Goal: Task Accomplishment & Management: Manage account settings

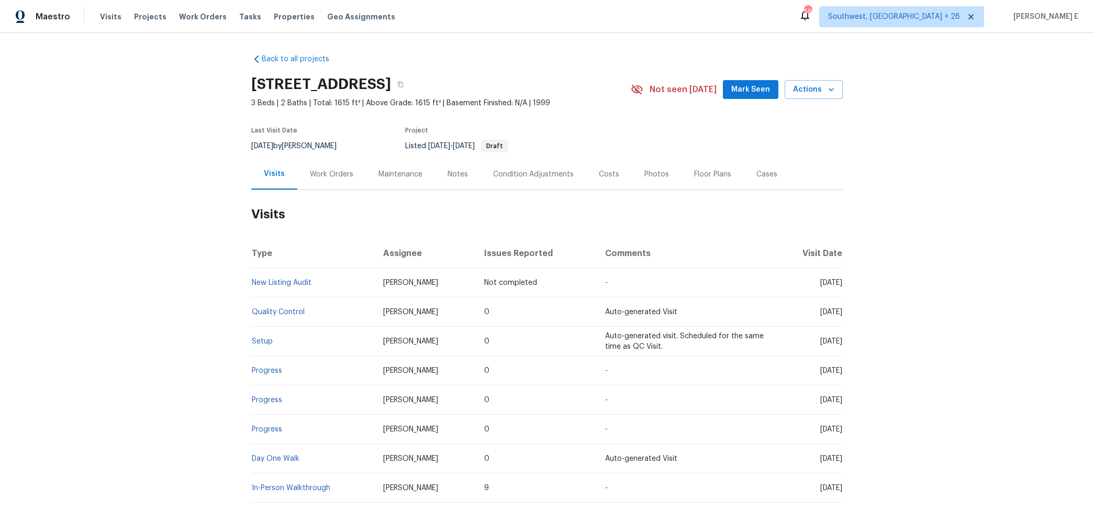
scroll to position [16, 0]
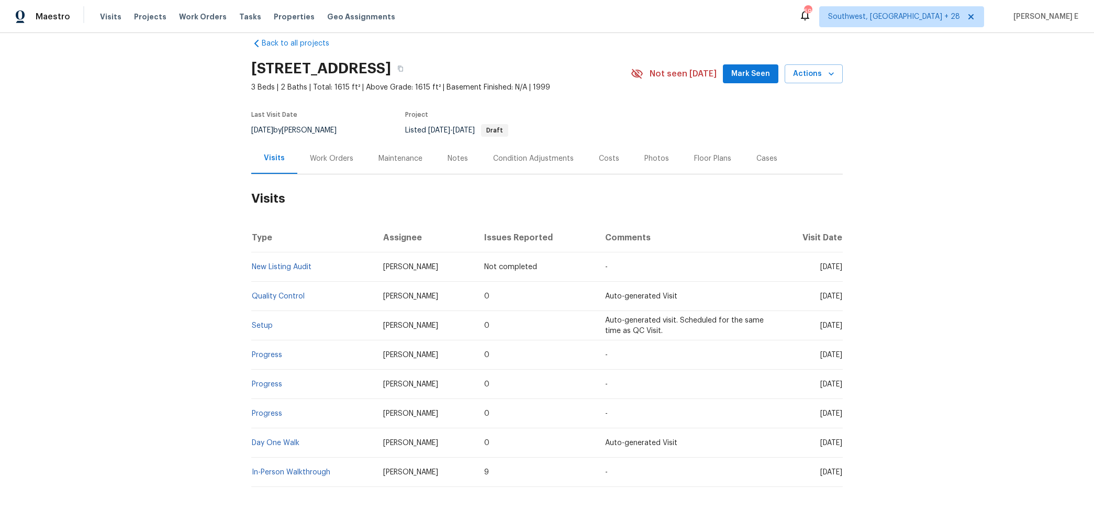
click at [346, 168] on div "Work Orders" at bounding box center [331, 158] width 69 height 31
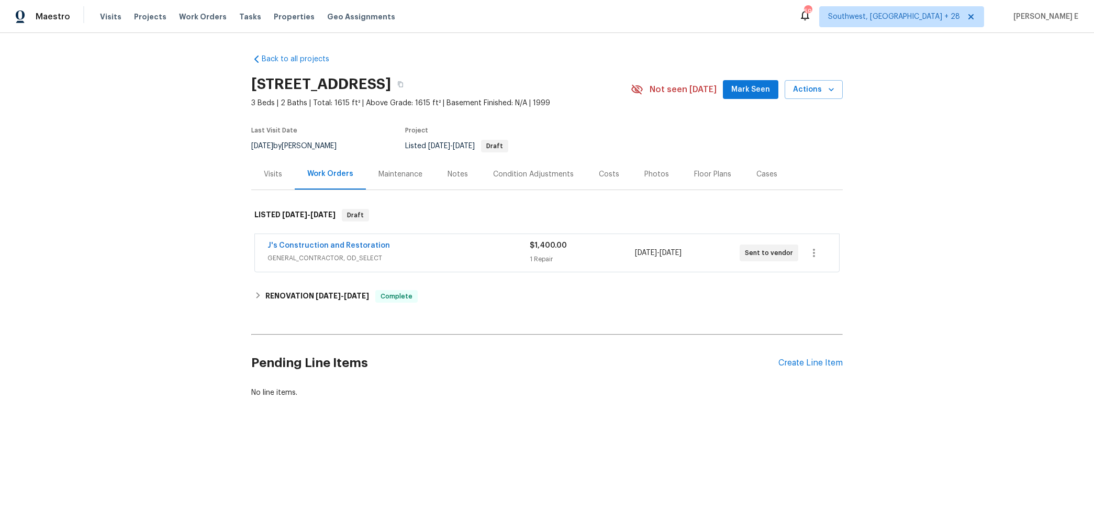
click at [413, 243] on div "J's Construction and Restoration" at bounding box center [398, 246] width 262 height 13
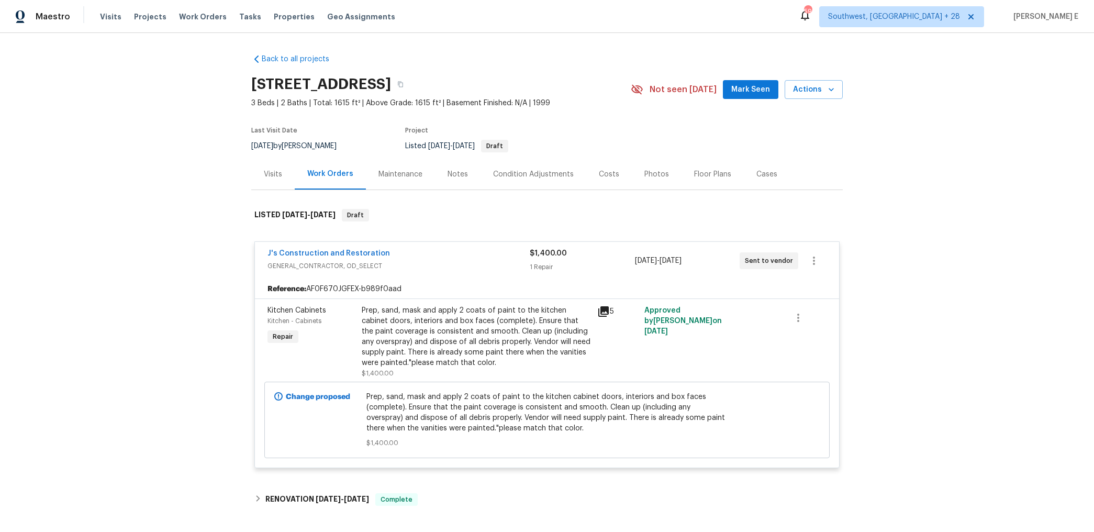
click at [408, 255] on div "J's Construction and Restoration" at bounding box center [398, 254] width 262 height 13
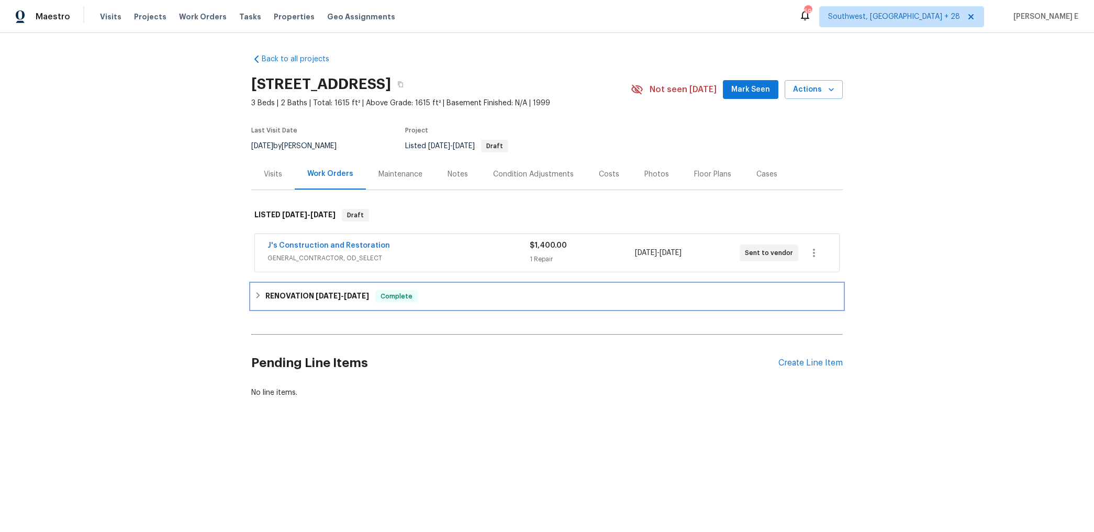
click at [314, 307] on div "RENOVATION 9/23/25 - 9/30/25 Complete" at bounding box center [546, 296] width 591 height 25
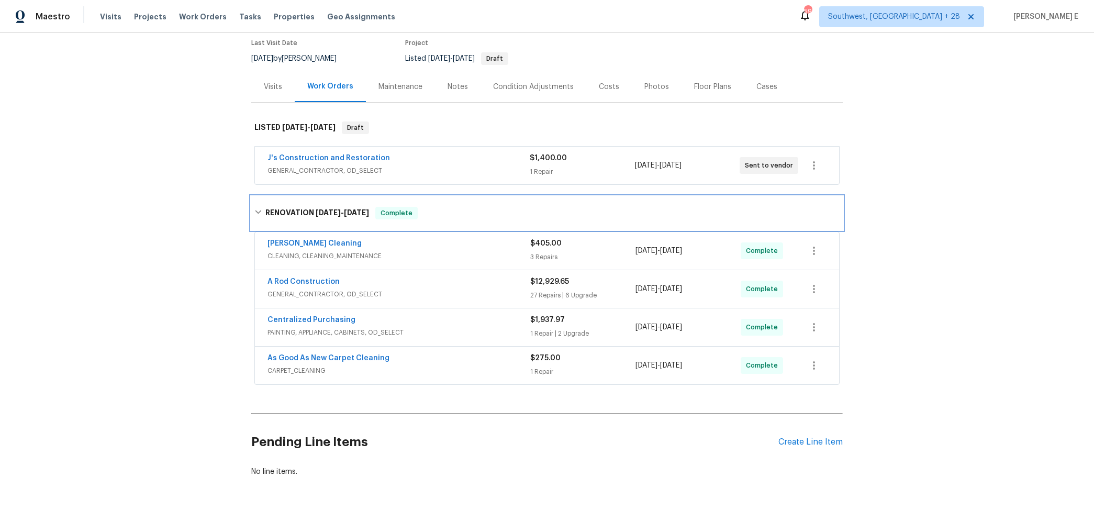
scroll to position [87, 0]
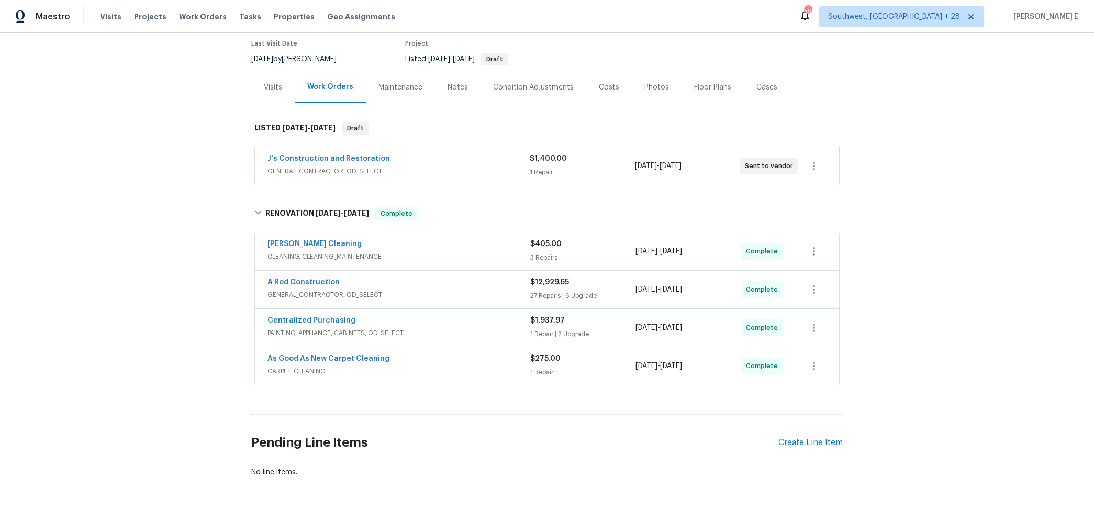
click at [350, 290] on span "GENERAL_CONTRACTOR, OD_SELECT" at bounding box center [398, 294] width 263 height 10
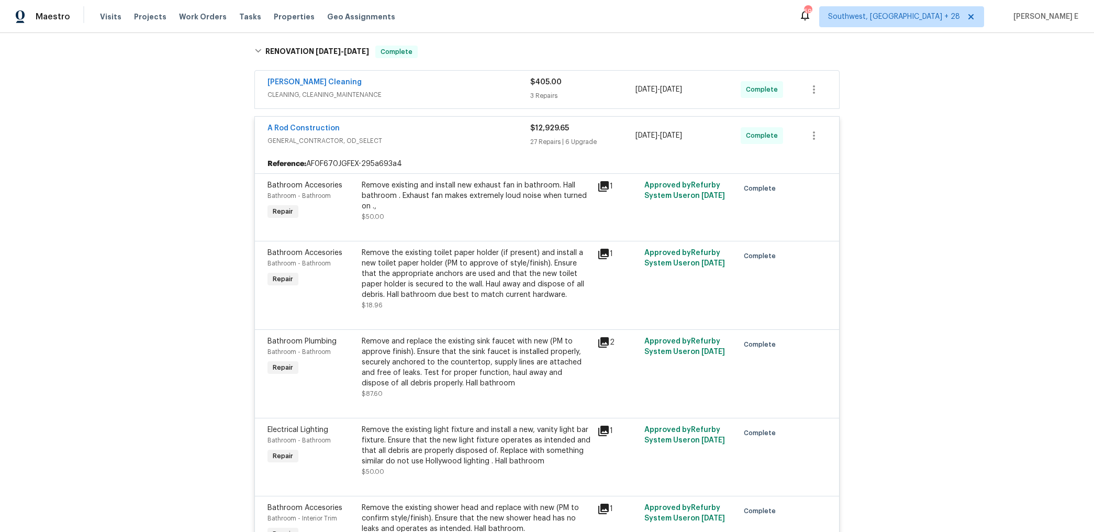
scroll to position [262, 0]
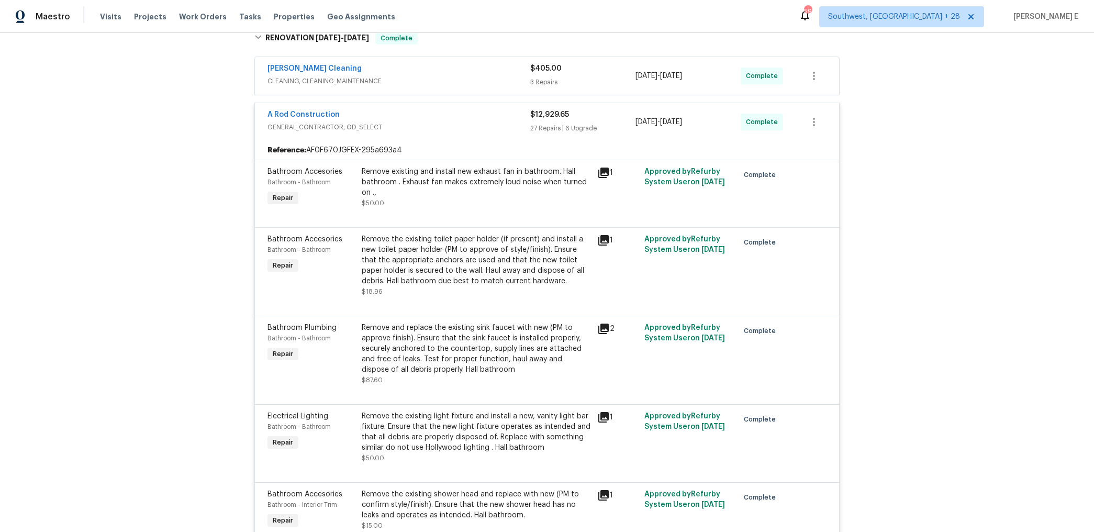
click at [471, 357] on div "Remove and replace the existing sink faucet with new (PM to approve finish). En…" at bounding box center [476, 348] width 229 height 52
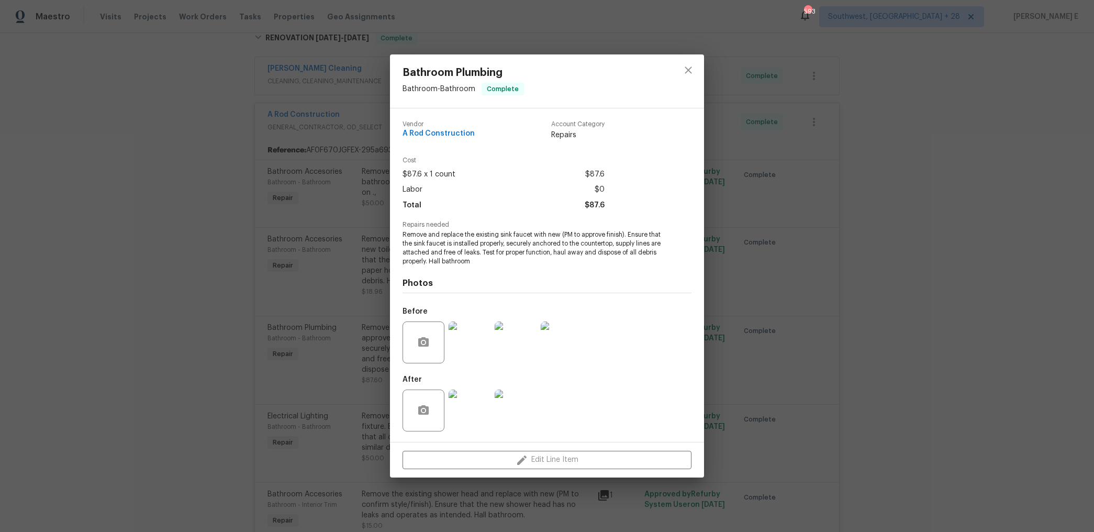
click at [467, 399] on img at bounding box center [469, 410] width 42 height 42
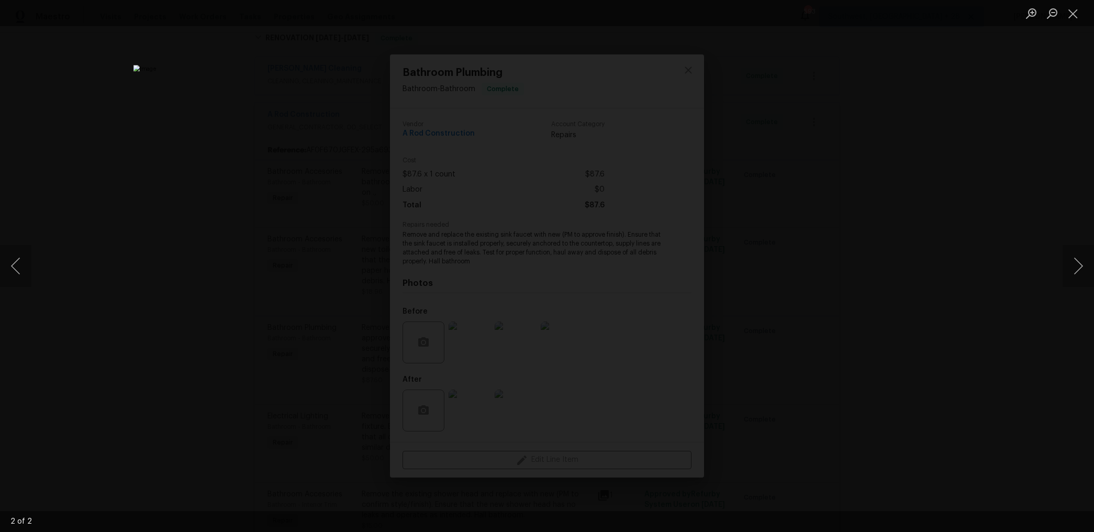
click at [849, 244] on div "Lightbox" at bounding box center [547, 266] width 1094 height 532
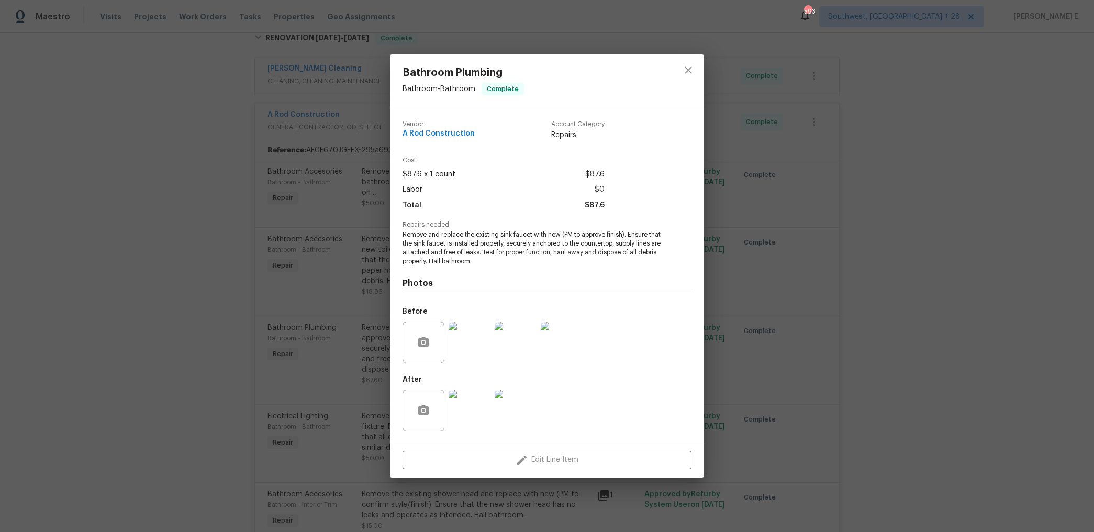
click at [849, 244] on div "Bathroom Plumbing Bathroom - Bathroom Complete Vendor A Rod Construction Accoun…" at bounding box center [547, 266] width 1094 height 532
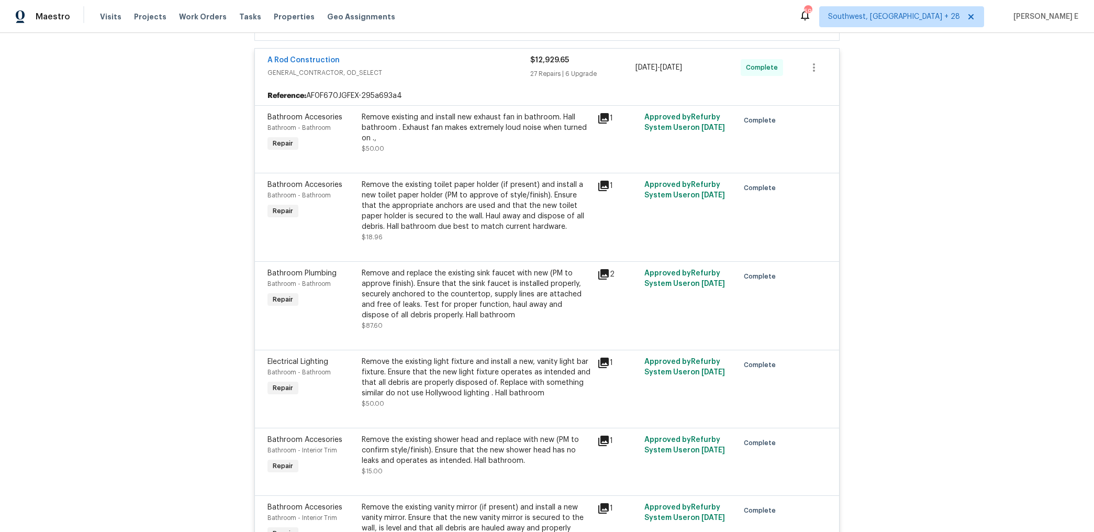
scroll to position [0, 0]
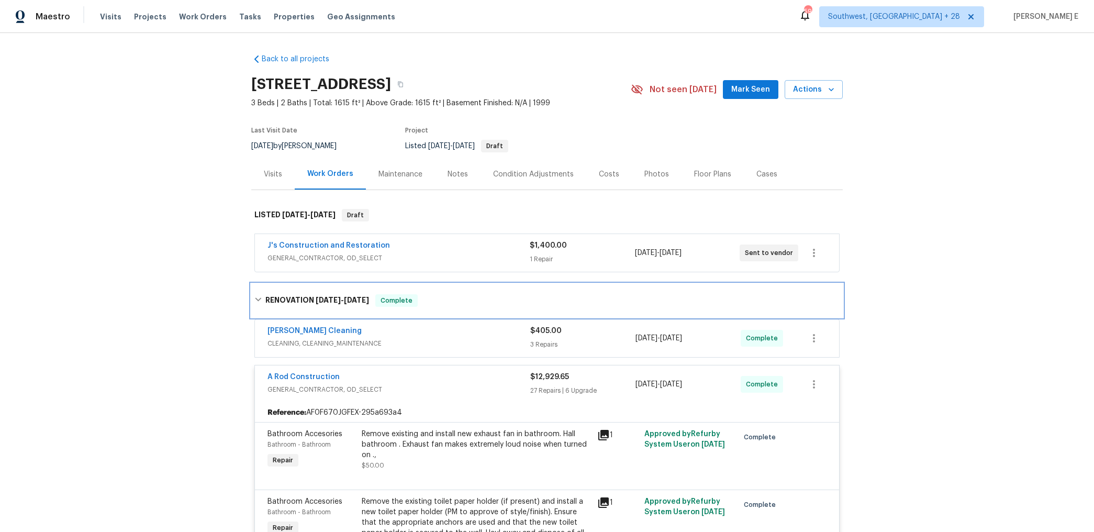
click at [328, 298] on span "9/23/25" at bounding box center [328, 299] width 25 height 7
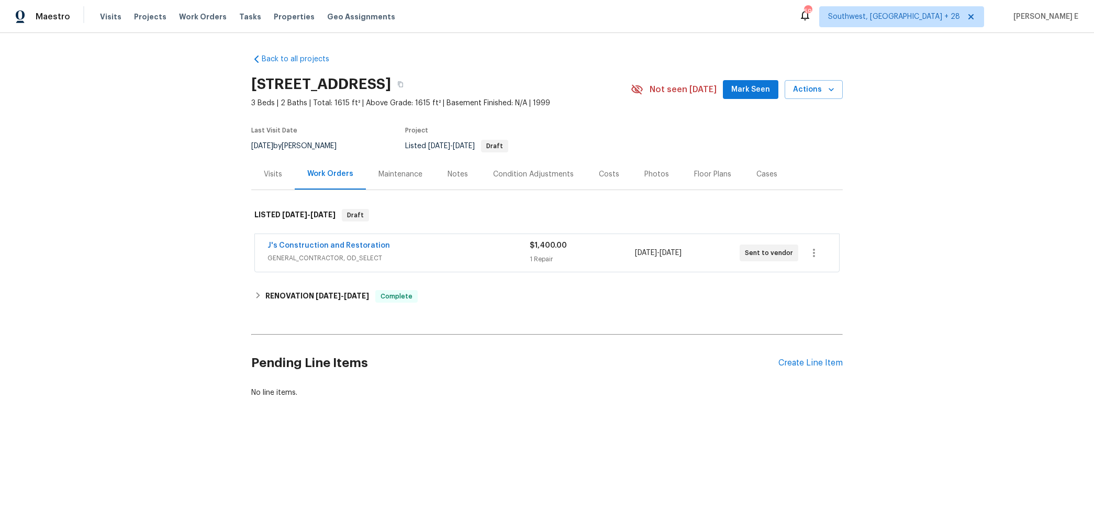
click at [194, 309] on div "Back to all projects 9387 Bennoel Way, Elk Grove, CA 95758 3 Beds | 2 Baths | T…" at bounding box center [547, 251] width 1094 height 436
click at [799, 364] on div "Create Line Item" at bounding box center [810, 363] width 64 height 10
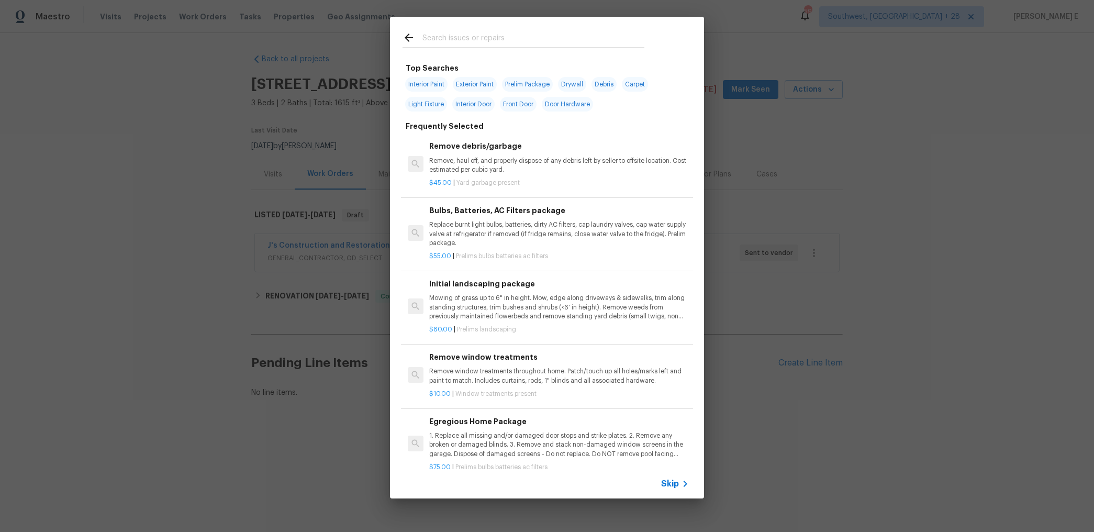
click at [673, 485] on span "Skip" at bounding box center [670, 483] width 18 height 10
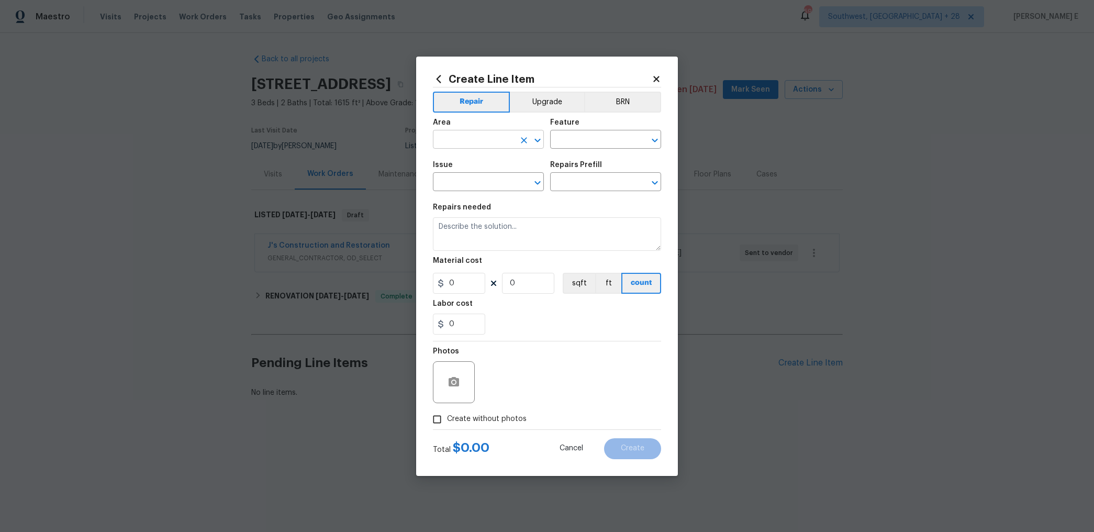
click at [476, 137] on input "text" at bounding box center [474, 140] width 82 height 16
click at [471, 163] on li "Kitchen" at bounding box center [488, 163] width 111 height 17
type input "Kitchen"
type input "Plumbing"
click at [490, 249] on li "Kitchen Plumbing" at bounding box center [488, 248] width 111 height 17
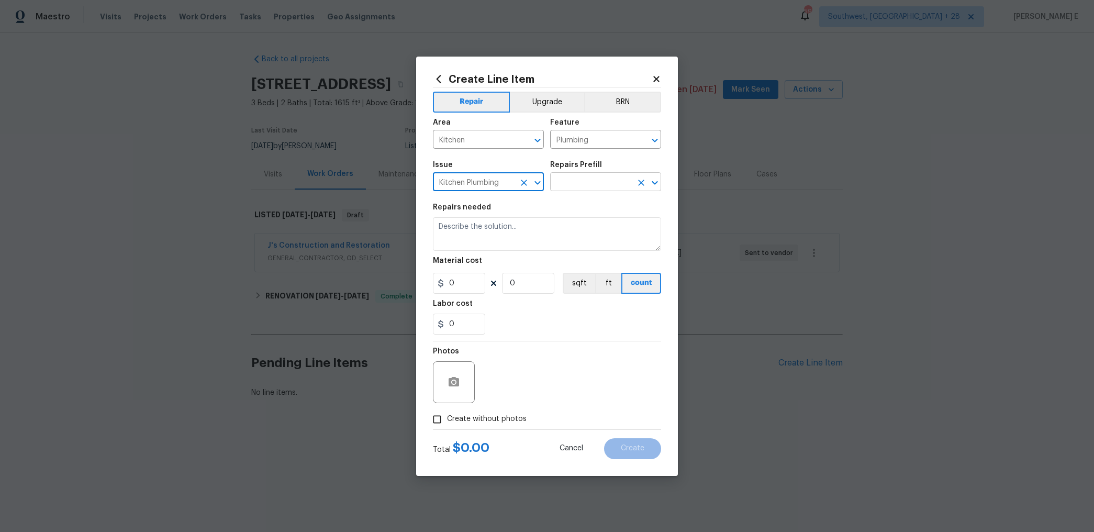
type input "Kitchen Plumbing"
click at [576, 188] on input "text" at bounding box center [591, 183] width 82 height 16
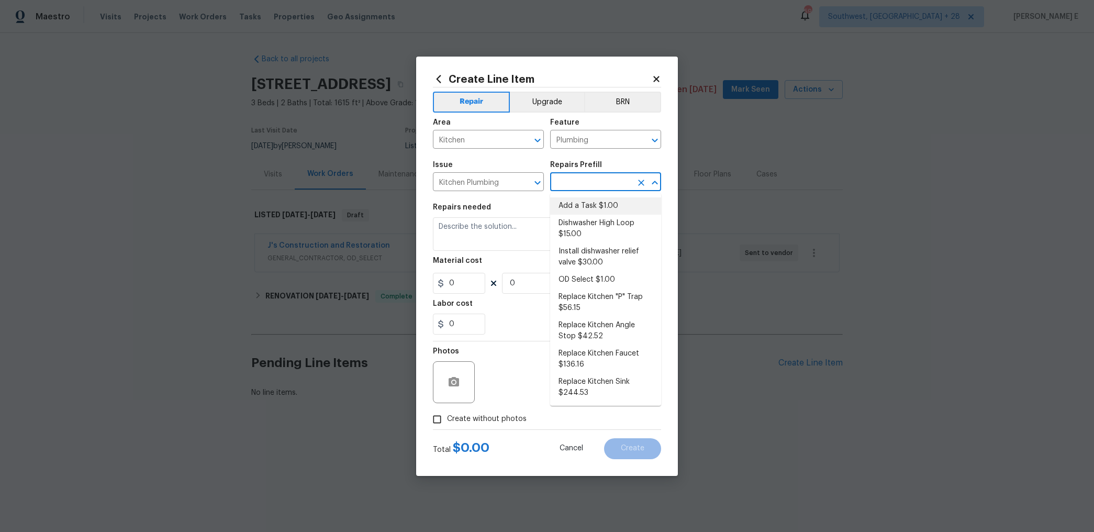
click at [584, 207] on li "Add a Task $1.00" at bounding box center [605, 205] width 111 height 17
type input "Add a Task $1.00"
type textarea "HPM to detail"
type input "1"
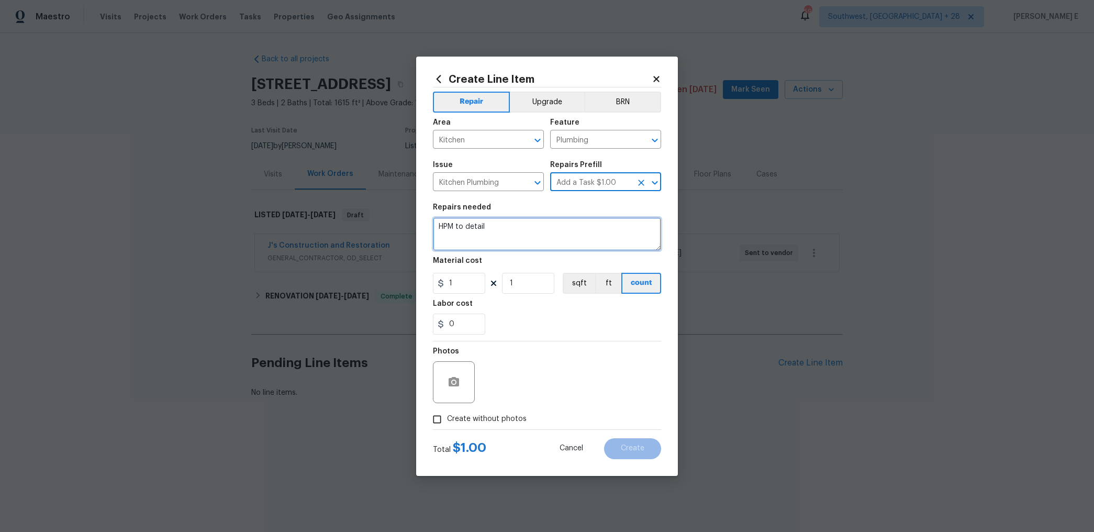
click at [538, 229] on textarea "HPM to detail" at bounding box center [547, 233] width 228 height 33
paste textarea "Feedback received that the kitchen sink faucet is loose and wobbling. Identify …"
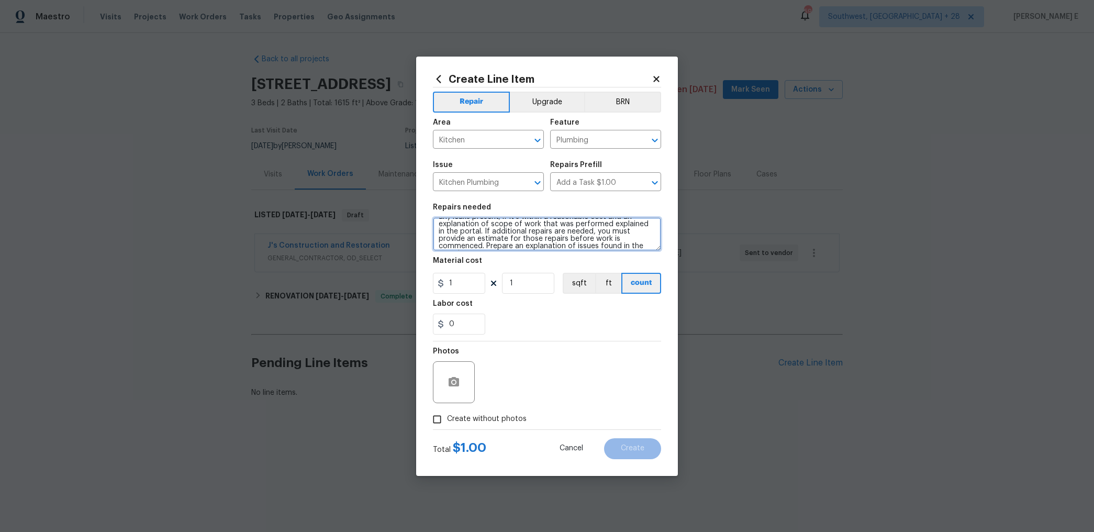
scroll to position [59, 0]
type textarea "Feedback received that the kitchen sink faucet is loose and wobbling. Identify …"
drag, startPoint x: 459, startPoint y: 283, endPoint x: 389, endPoint y: 287, distance: 70.2
click at [390, 286] on div "Create Line Item Repair Upgrade BRN Area Kitchen ​ Feature Plumbing ​ Issue Kit…" at bounding box center [547, 266] width 1094 height 532
type input "75"
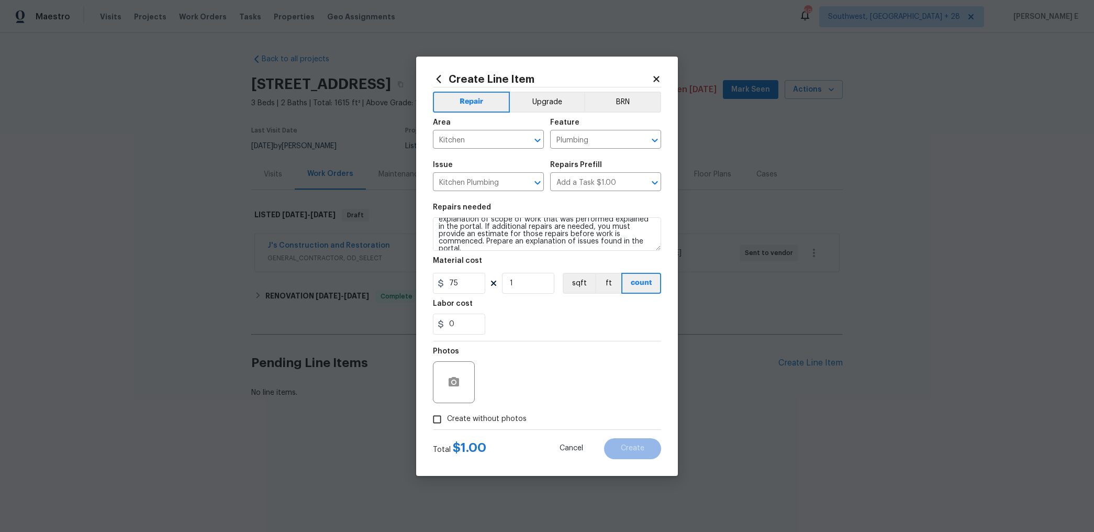
click at [434, 419] on input "Create without photos" at bounding box center [437, 419] width 20 height 20
checkbox input "true"
click at [531, 375] on textarea at bounding box center [572, 382] width 178 height 42
click at [628, 452] on button "Create" at bounding box center [632, 448] width 57 height 21
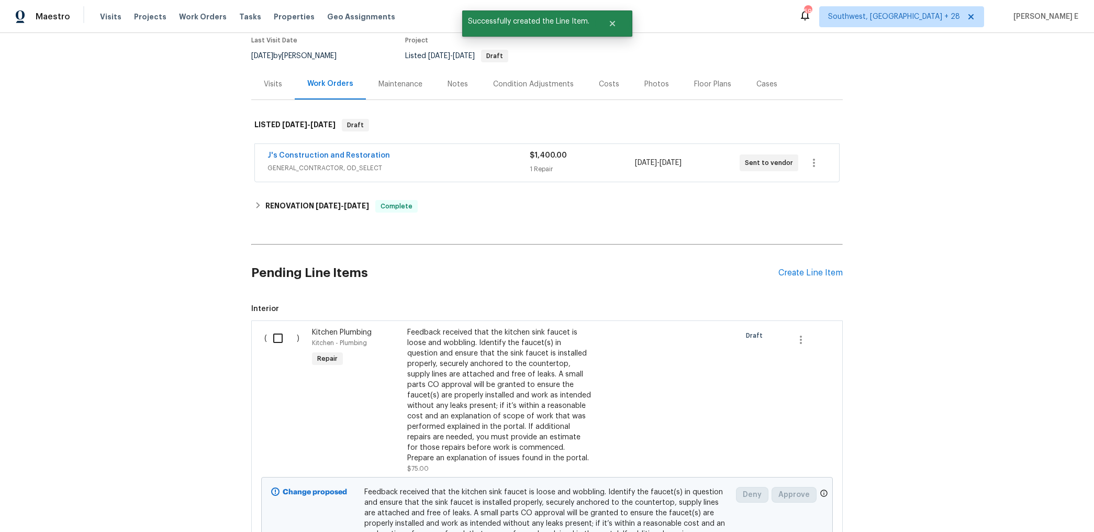
scroll to position [224, 0]
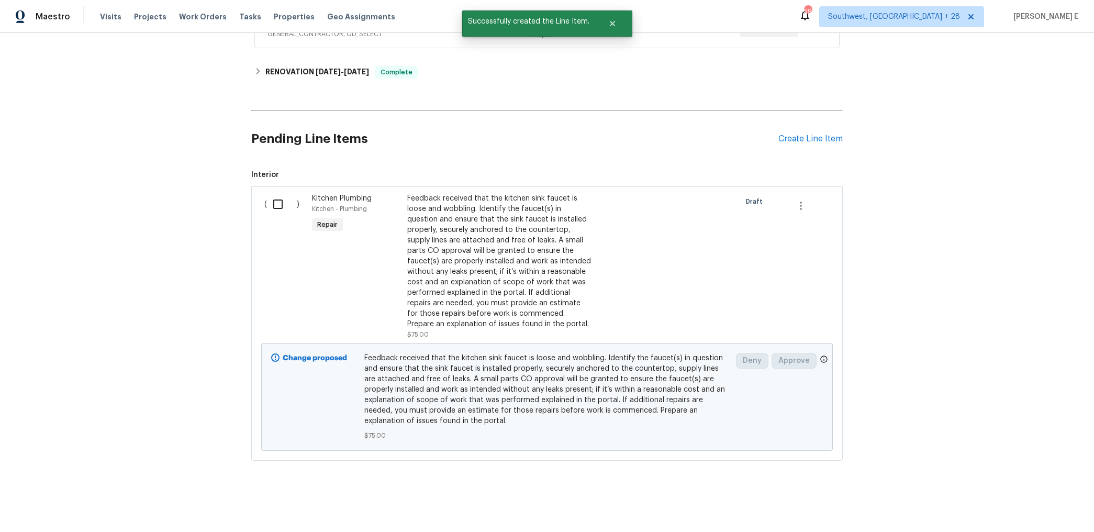
click at [281, 209] on input "checkbox" at bounding box center [282, 204] width 30 height 22
checkbox input "true"
click at [1038, 509] on span "Create Work Order" at bounding box center [1034, 505] width 70 height 13
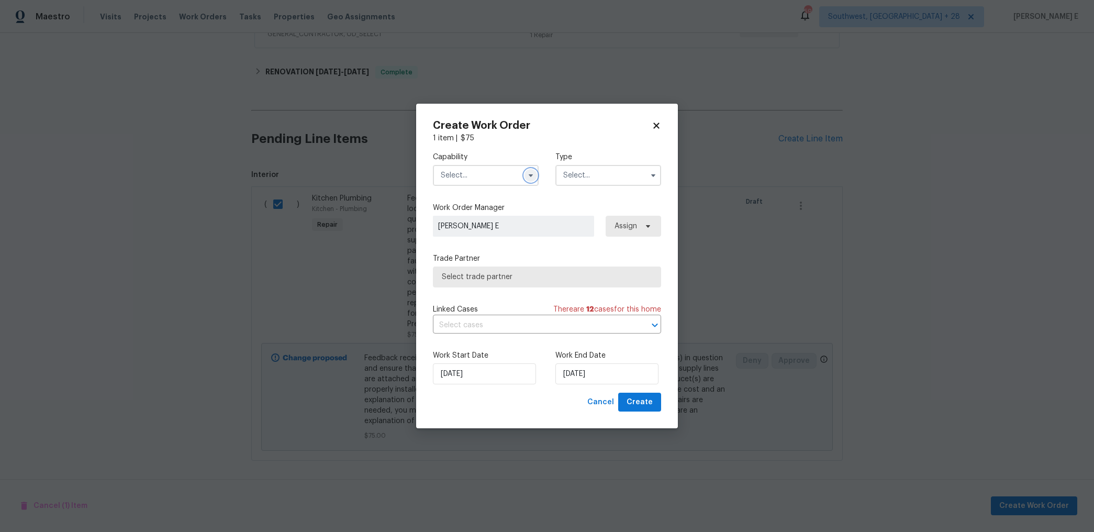
click at [530, 178] on icon "button" at bounding box center [530, 175] width 8 height 8
click at [500, 248] on div "Handyman" at bounding box center [485, 248] width 100 height 19
type input "Handyman"
click at [603, 167] on input "text" at bounding box center [608, 175] width 106 height 21
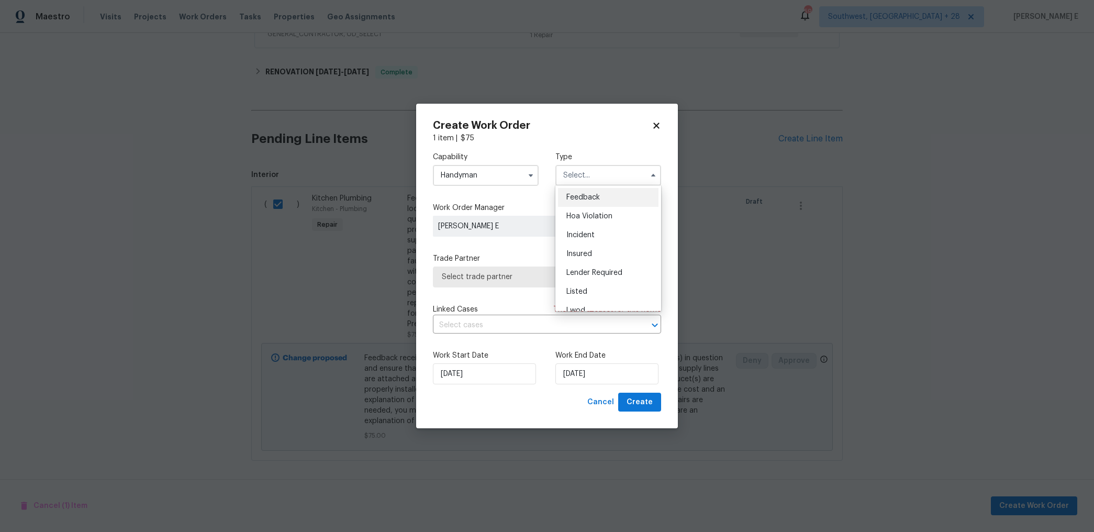
click at [590, 188] on div "Feedback" at bounding box center [608, 197] width 100 height 19
type input "Feedback"
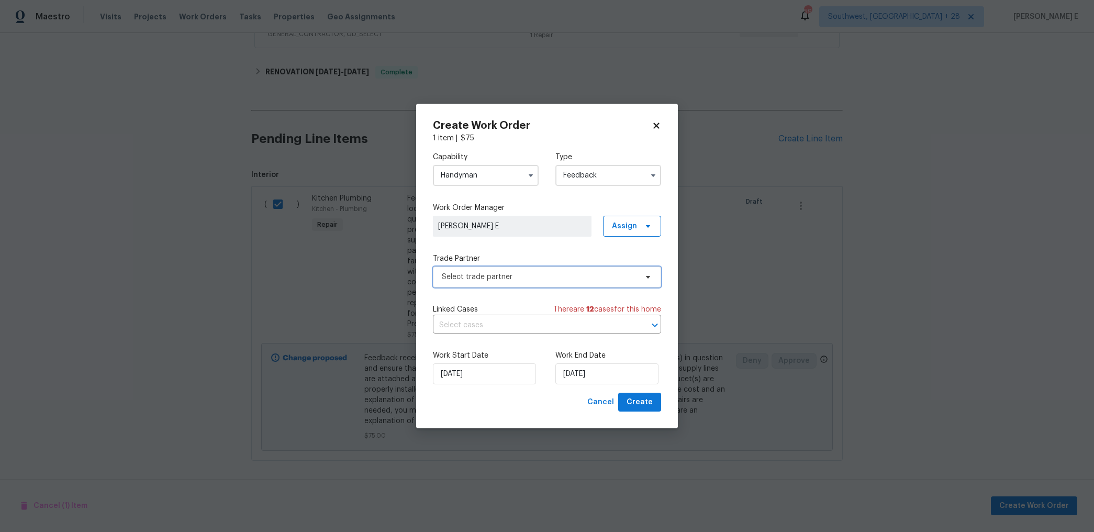
click at [464, 275] on span "Select trade partner" at bounding box center [539, 277] width 195 height 10
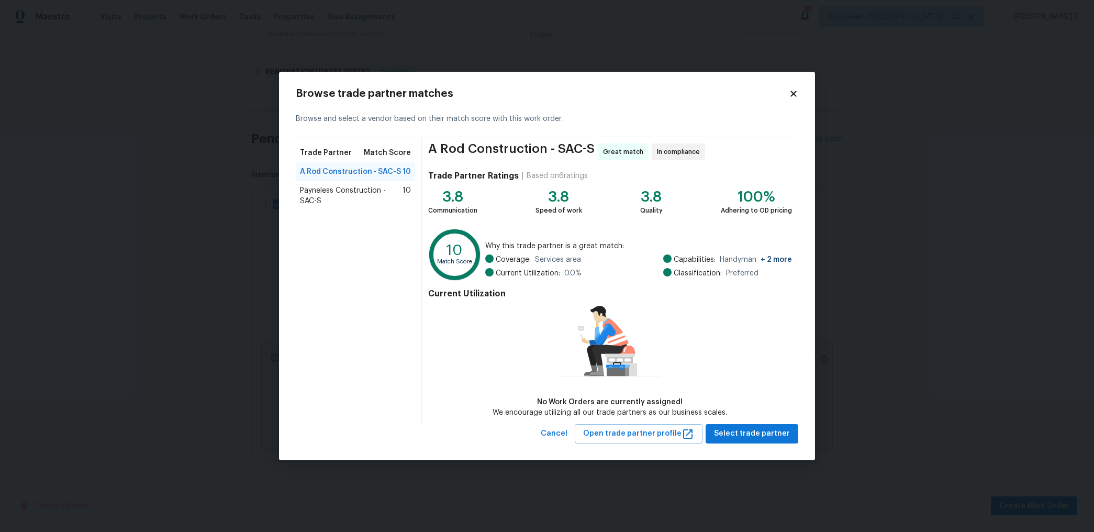
click at [376, 199] on span "Payneless Construction - SAC-S" at bounding box center [351, 195] width 103 height 21
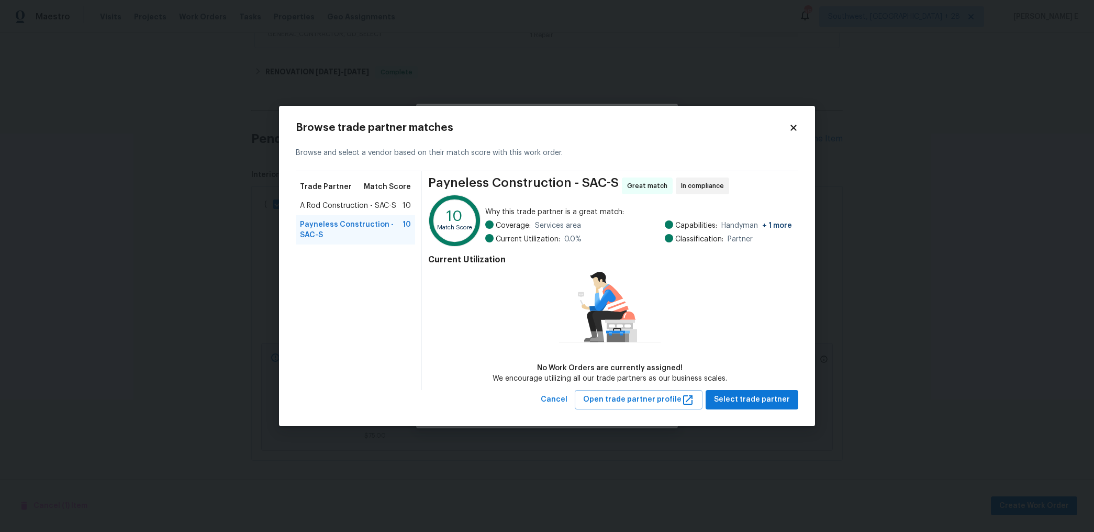
click at [352, 205] on span "A Rod Construction - SAC-S" at bounding box center [348, 205] width 96 height 10
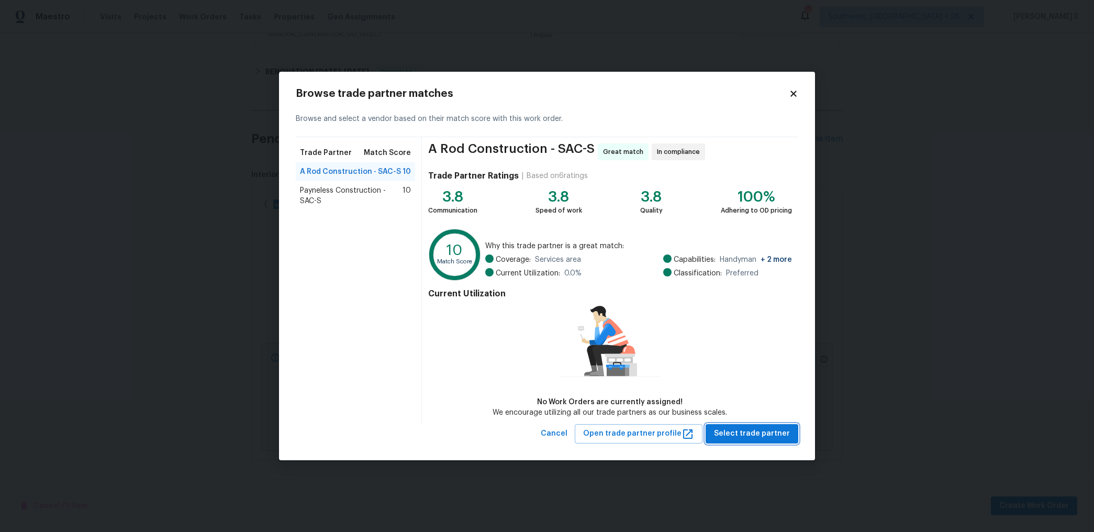
click at [726, 435] on span "Select trade partner" at bounding box center [752, 433] width 76 height 13
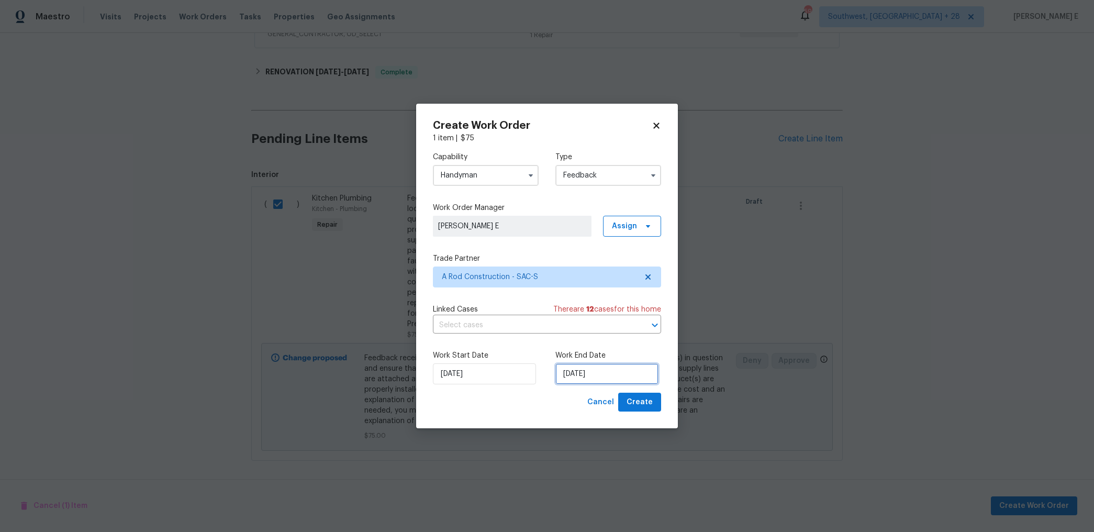
click at [594, 374] on input "08/10/2025" at bounding box center [606, 373] width 103 height 21
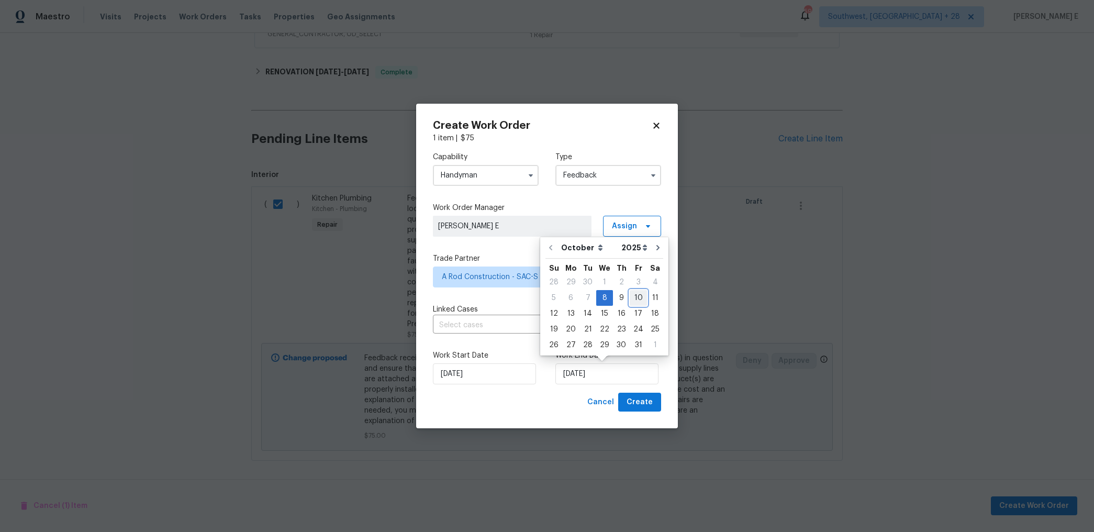
click at [630, 299] on div "10" at bounding box center [637, 297] width 17 height 15
type input "10/10/2025"
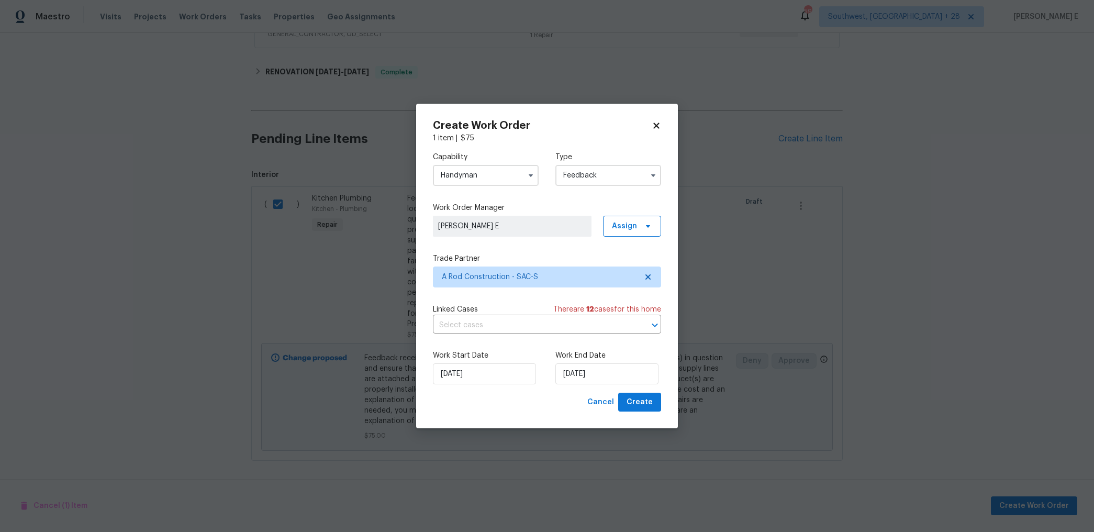
click at [647, 416] on div "Create Work Order 1 item | $ 75 Capability Handyman Type Feedback Work Order Ma…" at bounding box center [547, 266] width 262 height 325
click at [647, 409] on button "Create" at bounding box center [639, 401] width 43 height 19
checkbox input "false"
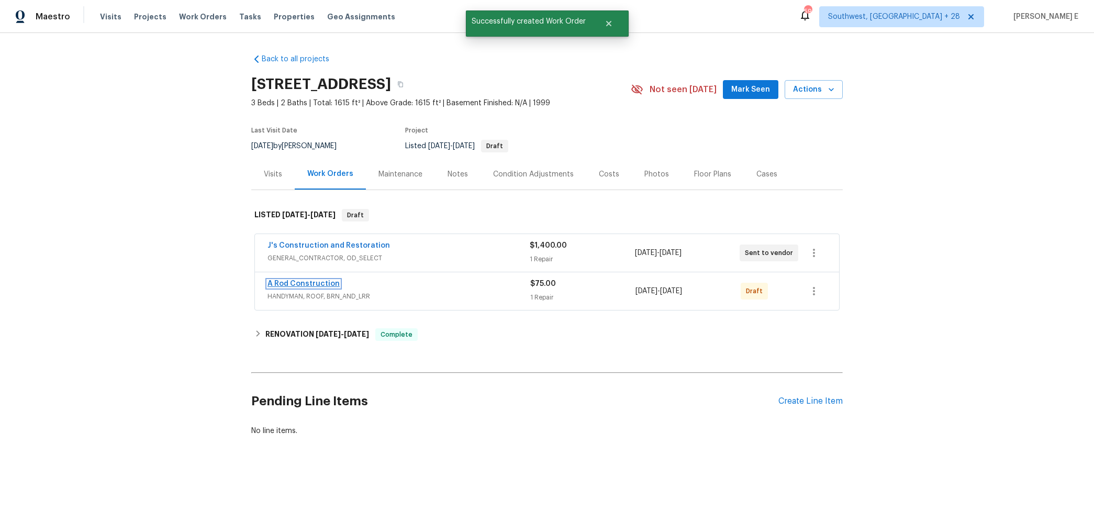
click at [324, 282] on link "A Rod Construction" at bounding box center [303, 283] width 72 height 7
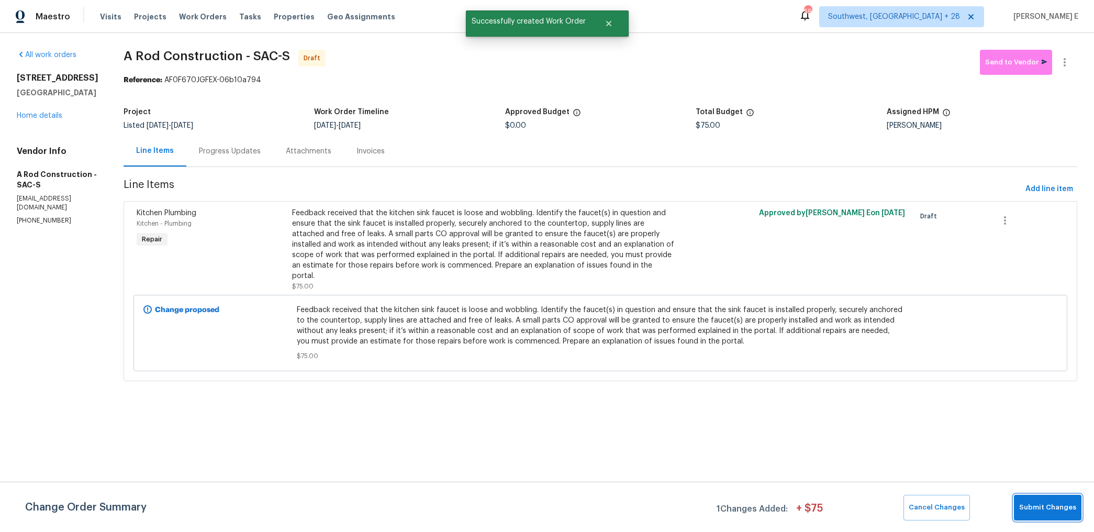
click at [1045, 504] on span "Submit Changes" at bounding box center [1047, 507] width 57 height 12
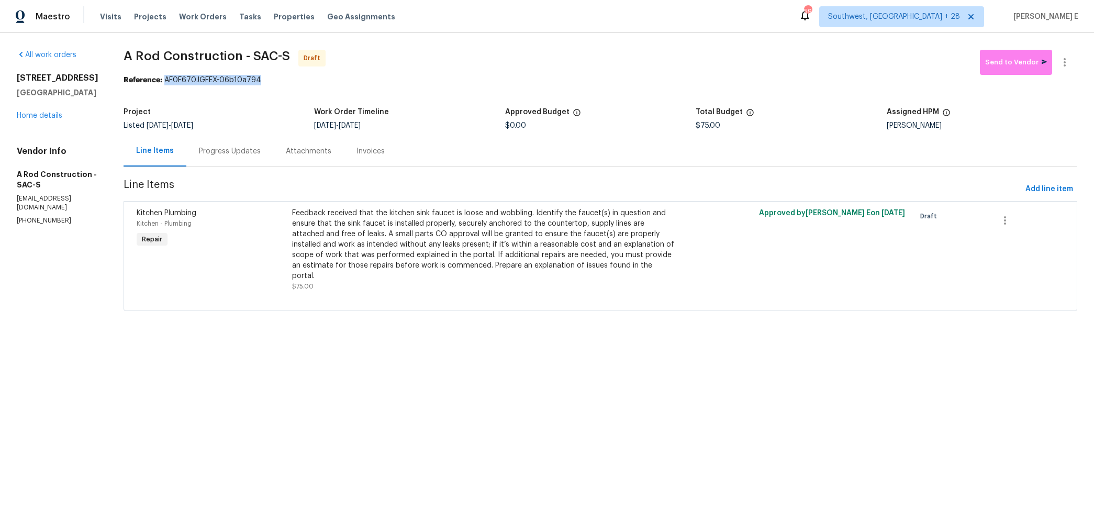
drag, startPoint x: 179, startPoint y: 81, endPoint x: 276, endPoint y: 81, distance: 97.3
click at [276, 81] on div "Reference: AF0F670JGFEX-06b10a794" at bounding box center [599, 80] width 953 height 10
copy div "AF0F670JGFEX-06b10a794"
click at [251, 152] on div "Progress Updates" at bounding box center [230, 151] width 62 height 10
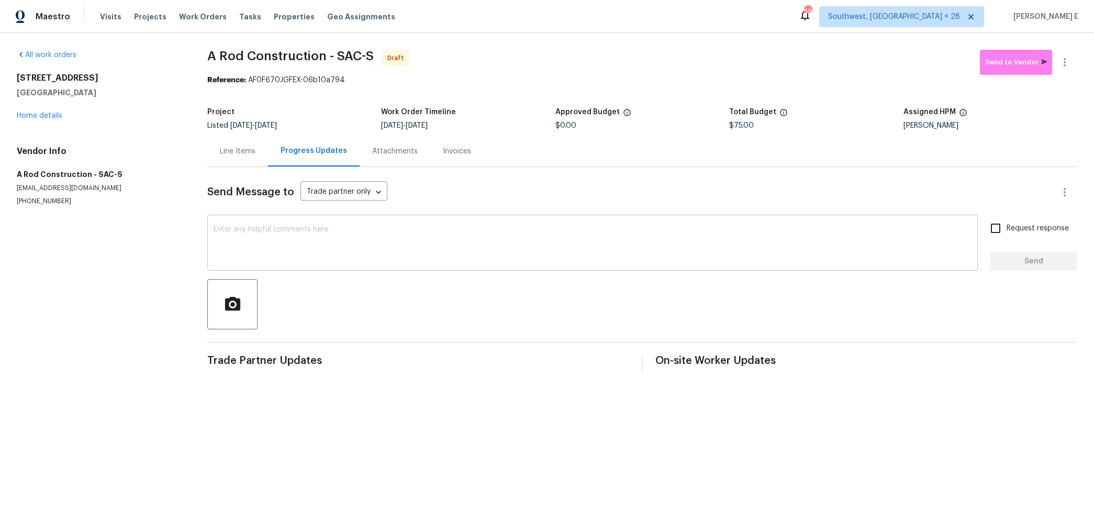
click at [531, 256] on textarea at bounding box center [592, 244] width 758 height 37
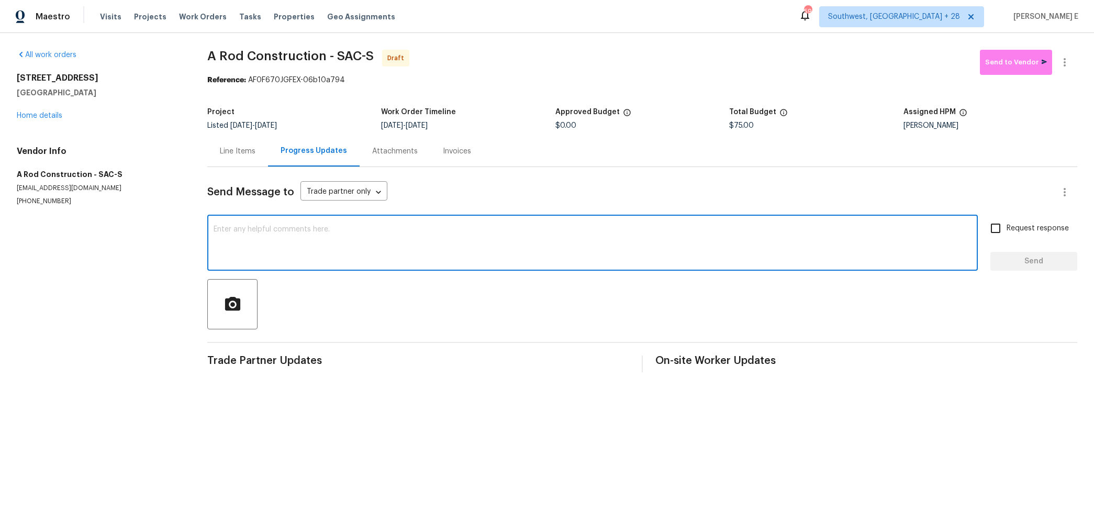
paste textarea "Hi this is Keerthana with Opendoor. I’m confirming you received the WO for the …"
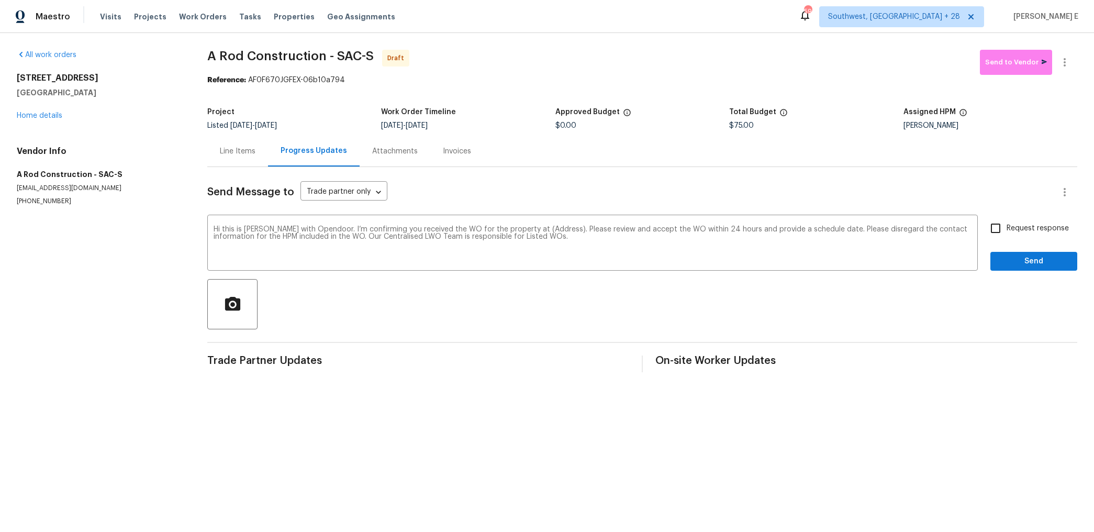
drag, startPoint x: 13, startPoint y: 80, endPoint x: 114, endPoint y: 96, distance: 102.4
click at [114, 96] on div "All work orders 9387 Bennoel Way Elk Grove, CA 95758 Home details Vendor Info A…" at bounding box center [547, 211] width 1094 height 356
copy div "9387 Bennoel Way Elk Grove, CA 95758"
click at [545, 230] on textarea "Hi this is Keerthana with Opendoor. I’m confirming you received the WO for the …" at bounding box center [592, 244] width 758 height 37
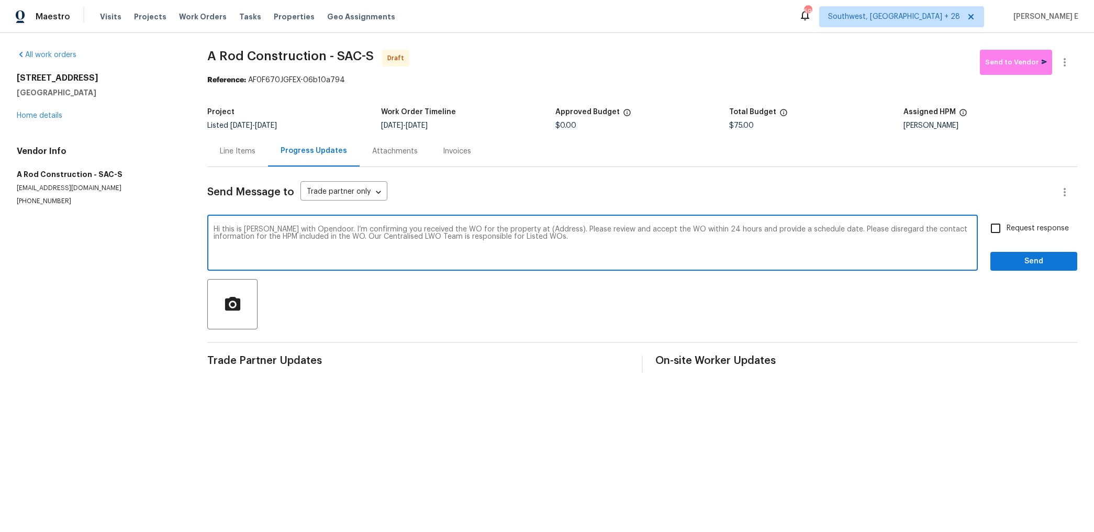
click at [545, 230] on textarea "Hi this is Keerthana with Opendoor. I’m confirming you received the WO for the …" at bounding box center [592, 244] width 758 height 37
paste textarea "9387 Bennoel Way Elk Grove, CA 95758"
type textarea "Hi this is Keerthana with Opendoor. I’m confirming you received the WO for the …"
click at [996, 232] on input "Request response" at bounding box center [995, 228] width 22 height 22
checkbox input "true"
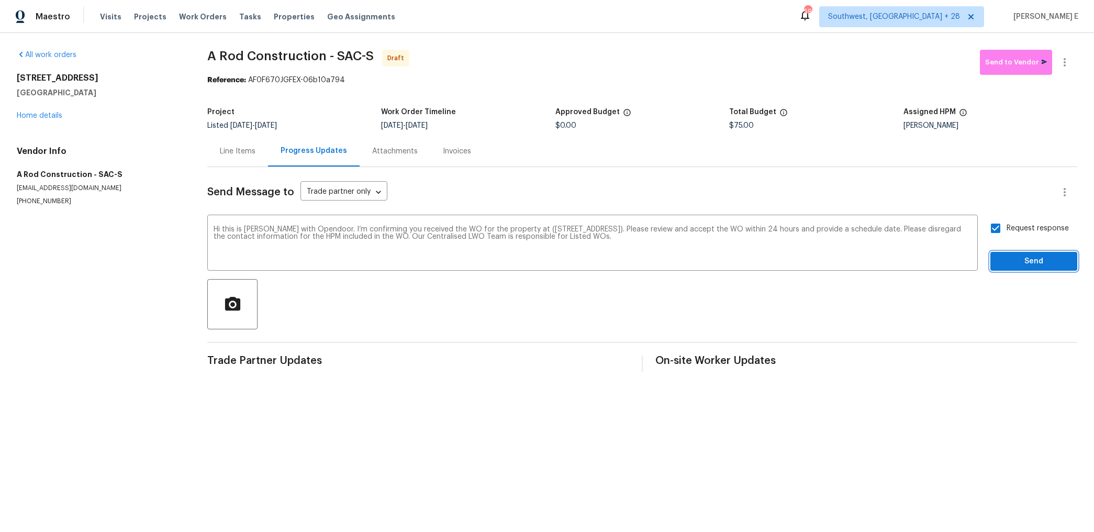
click at [1001, 267] on span "Send" at bounding box center [1033, 261] width 70 height 13
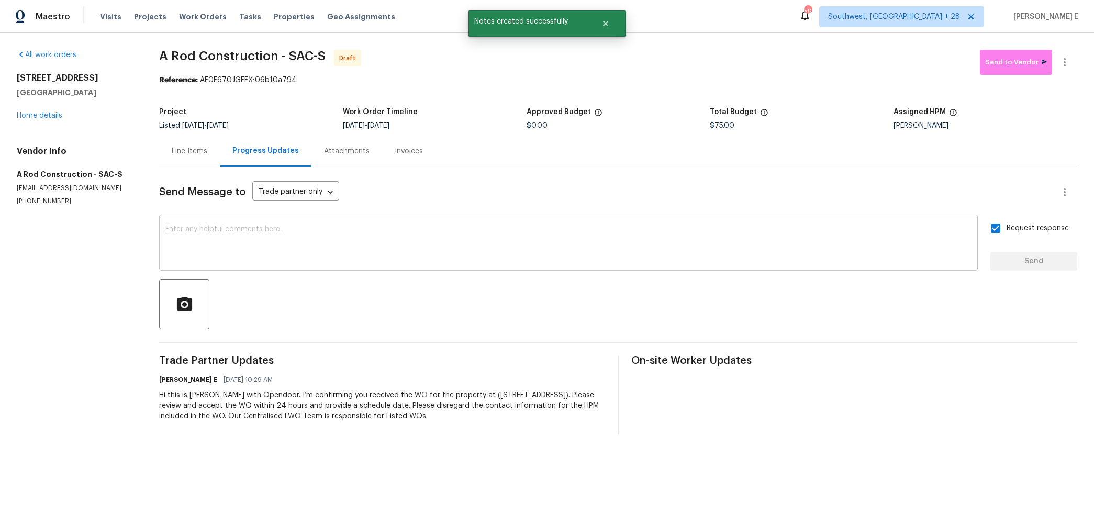
click at [765, 256] on textarea at bounding box center [568, 244] width 806 height 37
paste textarea "Attention All Work Orders must include before-photos (both close-up and wide-an…"
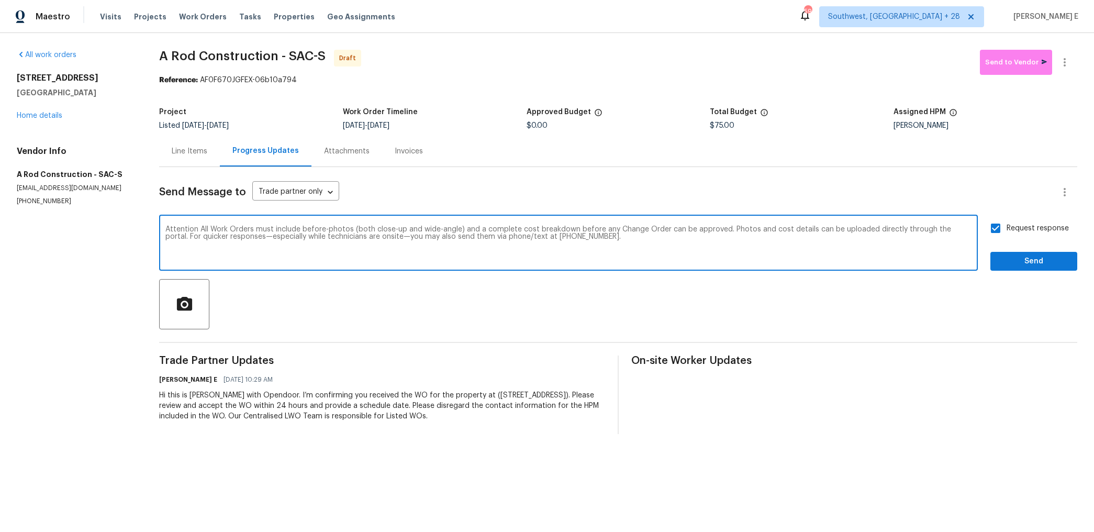
type textarea "Attention All Work Orders must include before-photos (both close-up and wide-an…"
click at [996, 265] on button "Send" at bounding box center [1033, 261] width 87 height 19
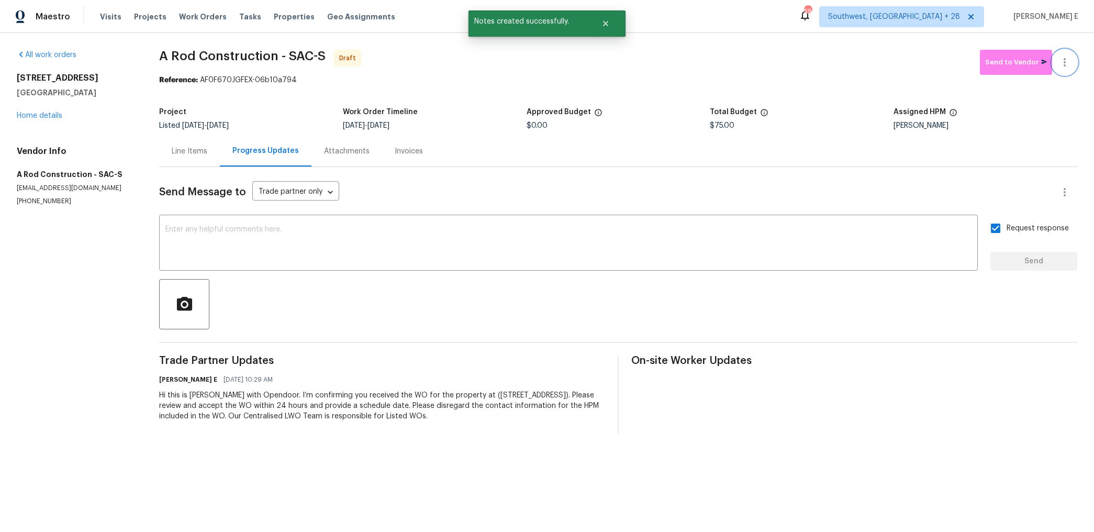
click at [1068, 66] on icon "button" at bounding box center [1064, 62] width 13 height 13
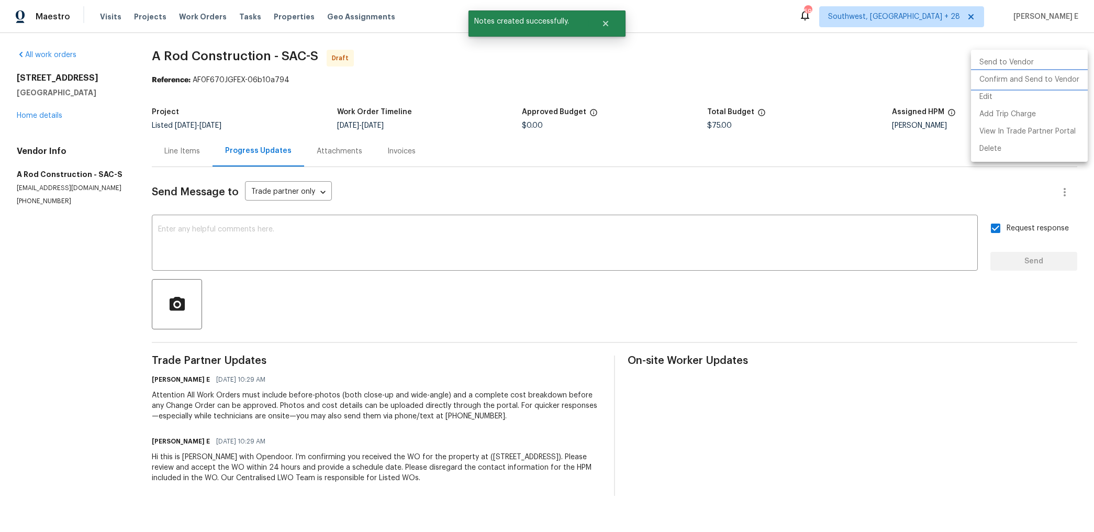
click at [1010, 81] on li "Confirm and Send to Vendor" at bounding box center [1029, 79] width 117 height 17
click at [649, 154] on div at bounding box center [547, 266] width 1094 height 532
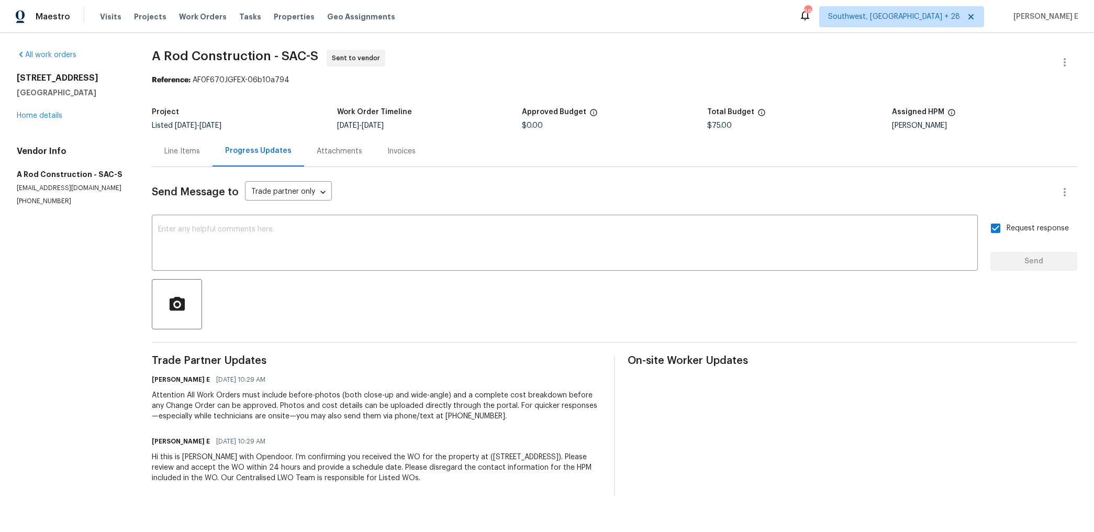
click at [174, 97] on section "A Rod Construction - SAC-S Sent to vendor Reference: AF0F670JGFEX-06b10a794 Pro…" at bounding box center [614, 273] width 925 height 446
drag, startPoint x: 156, startPoint y: 56, endPoint x: 270, endPoint y: 59, distance: 113.6
click at [270, 59] on span "A Rod Construction - SAC-S" at bounding box center [235, 56] width 166 height 13
copy span "A Rod Construction"
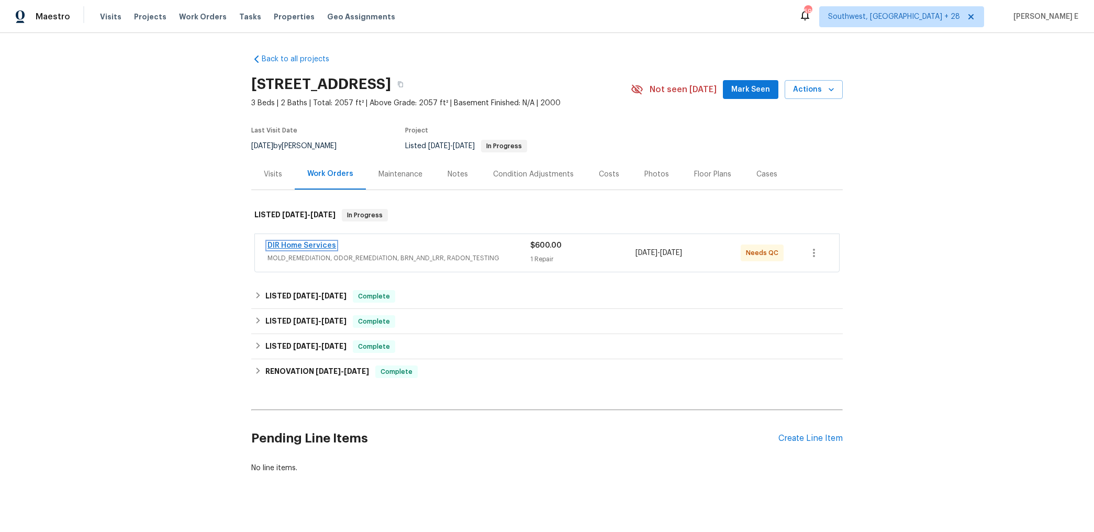
click at [288, 243] on link "DIR Home Services" at bounding box center [301, 245] width 69 height 7
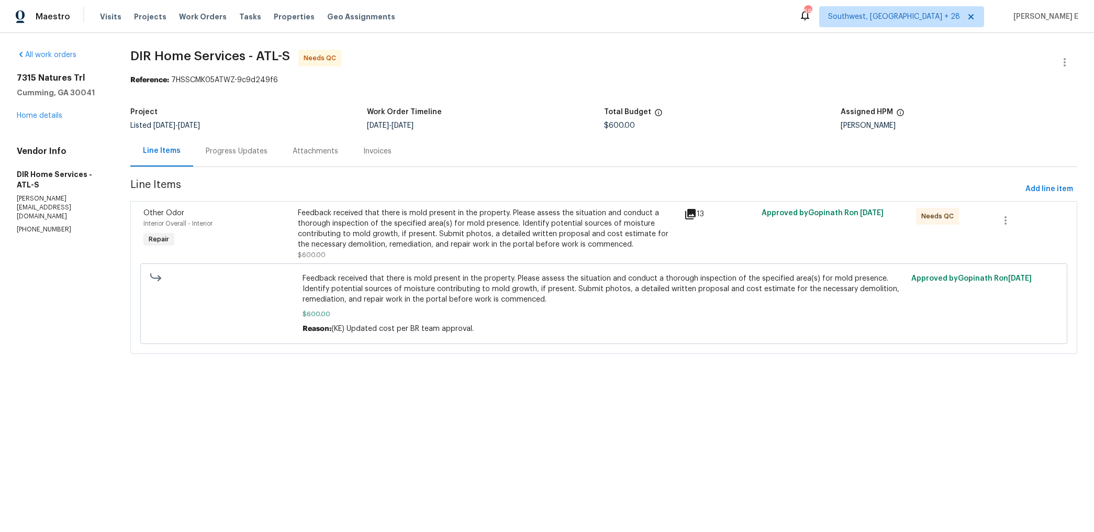
click at [236, 150] on div "Progress Updates" at bounding box center [237, 151] width 62 height 10
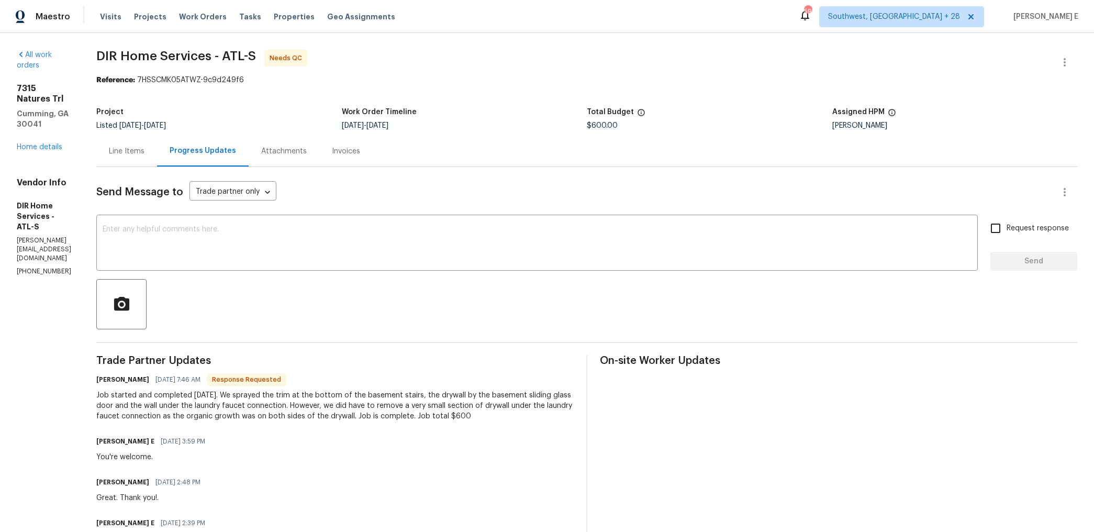
click at [157, 157] on div "Line Items" at bounding box center [126, 151] width 61 height 31
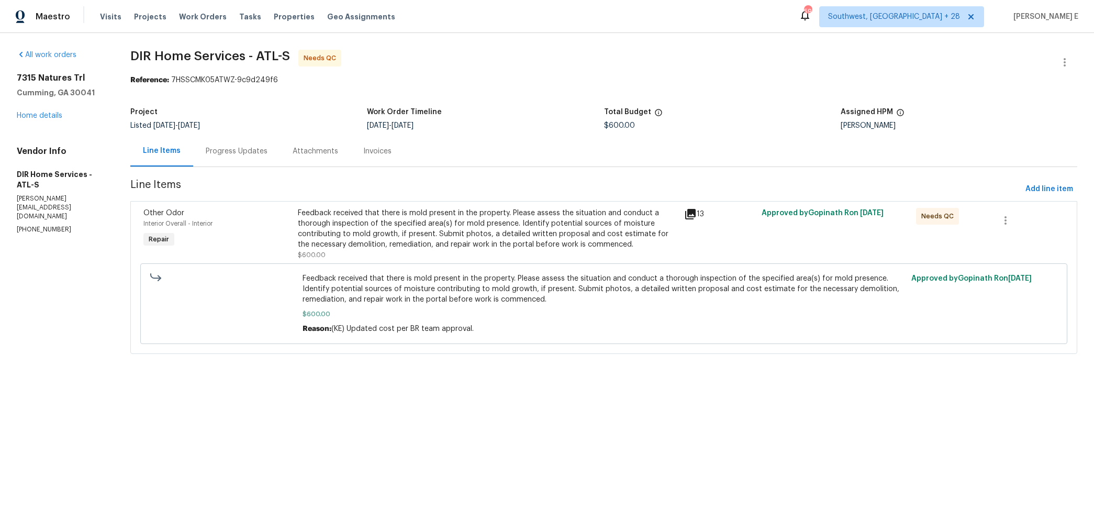
click at [389, 232] on div "Feedback received that there is mold present in the property. Please assess the…" at bounding box center [488, 229] width 380 height 42
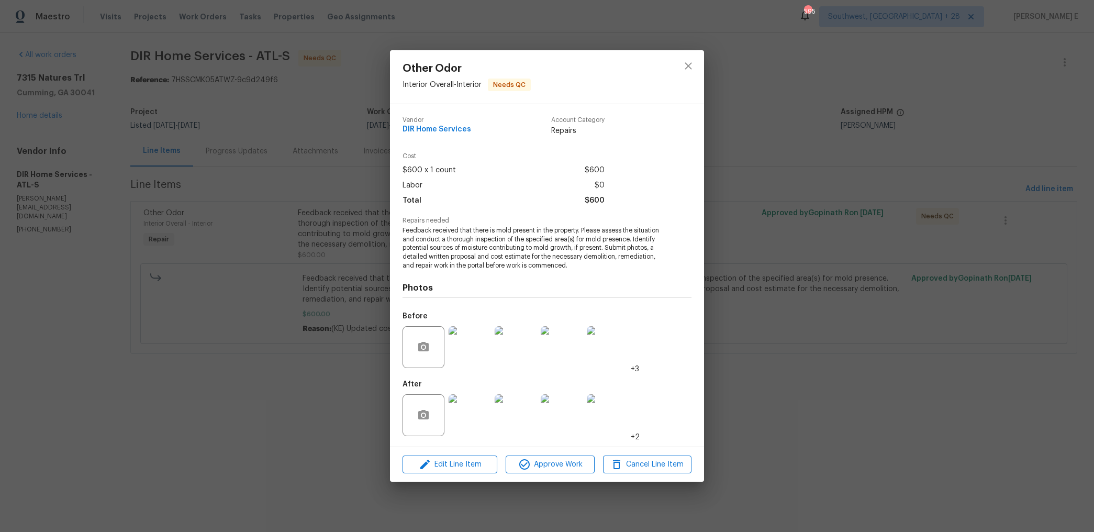
click at [477, 422] on img at bounding box center [469, 415] width 42 height 42
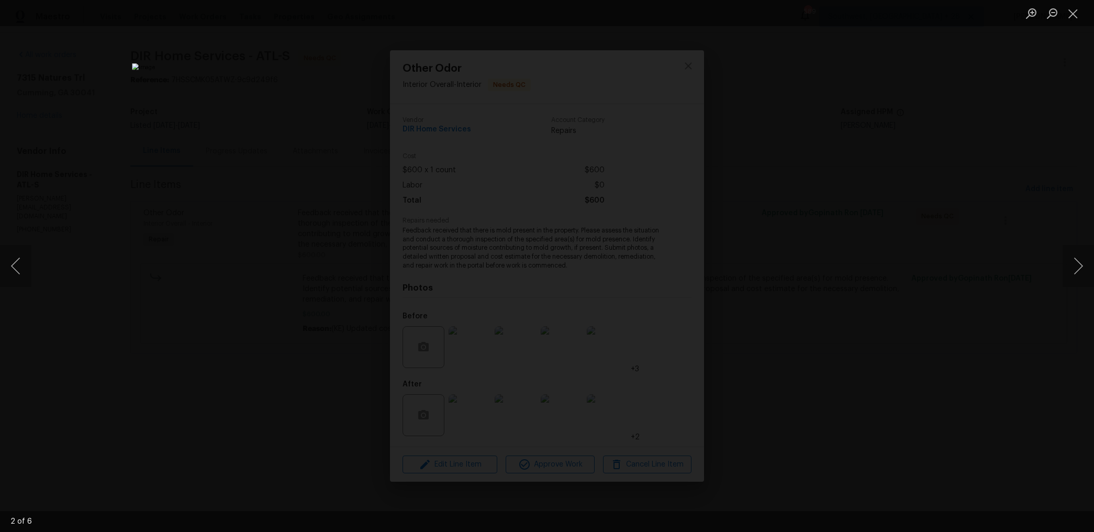
click at [965, 114] on div "Lightbox" at bounding box center [547, 266] width 1094 height 532
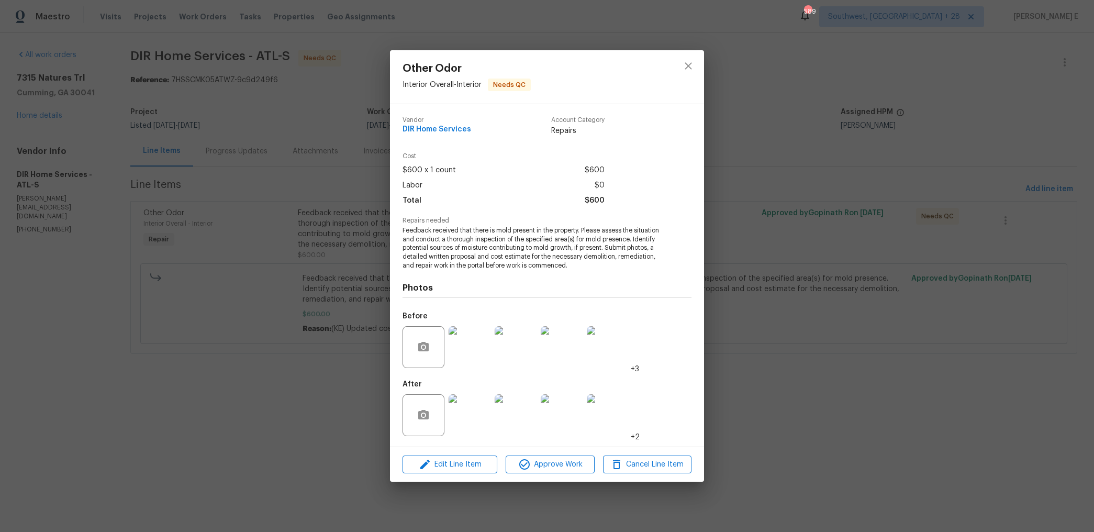
click at [965, 114] on div "Other Odor Interior Overall - Interior Needs QC Vendor DIR Home Services Accoun…" at bounding box center [547, 266] width 1094 height 532
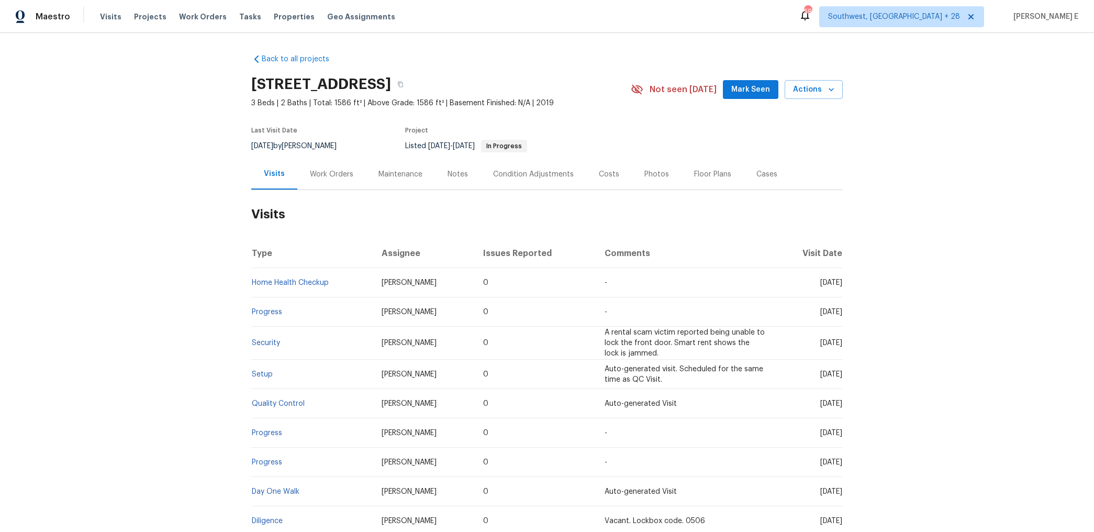
scroll to position [22, 0]
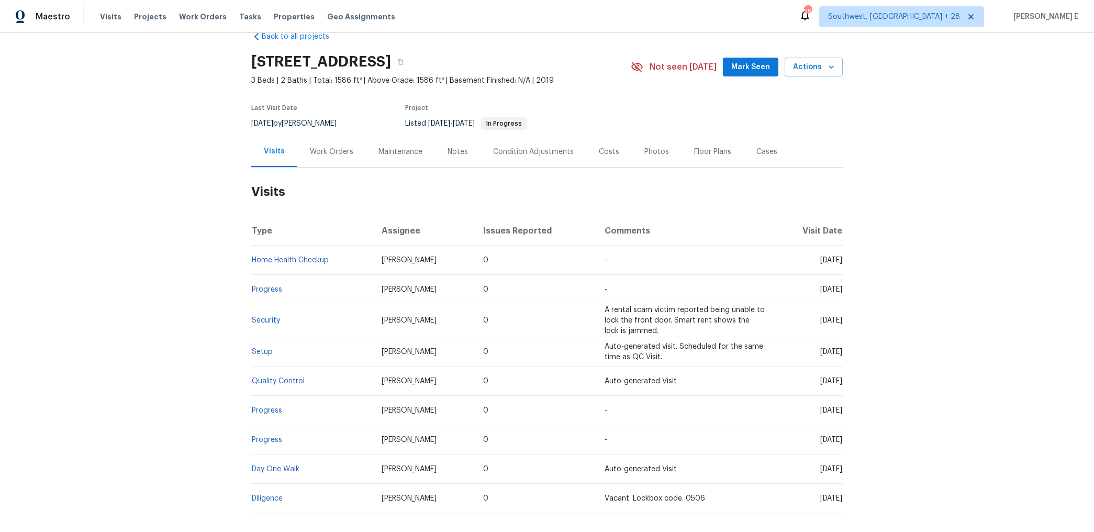
click at [327, 152] on div "Work Orders" at bounding box center [331, 152] width 43 height 10
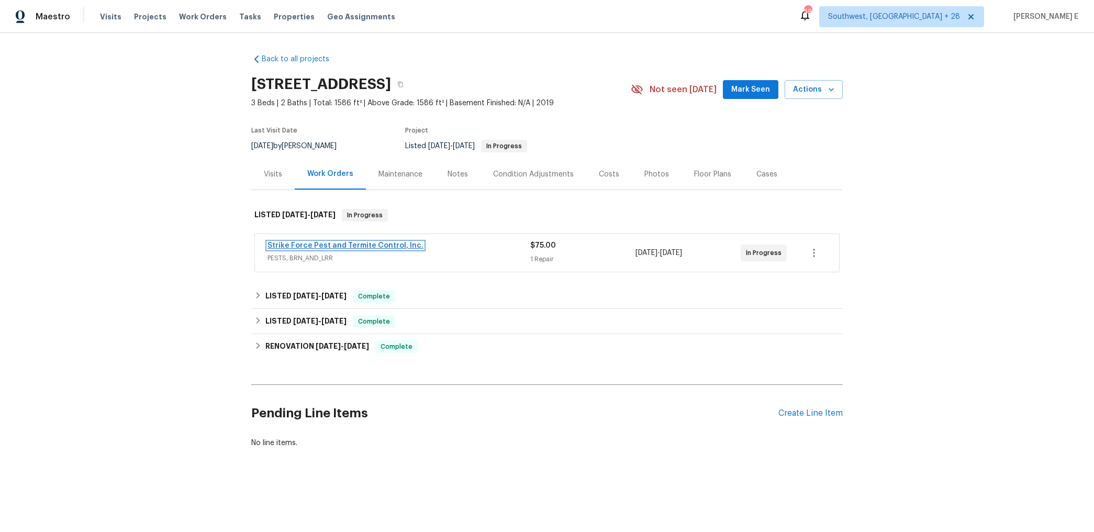
click at [385, 244] on link "Strike Force Pest and Termite Control, Inc." at bounding box center [345, 245] width 156 height 7
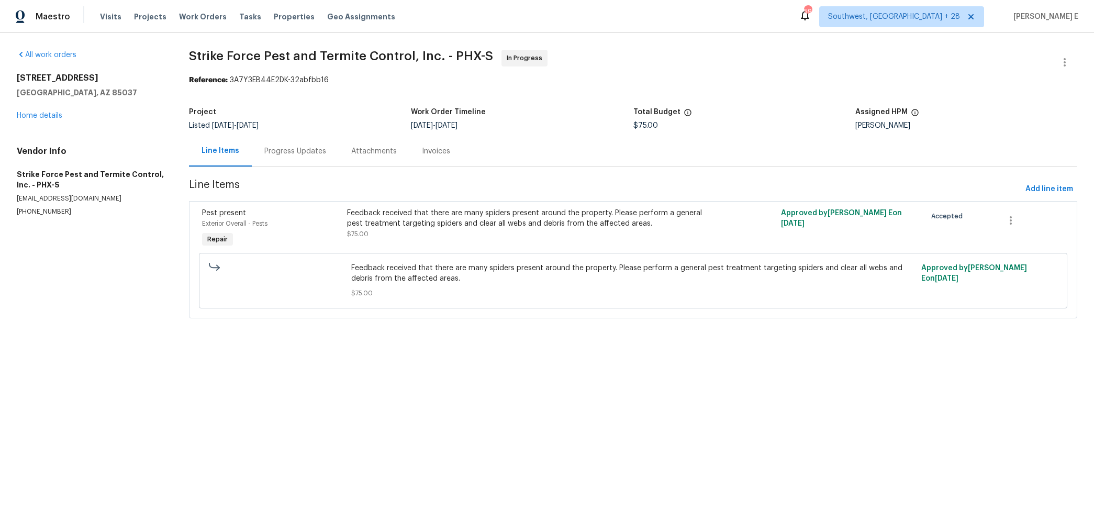
click at [278, 150] on div "Progress Updates" at bounding box center [295, 151] width 62 height 10
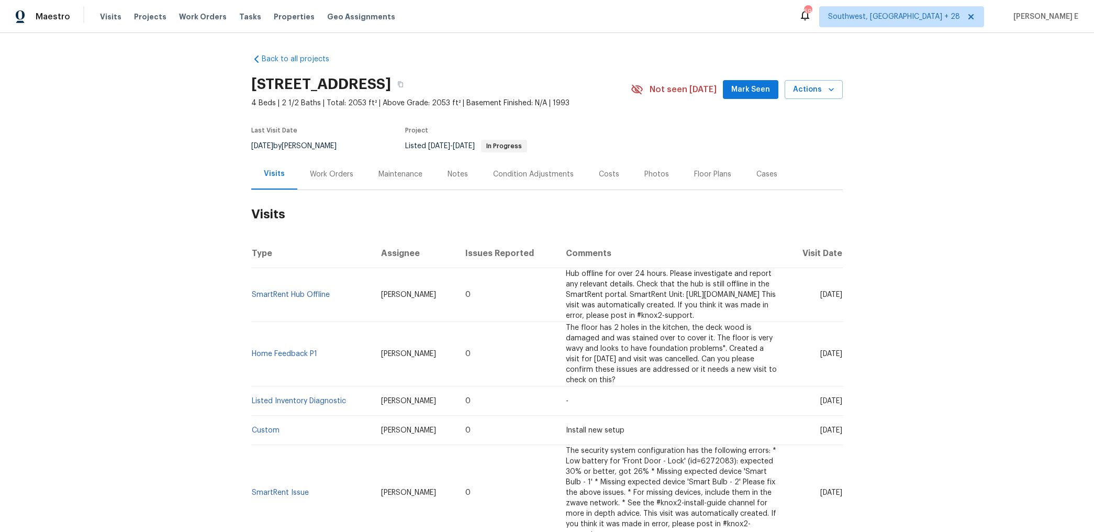
click at [323, 172] on div "Work Orders" at bounding box center [331, 174] width 43 height 10
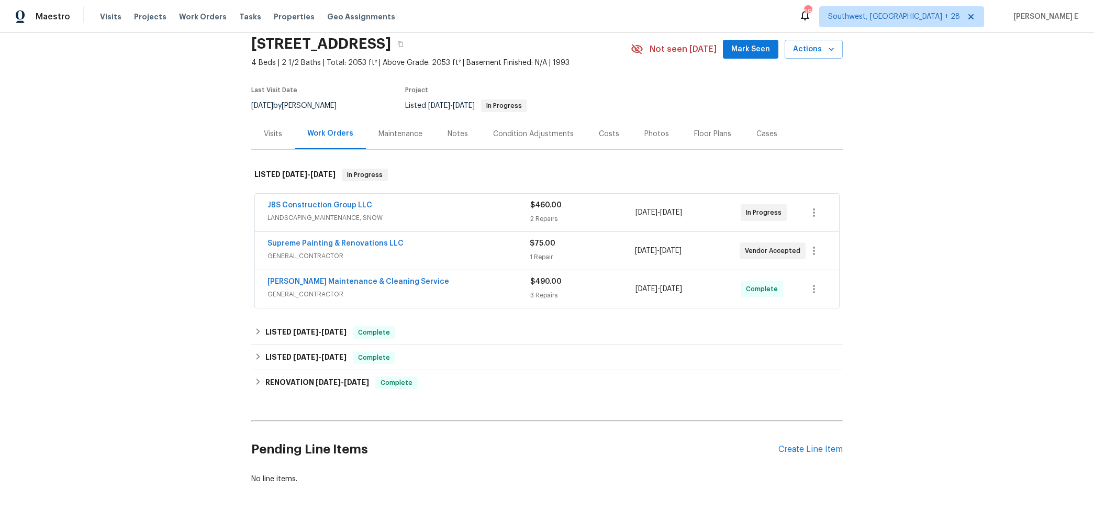
scroll to position [49, 0]
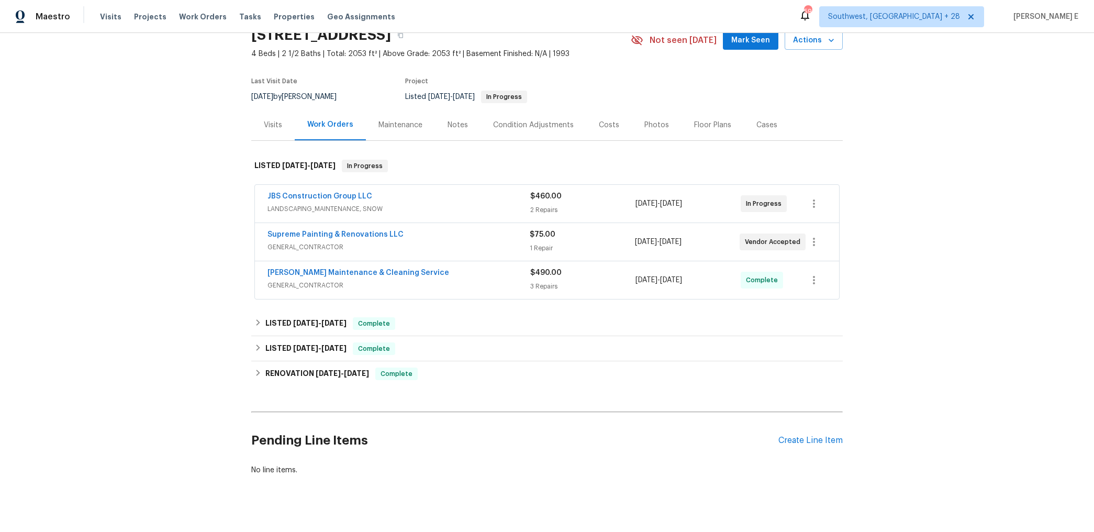
click at [438, 242] on span "GENERAL_CONTRACTOR" at bounding box center [398, 247] width 262 height 10
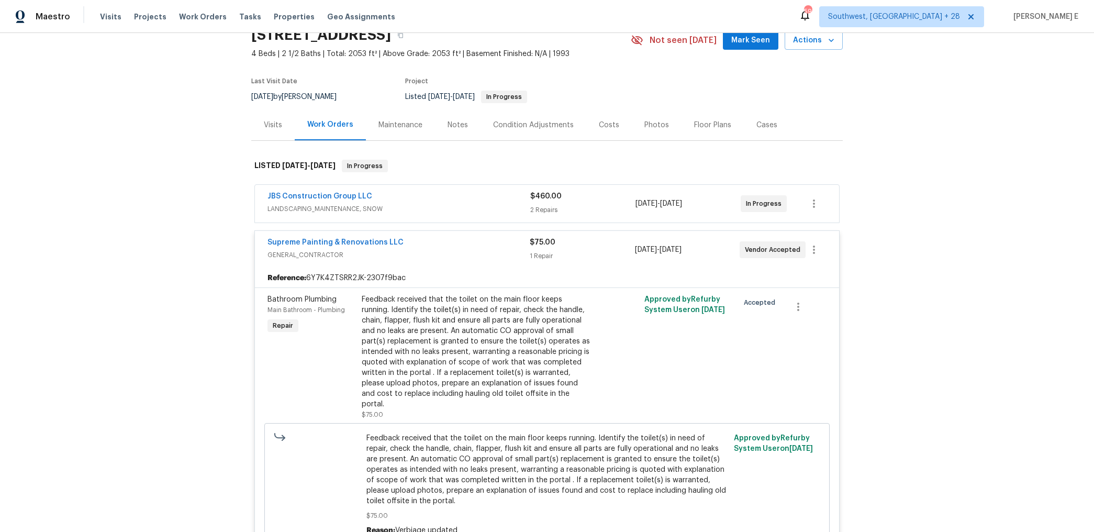
click at [410, 195] on div "JBS Construction Group LLC" at bounding box center [398, 197] width 263 height 13
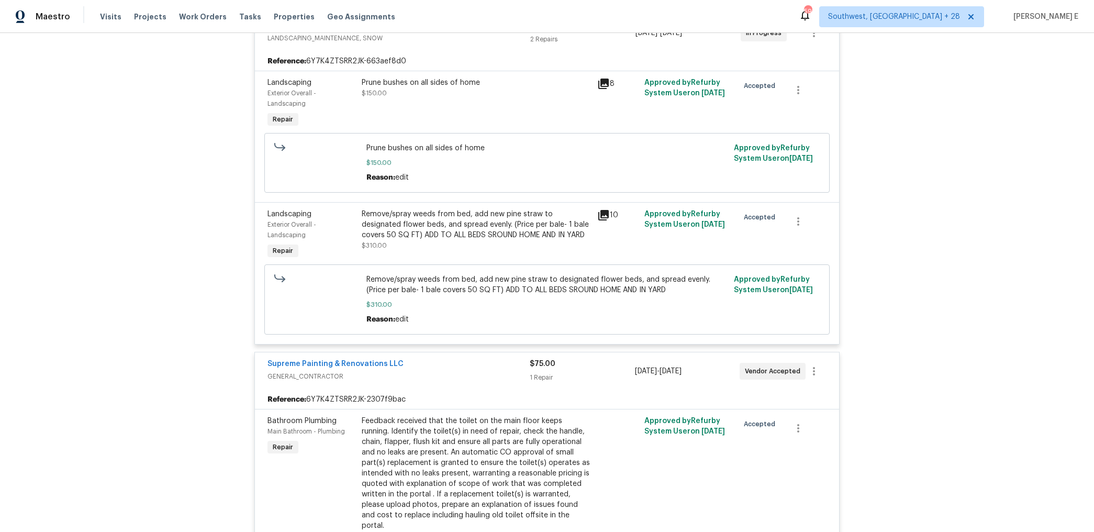
scroll to position [227, 0]
click at [371, 364] on link "Supreme Painting & Renovations LLC" at bounding box center [335, 363] width 136 height 7
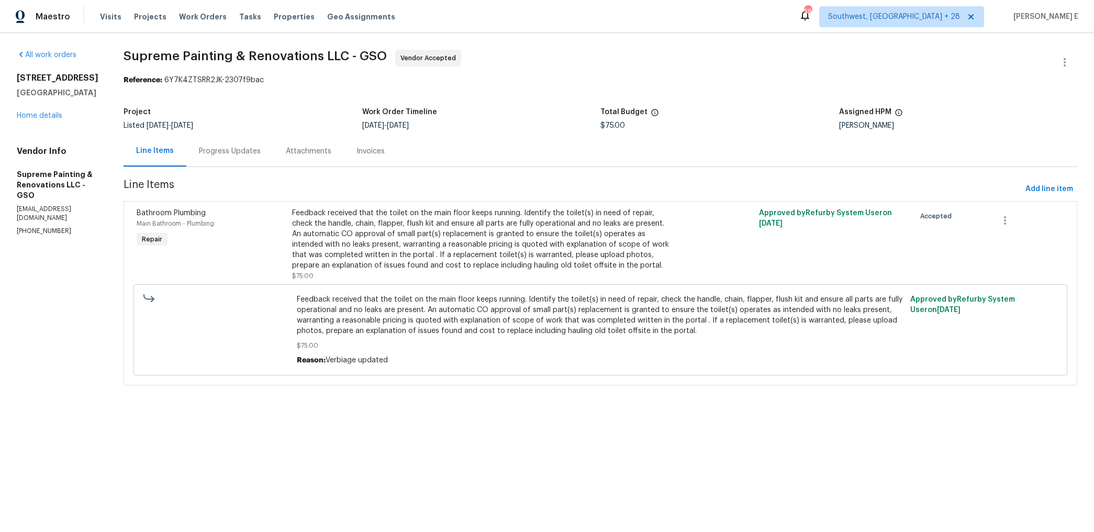
click at [261, 146] on div "Progress Updates" at bounding box center [230, 151] width 62 height 10
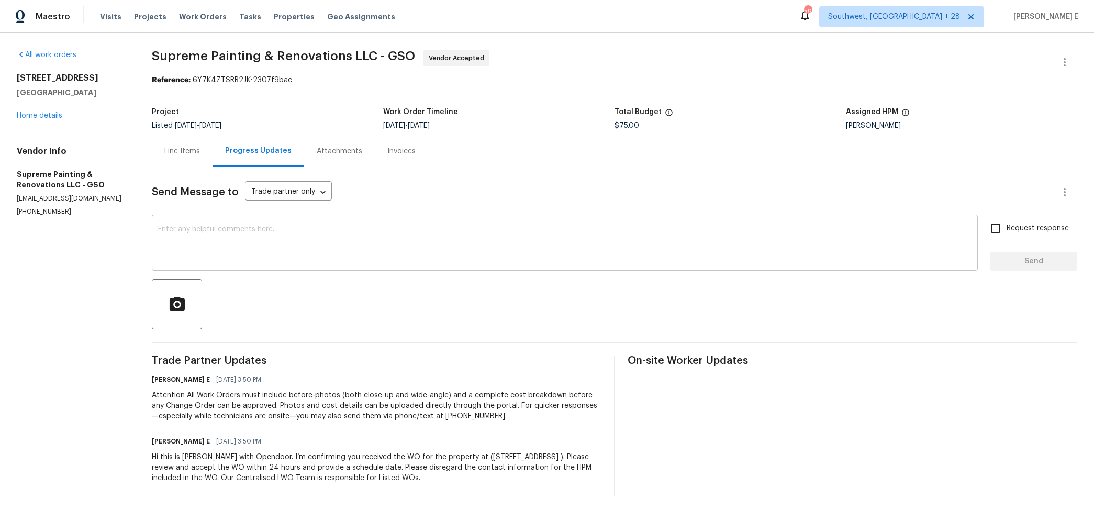
click at [505, 258] on textarea at bounding box center [564, 244] width 813 height 37
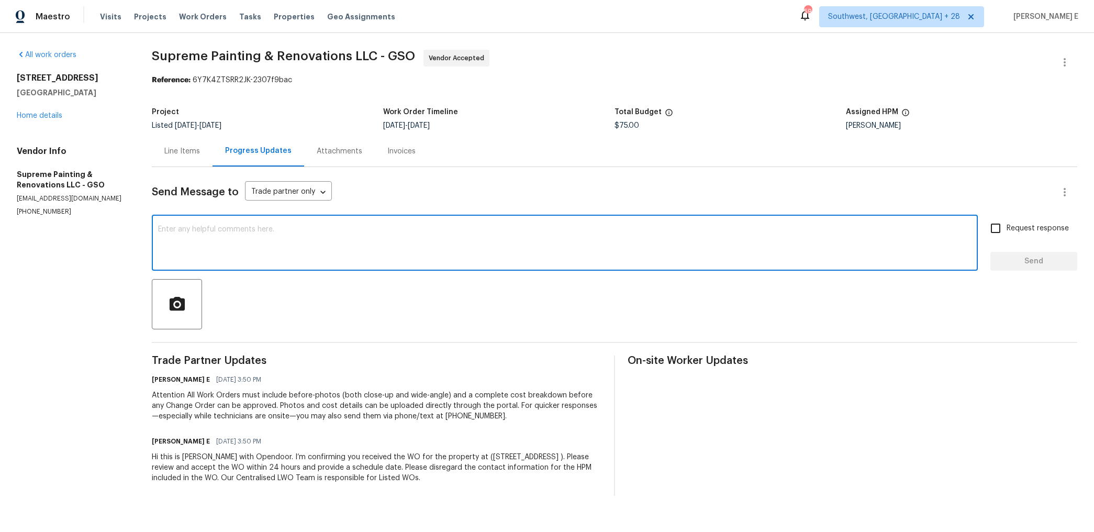
paste textarea "Thanks for accepting the work order! Just checking—do you have a scheduled date…"
type textarea "Thanks for accepting the work order! Just checking—do you have a scheduled date…"
click at [1003, 223] on input "Request response" at bounding box center [995, 228] width 22 height 22
checkbox input "true"
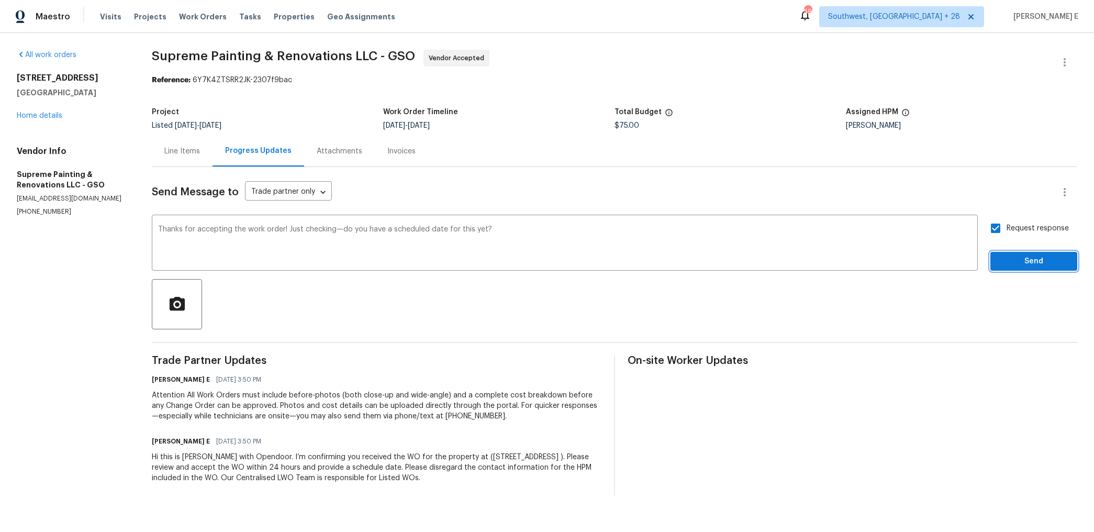
click at [1005, 260] on span "Send" at bounding box center [1033, 261] width 70 height 13
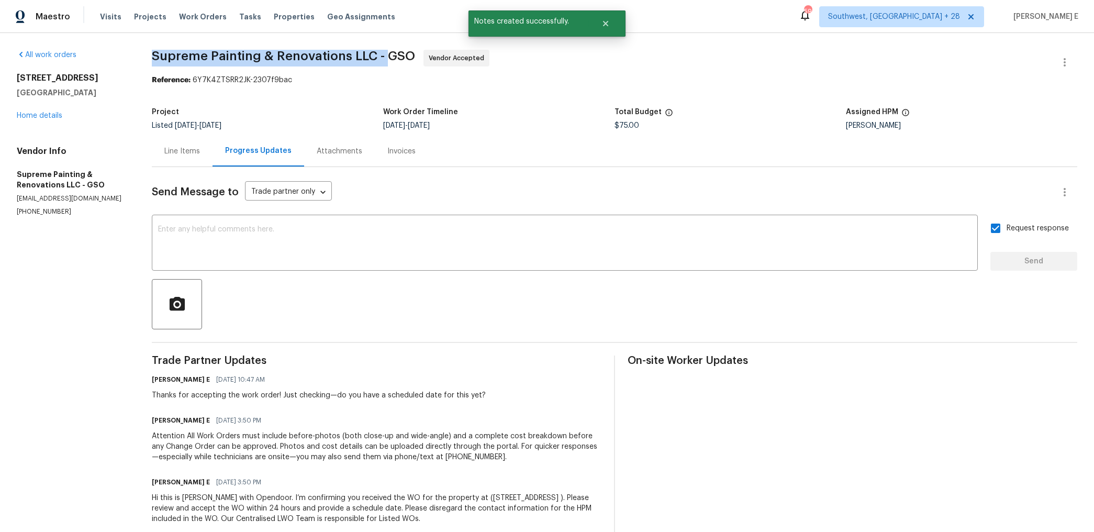
drag, startPoint x: 161, startPoint y: 54, endPoint x: 397, endPoint y: 58, distance: 235.5
click at [397, 58] on div "All work orders 3319 Timberwolf Ave High Point, NC 27265 Home details Vendor In…" at bounding box center [547, 293] width 1094 height 520
copy span "Supreme Painting & Renovations LLC -"
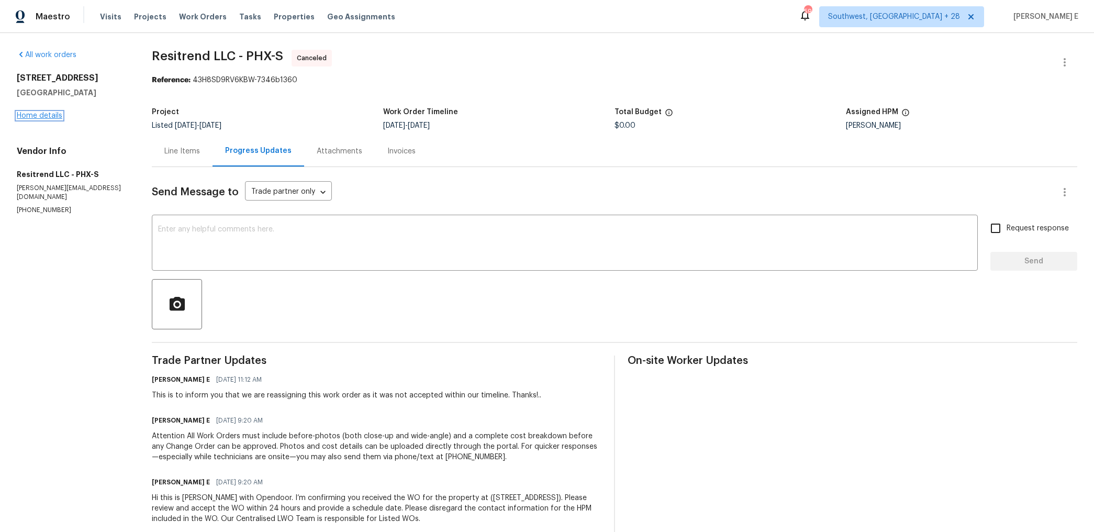
click at [27, 116] on link "Home details" at bounding box center [40, 115] width 46 height 7
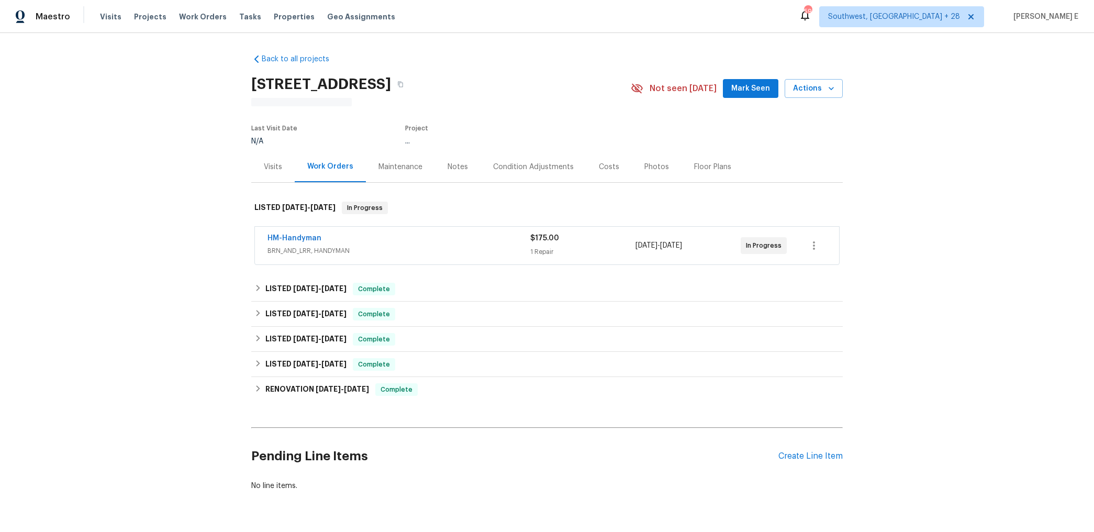
scroll to position [38, 0]
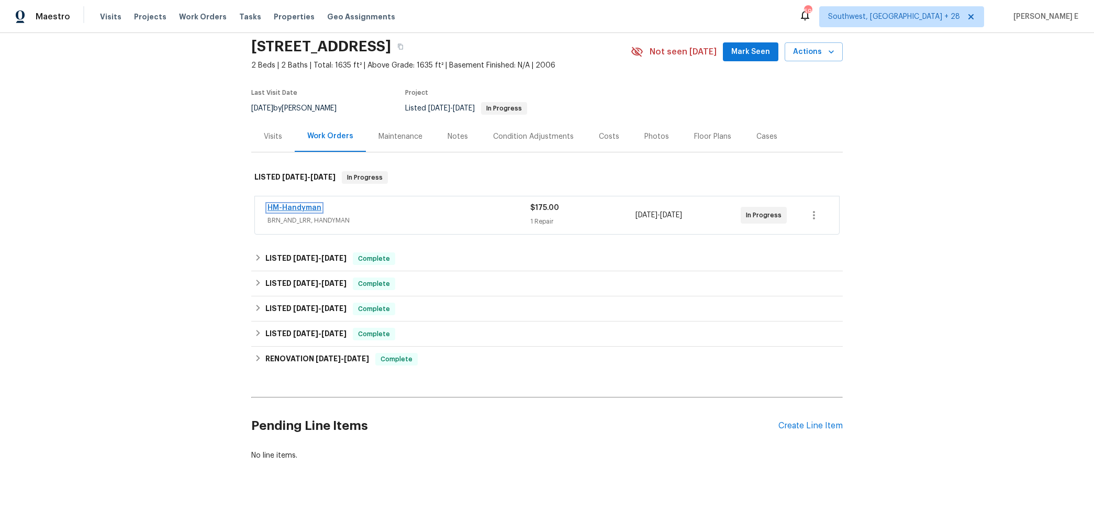
click at [281, 210] on link "HM-Handyman" at bounding box center [294, 207] width 54 height 7
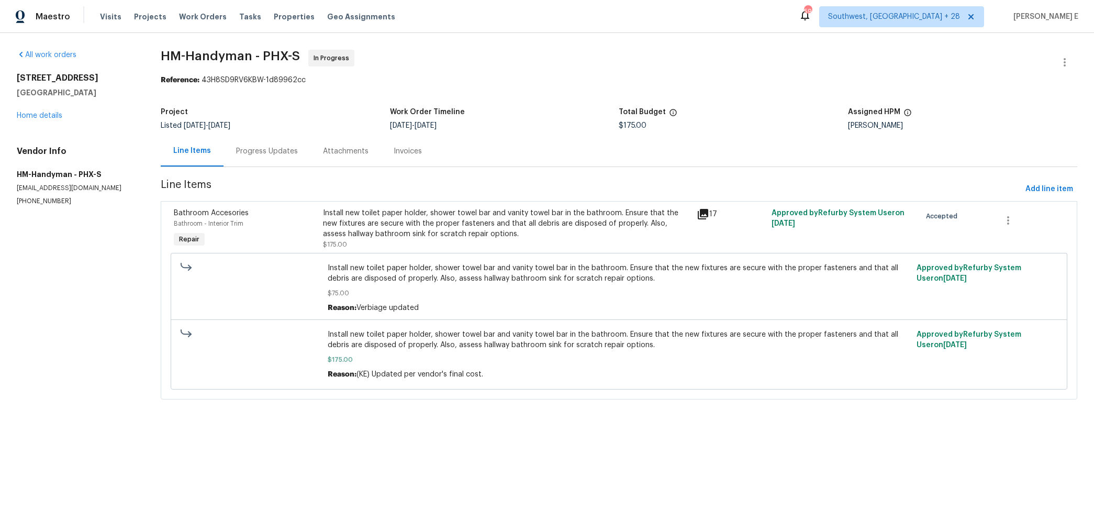
click at [255, 159] on div "Progress Updates" at bounding box center [266, 151] width 87 height 31
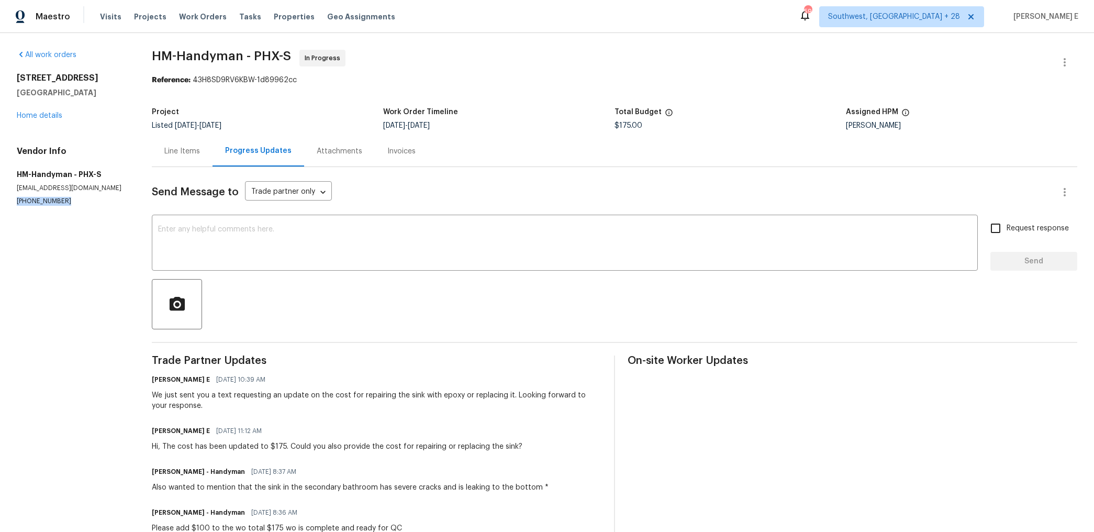
drag, startPoint x: 14, startPoint y: 205, endPoint x: 73, endPoint y: 205, distance: 59.1
click at [73, 205] on div "All work orders [STREET_ADDRESS] Home details Vendor Info HM-Handyman - PHX-S […" at bounding box center [547, 461] width 1094 height 857
copy p "[PHONE_NUMBER]"
click at [187, 156] on div "Line Items" at bounding box center [182, 151] width 36 height 10
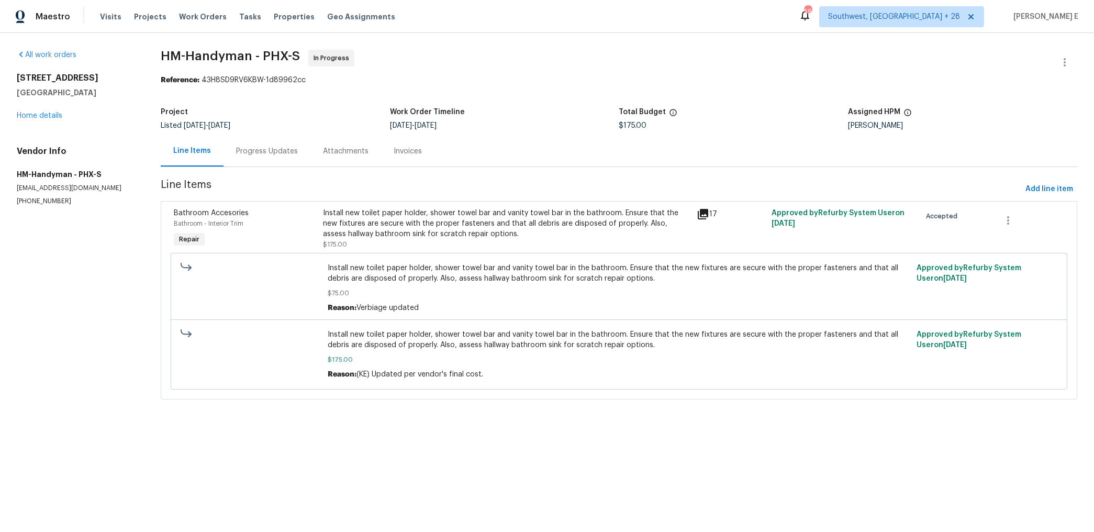
click at [238, 140] on div "Progress Updates" at bounding box center [266, 151] width 87 height 31
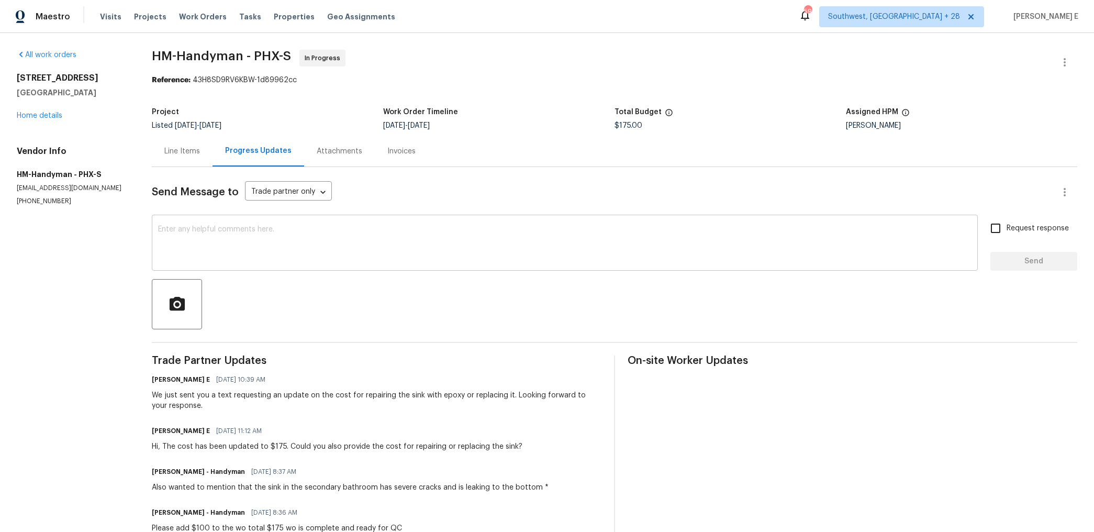
click at [264, 250] on textarea at bounding box center [564, 244] width 813 height 37
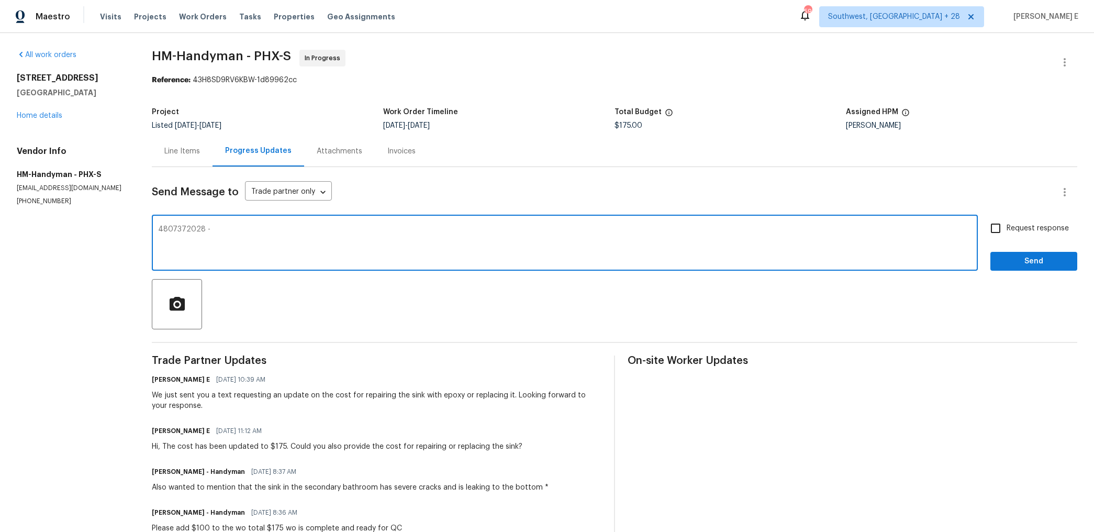
click at [174, 230] on textarea "4807372028 -" at bounding box center [564, 244] width 813 height 37
type textarea "4807372028 -"
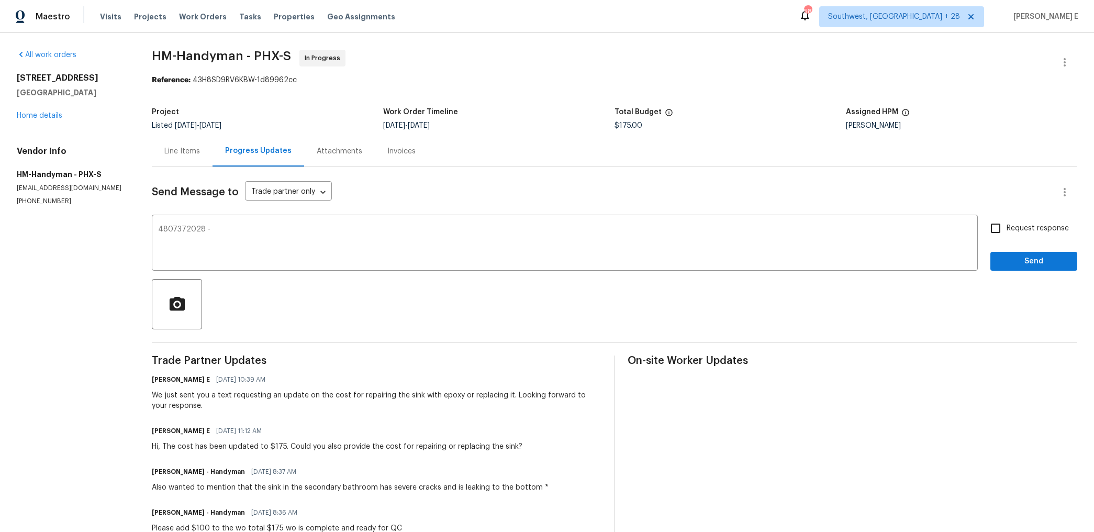
scroll to position [12, 0]
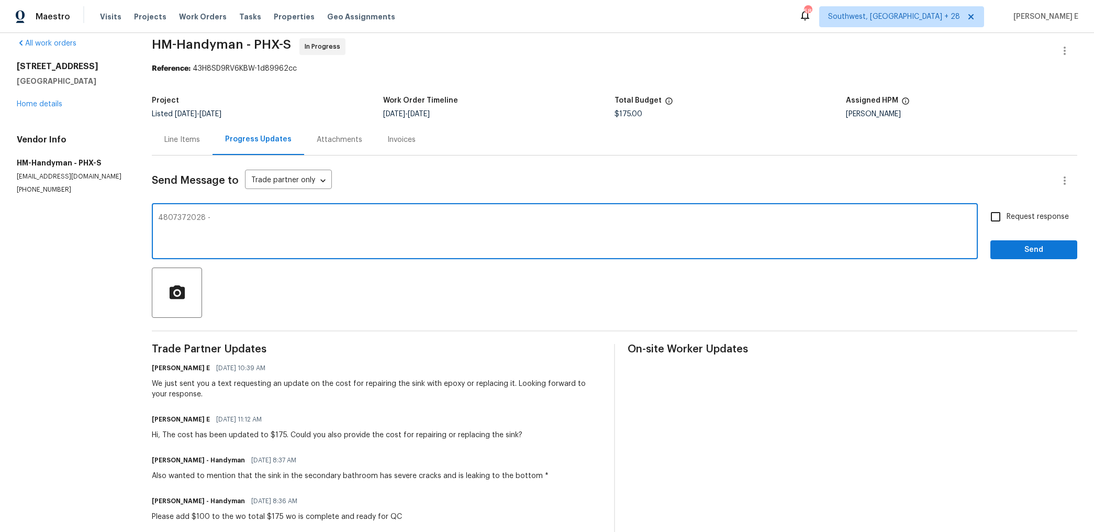
click at [273, 232] on textarea "4807372028 -" at bounding box center [564, 232] width 813 height 37
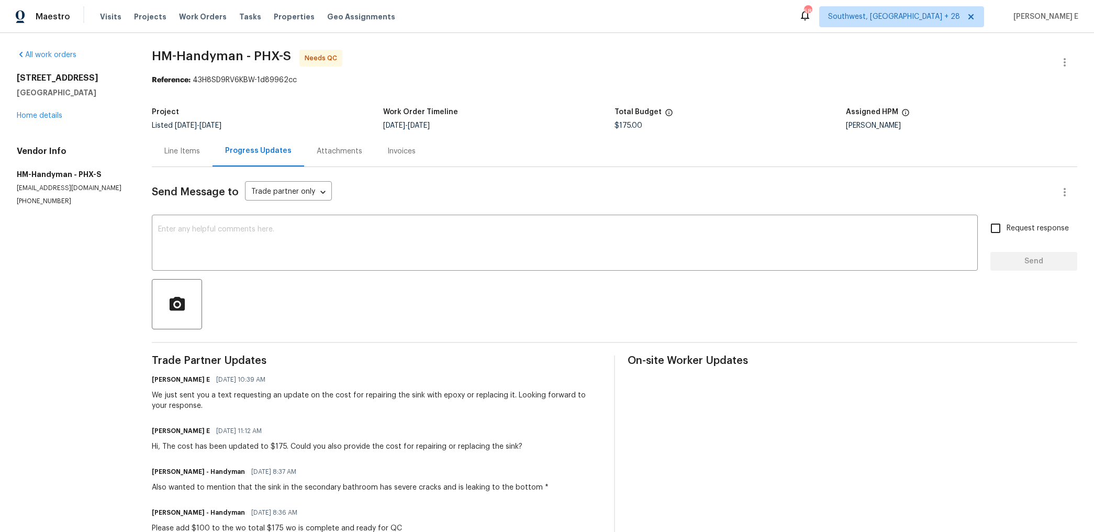
click at [188, 142] on div "Line Items" at bounding box center [182, 151] width 61 height 31
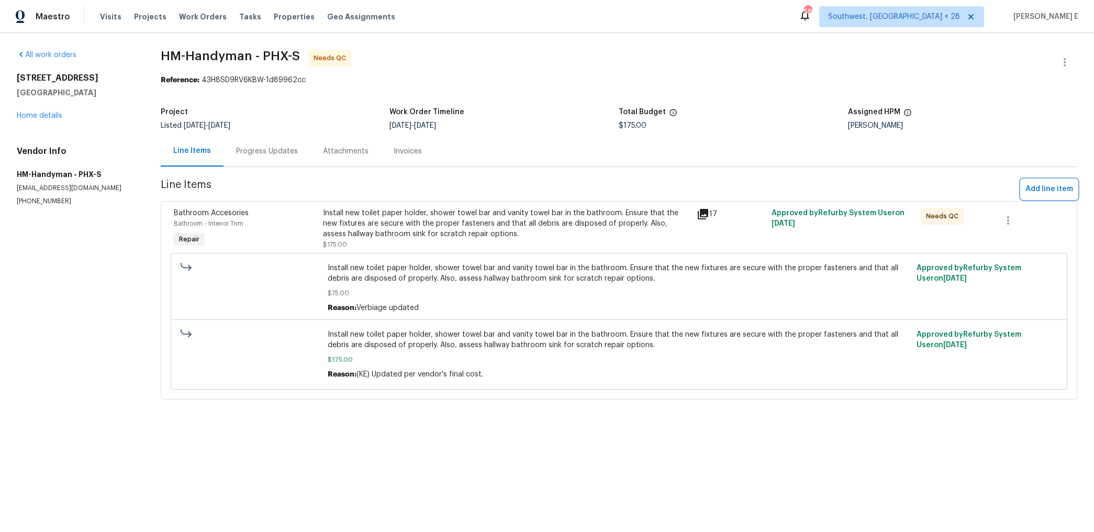
click at [1050, 180] on button "Add line item" at bounding box center [1049, 188] width 56 height 19
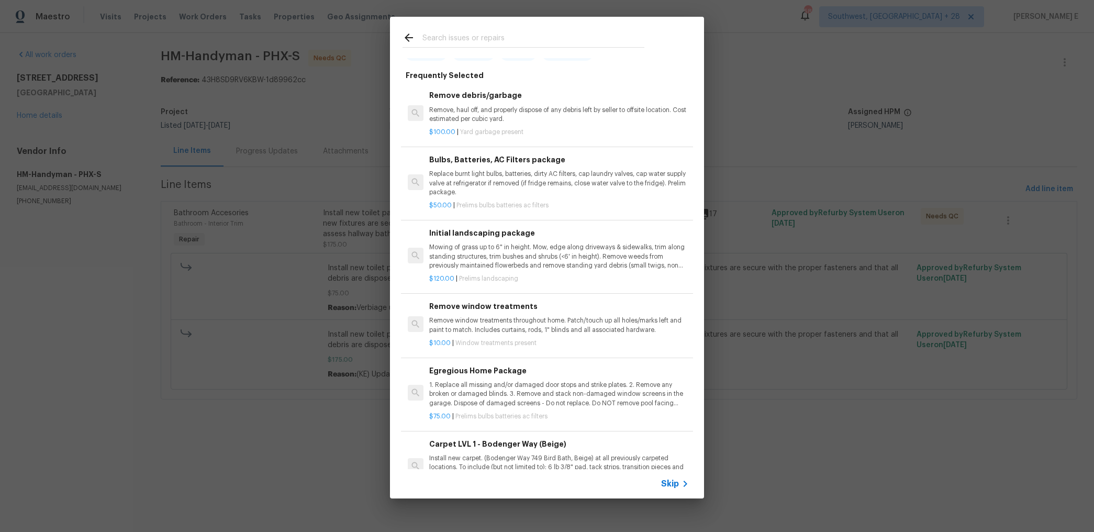
scroll to position [69, 0]
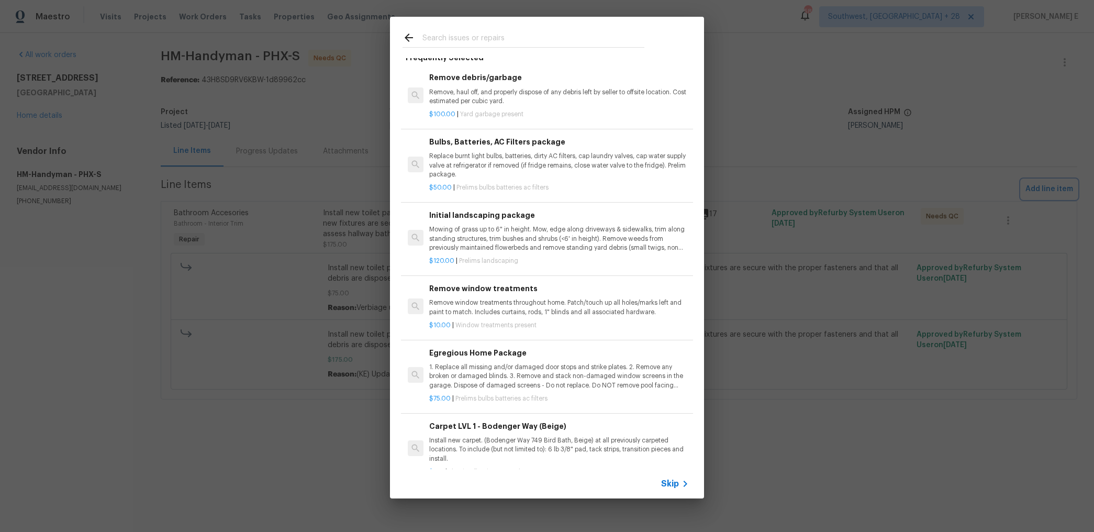
click at [817, 358] on div "Top Searches Interior Paint Exterior Paint Prelim Package Drywall Debris Carpet…" at bounding box center [547, 257] width 1094 height 515
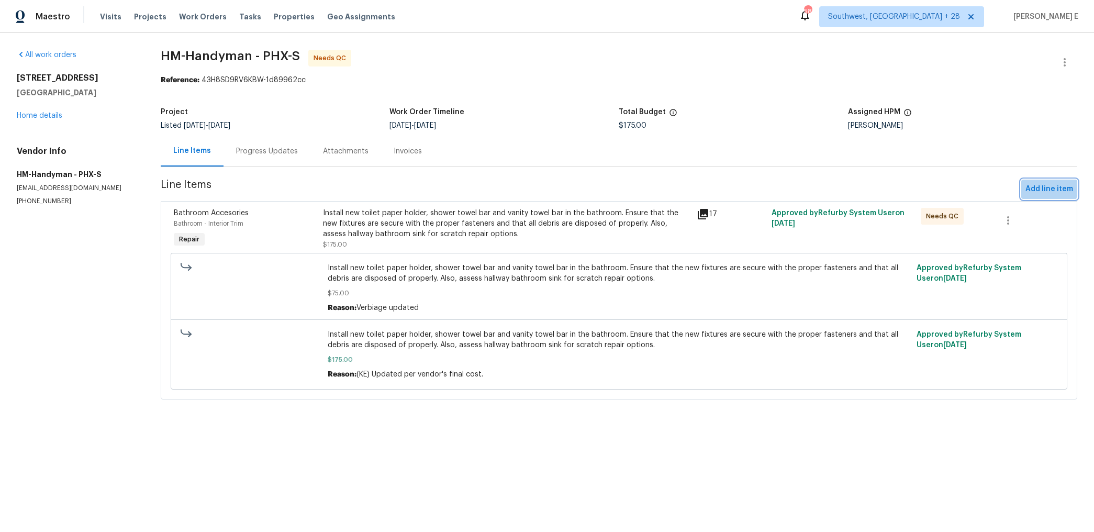
click at [1043, 187] on span "Add line item" at bounding box center [1049, 189] width 48 height 13
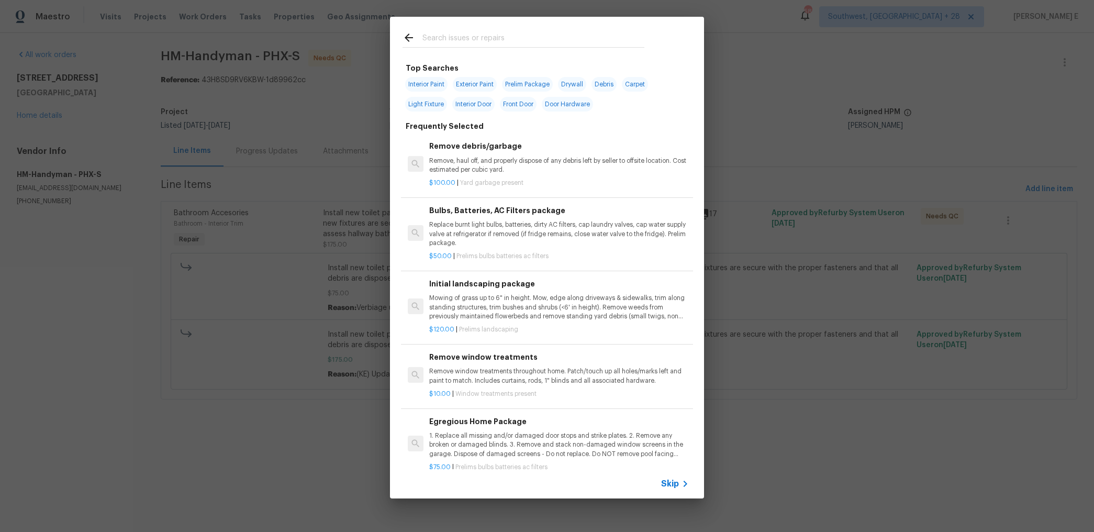
click at [674, 483] on span "Skip" at bounding box center [670, 483] width 18 height 10
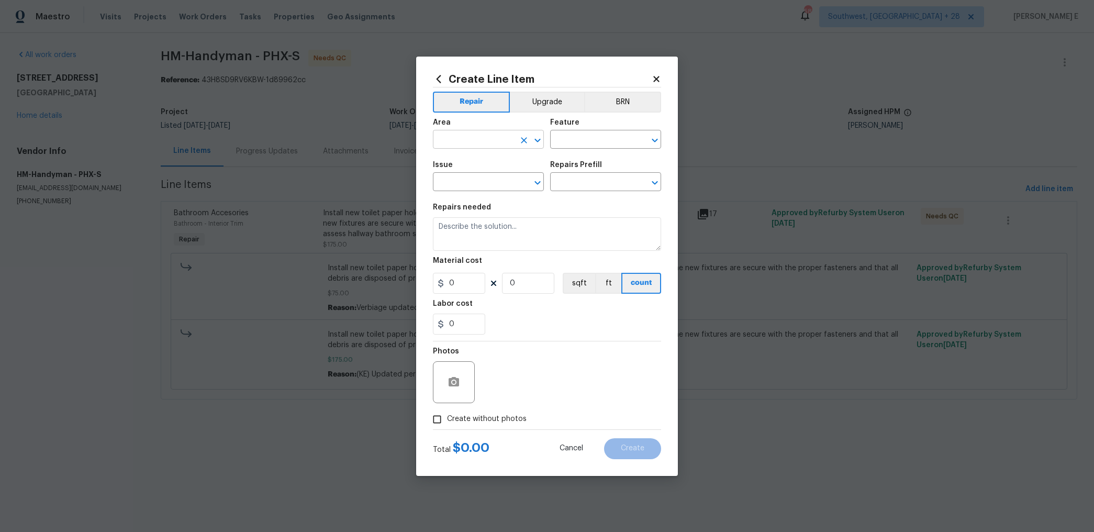
click at [448, 147] on input "text" at bounding box center [474, 140] width 82 height 16
type input "Bathroom"
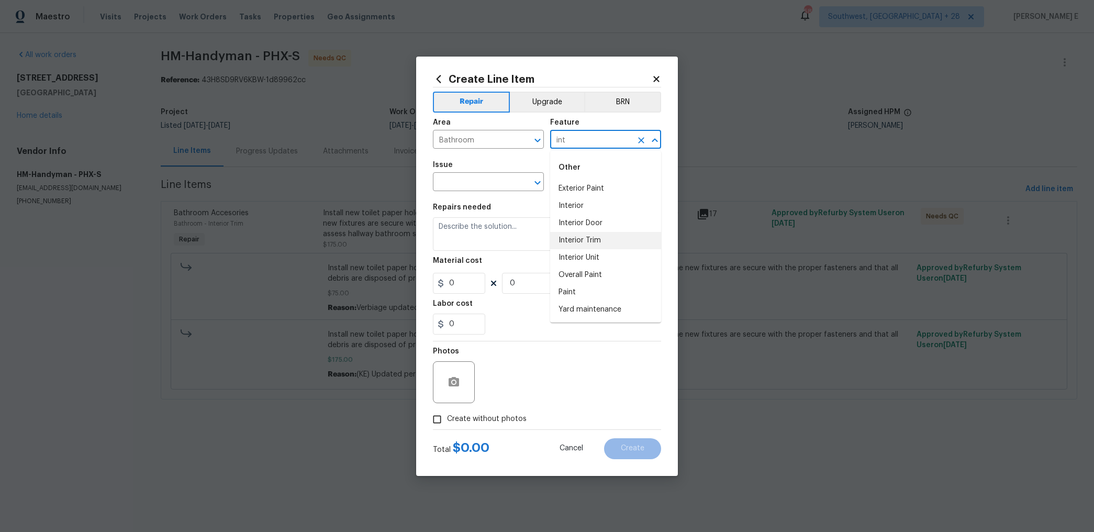
click at [594, 235] on li "Interior Trim" at bounding box center [605, 240] width 111 height 17
type input "Interior Trim"
click at [454, 188] on input "text" at bounding box center [474, 183] width 82 height 16
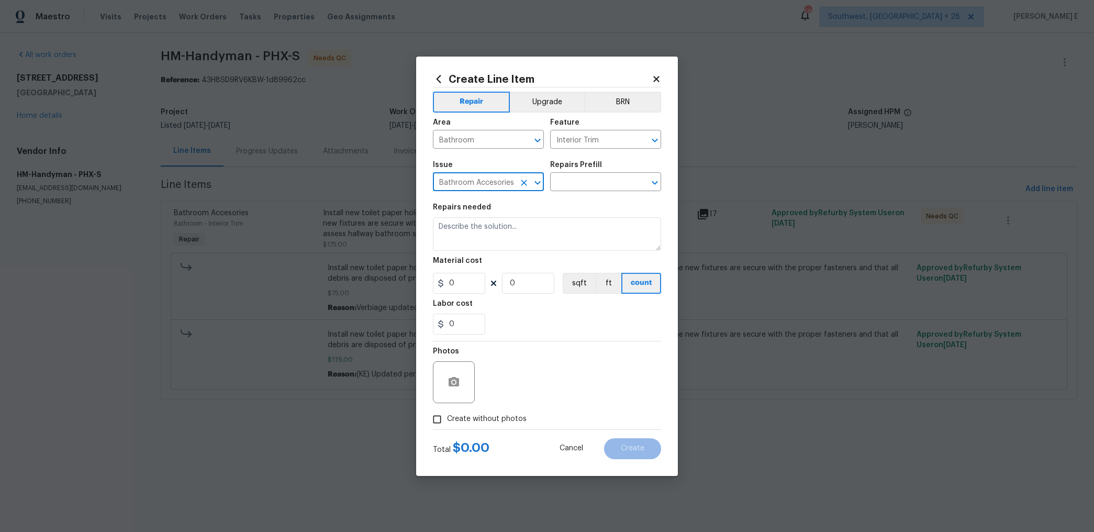
type input "Bathroom Accesories"
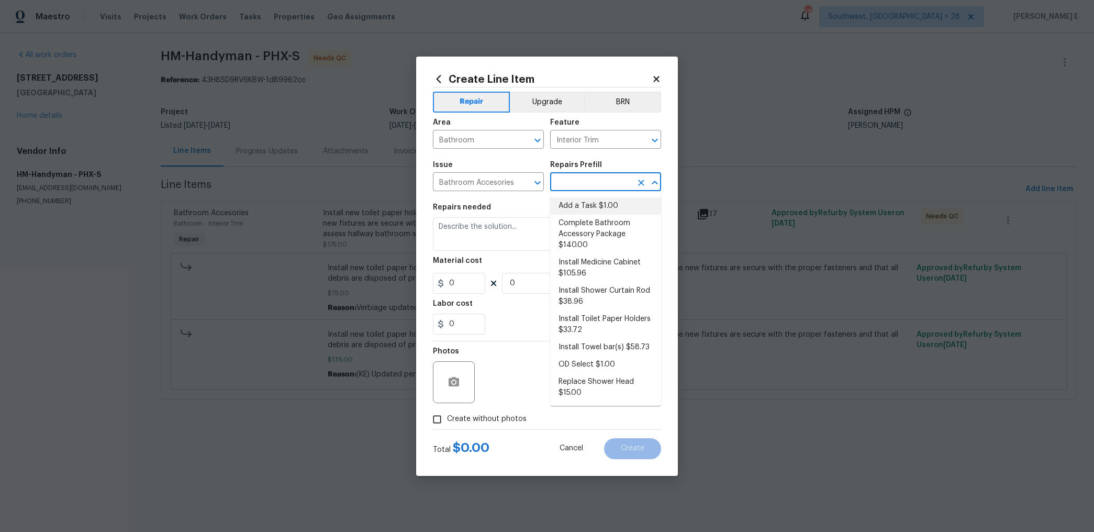
click at [590, 199] on li "Add a Task $1.00" at bounding box center [605, 205] width 111 height 17
type input "Add a Task $1.00"
type textarea "HPM to detail"
type input "1"
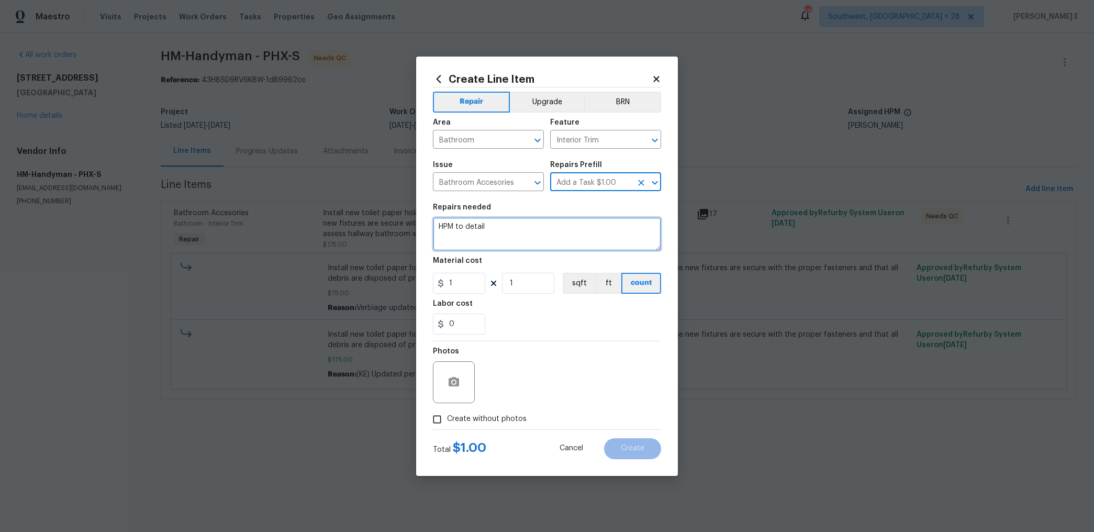
click at [537, 232] on textarea "HPM to detail" at bounding box center [547, 233] width 228 height 33
type textarea "Waiting for completion"
click at [427, 430] on div "Create Line Item Repair Upgrade BRN Area Bathroom ​ Feature Interior Trim ​ Iss…" at bounding box center [547, 266] width 262 height 419
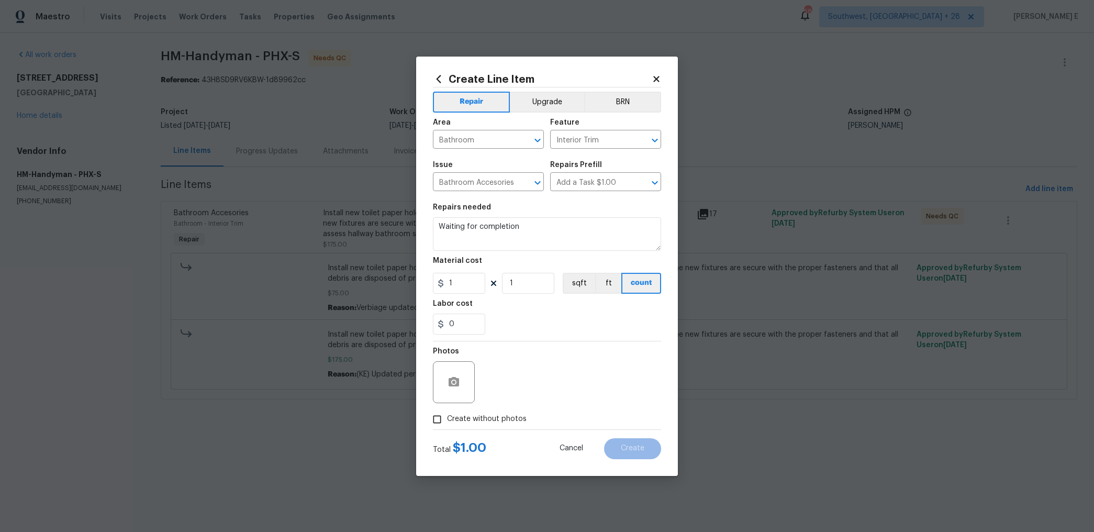
click at [437, 425] on input "Create without photos" at bounding box center [437, 419] width 20 height 20
checkbox input "true"
click at [519, 381] on textarea at bounding box center [572, 382] width 178 height 42
click at [652, 446] on button "Create" at bounding box center [632, 448] width 57 height 21
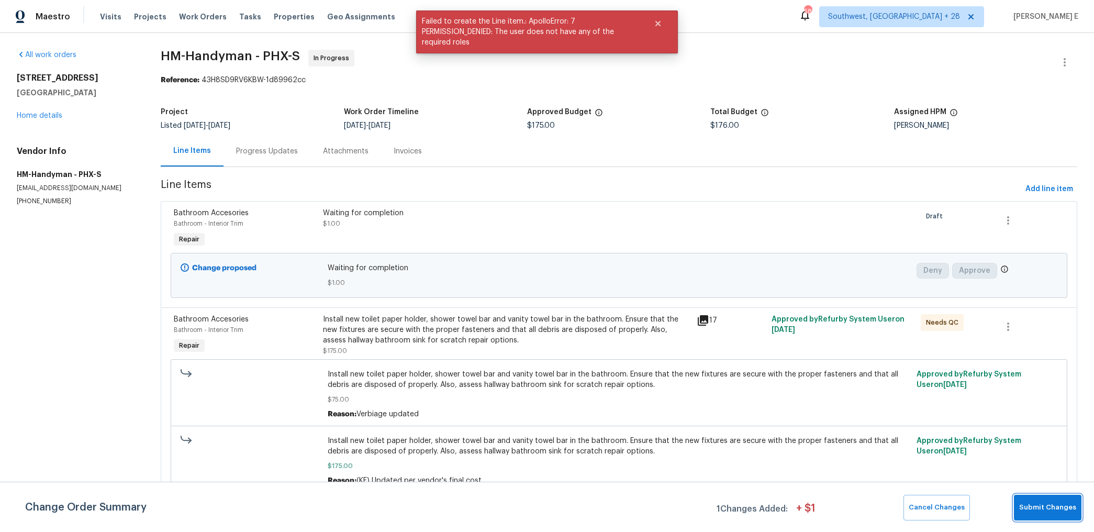
click at [1029, 495] on button "Submit Changes" at bounding box center [1046, 507] width 67 height 26
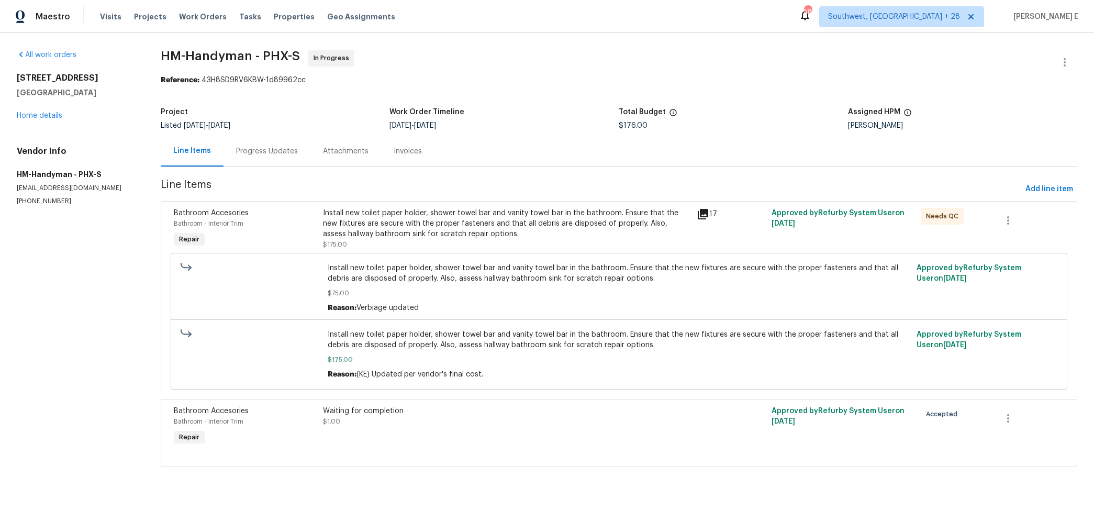
click at [277, 142] on div "Progress Updates" at bounding box center [266, 151] width 87 height 31
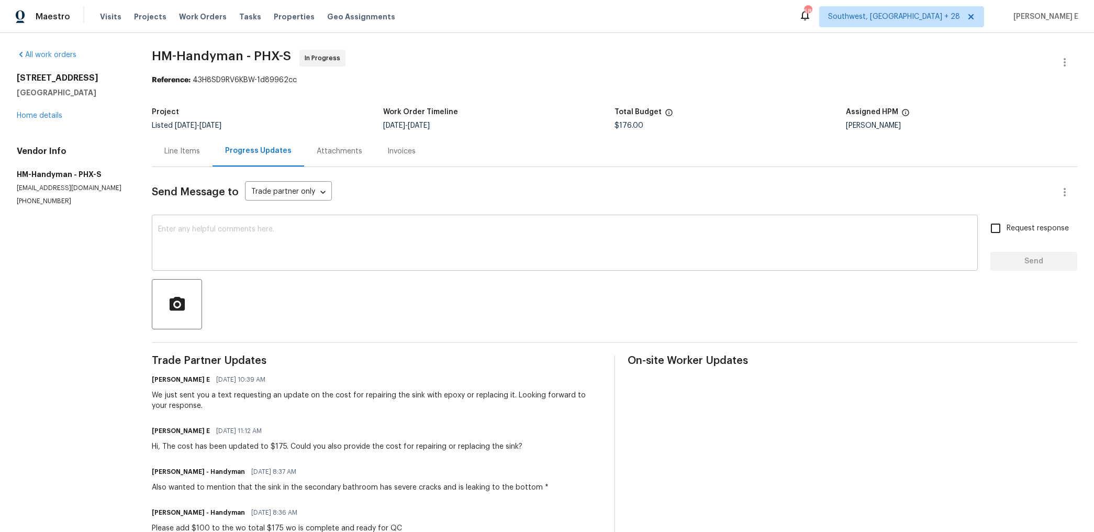
click at [401, 245] on textarea at bounding box center [564, 244] width 813 height 37
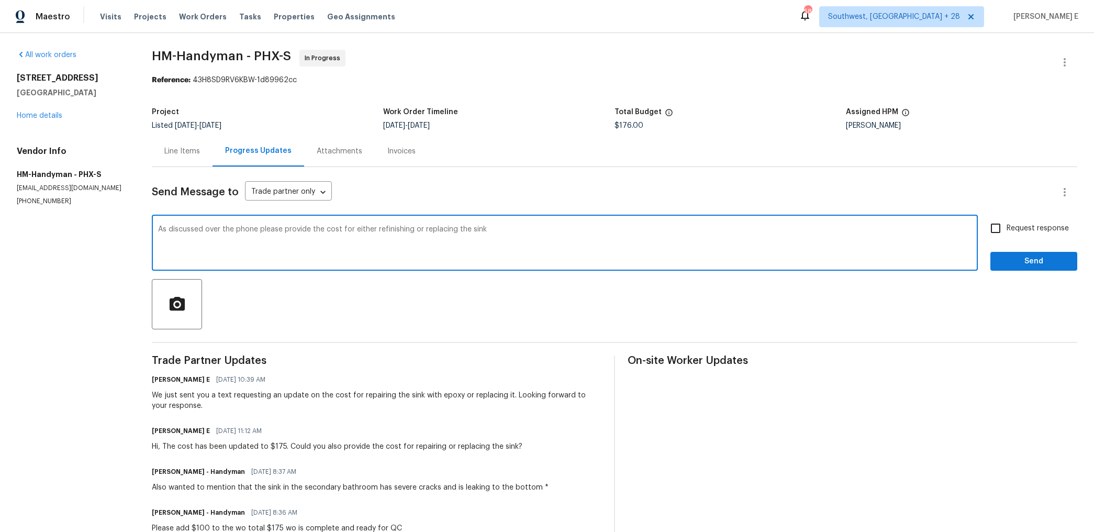
paste textarea ", please provide the cost for either refinishing or replacing the sink."
type textarea "As discussed over the phone, please provide the cost for either refinishing or …"
click at [1009, 228] on span "Request response" at bounding box center [1037, 228] width 62 height 11
click at [1006, 228] on input "Request response" at bounding box center [995, 228] width 22 height 22
checkbox input "true"
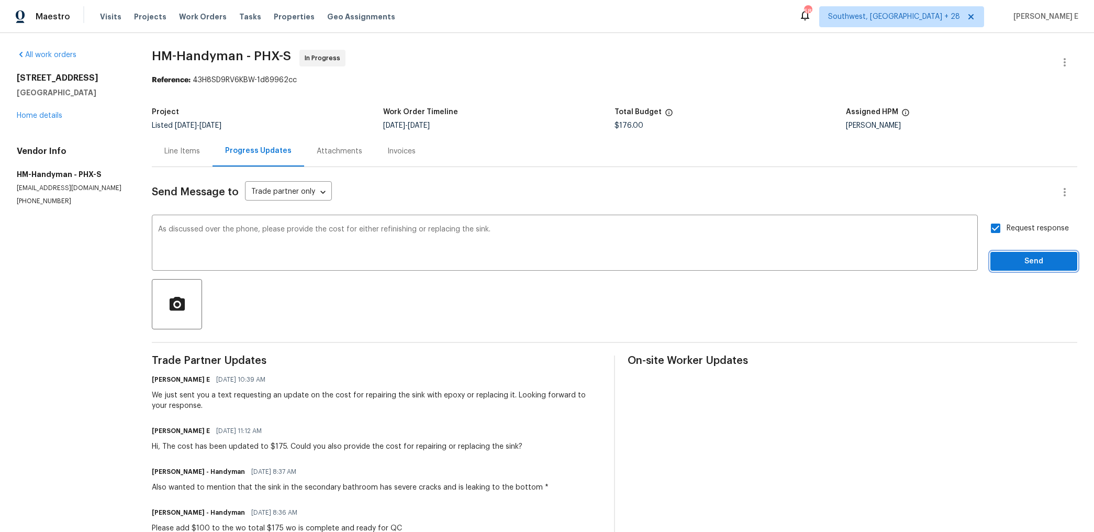
click at [996, 263] on button "Send" at bounding box center [1033, 261] width 87 height 19
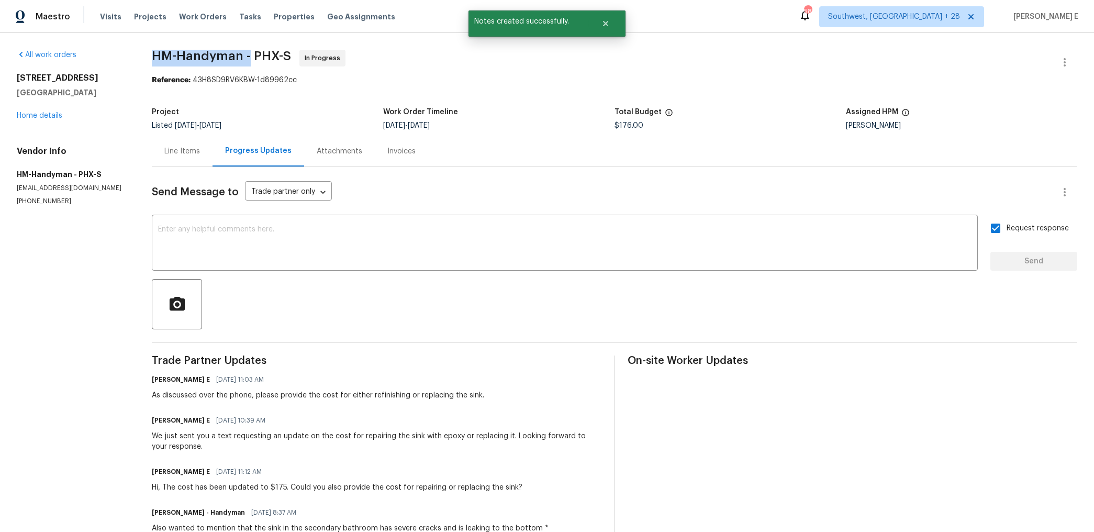
drag, startPoint x: 153, startPoint y: 62, endPoint x: 253, endPoint y: 62, distance: 99.9
click at [252, 62] on div "All work orders 13049 W Redbird Rd Peoria, AZ 85383 Home details Vendor Info HM…" at bounding box center [547, 482] width 1094 height 898
copy span "HM-Handyman -"
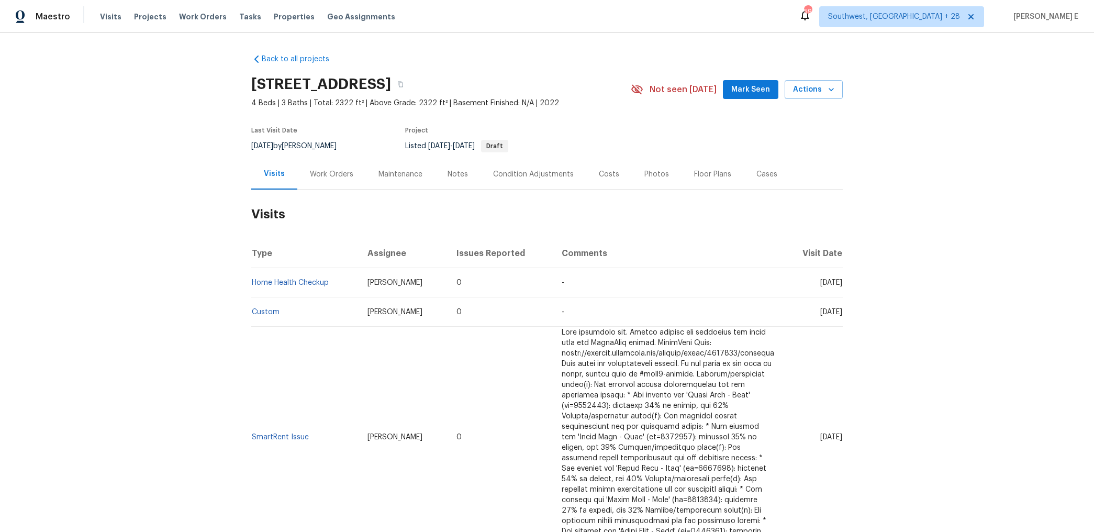
click at [331, 178] on div "Work Orders" at bounding box center [331, 174] width 43 height 10
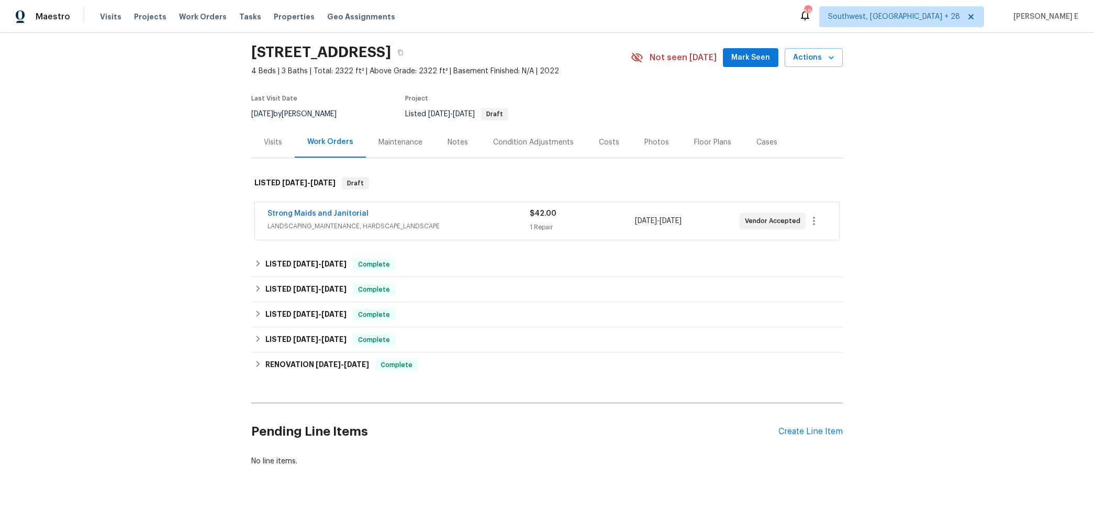
scroll to position [38, 0]
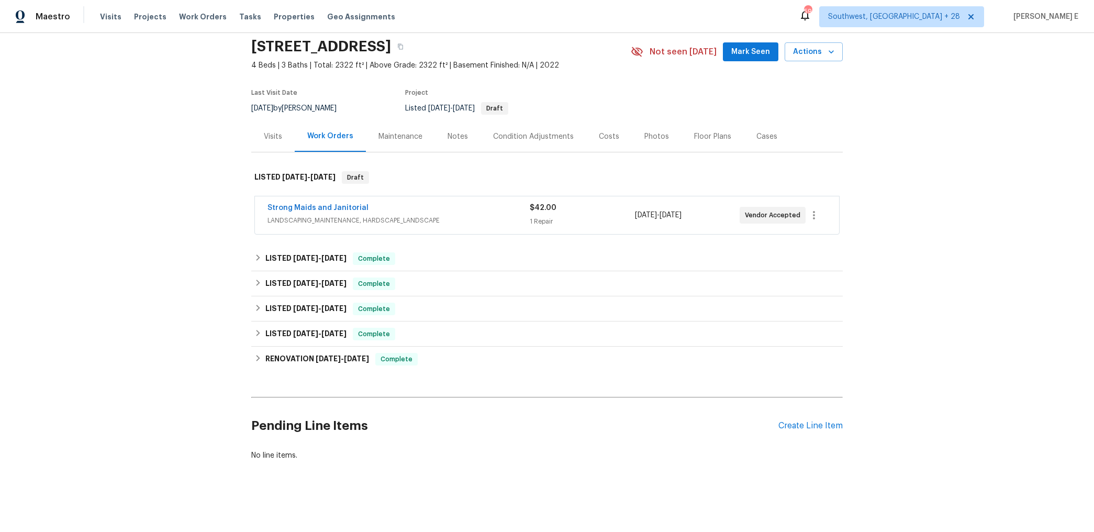
click at [395, 206] on div "Strong Maids and Janitorial" at bounding box center [398, 208] width 262 height 13
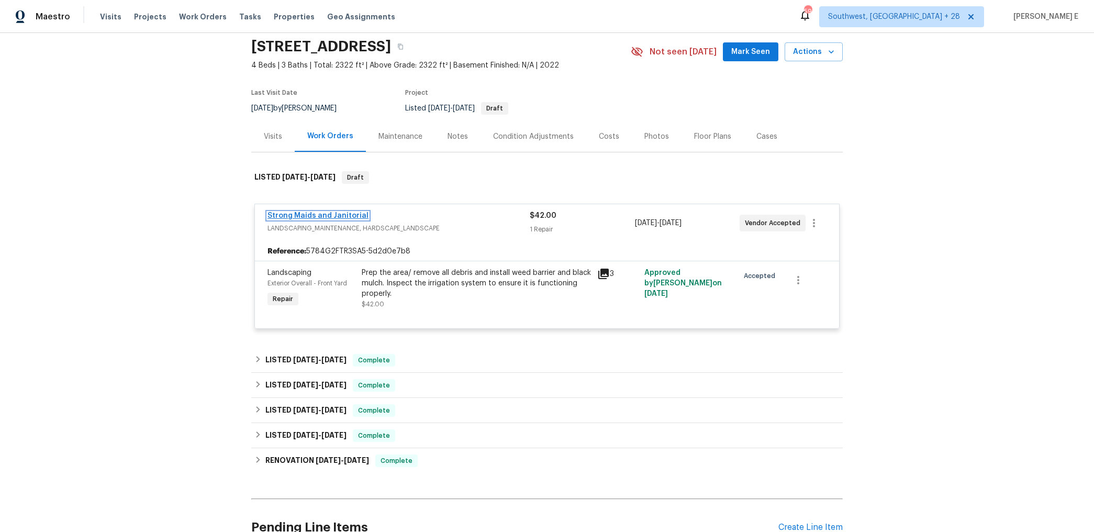
click at [358, 216] on link "Strong Maids and Janitorial" at bounding box center [317, 215] width 101 height 7
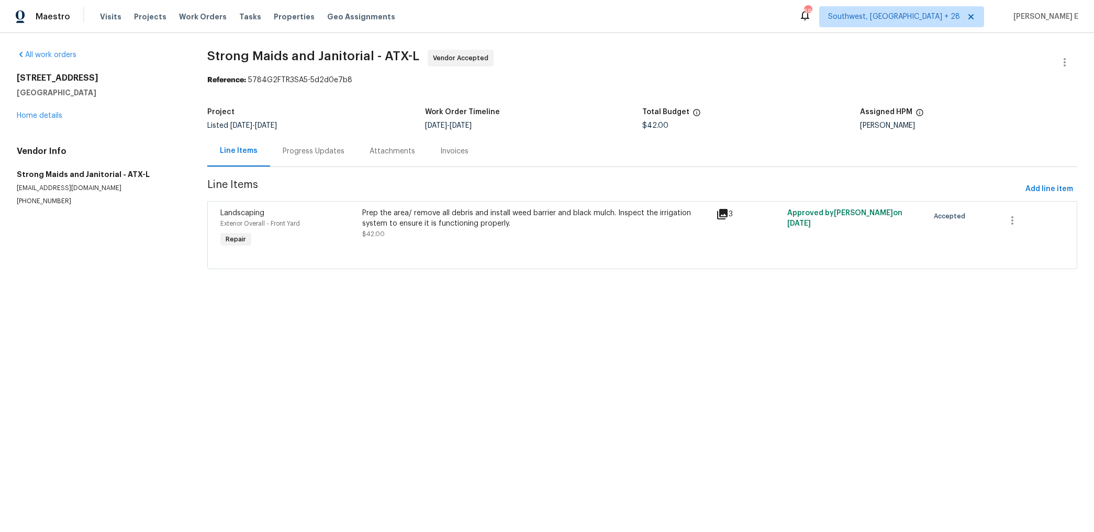
click at [325, 150] on div "Progress Updates" at bounding box center [314, 151] width 62 height 10
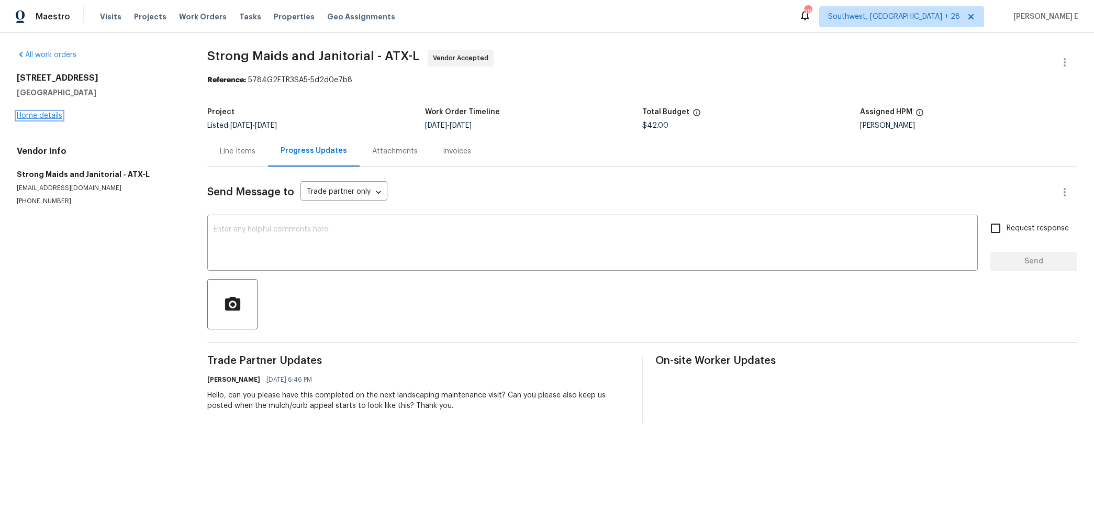
click at [53, 115] on link "Home details" at bounding box center [40, 115] width 46 height 7
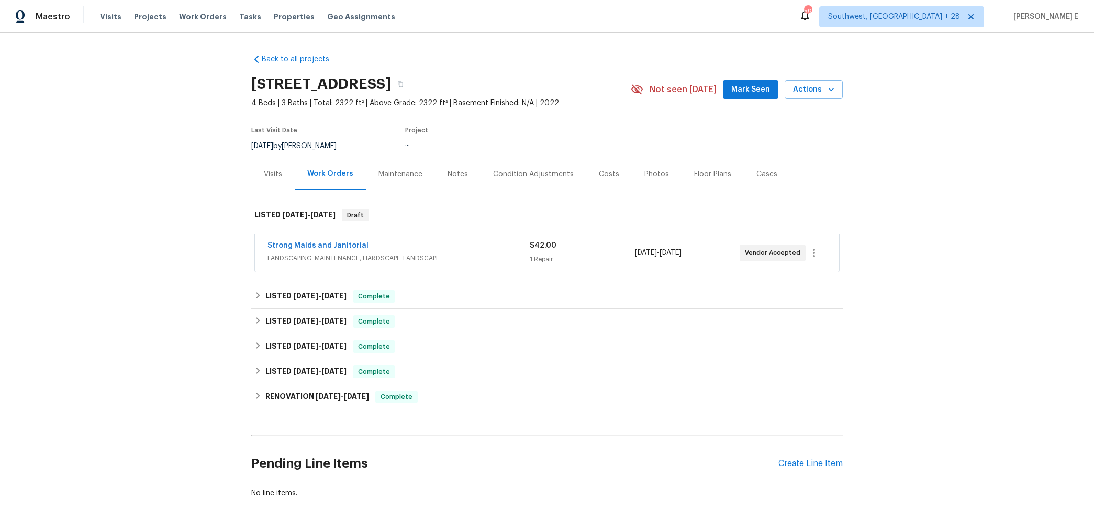
scroll to position [38, 0]
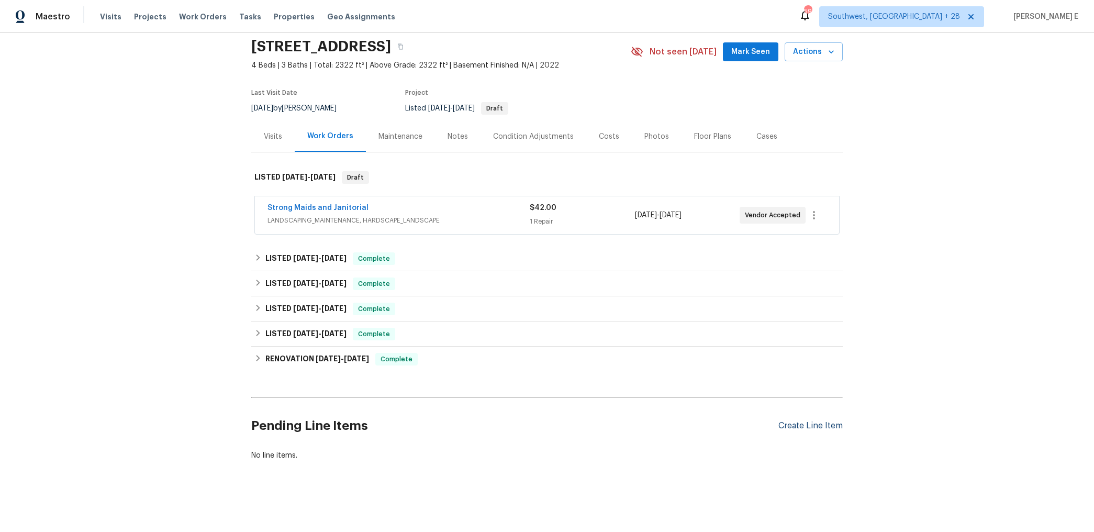
click at [788, 424] on div "Create Line Item" at bounding box center [810, 426] width 64 height 10
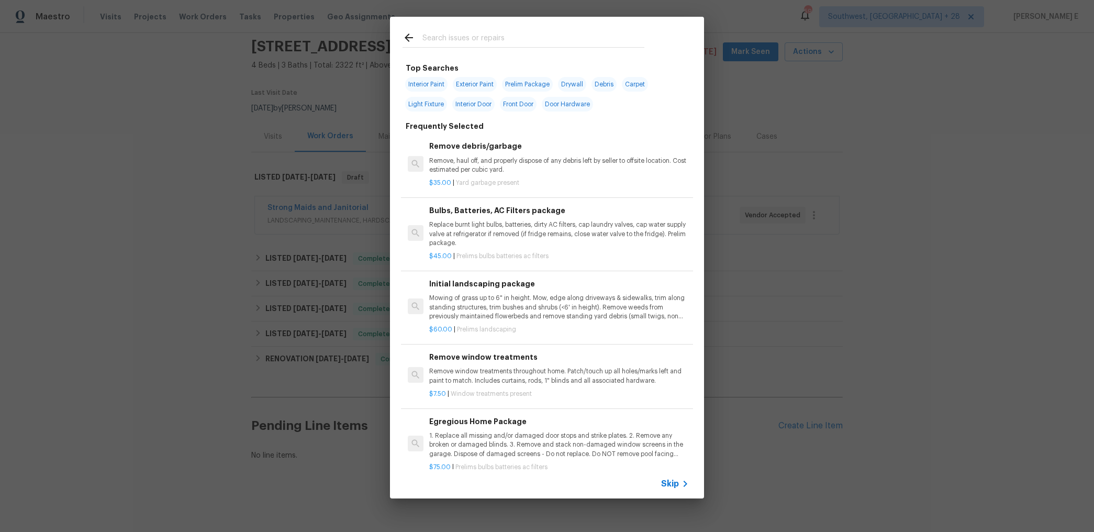
click at [673, 479] on span "Skip" at bounding box center [670, 483] width 18 height 10
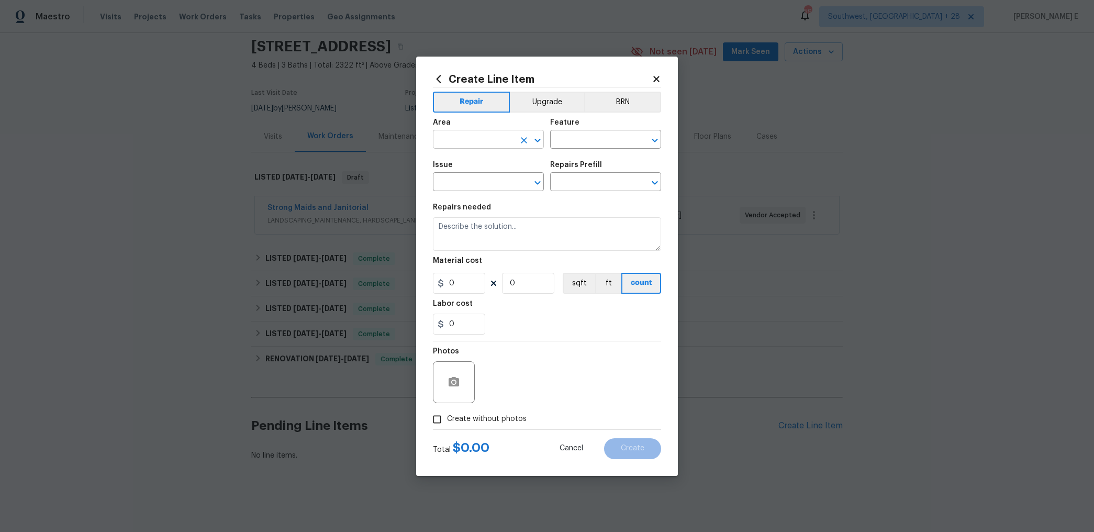
click at [500, 144] on input "text" at bounding box center [474, 140] width 82 height 16
type input "i"
type input "Exterior Overall"
type input "Irrigation"
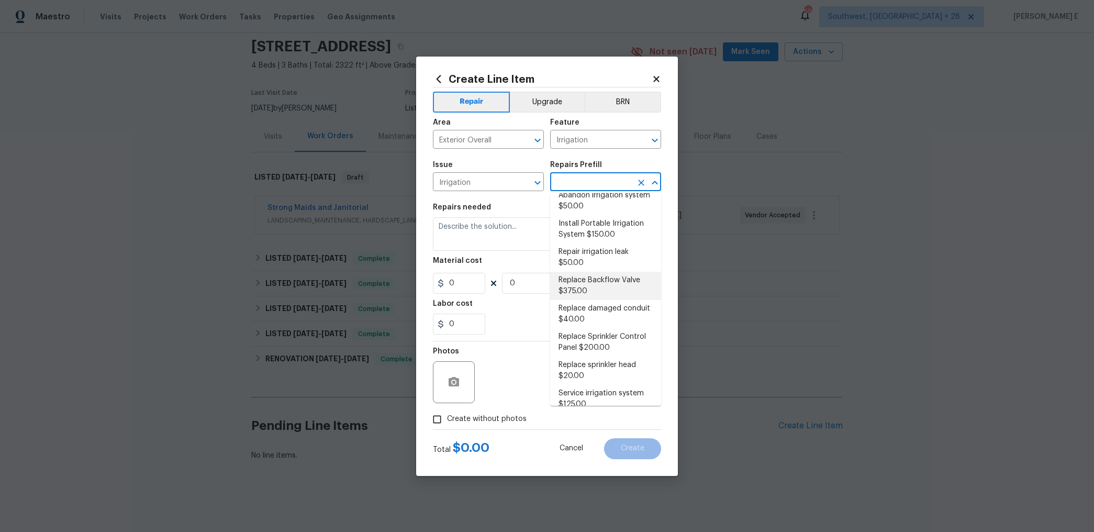
scroll to position [14, 0]
click at [584, 255] on li "Repair irrigation leak $50.00" at bounding box center [605, 254] width 111 height 28
type input "Repair irrigation leak $50.00"
type textarea "Locate and repair leaking irrigation line and return landscape conditions to or…"
type input "50"
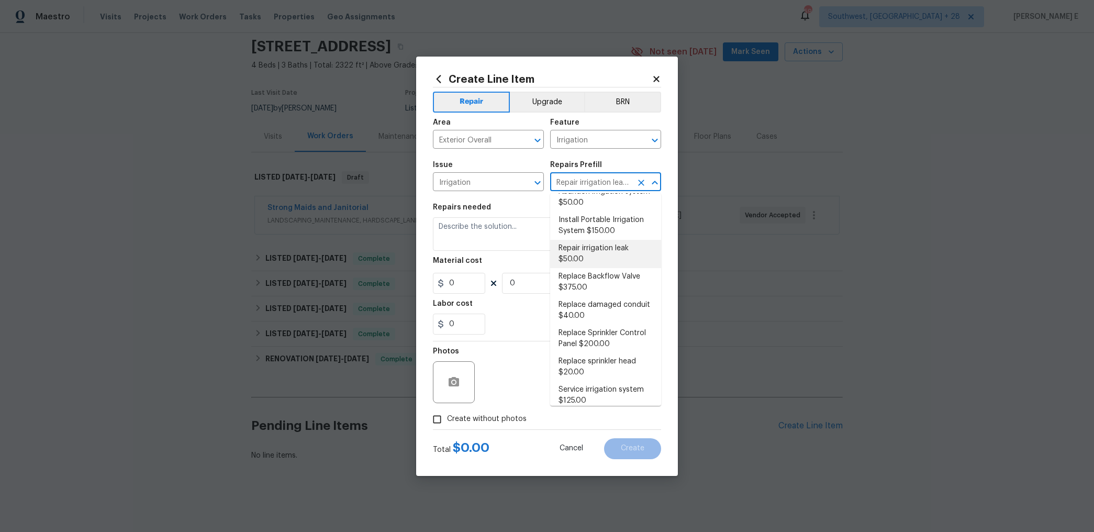
type input "1"
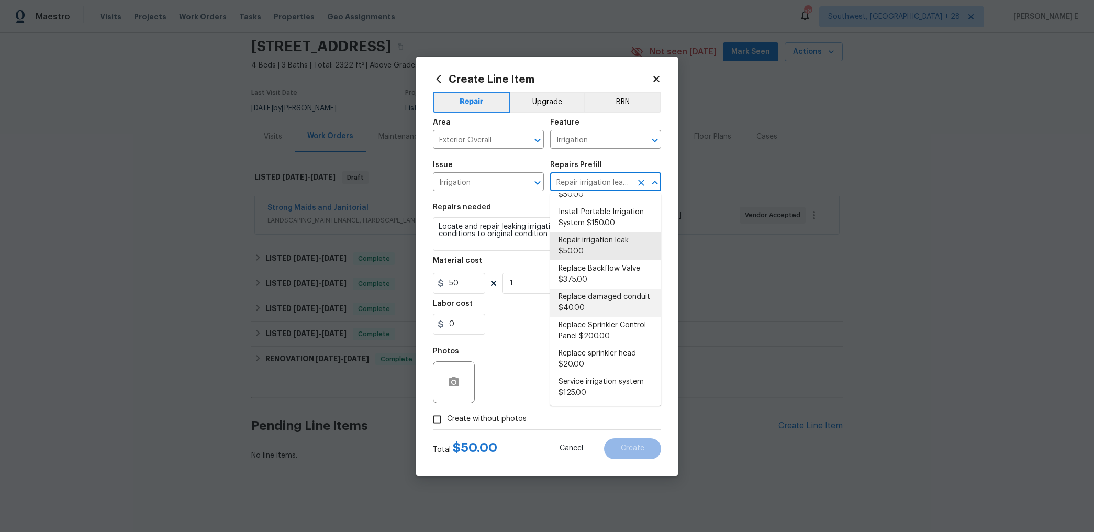
scroll to position [0, 0]
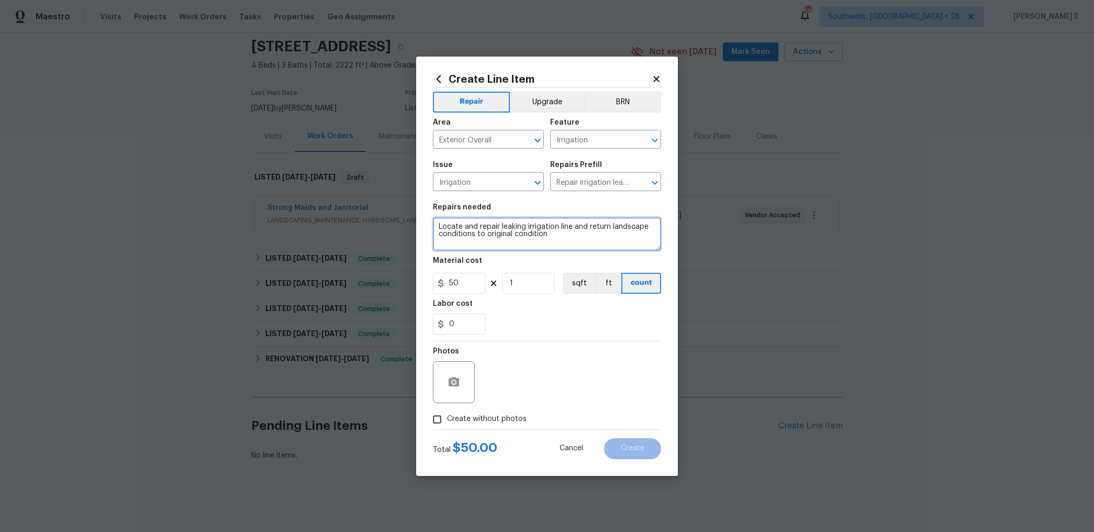
click at [501, 244] on textarea "Locate and repair leaking irrigation line and return landscape conditions to or…" at bounding box center [547, 233] width 228 height 33
paste textarea "#lwoleak Received feedback a neighbor advised the sprinkler system is running a…"
type textarea "#lwoleak Received feedback a neighbor advised the sprinkler system is running a…"
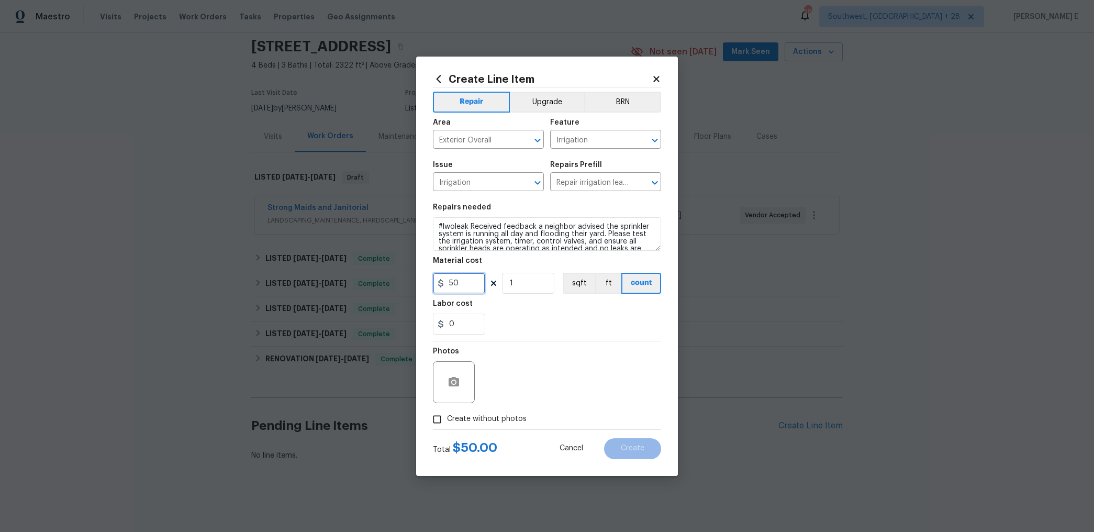
click at [457, 277] on input "50" at bounding box center [459, 283] width 52 height 21
type input "75"
click at [449, 420] on span "Create without photos" at bounding box center [487, 418] width 80 height 11
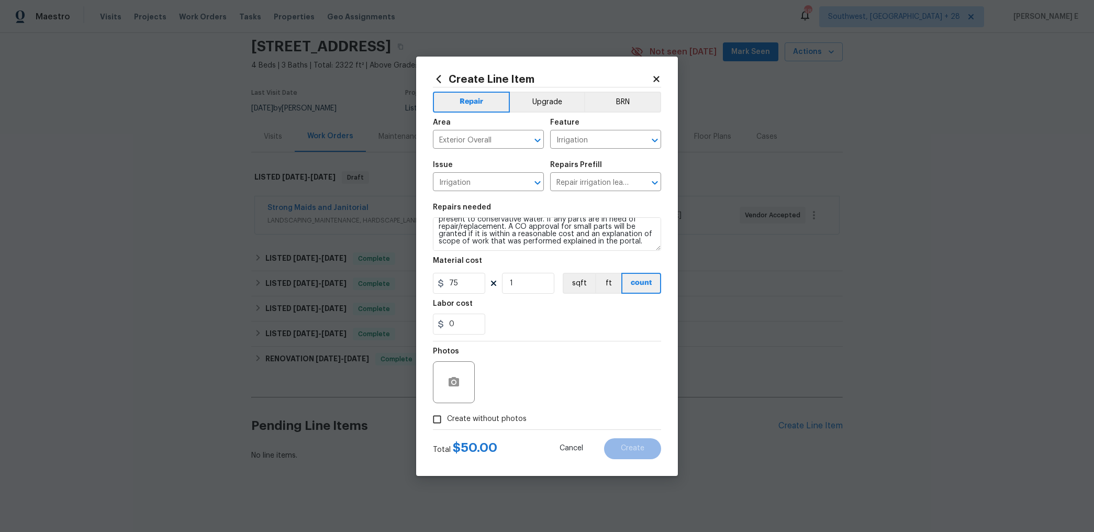
click at [447, 420] on input "Create without photos" at bounding box center [437, 419] width 20 height 20
checkbox input "true"
click at [525, 384] on textarea at bounding box center [572, 382] width 178 height 42
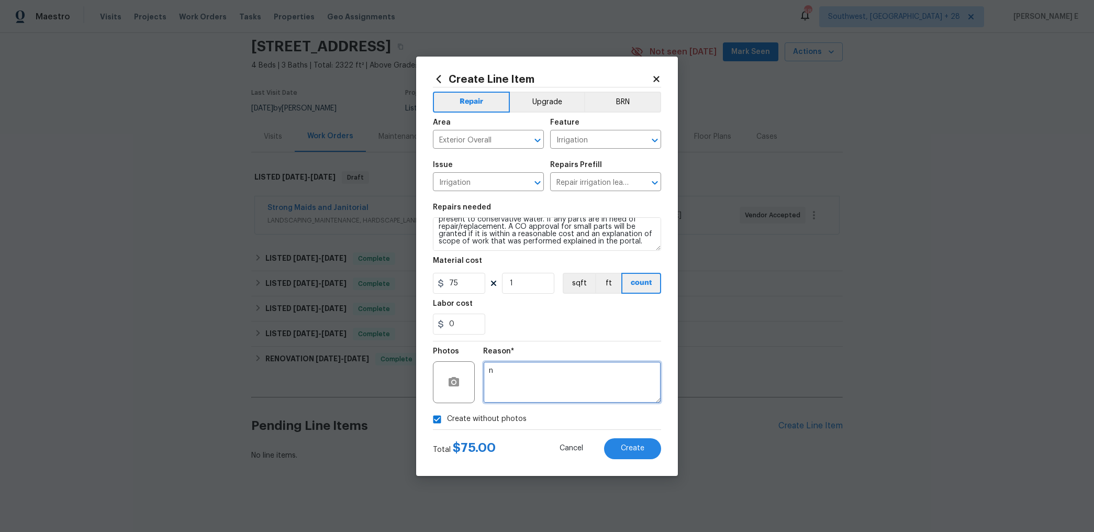
type textarea "n"
click at [636, 443] on button "Create" at bounding box center [632, 448] width 57 height 21
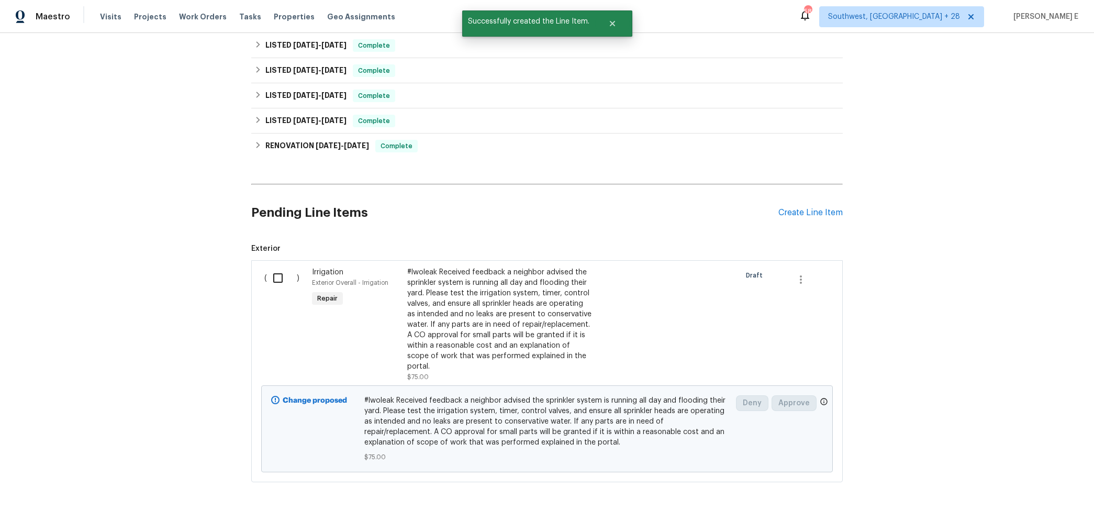
scroll to position [262, 0]
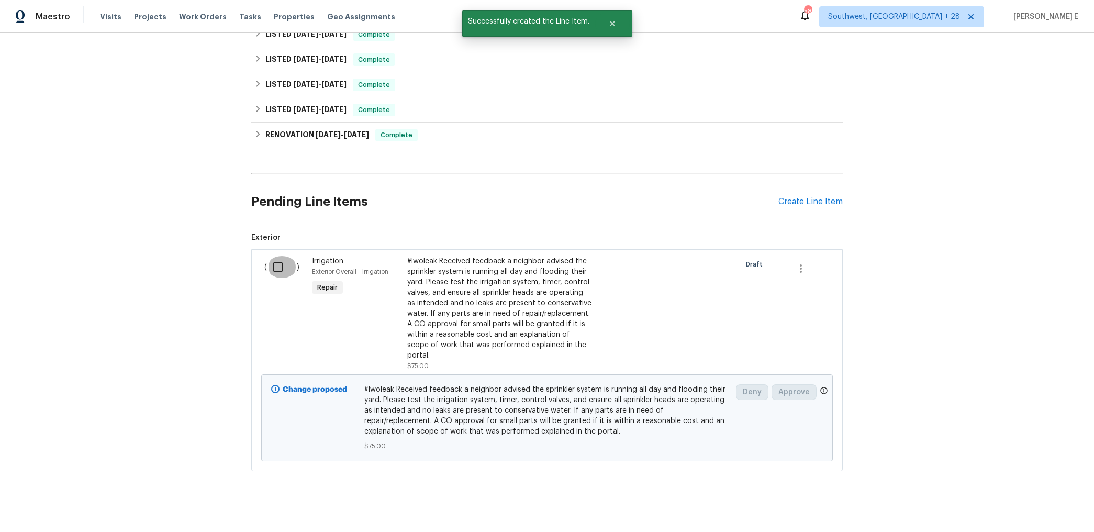
click at [287, 262] on input "checkbox" at bounding box center [282, 267] width 30 height 22
checkbox input "true"
click at [1023, 503] on span "Create Work Order" at bounding box center [1034, 505] width 70 height 13
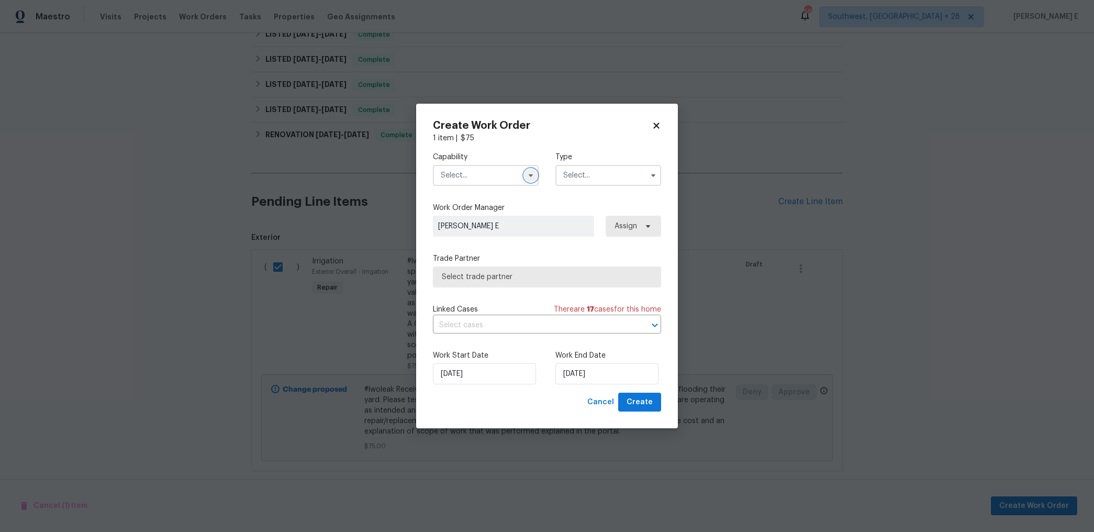
click at [532, 172] on icon "button" at bounding box center [530, 175] width 8 height 8
click at [487, 230] on span "Landscaping Maintenance" at bounding box center [466, 228] width 44 height 18
type input "Landscaping Maintenance"
click at [593, 165] on input "text" at bounding box center [608, 175] width 106 height 21
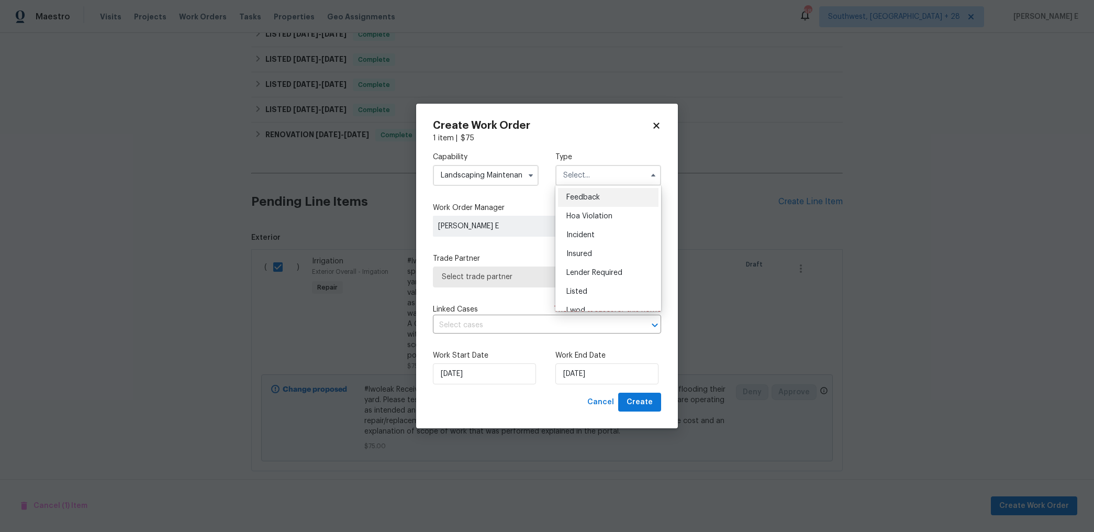
click at [566, 201] on div "Feedback" at bounding box center [608, 197] width 100 height 19
type input "Feedback"
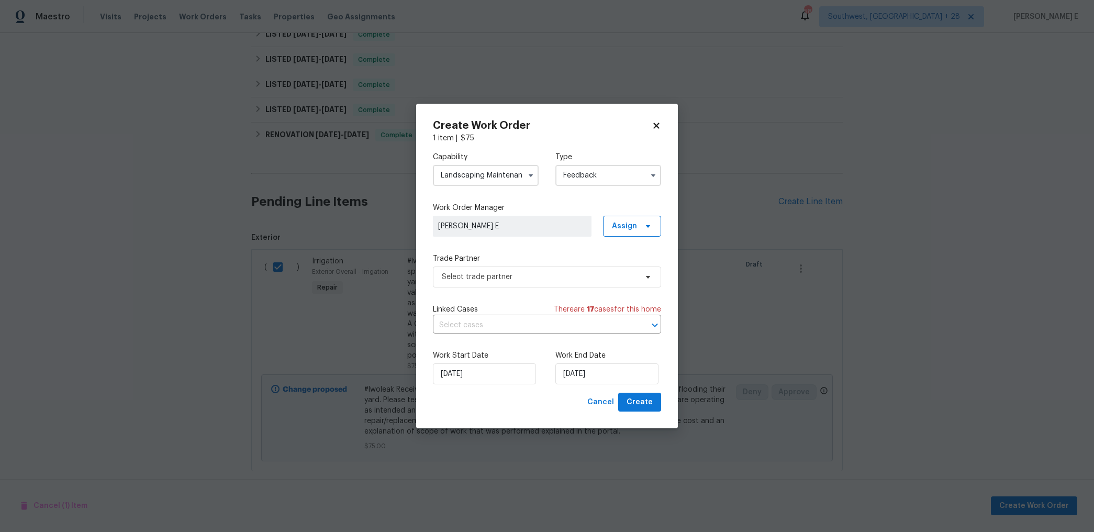
click at [484, 263] on label "Trade Partner" at bounding box center [547, 258] width 228 height 10
click at [469, 275] on span "Select trade partner" at bounding box center [539, 277] width 195 height 10
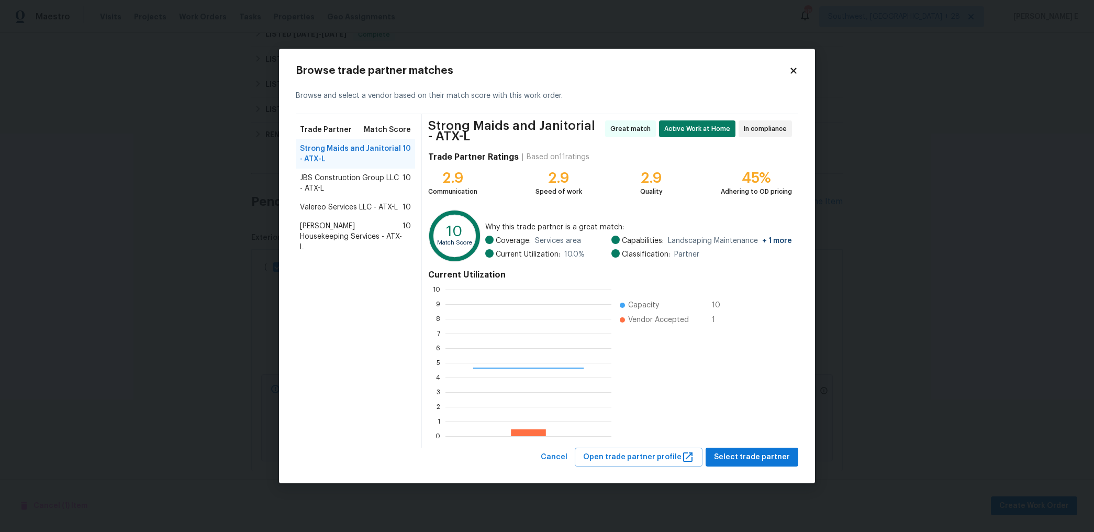
scroll to position [147, 166]
click at [729, 453] on span "Select trade partner" at bounding box center [752, 456] width 76 height 13
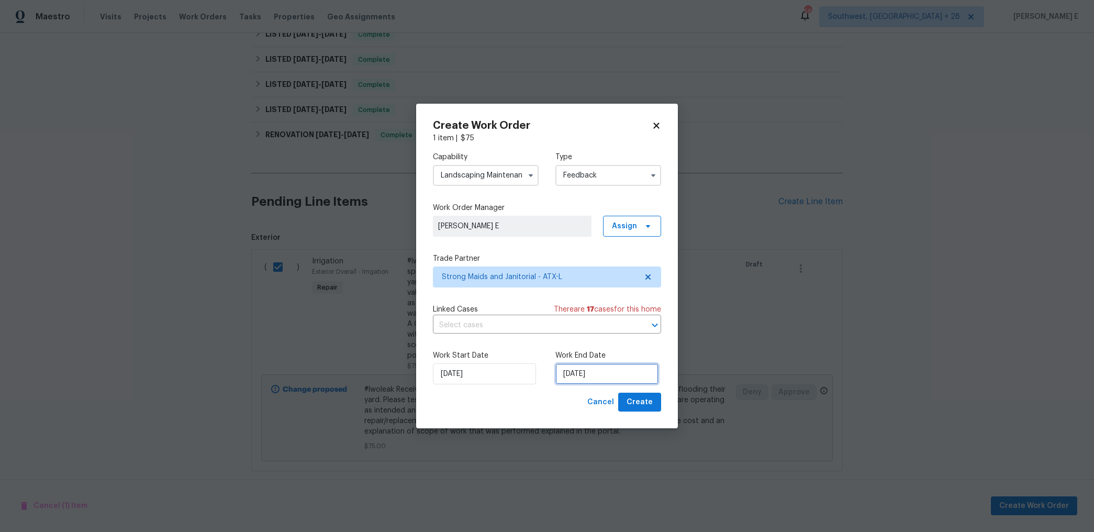
click at [595, 367] on input "08/10/2025" at bounding box center [606, 373] width 103 height 21
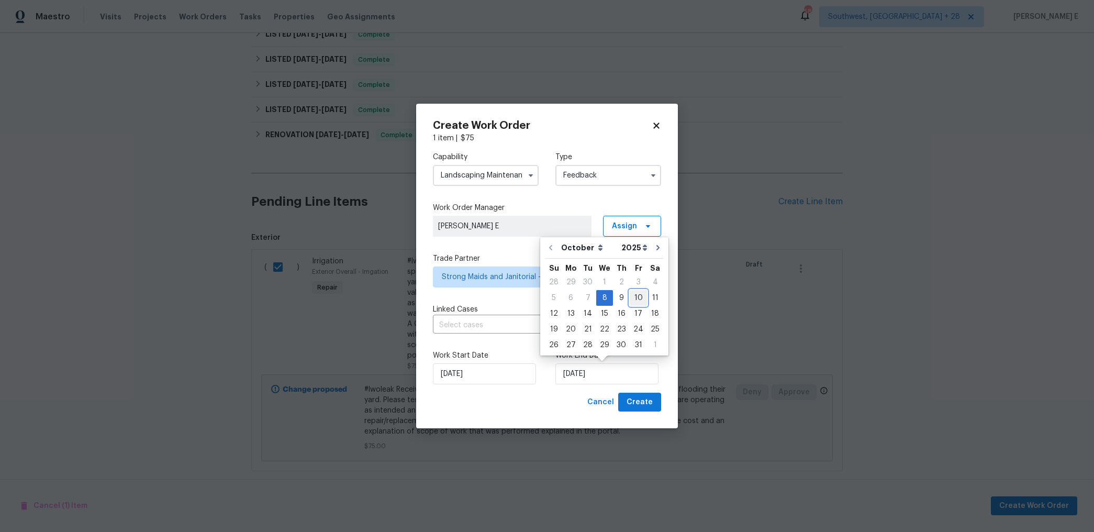
click at [634, 294] on div "10" at bounding box center [637, 297] width 17 height 15
type input "10/10/2025"
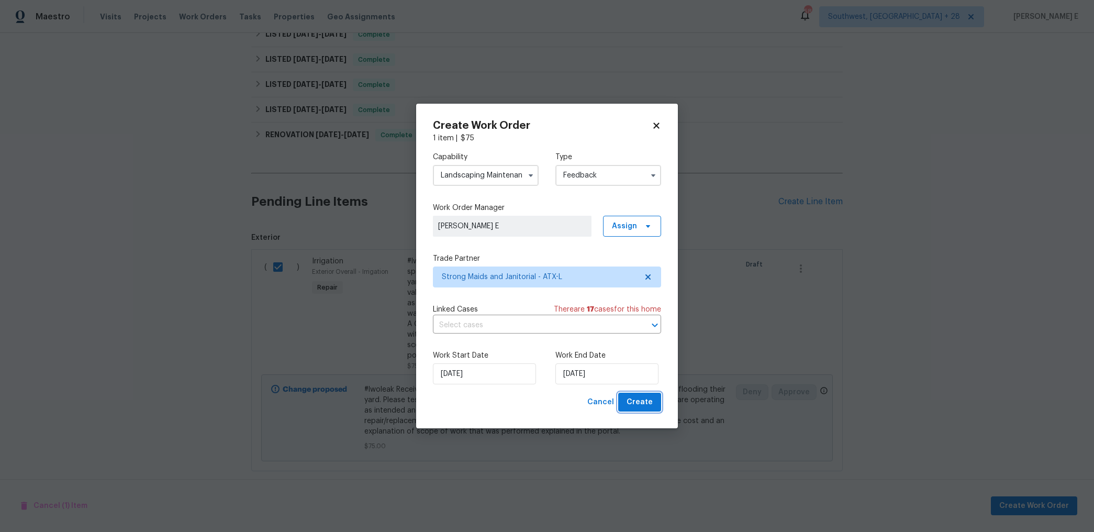
click at [651, 401] on span "Create" at bounding box center [639, 402] width 26 height 13
checkbox input "false"
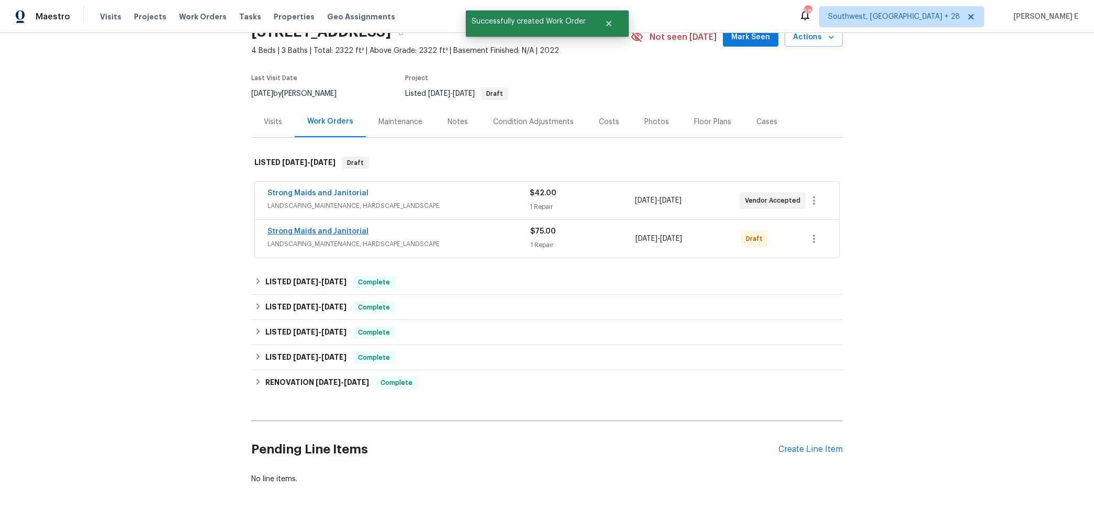
scroll to position [53, 0]
click at [302, 232] on link "Strong Maids and Janitorial" at bounding box center [317, 230] width 101 height 7
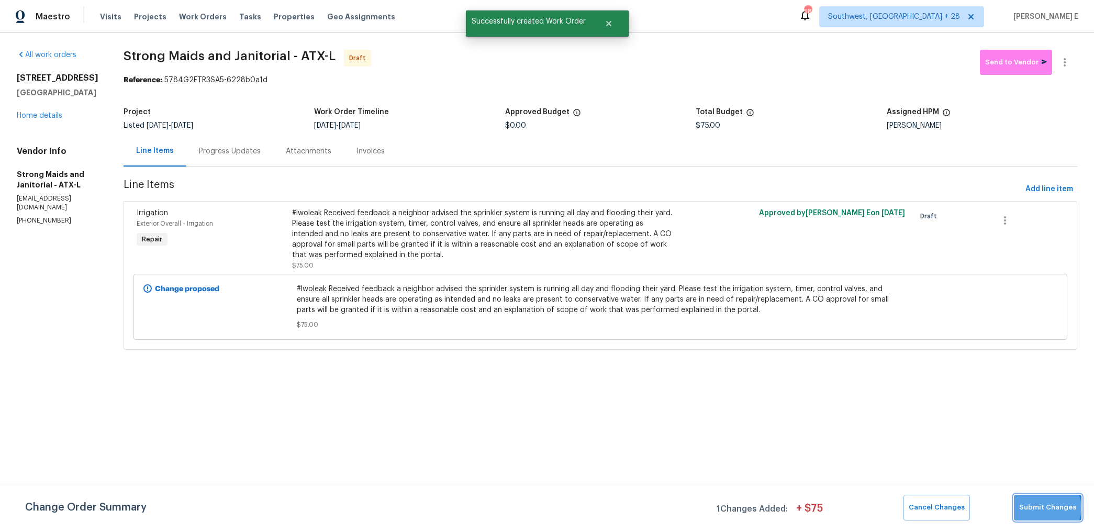
click at [1046, 508] on span "Submit Changes" at bounding box center [1047, 507] width 57 height 12
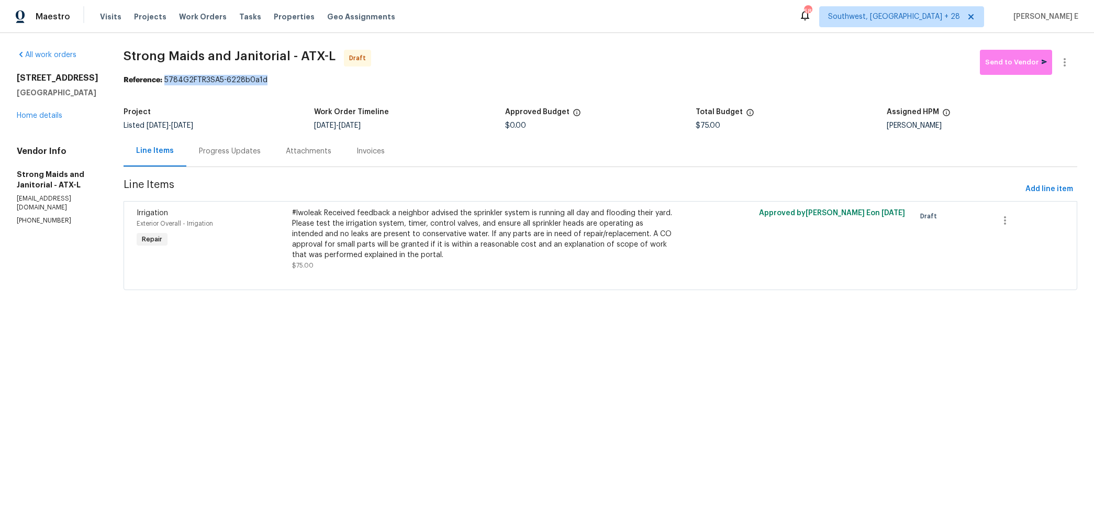
drag, startPoint x: 165, startPoint y: 80, endPoint x: 285, endPoint y: 80, distance: 119.8
click at [285, 80] on div "Reference: 5784G2FTR3SA5-6228b0a1d" at bounding box center [599, 80] width 953 height 10
copy div "5784G2FTR3SA5-6228b0a1d"
click at [242, 150] on div "Progress Updates" at bounding box center [230, 151] width 62 height 10
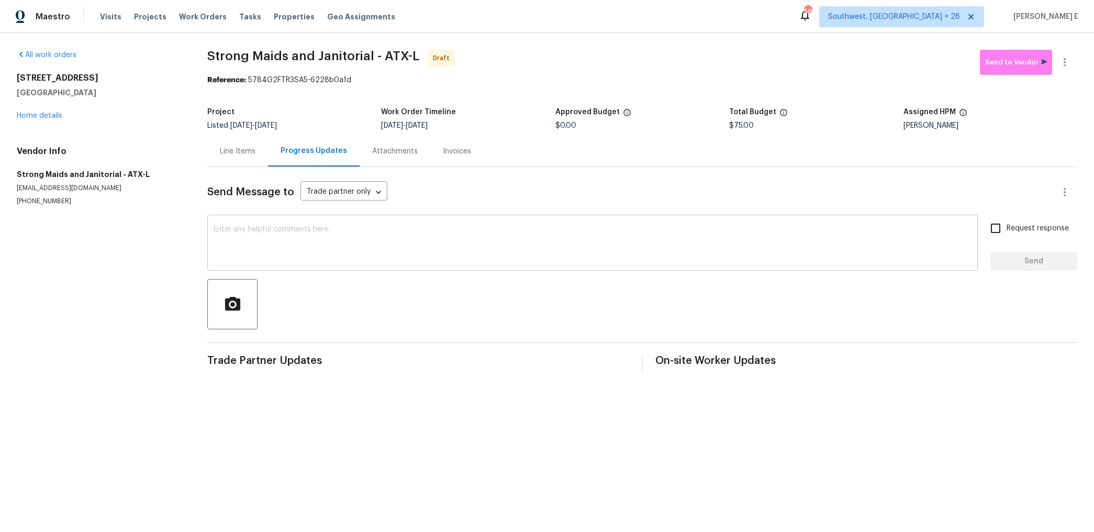
click at [718, 228] on textarea at bounding box center [592, 244] width 758 height 37
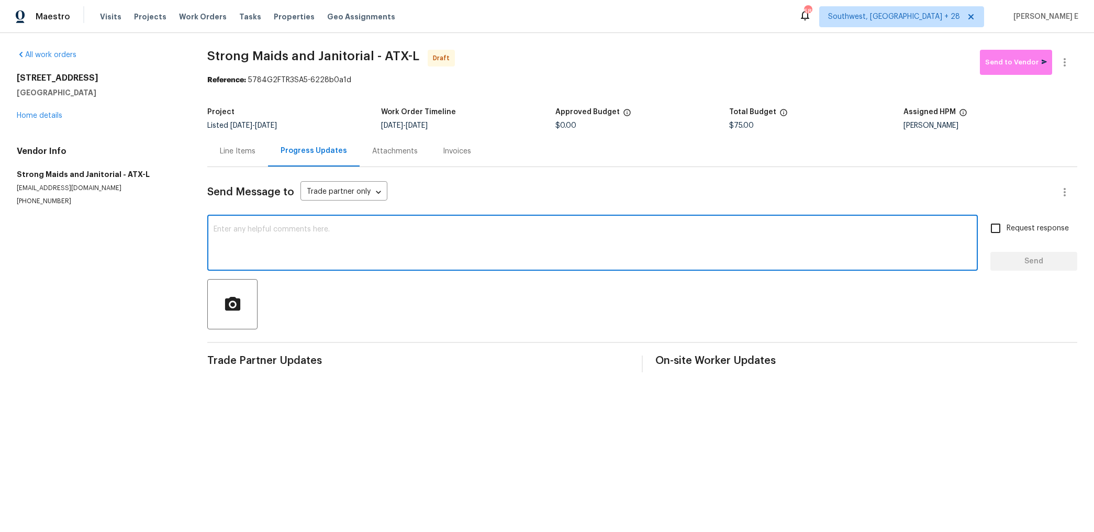
paste textarea "Hi this is Keerthana with Opendoor. I’m confirming you received the WO for the …"
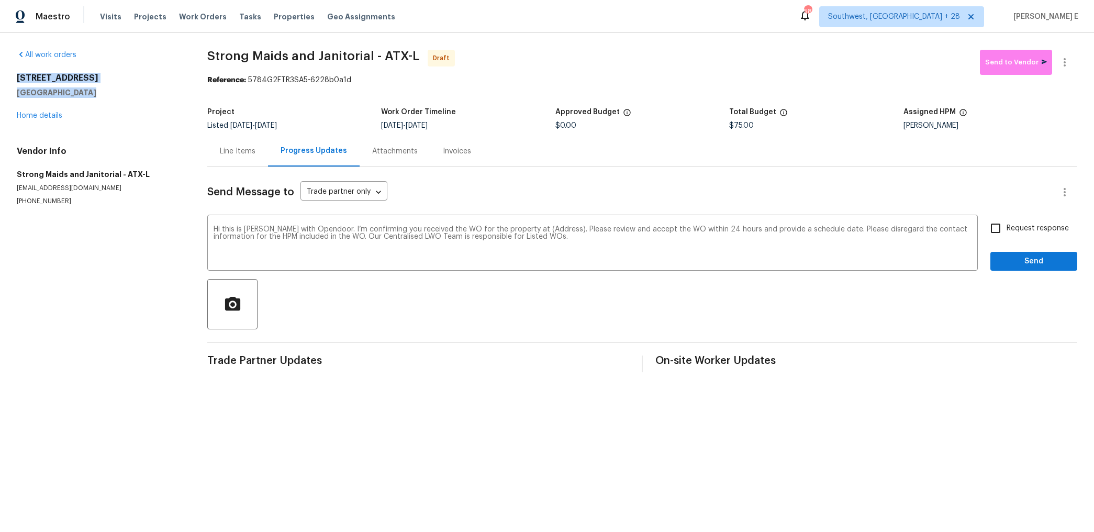
drag, startPoint x: 10, startPoint y: 77, endPoint x: 106, endPoint y: 94, distance: 97.7
click at [106, 94] on div "All work orders 137 Periwinkle Ln Bastrop, TX 78602 Home details Vendor Info St…" at bounding box center [547, 211] width 1094 height 356
copy div "137 Periwinkle Ln Bastrop, TX 78602"
click at [548, 228] on textarea "Hi this is Keerthana with Opendoor. I’m confirming you received the WO for the …" at bounding box center [592, 244] width 758 height 37
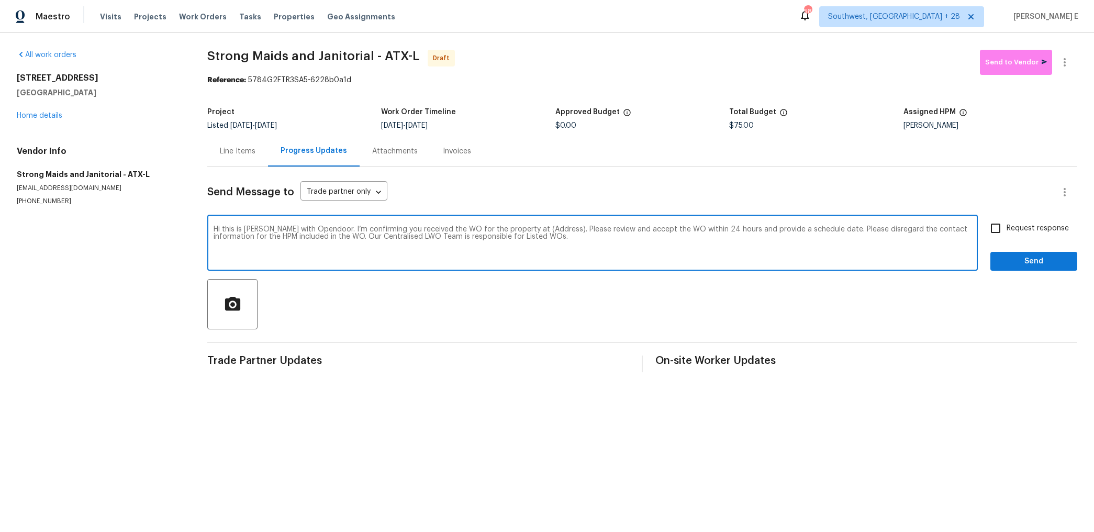
click at [548, 228] on textarea "Hi this is Keerthana with Opendoor. I’m confirming you received the WO for the …" at bounding box center [592, 244] width 758 height 37
paste textarea "137 Periwinkle Ln Bastrop, TX 78602"
type textarea "Hi this is Keerthana with Opendoor. I’m confirming you received the WO for the …"
click at [1024, 220] on label "Request response" at bounding box center [1026, 228] width 84 height 22
click at [1006, 220] on input "Request response" at bounding box center [995, 228] width 22 height 22
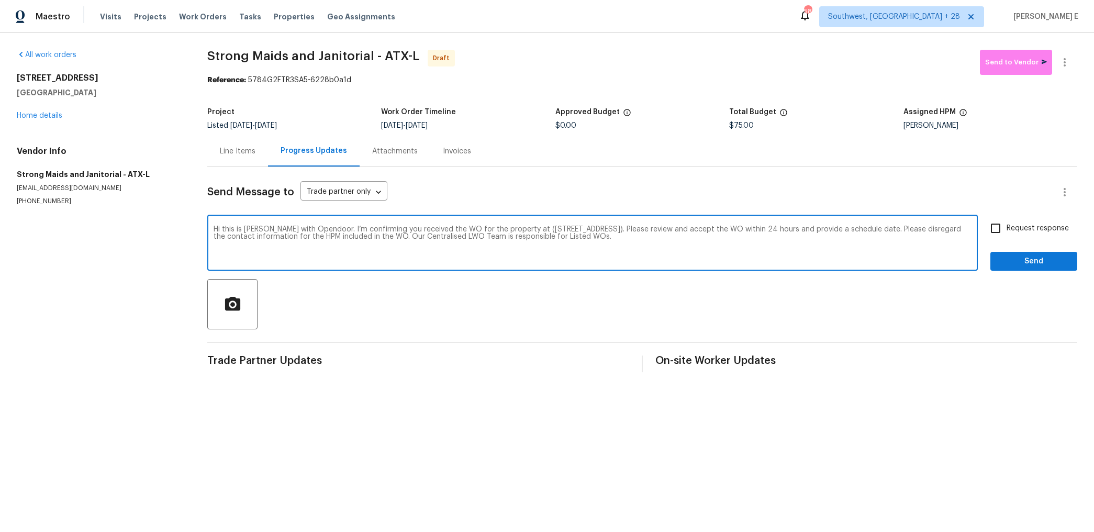
checkbox input "true"
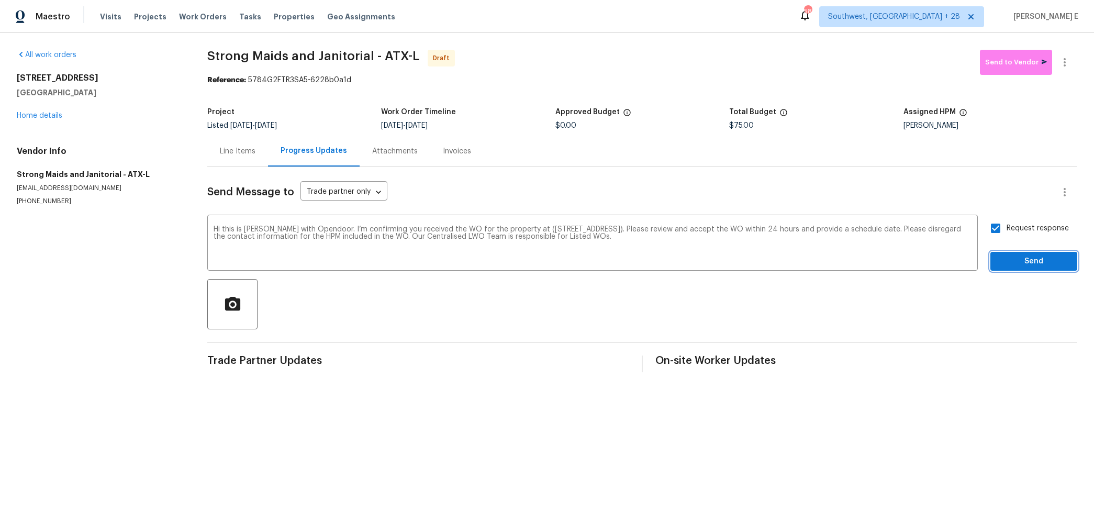
click at [1021, 263] on span "Send" at bounding box center [1033, 261] width 70 height 13
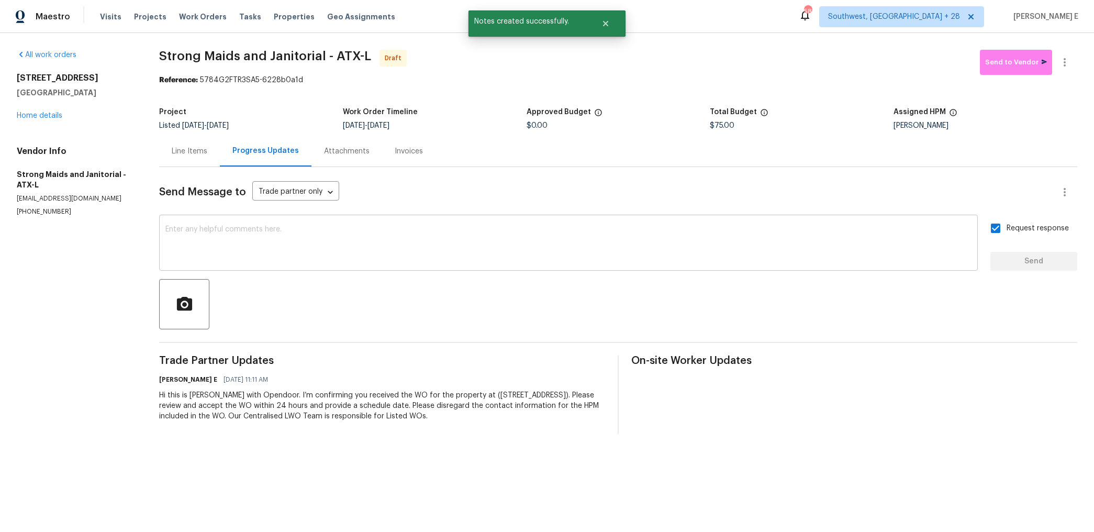
click at [840, 235] on textarea at bounding box center [568, 244] width 806 height 37
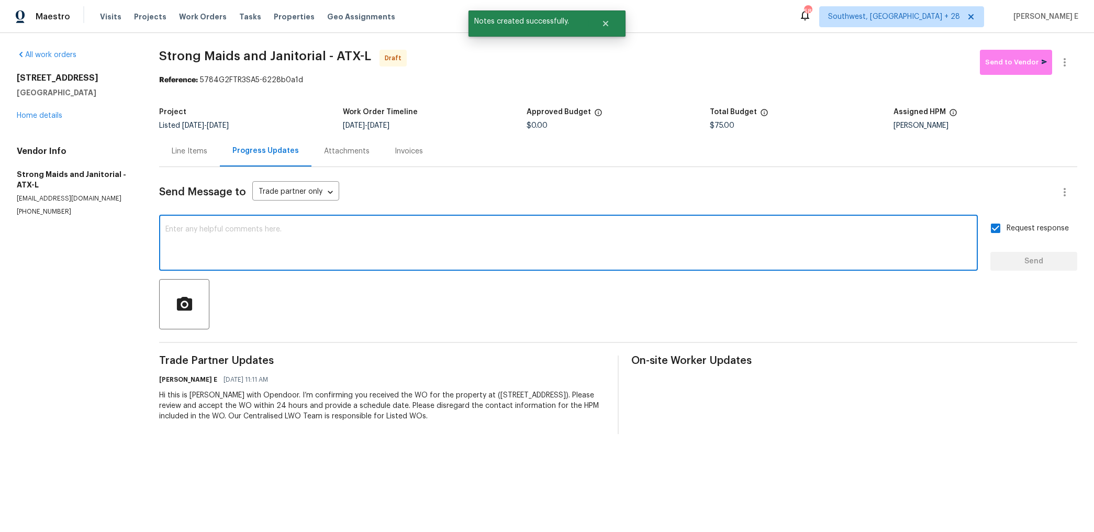
paste textarea "Attention All Work Orders must include before-photos (both close-up and wide-an…"
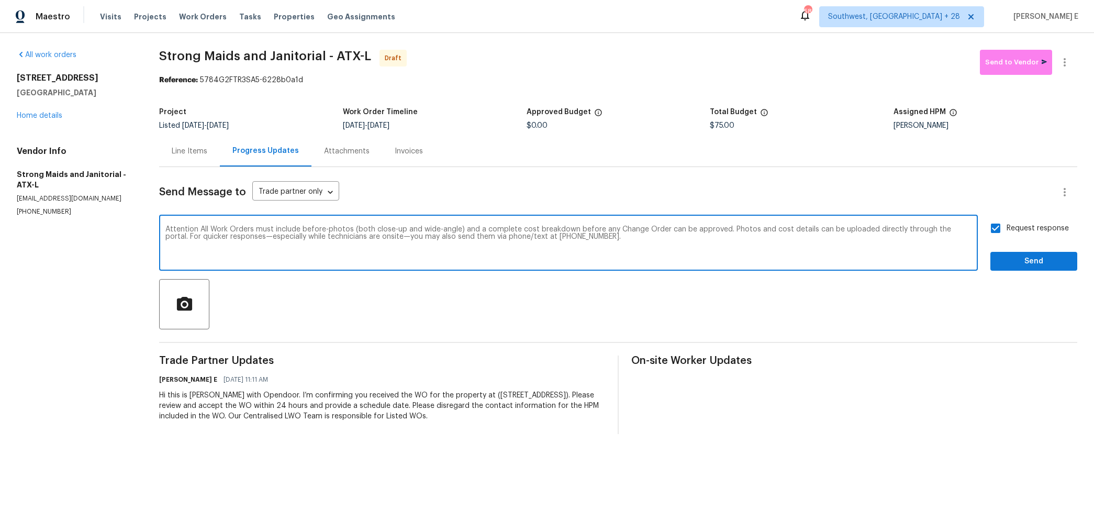
type textarea "Attention All Work Orders must include before-photos (both close-up and wide-an…"
click at [1046, 265] on span "Send" at bounding box center [1033, 261] width 70 height 13
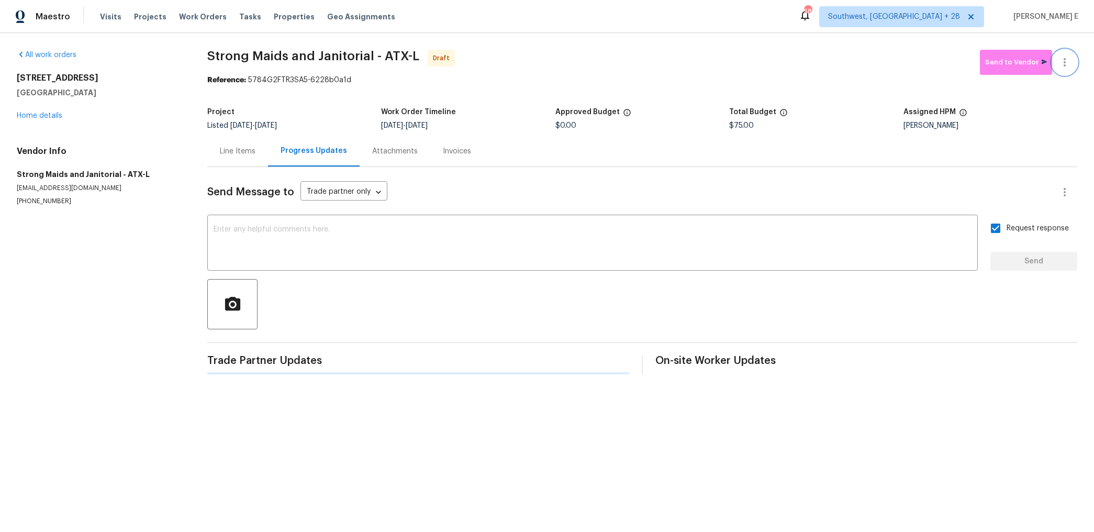
click at [1065, 62] on icon "button" at bounding box center [1064, 62] width 2 height 8
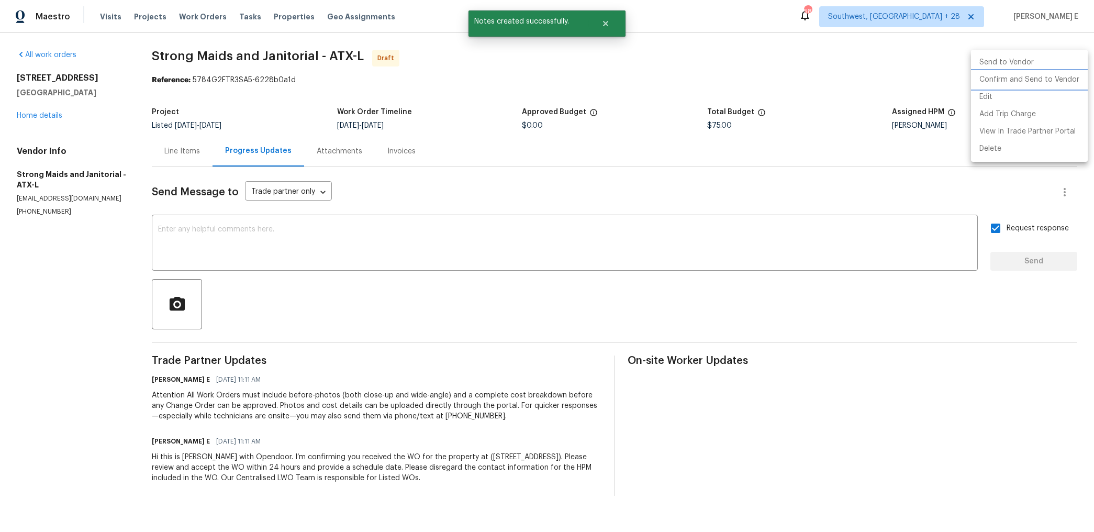
click at [990, 73] on li "Confirm and Send to Vendor" at bounding box center [1029, 79] width 117 height 17
click at [735, 150] on div at bounding box center [547, 266] width 1094 height 532
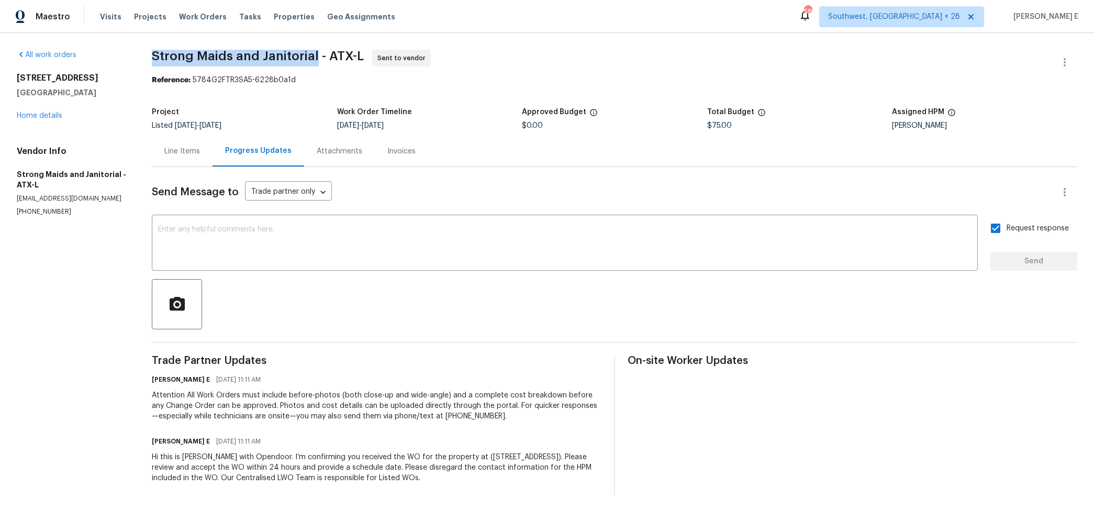
drag, startPoint x: 155, startPoint y: 60, endPoint x: 317, endPoint y: 58, distance: 161.7
click at [317, 58] on span "Strong Maids and Janitorial - ATX-L" at bounding box center [258, 56] width 212 height 13
copy span "Strong Maids and Janitorial"
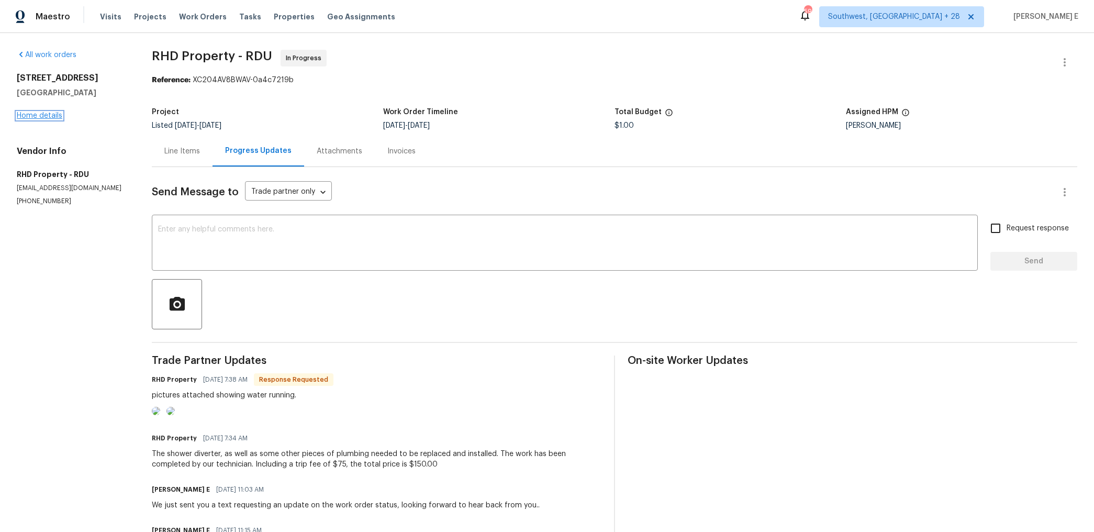
click at [34, 114] on link "Home details" at bounding box center [40, 115] width 46 height 7
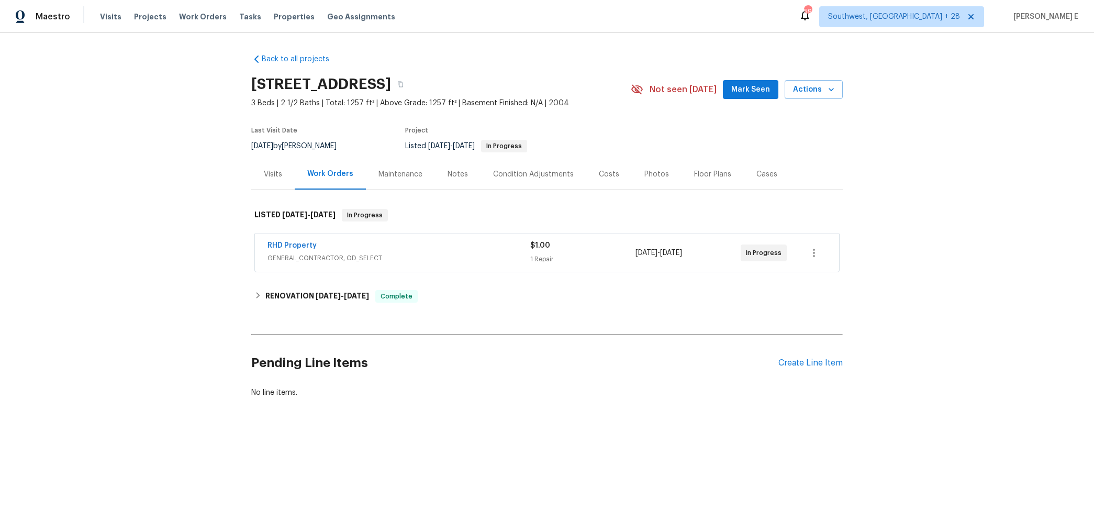
click at [283, 241] on span "RHD Property" at bounding box center [291, 245] width 49 height 10
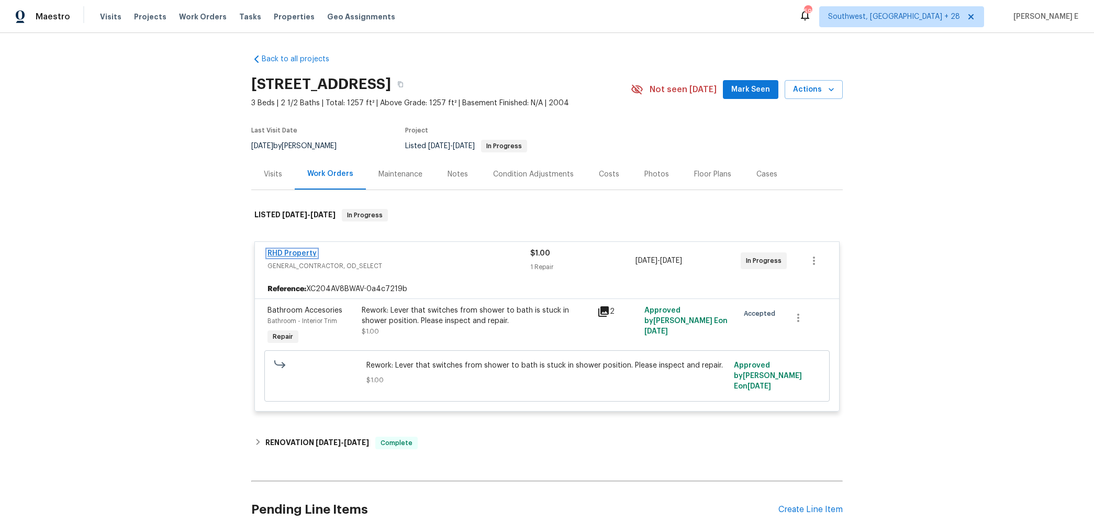
click at [278, 252] on link "RHD Property" at bounding box center [291, 253] width 49 height 7
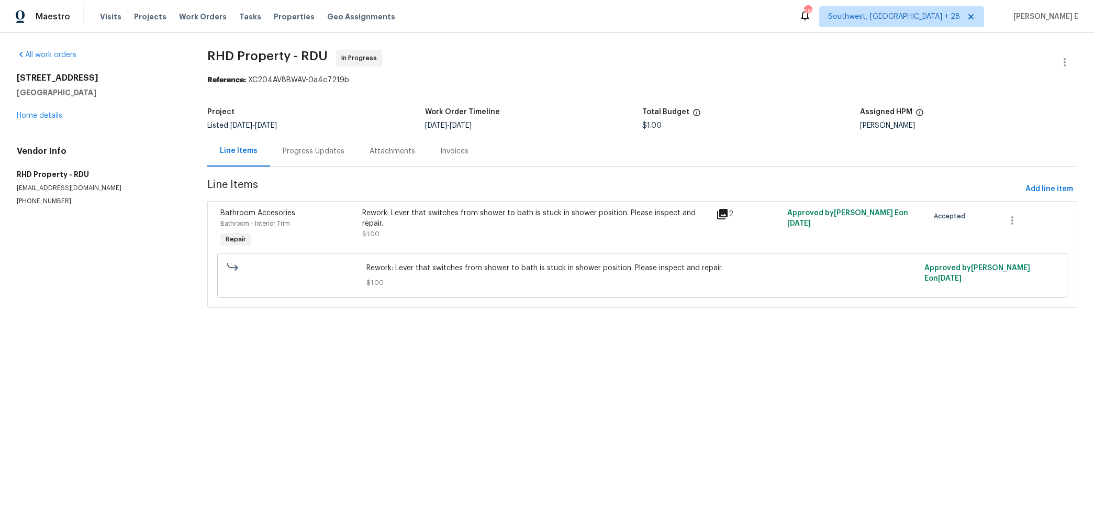
click at [438, 232] on div "Rework: Lever that switches from shower to bath is stuck in shower position. Pl…" at bounding box center [536, 223] width 348 height 31
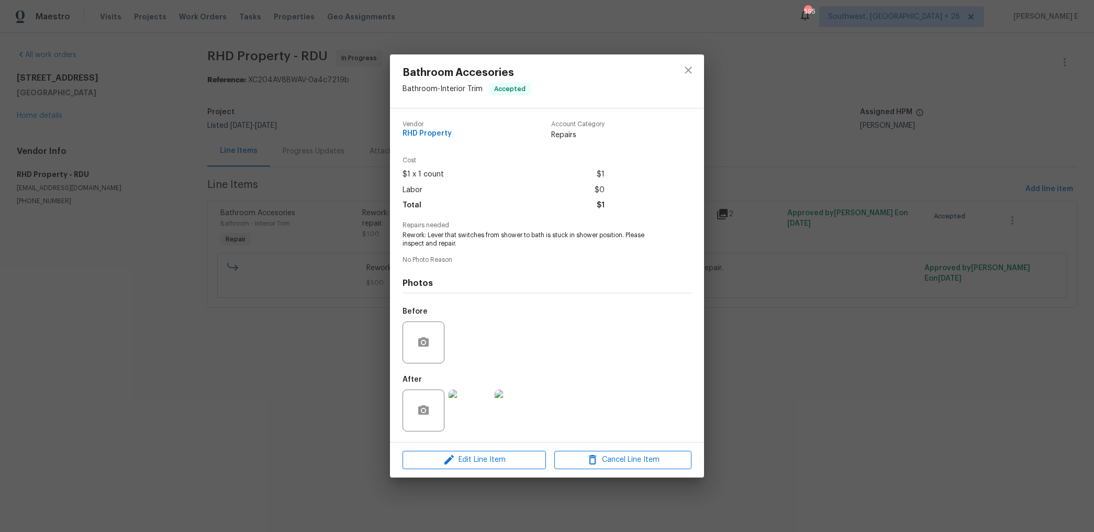
click at [471, 408] on img at bounding box center [469, 410] width 42 height 42
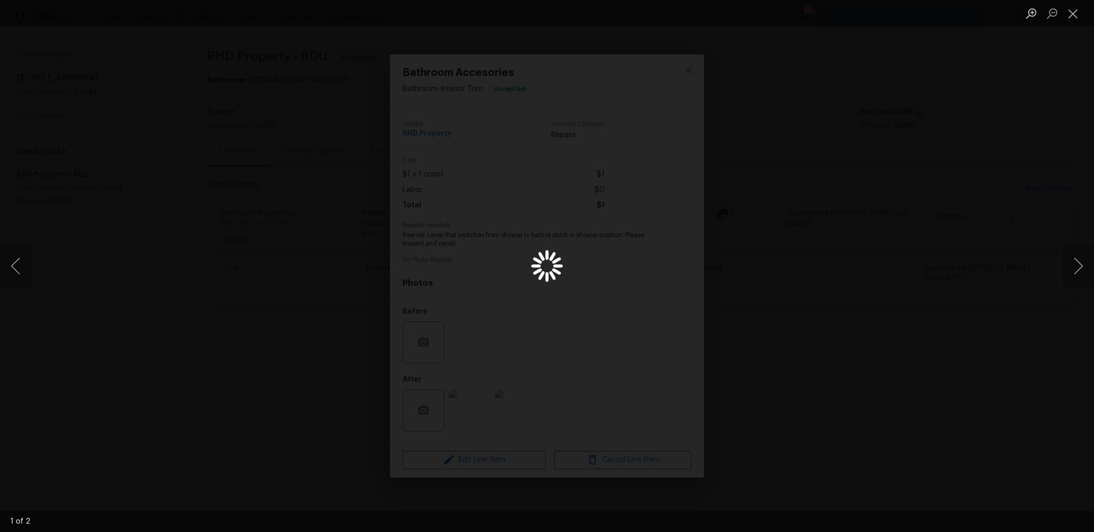
click at [823, 265] on div "Lightbox" at bounding box center [547, 266] width 1094 height 532
click at [1078, 10] on button "Close lightbox" at bounding box center [1072, 13] width 21 height 18
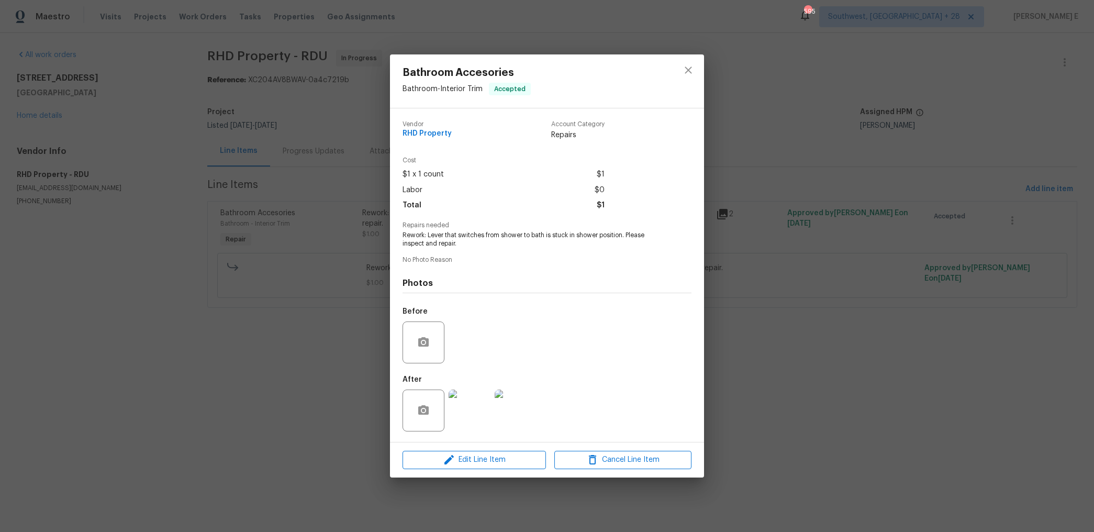
click at [315, 359] on div "Bathroom Accesories Bathroom - Interior Trim Accepted Vendor RHD Property Accou…" at bounding box center [547, 266] width 1094 height 532
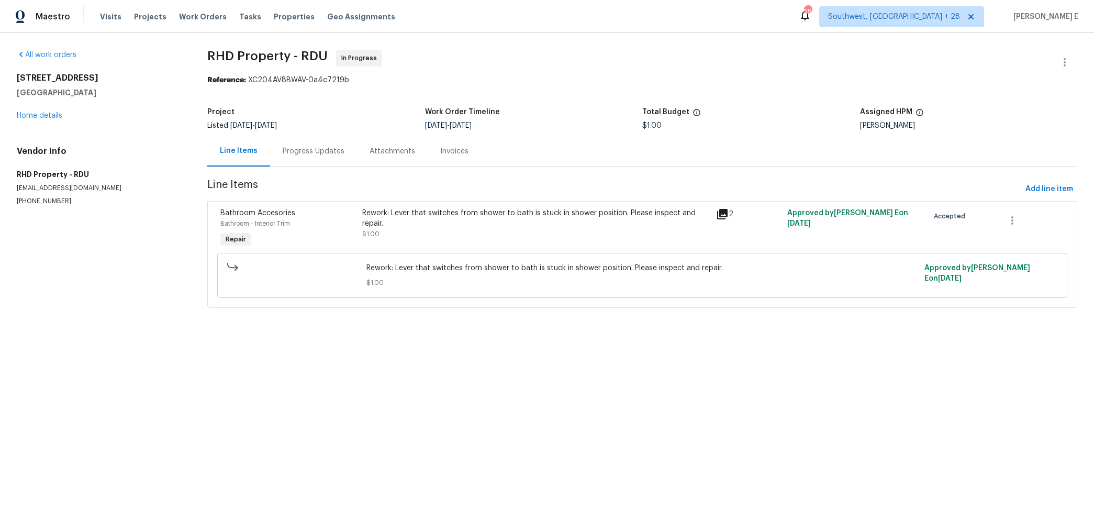
click at [328, 151] on div "Progress Updates" at bounding box center [314, 151] width 62 height 10
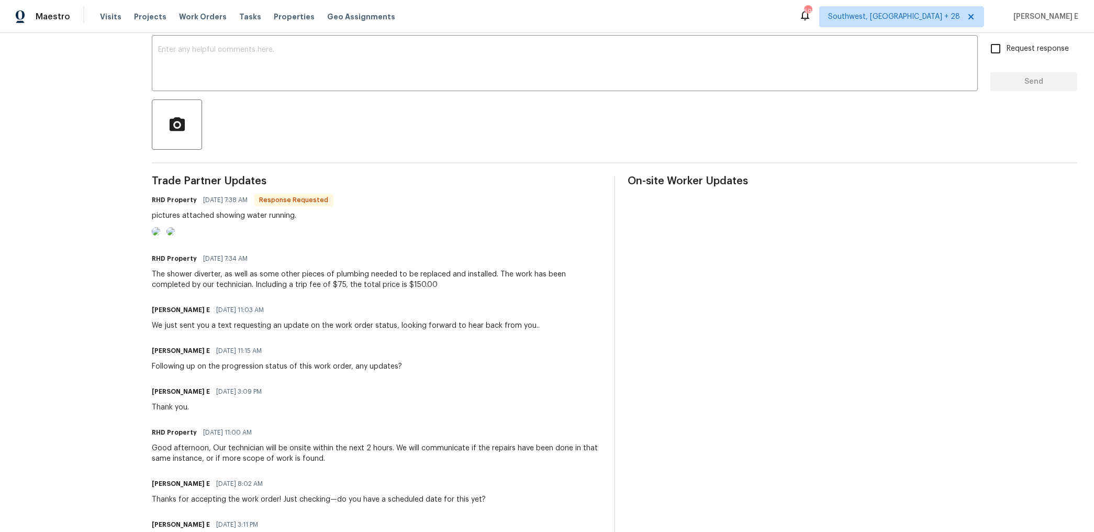
scroll to position [177, 0]
click at [160, 238] on img at bounding box center [156, 234] width 8 height 8
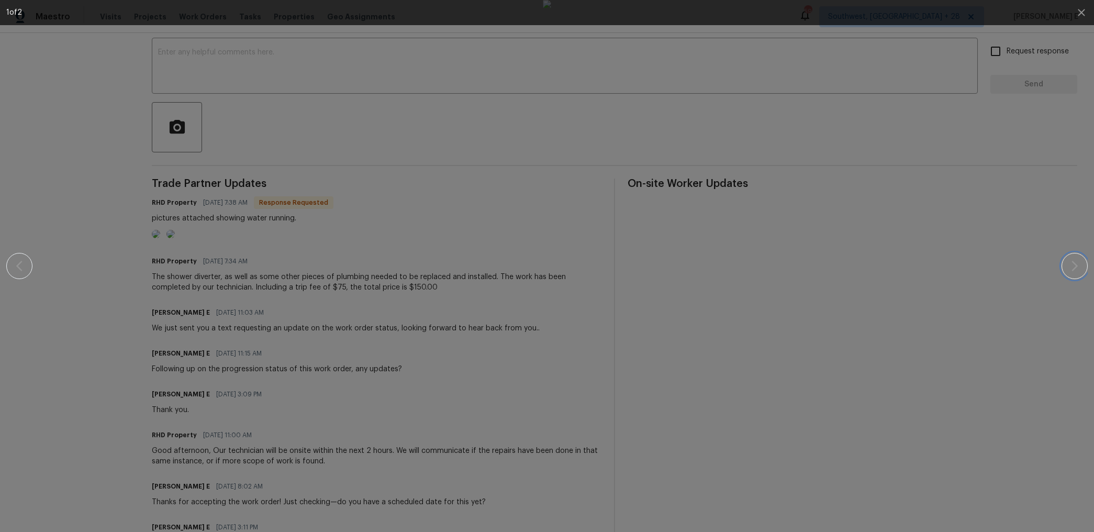
click at [1075, 267] on icon "button" at bounding box center [1074, 266] width 6 height 10
click at [911, 183] on div at bounding box center [547, 266] width 1004 height 532
click at [1079, 10] on icon "button" at bounding box center [1080, 12] width 7 height 7
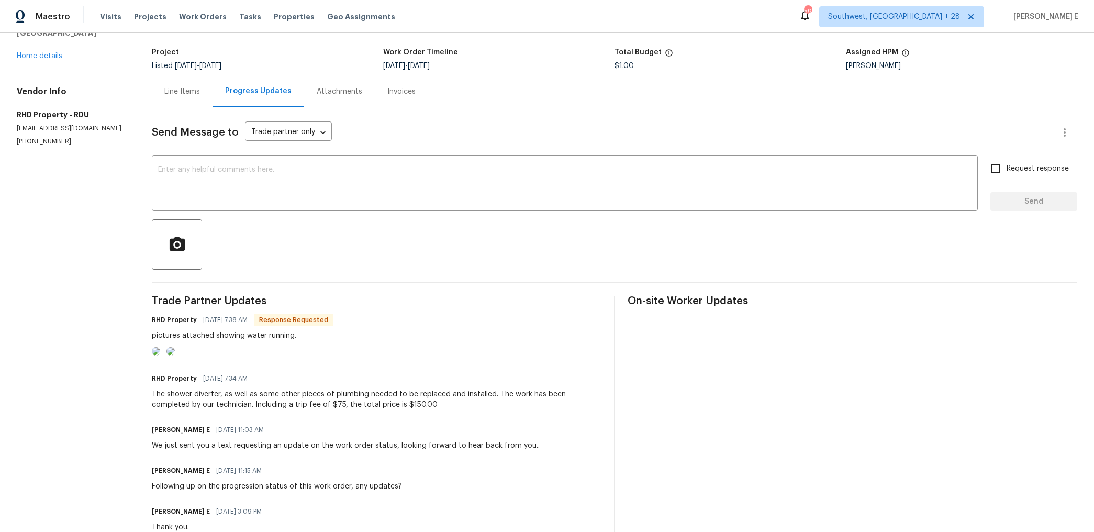
scroll to position [0, 0]
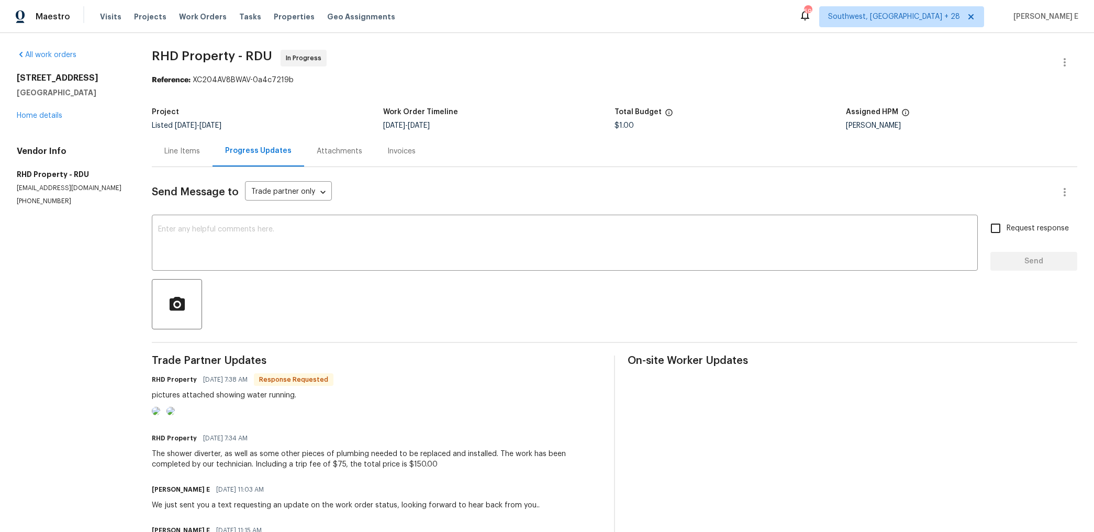
click at [190, 150] on div "Line Items" at bounding box center [182, 151] width 36 height 10
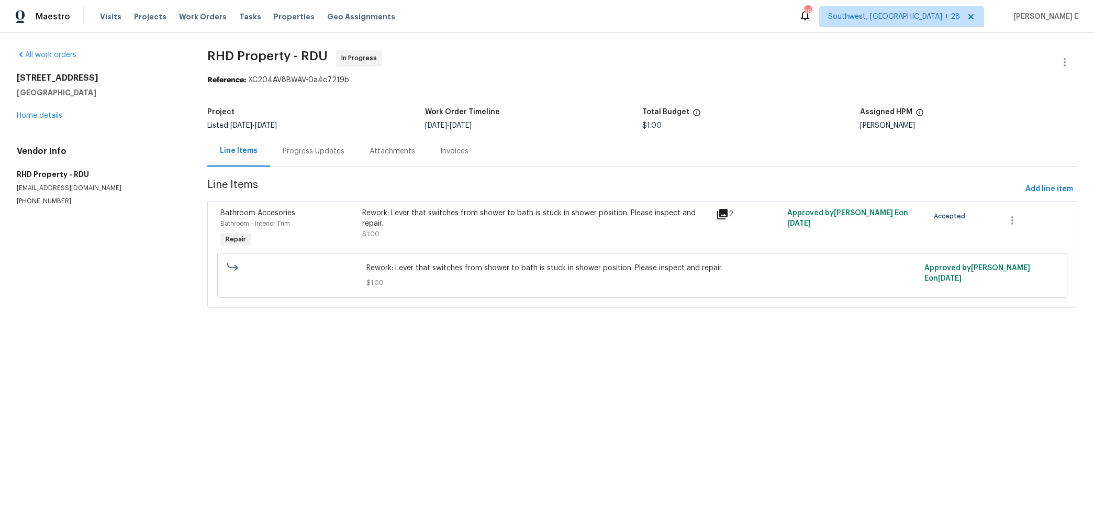
click at [446, 227] on div "Rework: Lever that switches from shower to bath is stuck in shower position. Pl…" at bounding box center [536, 218] width 348 height 21
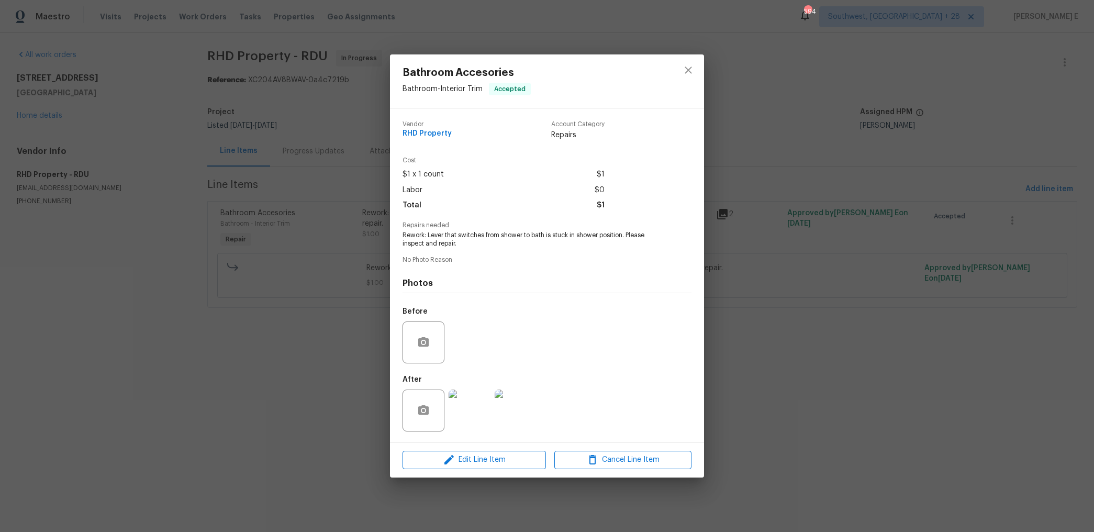
click at [485, 423] on img at bounding box center [469, 410] width 42 height 42
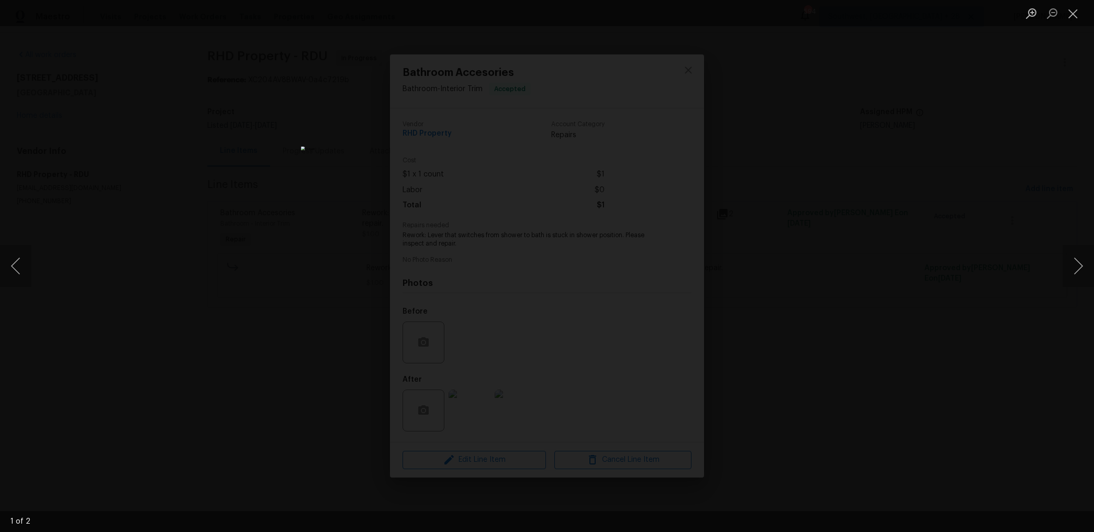
click at [804, 229] on div "Lightbox" at bounding box center [547, 266] width 1094 height 532
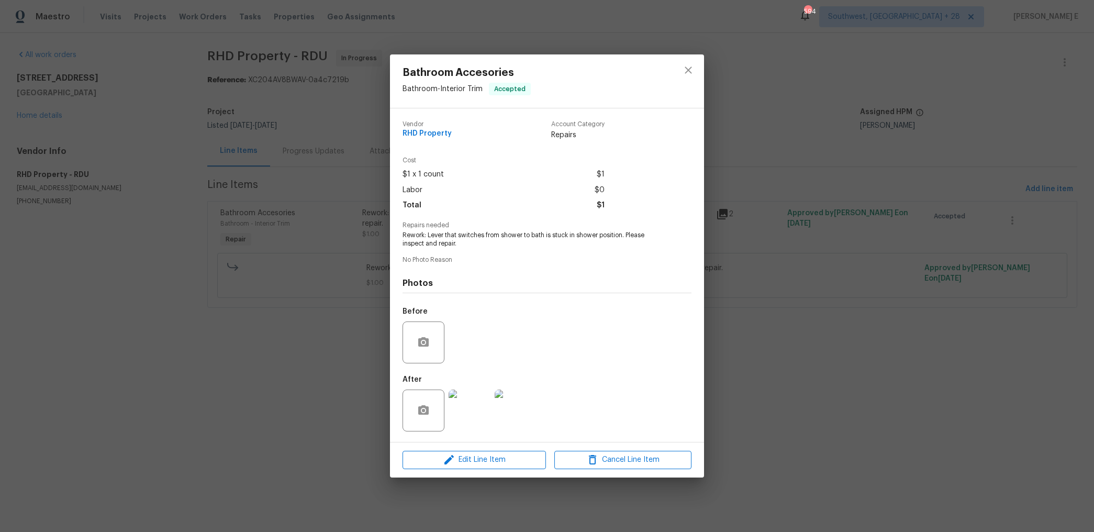
click at [804, 229] on div "Bathroom Accesories Bathroom - Interior Trim Accepted Vendor RHD Property Accou…" at bounding box center [547, 266] width 1094 height 532
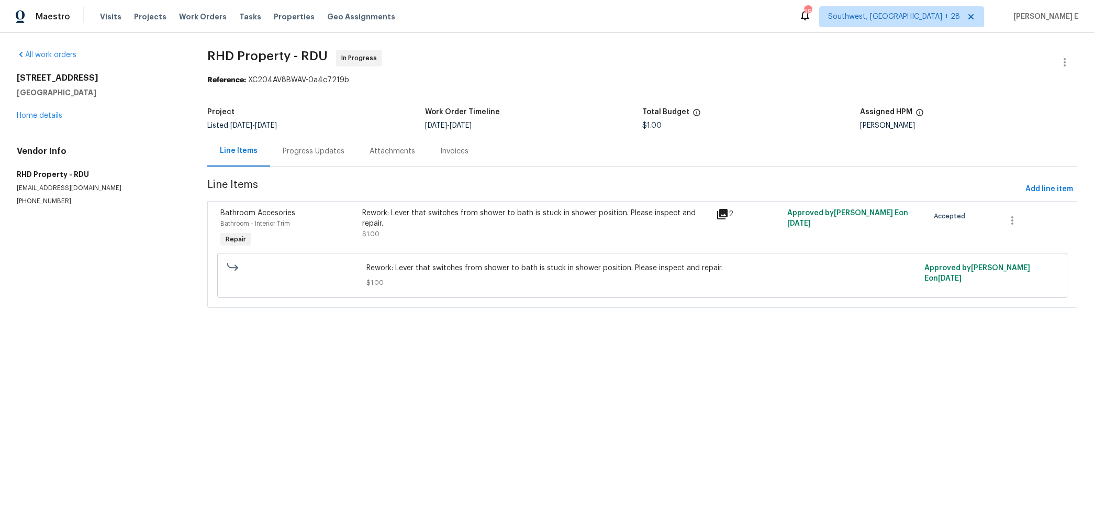
click at [309, 157] on div "Progress Updates" at bounding box center [313, 151] width 87 height 31
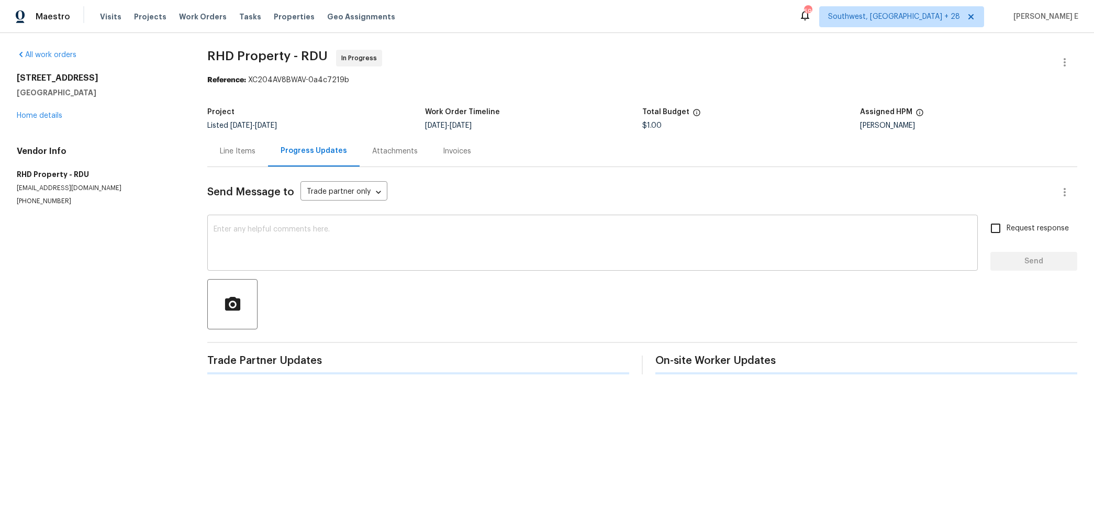
click at [426, 257] on textarea at bounding box center [592, 244] width 758 height 37
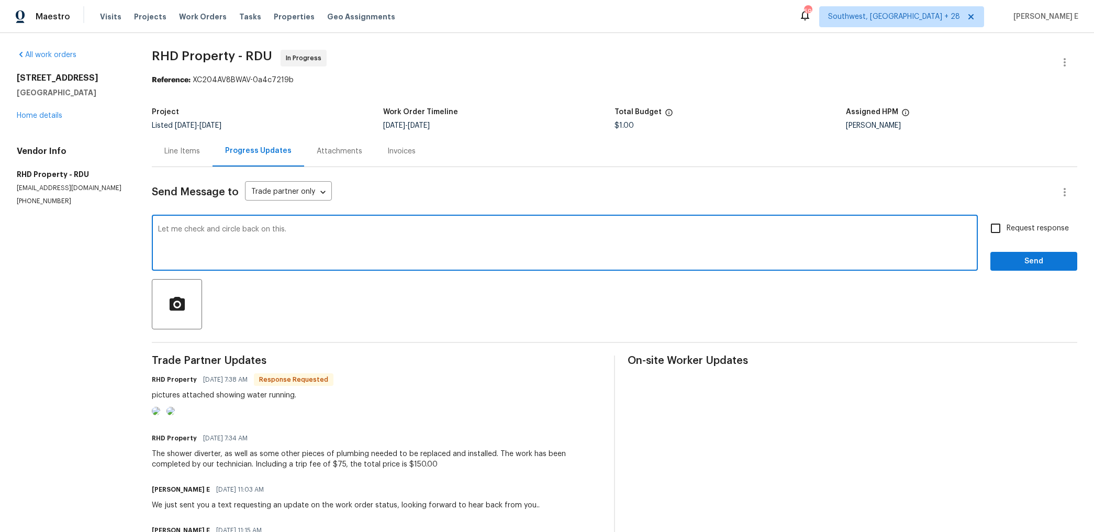
type textarea "Let me check and circle back on this."
click at [1019, 260] on span "Send" at bounding box center [1033, 261] width 70 height 13
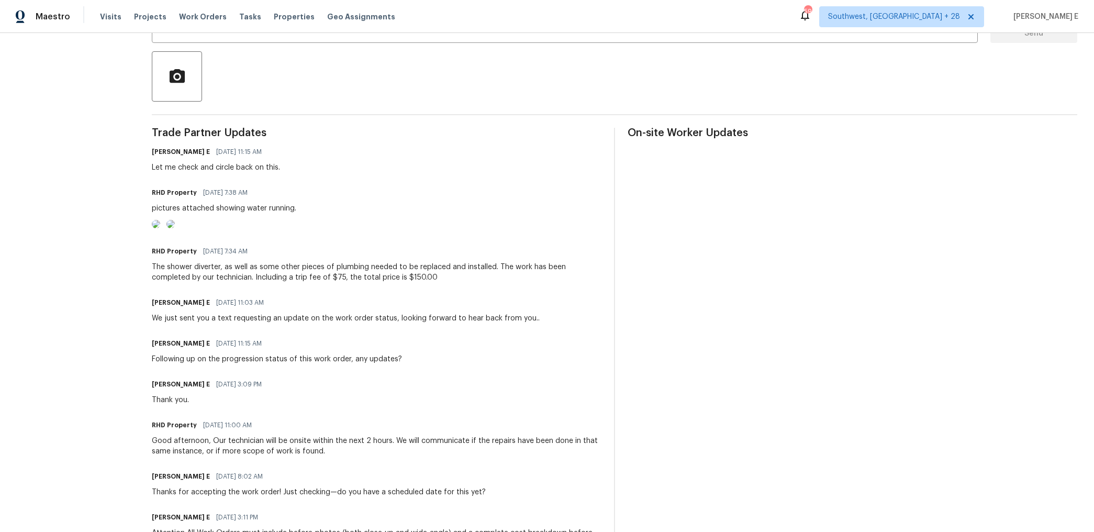
scroll to position [229, 0]
drag, startPoint x: 153, startPoint y: 309, endPoint x: 428, endPoint y: 321, distance: 275.5
click at [428, 321] on div "All work orders 310 Peachtree Pl Durham, NC 27701 Home details Vendor Info RHD …" at bounding box center [547, 226] width 1094 height 844
copy div "The shower diverter, as well as some other pieces of plumbing needed to be repl…"
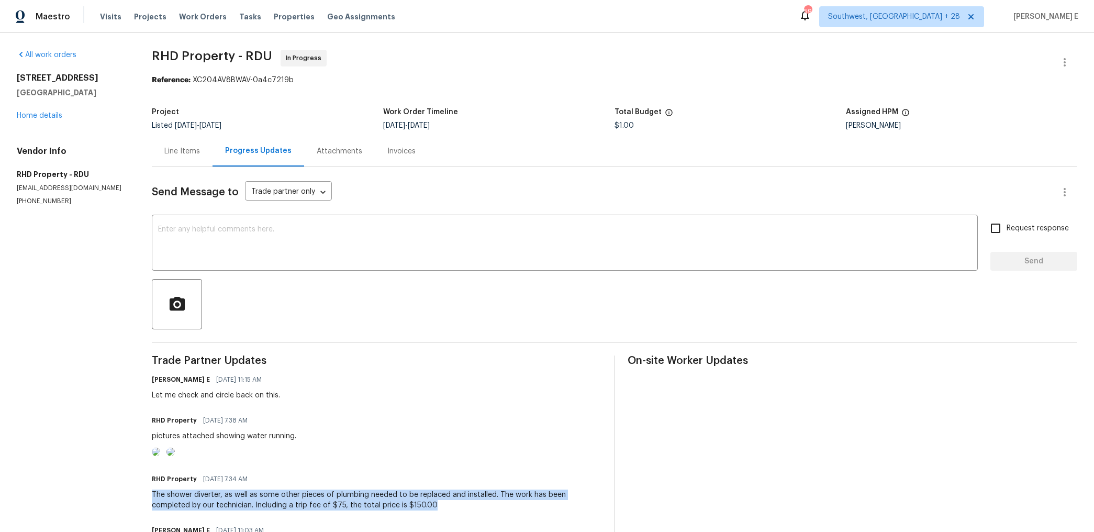
click at [188, 152] on div "Line Items" at bounding box center [182, 151] width 36 height 10
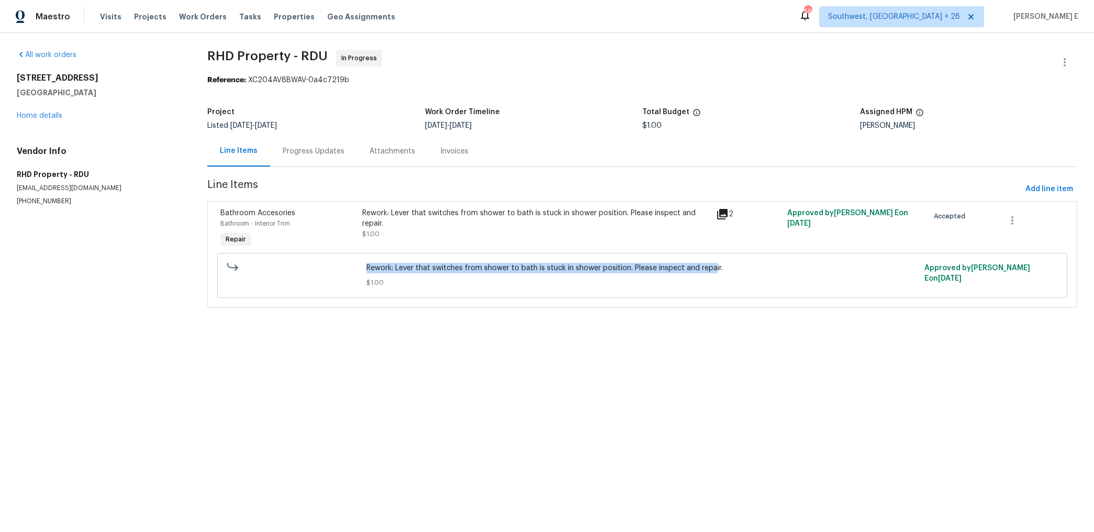
drag, startPoint x: 365, startPoint y: 267, endPoint x: 710, endPoint y: 270, distance: 344.8
click at [710, 270] on div "Rework: Lever that switches from shower to bath is stuck in shower position. Pl…" at bounding box center [641, 275] width 557 height 31
copy span "Rework: Lever that switches from shower to bath is stuck in shower position. Pl…"
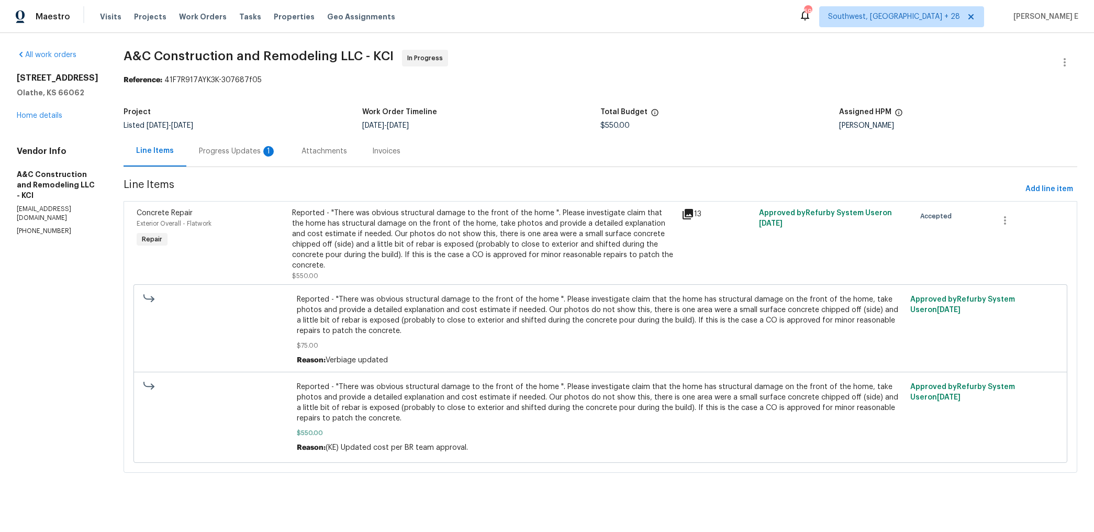
click at [267, 151] on div "Progress Updates 1" at bounding box center [237, 151] width 77 height 10
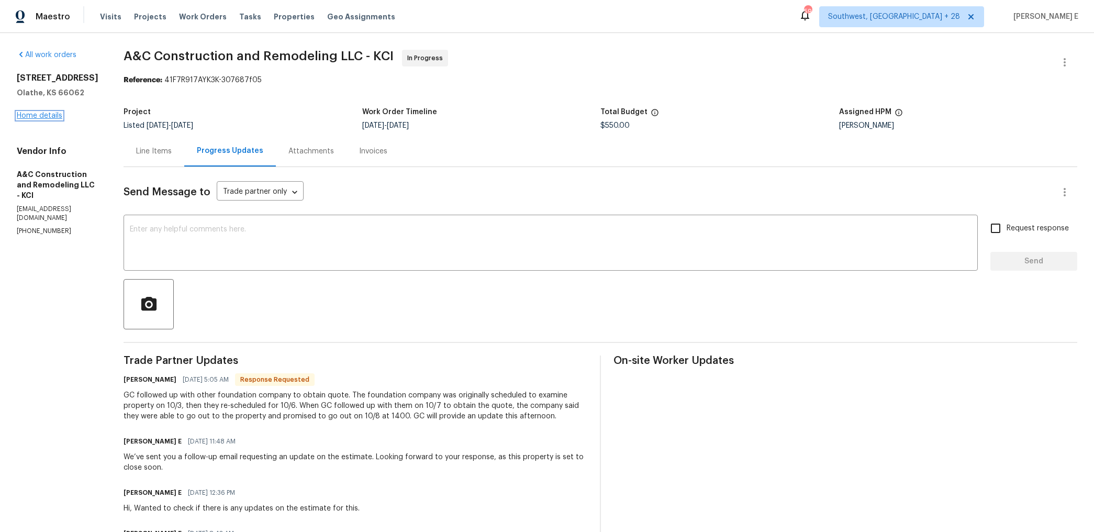
click at [46, 112] on link "Home details" at bounding box center [40, 115] width 46 height 7
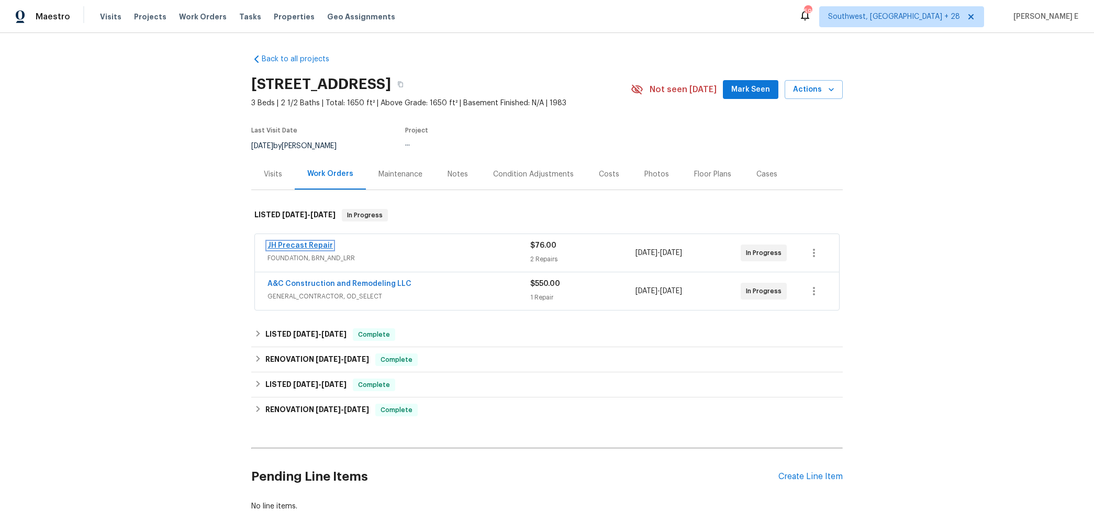
click at [317, 245] on link "JH Precast Repair" at bounding box center [299, 245] width 65 height 7
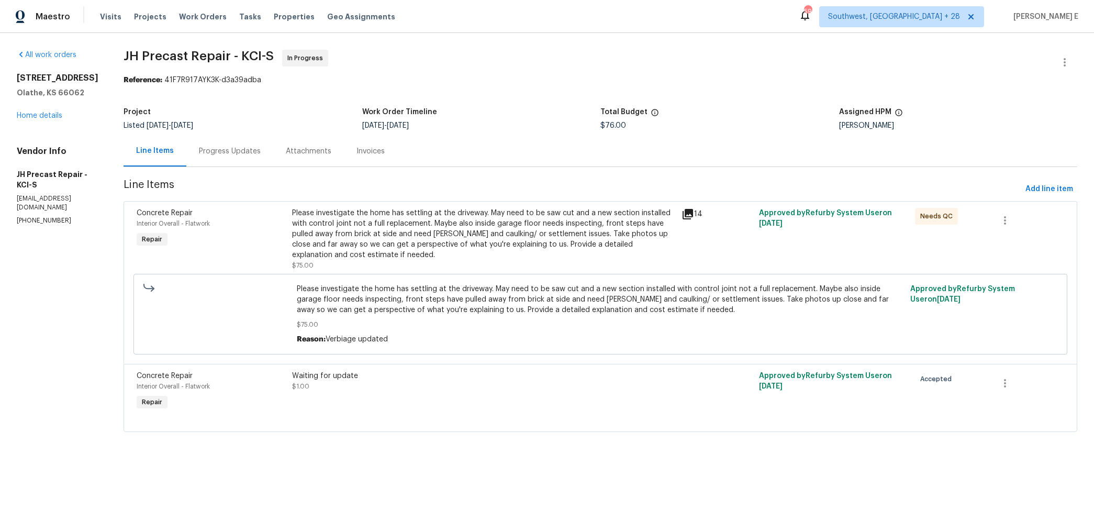
click at [245, 156] on div "Progress Updates" at bounding box center [230, 151] width 62 height 10
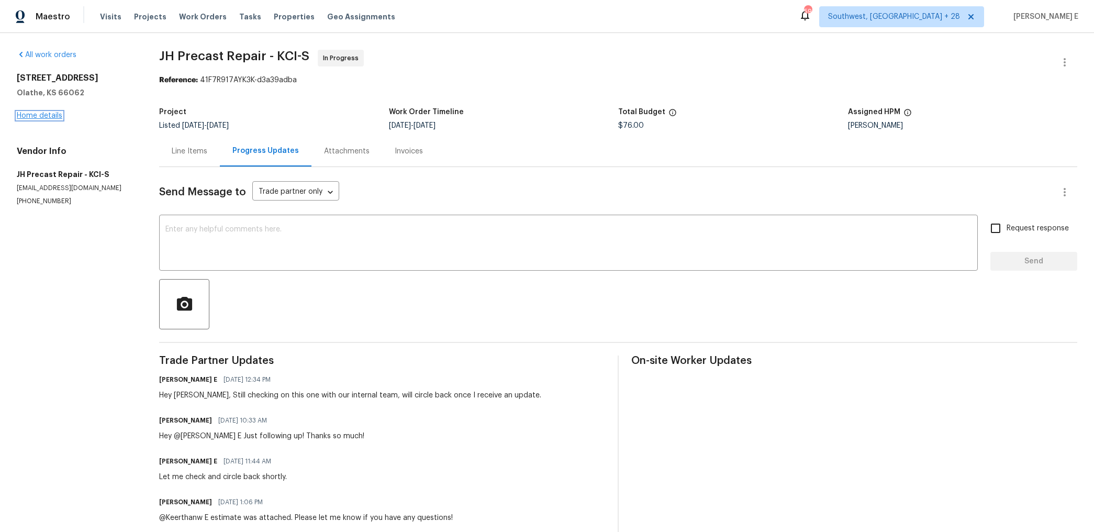
click at [42, 116] on link "Home details" at bounding box center [40, 115] width 46 height 7
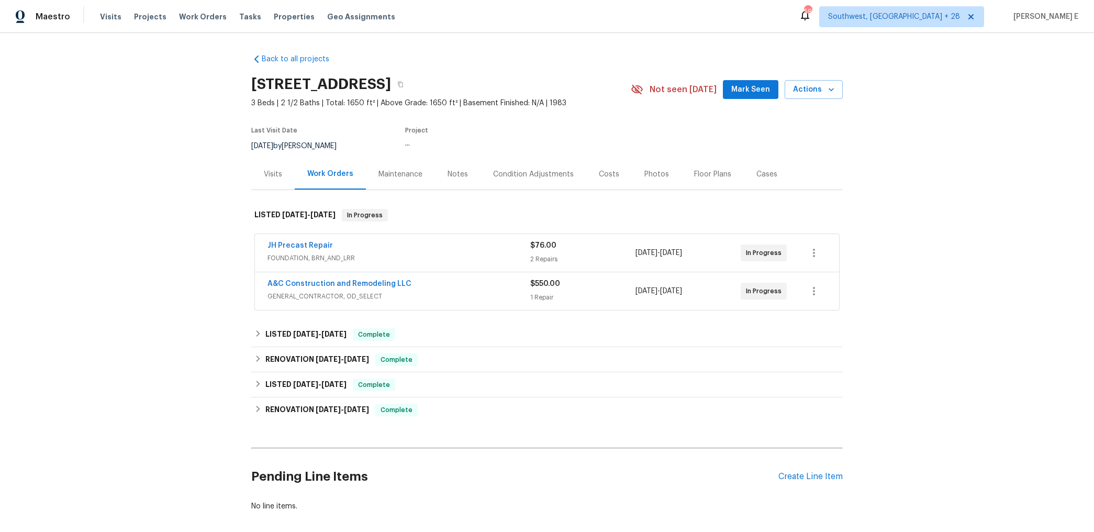
scroll to position [51, 0]
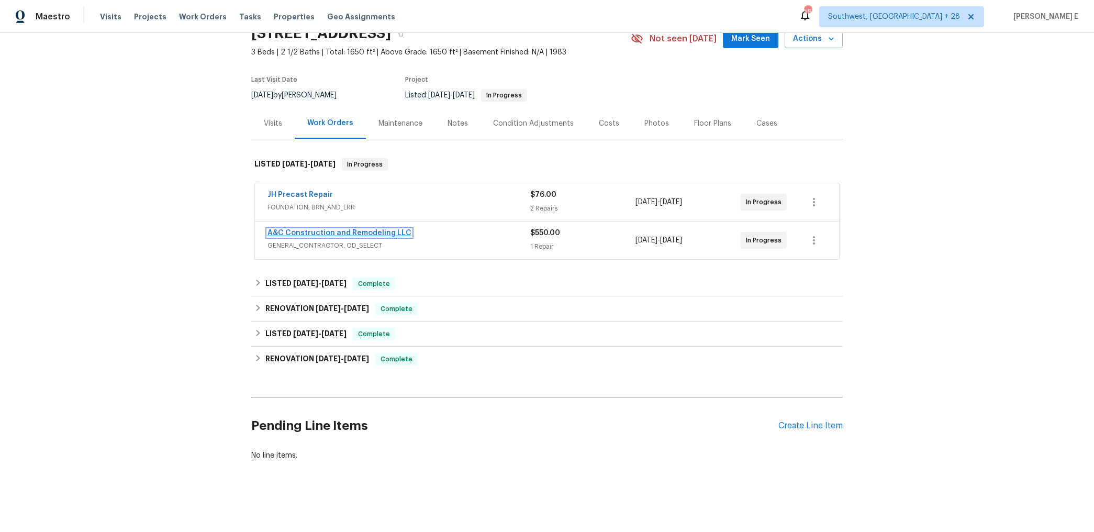
click at [385, 229] on link "A&C Construction and Remodeling LLC" at bounding box center [339, 232] width 144 height 7
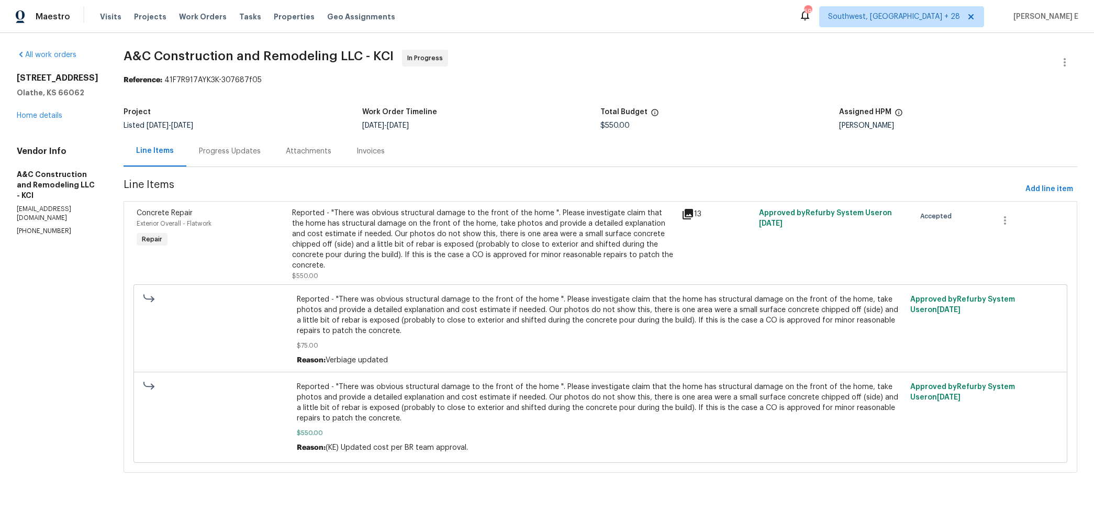
click at [243, 147] on div "Progress Updates" at bounding box center [230, 151] width 62 height 10
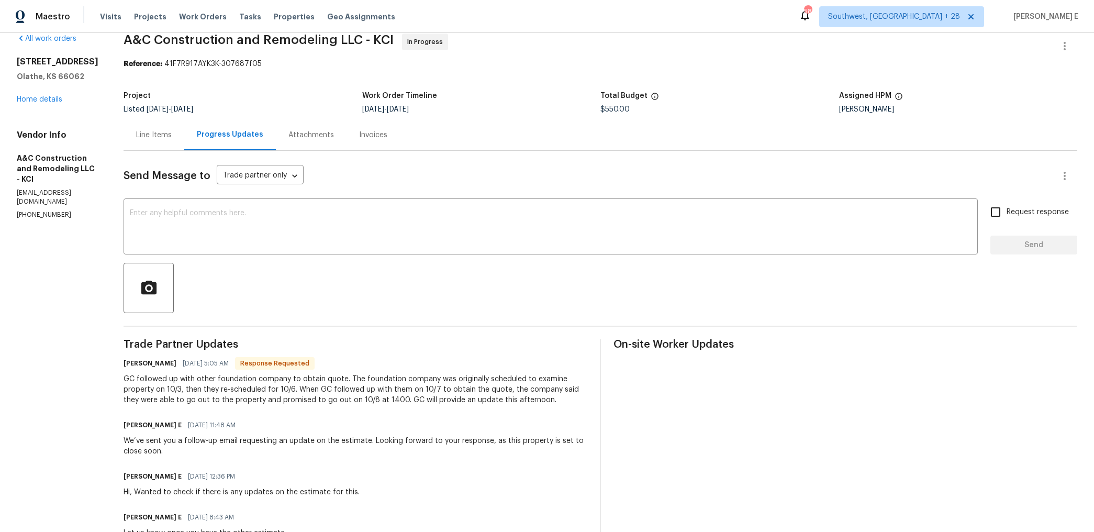
scroll to position [18, 0]
click at [475, 232] on textarea at bounding box center [550, 226] width 841 height 37
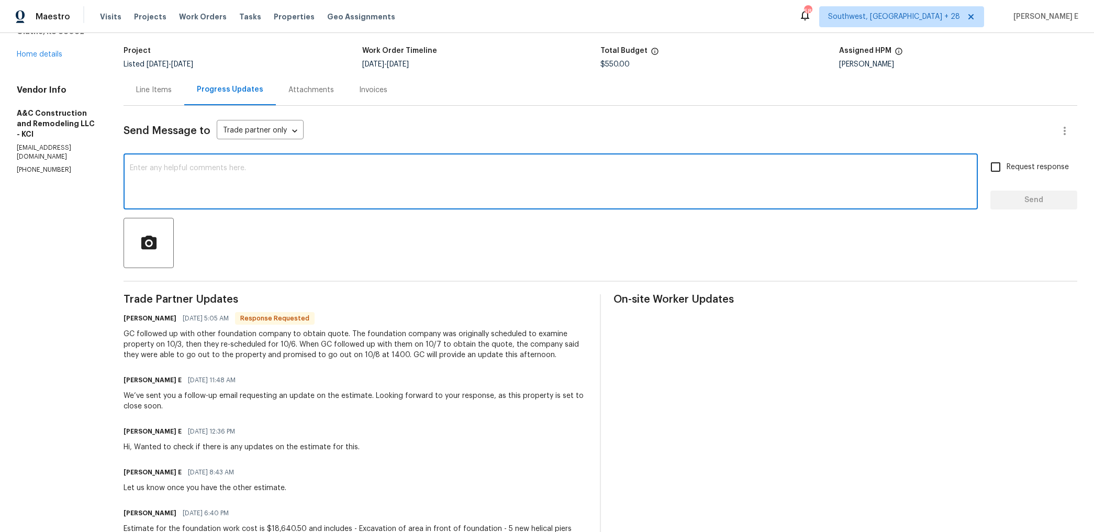
scroll to position [61, 0]
type textarea "Let us know once you have it."
click at [1020, 171] on span "Request response" at bounding box center [1037, 167] width 62 height 11
click at [1006, 171] on input "Request response" at bounding box center [995, 167] width 22 height 22
checkbox input "true"
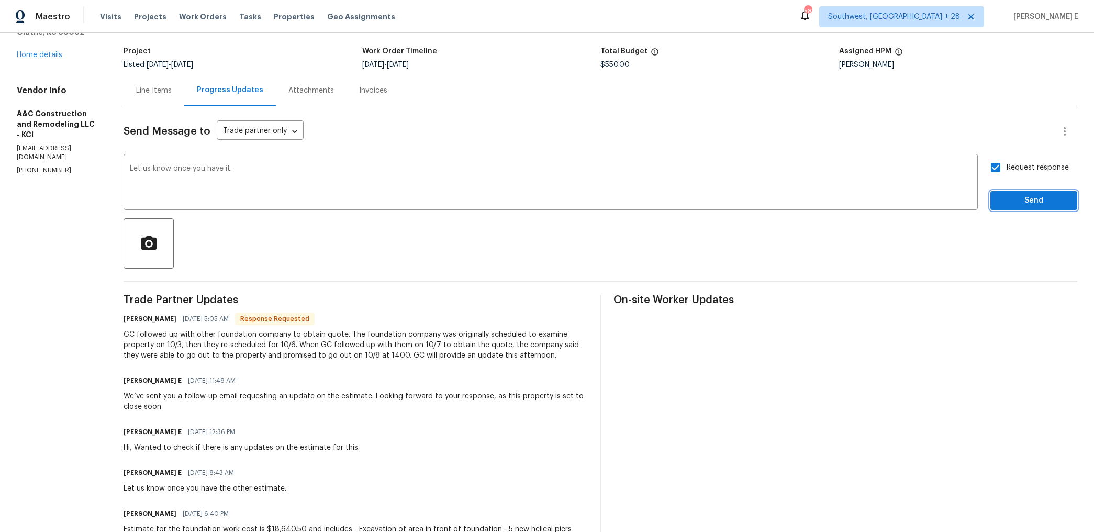
click at [1001, 209] on button "Send" at bounding box center [1033, 200] width 87 height 19
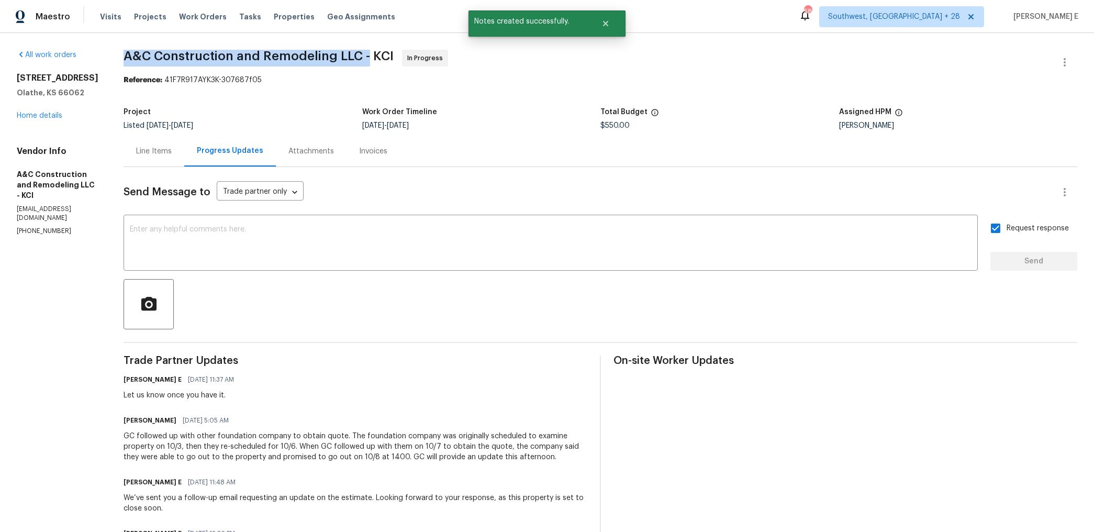
drag, startPoint x: 136, startPoint y: 60, endPoint x: 384, endPoint y: 62, distance: 248.5
copy span "A&C Construction and Remodeling LLC -"
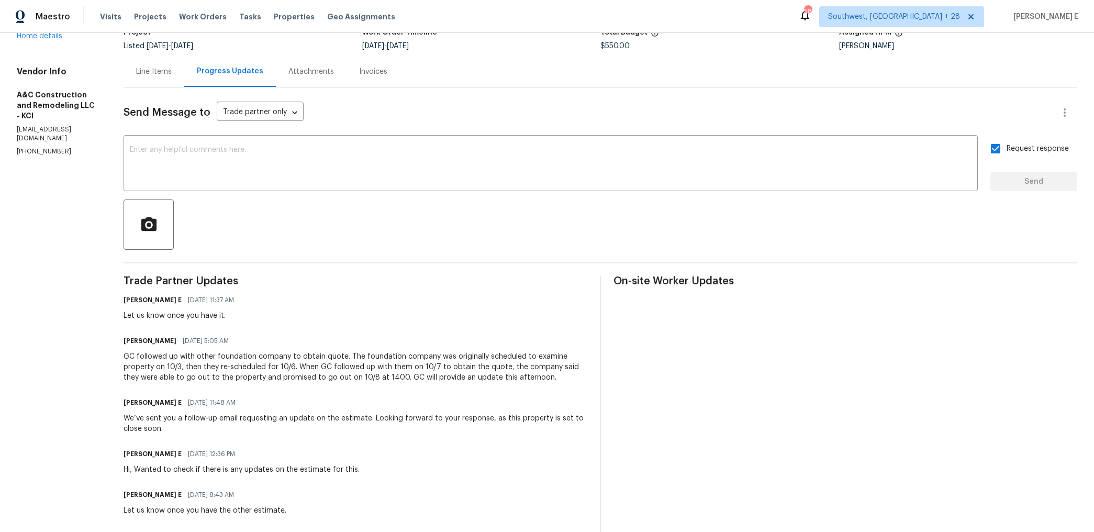
scroll to position [112, 0]
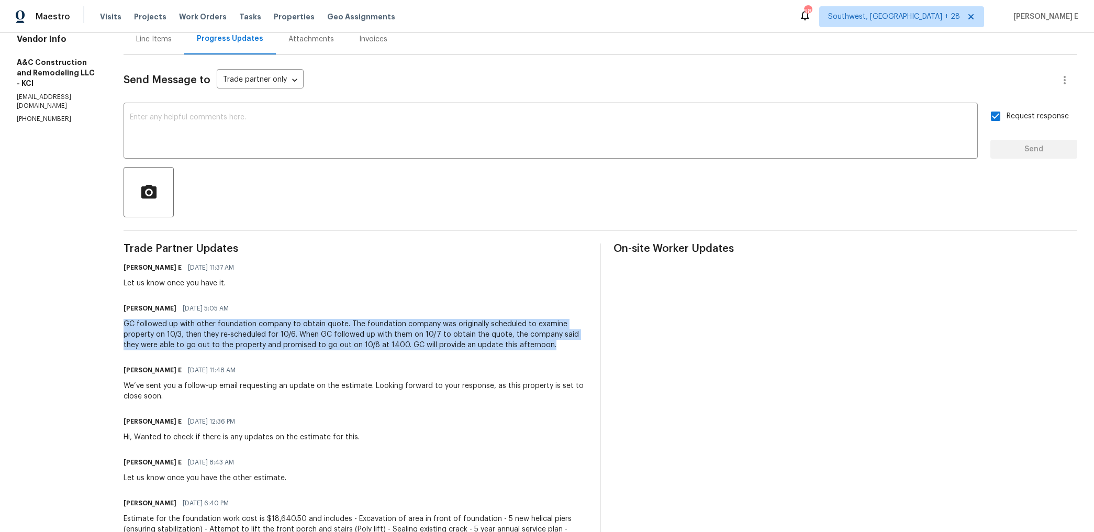
drag, startPoint x: 138, startPoint y: 328, endPoint x: 566, endPoint y: 345, distance: 427.8
copy div "GC followed up with other foundation company to obtain quote. The foundation co…"
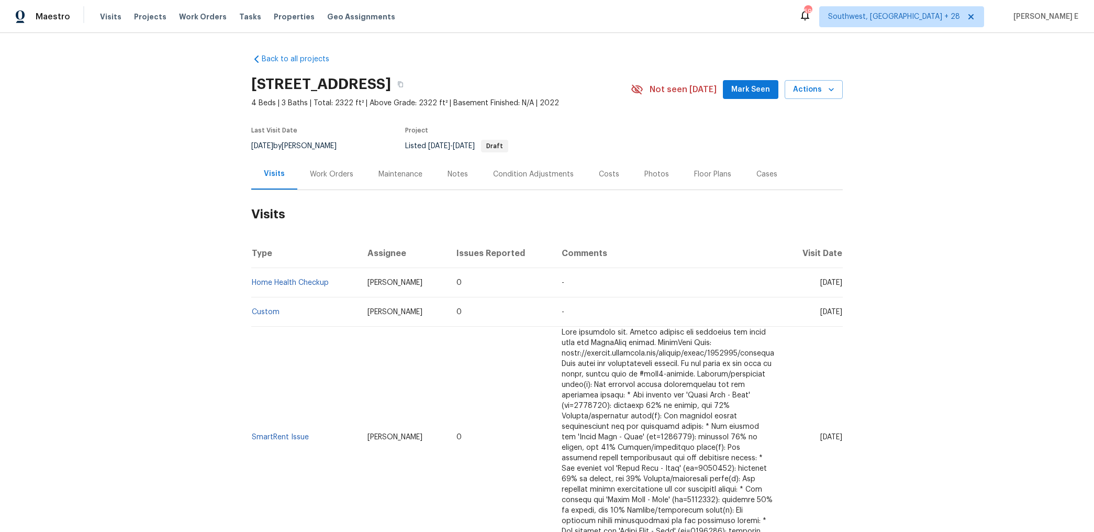
click at [333, 177] on div "Work Orders" at bounding box center [331, 174] width 43 height 10
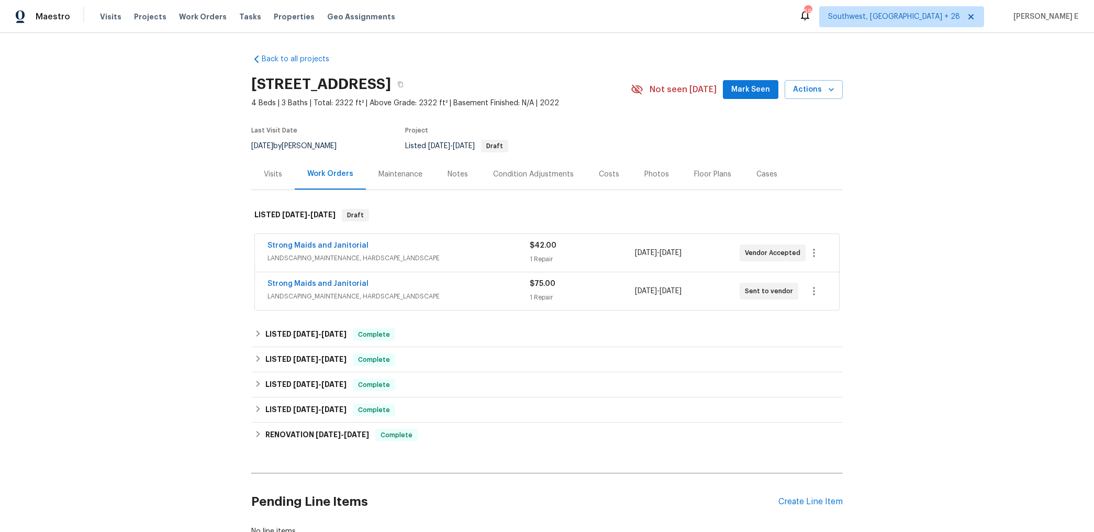
scroll to position [39, 0]
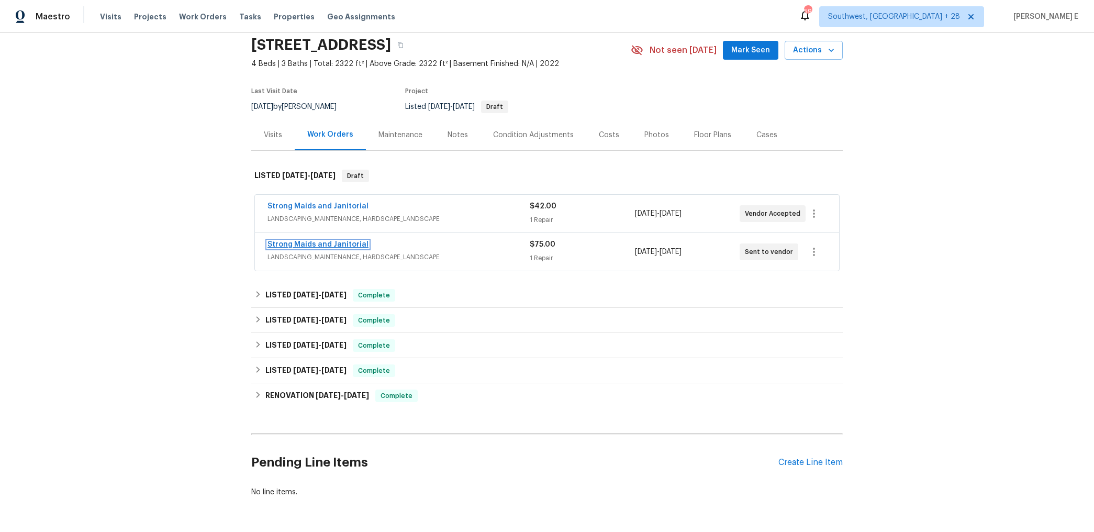
click at [331, 244] on link "Strong Maids and Janitorial" at bounding box center [317, 244] width 101 height 7
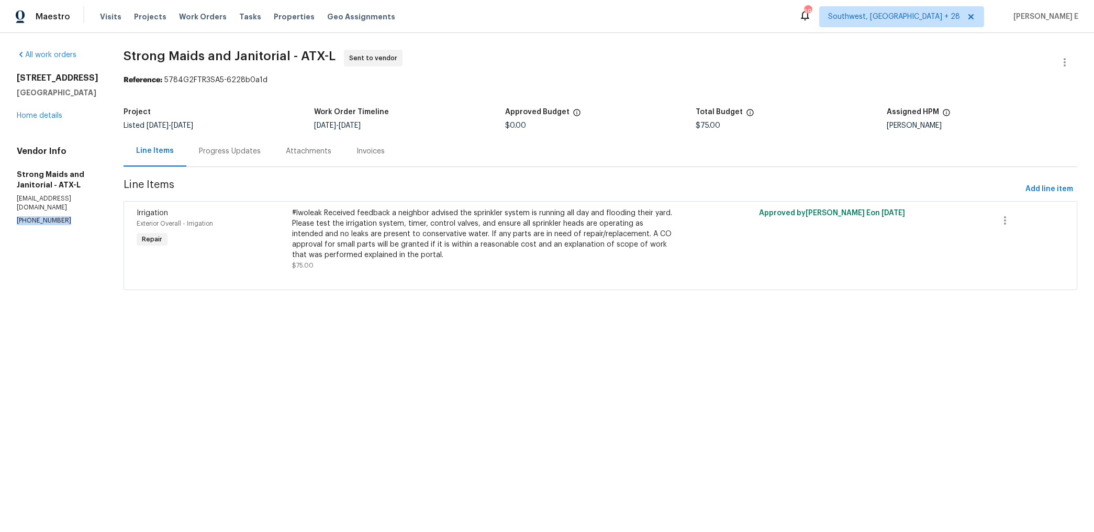
drag, startPoint x: 14, startPoint y: 209, endPoint x: 81, endPoint y: 209, distance: 67.0
click at [82, 209] on div "All work orders [STREET_ADDRESS] Home details Vendor Info Strong Maids and Jani…" at bounding box center [547, 176] width 1094 height 286
copy p "[PHONE_NUMBER]"
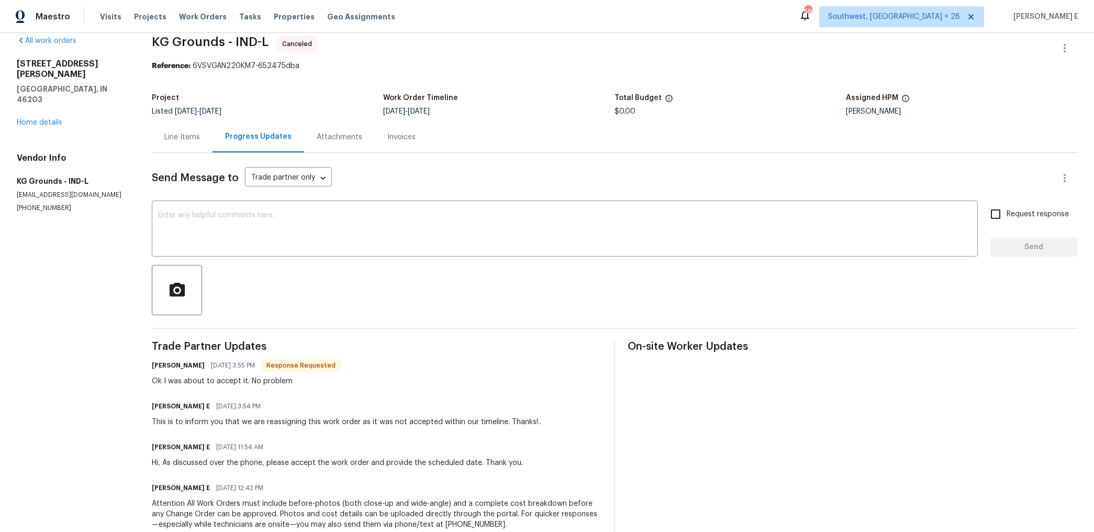
scroll to position [15, 0]
click at [420, 238] on textarea at bounding box center [564, 229] width 813 height 37
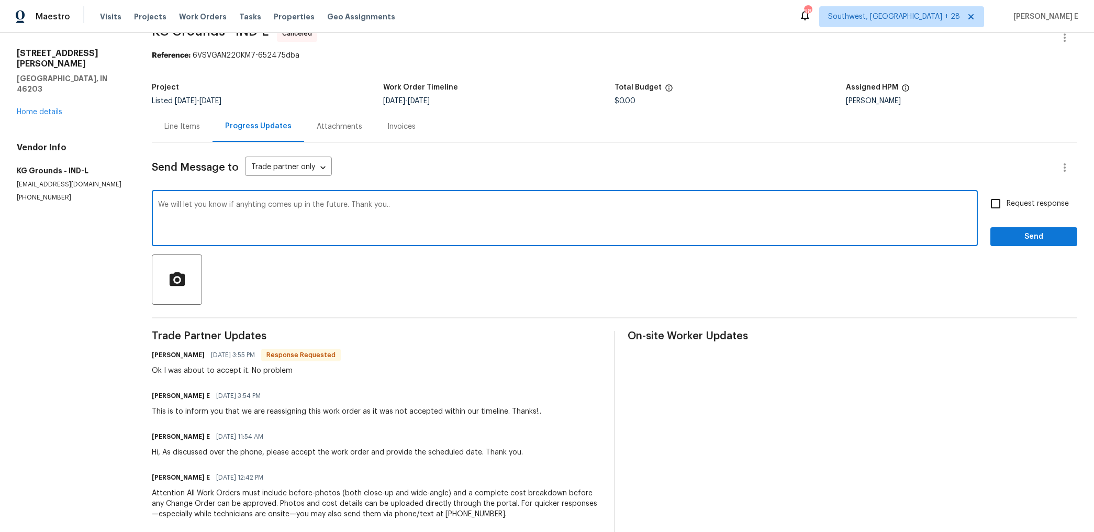
scroll to position [3, 0]
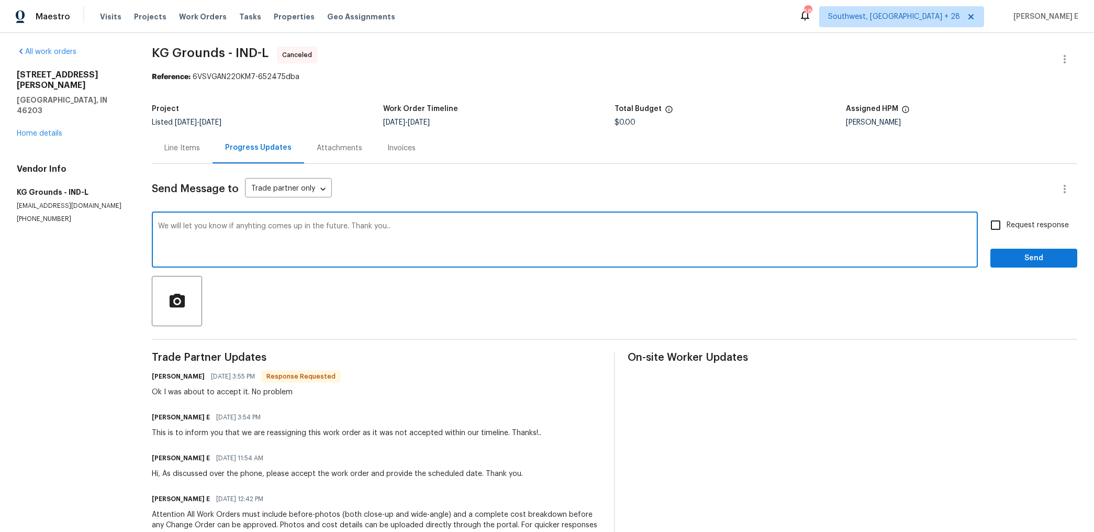
click at [257, 227] on textarea "We will let you know if anyhting comes up in the future. Thank you.." at bounding box center [564, 240] width 813 height 37
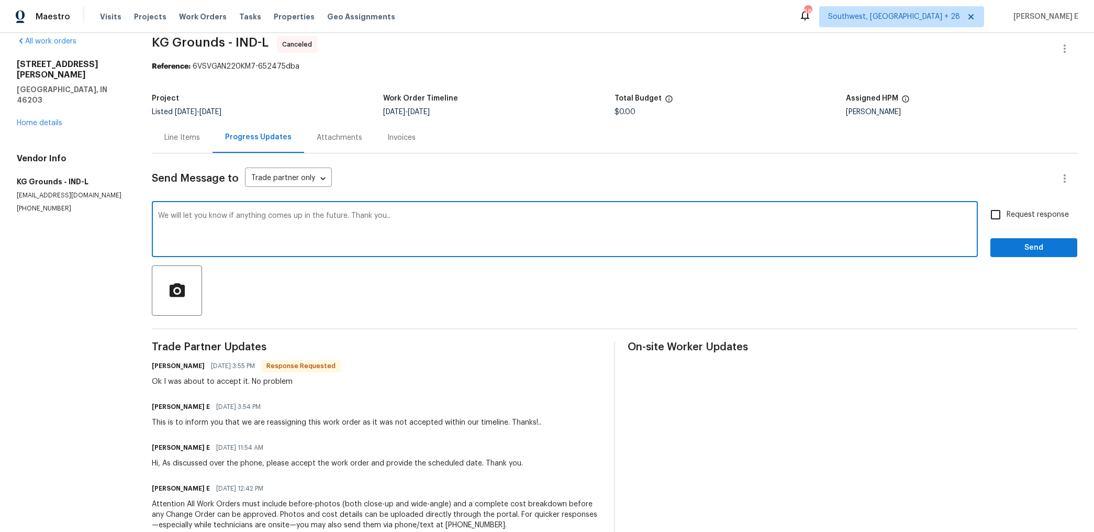
scroll to position [18, 0]
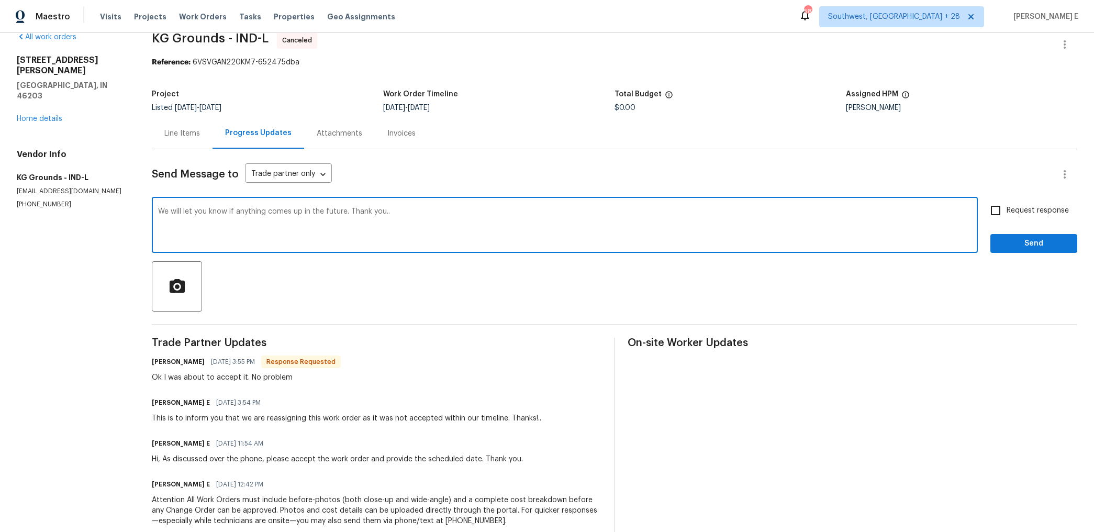
type textarea "We will let you know if anything comes up in the future. Thank you.."
click at [1073, 203] on div "Request response Send" at bounding box center [1033, 225] width 87 height 53
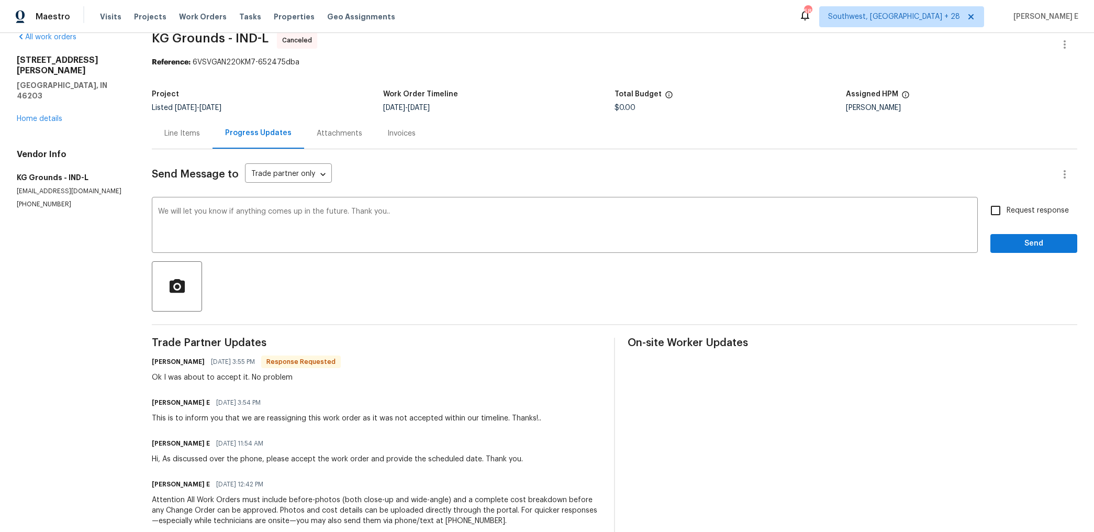
click at [1032, 212] on span "Request response" at bounding box center [1037, 210] width 62 height 11
click at [1006, 212] on input "Request response" at bounding box center [995, 210] width 22 height 22
checkbox input "true"
click at [1024, 246] on span "Send" at bounding box center [1033, 243] width 70 height 13
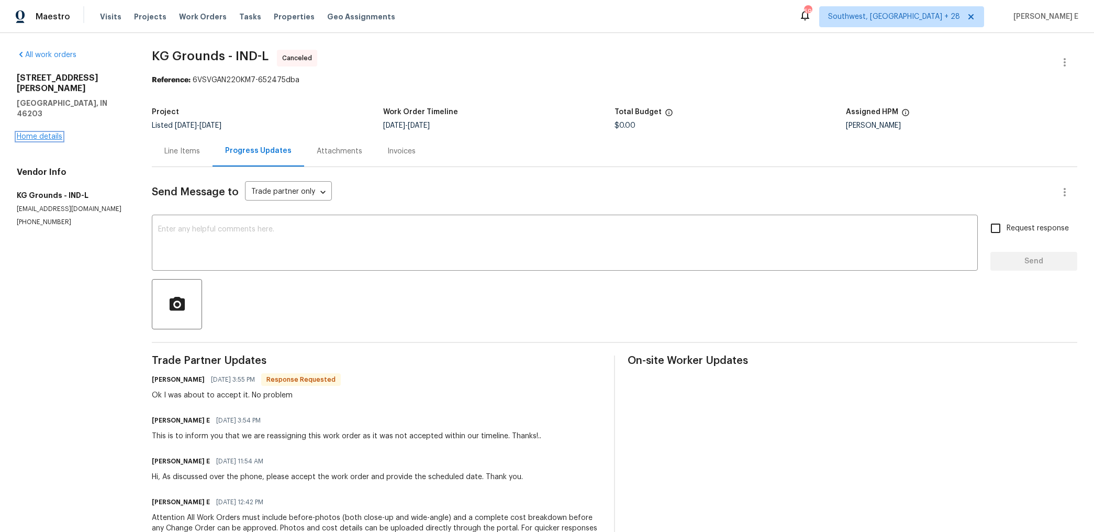
click at [50, 133] on link "Home details" at bounding box center [40, 136] width 46 height 7
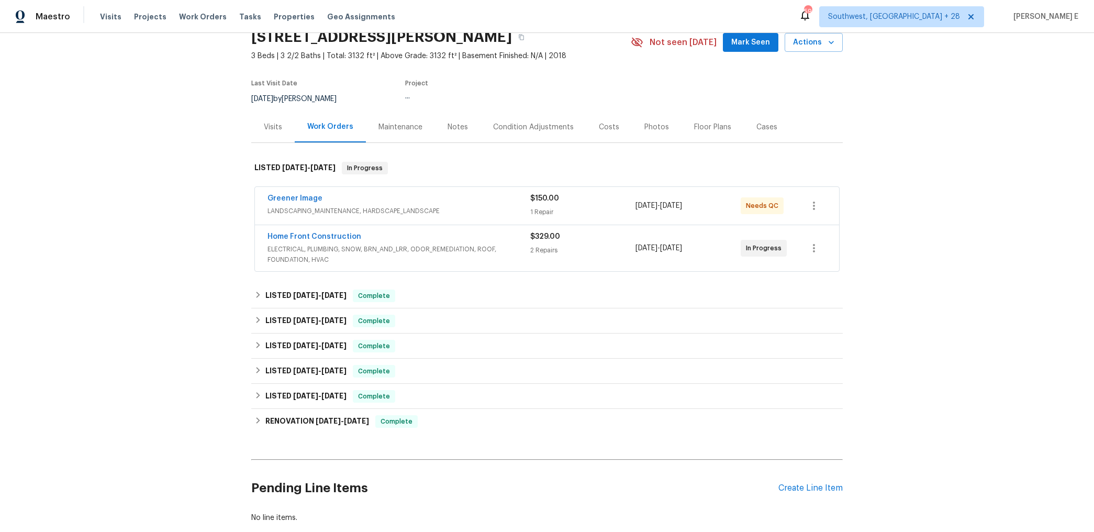
scroll to position [48, 0]
click at [306, 199] on link "Greener Image" at bounding box center [294, 197] width 55 height 7
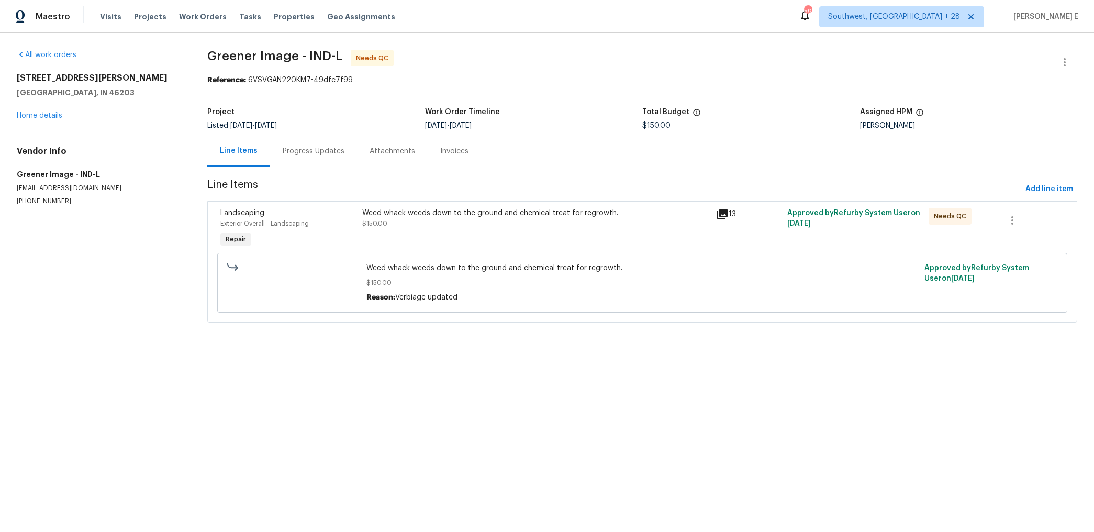
click at [454, 250] on div "Weed whack weeds down to the ground and chemical treat for regrowth. $150.00 Re…" at bounding box center [641, 283] width 843 height 66
click at [460, 249] on div "Weed whack weeds down to the ground and chemical treat for regrowth. $150.00" at bounding box center [536, 229] width 354 height 48
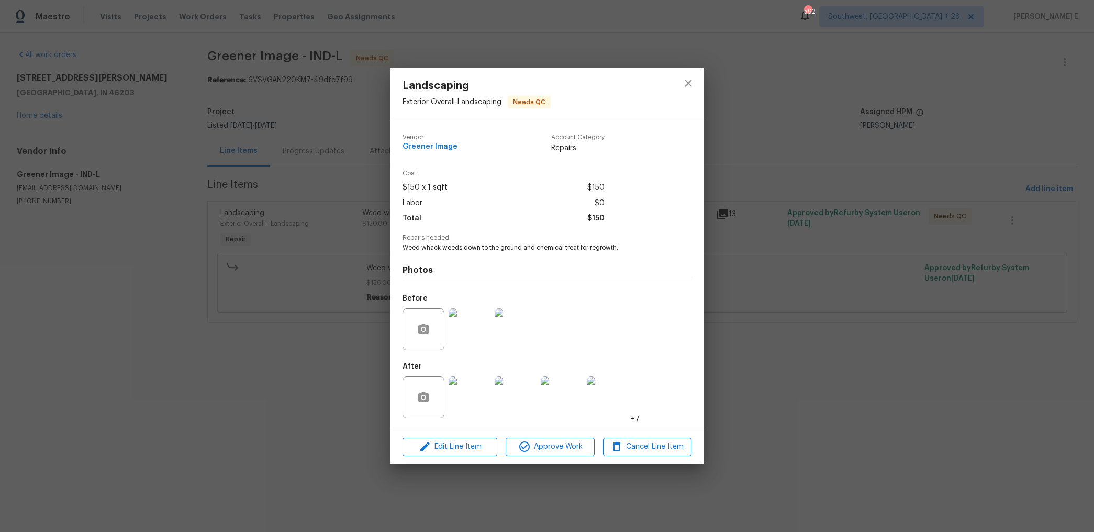
click at [465, 388] on img at bounding box center [469, 397] width 42 height 42
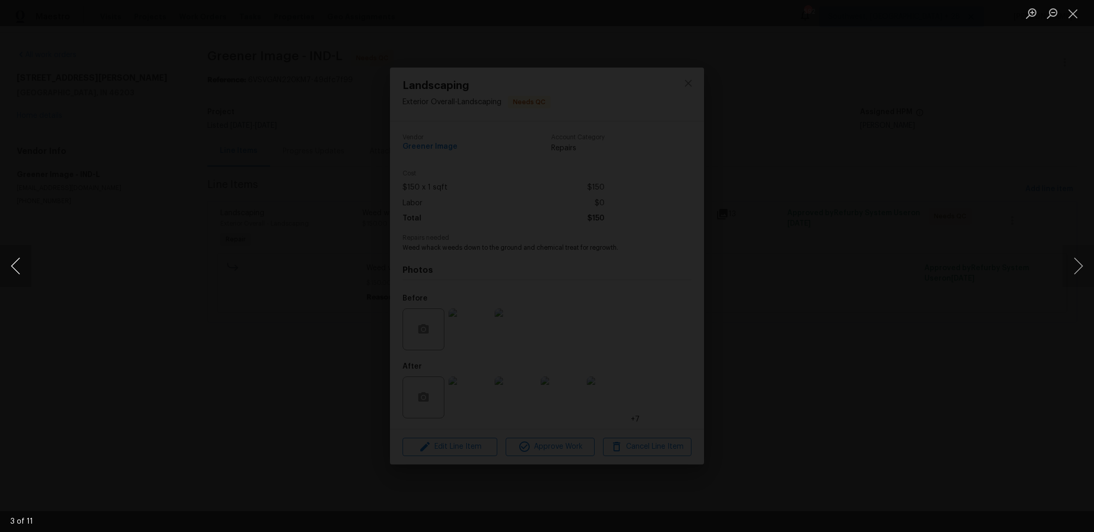
click at [20, 264] on button "Previous image" at bounding box center [15, 266] width 31 height 42
click at [23, 269] on button "Previous image" at bounding box center [15, 266] width 31 height 42
click at [861, 114] on div "Lightbox" at bounding box center [547, 266] width 1094 height 532
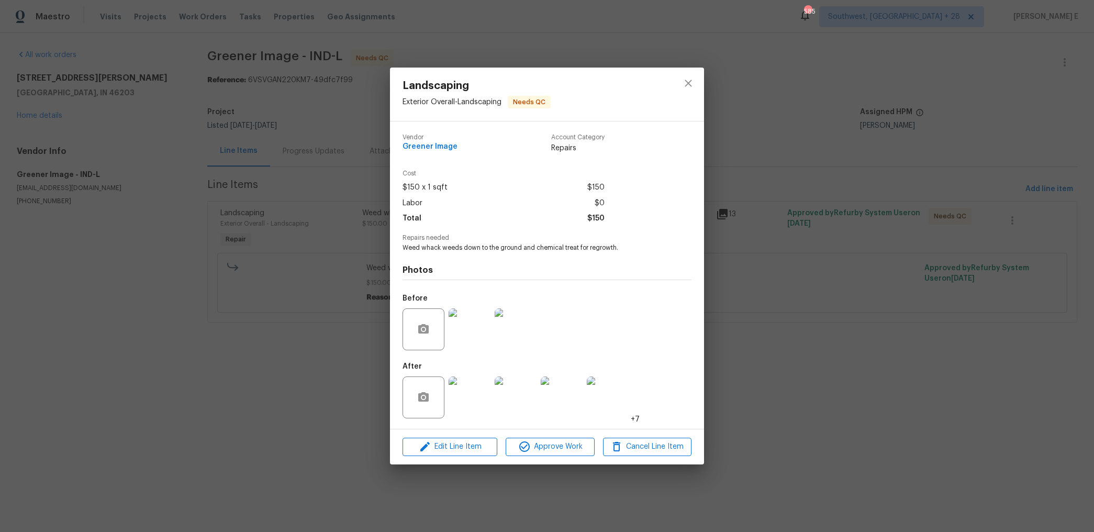
click at [861, 114] on div "Landscaping Exterior Overall - Landscaping Needs QC Vendor Greener Image Accoun…" at bounding box center [547, 266] width 1094 height 532
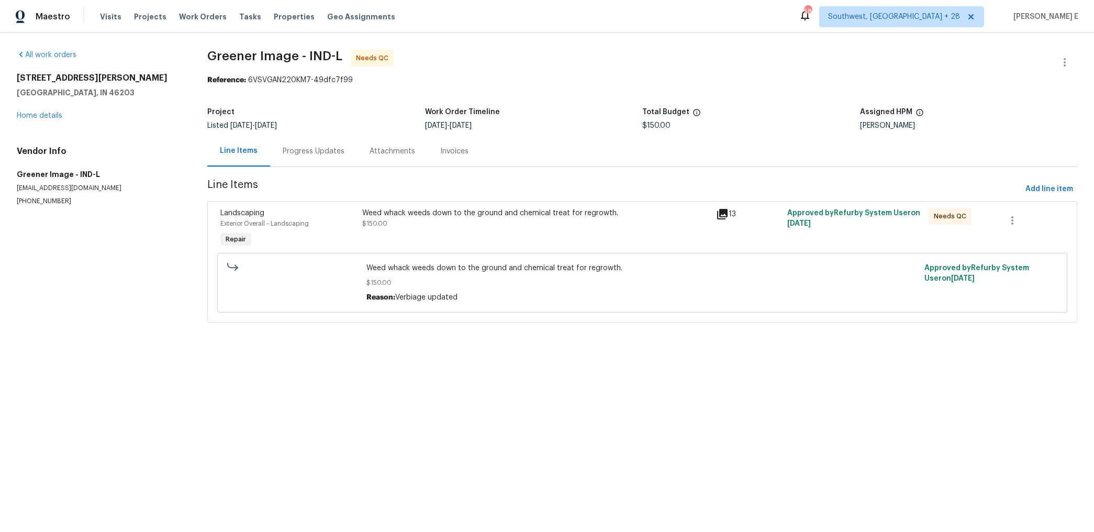
click at [297, 141] on div "Progress Updates" at bounding box center [313, 151] width 87 height 31
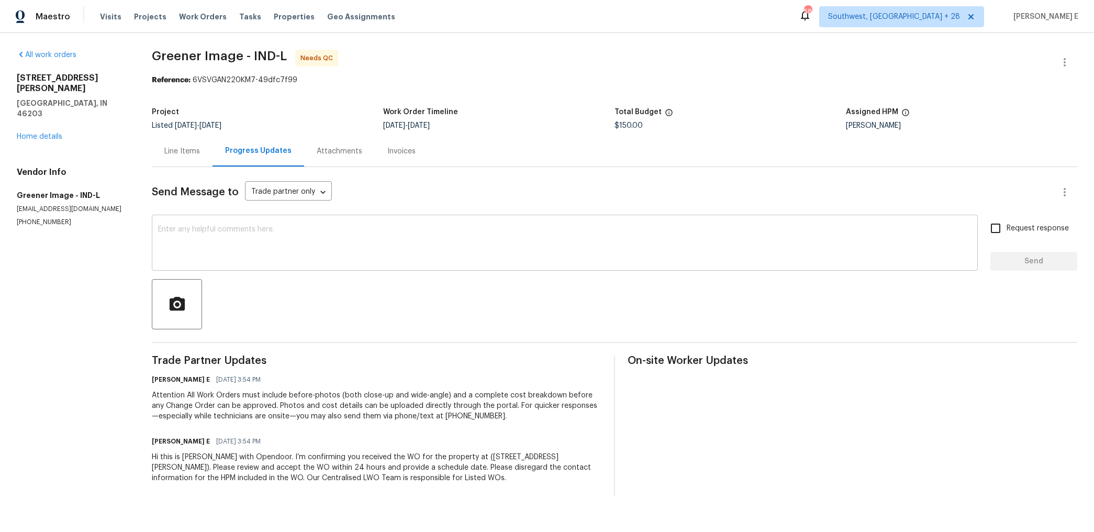
click at [377, 254] on textarea at bounding box center [564, 244] width 813 height 37
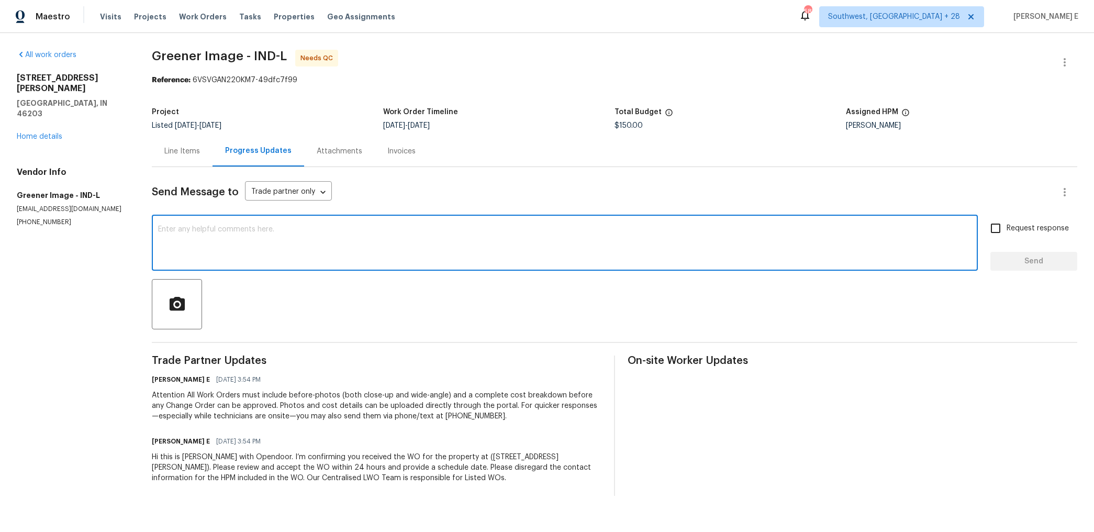
click at [175, 157] on div "Line Items" at bounding box center [182, 151] width 61 height 31
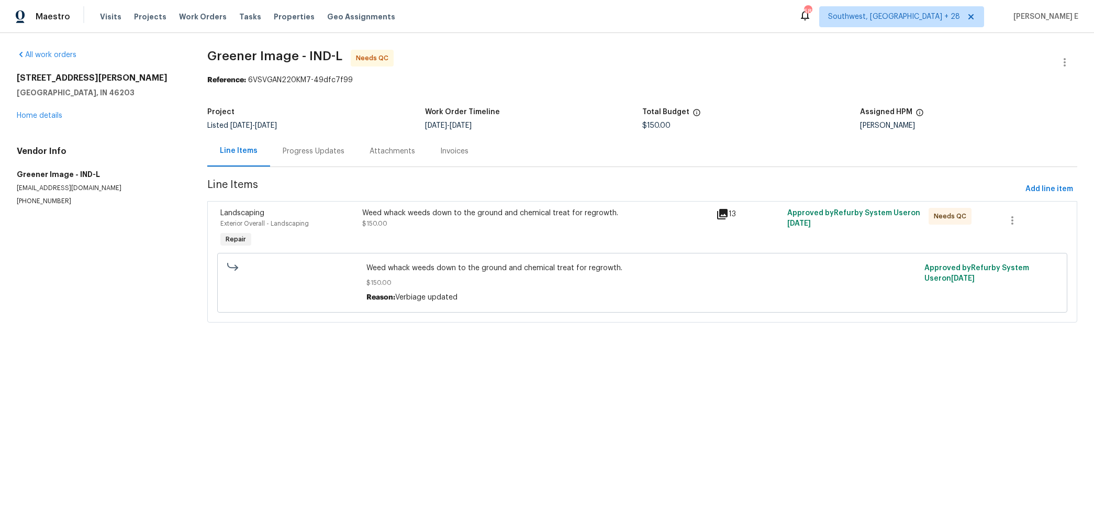
click at [295, 148] on div "Progress Updates" at bounding box center [314, 151] width 62 height 10
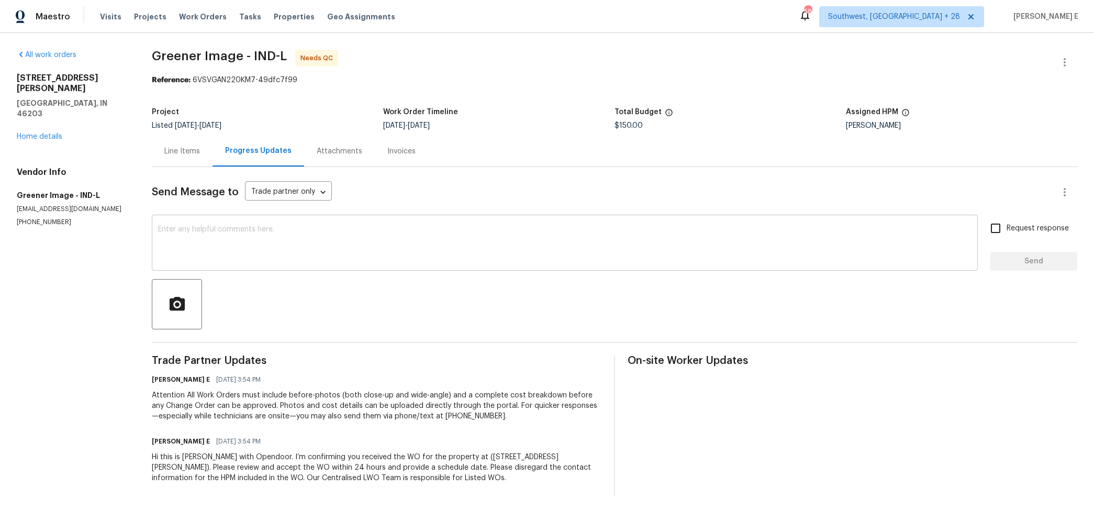
click at [508, 269] on div "x ​" at bounding box center [565, 243] width 826 height 53
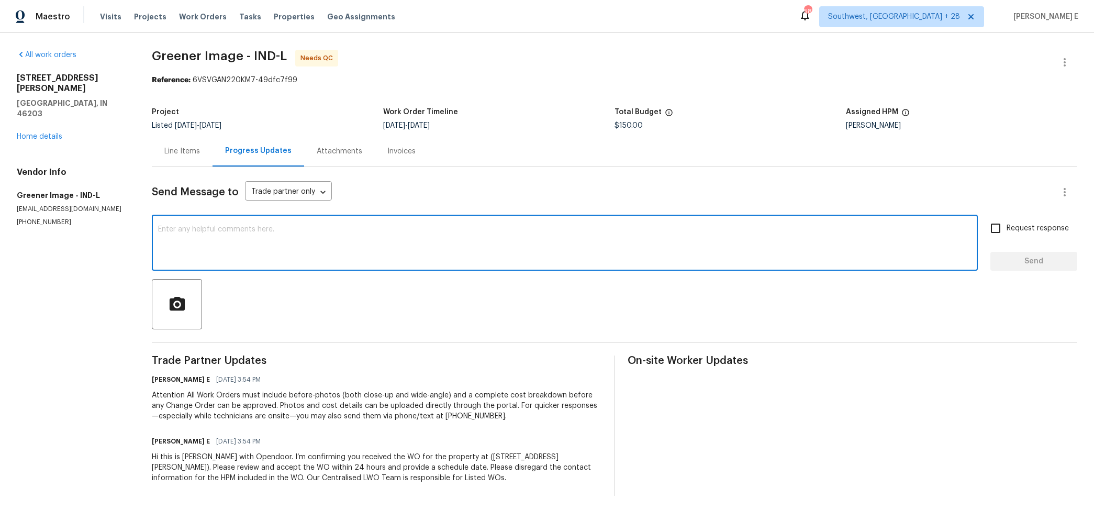
paste textarea "We saw that this work order is marked complete—can you confirm if everything’s …"
type textarea "We saw that this work order is marked complete—can you confirm if everything’s …"
click at [1010, 230] on span "Request response" at bounding box center [1037, 228] width 62 height 11
click at [1006, 230] on input "Request response" at bounding box center [995, 228] width 22 height 22
checkbox input "true"
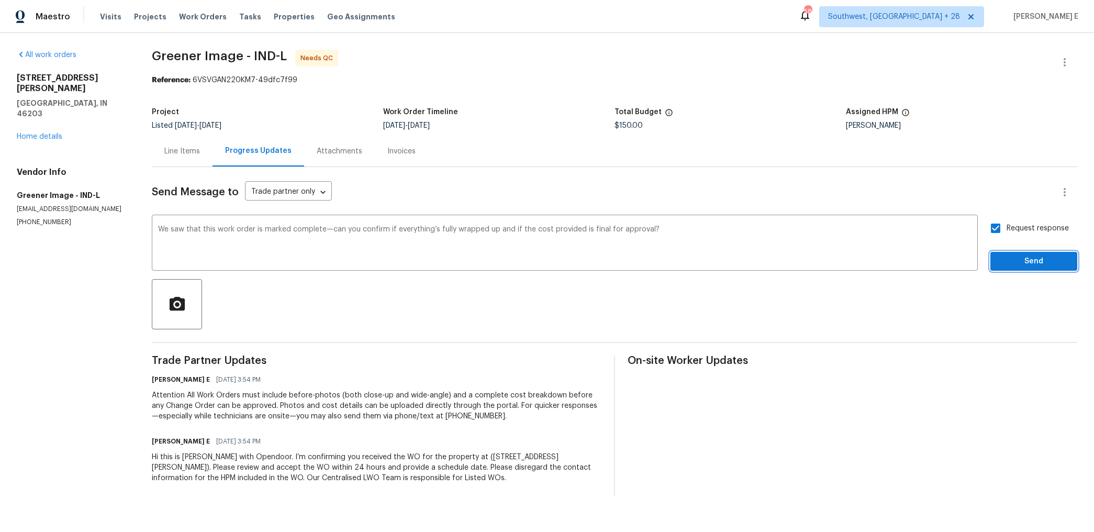
click at [994, 257] on button "Send" at bounding box center [1033, 261] width 87 height 19
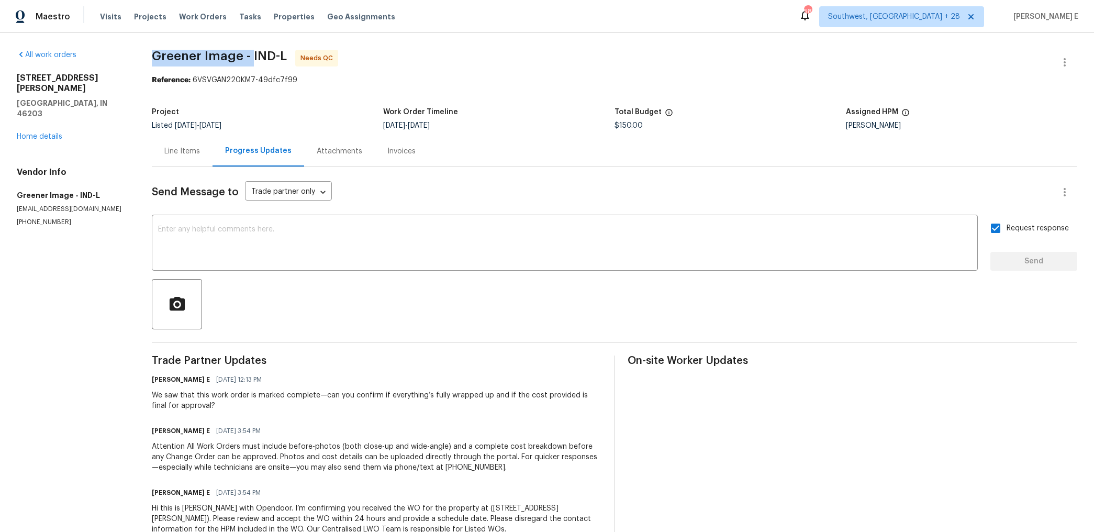
drag, startPoint x: 156, startPoint y: 55, endPoint x: 255, endPoint y: 56, distance: 98.9
click at [255, 55] on span "Greener Image - IND-L" at bounding box center [219, 56] width 135 height 13
copy span "Greener Image -"
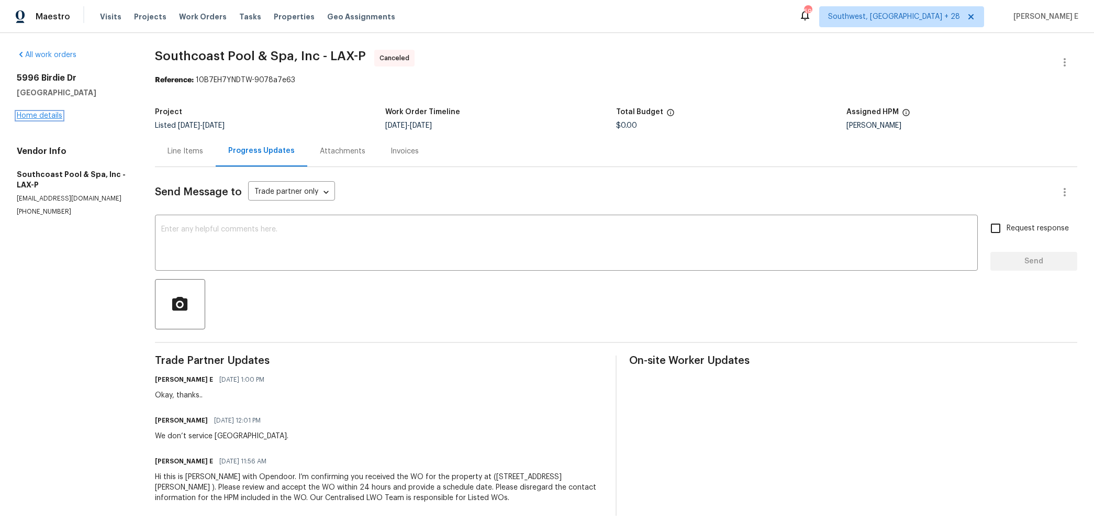
click at [39, 112] on link "Home details" at bounding box center [40, 115] width 46 height 7
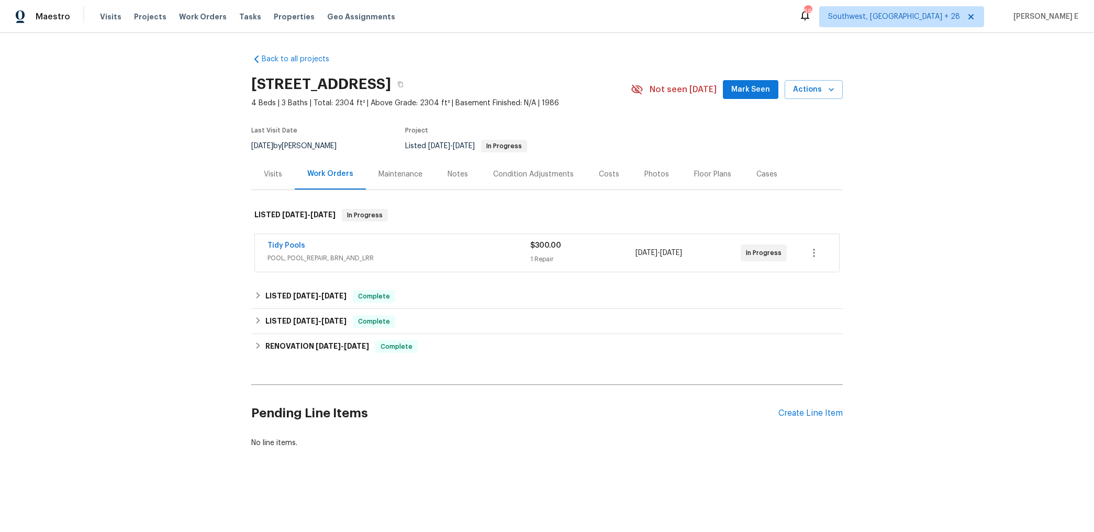
click at [274, 240] on span "Tidy Pools" at bounding box center [286, 245] width 38 height 10
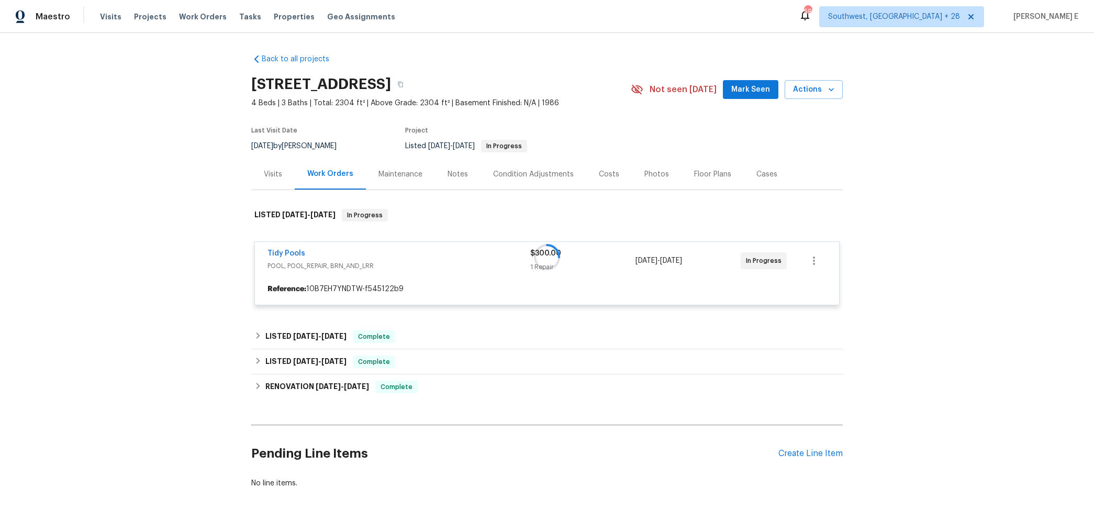
click at [275, 249] on div at bounding box center [546, 256] width 591 height 117
click at [275, 250] on link "Tidy Pools" at bounding box center [286, 253] width 38 height 7
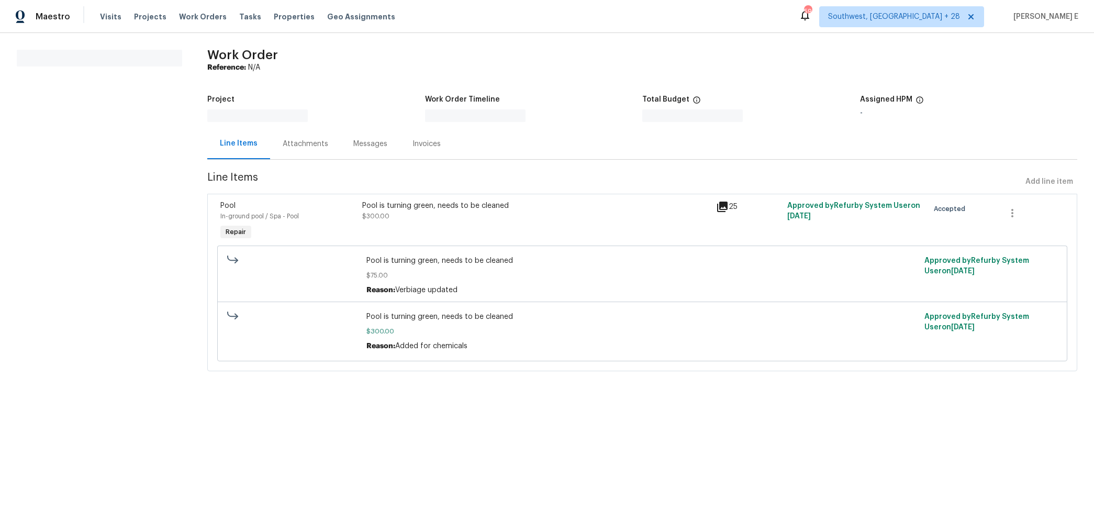
click at [275, 250] on div "Pool is turning green, needs to be cleaned $75.00 Reason: Verbiage updated Appr…" at bounding box center [642, 274] width 850 height 59
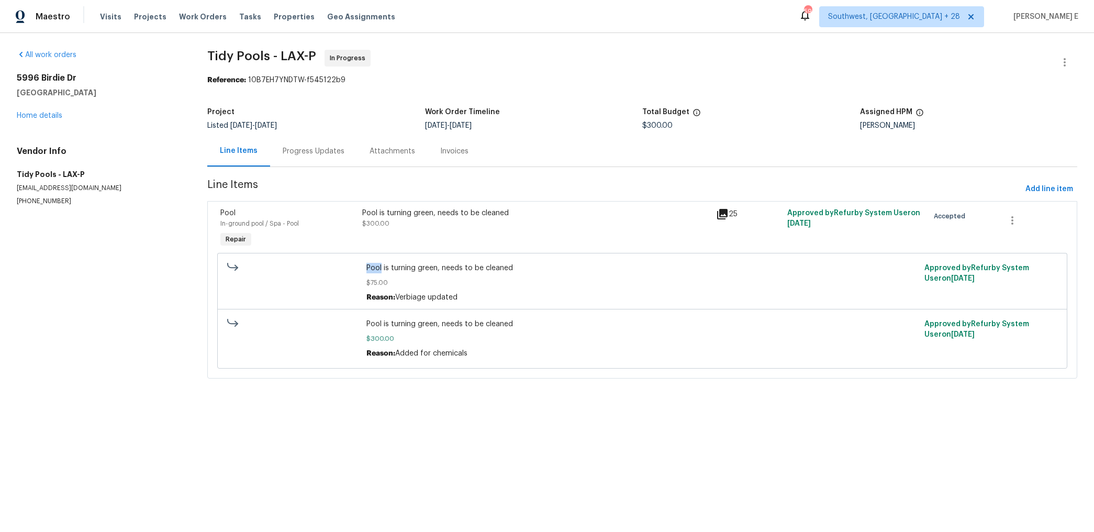
click at [307, 145] on div "Progress Updates" at bounding box center [313, 151] width 87 height 31
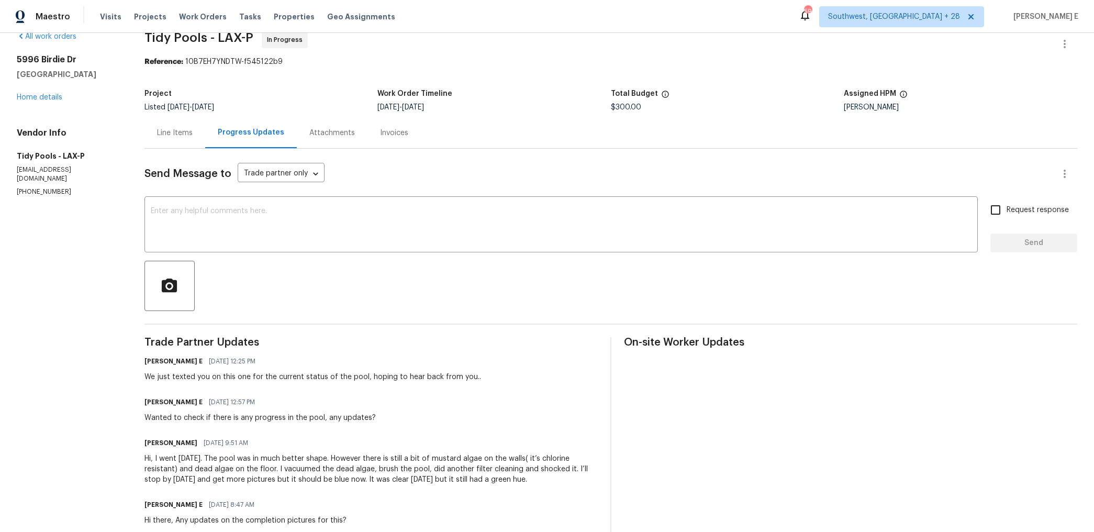
scroll to position [22, 0]
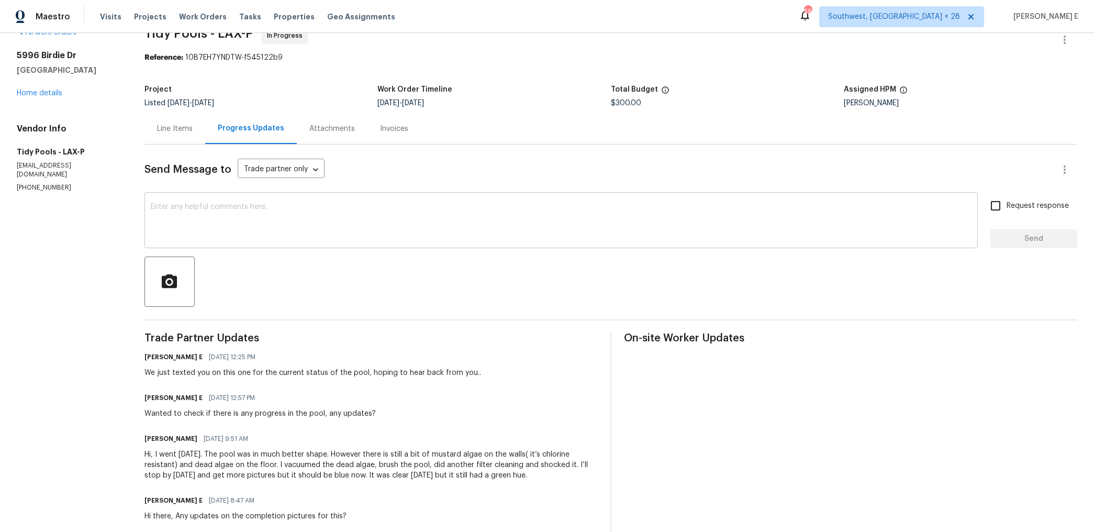
click at [414, 239] on textarea at bounding box center [561, 221] width 820 height 37
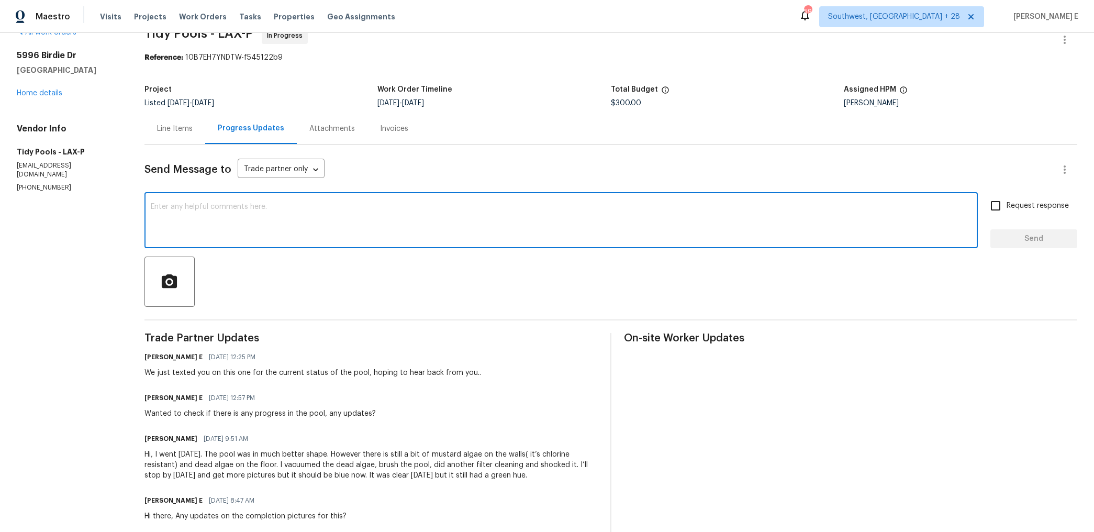
click at [414, 239] on textarea at bounding box center [561, 221] width 820 height 37
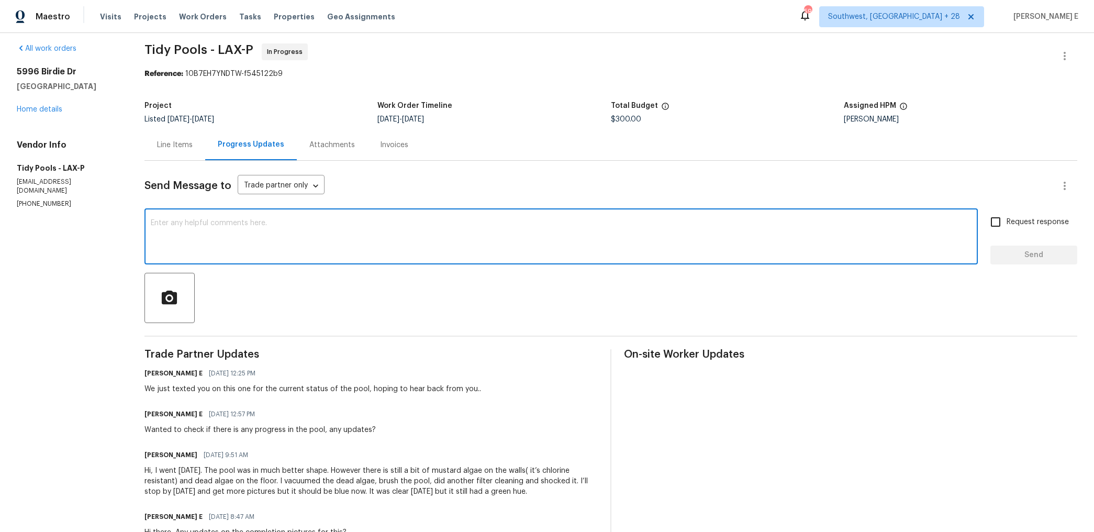
scroll to position [3, 0]
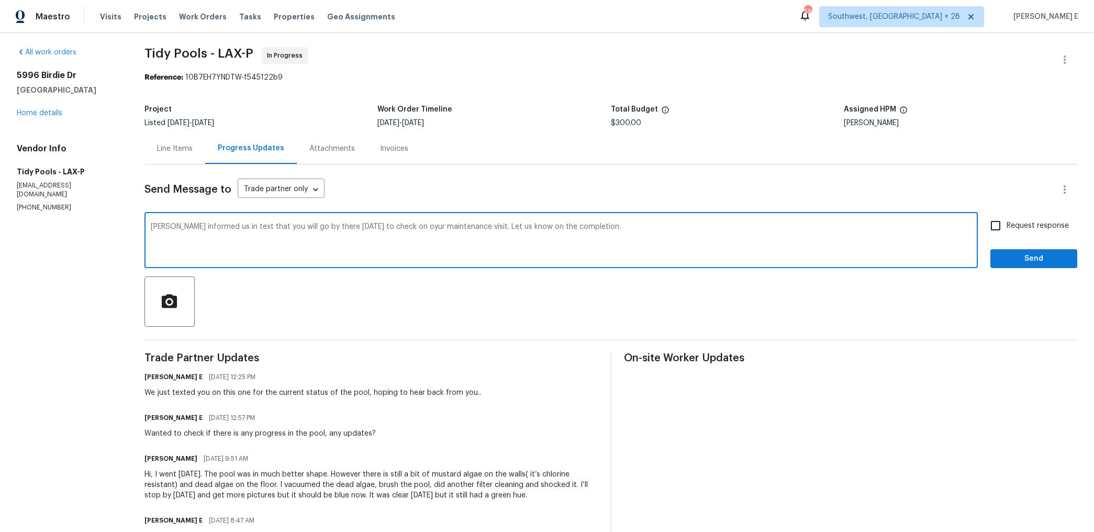
click at [164, 229] on textarea "Yoou informed us in text that you will go by there on Thursday to check on oyur…" at bounding box center [561, 241] width 820 height 37
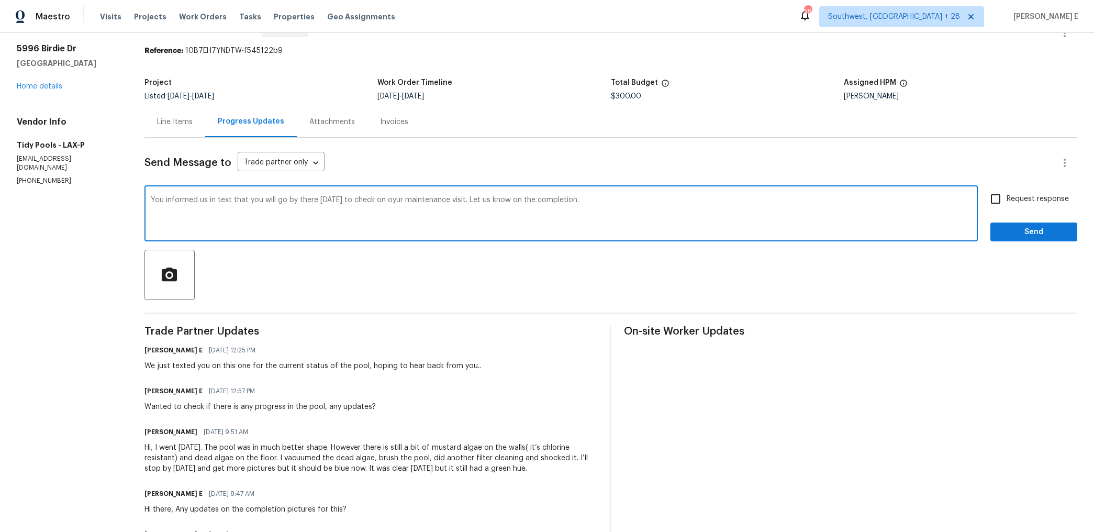
scroll to position [30, 0]
click at [409, 199] on textarea "You informed us in text that you will go by there on Thursday to check on oyur …" at bounding box center [561, 214] width 820 height 37
paste textarea "mentioned in your text that you’ll be stopping by on Thursday for the maintenan…"
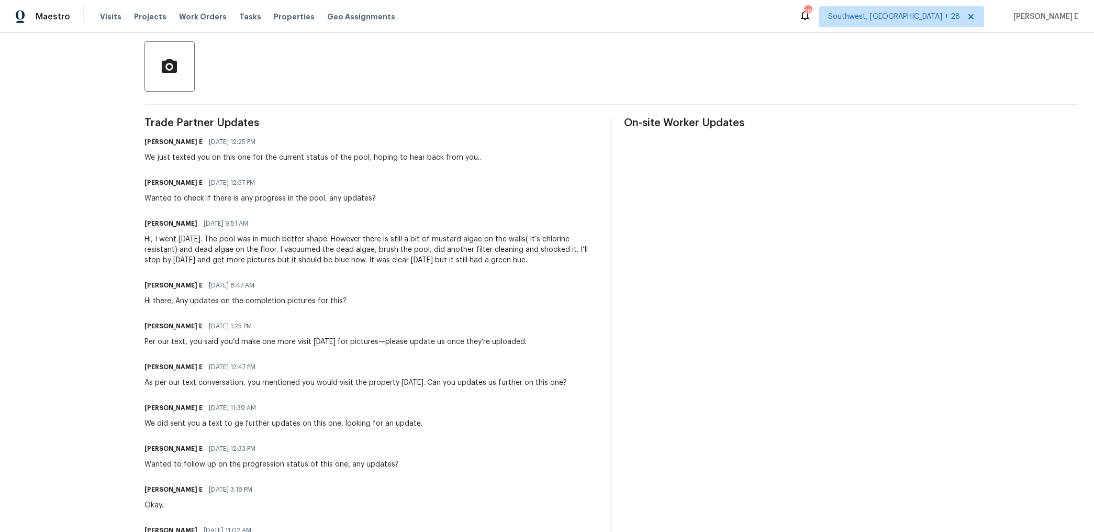
scroll to position [0, 0]
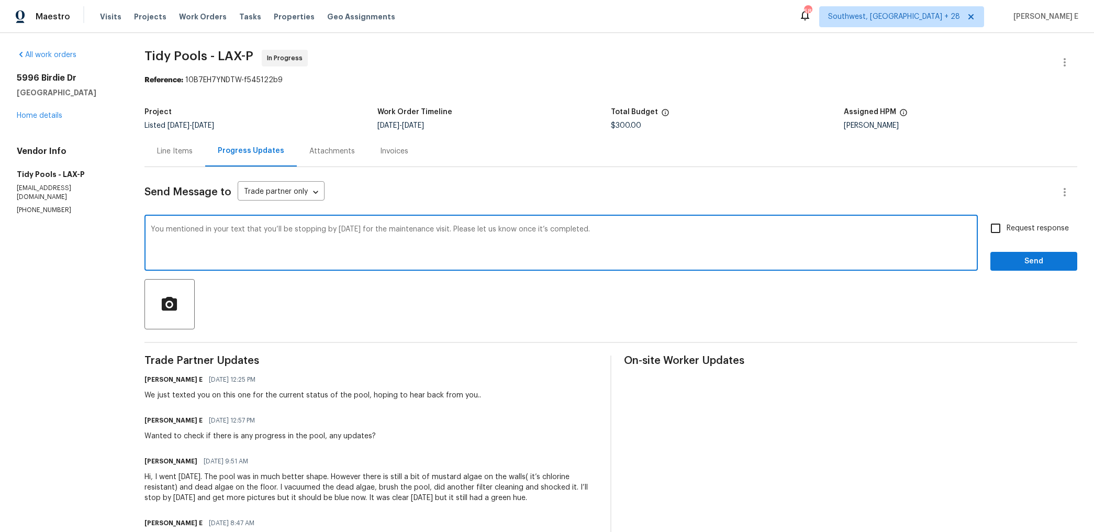
type textarea "You mentioned in your text that you’ll be stopping by on Thursday for the maint…"
click at [1057, 233] on span "Request response" at bounding box center [1037, 228] width 62 height 11
click at [1006, 233] on input "Request response" at bounding box center [995, 228] width 22 height 22
checkbox input "true"
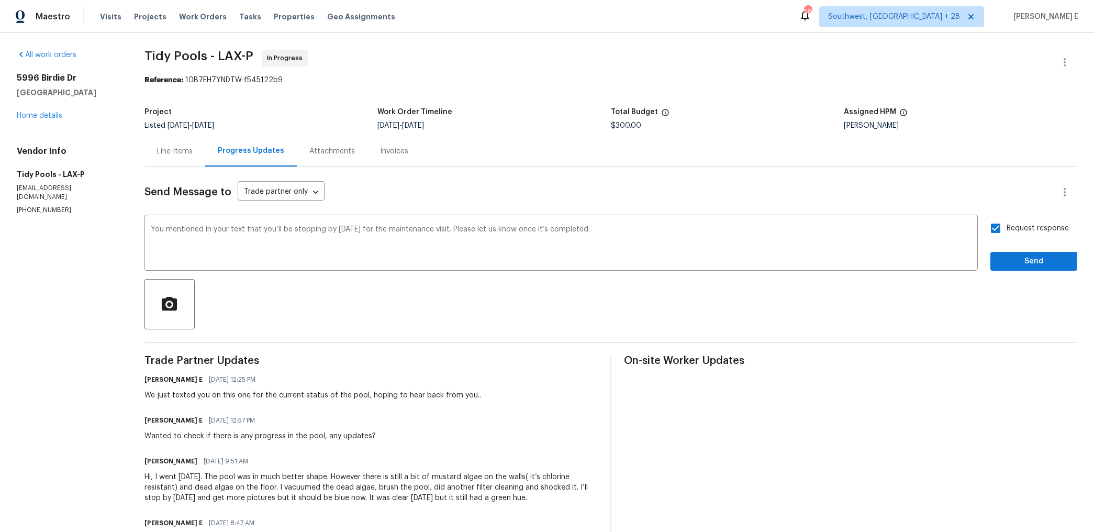
click at [1048, 255] on span "Send" at bounding box center [1033, 261] width 70 height 13
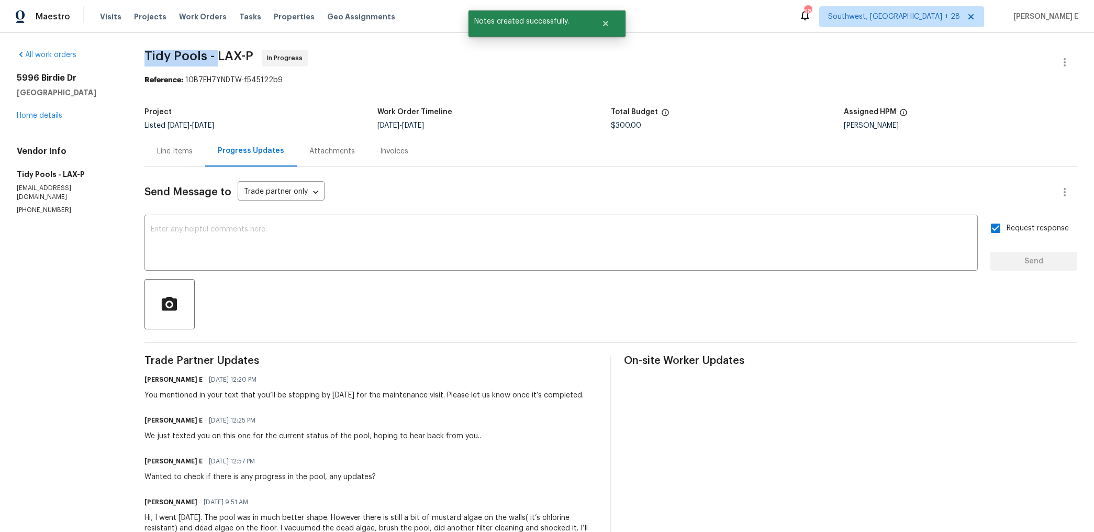
drag, startPoint x: 143, startPoint y: 52, endPoint x: 218, endPoint y: 54, distance: 74.8
copy span "Tidy Pools -"
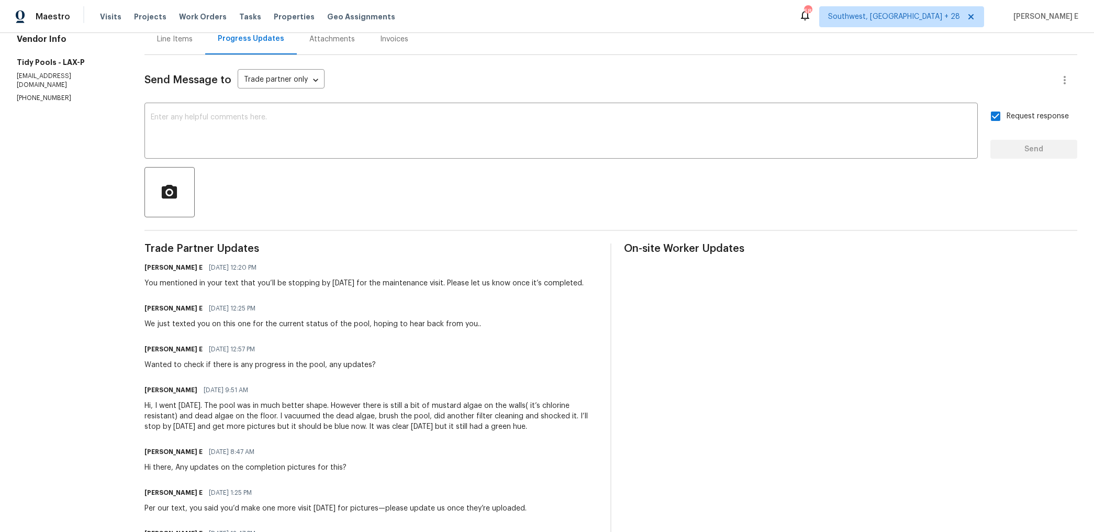
scroll to position [113, 0]
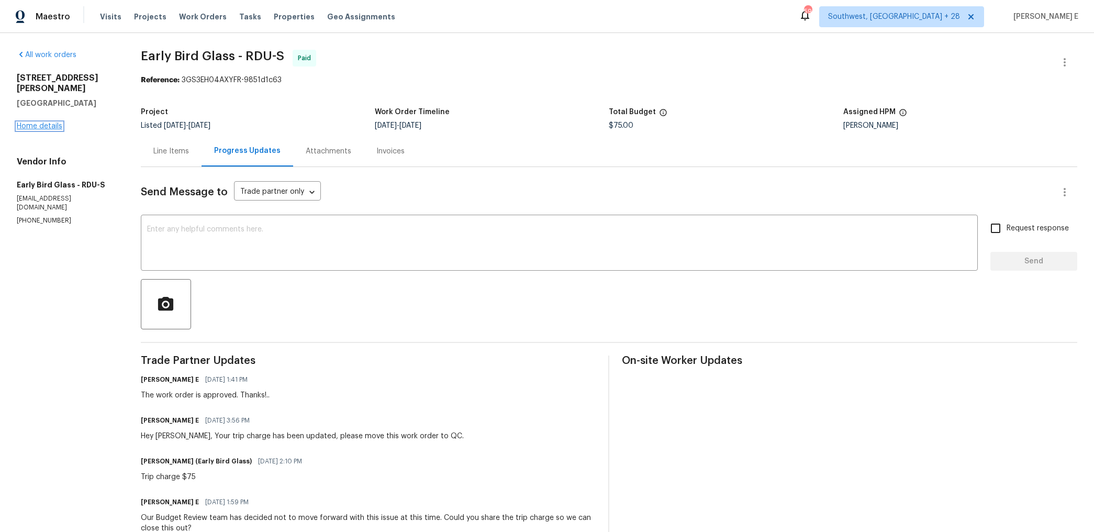
click at [55, 122] on link "Home details" at bounding box center [40, 125] width 46 height 7
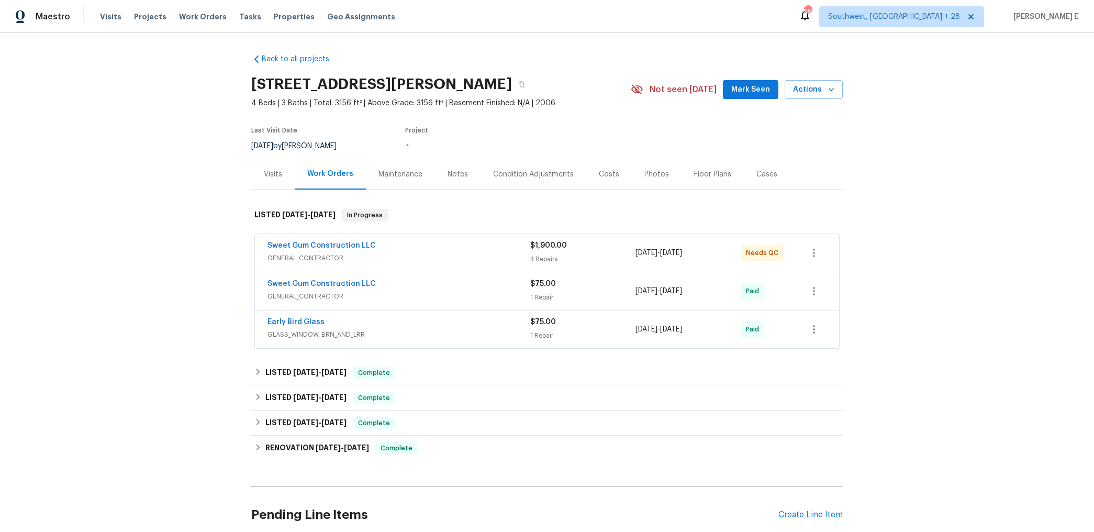
scroll to position [14, 0]
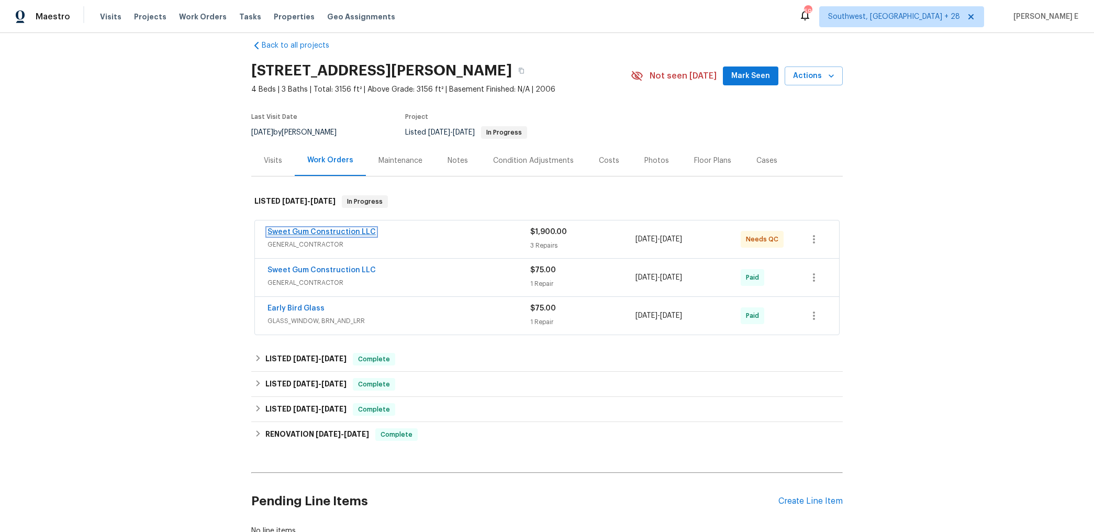
click at [339, 230] on link "Sweet Gum Construction LLC" at bounding box center [321, 231] width 108 height 7
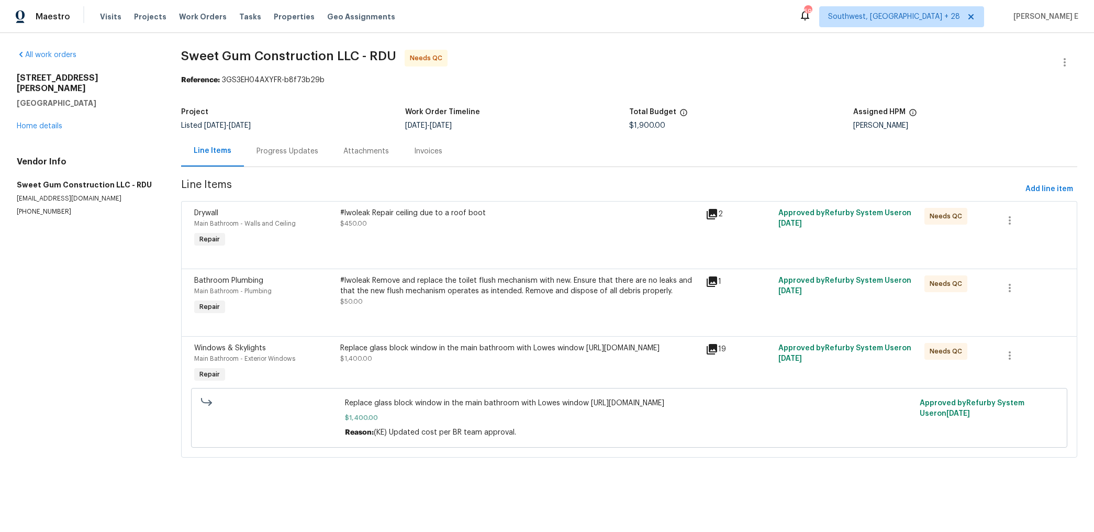
click at [281, 152] on div "Progress Updates" at bounding box center [287, 151] width 62 height 10
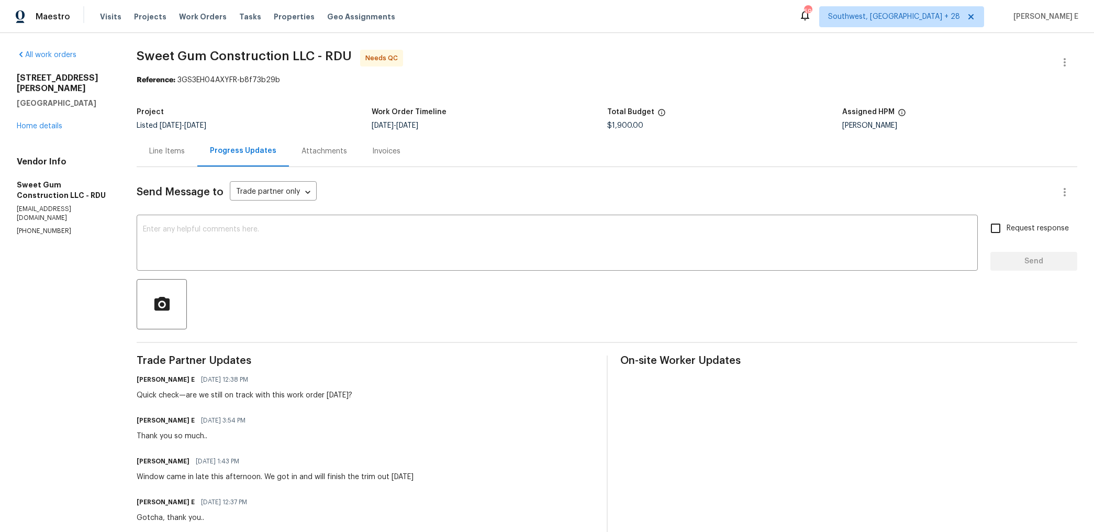
click at [182, 154] on div "Line Items" at bounding box center [167, 151] width 36 height 10
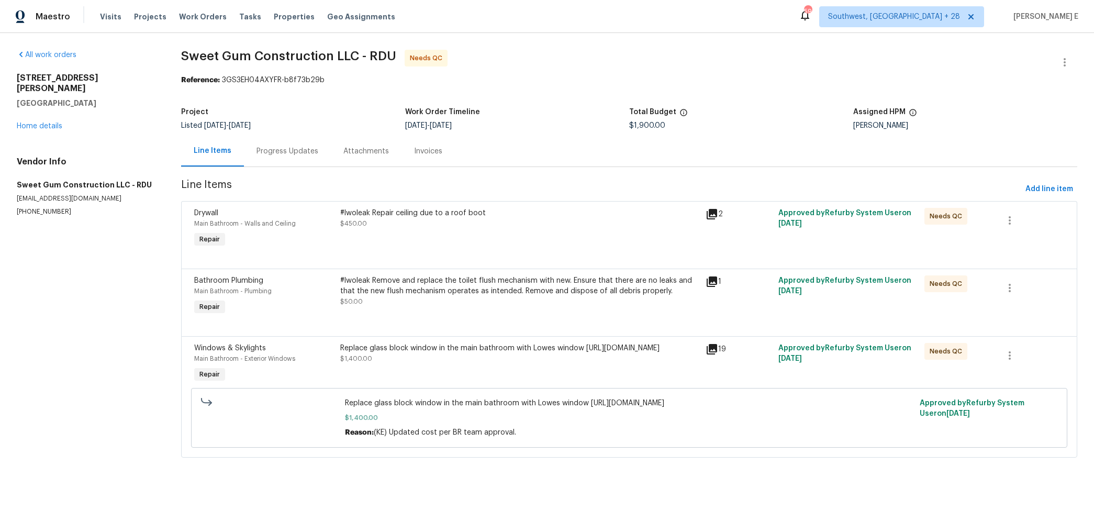
click at [481, 326] on div at bounding box center [629, 323] width 870 height 13
click at [460, 348] on div "Replace glass block window in the main bathroom with Lowes window https://www.l…" at bounding box center [519, 348] width 358 height 10
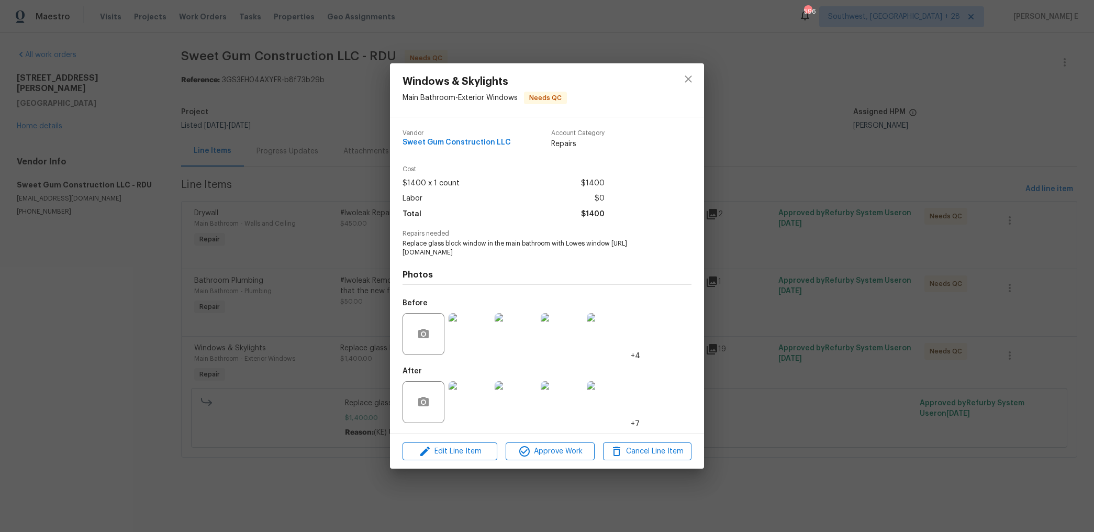
click at [454, 411] on img at bounding box center [469, 402] width 42 height 42
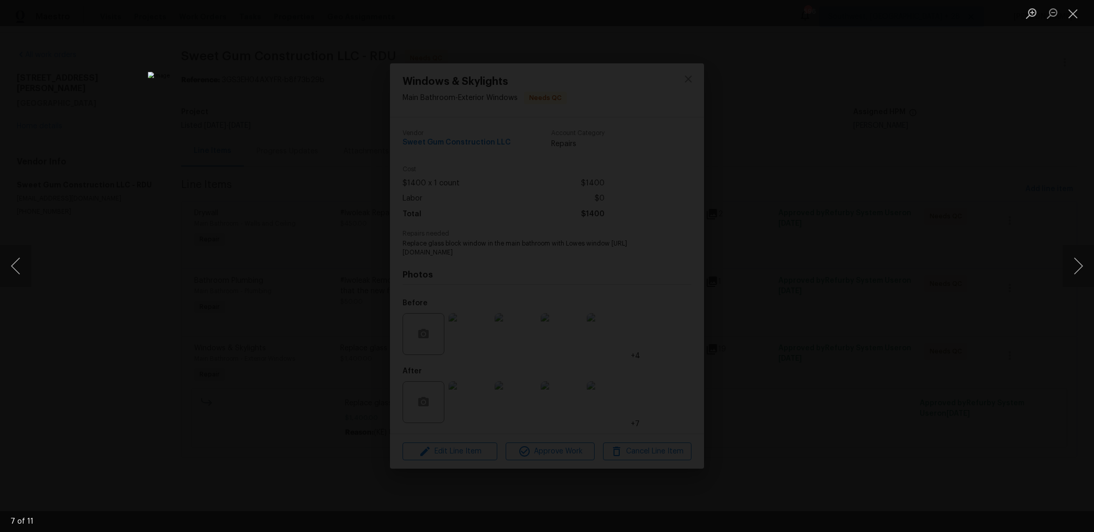
click at [865, 208] on div "Lightbox" at bounding box center [547, 266] width 1094 height 532
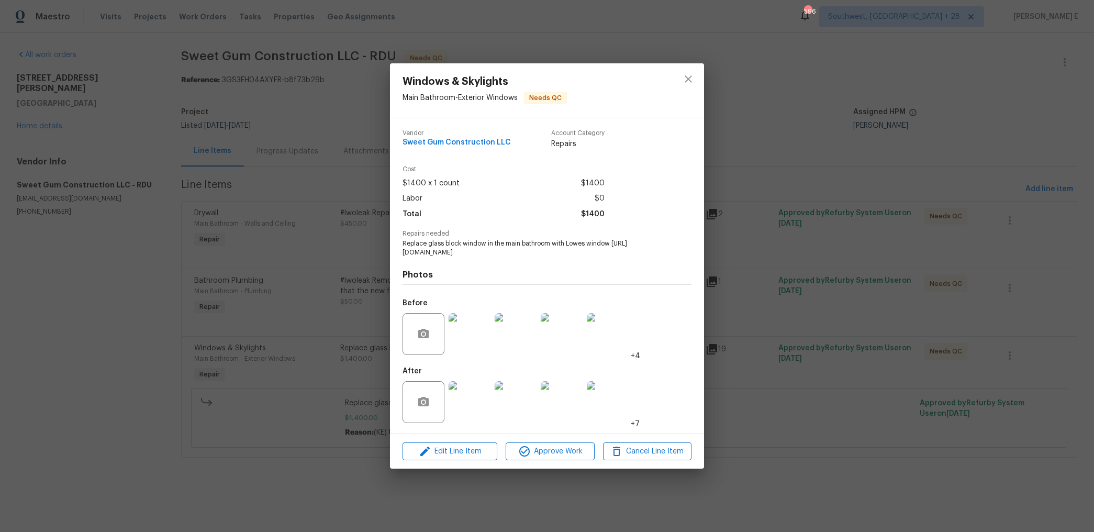
click at [865, 208] on div "Windows & Skylights Main Bathroom - Exterior Windows Needs QC Vendor Sweet Gum …" at bounding box center [547, 266] width 1094 height 532
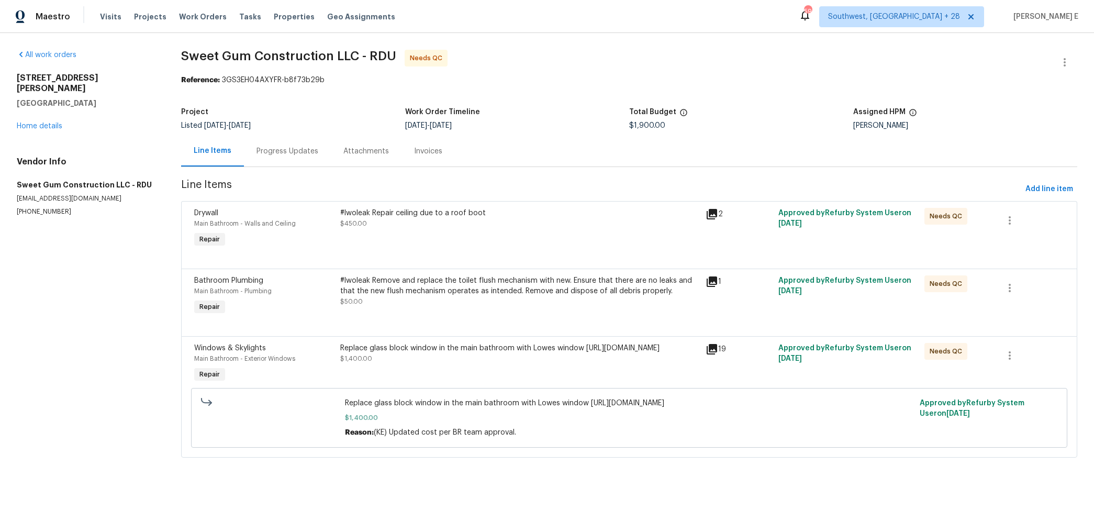
click at [288, 154] on div "Progress Updates" at bounding box center [287, 151] width 62 height 10
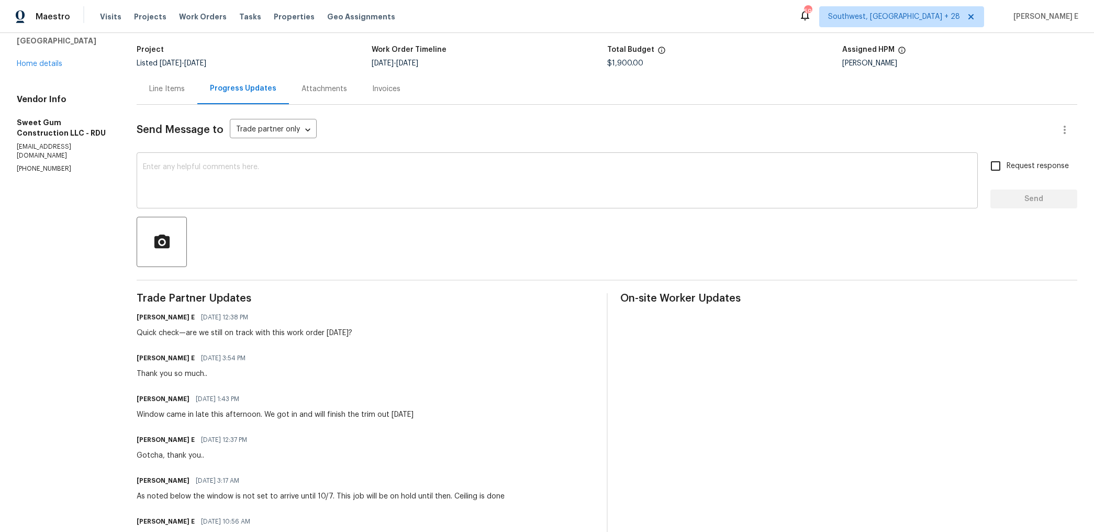
scroll to position [66, 0]
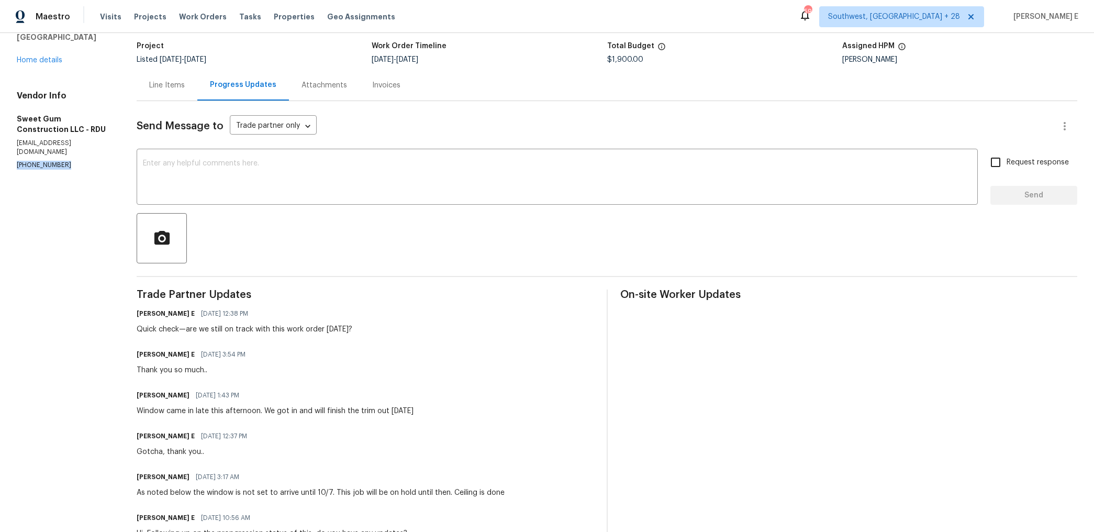
drag, startPoint x: 15, startPoint y: 148, endPoint x: 79, endPoint y: 149, distance: 63.8
copy p "(336) 592-5848"
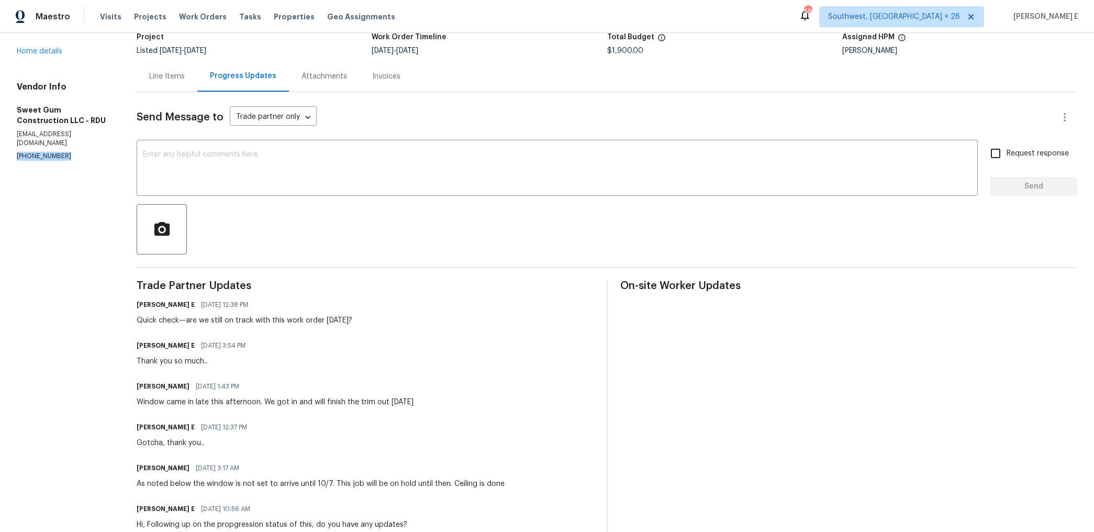
scroll to position [0, 0]
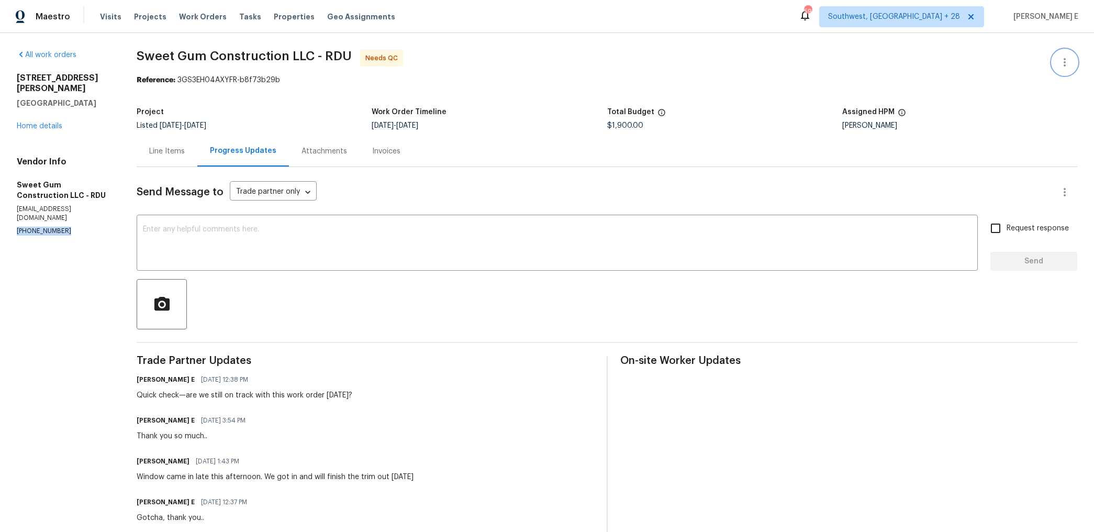
click at [1064, 66] on icon "button" at bounding box center [1064, 62] width 2 height 8
click at [1004, 57] on li "Edit" at bounding box center [1030, 62] width 113 height 17
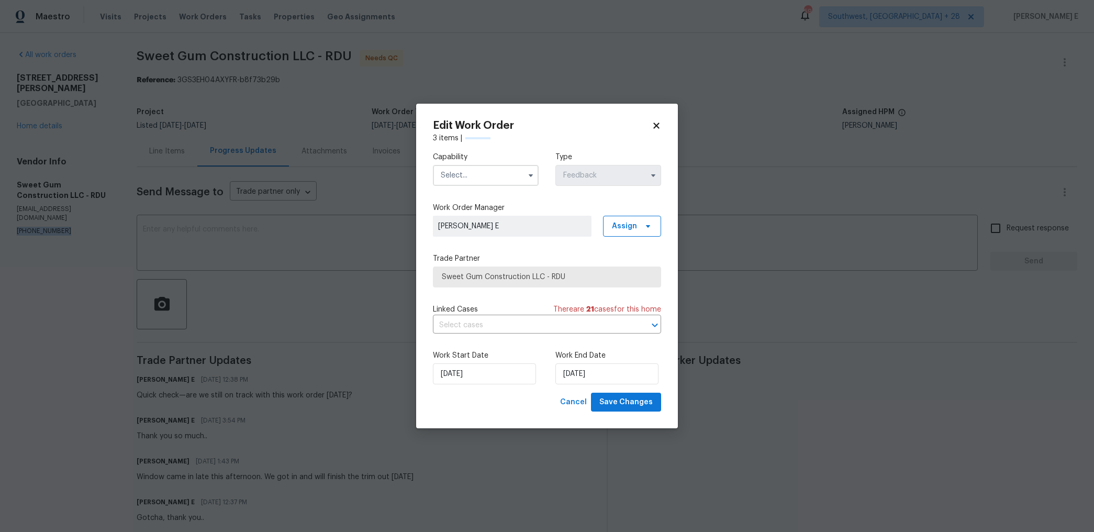
click at [464, 173] on input "text" at bounding box center [486, 175] width 106 height 21
click at [476, 251] on span "Handyman" at bounding box center [462, 252] width 37 height 7
type input "Handyman"
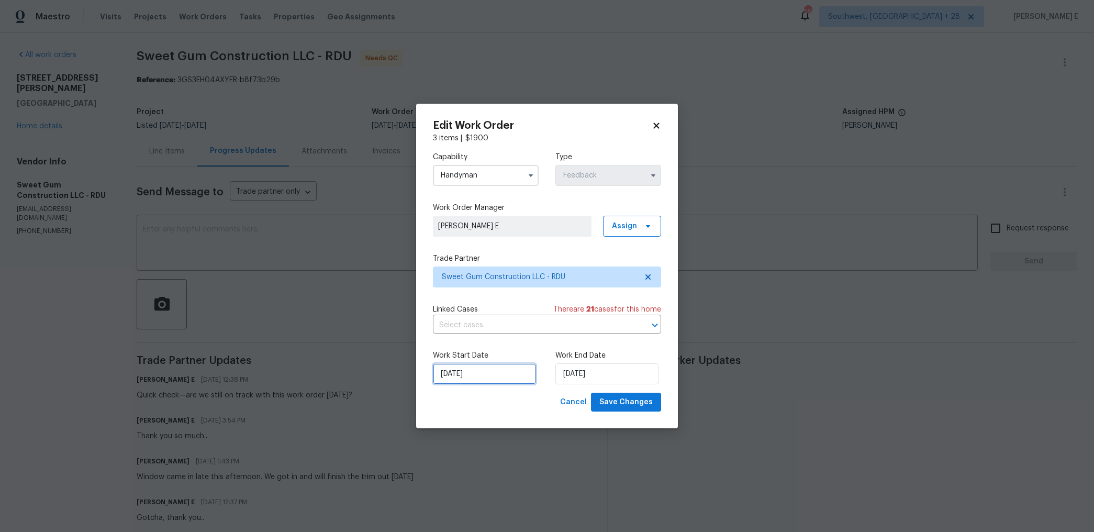
click at [477, 378] on input "18/09/2025" at bounding box center [484, 373] width 103 height 21
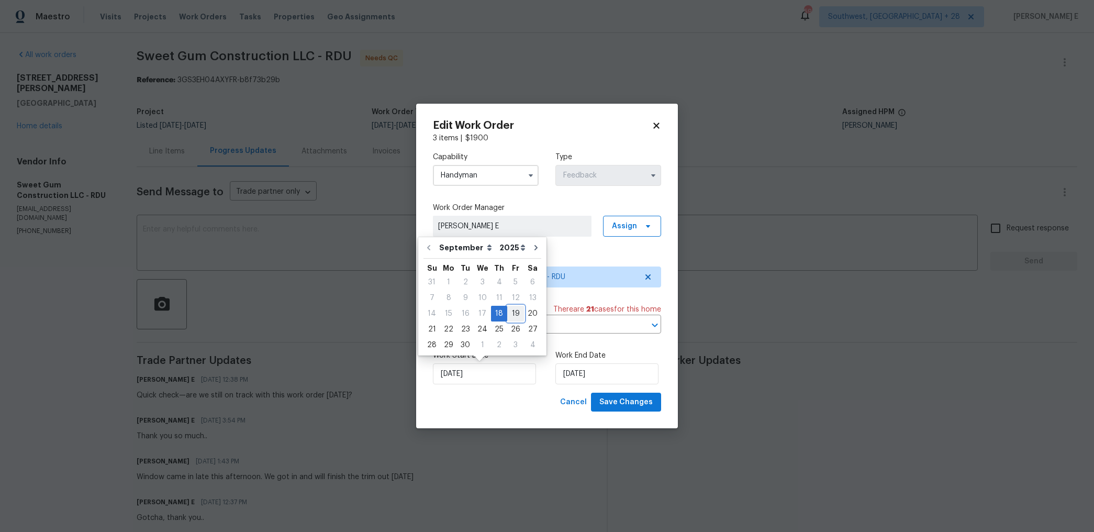
click at [511, 318] on div "19" at bounding box center [515, 313] width 17 height 15
type input "19/09/2025"
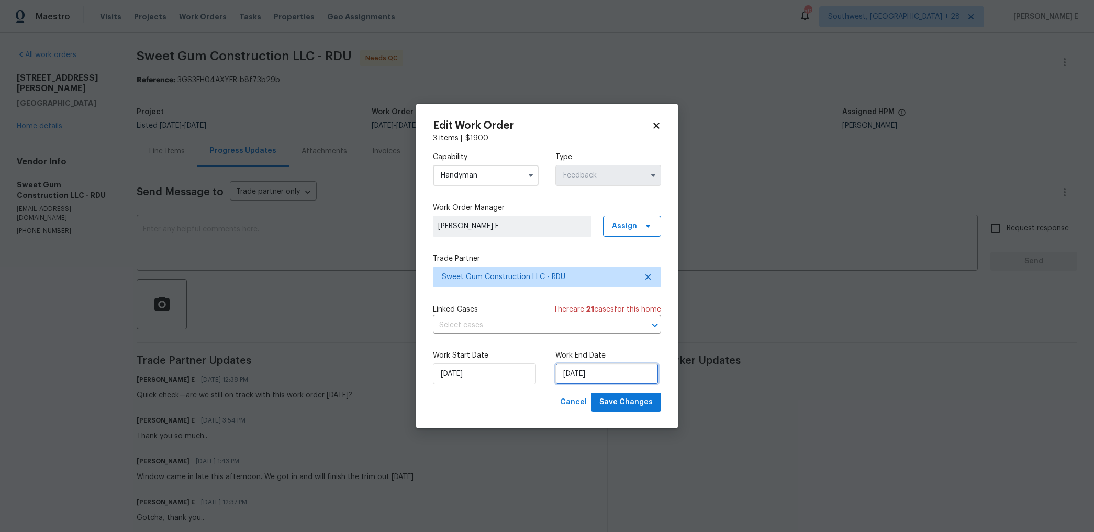
click at [564, 376] on input "22/09/2025" at bounding box center [606, 373] width 103 height 21
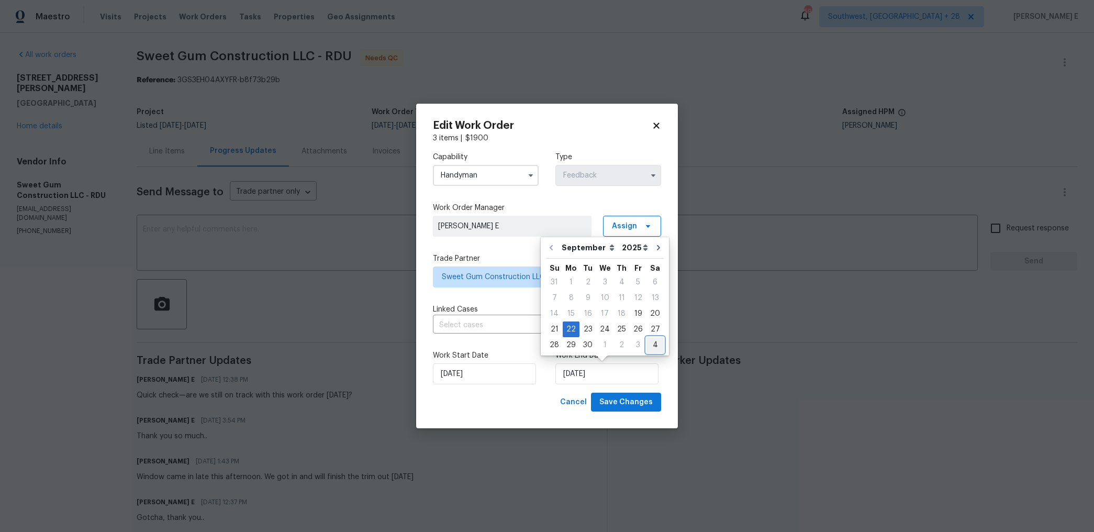
click at [649, 351] on div "4" at bounding box center [654, 344] width 17 height 15
type input "04/10/2025"
select select "9"
click at [603, 296] on div "8" at bounding box center [604, 297] width 17 height 15
type input "08/10/2025"
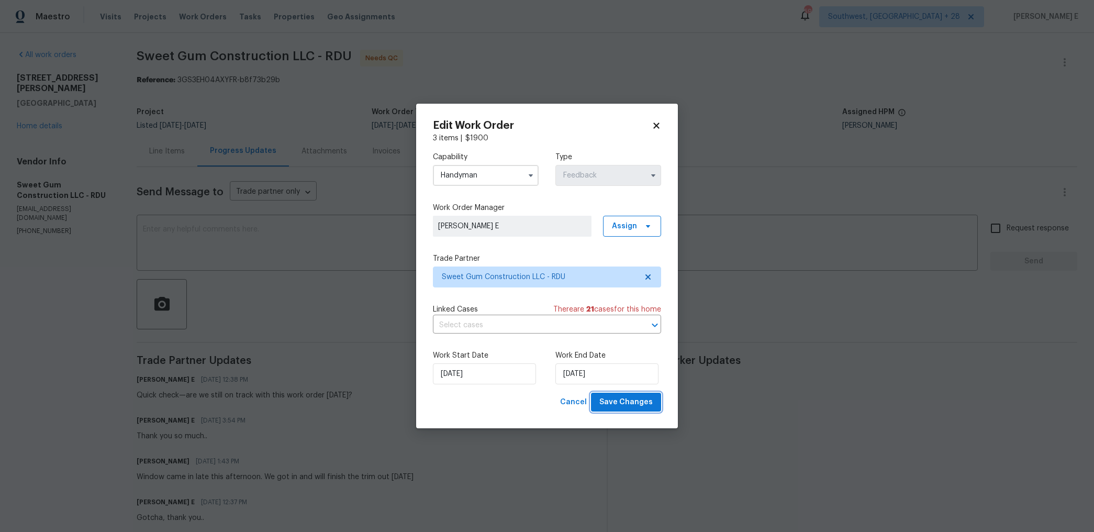
click at [621, 403] on span "Save Changes" at bounding box center [625, 402] width 53 height 13
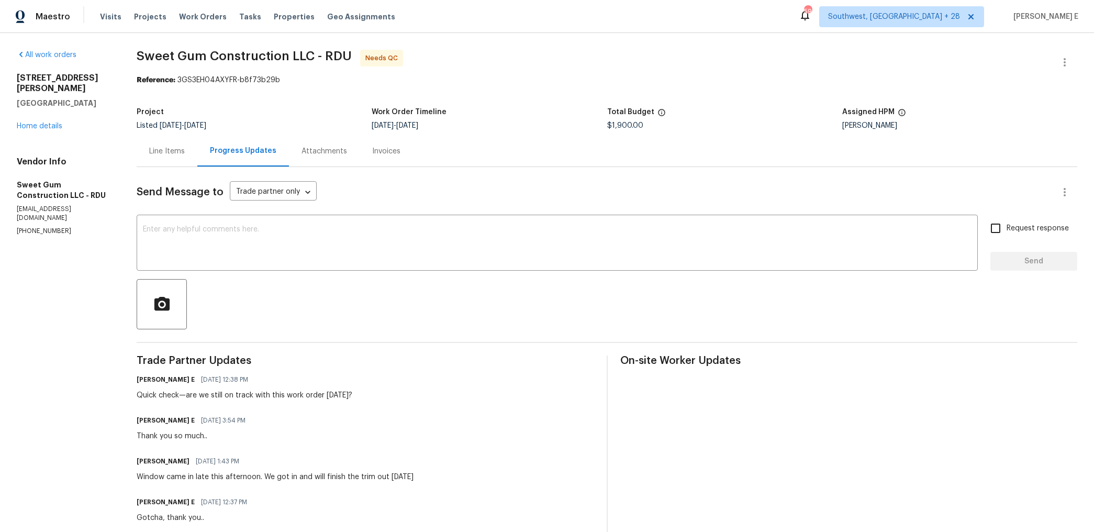
click at [185, 153] on div "Line Items" at bounding box center [167, 151] width 36 height 10
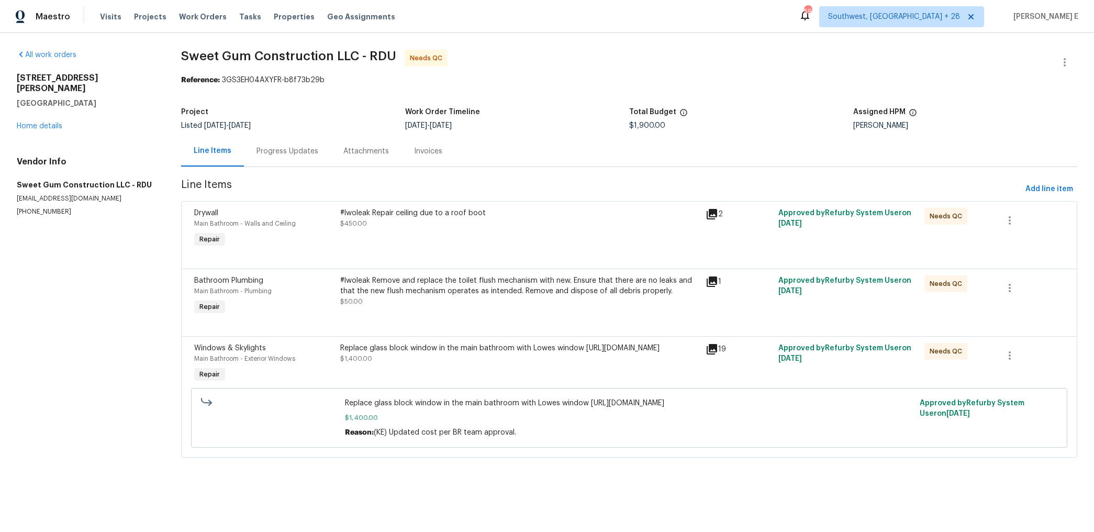
click at [468, 229] on div "#lwoleak Repair ceiling due to a roof boot $450.00" at bounding box center [519, 229] width 365 height 48
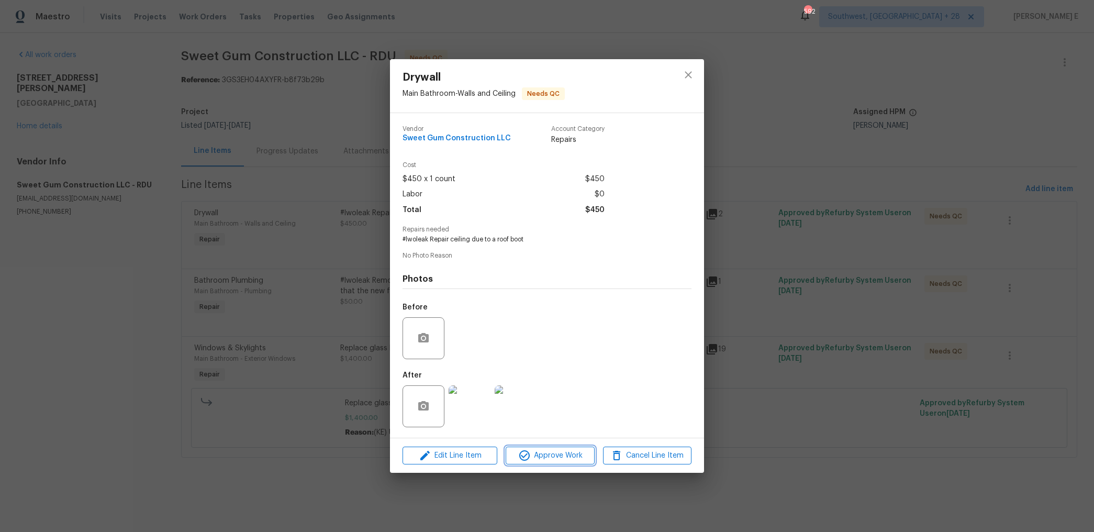
click at [527, 448] on button "Approve Work" at bounding box center [549, 455] width 88 height 18
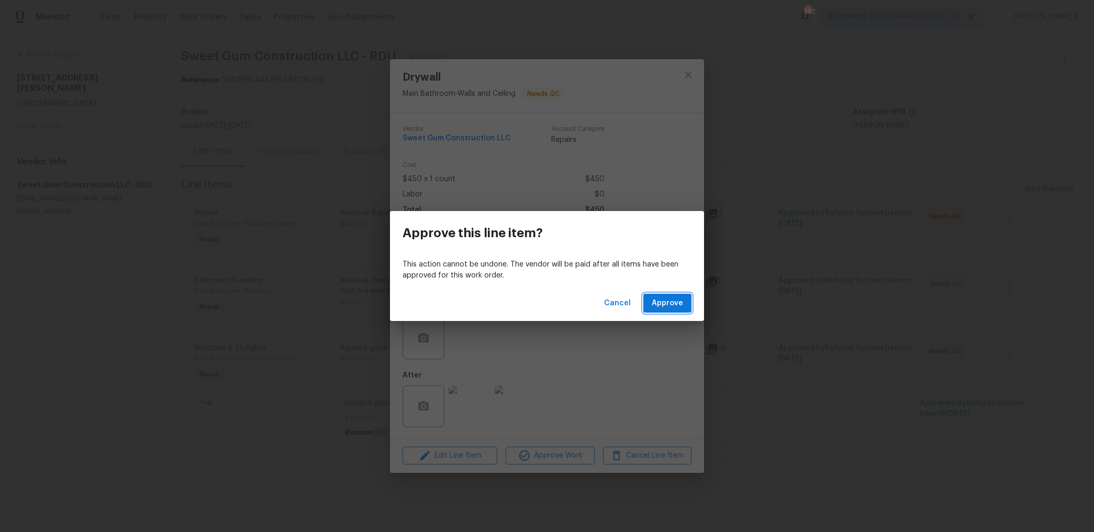
click at [671, 307] on span "Approve" at bounding box center [666, 303] width 31 height 13
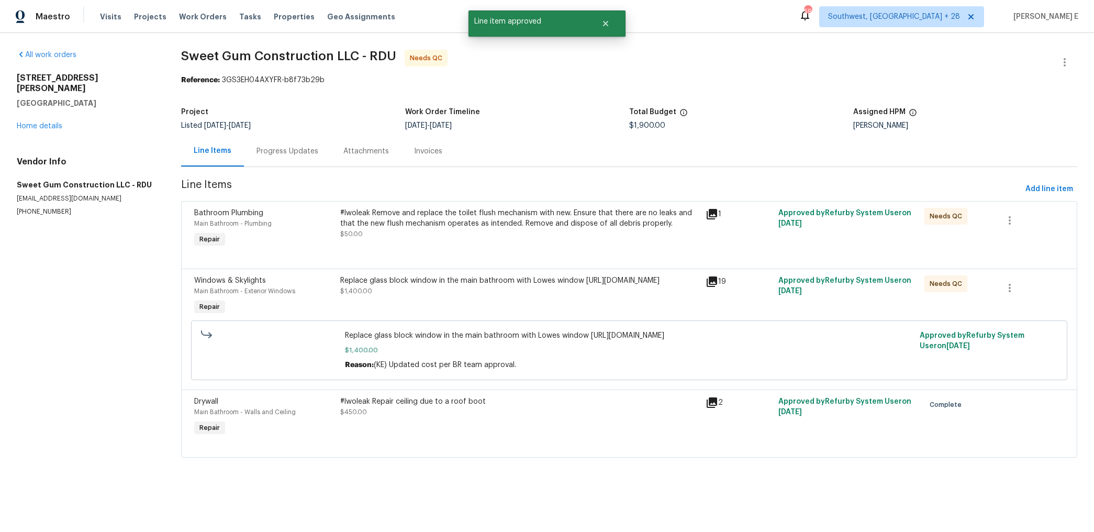
click at [452, 296] on div "Replace glass block window in the main bathroom with Lowes window https://www.l…" at bounding box center [519, 285] width 358 height 21
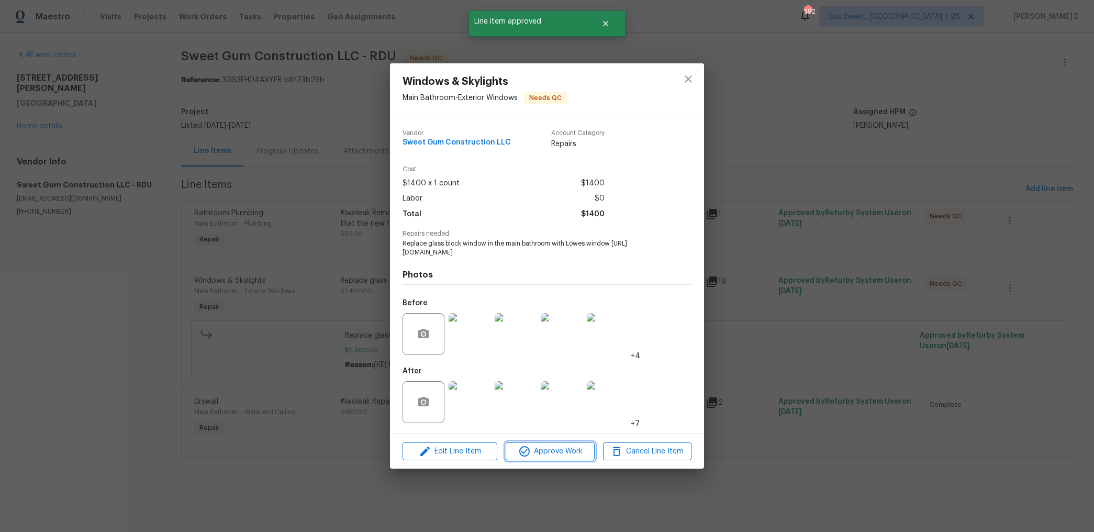
click at [536, 456] on span "Approve Work" at bounding box center [550, 451] width 82 height 13
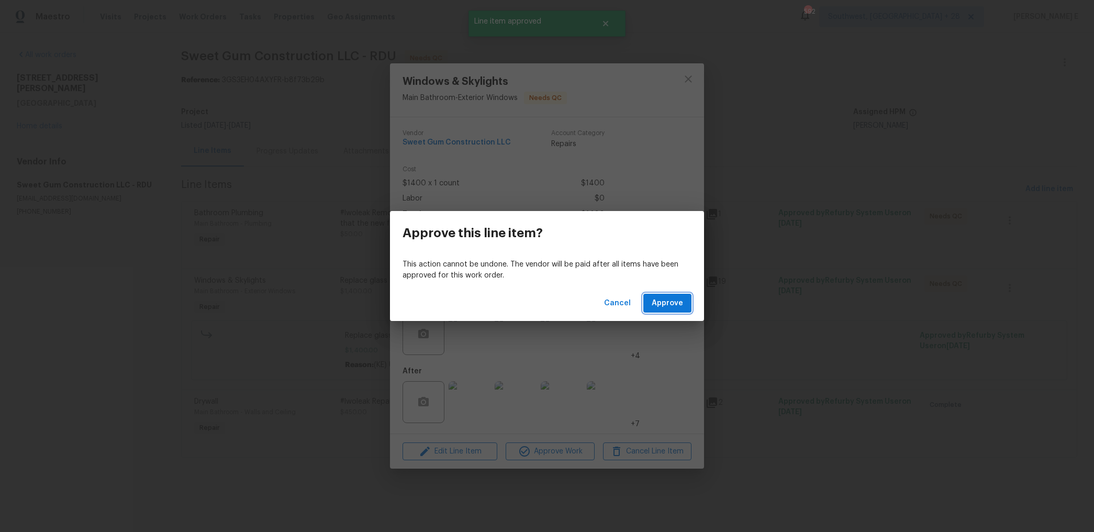
click at [655, 307] on span "Approve" at bounding box center [666, 303] width 31 height 13
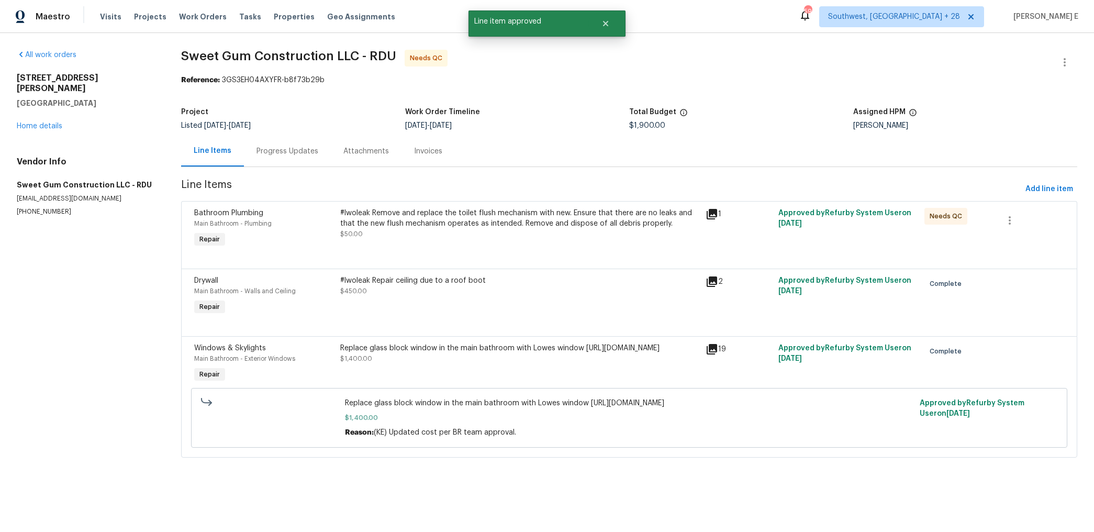
click at [546, 238] on div "#lwoleak Remove and replace the toilet flush mechanism with new. Ensure that th…" at bounding box center [519, 223] width 358 height 31
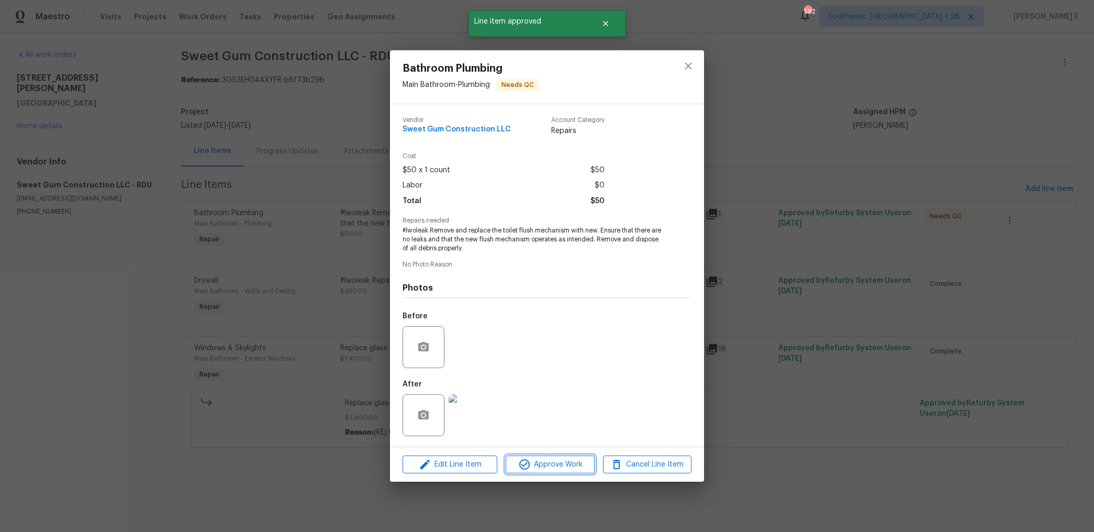
click at [547, 466] on span "Approve Work" at bounding box center [550, 464] width 82 height 13
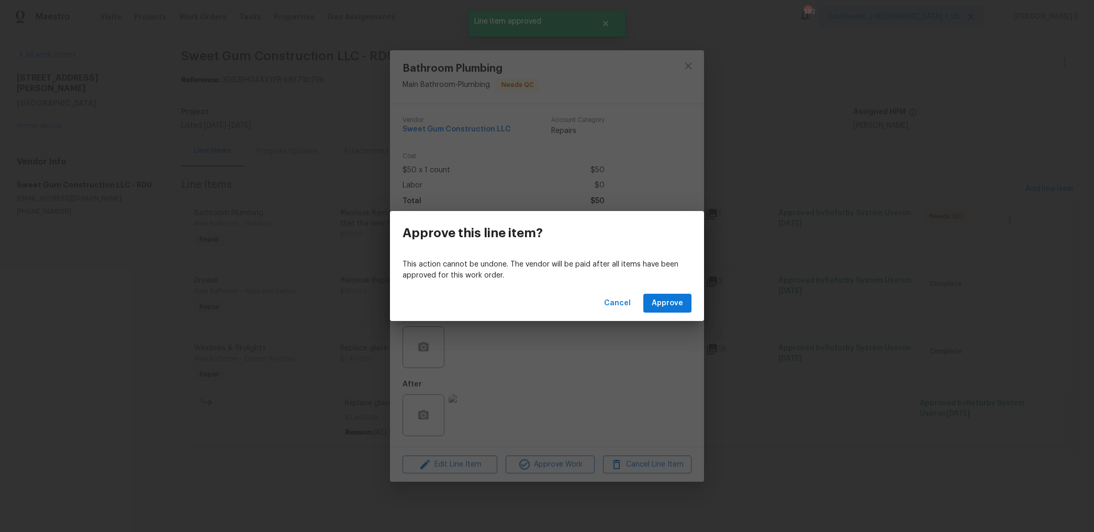
click at [679, 291] on div "Cancel Approve" at bounding box center [547, 303] width 314 height 36
click at [660, 307] on span "Approve" at bounding box center [666, 303] width 31 height 13
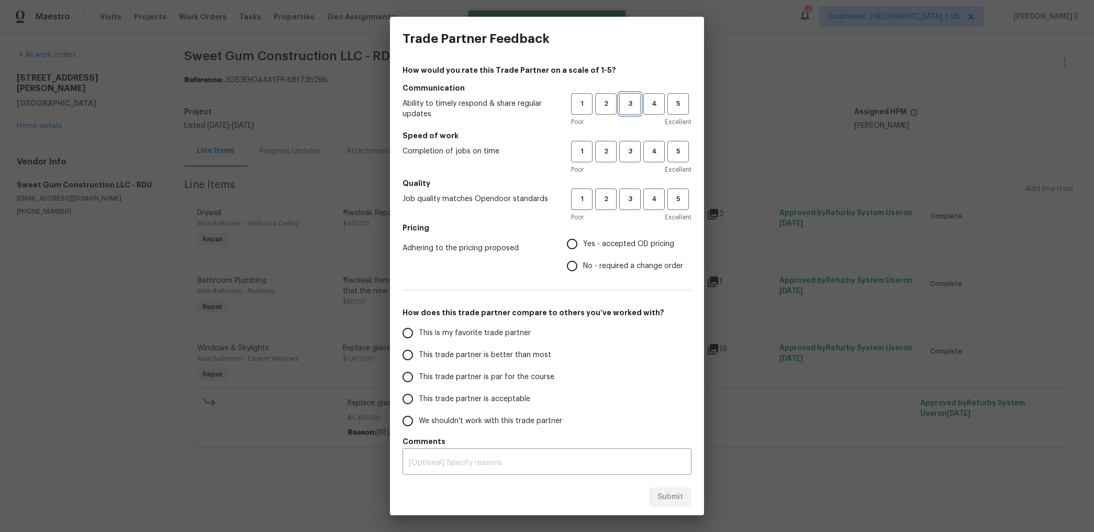
click at [635, 101] on span "3" at bounding box center [629, 104] width 19 height 12
click at [643, 143] on button "4" at bounding box center [653, 151] width 21 height 21
click at [639, 145] on button "3" at bounding box center [629, 151] width 21 height 21
click at [628, 197] on span "3" at bounding box center [629, 199] width 19 height 12
click at [600, 262] on span "No - required a change order" at bounding box center [633, 266] width 100 height 11
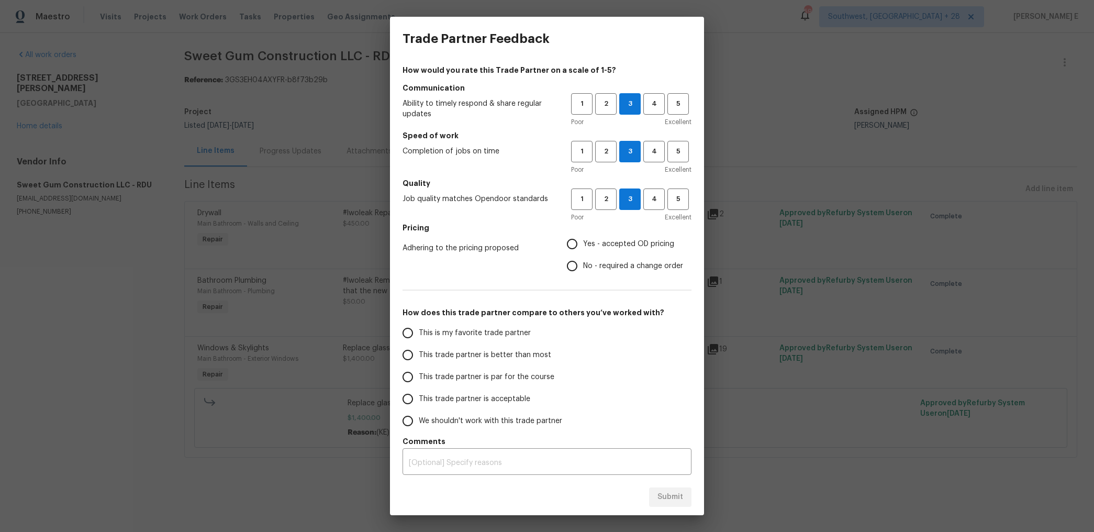
click at [583, 262] on input "No - required a change order" at bounding box center [572, 266] width 22 height 22
radio input "true"
click at [505, 374] on span "This trade partner is par for the course" at bounding box center [487, 376] width 136 height 11
click at [419, 374] on input "This trade partner is par for the course" at bounding box center [408, 377] width 22 height 22
click at [667, 491] on span "Submit" at bounding box center [670, 496] width 26 height 13
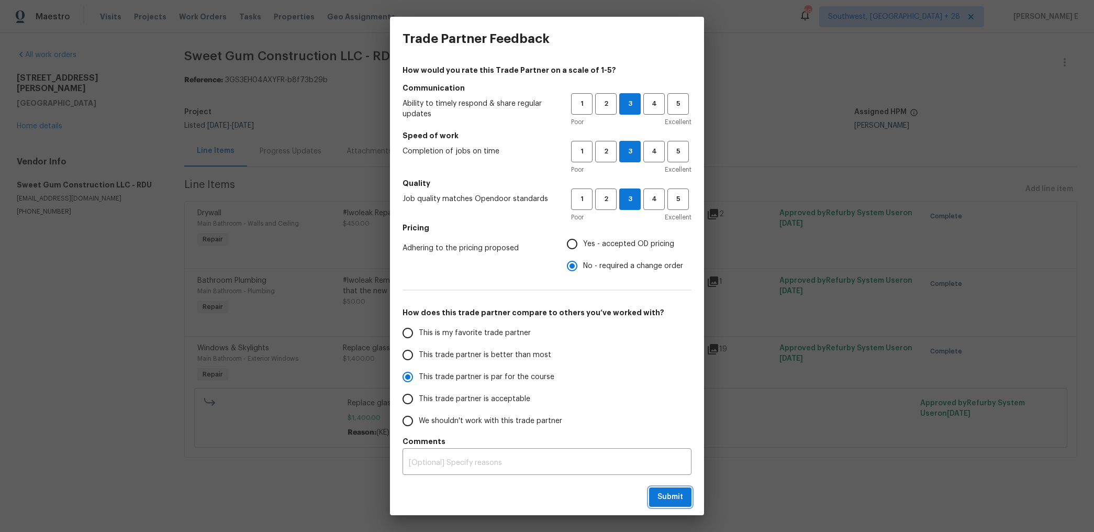
radio input "true"
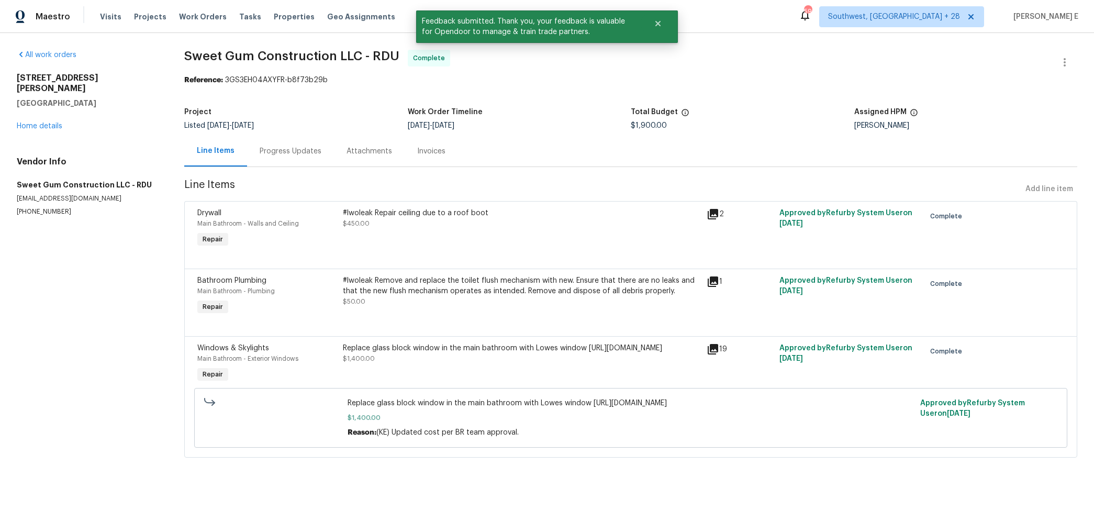
click at [306, 164] on div "Progress Updates" at bounding box center [290, 151] width 87 height 31
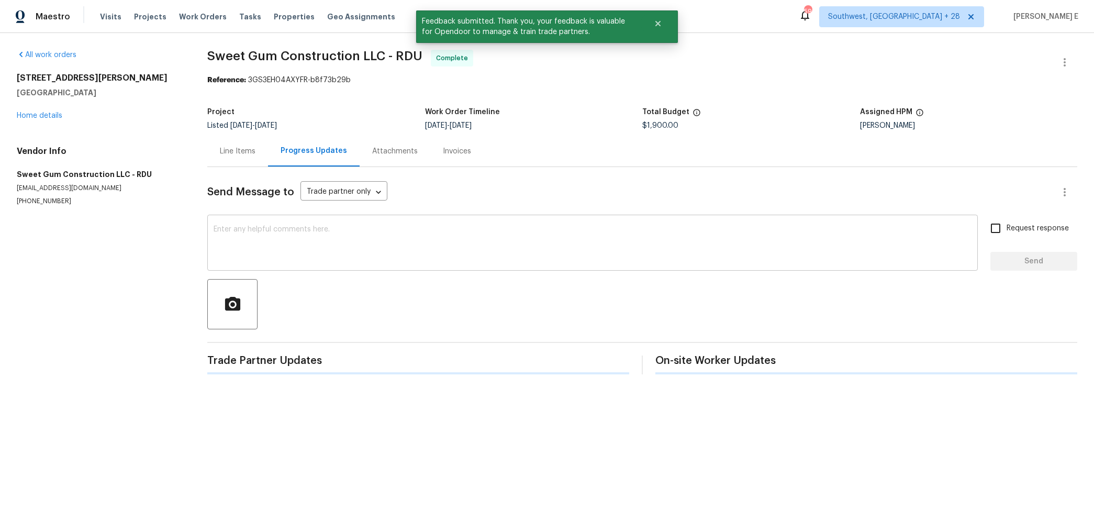
click at [308, 243] on textarea at bounding box center [592, 244] width 758 height 37
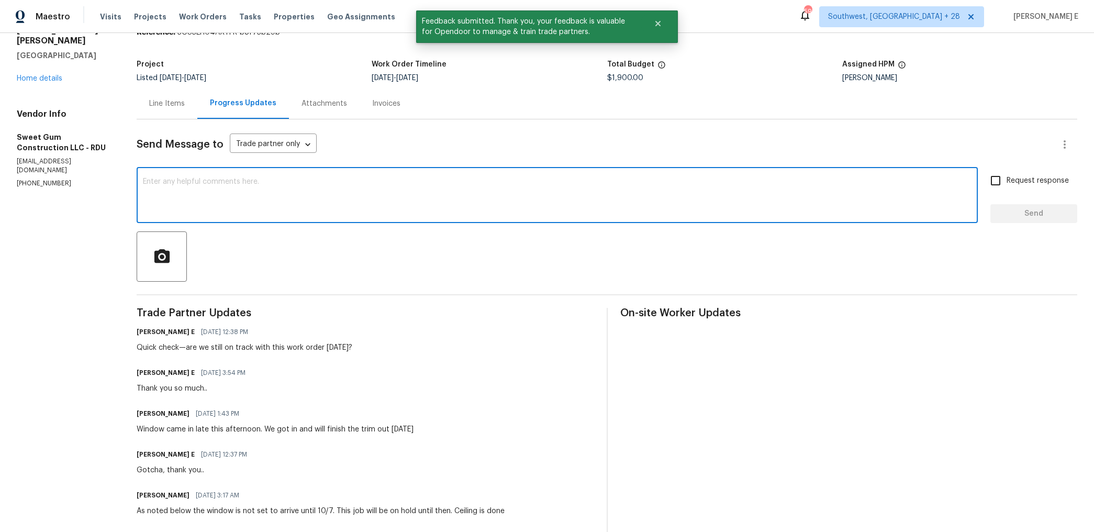
scroll to position [52, 0]
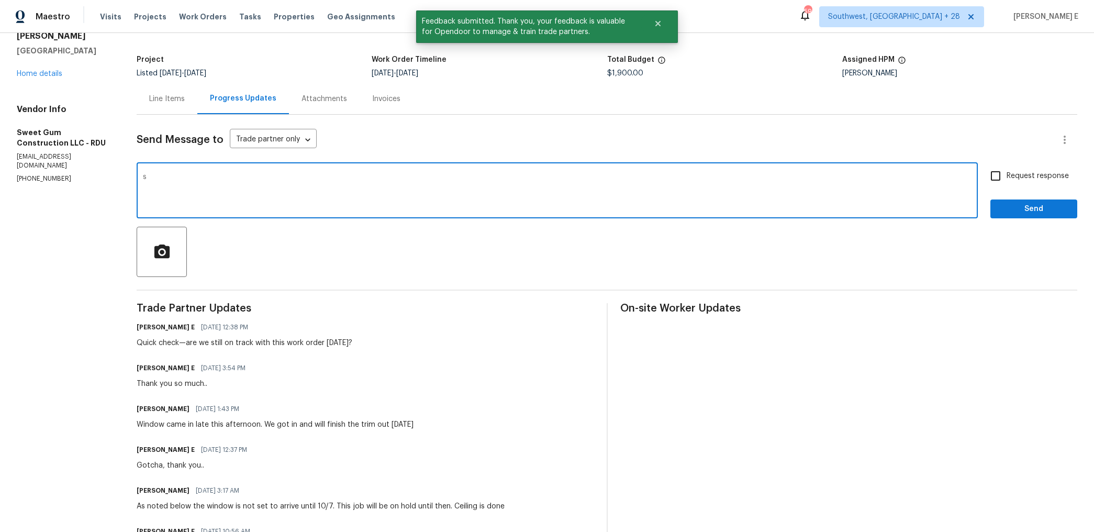
type textarea "s"
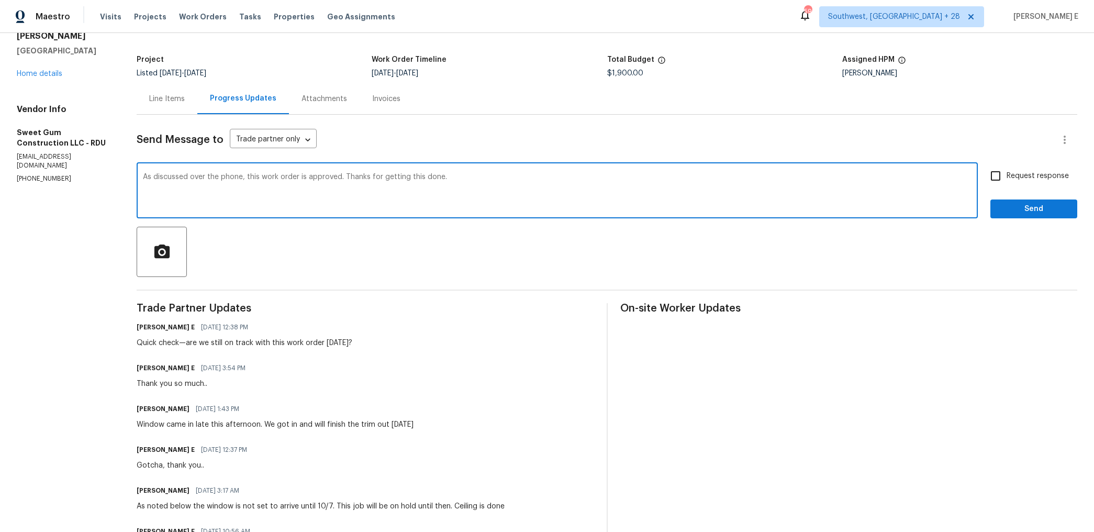
type textarea "As discussed over the phone, this work order is approved. Thanks for getting th…"
click at [1012, 175] on span "Request response" at bounding box center [1037, 176] width 62 height 11
click at [1006, 175] on input "Request response" at bounding box center [995, 176] width 22 height 22
checkbox input "true"
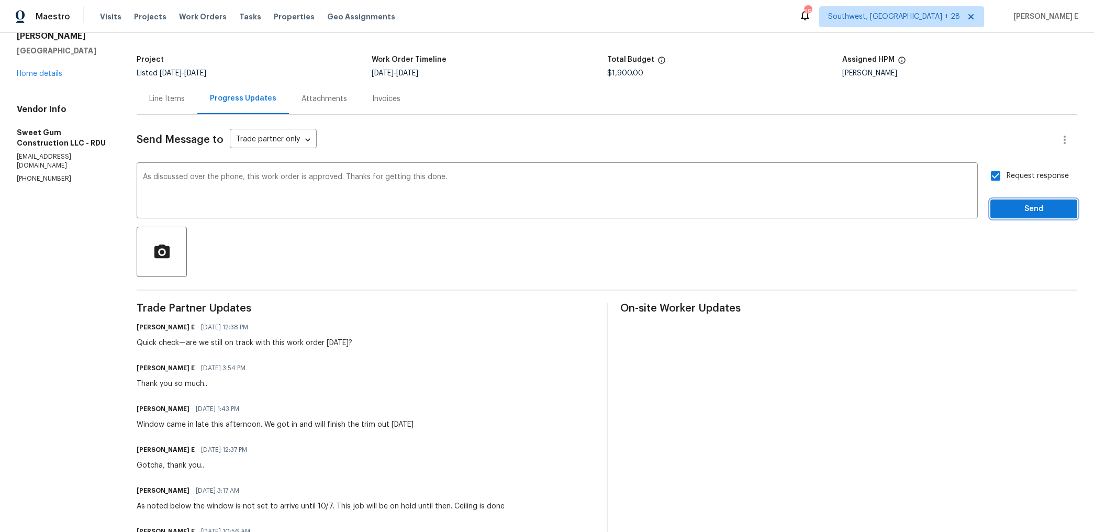
click at [1018, 218] on button "Send" at bounding box center [1033, 208] width 87 height 19
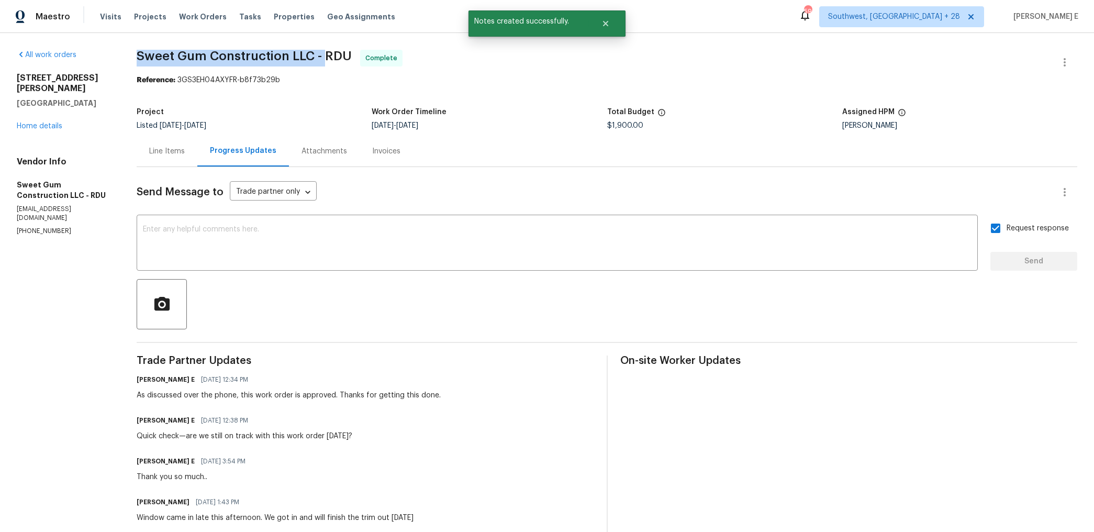
drag, startPoint x: 139, startPoint y: 60, endPoint x: 333, endPoint y: 62, distance: 193.6
copy span "Sweet Gum Construction LLC -"
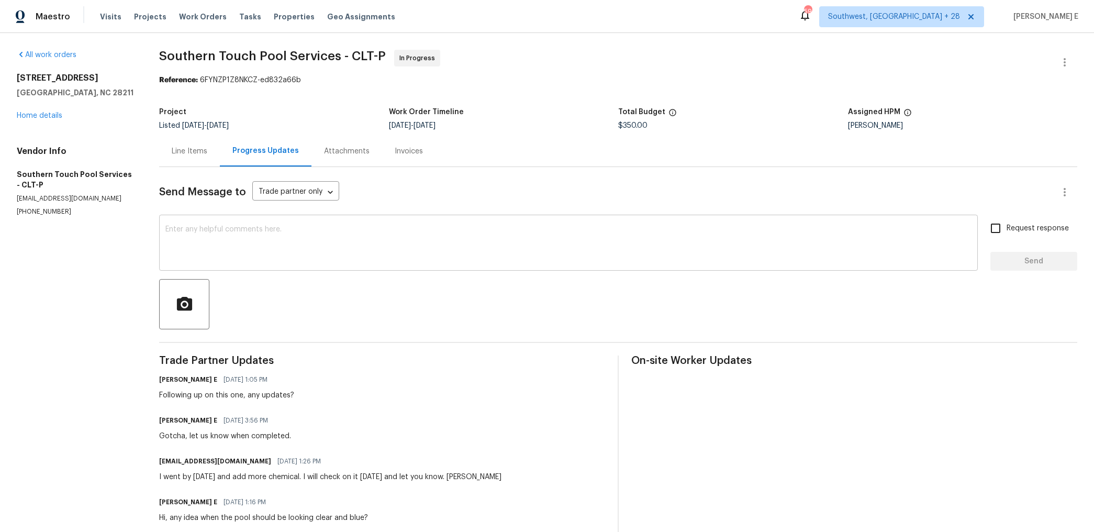
click at [706, 244] on textarea at bounding box center [568, 244] width 806 height 37
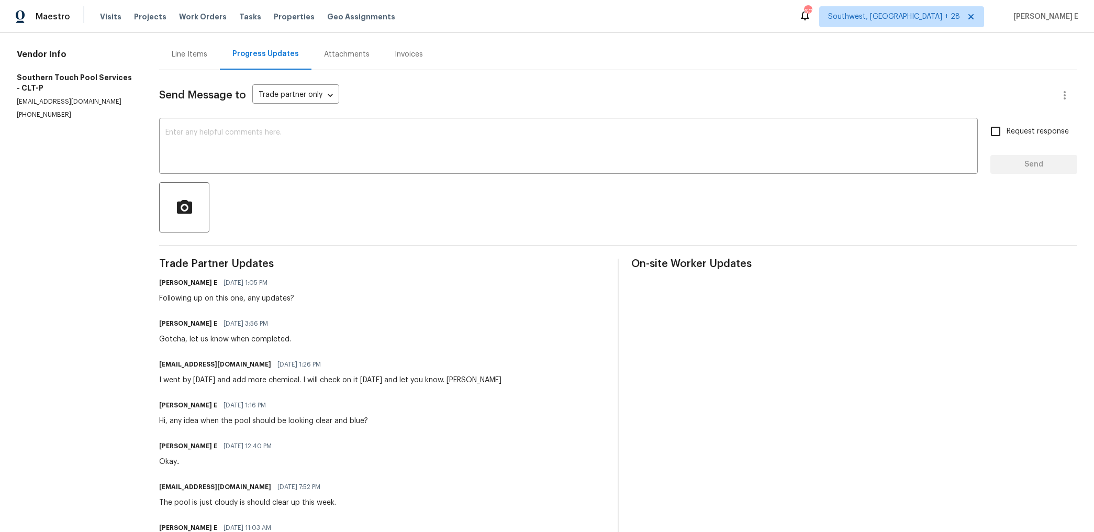
scroll to position [62, 0]
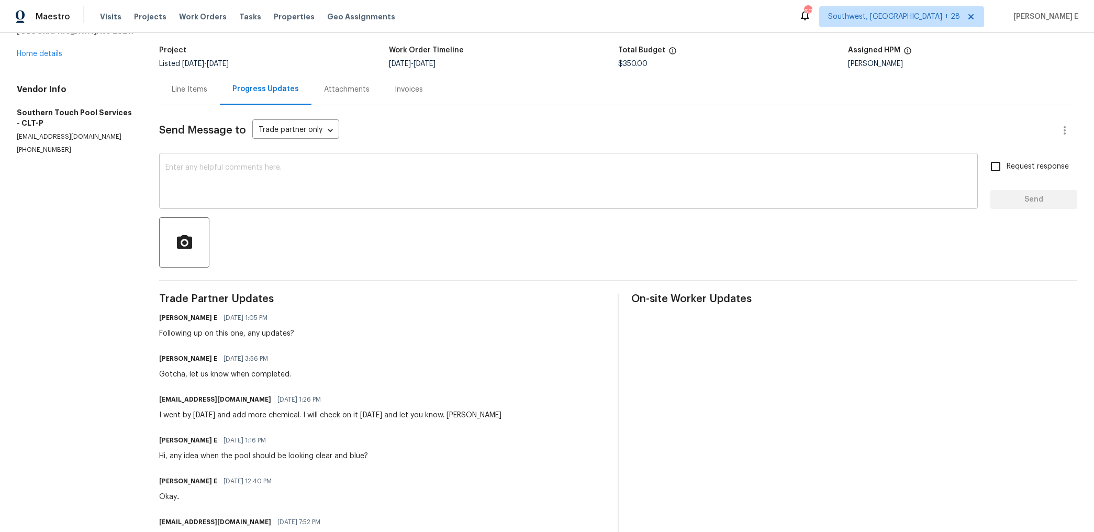
click at [425, 184] on textarea at bounding box center [568, 182] width 806 height 37
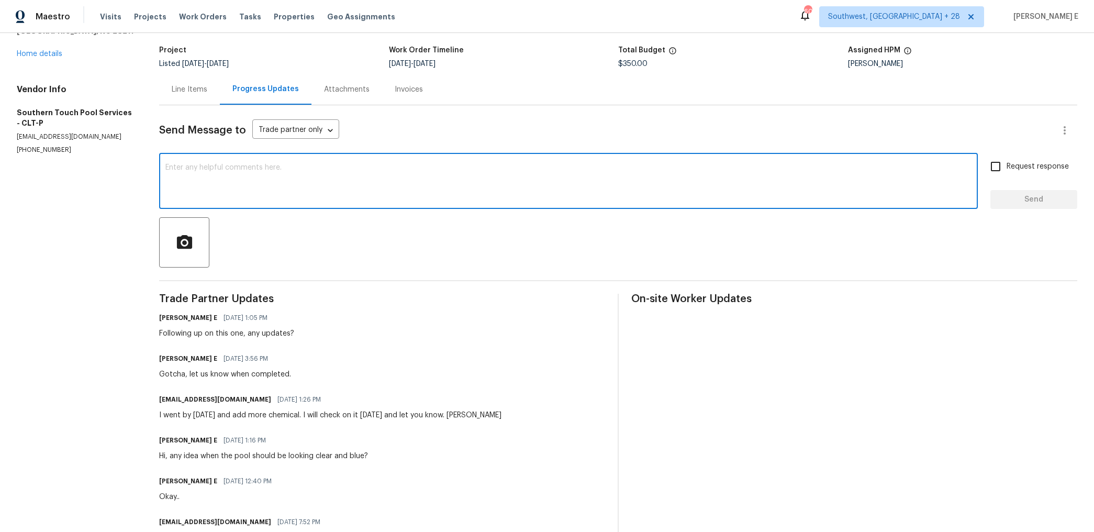
click at [425, 184] on textarea at bounding box center [568, 182] width 806 height 37
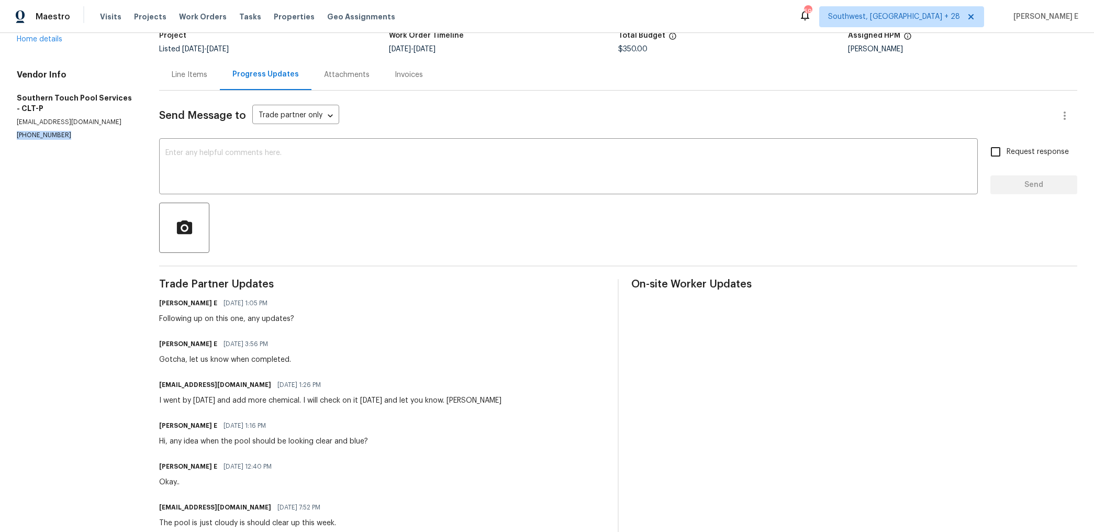
drag, startPoint x: 17, startPoint y: 137, endPoint x: 85, endPoint y: 137, distance: 68.0
click at [85, 137] on p "(803) 315-7026" at bounding box center [75, 135] width 117 height 9
copy p "(803) 315-7026"
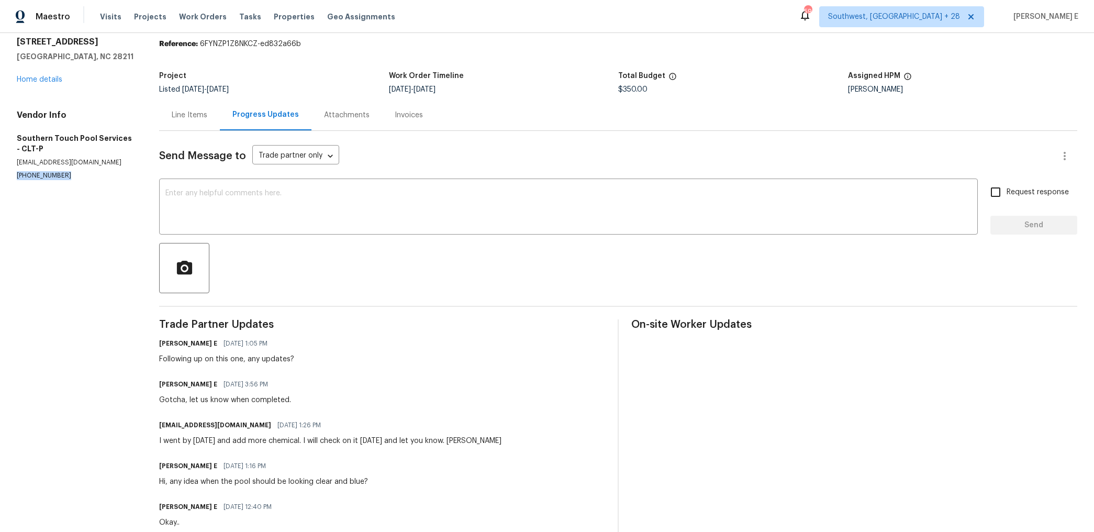
scroll to position [15, 0]
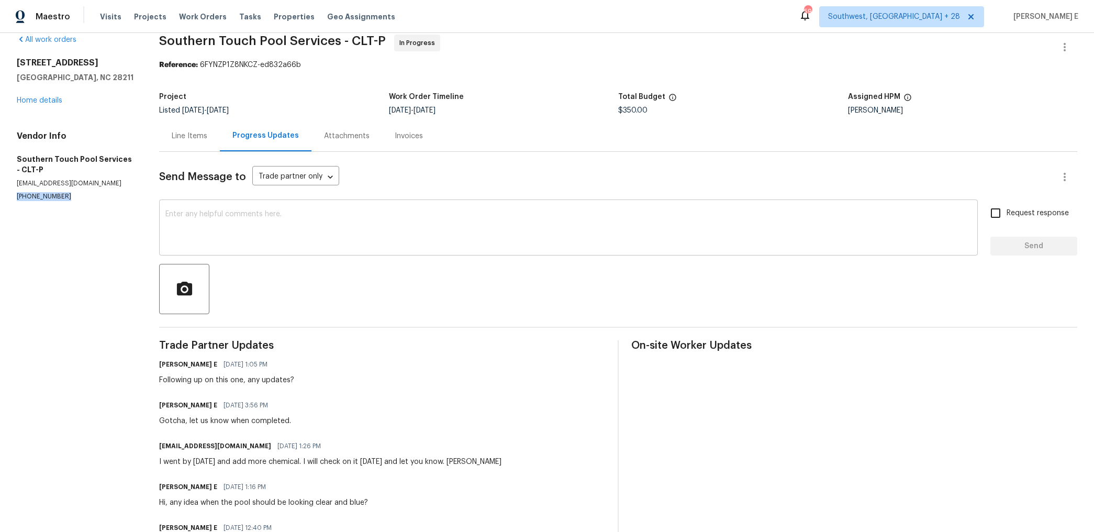
click at [598, 245] on textarea at bounding box center [568, 228] width 806 height 37
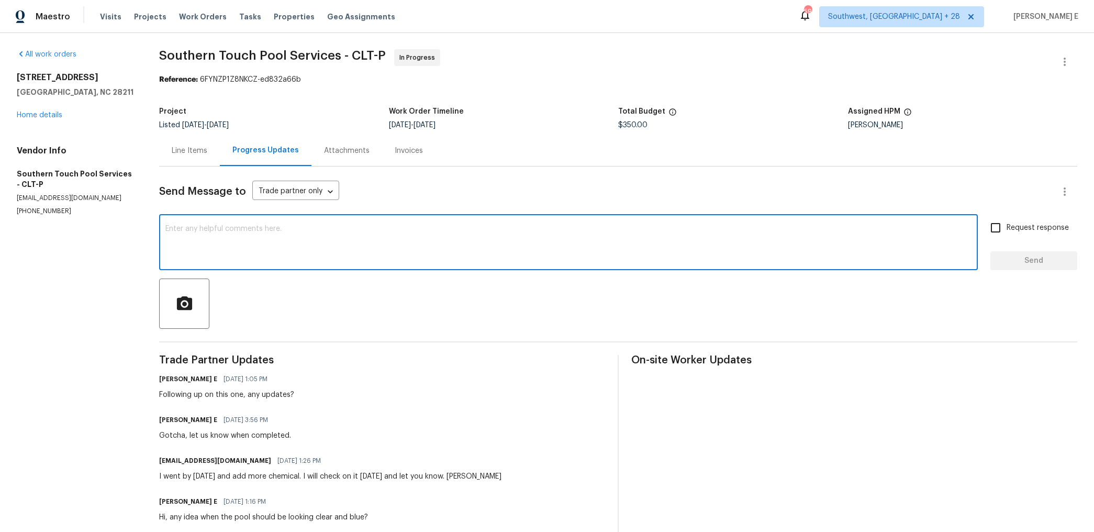
scroll to position [0, 0]
type textarea "H"
paste textarea "are"
type textarea "Wanted to check if there are any updates on the status of the pool."
click at [1009, 236] on label "Request response" at bounding box center [1026, 228] width 84 height 22
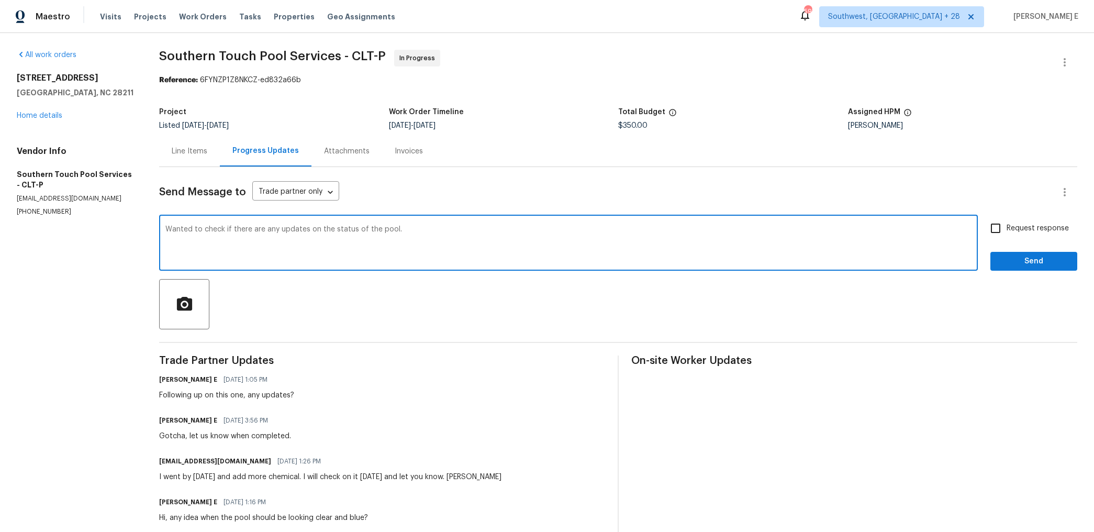
click at [1006, 236] on input "Request response" at bounding box center [995, 228] width 22 height 22
checkbox input "true"
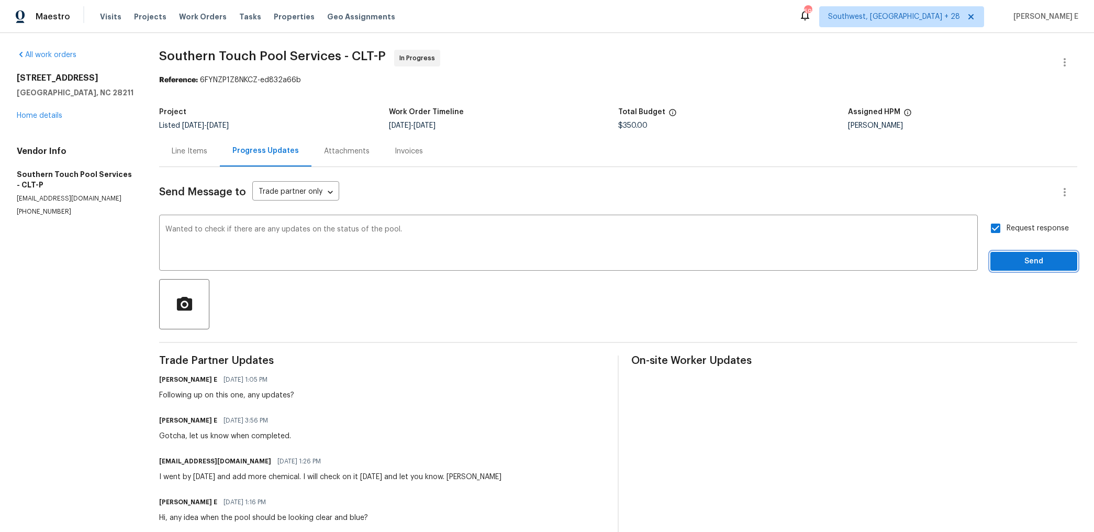
click at [1020, 268] on button "Send" at bounding box center [1033, 261] width 87 height 19
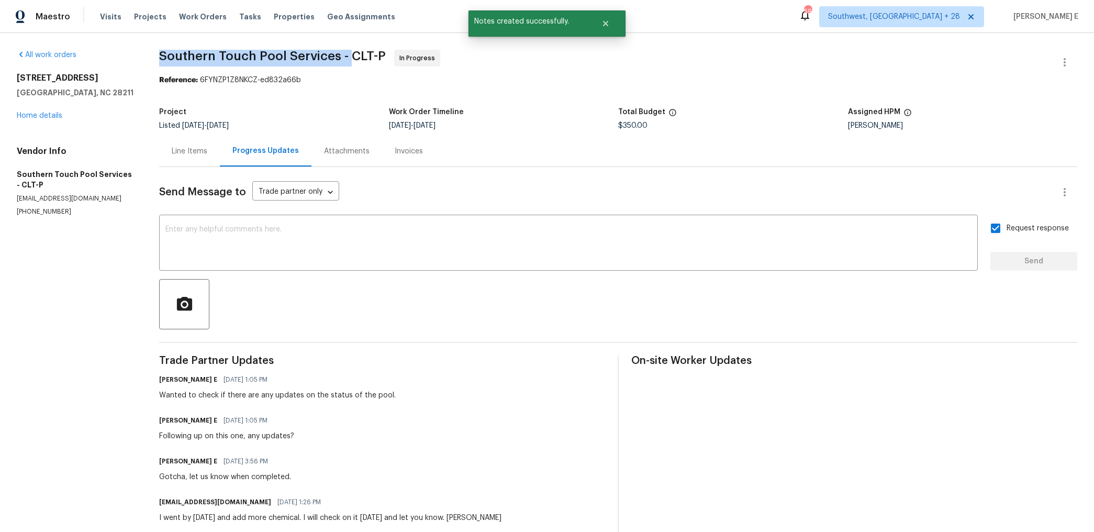
drag, startPoint x: 156, startPoint y: 59, endPoint x: 350, endPoint y: 59, distance: 193.6
copy span "Southern Touch Pool Services -"
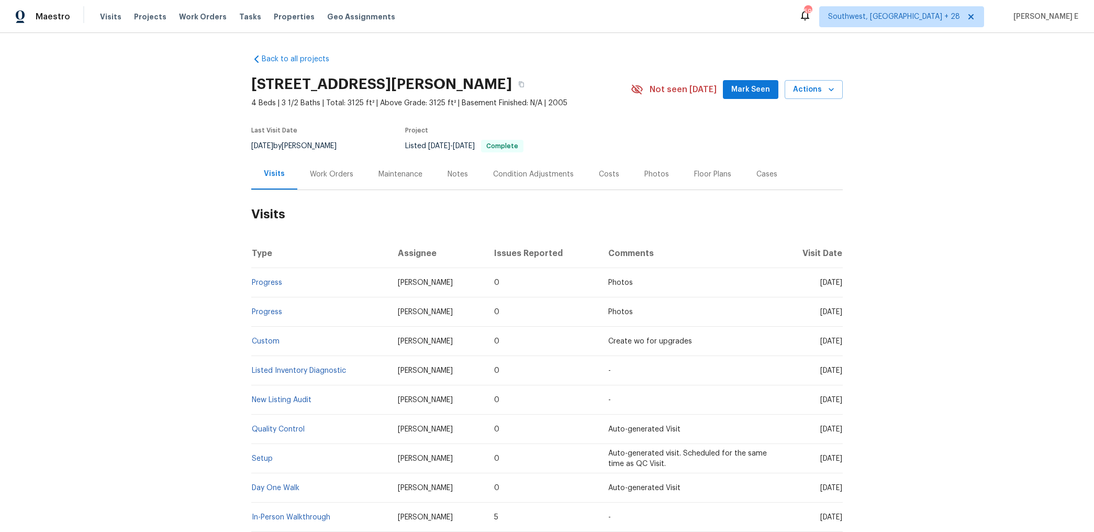
click at [330, 179] on div "Work Orders" at bounding box center [331, 174] width 69 height 31
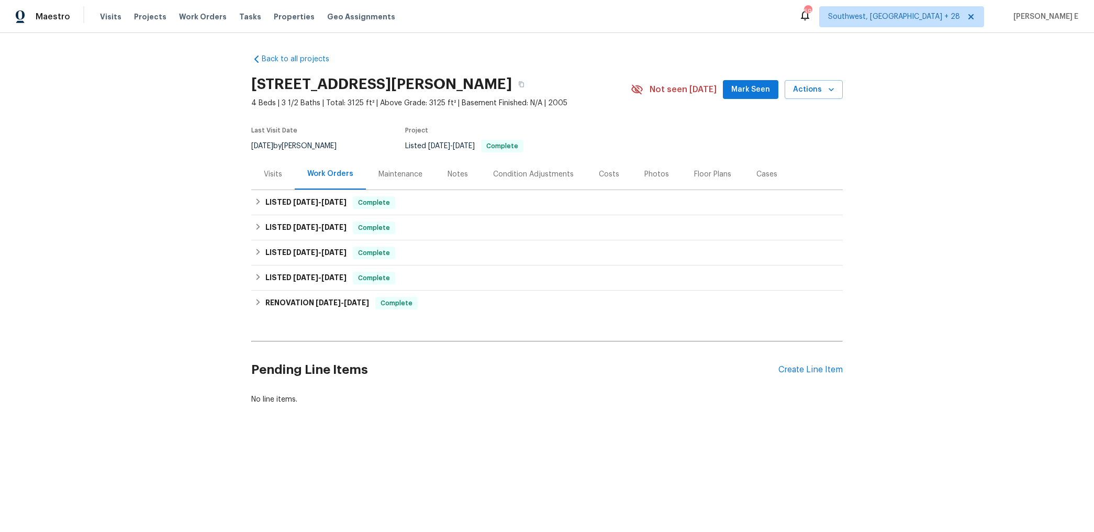
click at [821, 376] on div "Pending Line Items Create Line Item" at bounding box center [546, 369] width 591 height 49
click at [835, 365] on div "Create Line Item" at bounding box center [810, 370] width 64 height 10
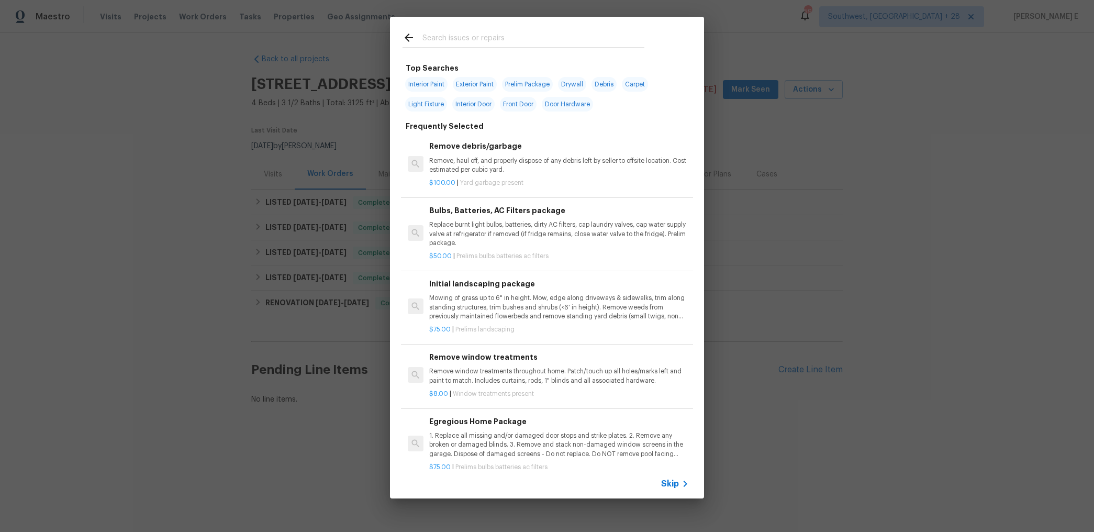
click at [682, 490] on div "Skip" at bounding box center [547, 483] width 314 height 29
click at [682, 479] on icon at bounding box center [685, 483] width 13 height 13
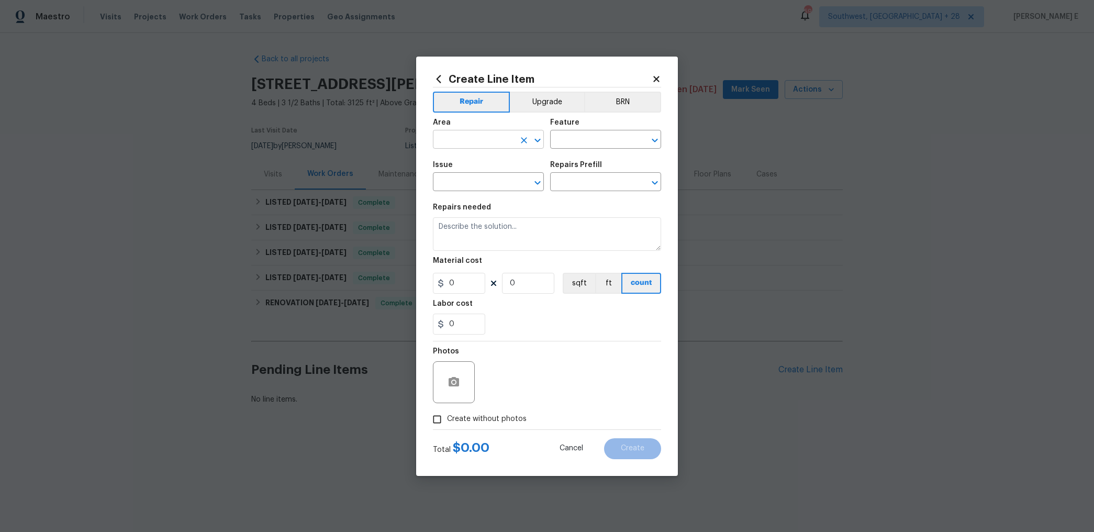
click at [498, 138] on input "text" at bounding box center [474, 140] width 82 height 16
type input "Deck / Balcony"
type input "Deck"
type input "Decks and Patios"
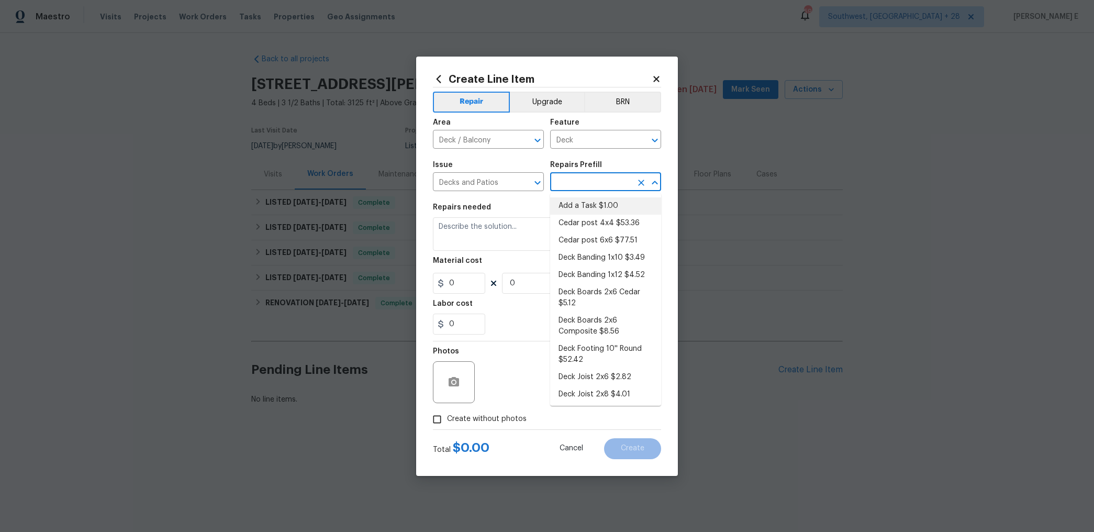
click at [599, 199] on li "Add a Task $1.00" at bounding box center [605, 205] width 111 height 17
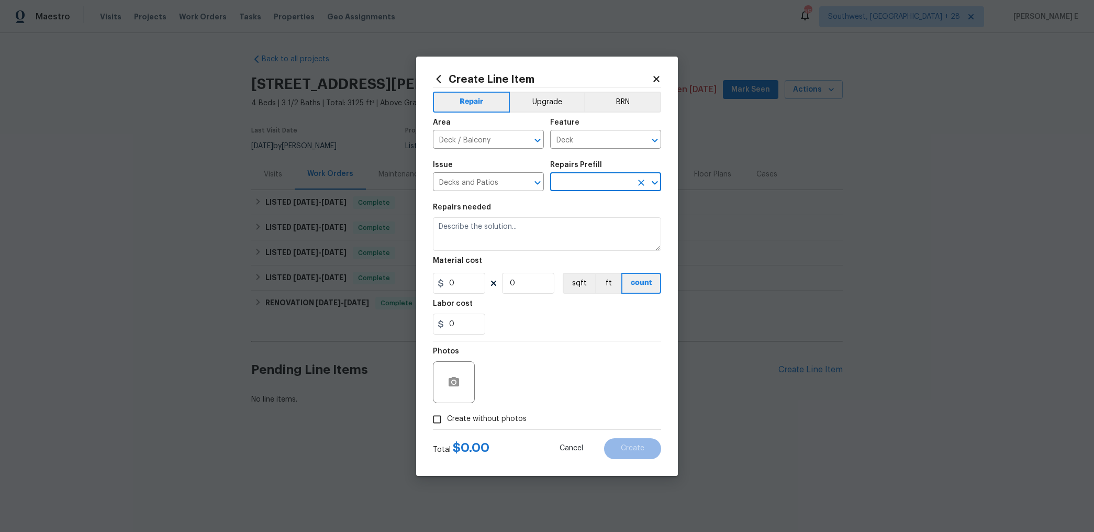
type input "Add a Task $1.00"
type textarea "HPM to detail"
type input "1"
click at [533, 238] on textarea "HPM to detail" at bounding box center [547, 233] width 228 height 33
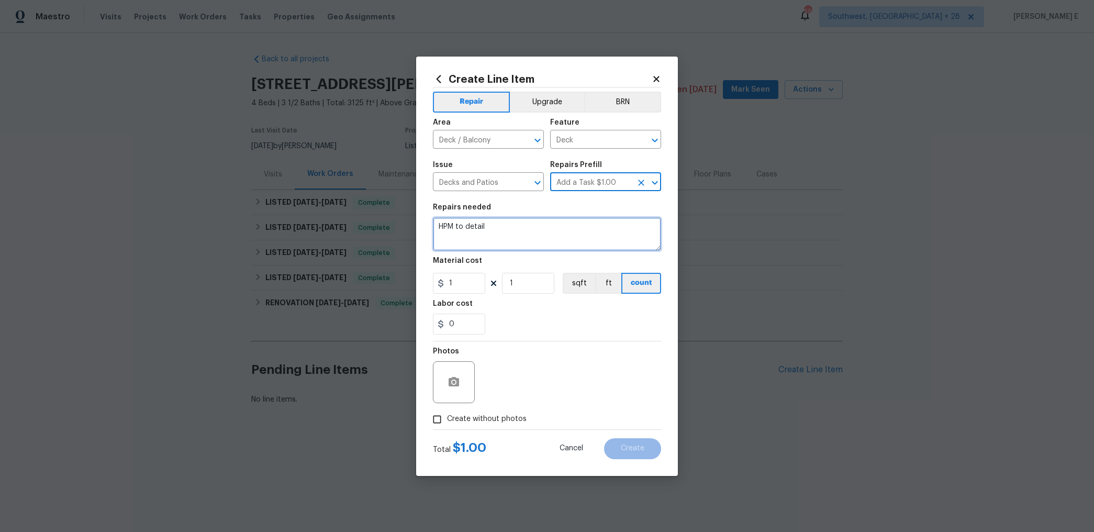
click at [533, 238] on textarea "HPM to detail" at bounding box center [547, 233] width 228 height 33
paste textarea "The deck vertical lattice panels need to be removed and replaced with a proper …"
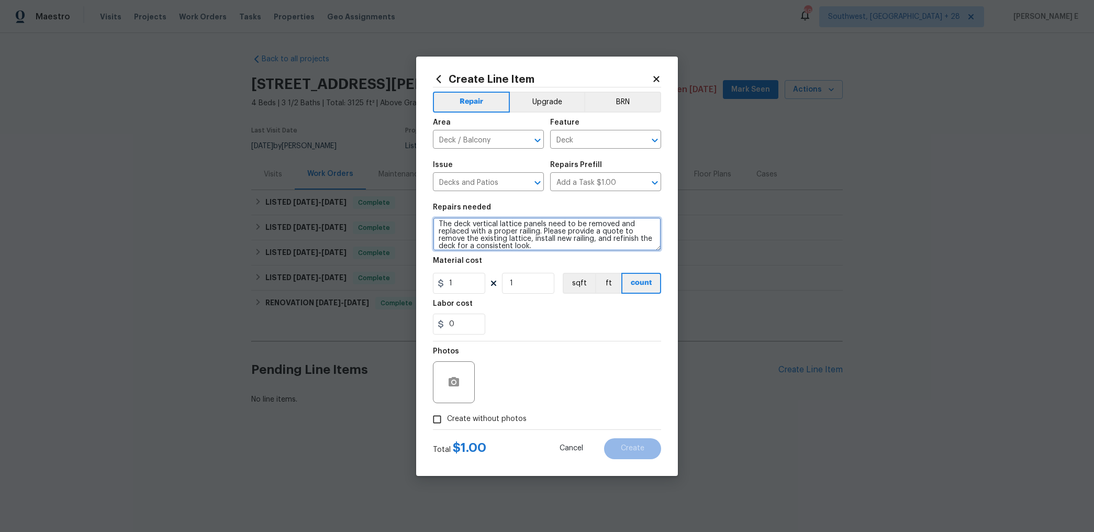
scroll to position [1, 0]
type textarea "The deck vertical lattice panels need to be removed and replaced with a proper …"
drag, startPoint x: 453, startPoint y: 284, endPoint x: 400, endPoint y: 296, distance: 54.3
click at [400, 296] on div "Create Line Item Repair Upgrade BRN Area Deck / Balcony ​ Feature Deck ​ Issue …" at bounding box center [547, 266] width 1094 height 532
type input "75"
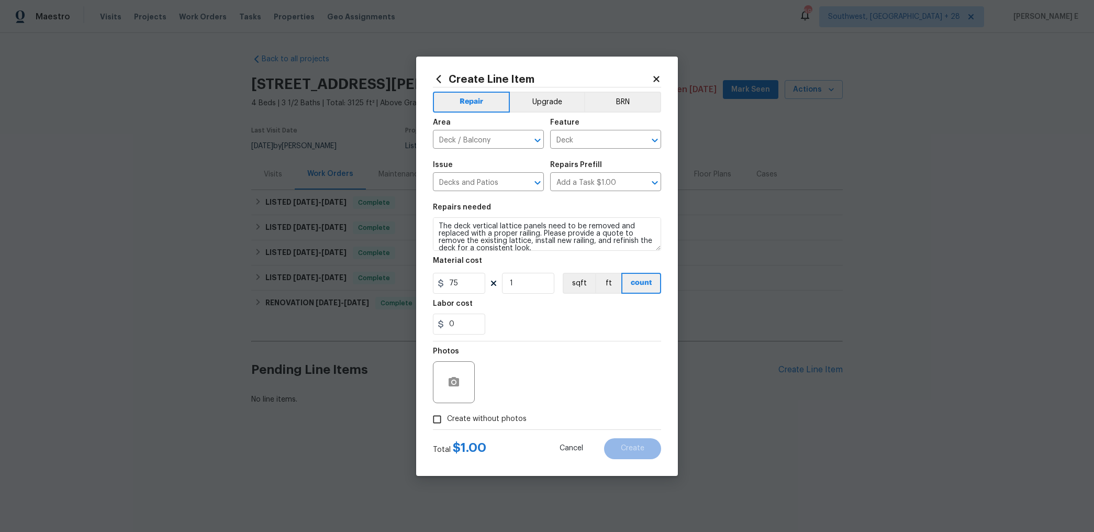
click at [441, 415] on input "Create without photos" at bounding box center [437, 419] width 20 height 20
checkbox input "true"
click at [535, 375] on textarea at bounding box center [572, 382] width 178 height 42
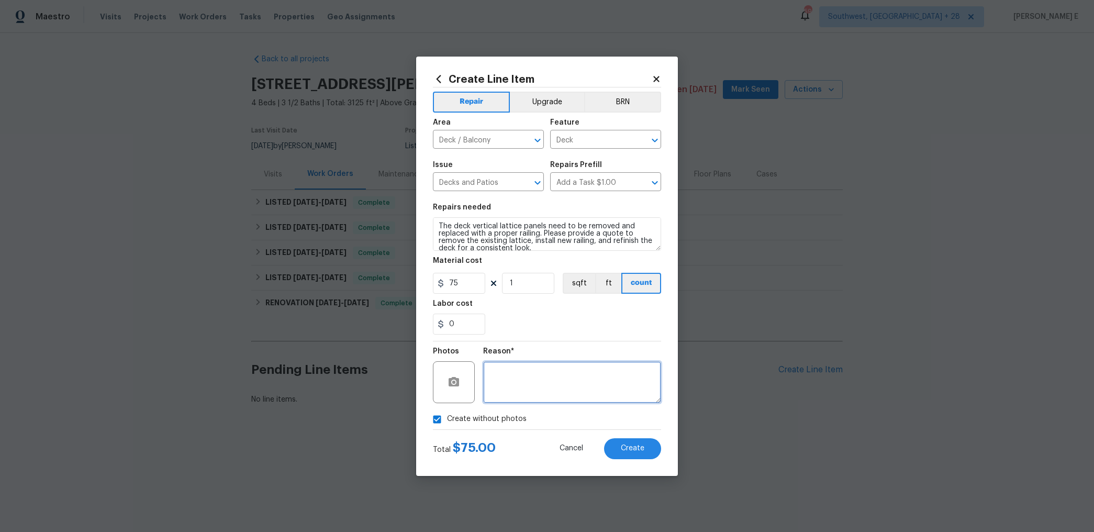
scroll to position [7, 0]
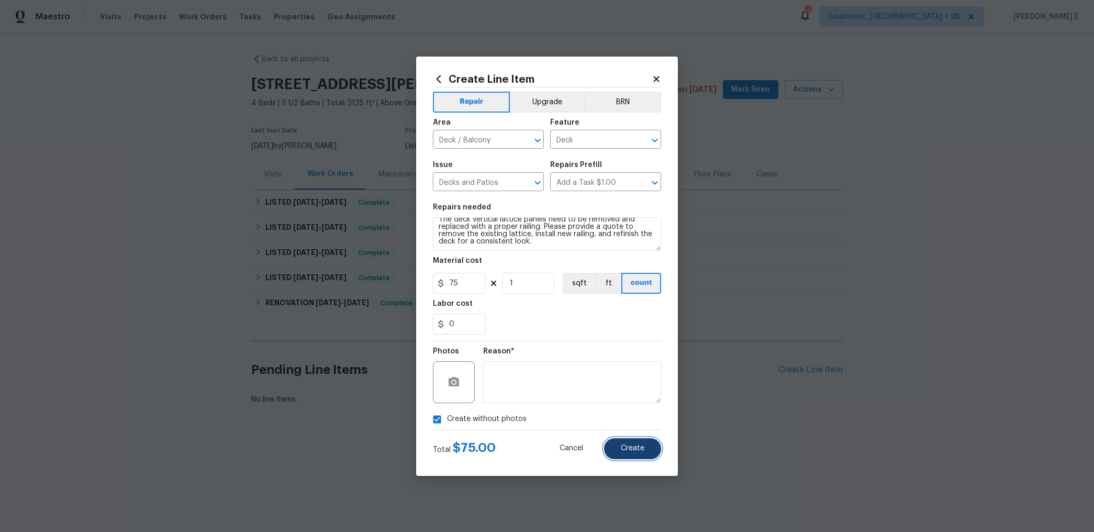
click at [634, 445] on span "Create" at bounding box center [633, 448] width 24 height 8
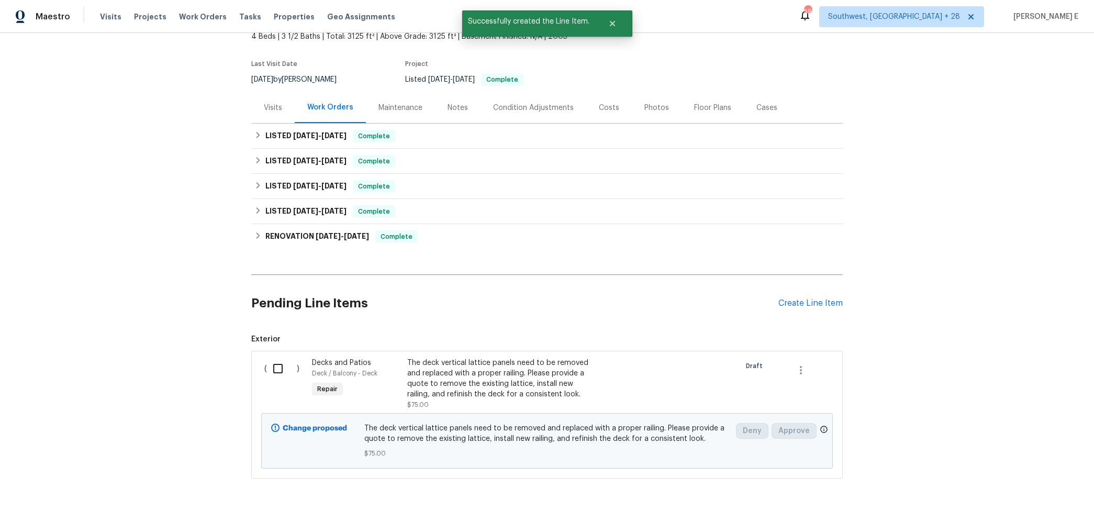
scroll to position [84, 0]
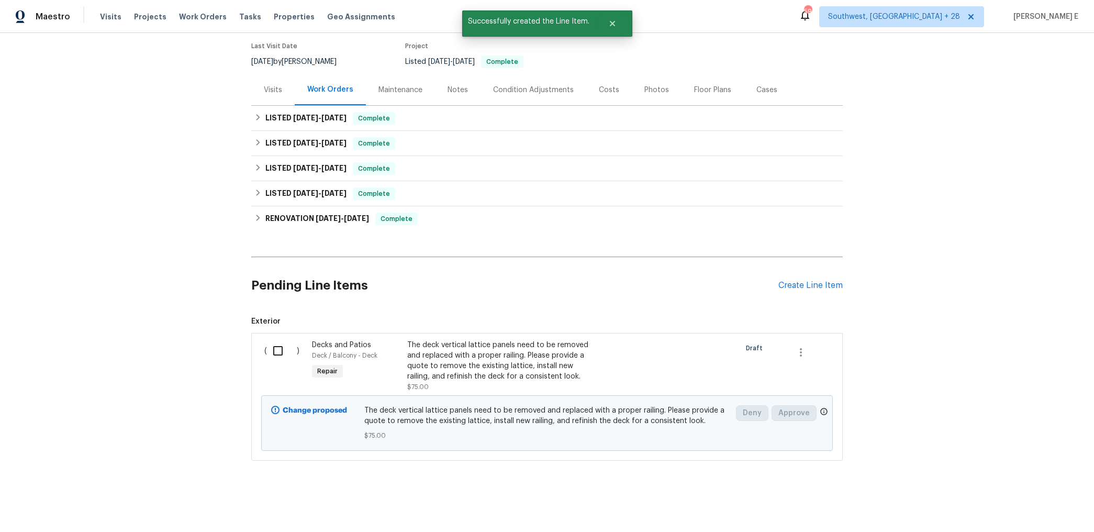
click at [280, 342] on input "checkbox" at bounding box center [282, 351] width 30 height 22
checkbox input "true"
click at [1034, 506] on span "Create Work Order" at bounding box center [1034, 505] width 70 height 13
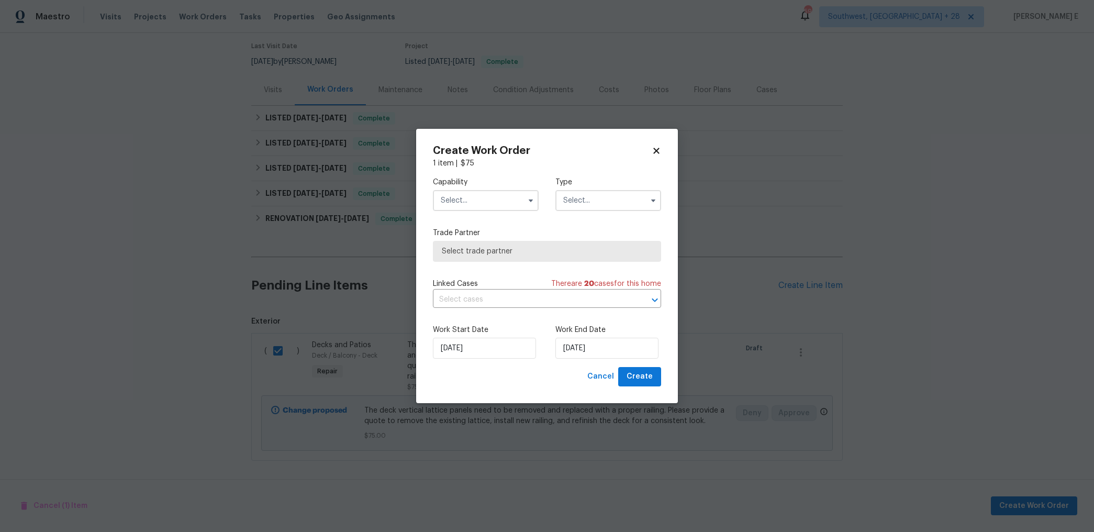
click at [523, 203] on span at bounding box center [531, 201] width 16 height 16
click at [534, 195] on button "button" at bounding box center [530, 200] width 13 height 13
click at [490, 277] on div "General Contractor" at bounding box center [485, 283] width 100 height 19
type input "General Contractor"
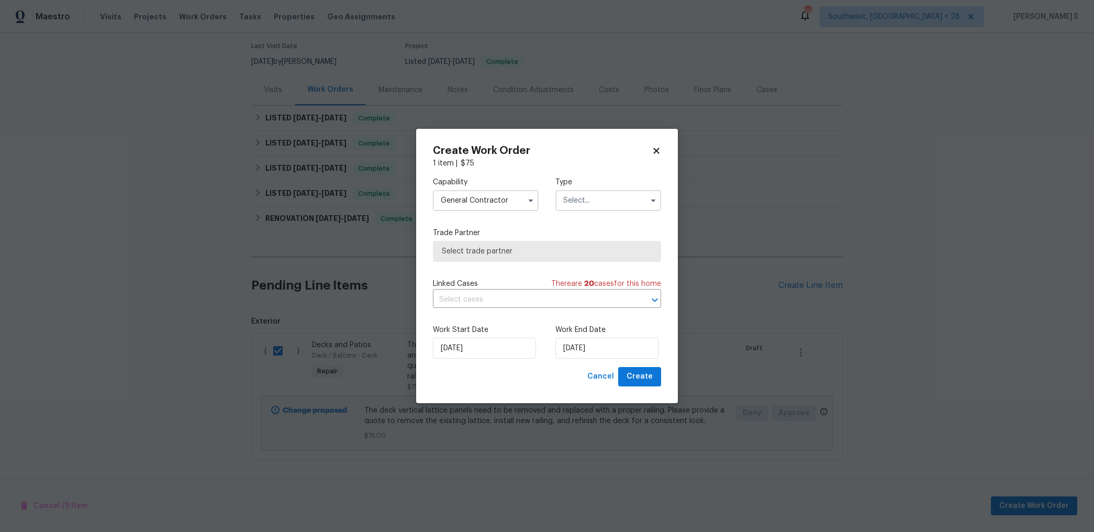
click at [577, 204] on input "text" at bounding box center [608, 200] width 106 height 21
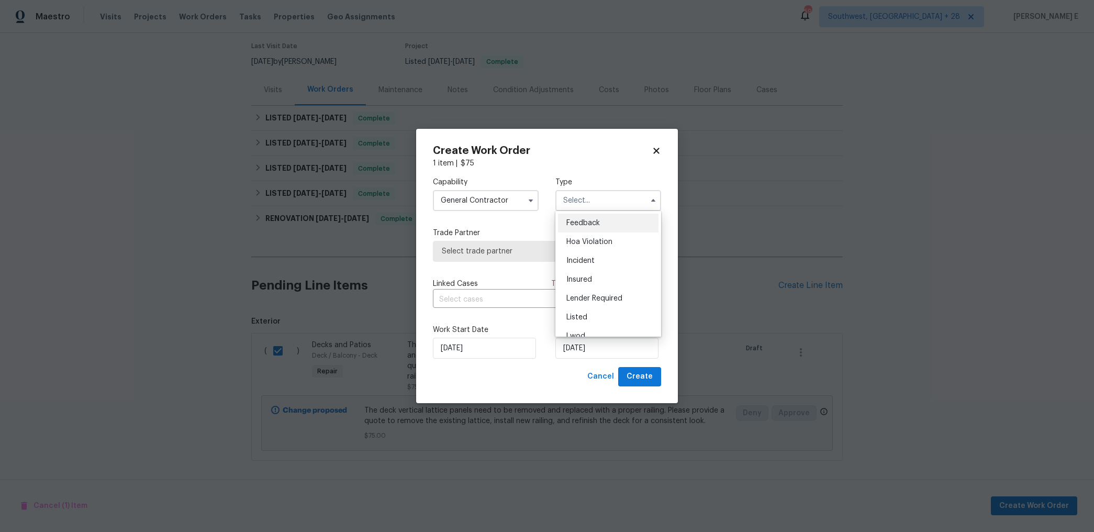
click at [577, 220] on span "Feedback" at bounding box center [582, 222] width 33 height 7
type input "Feedback"
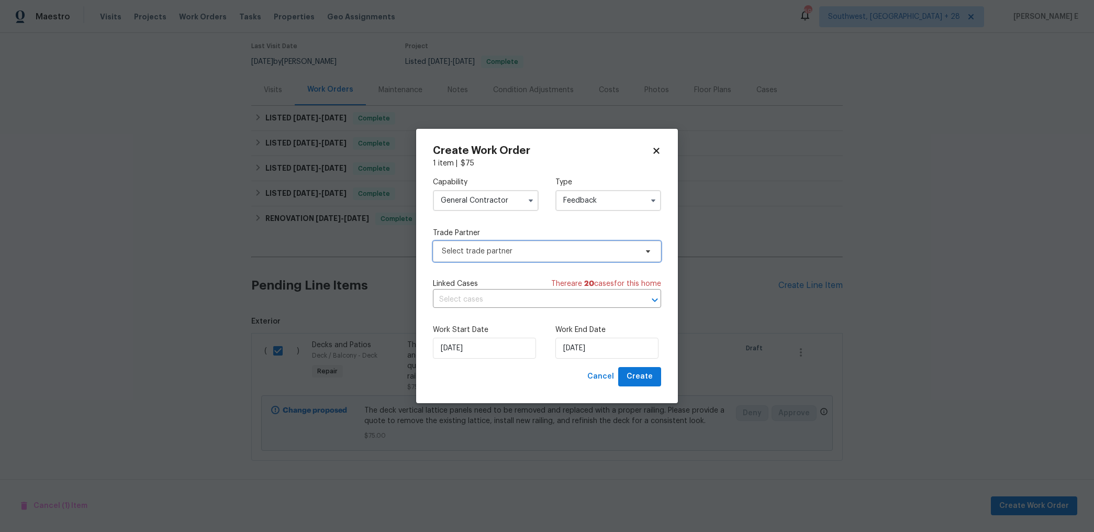
click at [543, 251] on span "Select trade partner" at bounding box center [539, 251] width 195 height 10
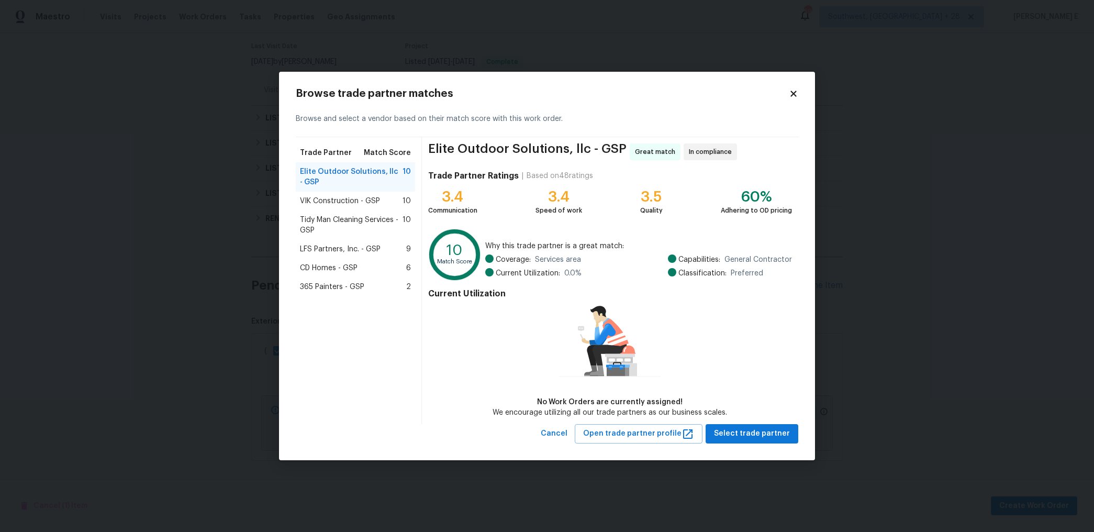
click at [384, 246] on div "LFS Partners, Inc. - GSP 9" at bounding box center [355, 249] width 111 height 10
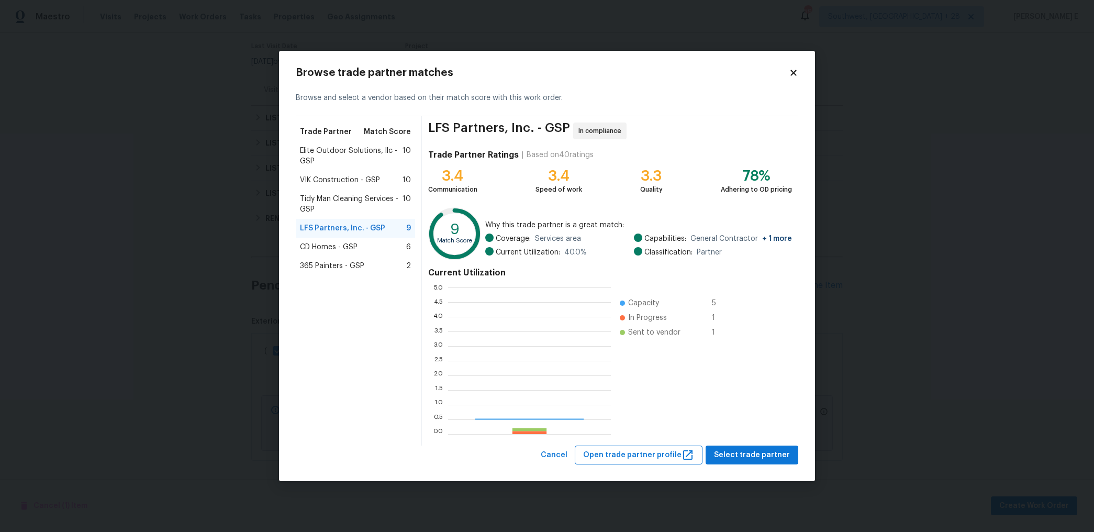
scroll to position [147, 163]
click at [733, 454] on span "Select trade partner" at bounding box center [752, 454] width 76 height 13
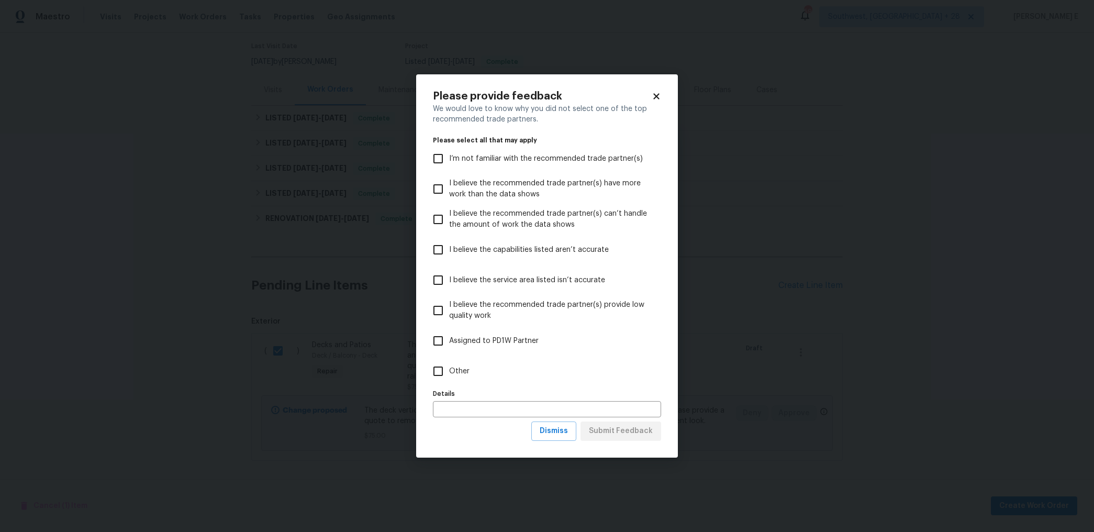
click at [504, 376] on label "Other" at bounding box center [540, 371] width 226 height 30
click at [449, 376] on input "Other" at bounding box center [438, 371] width 22 height 22
checkbox input "true"
click at [635, 435] on span "Submit Feedback" at bounding box center [621, 430] width 64 height 13
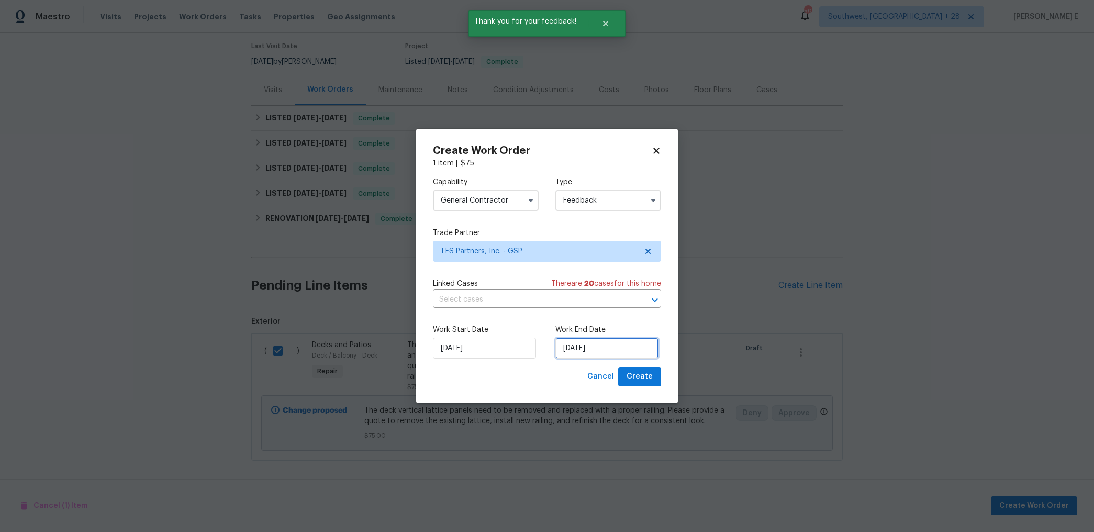
click at [588, 351] on input "08/10/2025" at bounding box center [606, 347] width 103 height 21
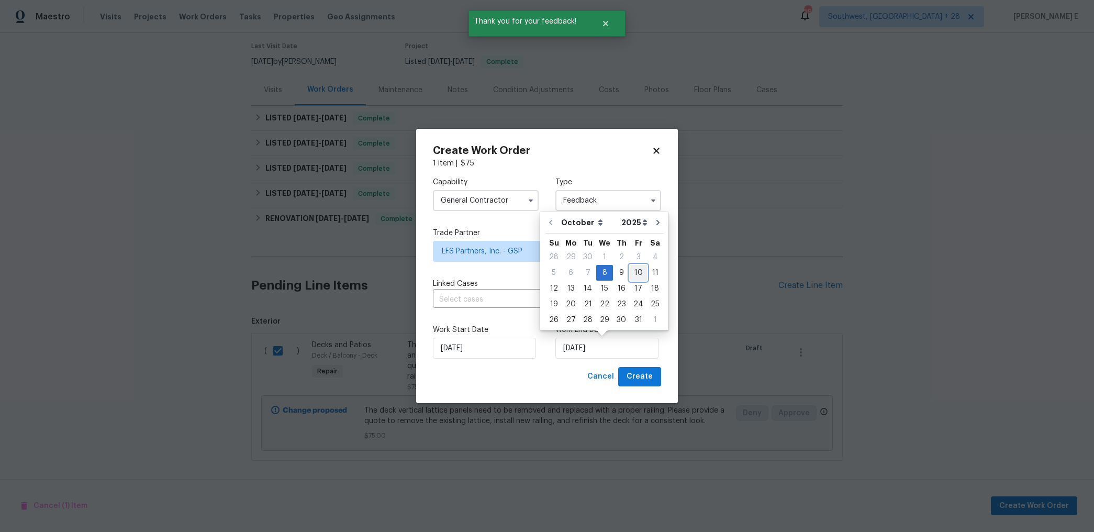
click at [632, 277] on div "10" at bounding box center [637, 272] width 17 height 15
type input "10/10/2025"
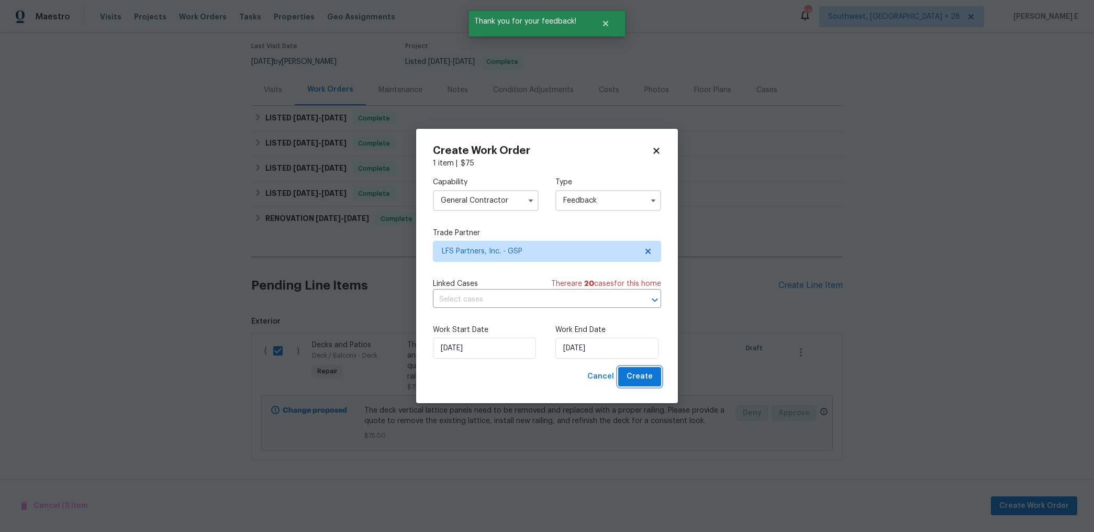
click at [647, 382] on span "Create" at bounding box center [639, 376] width 26 height 13
checkbox input "false"
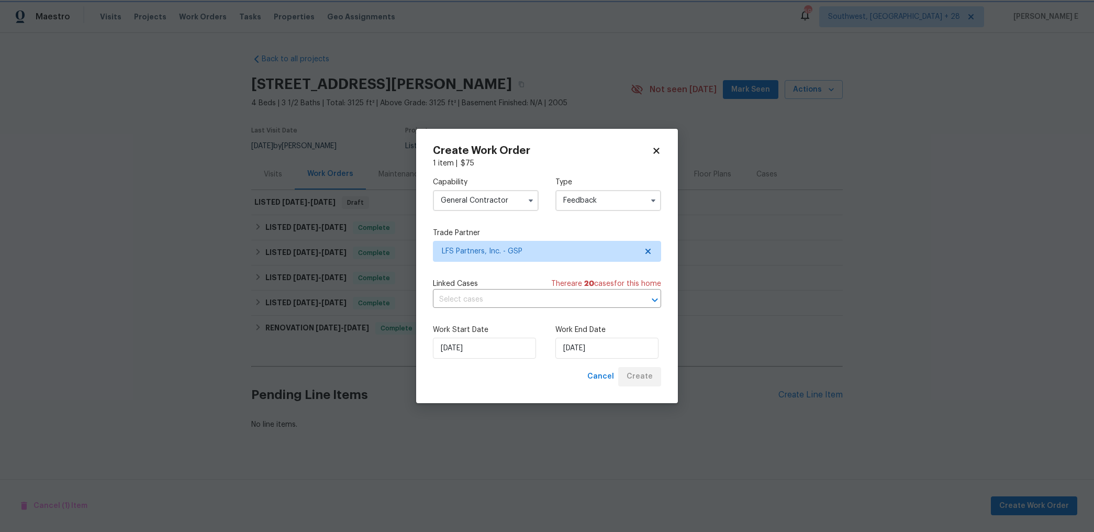
scroll to position [0, 0]
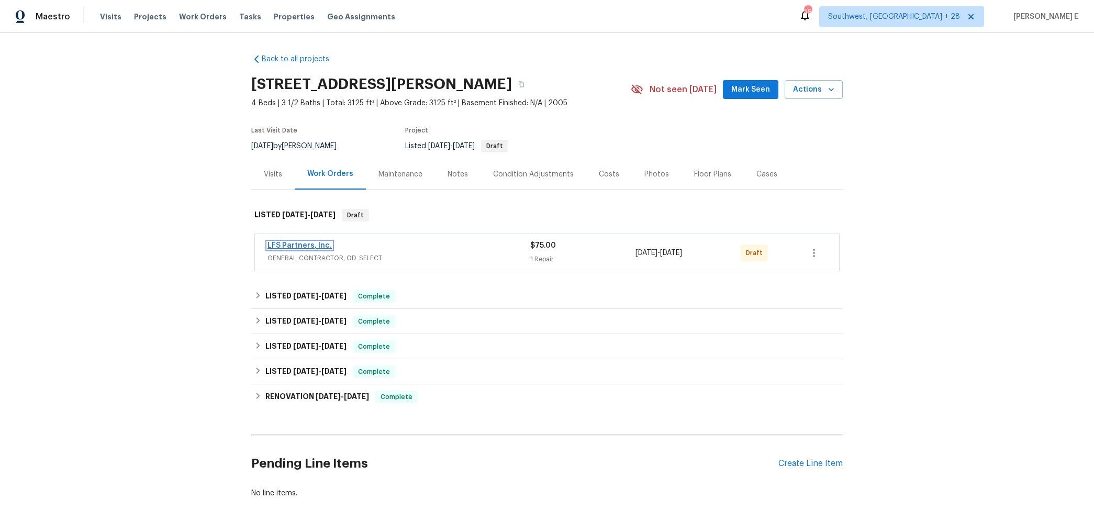
click at [309, 249] on link "LFS Partners, Inc." at bounding box center [299, 245] width 64 height 7
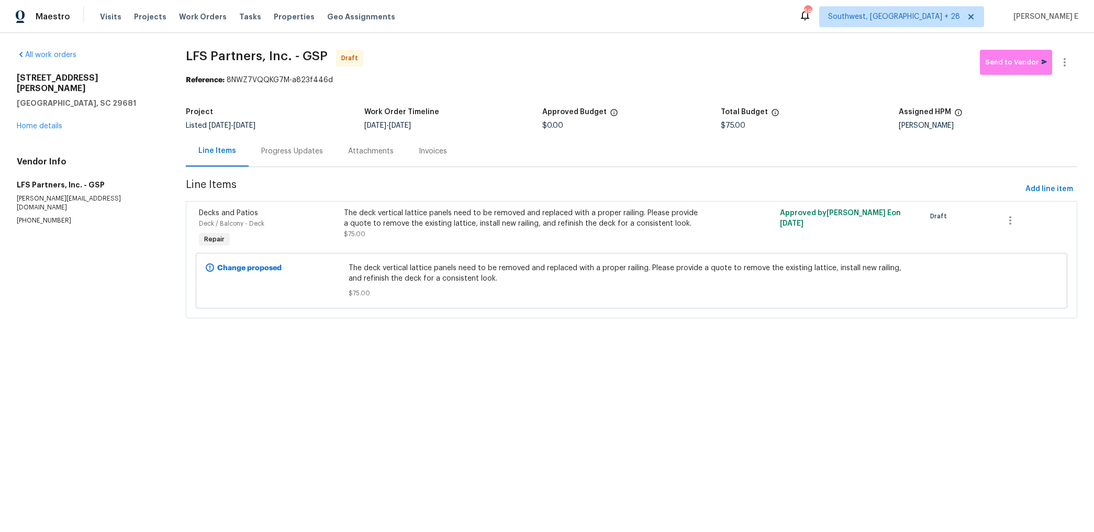
drag, startPoint x: 229, startPoint y: 78, endPoint x: 331, endPoint y: 91, distance: 102.8
click at [331, 91] on section "LFS Partners, Inc. - GSP Draft Send to Vendor Reference: 8NWZ7VQQKG7M-a823f446d…" at bounding box center [631, 190] width 891 height 281
drag, startPoint x: 230, startPoint y: 80, endPoint x: 333, endPoint y: 80, distance: 102.6
click at [333, 80] on div "Reference: 8NWZ7VQQKG7M-a823f446d" at bounding box center [631, 80] width 891 height 10
copy div "8NWZ7VQQKG7M-a823f446d"
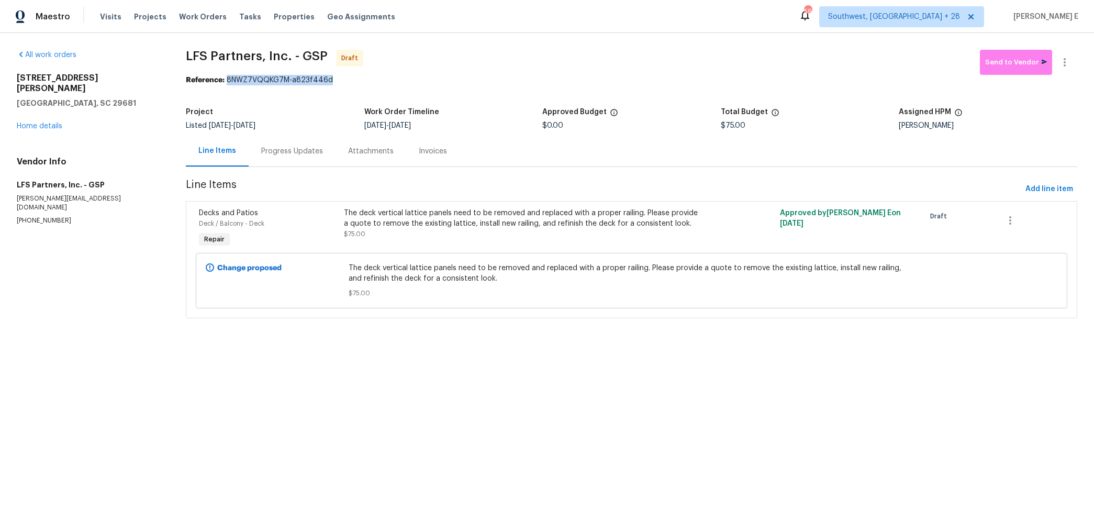
click at [268, 153] on div "Progress Updates" at bounding box center [292, 151] width 62 height 10
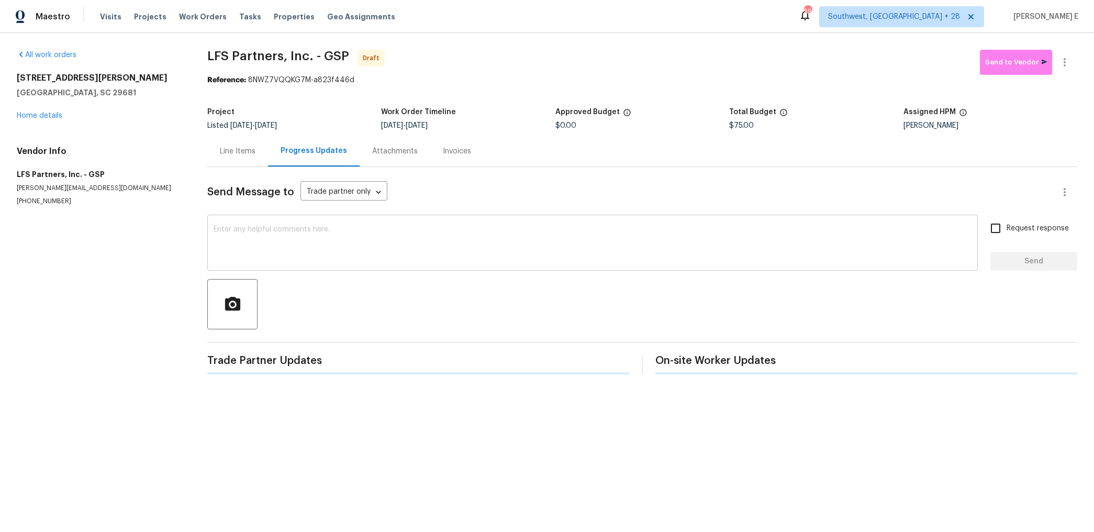
click at [275, 267] on div "x ​" at bounding box center [592, 243] width 770 height 53
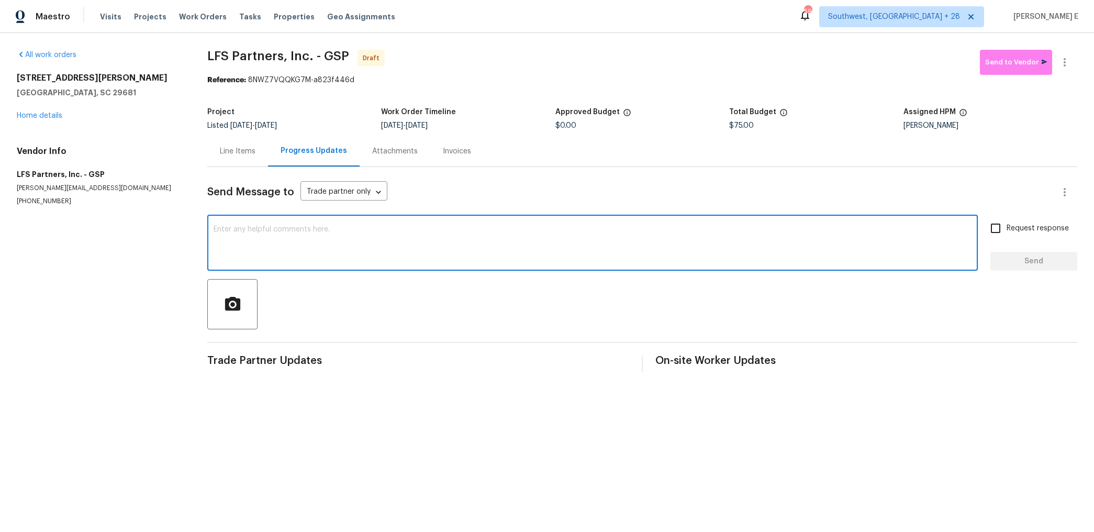
paste textarea "Hi this is Keerthana with Opendoor. I’m confirming you received the WO for the …"
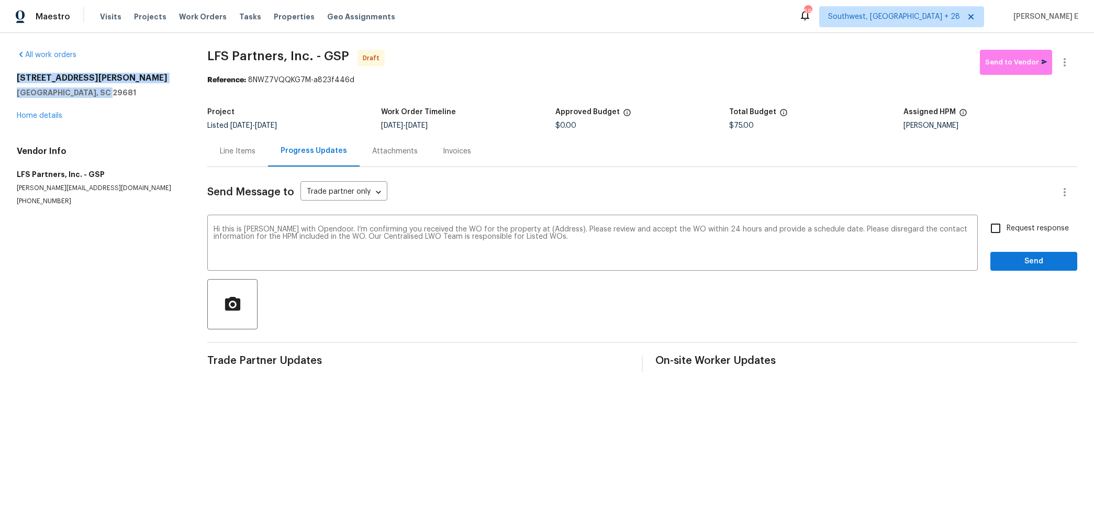
drag, startPoint x: 12, startPoint y: 79, endPoint x: 126, endPoint y: 94, distance: 114.5
click at [126, 94] on div "All work orders 314 Stayman Ct Simpsonville, SC 29681 Home details Vendor Info …" at bounding box center [547, 211] width 1094 height 356
copy div "314 Stayman Ct Simpsonville, SC 29681"
click at [547, 233] on textarea "Hi this is Keerthana with Opendoor. I’m confirming you received the WO for the …" at bounding box center [592, 244] width 758 height 37
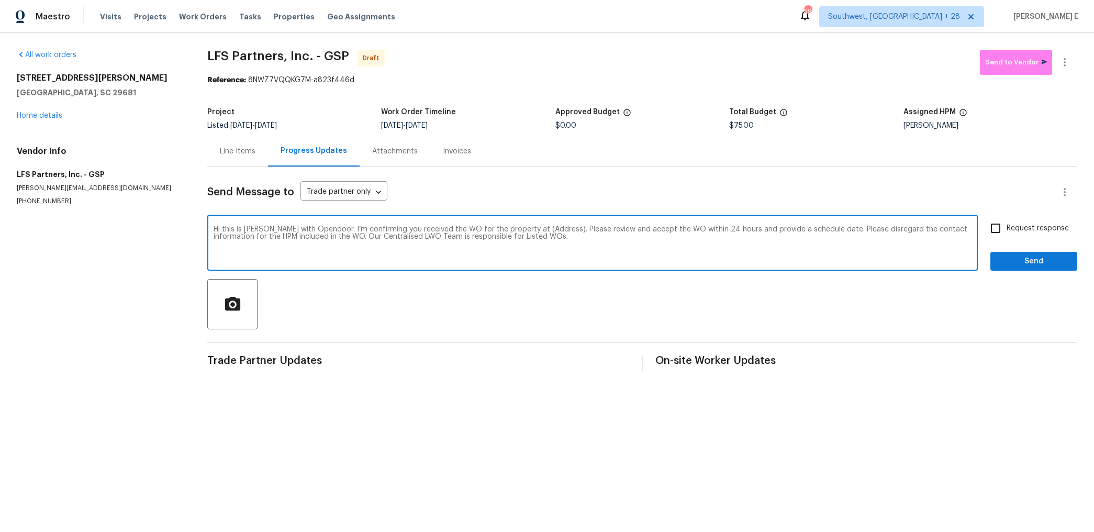
click at [547, 233] on textarea "Hi this is Keerthana with Opendoor. I’m confirming you received the WO for the …" at bounding box center [592, 244] width 758 height 37
click at [547, 227] on textarea "Hi this is Keerthana with Opendoor. I’m confirming you received the WO for the …" at bounding box center [592, 244] width 758 height 37
paste textarea "314 Stayman Ct Simpsonville, SC 29681"
type textarea "Hi this is Keerthana with Opendoor. I’m confirming you received the WO for the …"
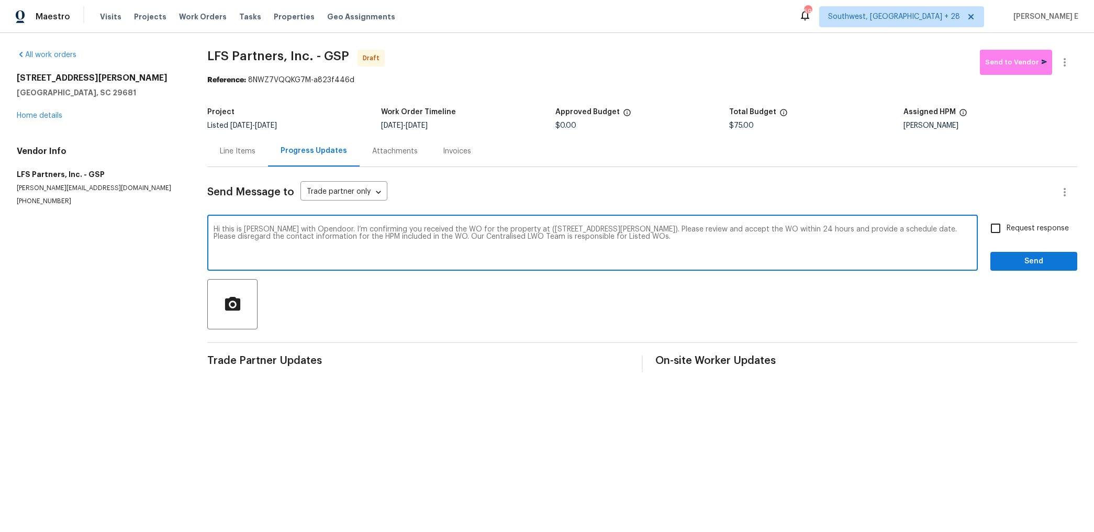
click at [1001, 231] on input "Request response" at bounding box center [995, 228] width 22 height 22
checkbox input "true"
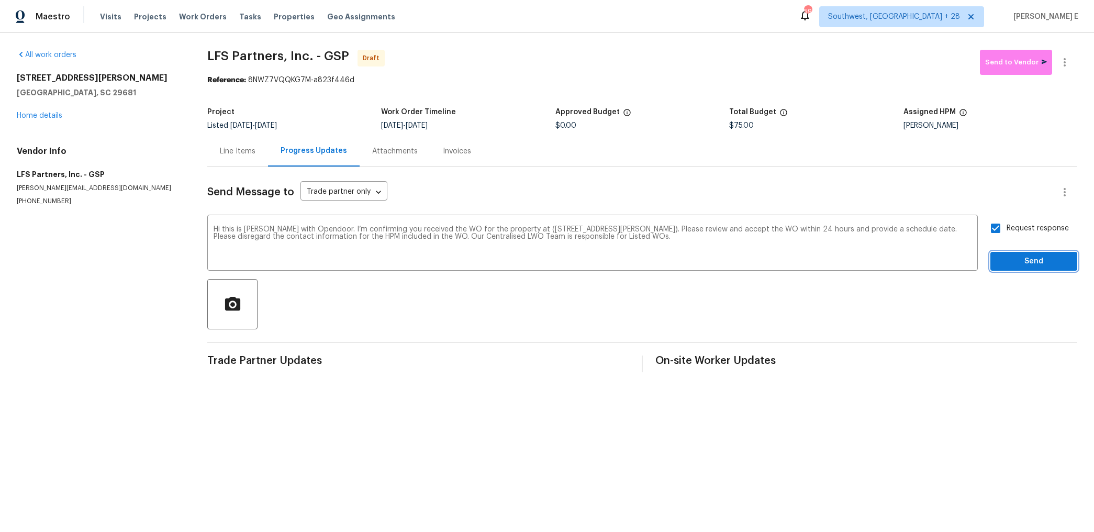
click at [1000, 256] on span "Send" at bounding box center [1033, 261] width 70 height 13
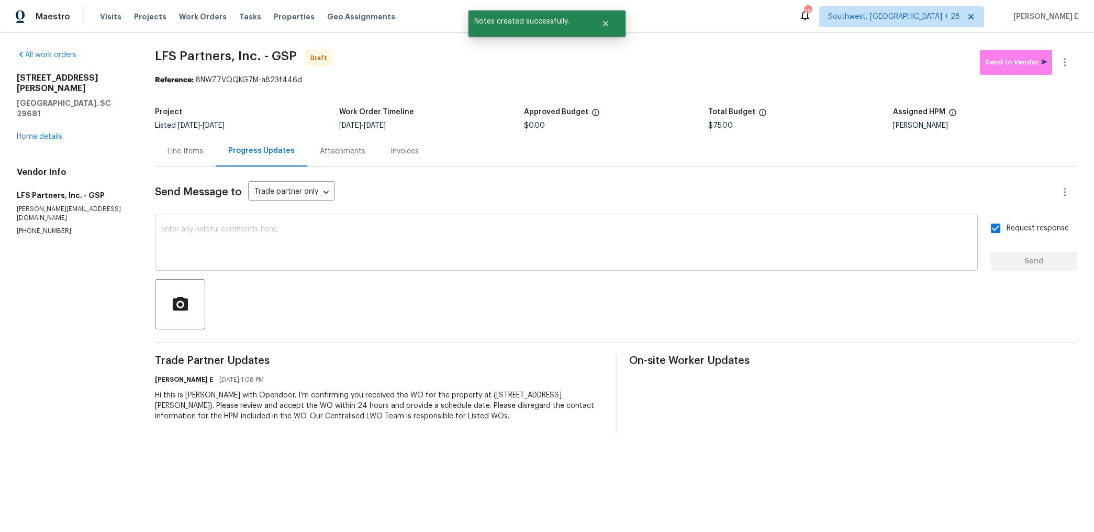
click at [756, 237] on textarea at bounding box center [566, 244] width 810 height 37
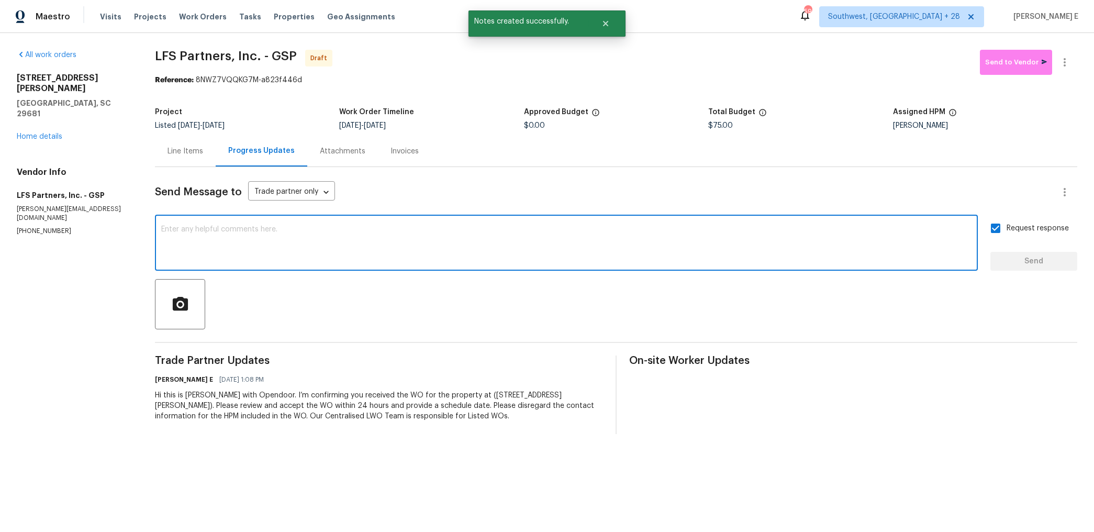
paste textarea "Attention All Work Orders must include before-photos (both close-up and wide-an…"
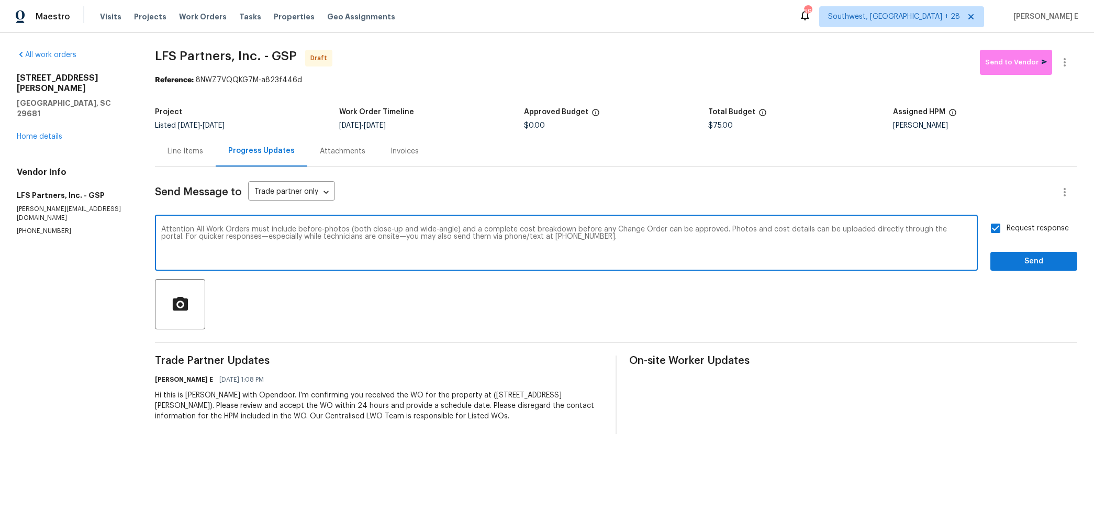
type textarea "Attention All Work Orders must include before-photos (both close-up and wide-an…"
click at [1023, 262] on span "Send" at bounding box center [1033, 261] width 70 height 13
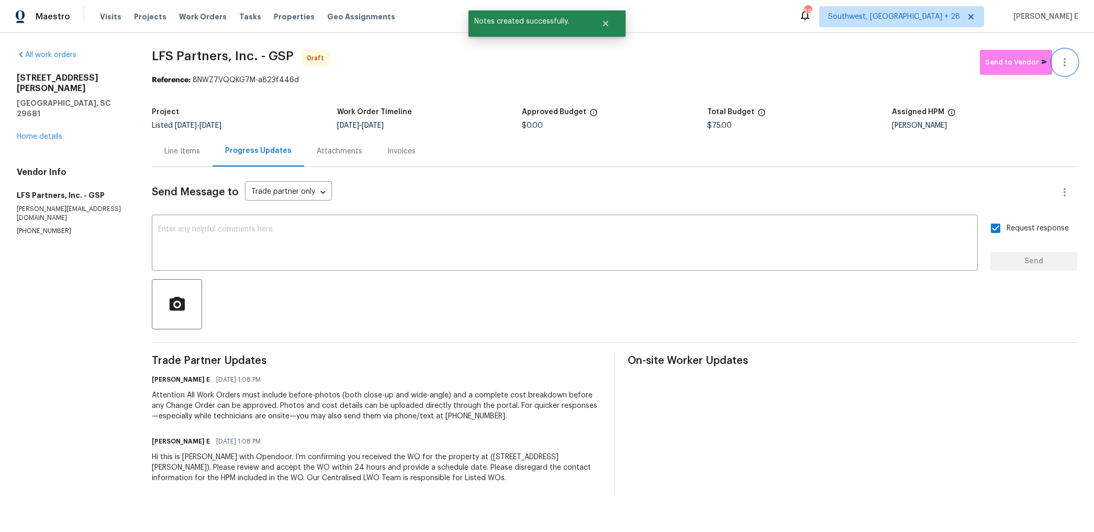
click at [1065, 57] on icon "button" at bounding box center [1064, 62] width 13 height 13
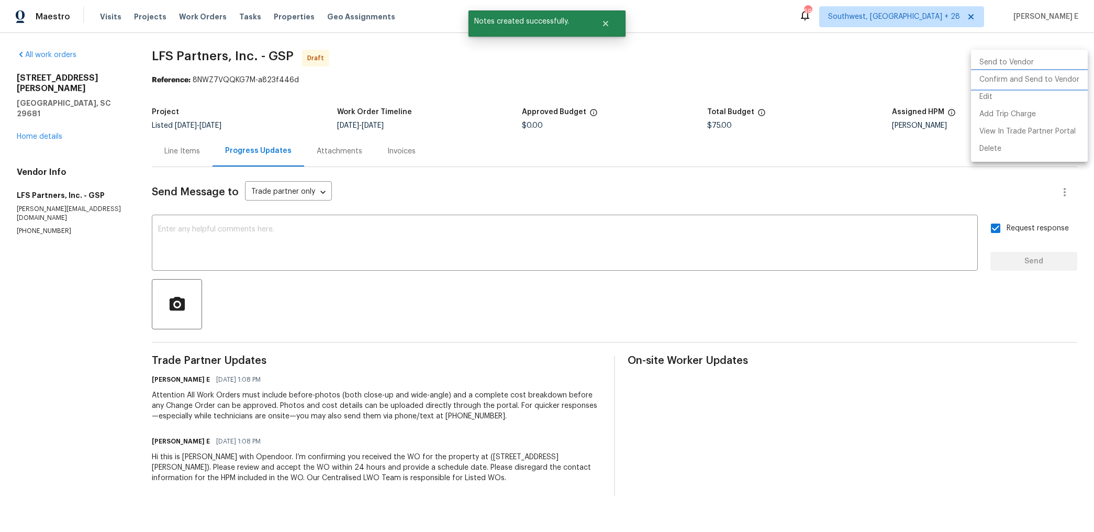
click at [1032, 78] on li "Confirm and Send to Vendor" at bounding box center [1029, 79] width 117 height 17
click at [654, 169] on div at bounding box center [547, 266] width 1094 height 532
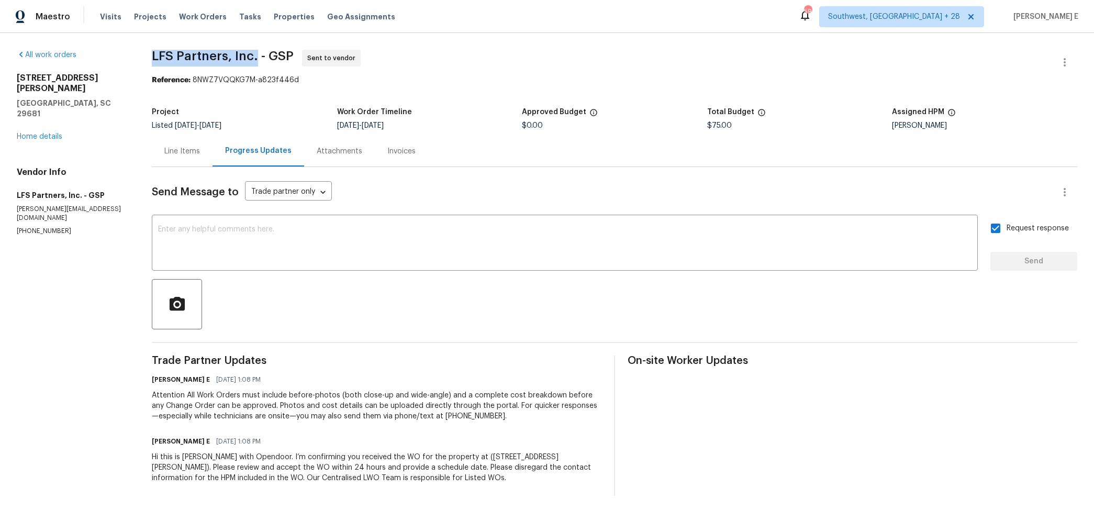
drag, startPoint x: 152, startPoint y: 55, endPoint x: 258, endPoint y: 58, distance: 106.2
click at [258, 58] on div "All work orders 314 Stayman Ct Simpsonville, SC 29681 Home details Vendor Info …" at bounding box center [547, 272] width 1094 height 479
copy span "LFS Partners, Inc."
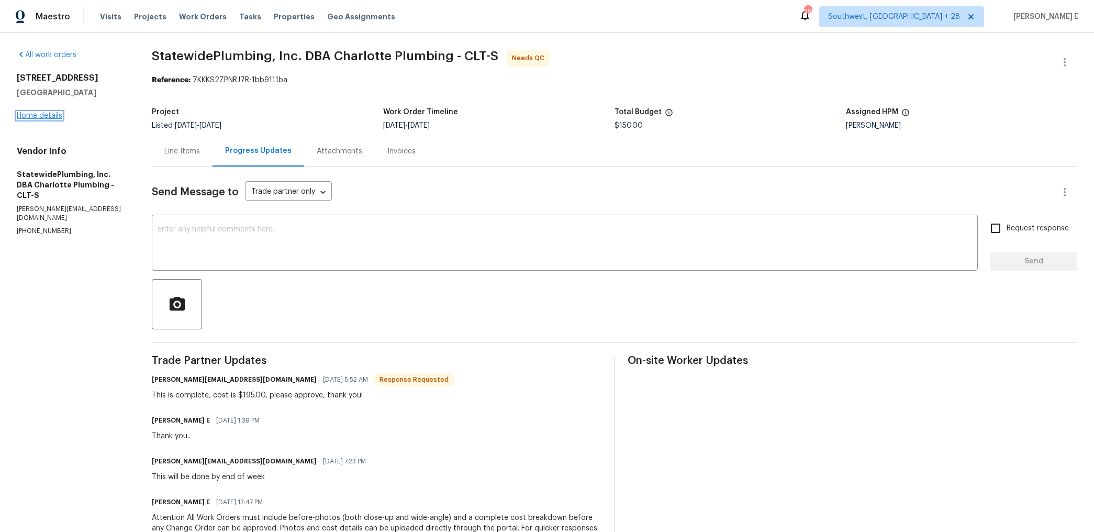
click at [55, 117] on link "Home details" at bounding box center [40, 115] width 46 height 7
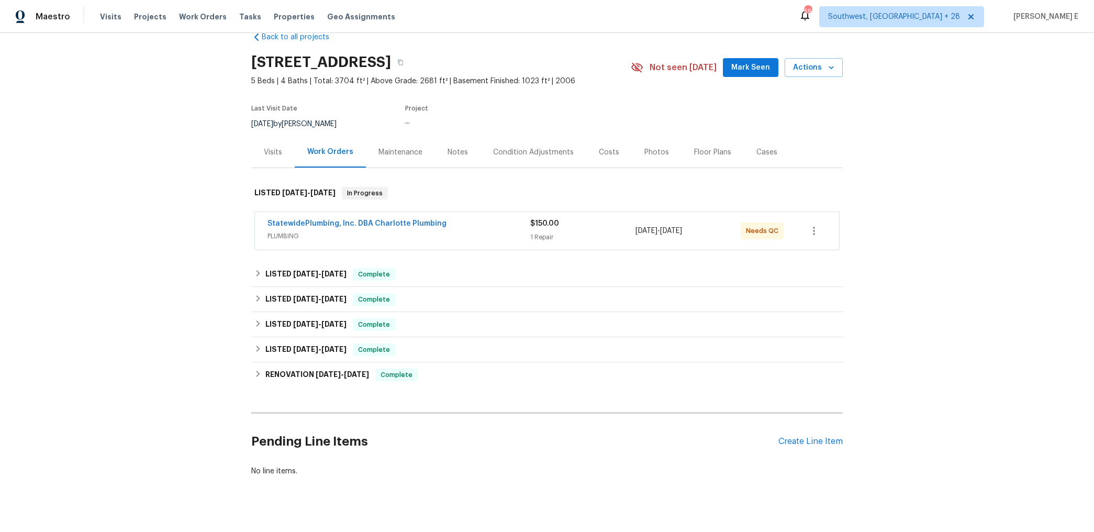
scroll to position [24, 0]
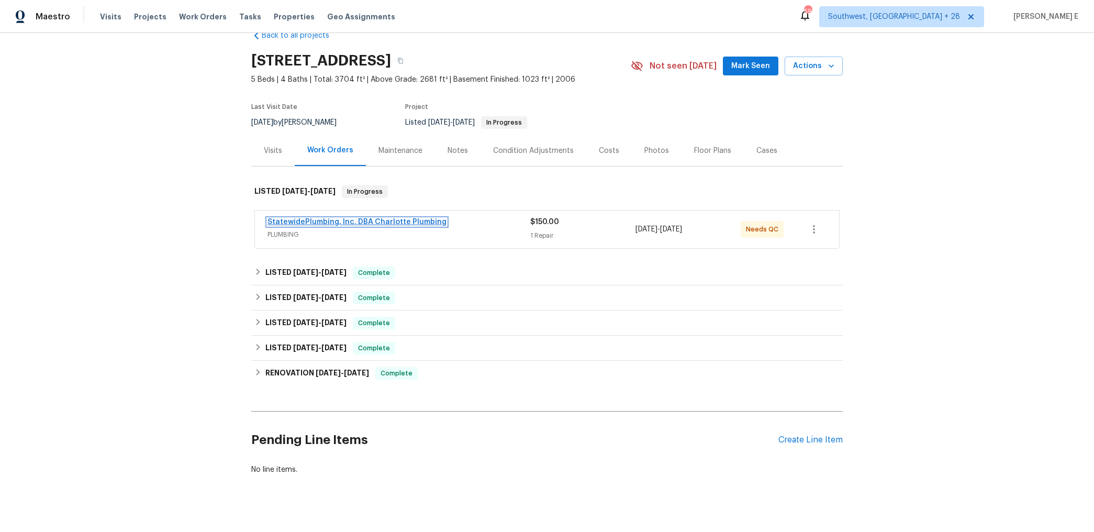
click at [321, 221] on link "StatewidePlumbing, Inc. DBA Charlotte Plumbing" at bounding box center [356, 221] width 179 height 7
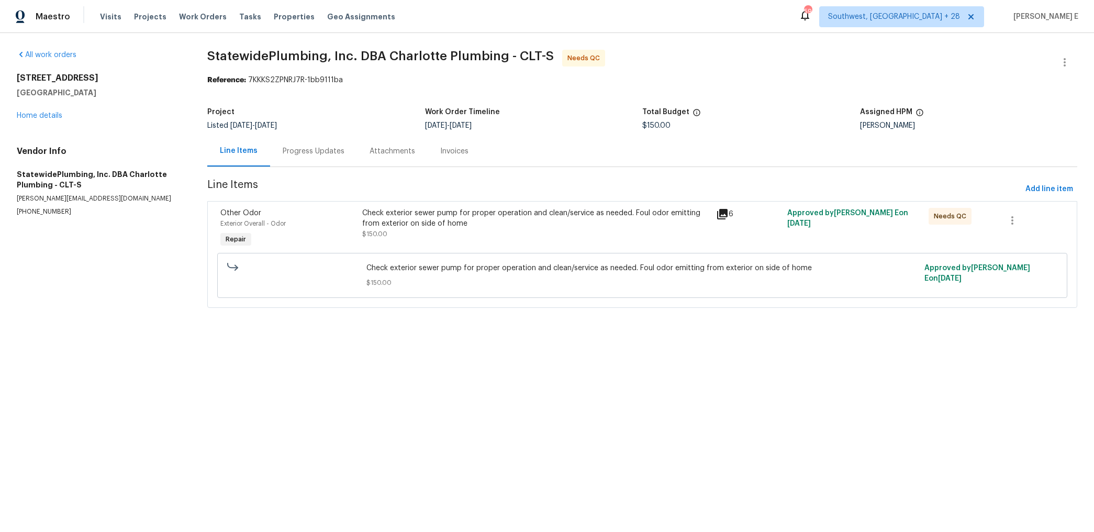
click at [372, 220] on div "Check exterior sewer pump for proper operation and clean/service as needed. Fou…" at bounding box center [536, 218] width 348 height 21
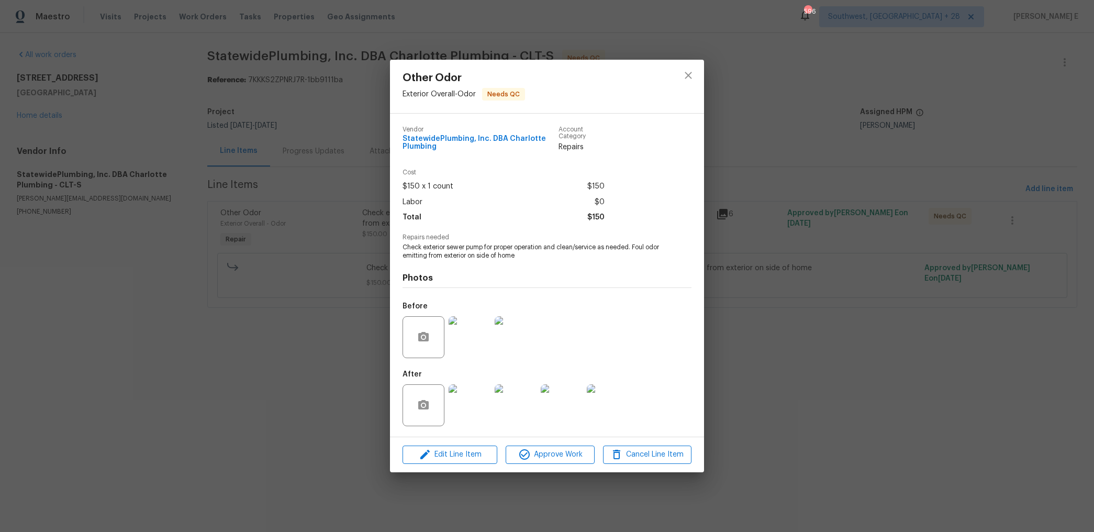
click at [479, 399] on img at bounding box center [469, 405] width 42 height 42
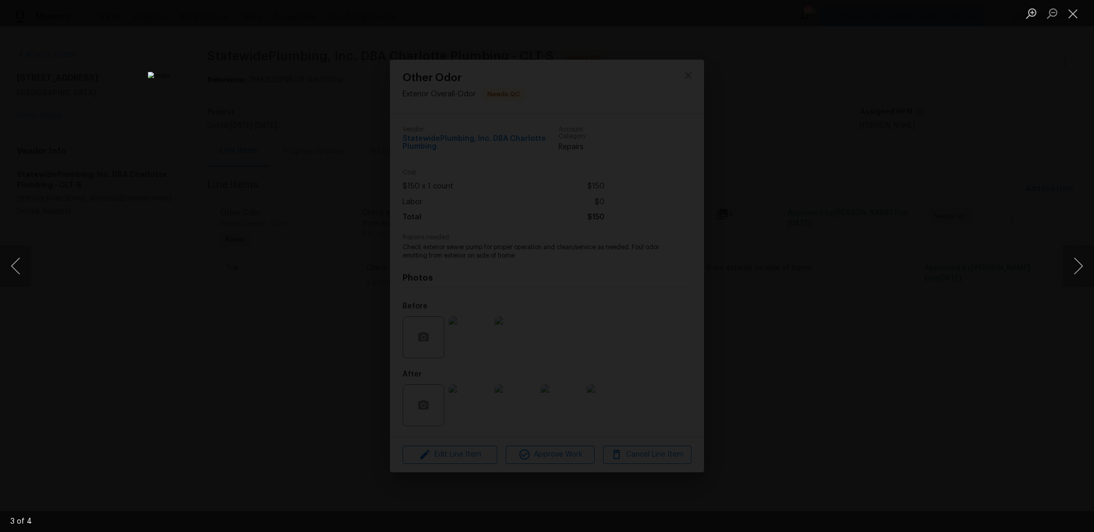
click at [857, 192] on div "Lightbox" at bounding box center [547, 266] width 1094 height 532
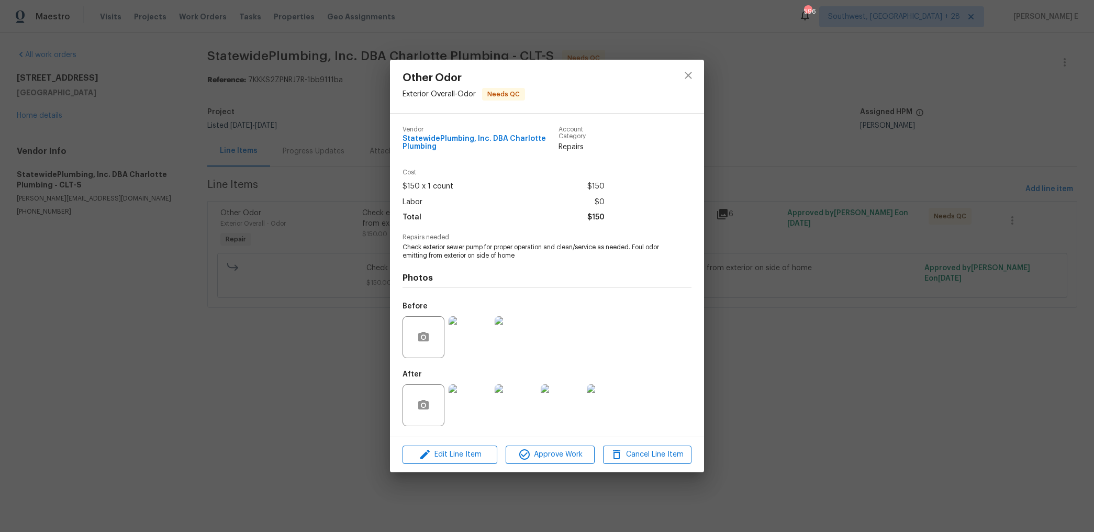
click at [857, 192] on div "Other Odor Exterior Overall - Odor Needs QC Vendor StatewidePlumbing, Inc. DBA …" at bounding box center [547, 266] width 1094 height 532
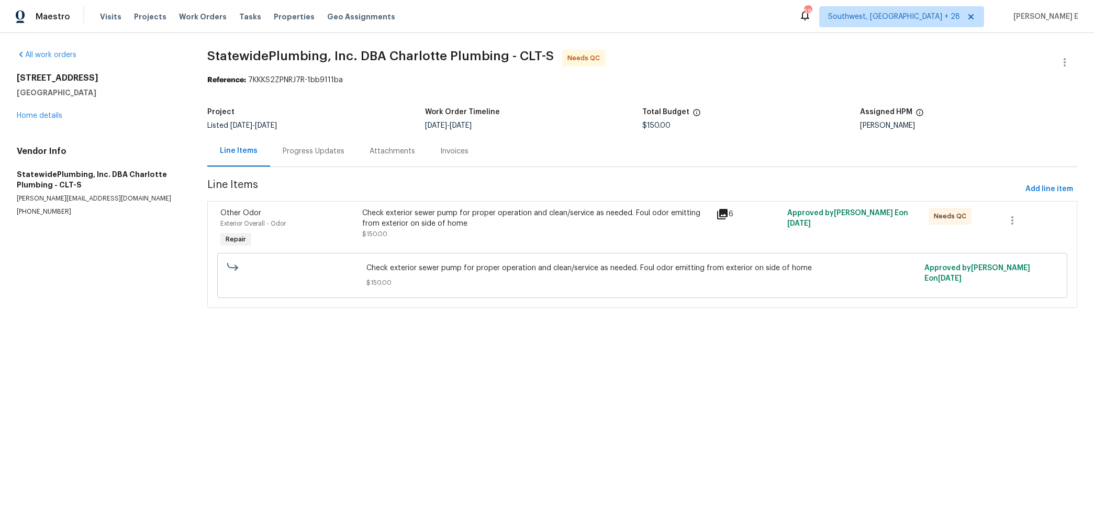
click at [339, 142] on div "Progress Updates" at bounding box center [313, 151] width 87 height 31
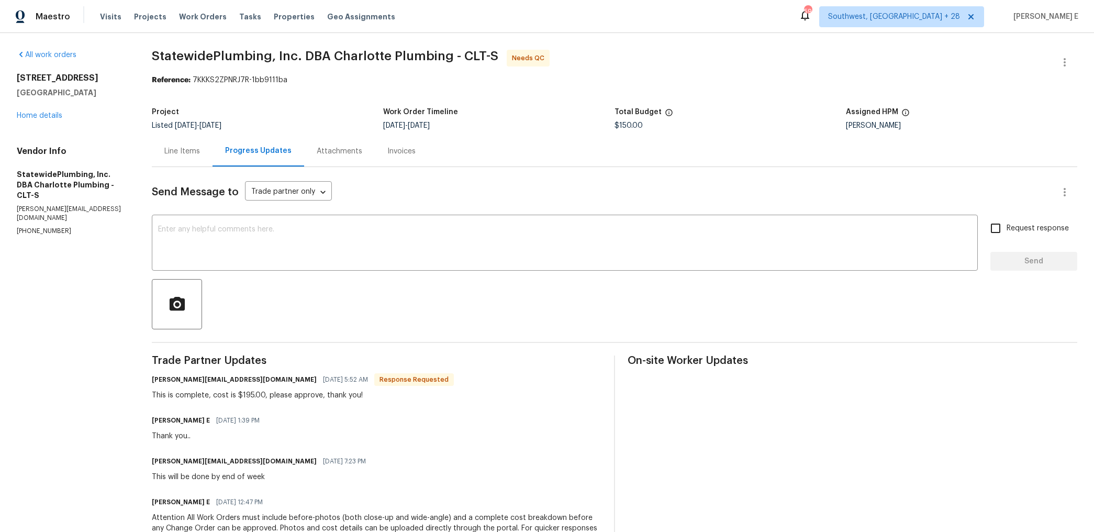
click at [199, 146] on div "Line Items" at bounding box center [182, 151] width 36 height 10
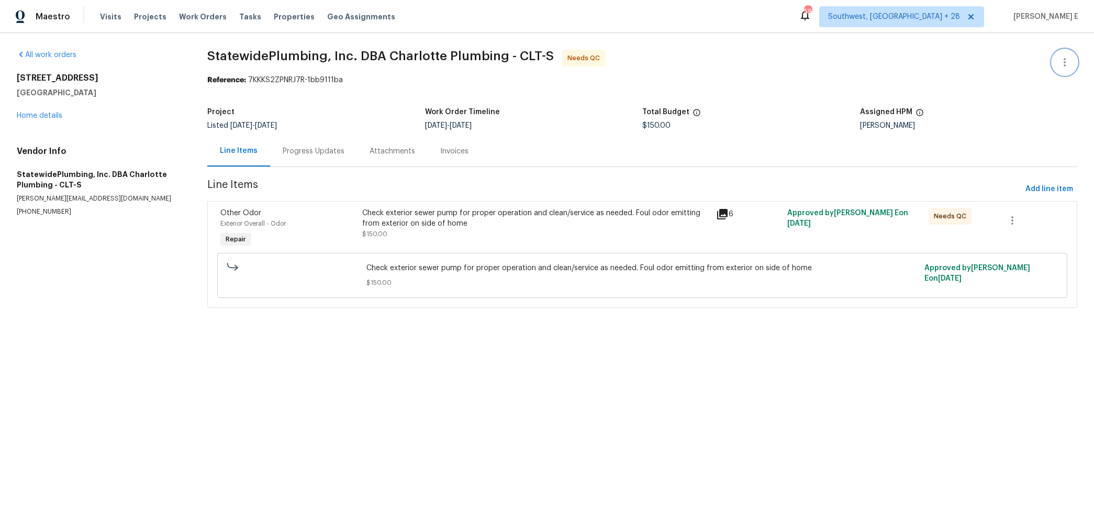
click at [1066, 58] on icon "button" at bounding box center [1064, 62] width 13 height 13
click at [997, 60] on li "Edit" at bounding box center [1030, 62] width 113 height 17
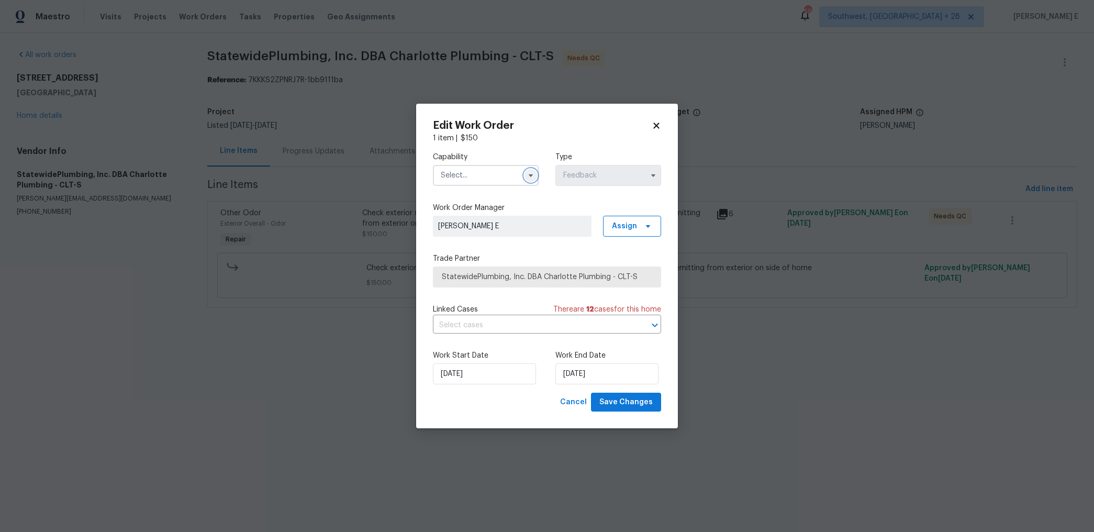
click at [535, 174] on button "button" at bounding box center [530, 175] width 13 height 13
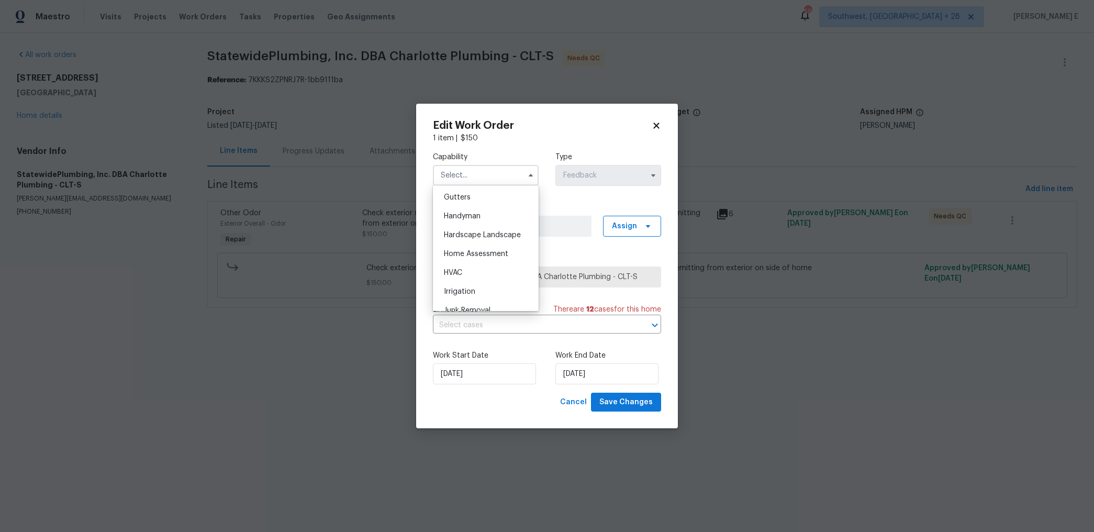
scroll to position [557, 0]
click at [498, 211] on div "Handyman" at bounding box center [485, 215] width 100 height 19
type input "Handyman"
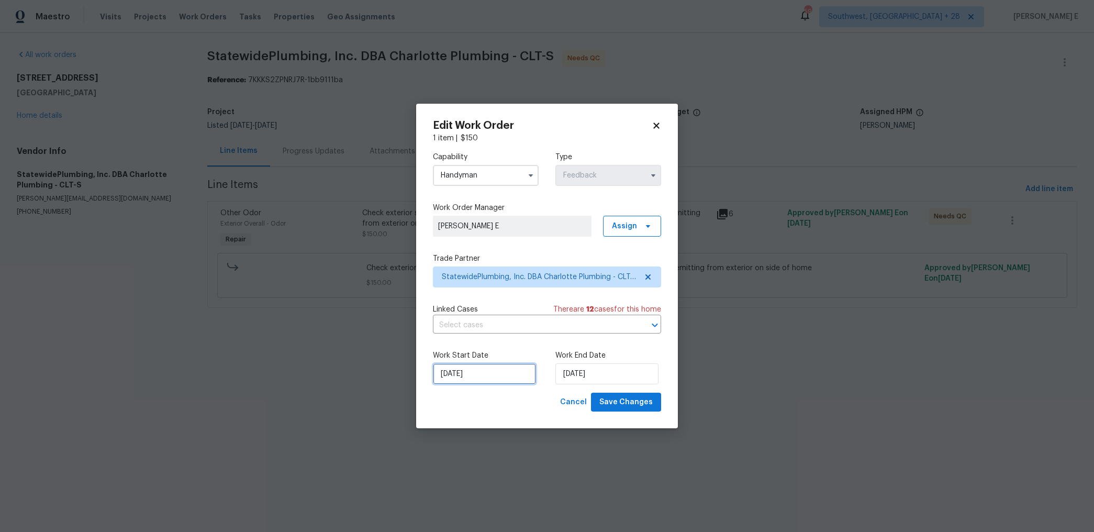
click at [486, 374] on input "[DATE]" at bounding box center [484, 373] width 103 height 21
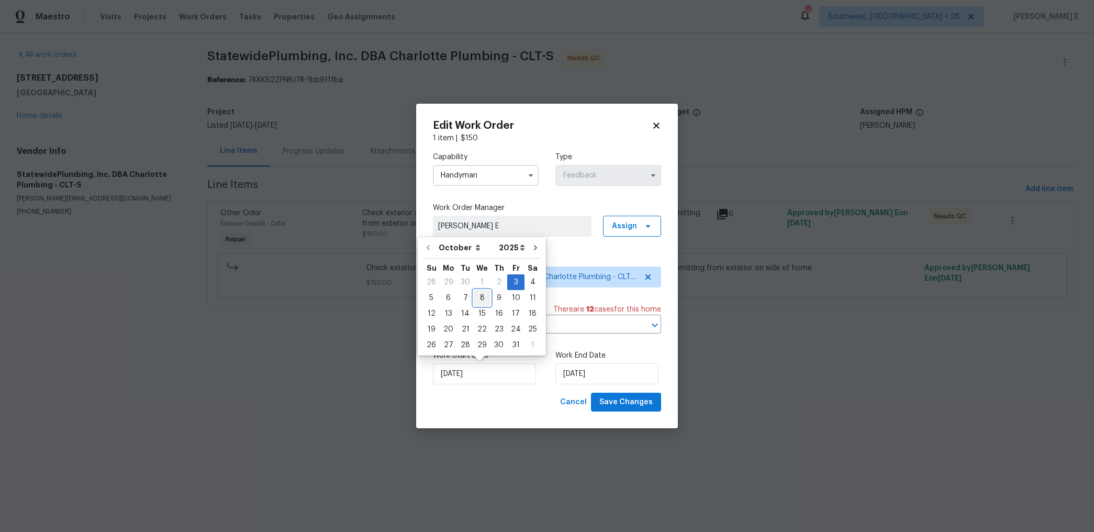
click at [480, 294] on div "8" at bounding box center [482, 297] width 17 height 15
type input "[DATE]"
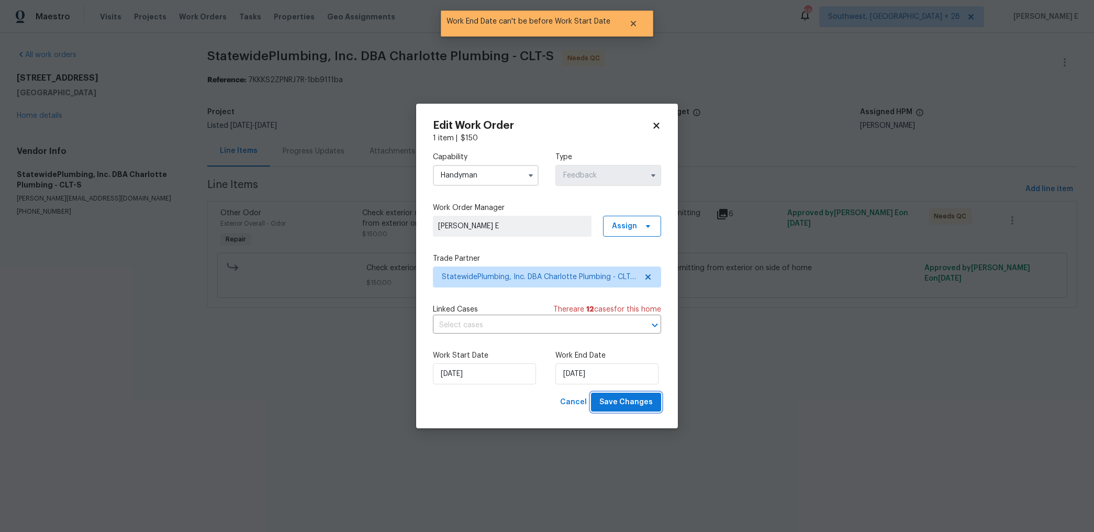
click at [629, 403] on span "Save Changes" at bounding box center [625, 402] width 53 height 13
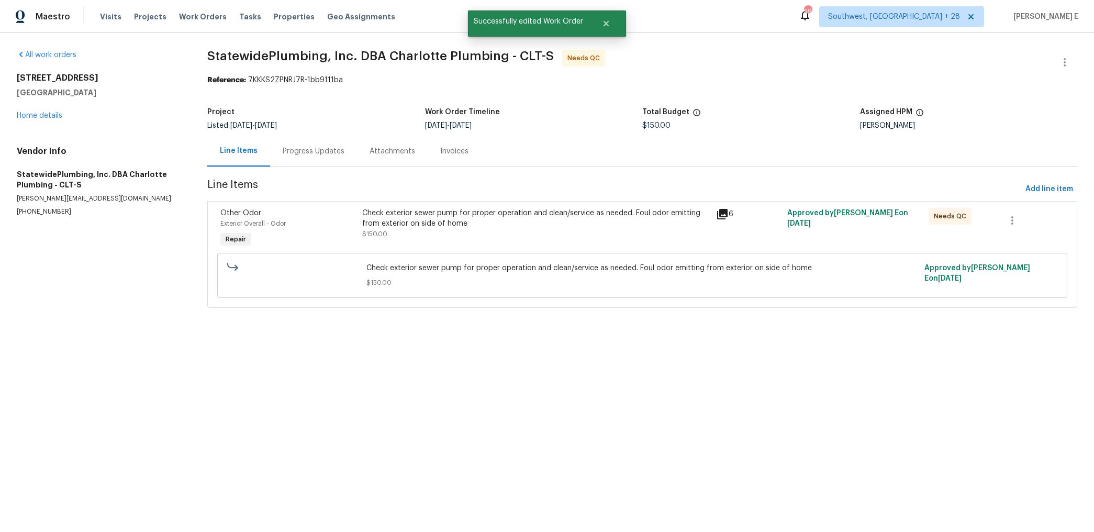
click at [515, 208] on div "Check exterior sewer pump for proper operation and clean/service as needed. Fou…" at bounding box center [536, 218] width 348 height 21
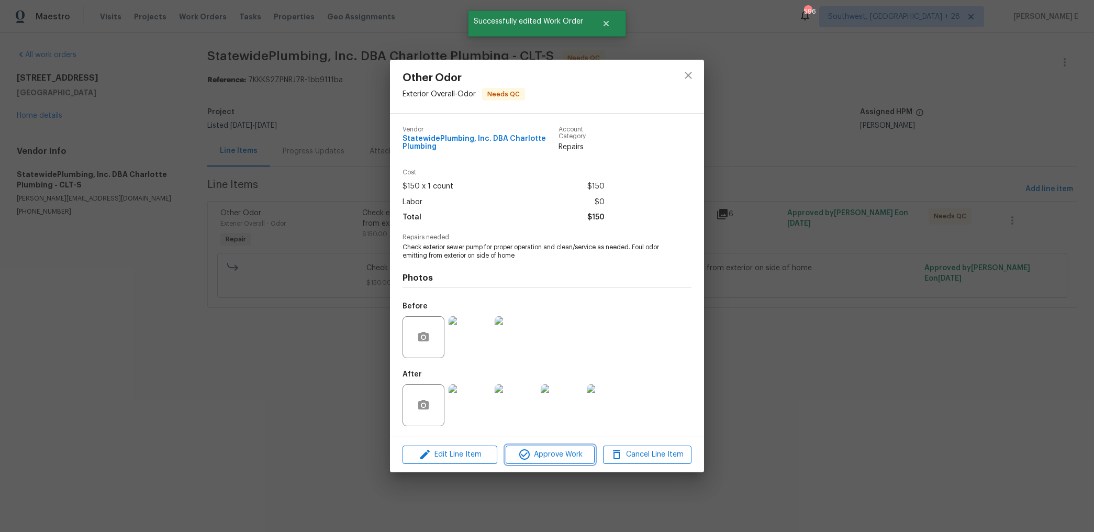
click at [552, 445] on button "Approve Work" at bounding box center [549, 454] width 88 height 18
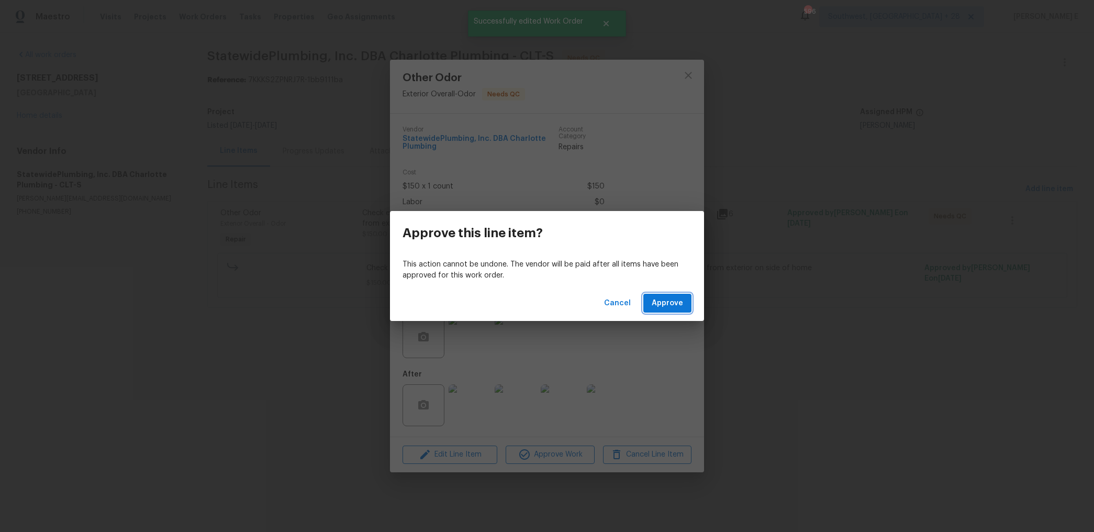
click at [674, 307] on span "Approve" at bounding box center [666, 303] width 31 height 13
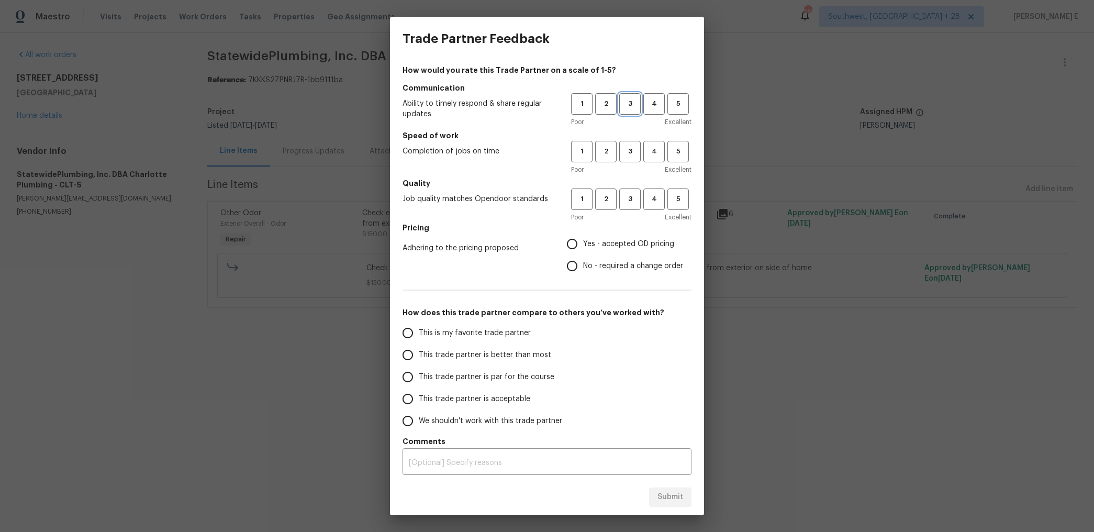
click at [630, 106] on span "3" at bounding box center [629, 104] width 19 height 12
click at [626, 159] on button "3" at bounding box center [629, 151] width 21 height 21
click at [623, 196] on span "3" at bounding box center [629, 199] width 19 height 12
click at [567, 266] on input "No - required a change order" at bounding box center [572, 266] width 22 height 22
radio input "true"
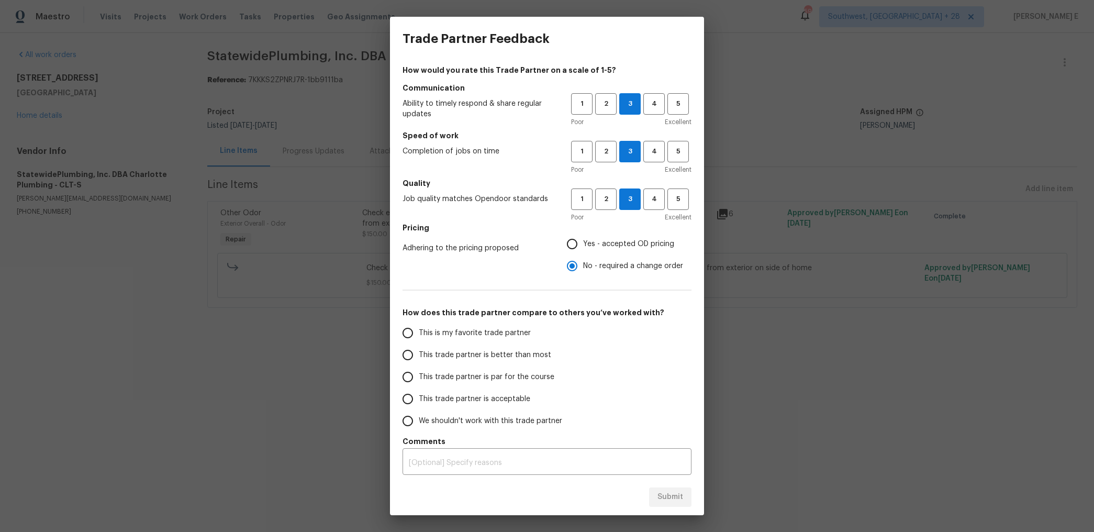
click at [577, 242] on input "Yes - accepted OD pricing" at bounding box center [572, 244] width 22 height 22
radio input "true"
click at [468, 371] on span "This trade partner is par for the course" at bounding box center [487, 376] width 136 height 11
click at [419, 371] on input "This trade partner is par for the course" at bounding box center [408, 377] width 22 height 22
click at [663, 495] on span "Submit" at bounding box center [670, 496] width 26 height 13
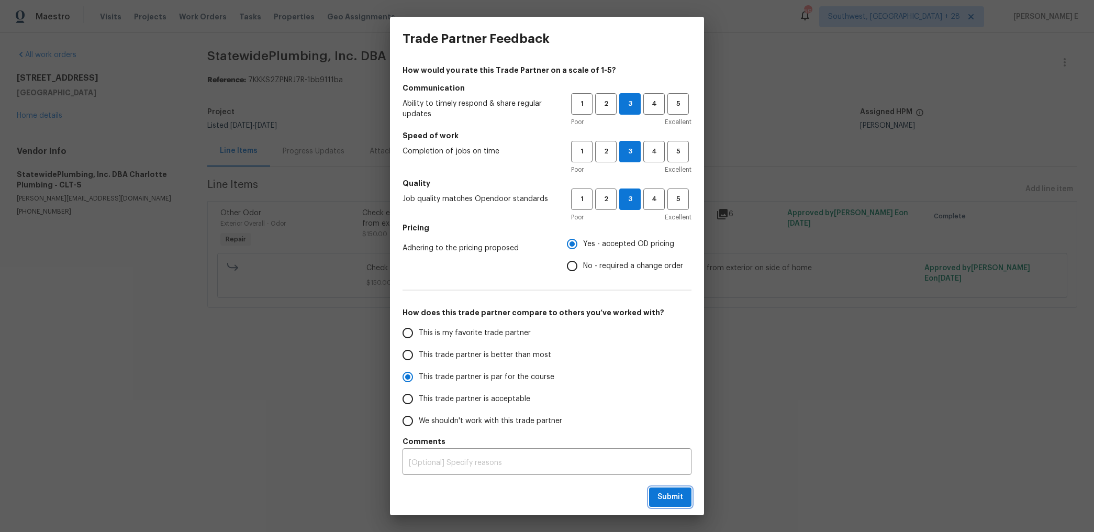
radio input "true"
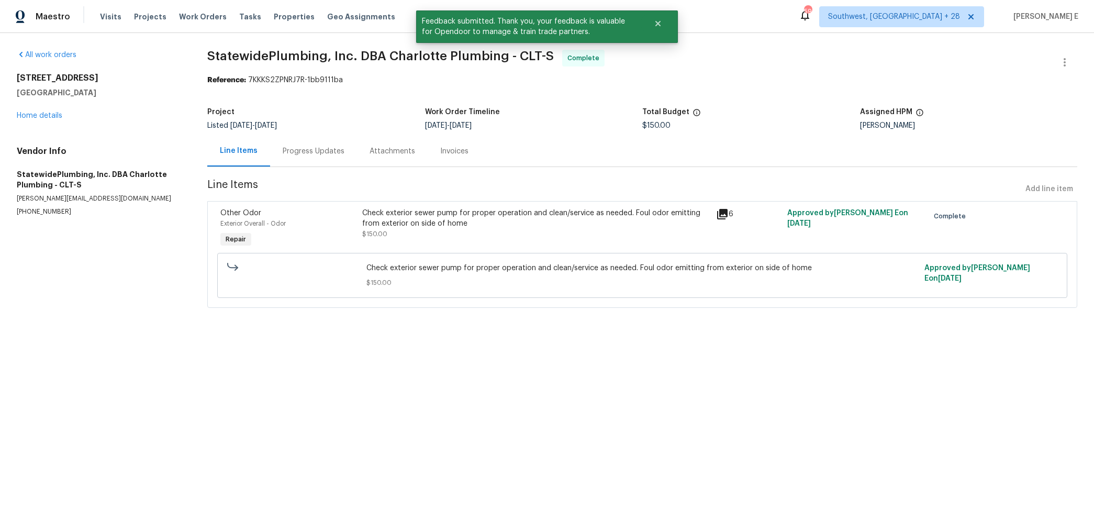
click at [326, 149] on div "Progress Updates" at bounding box center [314, 151] width 62 height 10
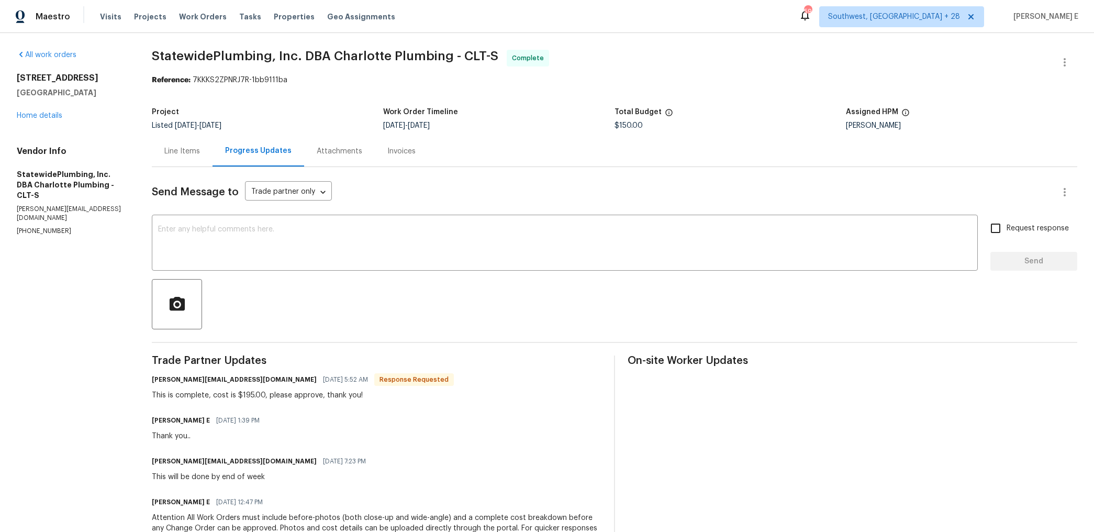
scroll to position [1, 0]
click at [414, 249] on textarea at bounding box center [564, 242] width 813 height 37
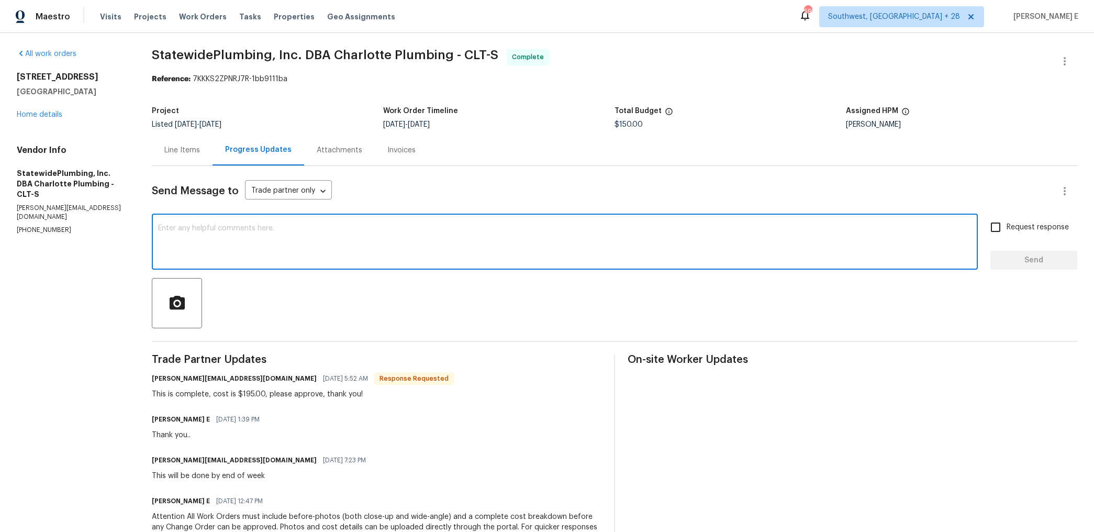
click at [186, 157] on div "Line Items" at bounding box center [182, 149] width 61 height 31
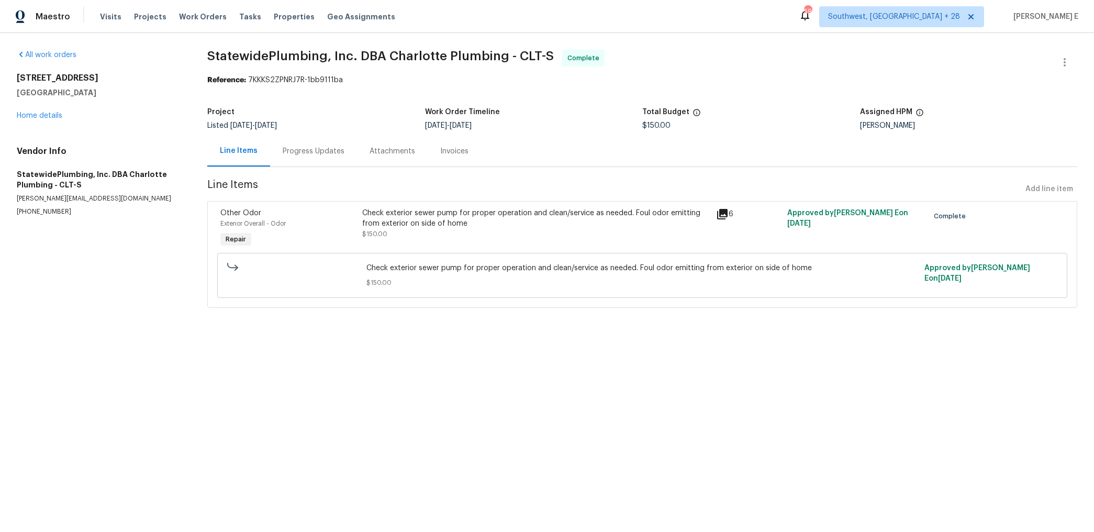
click at [326, 144] on div "Progress Updates" at bounding box center [313, 151] width 87 height 31
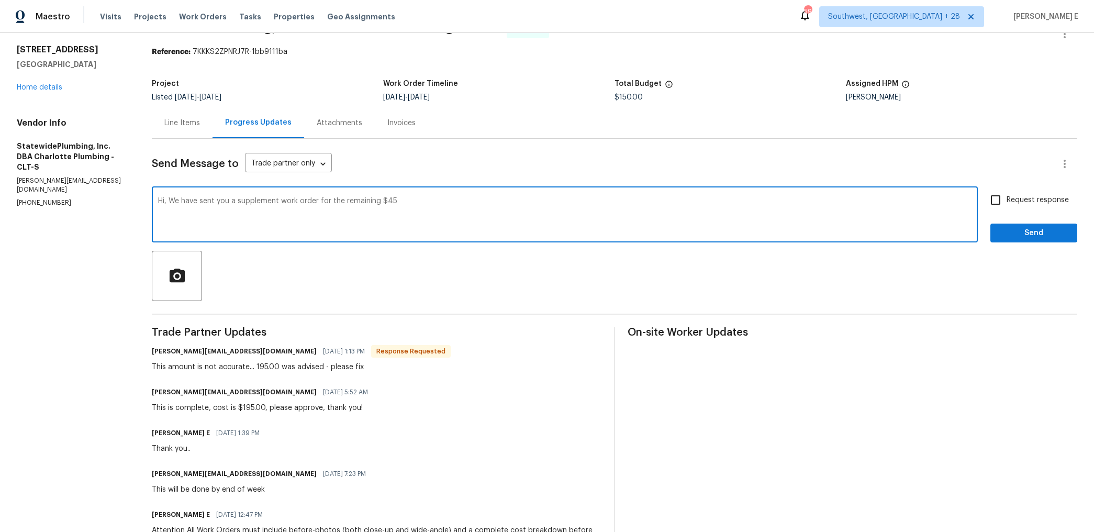
scroll to position [41, 0]
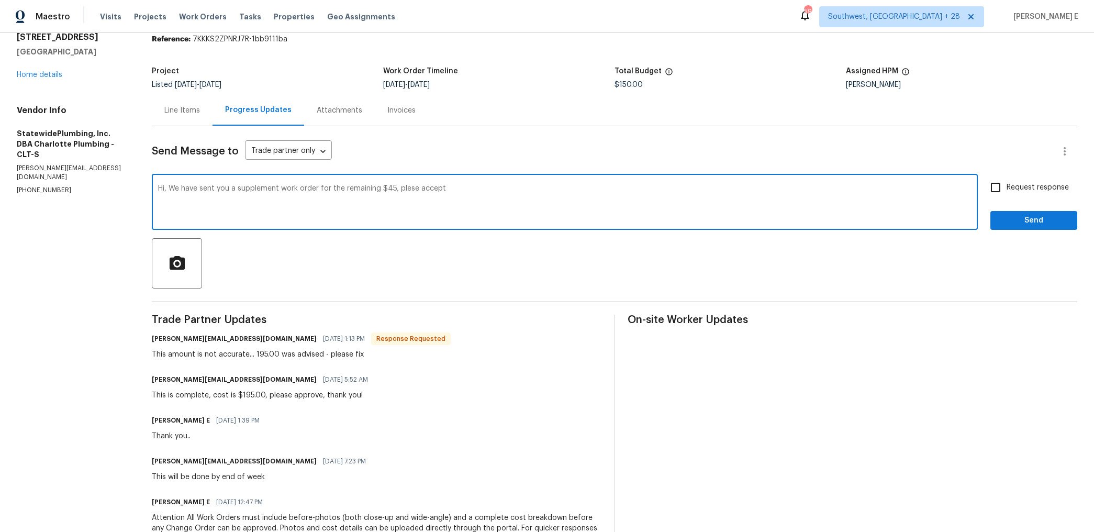
click at [412, 187] on textarea "Hi, We have sent you a supplement work order for the remaining $45, plese accept" at bounding box center [564, 203] width 813 height 37
click at [469, 203] on textarea "Hi, We have sent you a supplement work order for the remaining $45, please acce…" at bounding box center [564, 203] width 813 height 37
drag, startPoint x: 172, startPoint y: 189, endPoint x: 179, endPoint y: 212, distance: 24.2
click at [173, 193] on textarea "Hi, We have sent you a supplement work order for the remaining $45, please acce…" at bounding box center [564, 203] width 813 height 37
paste textarea "’ve sent you a supplemental work order for the remaining $45. Please accept it …"
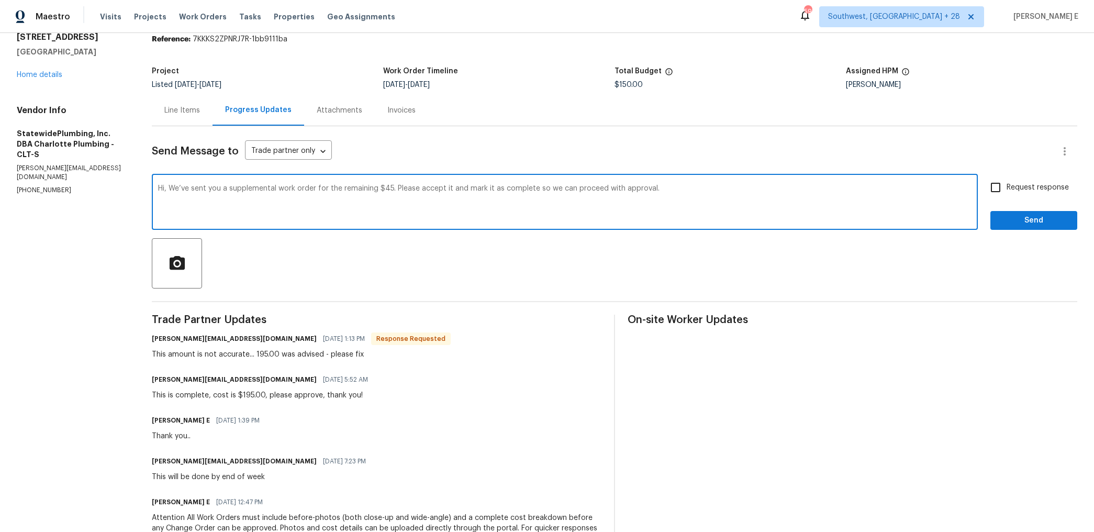
type textarea "Hi, We’ve sent you a supplemental work order for the remaining $45. Please acce…"
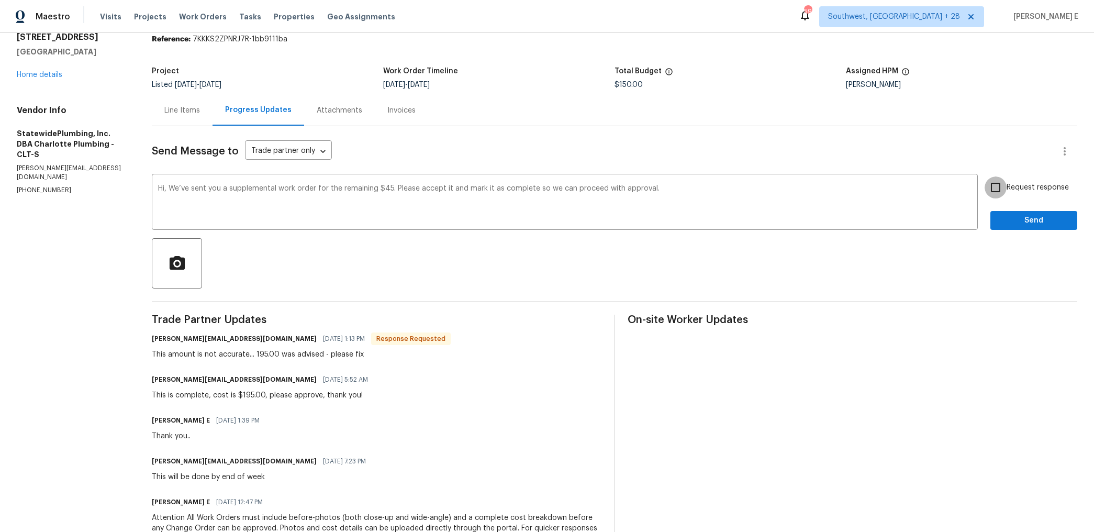
click at [988, 189] on input "Request response" at bounding box center [995, 187] width 22 height 22
checkbox input "true"
click at [998, 219] on button "Send" at bounding box center [1033, 220] width 87 height 19
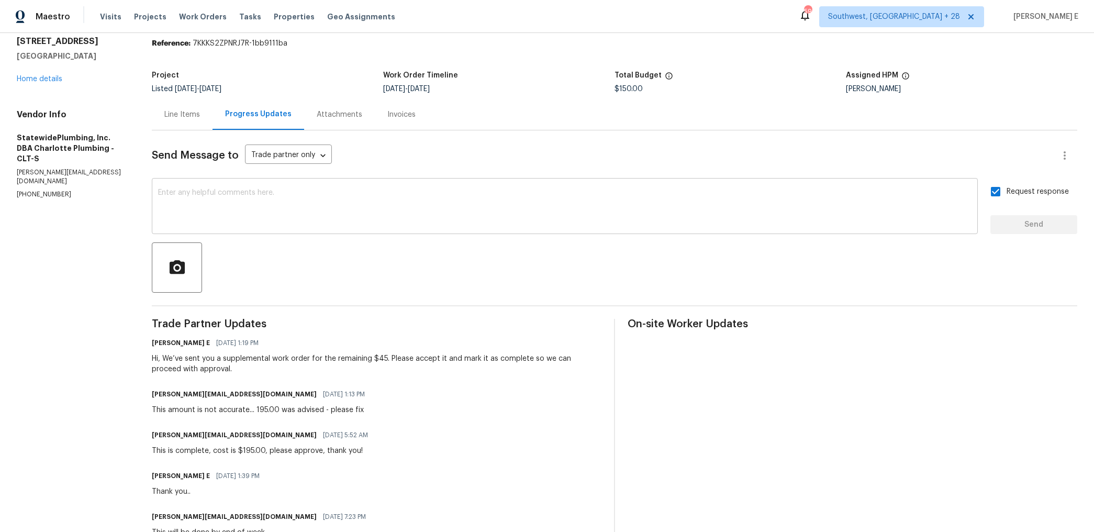
scroll to position [0, 0]
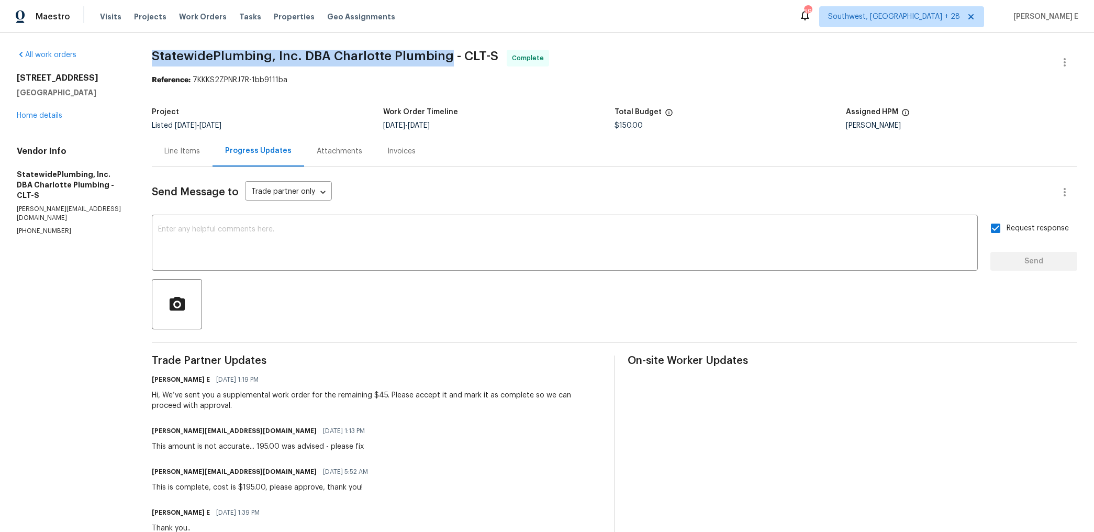
drag, startPoint x: 154, startPoint y: 60, endPoint x: 447, endPoint y: 57, distance: 292.5
click at [447, 57] on span "StatewidePlumbing, Inc. DBA Charlotte Plumbing - CLT-S" at bounding box center [325, 56] width 346 height 13
copy span "StatewidePlumbing, Inc. DBA Charlotte Plumbing"
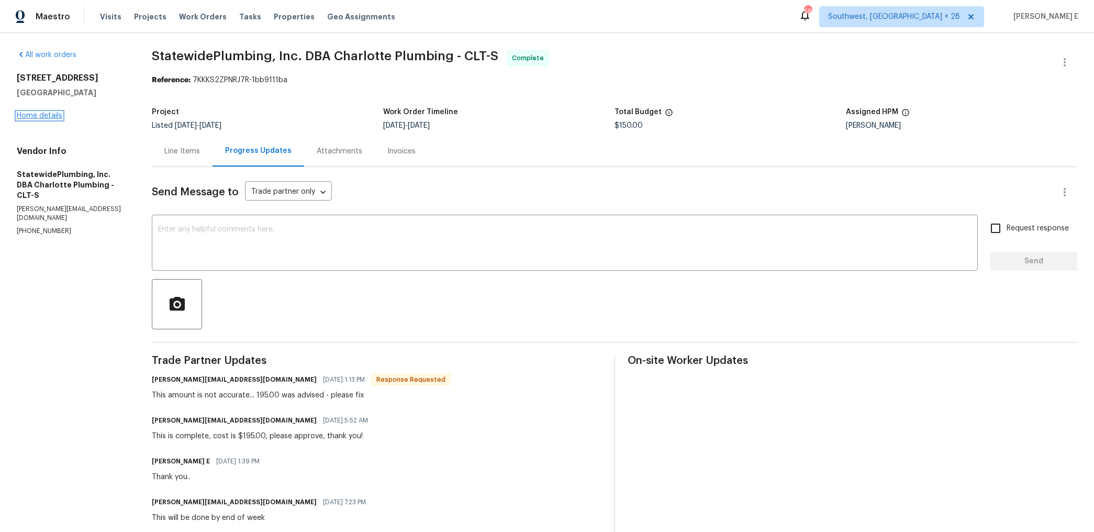
click at [41, 116] on link "Home details" at bounding box center [40, 115] width 46 height 7
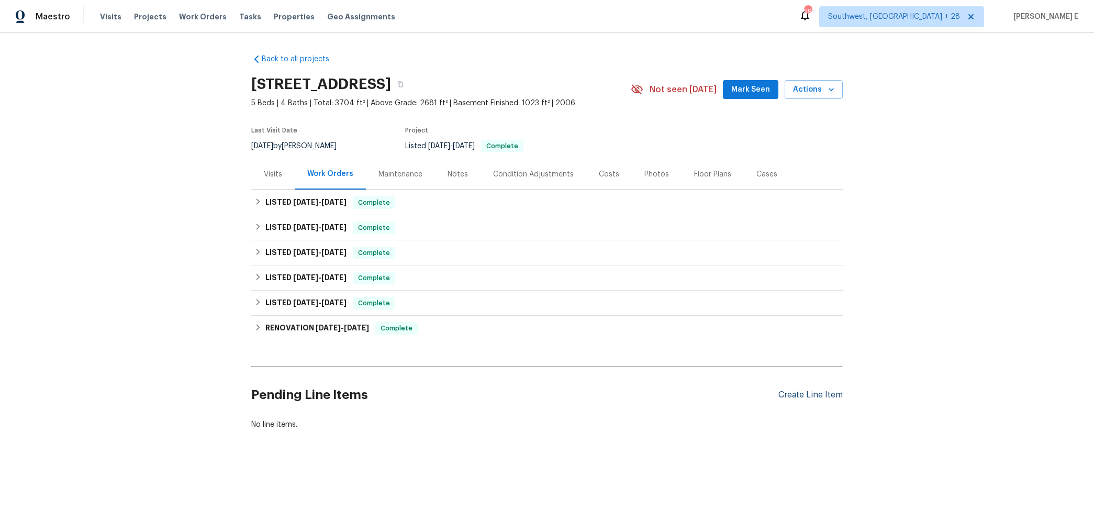
click at [800, 391] on div "Create Line Item" at bounding box center [810, 395] width 64 height 10
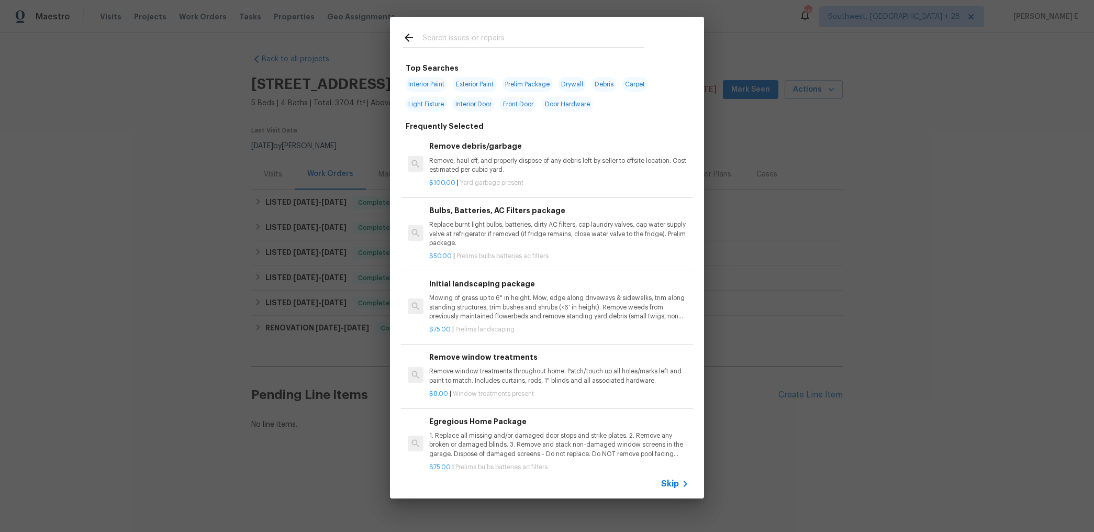
click at [663, 486] on span "Skip" at bounding box center [670, 483] width 18 height 10
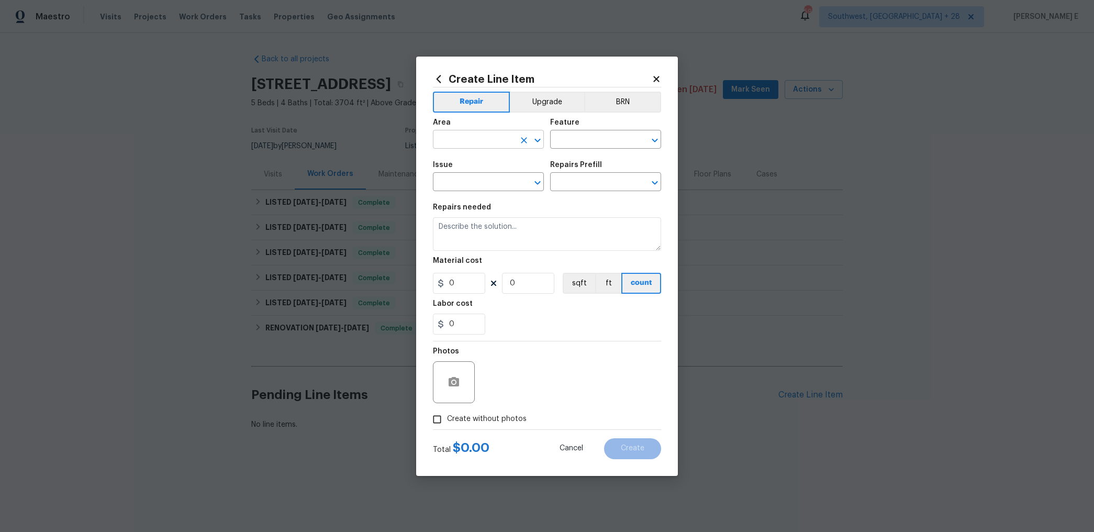
click at [487, 139] on input "text" at bounding box center [474, 140] width 82 height 16
type input "Exterior Overall"
type input "Odor"
click at [469, 241] on li "Other Odor" at bounding box center [488, 248] width 111 height 17
type input "Other Odor"
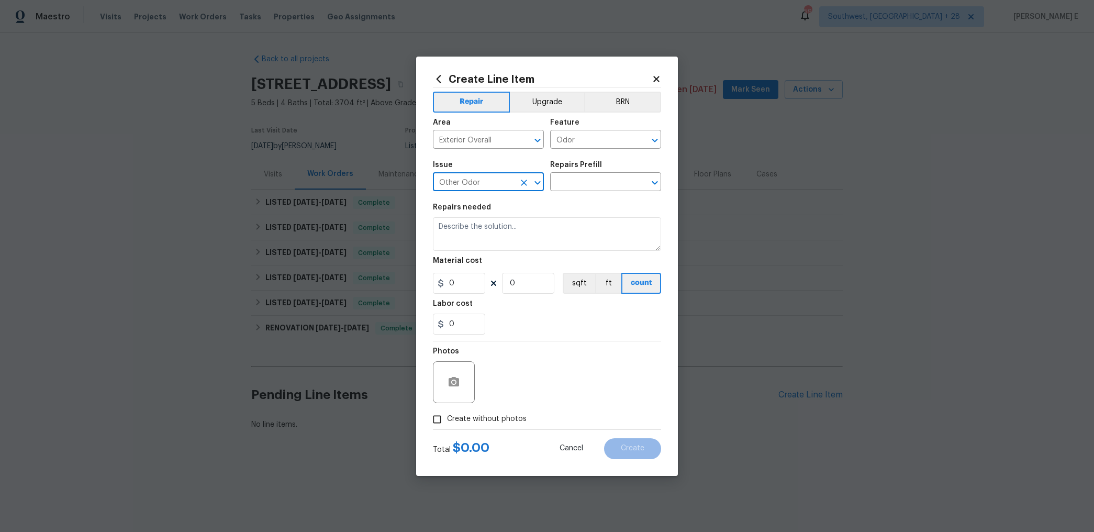
click at [600, 169] on div "Repairs Prefill" at bounding box center [605, 168] width 111 height 14
click at [588, 179] on input "text" at bounding box center [591, 183] width 82 height 16
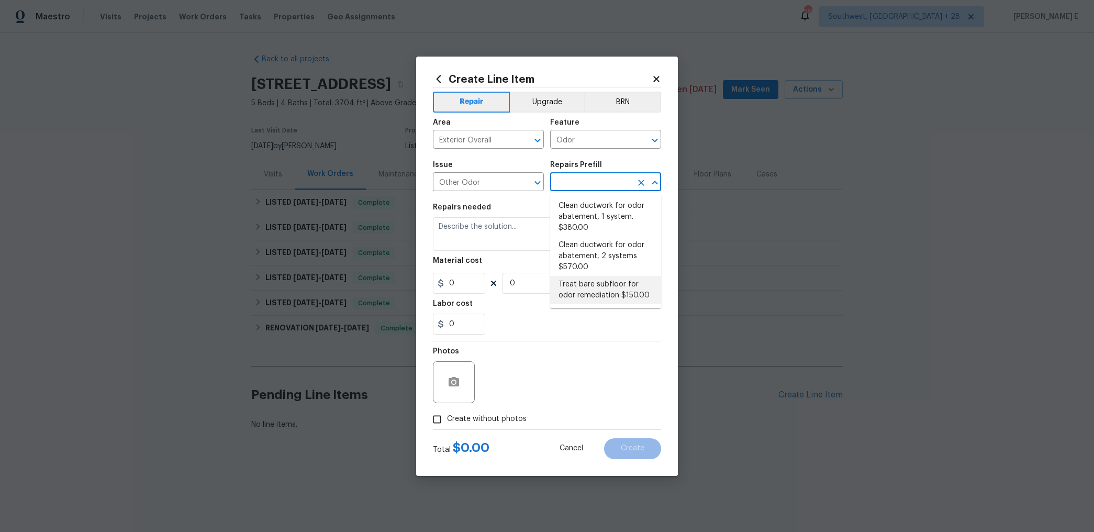
click at [598, 286] on li "Treat bare subfloor for odor remediation $150.00" at bounding box center [605, 290] width 111 height 28
type input "Treat bare subfloor for odor remediation $150.00"
type textarea "Enzyme Treatment for bare subfloor"
type input "150"
type input "1"
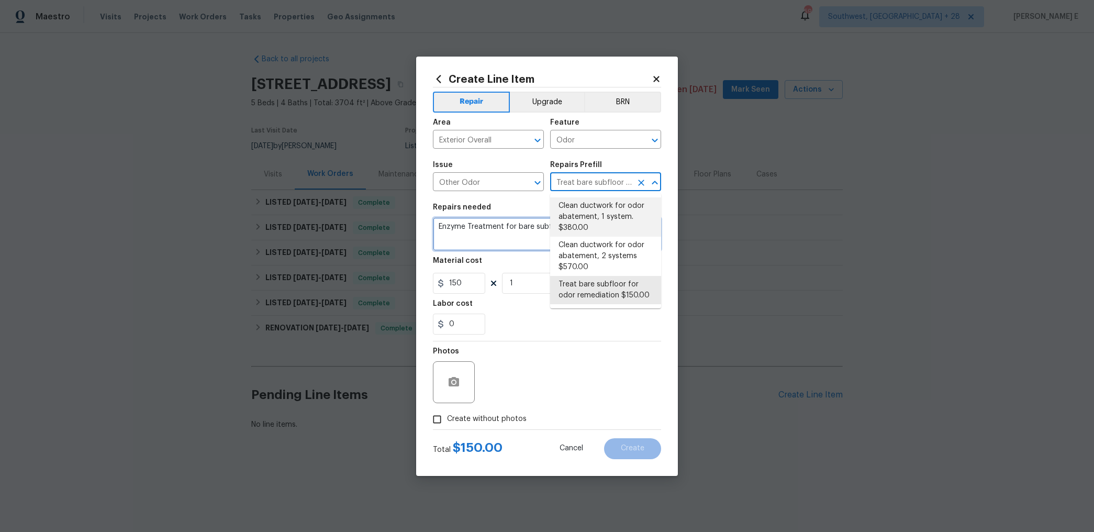
click at [493, 232] on textarea "Enzyme Treatment for bare subfloor" at bounding box center [547, 233] width 228 height 33
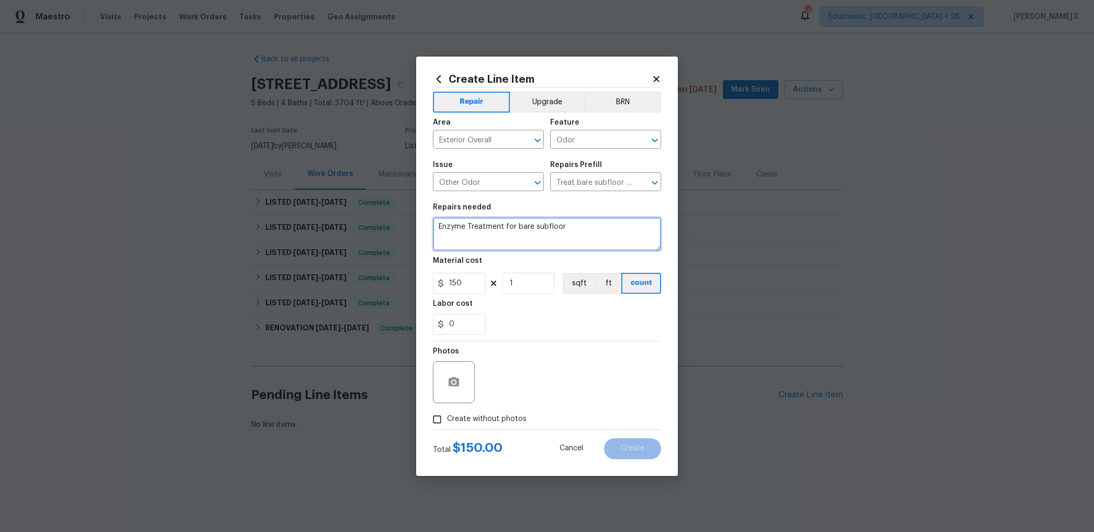
click at [493, 232] on textarea "Enzyme Treatment for bare subfloor" at bounding box center [547, 233] width 228 height 33
type textarea "Supplement work order"
click at [456, 281] on input "150" at bounding box center [459, 283] width 52 height 21
type input "1"
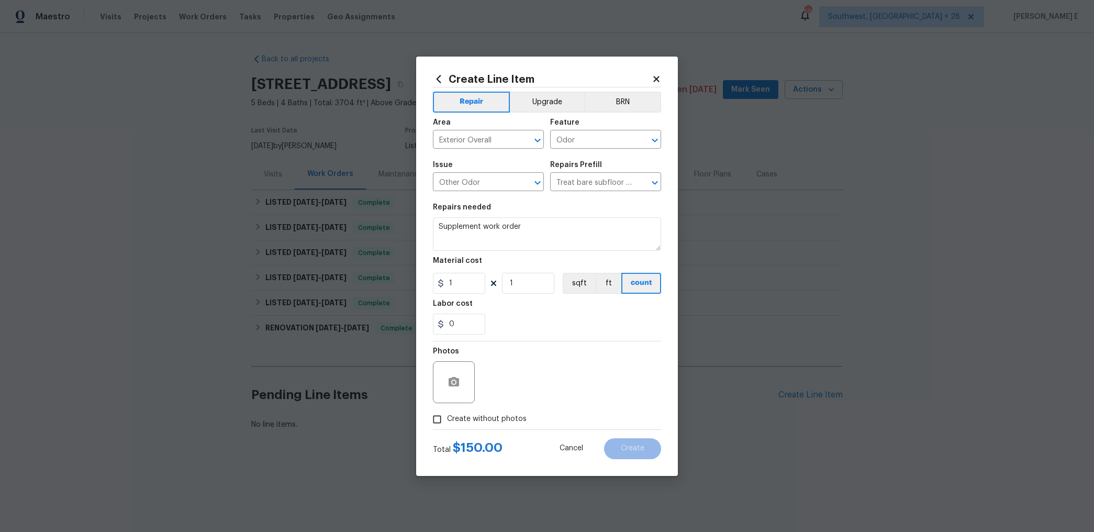
click at [453, 411] on label "Create without photos" at bounding box center [476, 419] width 99 height 20
click at [447, 411] on input "Create without photos" at bounding box center [437, 419] width 20 height 20
checkbox input "true"
click at [520, 368] on textarea at bounding box center [572, 382] width 178 height 42
drag, startPoint x: 454, startPoint y: 281, endPoint x: 416, endPoint y: 283, distance: 37.7
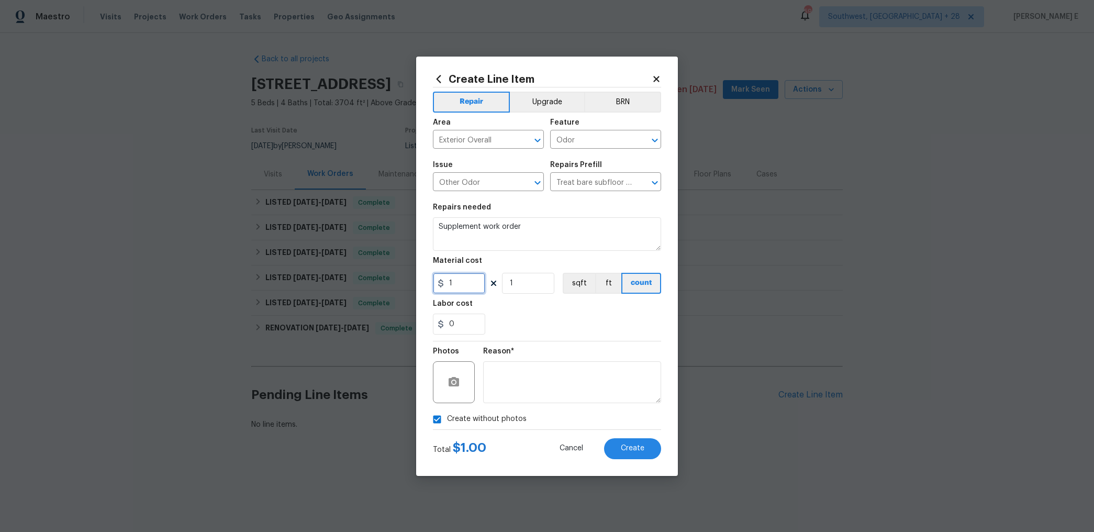
click at [417, 283] on div "Create Line Item Repair Upgrade BRN Area Exterior Overall ​ Feature Odor ​ Issu…" at bounding box center [547, 266] width 262 height 419
type input "45"
click at [632, 448] on span "Create" at bounding box center [633, 448] width 24 height 8
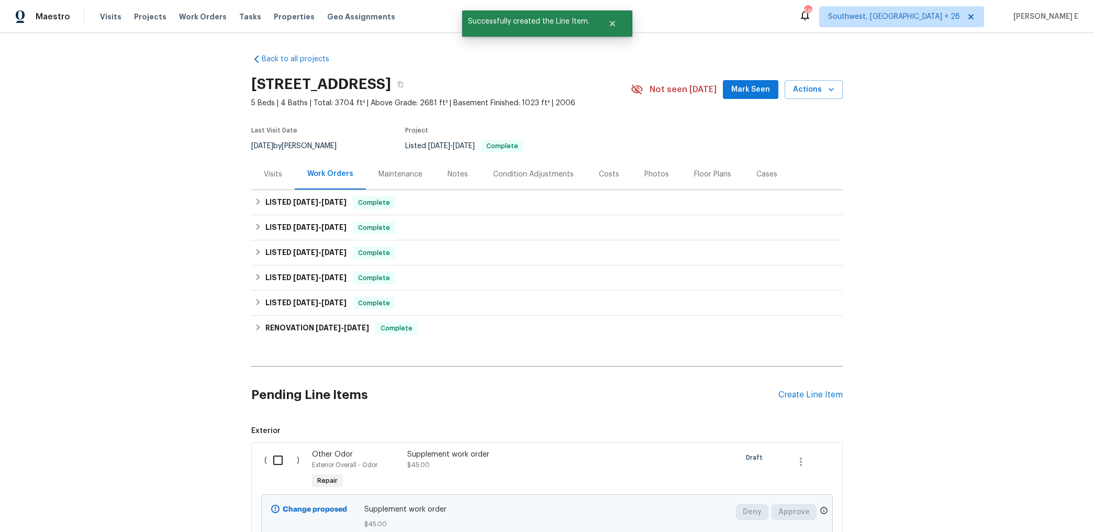
click at [283, 457] on input "checkbox" at bounding box center [282, 460] width 30 height 22
checkbox input "true"
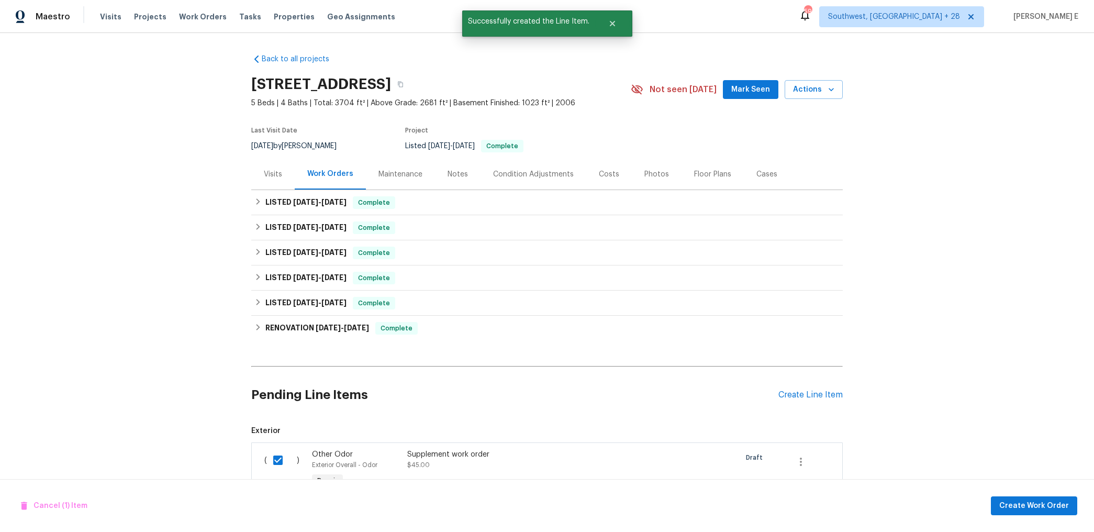
scroll to position [88, 0]
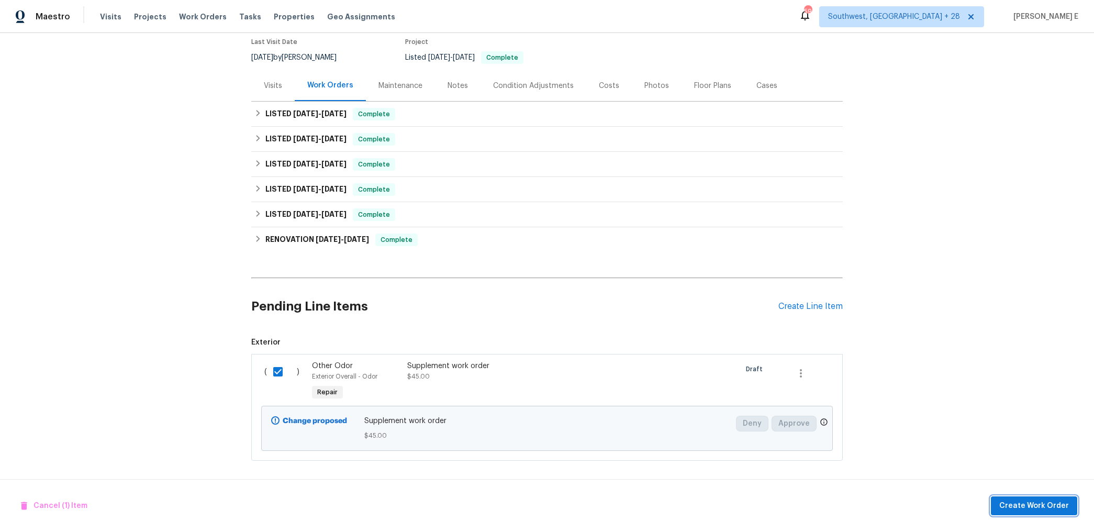
click at [1008, 501] on span "Create Work Order" at bounding box center [1034, 505] width 70 height 13
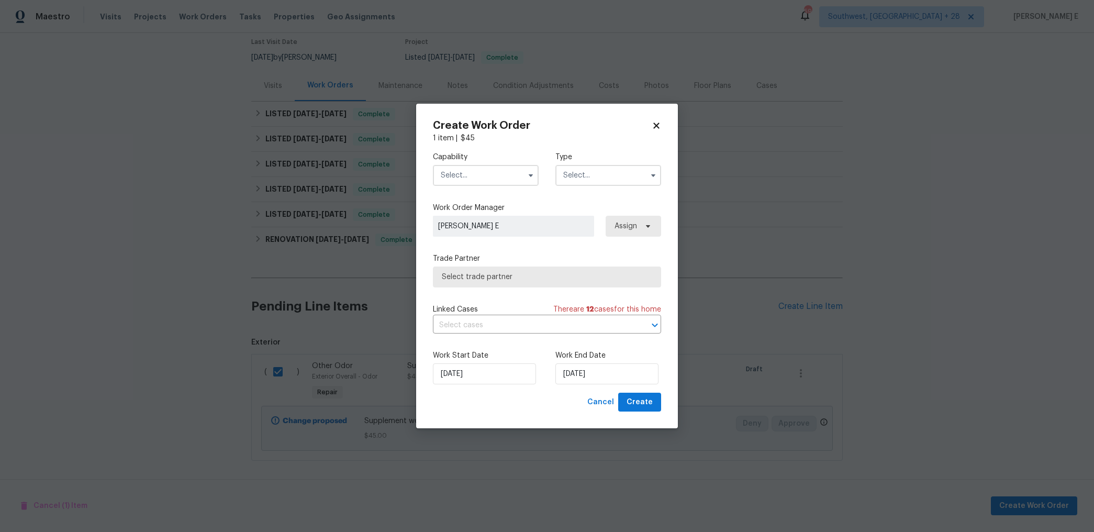
click at [524, 177] on span at bounding box center [531, 175] width 16 height 16
click at [534, 175] on icon "button" at bounding box center [530, 175] width 8 height 8
click at [489, 227] on div "Plumbing" at bounding box center [485, 226] width 100 height 19
type input "Plumbing"
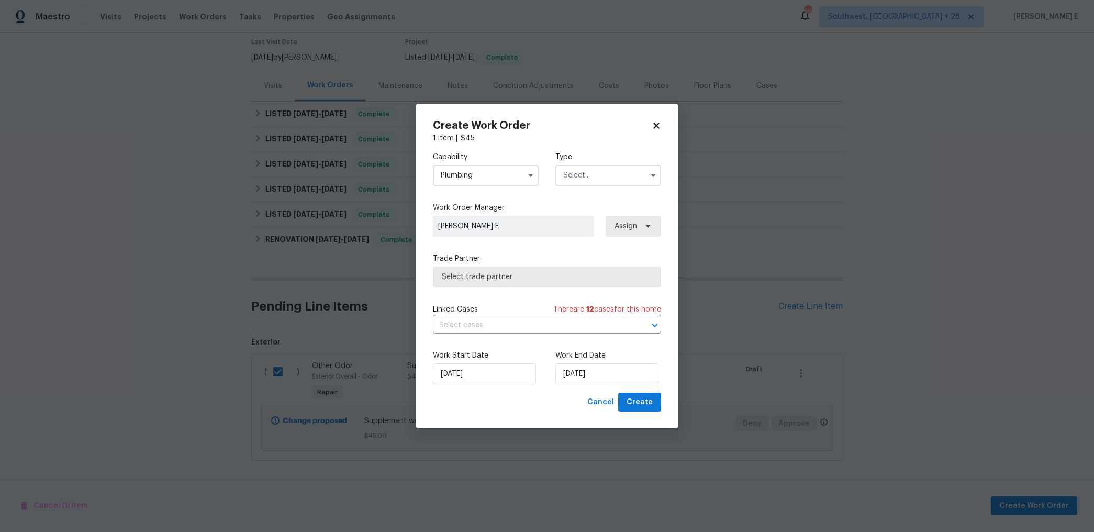
click at [568, 173] on input "text" at bounding box center [608, 175] width 106 height 21
click at [571, 190] on div "Feedback" at bounding box center [608, 197] width 100 height 19
type input "Feedback"
click at [499, 274] on span "Select trade partner" at bounding box center [539, 277] width 195 height 10
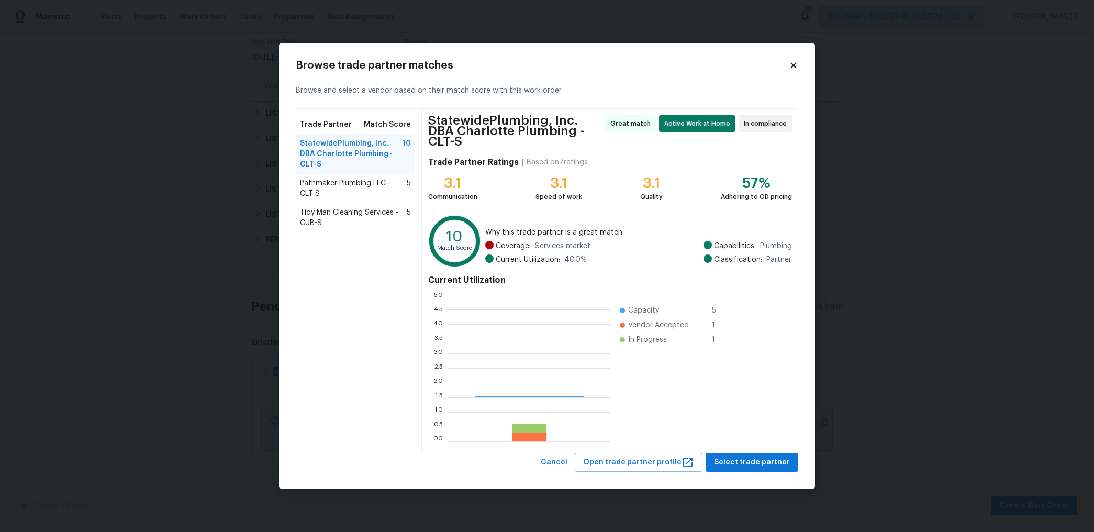
scroll to position [147, 163]
click at [730, 445] on div "StatewidePlumbing, Inc. DBA [PERSON_NAME] - CLT-S Great match Active Work at Ho…" at bounding box center [610, 281] width 376 height 344
click at [723, 456] on span "Select trade partner" at bounding box center [752, 462] width 76 height 13
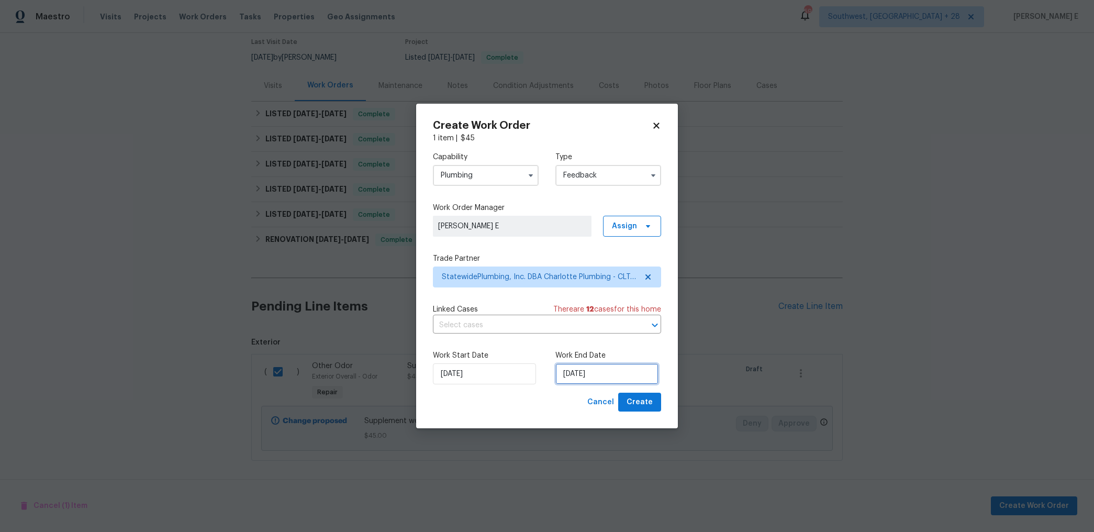
click at [606, 368] on input "[DATE]" at bounding box center [606, 373] width 103 height 21
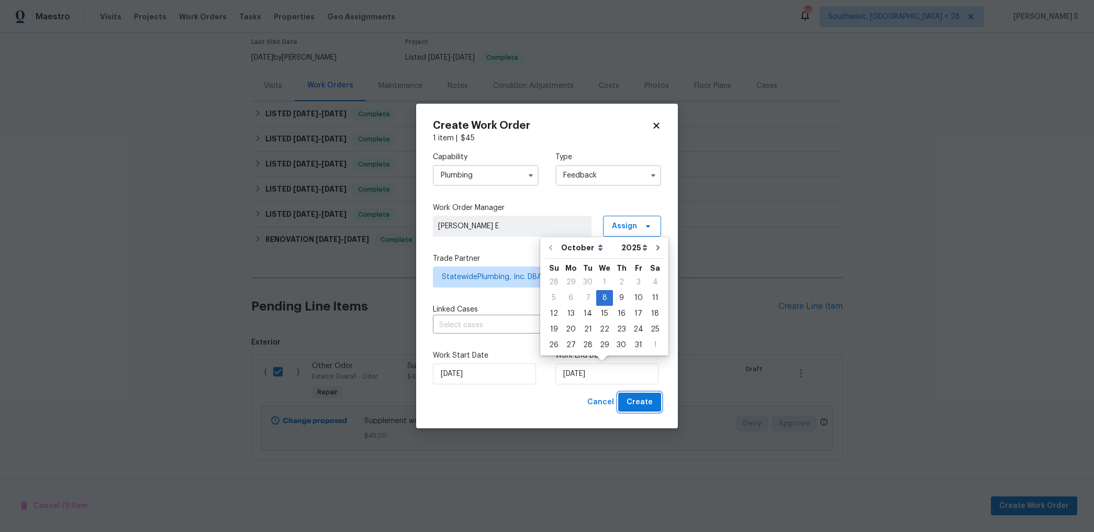
click at [635, 401] on span "Create" at bounding box center [639, 402] width 26 height 13
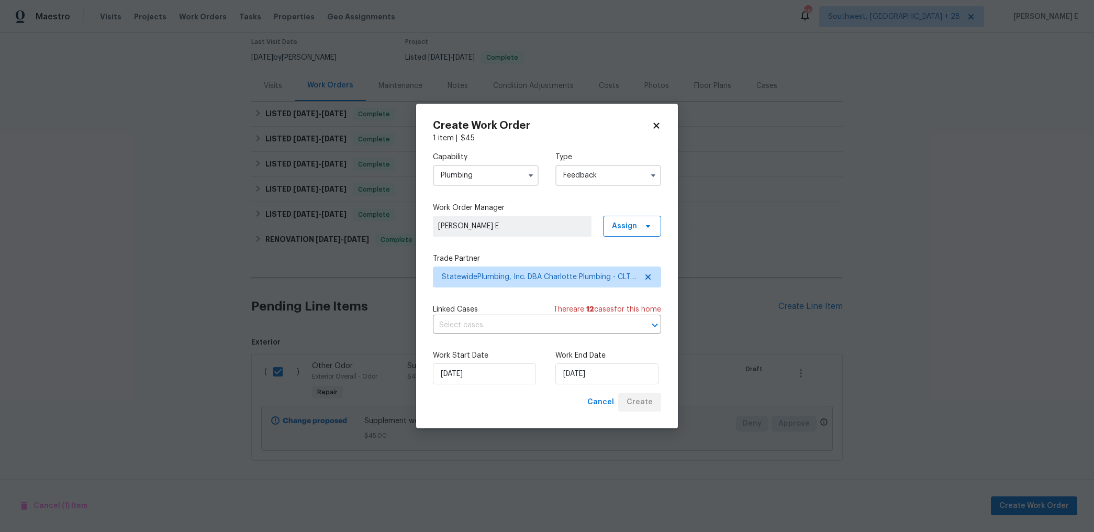
checkbox input "false"
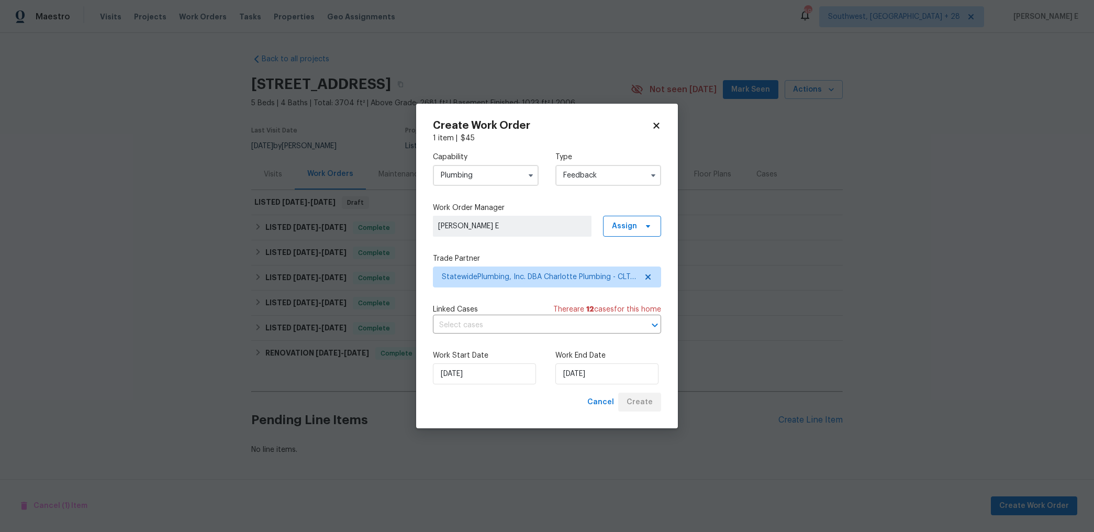
scroll to position [0, 0]
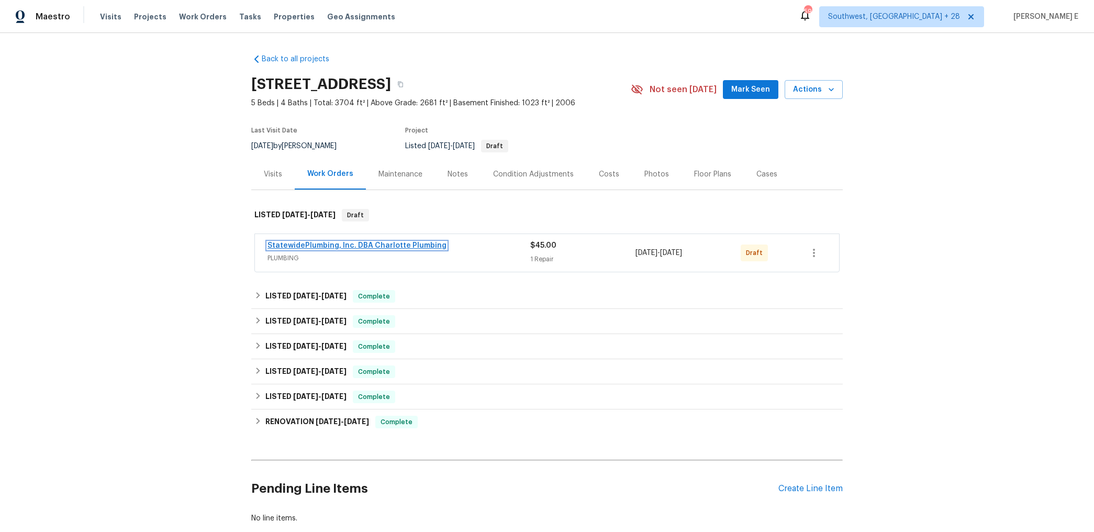
click at [365, 242] on link "StatewidePlumbing, Inc. DBA Charlotte Plumbing" at bounding box center [356, 245] width 179 height 7
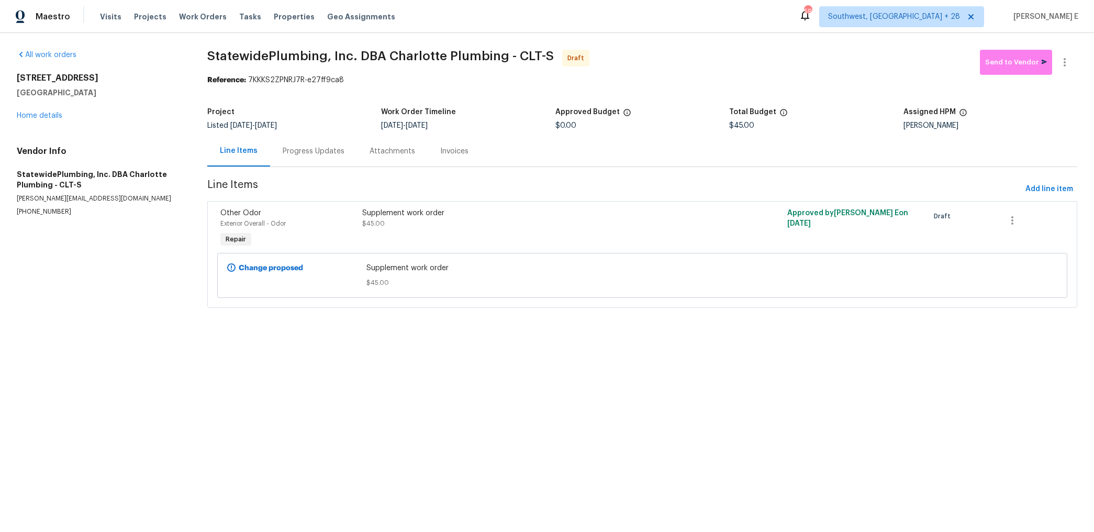
click at [300, 165] on div "Progress Updates" at bounding box center [313, 151] width 87 height 31
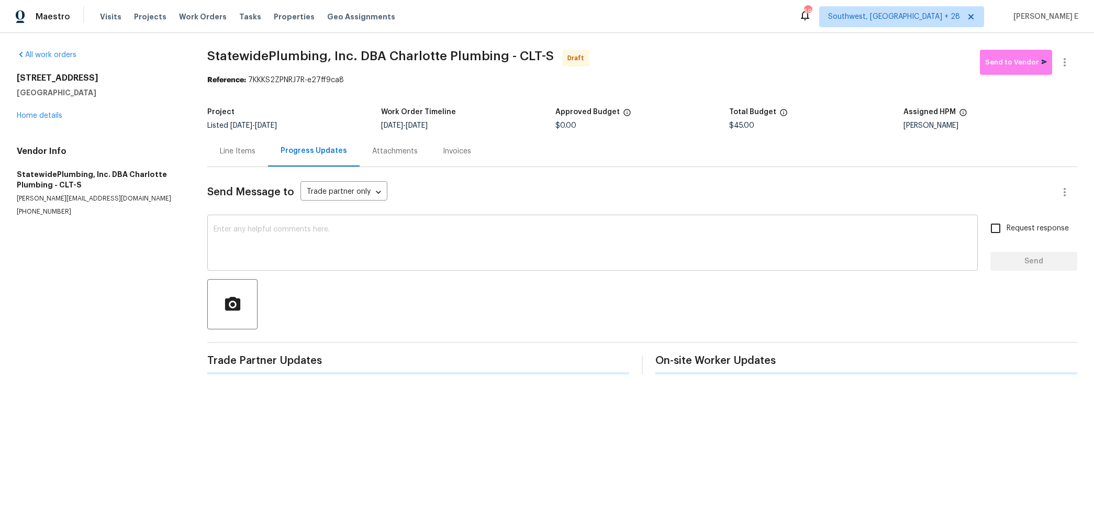
click at [313, 242] on textarea at bounding box center [592, 244] width 758 height 37
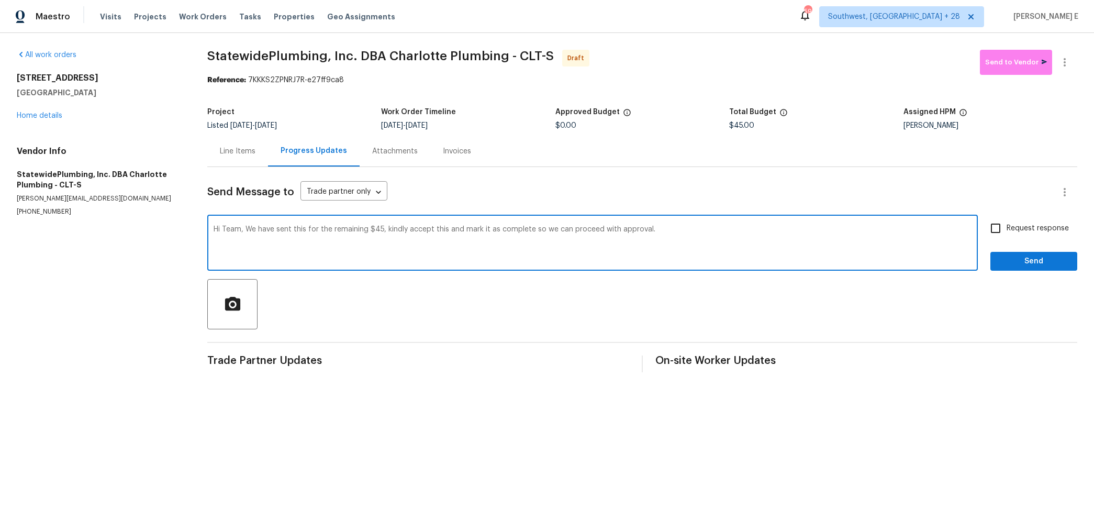
drag, startPoint x: 245, startPoint y: 231, endPoint x: 245, endPoint y: 283, distance: 52.3
click at [245, 234] on textarea "Hi Team, We have sent this for the remaining $45, kindly accept this and mark i…" at bounding box center [592, 244] width 758 height 37
paste textarea "’ve sent this for the remaining $45. Kindly accept it"
type textarea "Hi Team, We’ve sent this for the remaining $45. Kindly accept it and mark it as…"
click at [984, 236] on div "Hi Team, We’ve sent this for the remaining $45. Kindly accept it and mark it as…" at bounding box center [642, 243] width 870 height 53
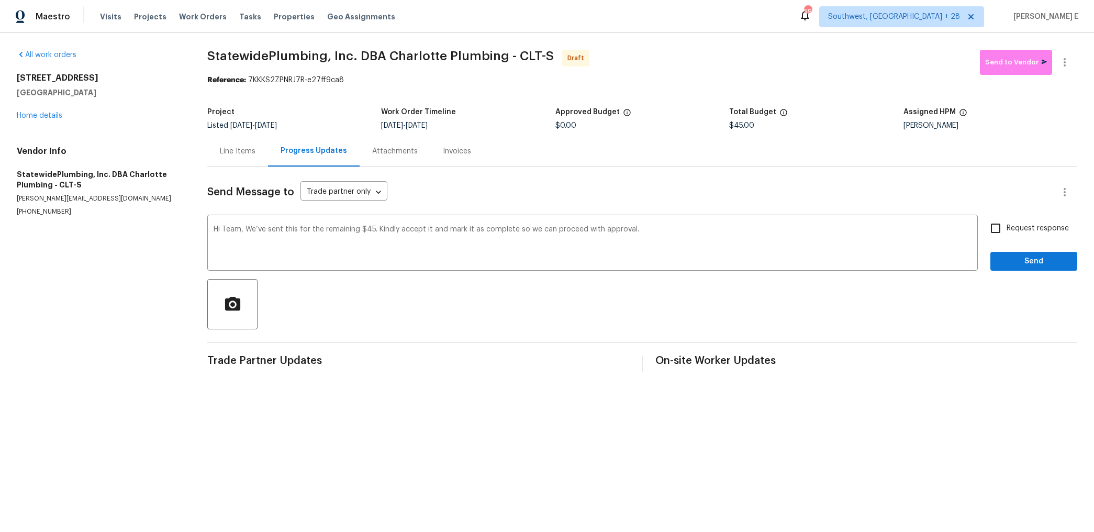
click at [1004, 232] on input "Request response" at bounding box center [995, 228] width 22 height 22
checkbox input "true"
click at [1010, 263] on span "Send" at bounding box center [1033, 261] width 70 height 13
click at [1068, 60] on icon "button" at bounding box center [1064, 62] width 13 height 13
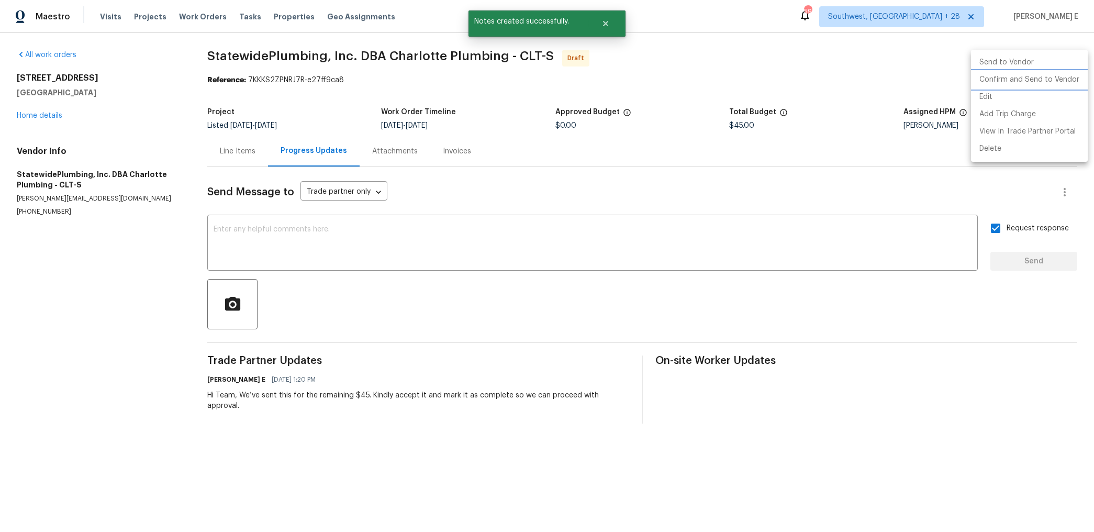
click at [1041, 78] on li "Confirm and Send to Vendor" at bounding box center [1029, 79] width 117 height 17
click at [735, 224] on div at bounding box center [547, 266] width 1094 height 532
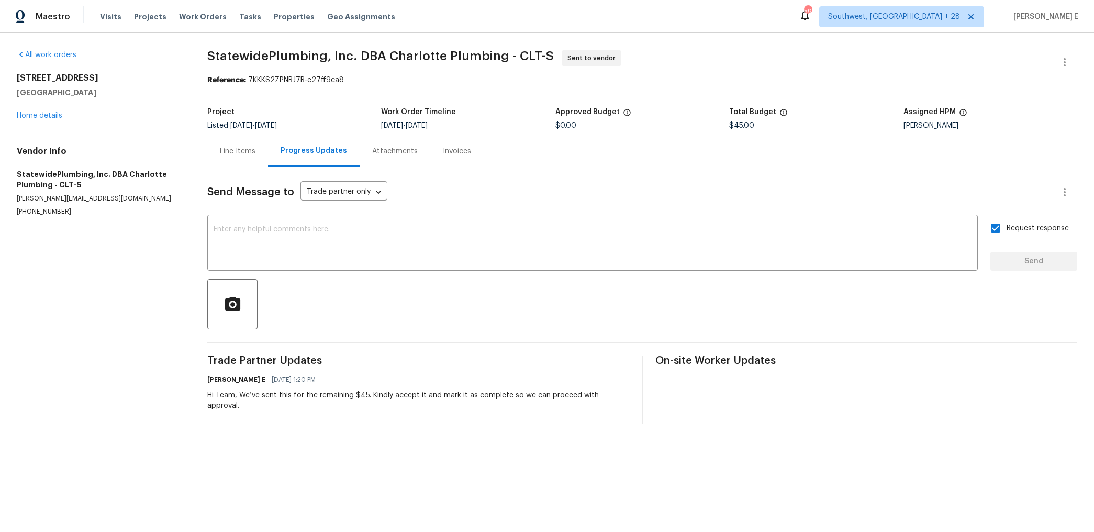
click at [254, 157] on div "Line Items" at bounding box center [237, 151] width 61 height 31
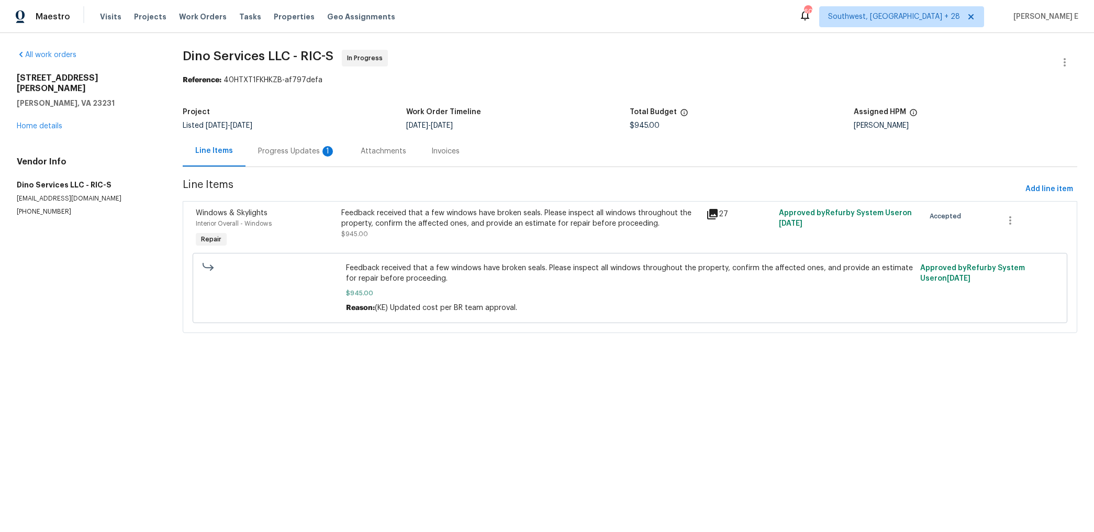
click at [304, 142] on div "Progress Updates 1" at bounding box center [296, 151] width 103 height 31
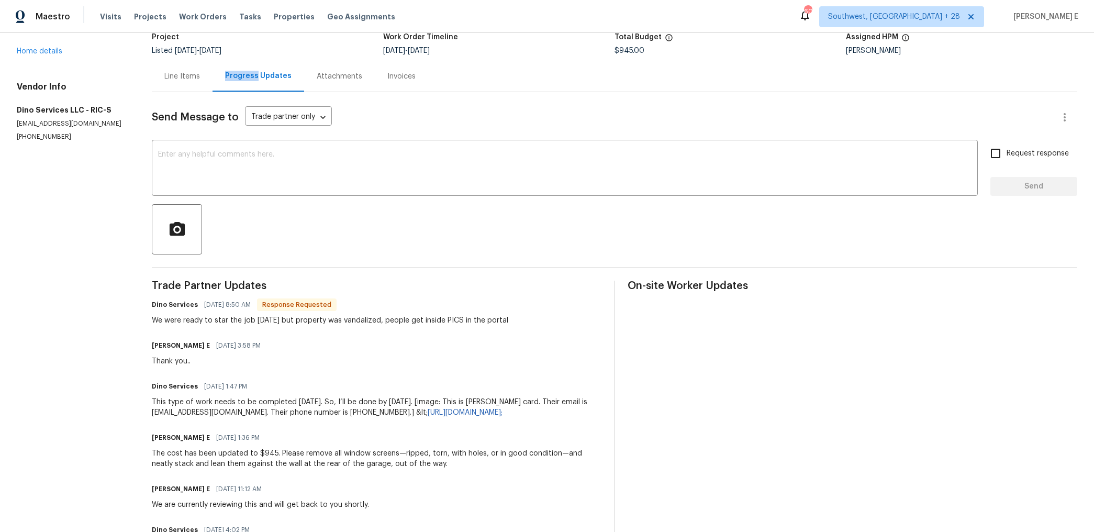
scroll to position [80, 0]
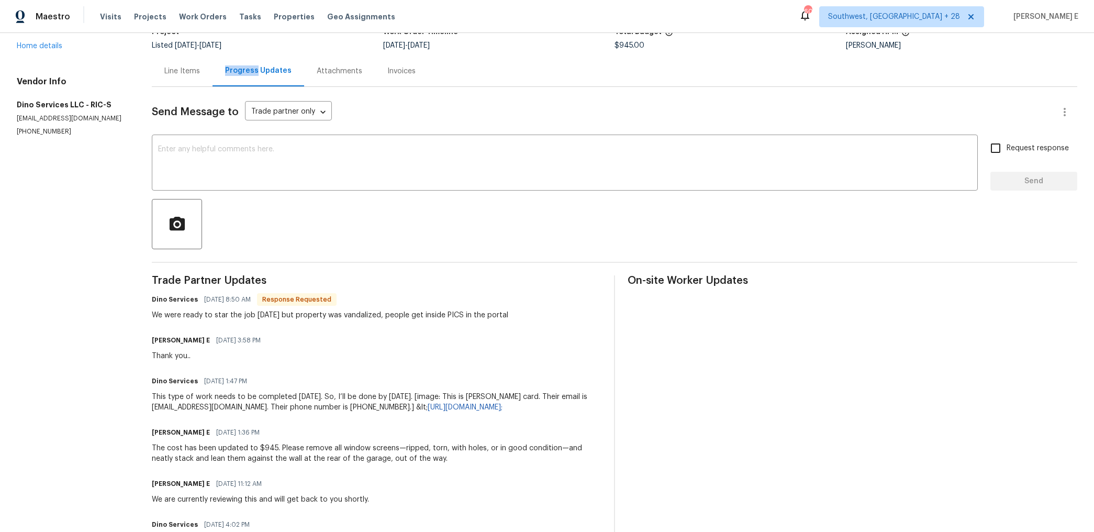
click at [312, 257] on div "Send Message to Trade partner only Trade partner only ​ x ​ Request response Se…" at bounding box center [614, 517] width 925 height 860
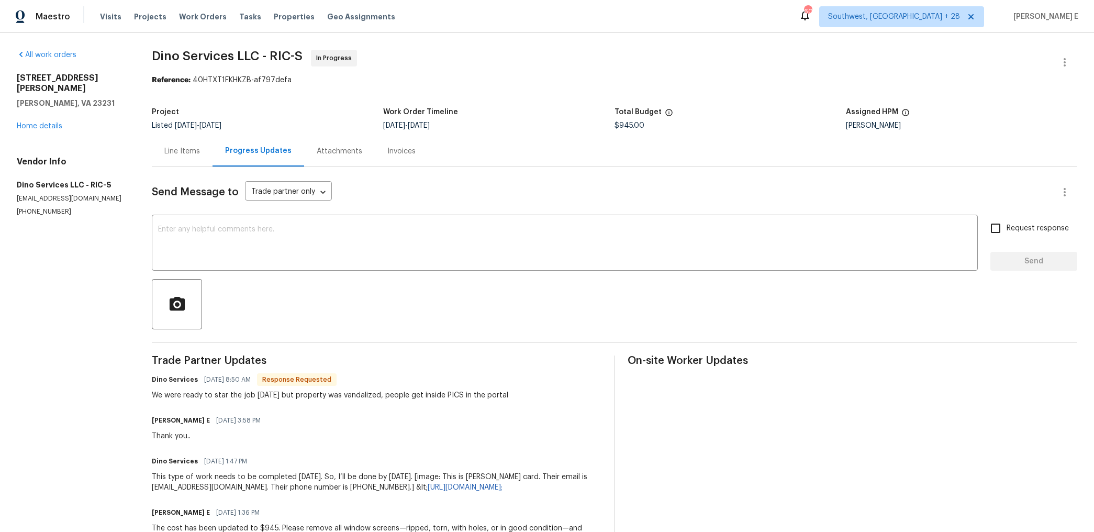
click at [354, 398] on div "We were ready to star the job today but property was vandalized, people get ins…" at bounding box center [330, 395] width 356 height 10
copy div "vandalized"
click at [187, 154] on div "Line Items" at bounding box center [182, 151] width 36 height 10
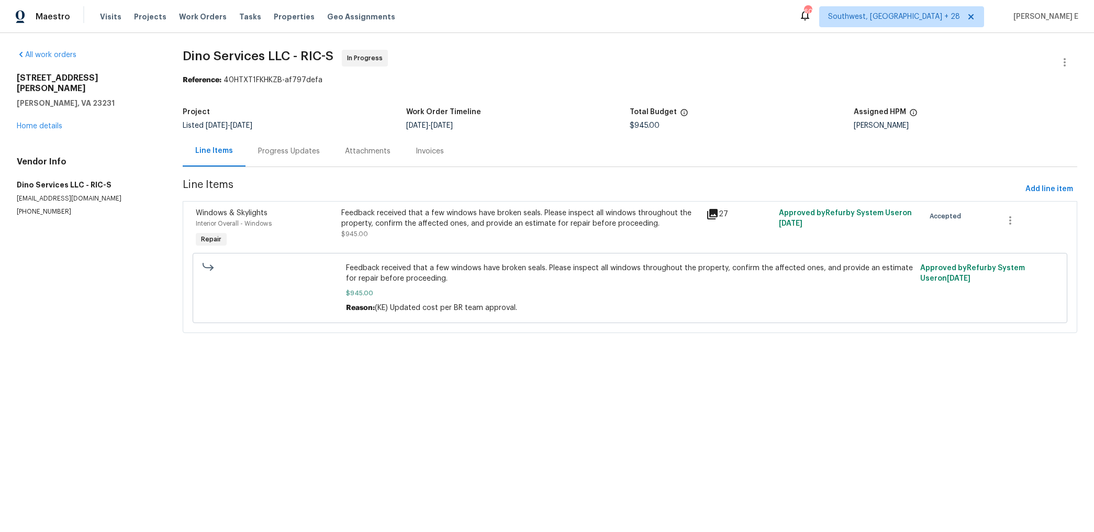
click at [430, 232] on div "Feedback received that a few windows have broken seals. Please inspect all wind…" at bounding box center [520, 223] width 358 height 31
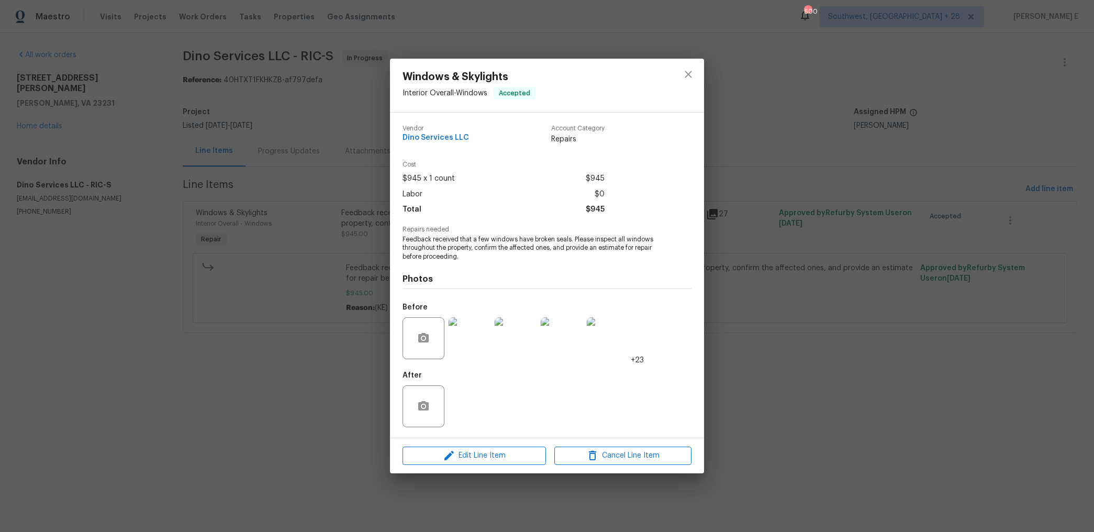
click at [469, 329] on img at bounding box center [469, 338] width 42 height 42
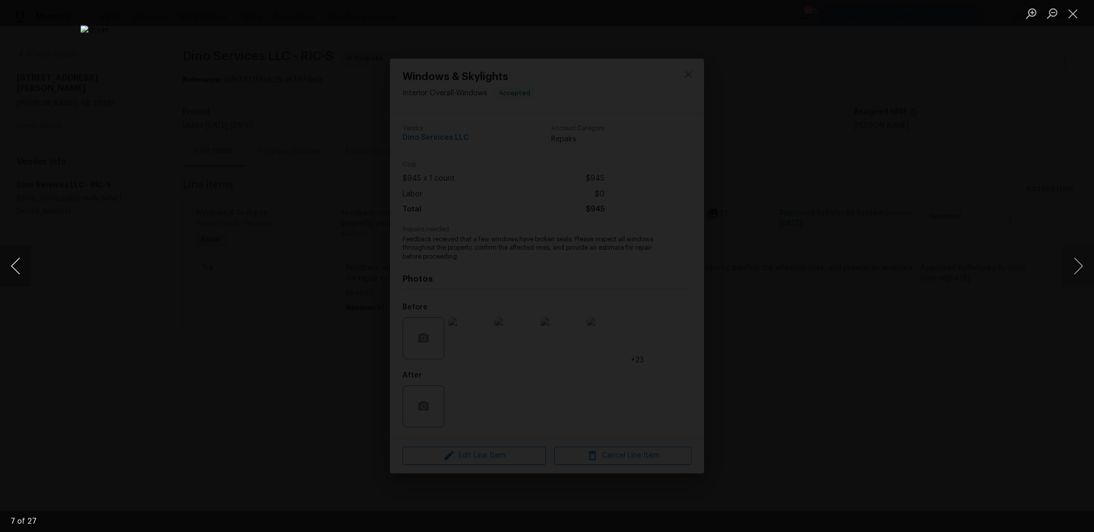
click at [17, 266] on button "Previous image" at bounding box center [15, 266] width 31 height 42
click at [18, 267] on button "Previous image" at bounding box center [15, 266] width 31 height 42
click at [887, 216] on div "Lightbox" at bounding box center [547, 266] width 1094 height 532
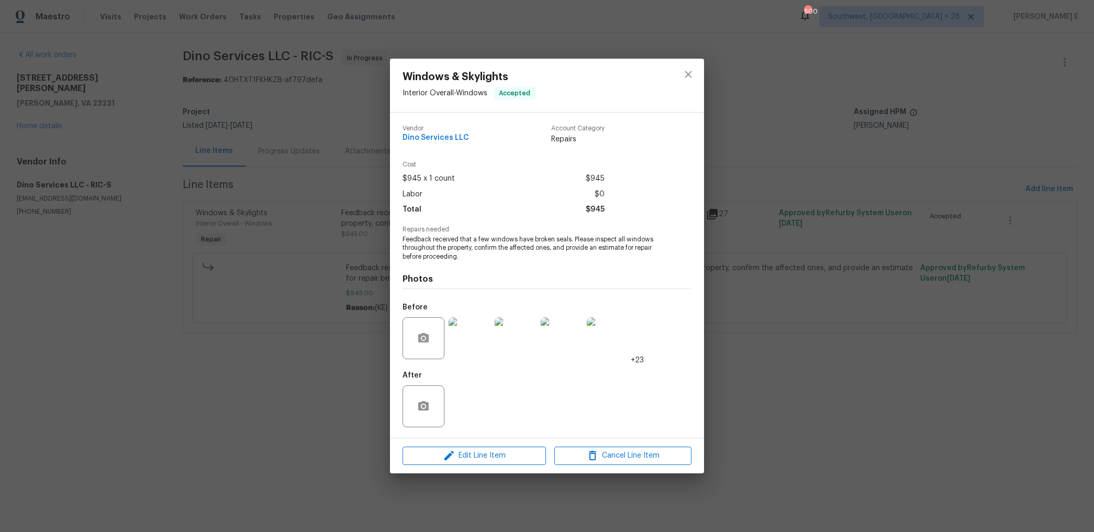
click at [887, 216] on div "Lightbox" at bounding box center [547, 266] width 1094 height 532
click at [887, 216] on div "Windows & Skylights Interior Overall - Windows Accepted Vendor Dino Services LL…" at bounding box center [547, 266] width 1094 height 532
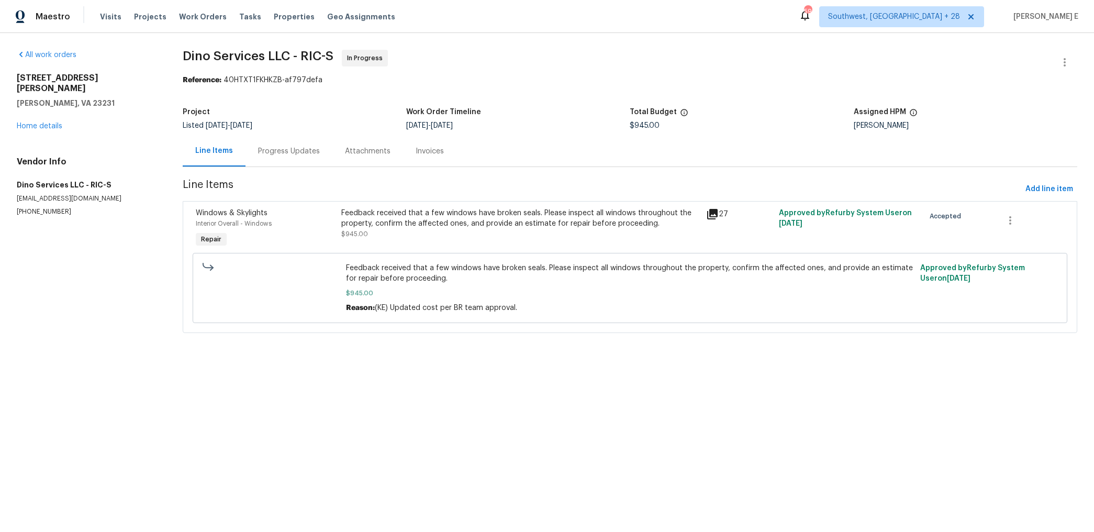
click at [430, 237] on div "Feedback received that a few windows have broken seals. Please inspect all wind…" at bounding box center [520, 223] width 358 height 31
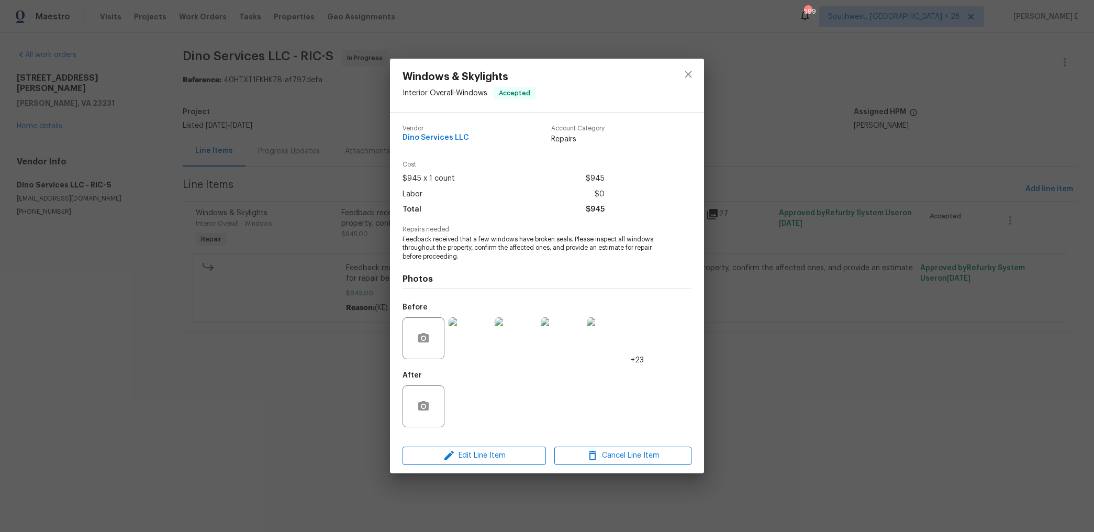
click at [430, 237] on span "Feedback received that a few windows have broken seals. Please inspect all wind…" at bounding box center [532, 248] width 260 height 26
click at [465, 325] on img at bounding box center [469, 338] width 42 height 42
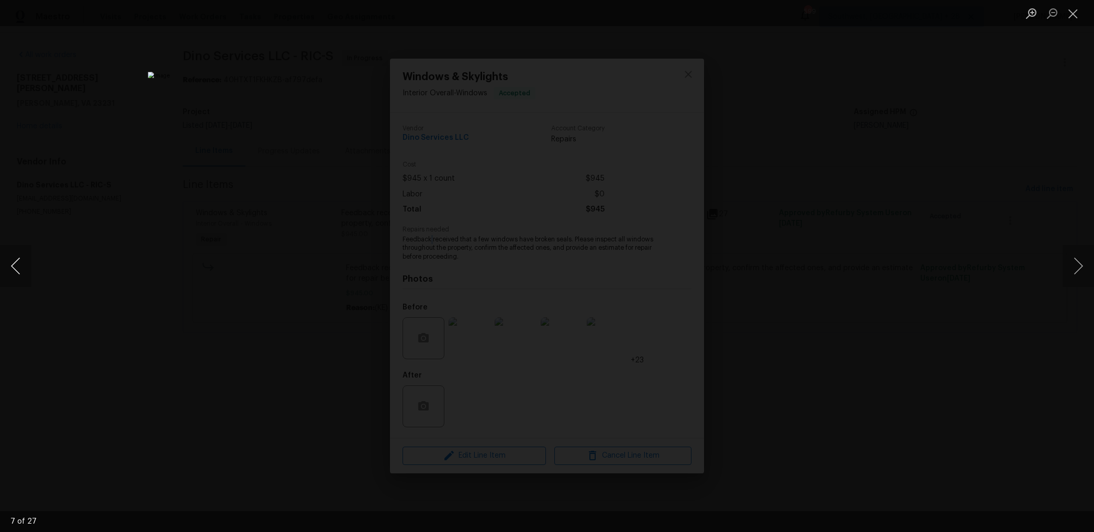
click at [10, 263] on button "Previous image" at bounding box center [15, 266] width 31 height 42
click at [835, 219] on div "Lightbox" at bounding box center [547, 266] width 1094 height 532
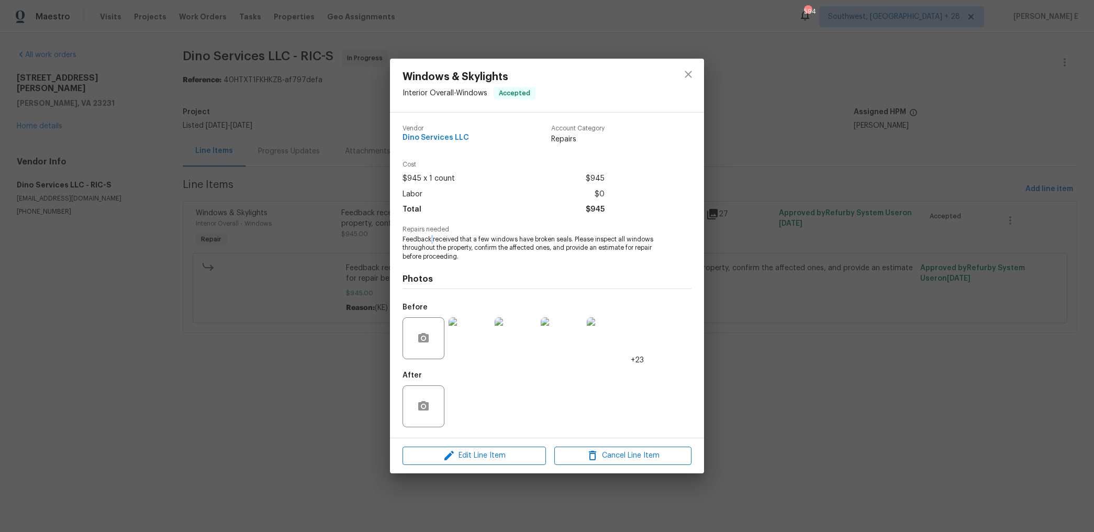
click at [283, 192] on div "Windows & Skylights Interior Overall - Windows Accepted Vendor Dino Services LL…" at bounding box center [547, 266] width 1094 height 532
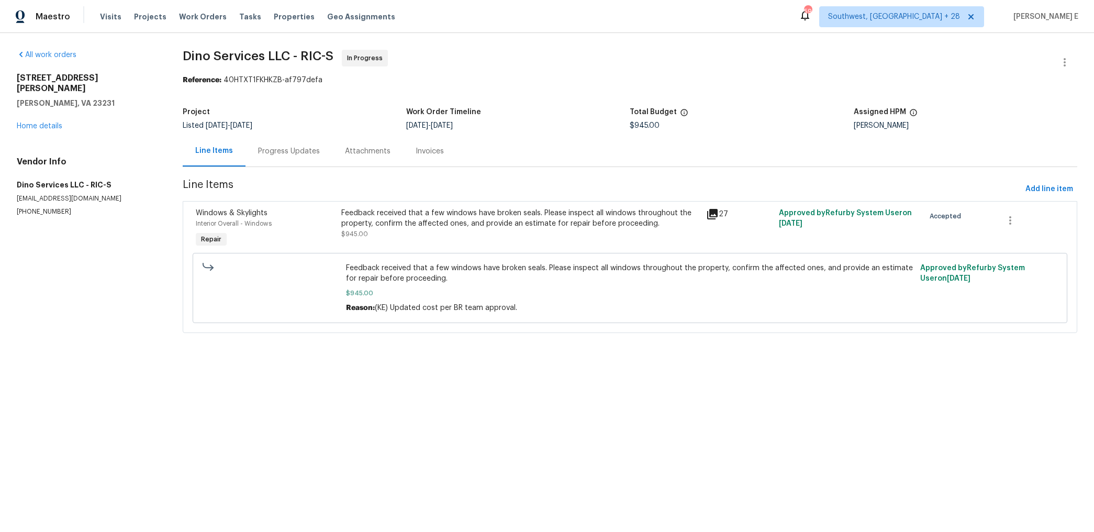
click at [313, 149] on div "Progress Updates" at bounding box center [289, 151] width 62 height 10
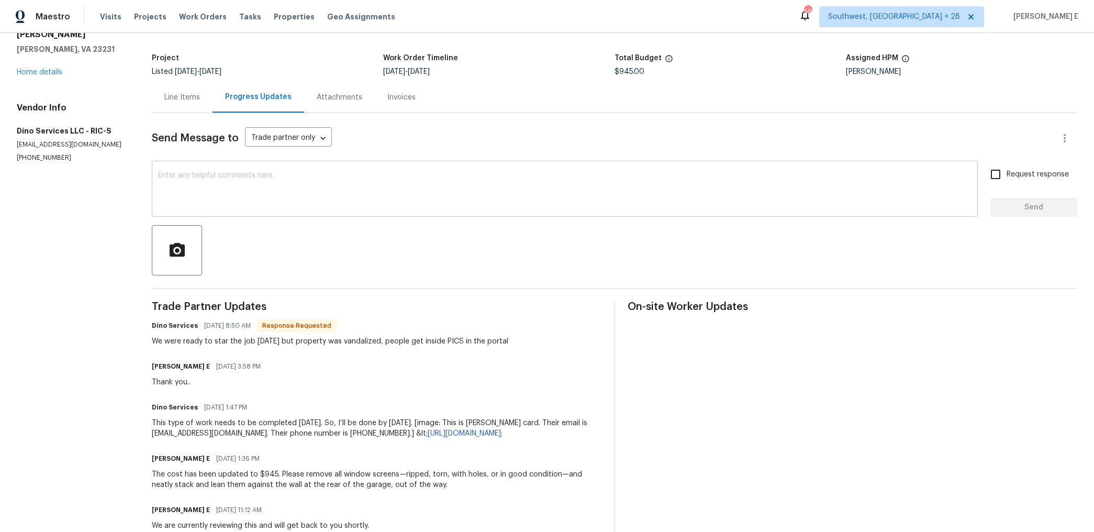
scroll to position [78, 0]
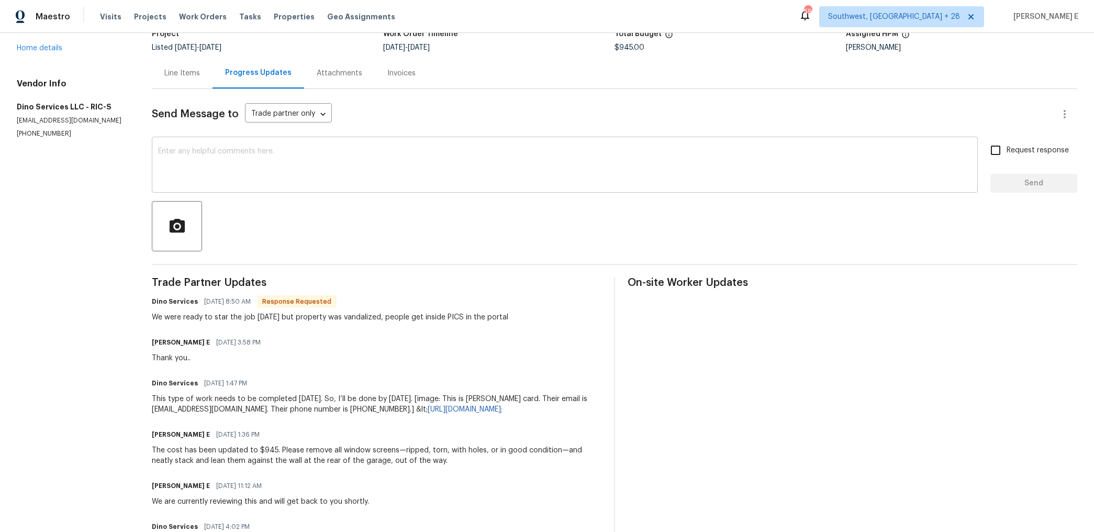
click at [392, 166] on textarea at bounding box center [564, 166] width 813 height 37
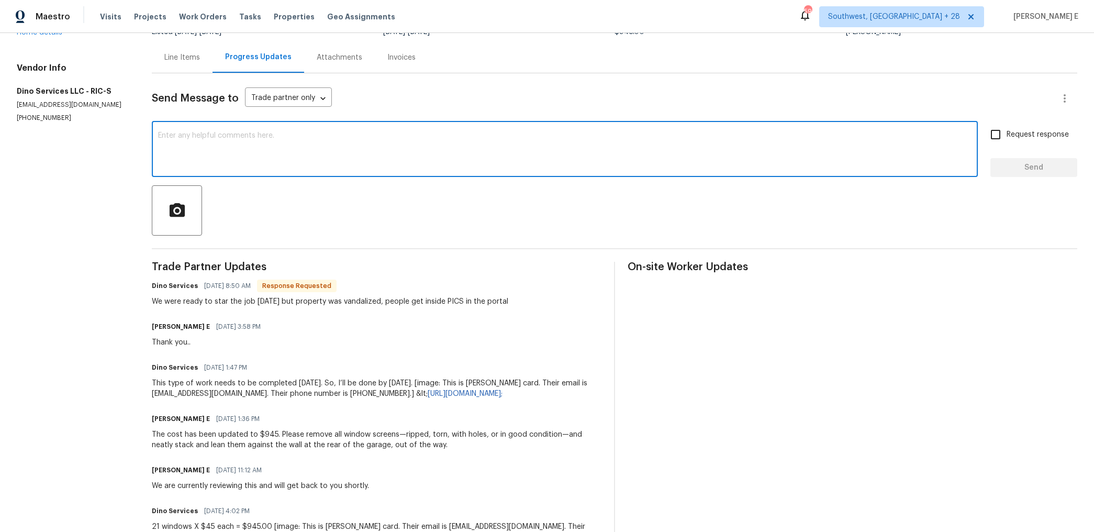
scroll to position [94, 0]
click at [427, 128] on div "Thank you for getting x ​" at bounding box center [565, 149] width 826 height 53
paste textarea "to us. We’ll let you know once they’ve been removed so you can procee"
type textarea "Thank you for getting back to us. We’ll let you know once they’ve been removed …"
click at [1026, 129] on span "Request response" at bounding box center [1037, 134] width 62 height 11
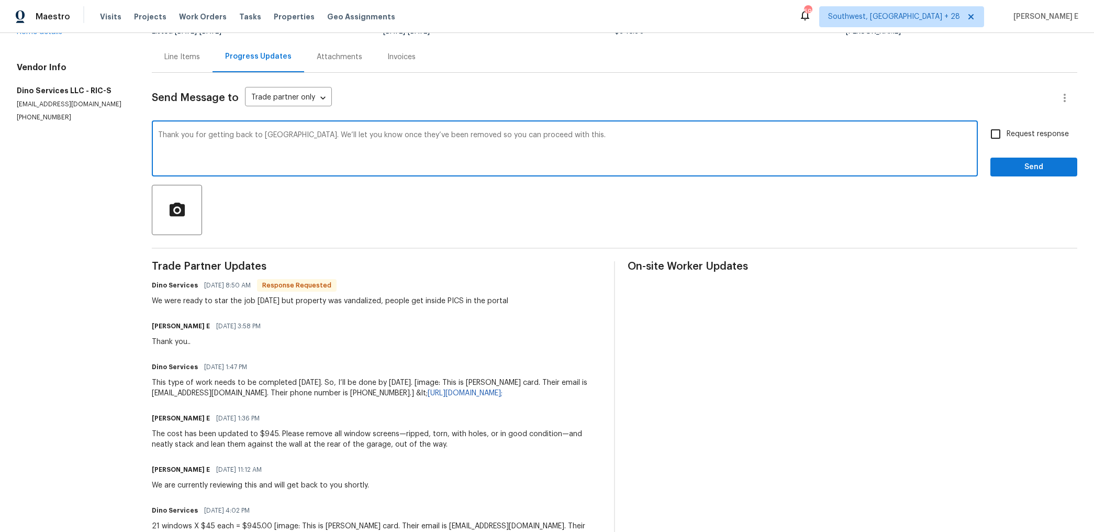
click at [1006, 129] on input "Request response" at bounding box center [995, 134] width 22 height 22
checkbox input "true"
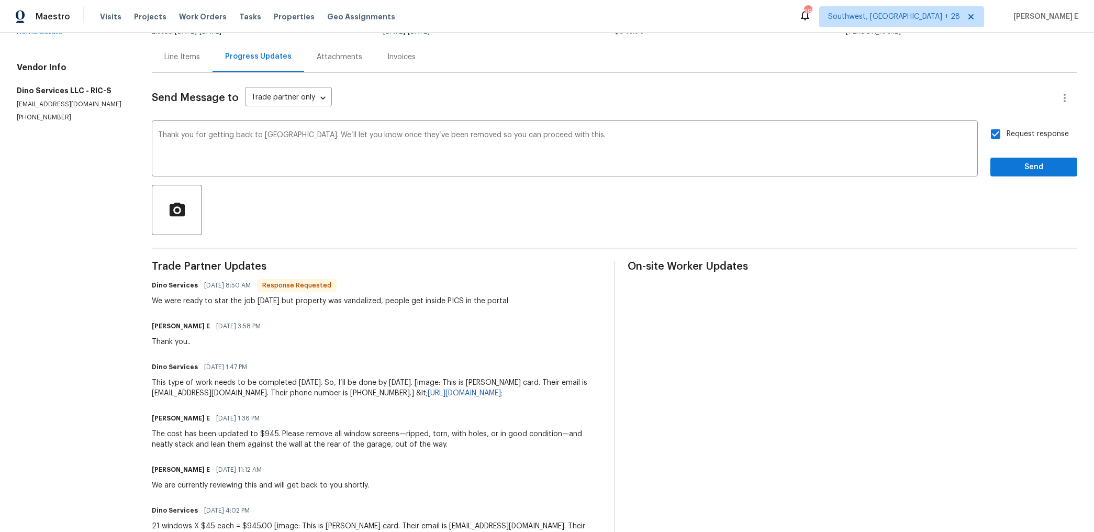
click at [1010, 155] on div "Request response Send" at bounding box center [1033, 149] width 87 height 53
click at [1010, 164] on span "Send" at bounding box center [1033, 167] width 70 height 13
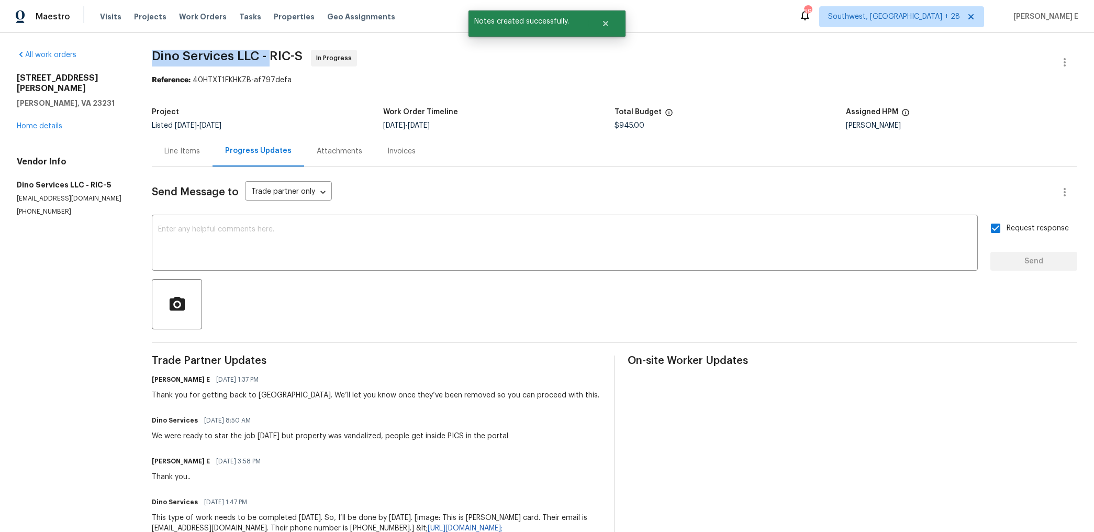
drag, startPoint x: 153, startPoint y: 58, endPoint x: 275, endPoint y: 58, distance: 122.4
copy span "Dino Services LLC -"
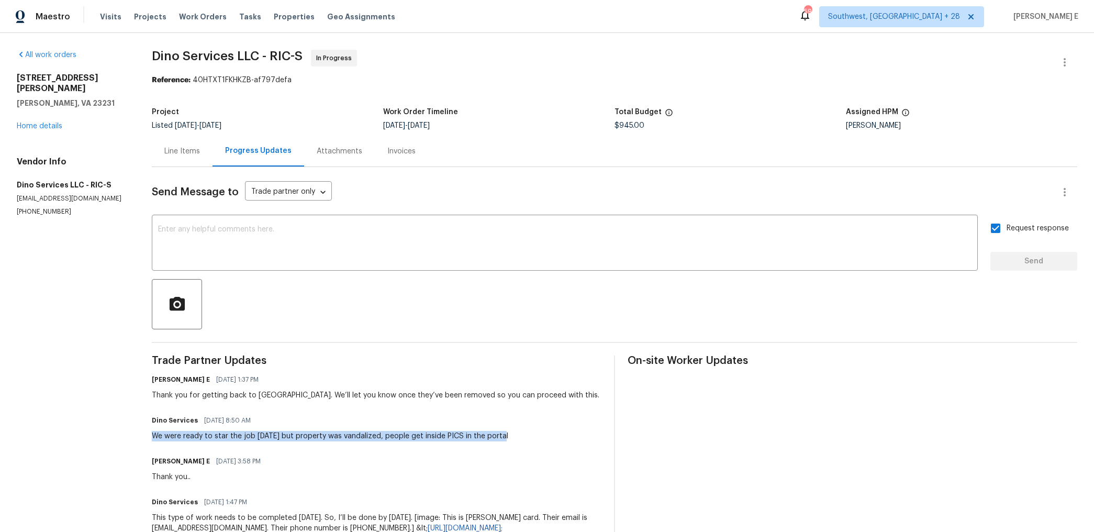
drag, startPoint x: 154, startPoint y: 437, endPoint x: 504, endPoint y: 437, distance: 349.5
click at [504, 437] on div "Dino Services 10/08/2025 8:50 AM We were ready to star the job today but proper…" at bounding box center [376, 427] width 449 height 28
copy div "We were ready to star the job today but property was vandalized, people get ins…"
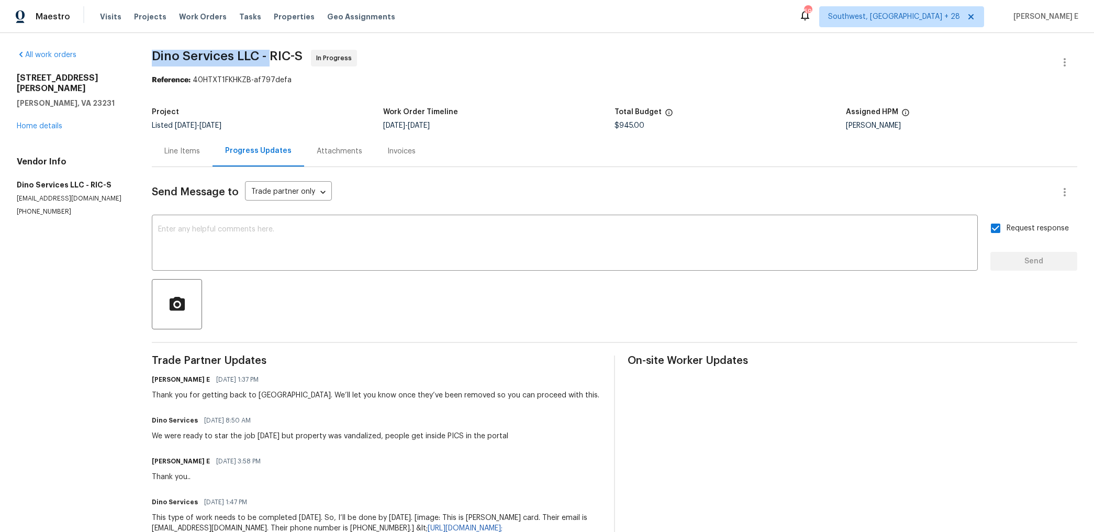
drag, startPoint x: 154, startPoint y: 54, endPoint x: 272, endPoint y: 59, distance: 117.8
click at [272, 59] on span "Dino Services LLC - RIC-S" at bounding box center [227, 56] width 151 height 13
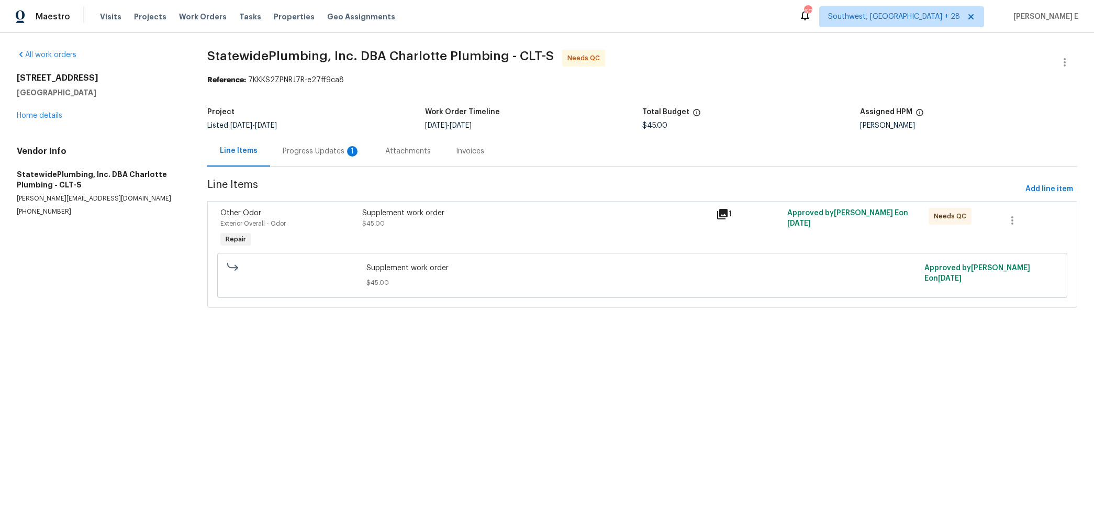
click at [321, 153] on div "Progress Updates 1" at bounding box center [321, 151] width 77 height 10
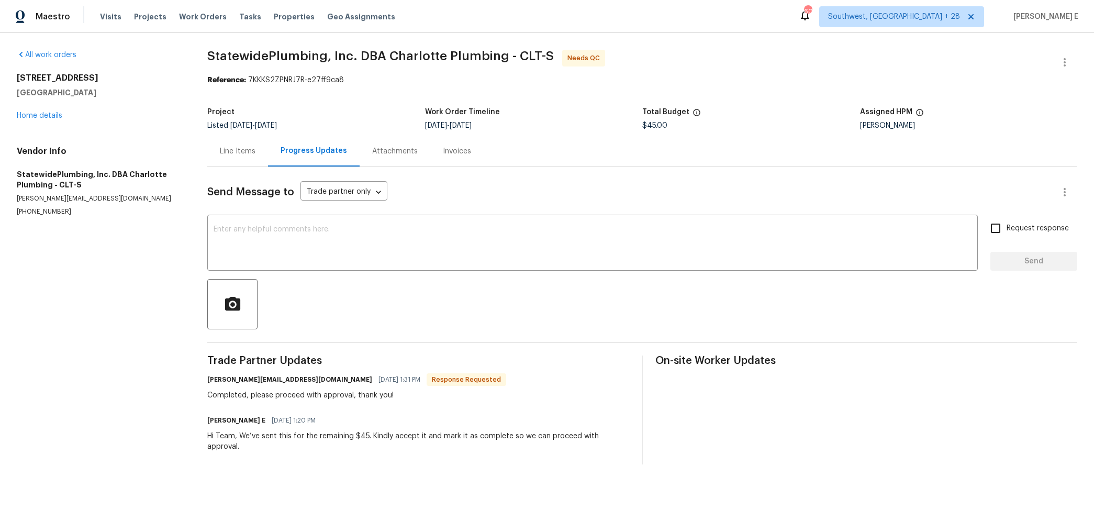
click at [245, 148] on div "Line Items" at bounding box center [238, 151] width 36 height 10
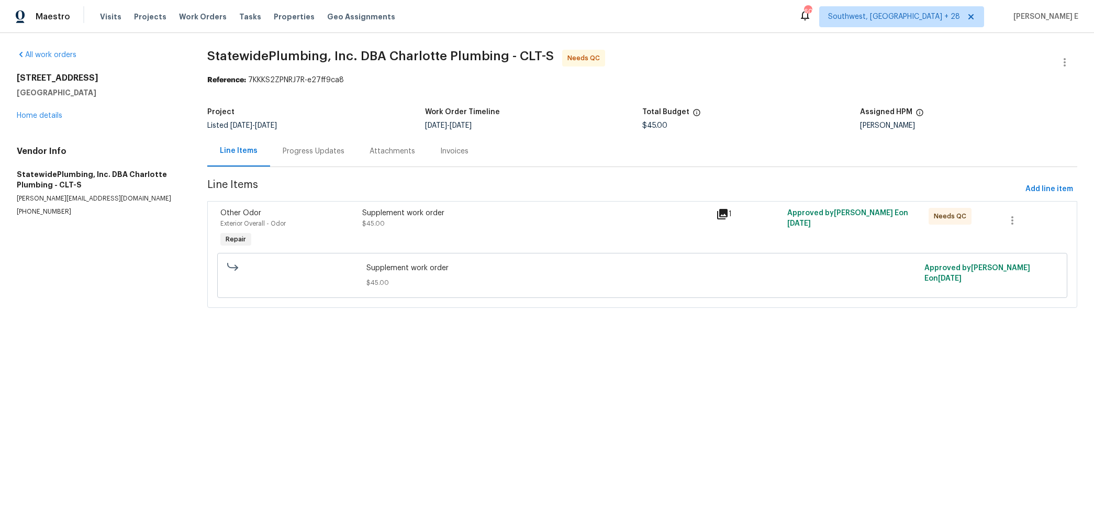
click at [498, 257] on div "Supplement work order $45.00 Approved by Keerthana E on 10/8/2025" at bounding box center [642, 275] width 850 height 45
click at [527, 222] on div "Supplement work order $45.00" at bounding box center [536, 218] width 348 height 21
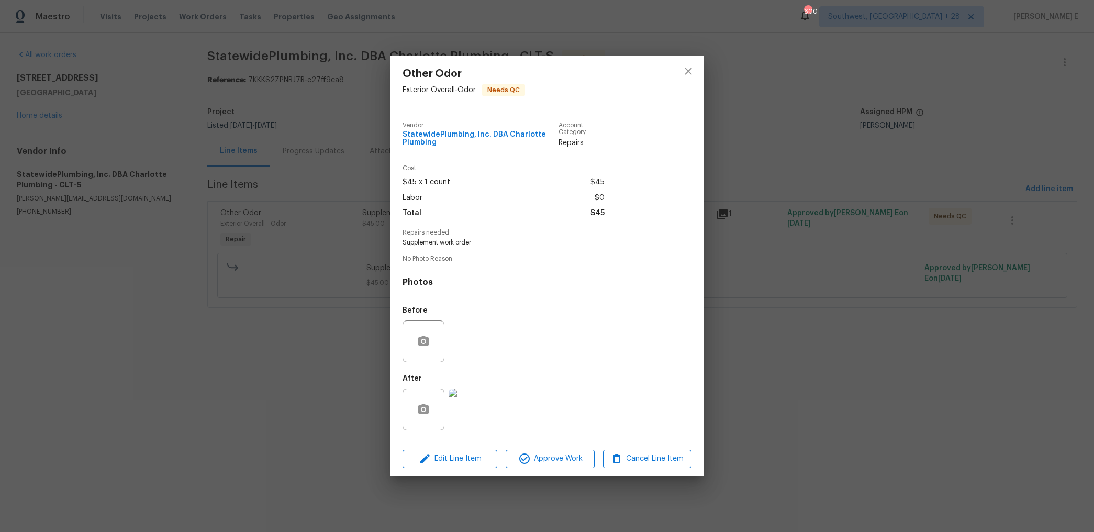
click at [468, 421] on img at bounding box center [469, 409] width 42 height 42
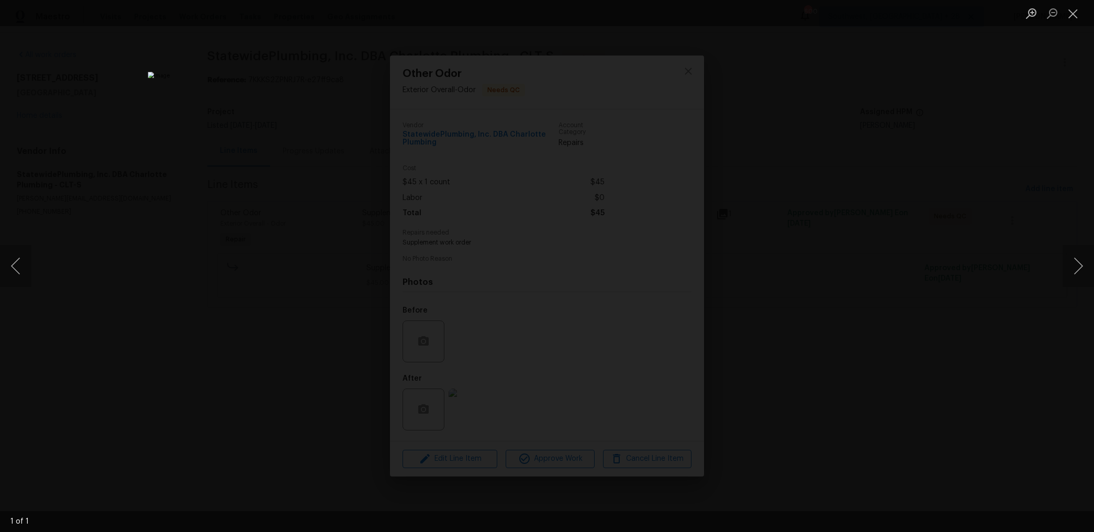
click at [877, 105] on div "Lightbox" at bounding box center [547, 266] width 1094 height 532
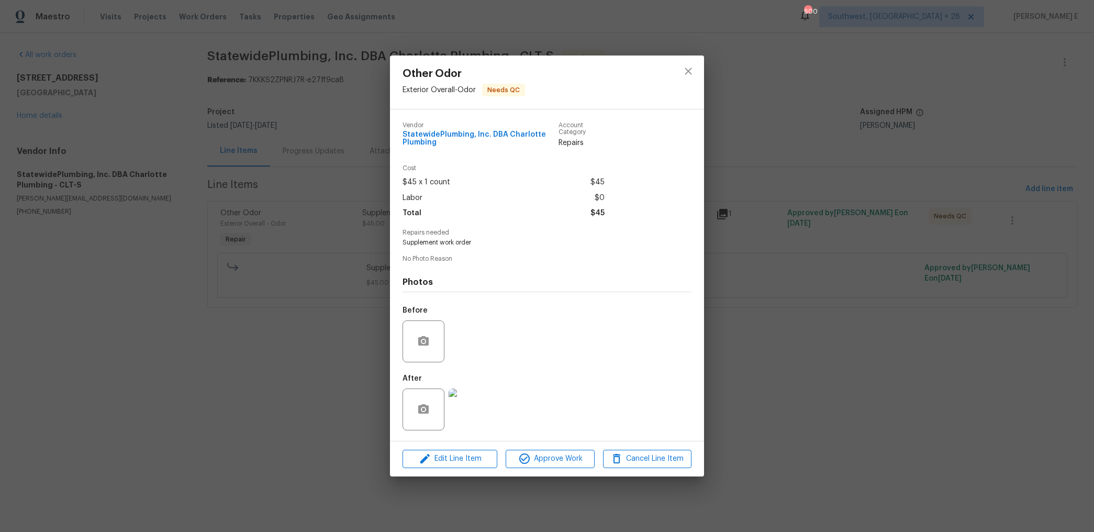
click at [539, 446] on div "Edit Line Item Approve Work Cancel Line Item" at bounding box center [547, 458] width 314 height 35
click at [534, 458] on span "Approve Work" at bounding box center [550, 458] width 82 height 13
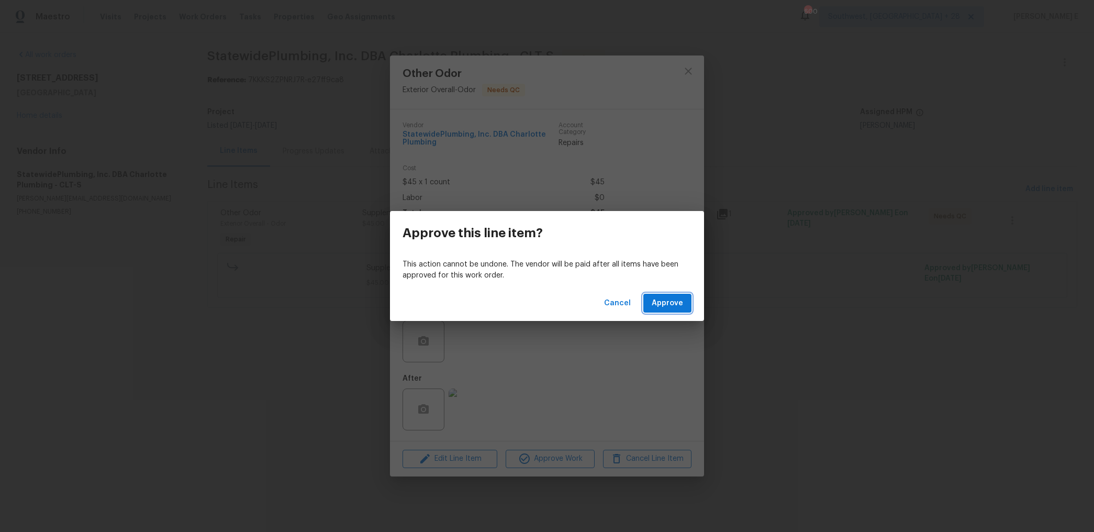
click at [676, 308] on span "Approve" at bounding box center [666, 303] width 31 height 13
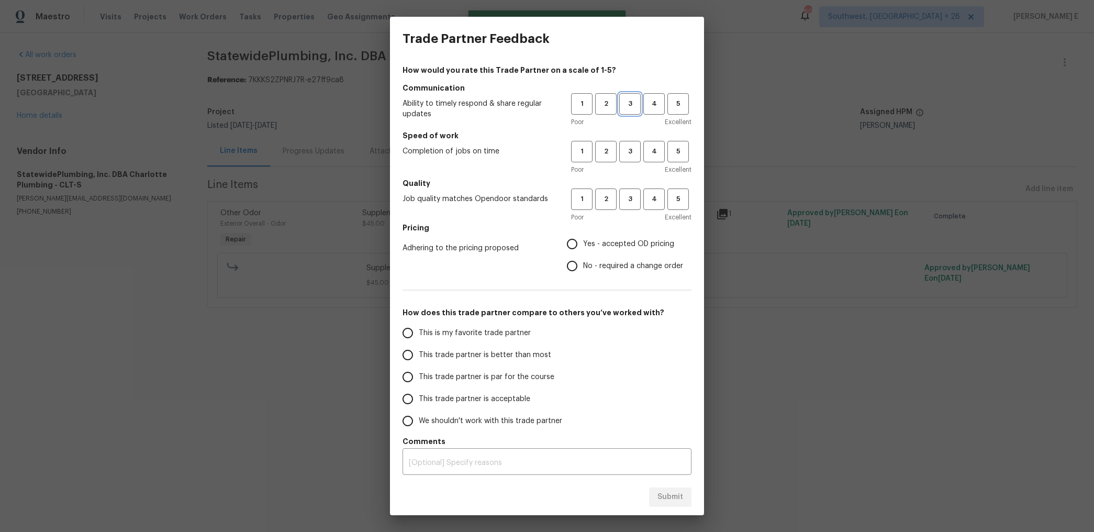
click at [637, 100] on span "3" at bounding box center [629, 104] width 19 height 12
click at [628, 155] on span "3" at bounding box center [629, 151] width 19 height 12
click at [627, 204] on span "3" at bounding box center [629, 199] width 19 height 12
click at [587, 239] on span "Yes - accepted OD pricing" at bounding box center [628, 244] width 91 height 11
click at [583, 239] on input "Yes - accepted OD pricing" at bounding box center [572, 244] width 22 height 22
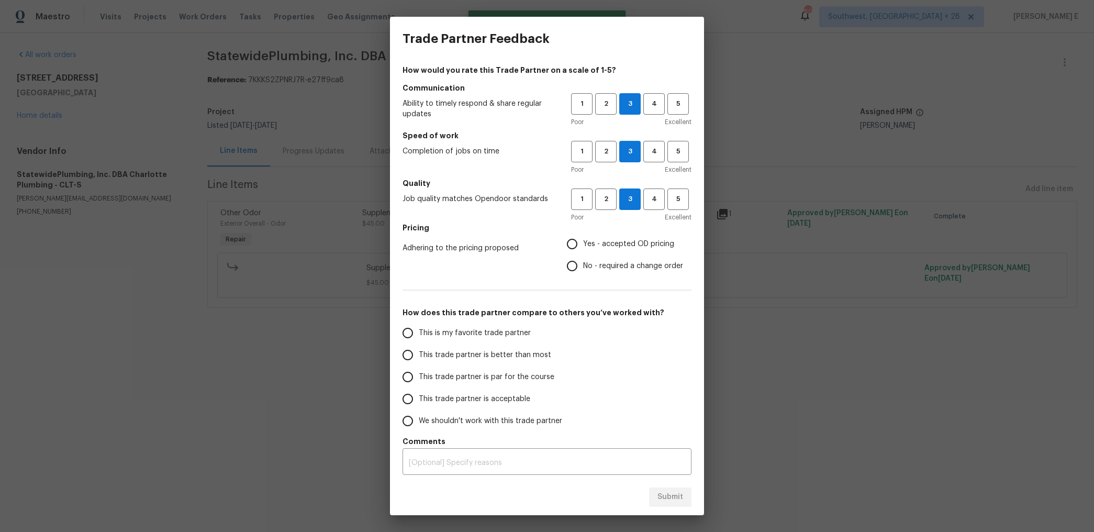
radio input "true"
click at [489, 373] on span "This trade partner is par for the course" at bounding box center [487, 376] width 136 height 11
click at [419, 373] on input "This trade partner is par for the course" at bounding box center [408, 377] width 22 height 22
click at [673, 487] on button "Submit" at bounding box center [670, 496] width 42 height 19
radio input "true"
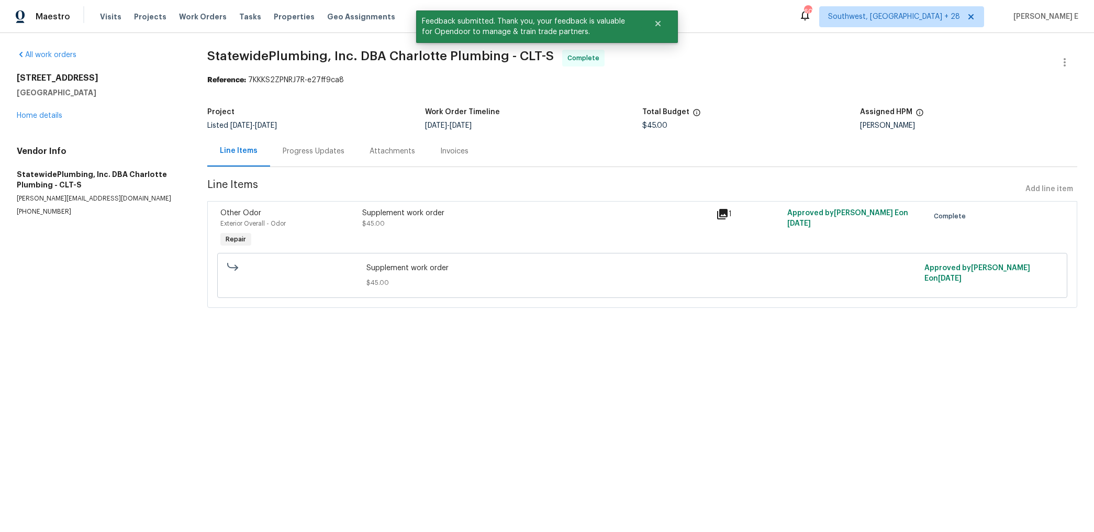
click at [313, 144] on div "Progress Updates" at bounding box center [313, 151] width 87 height 31
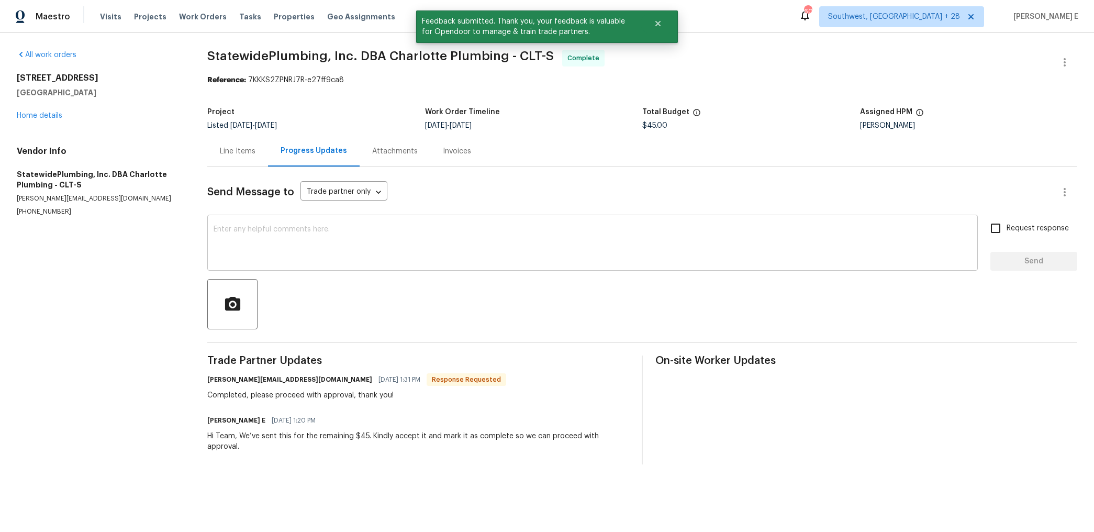
click at [369, 240] on textarea at bounding box center [592, 244] width 758 height 37
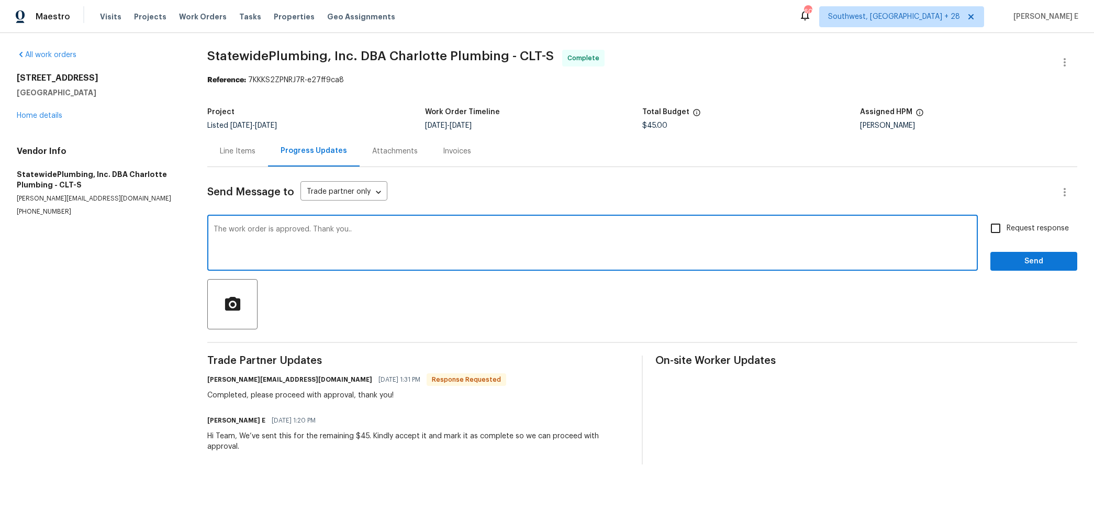
type textarea "The work order is approved. Thank you.."
click at [1044, 264] on span "Send" at bounding box center [1033, 261] width 70 height 13
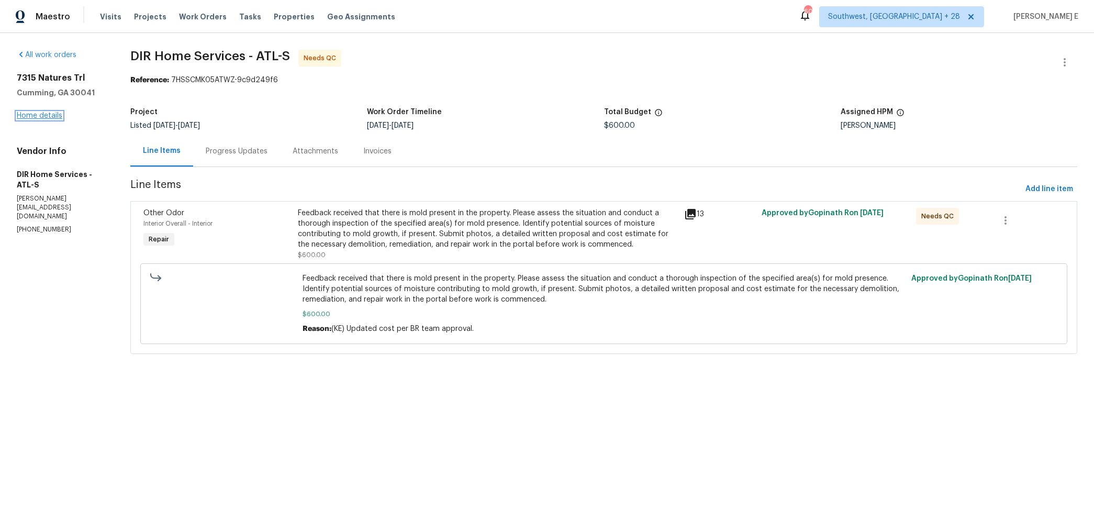
click at [31, 116] on link "Home details" at bounding box center [40, 115] width 46 height 7
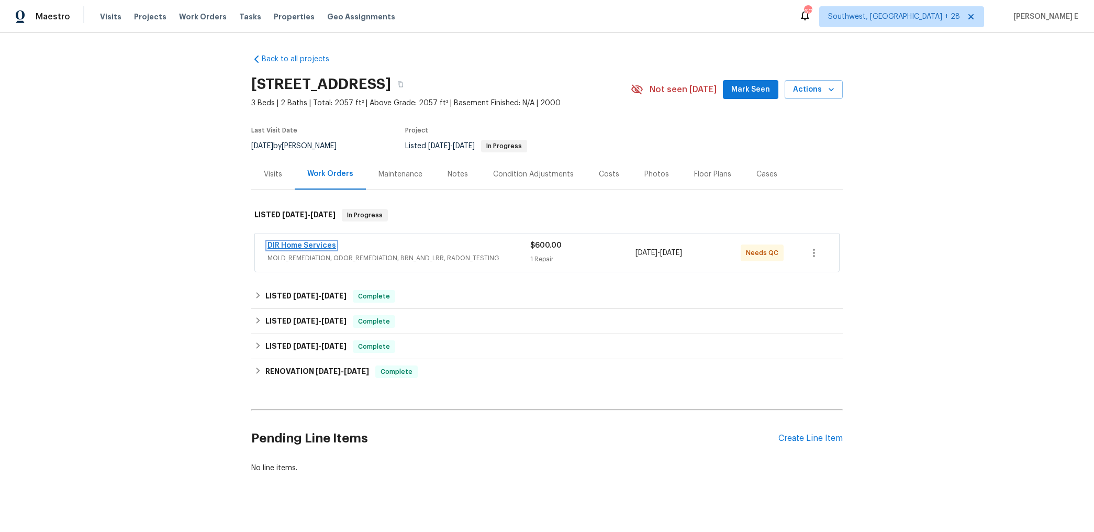
click at [312, 245] on link "DIR Home Services" at bounding box center [301, 245] width 69 height 7
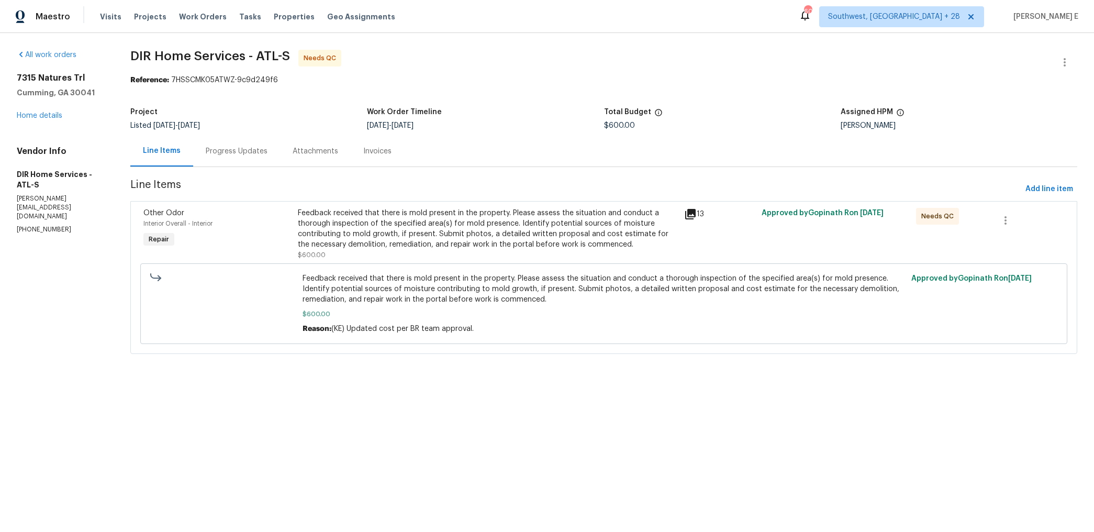
click at [252, 148] on div "Progress Updates" at bounding box center [237, 151] width 62 height 10
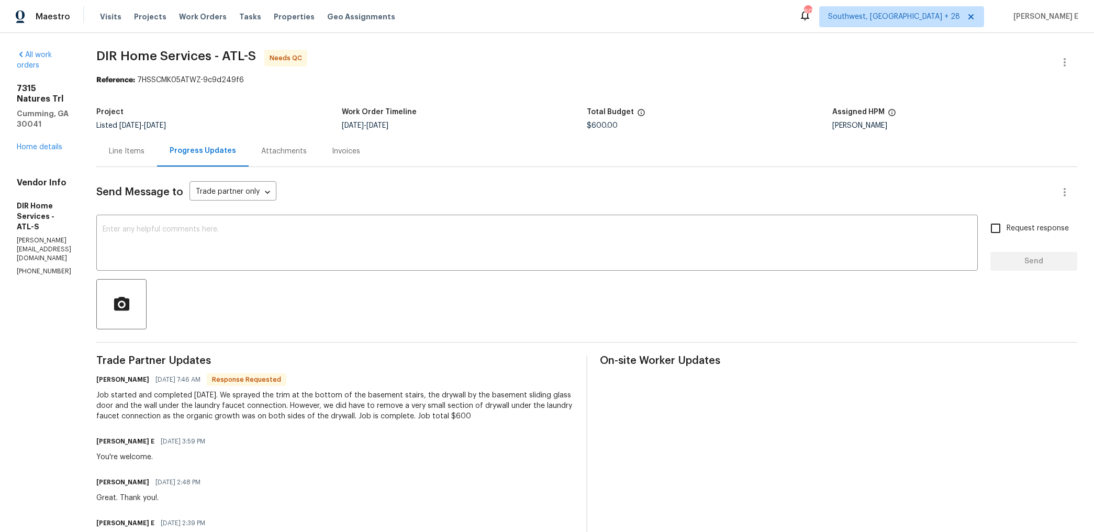
click at [144, 147] on div "Line Items" at bounding box center [127, 151] width 36 height 10
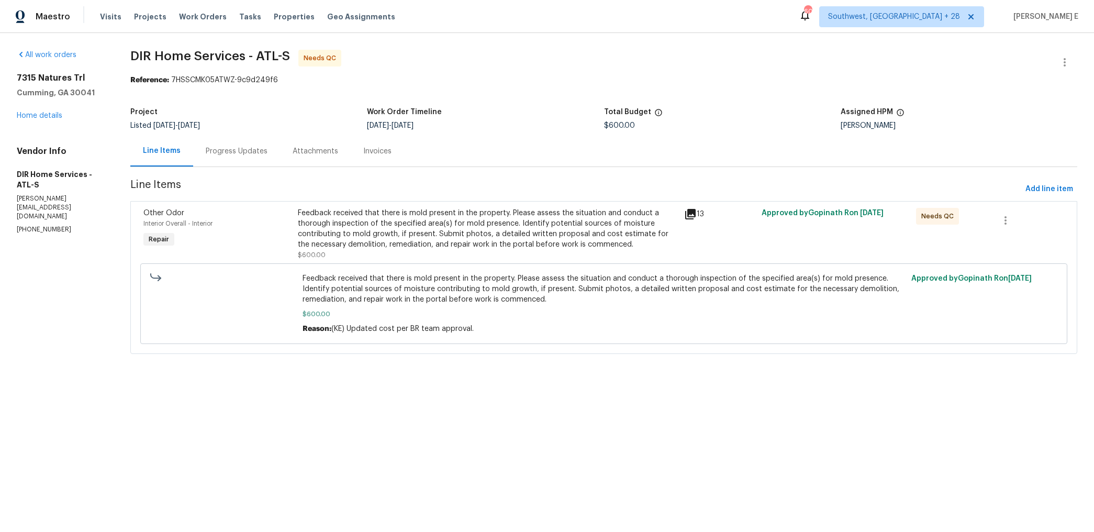
click at [370, 228] on div "Feedback received that there is mold present in the property. Please assess the…" at bounding box center [488, 229] width 380 height 42
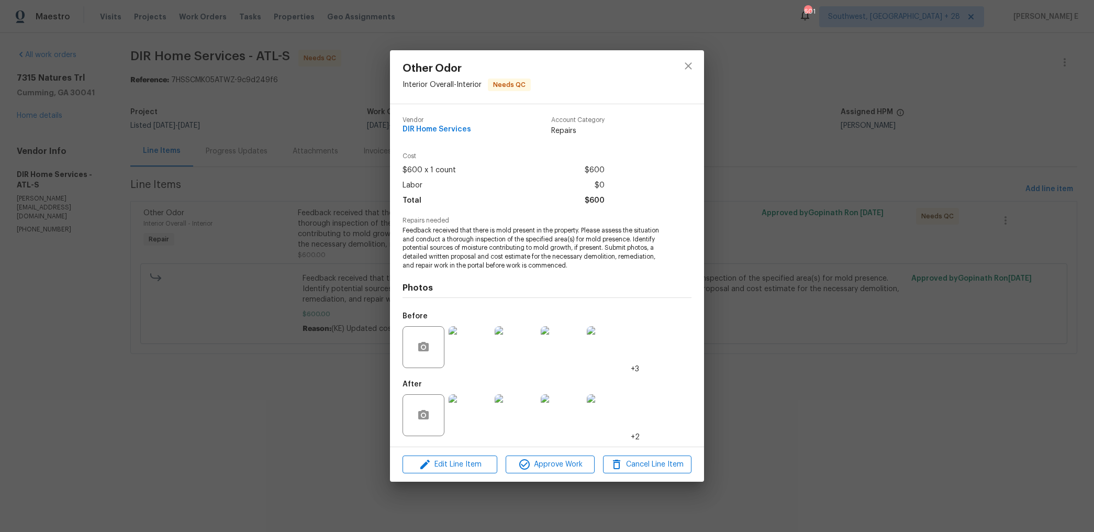
click at [461, 419] on img at bounding box center [469, 415] width 42 height 42
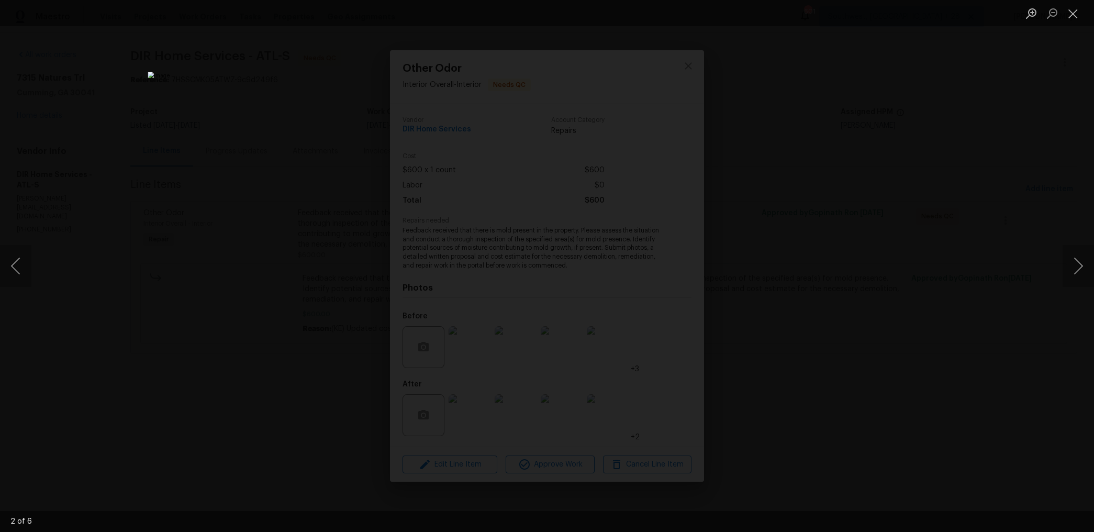
click at [916, 305] on div "Lightbox" at bounding box center [547, 266] width 1094 height 532
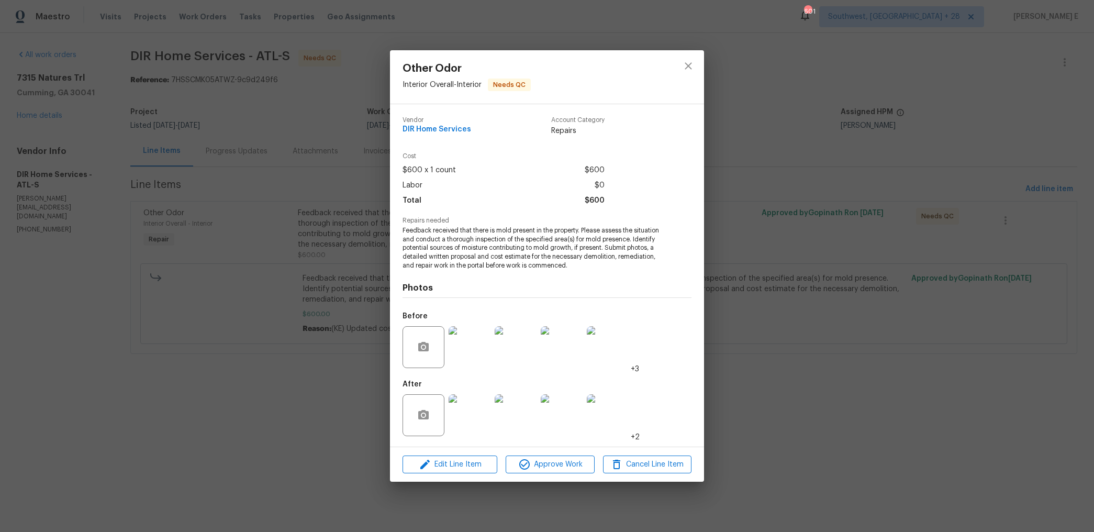
click at [915, 305] on div "Other Odor Interior Overall - Interior Needs QC Vendor DIR Home Services Accoun…" at bounding box center [547, 266] width 1094 height 532
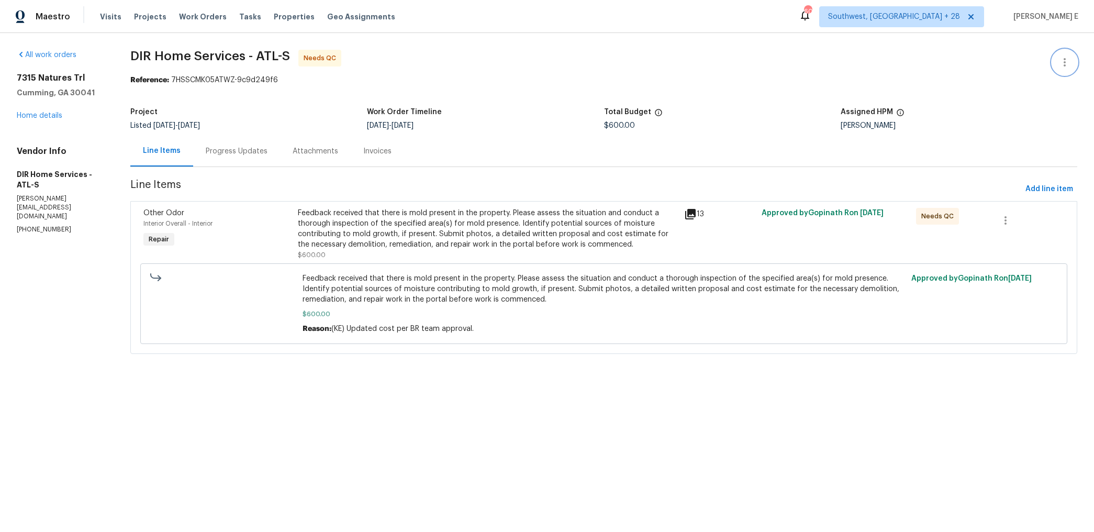
click at [1064, 62] on icon "button" at bounding box center [1064, 62] width 2 height 8
click at [998, 60] on li "Edit" at bounding box center [1030, 62] width 113 height 17
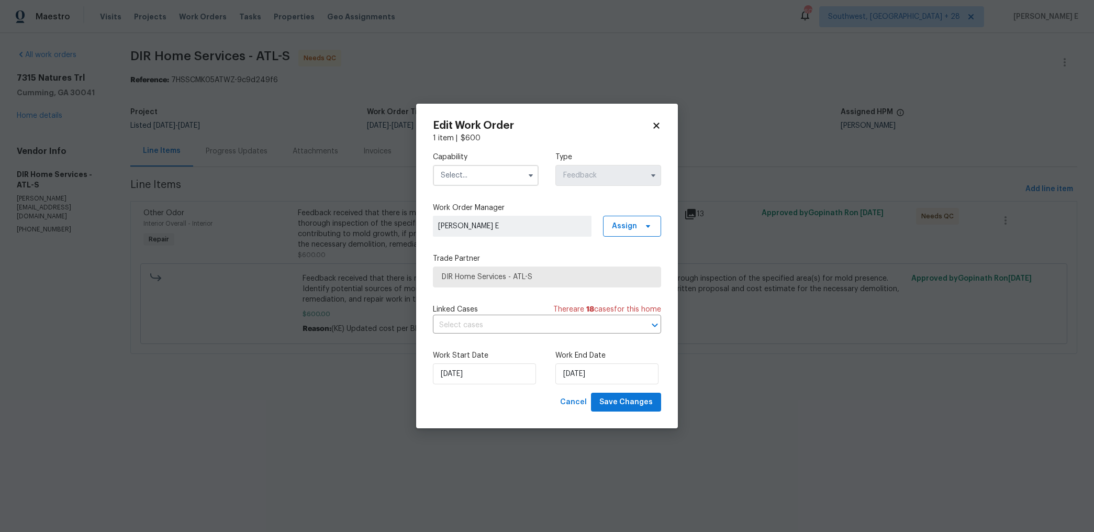
click at [498, 165] on input "text" at bounding box center [486, 175] width 106 height 21
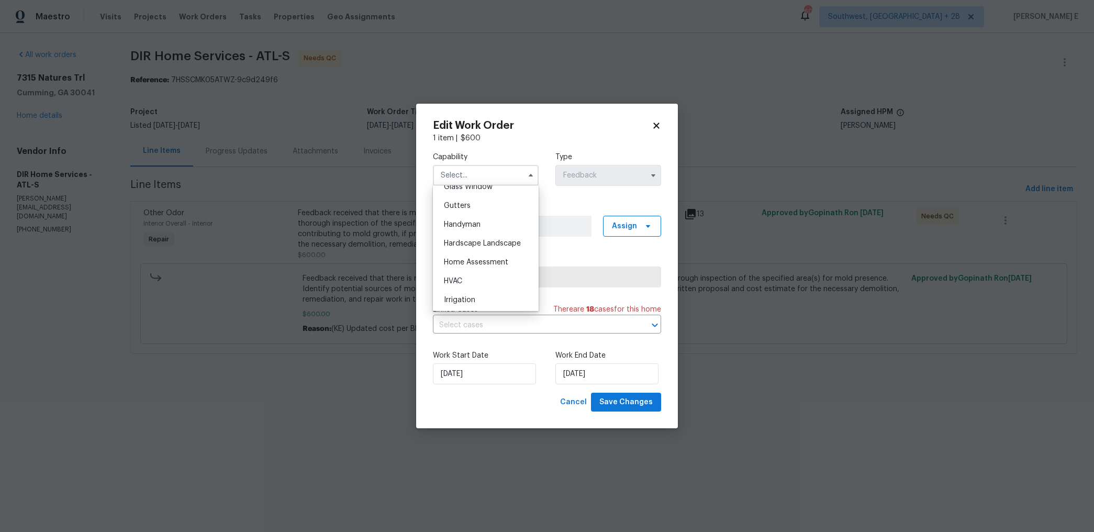
scroll to position [561, 0]
click at [499, 214] on div "Handyman" at bounding box center [485, 211] width 100 height 19
type input "Handyman"
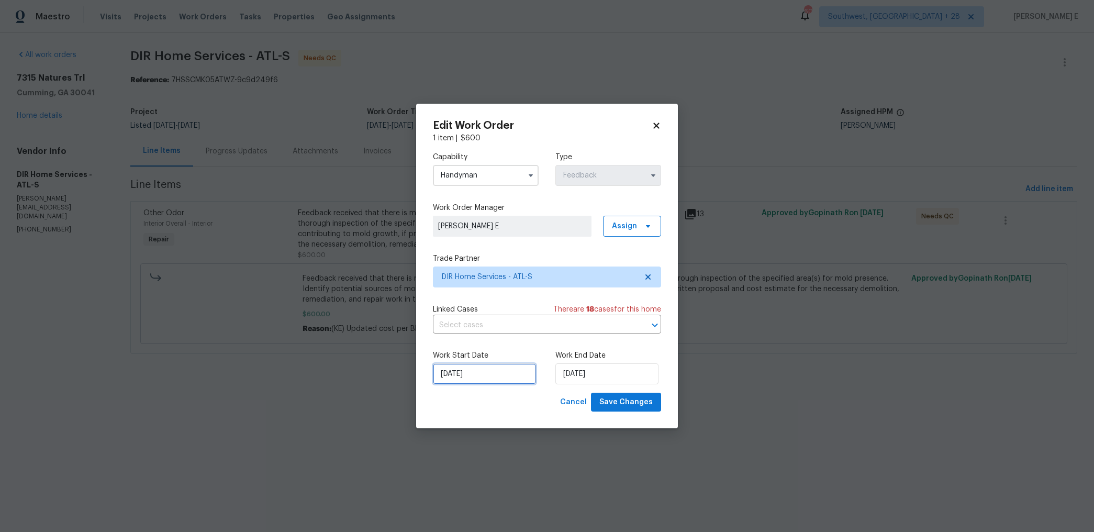
click at [483, 374] on input "[DATE]" at bounding box center [484, 373] width 103 height 21
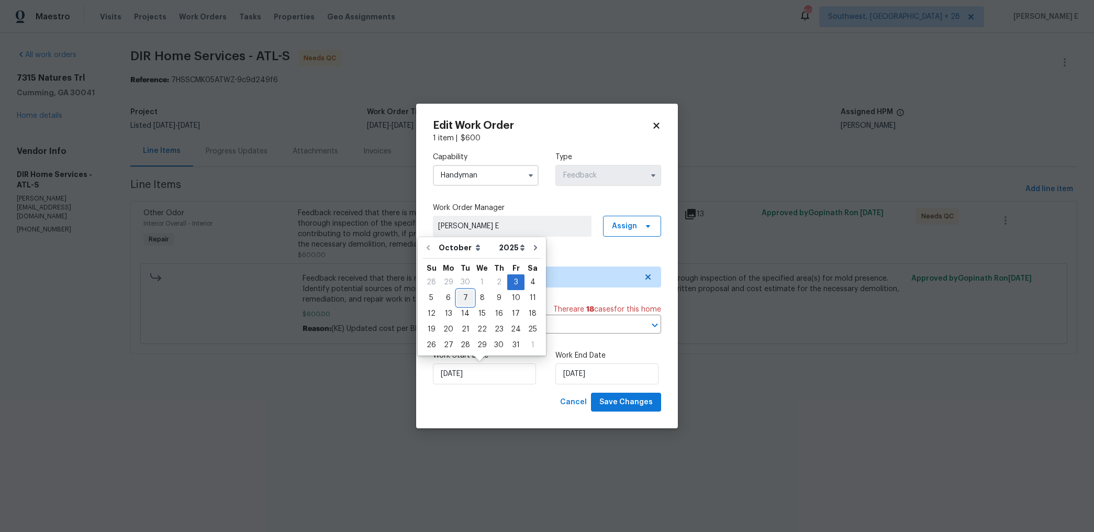
click at [464, 296] on div "7" at bounding box center [465, 297] width 17 height 15
type input "[DATE]"
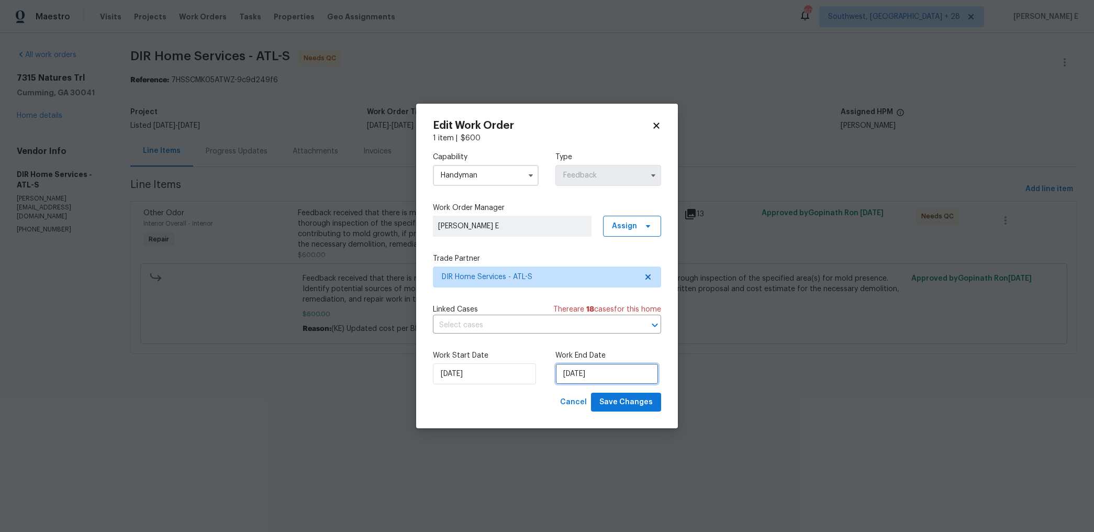
click at [600, 366] on input "[DATE]" at bounding box center [606, 373] width 103 height 21
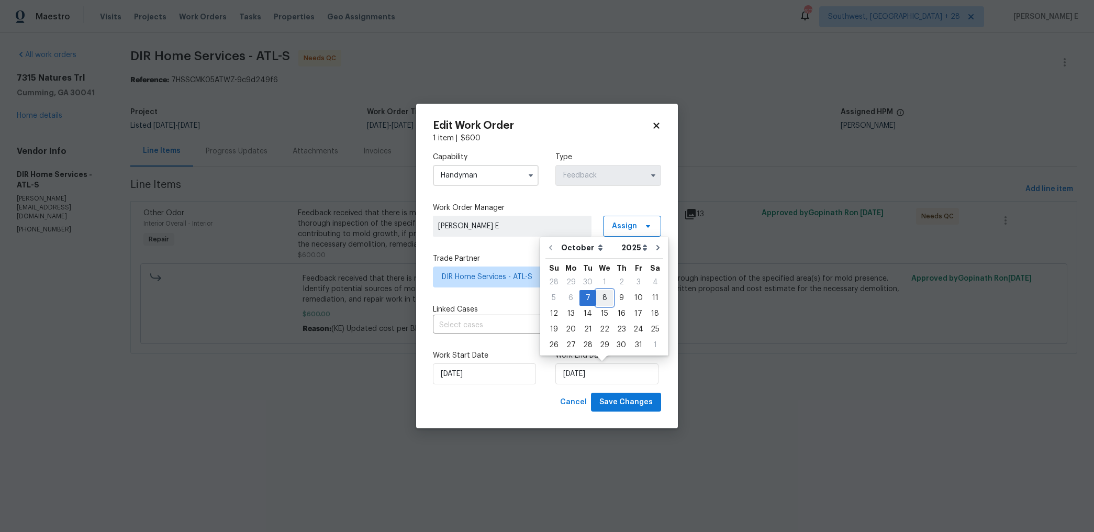
click at [603, 301] on div "8" at bounding box center [604, 297] width 17 height 15
type input "08/10/2025"
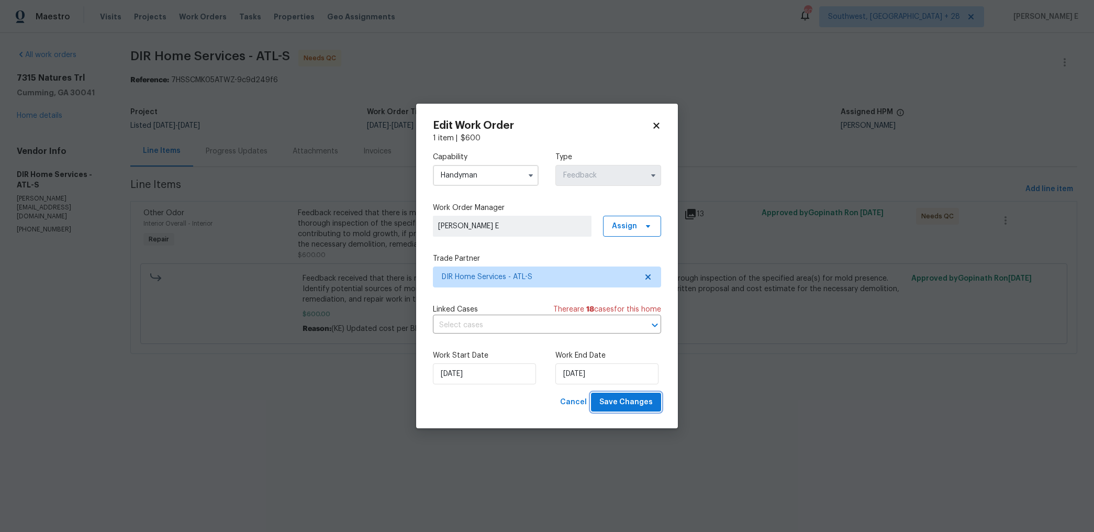
click at [628, 399] on span "Save Changes" at bounding box center [625, 402] width 53 height 13
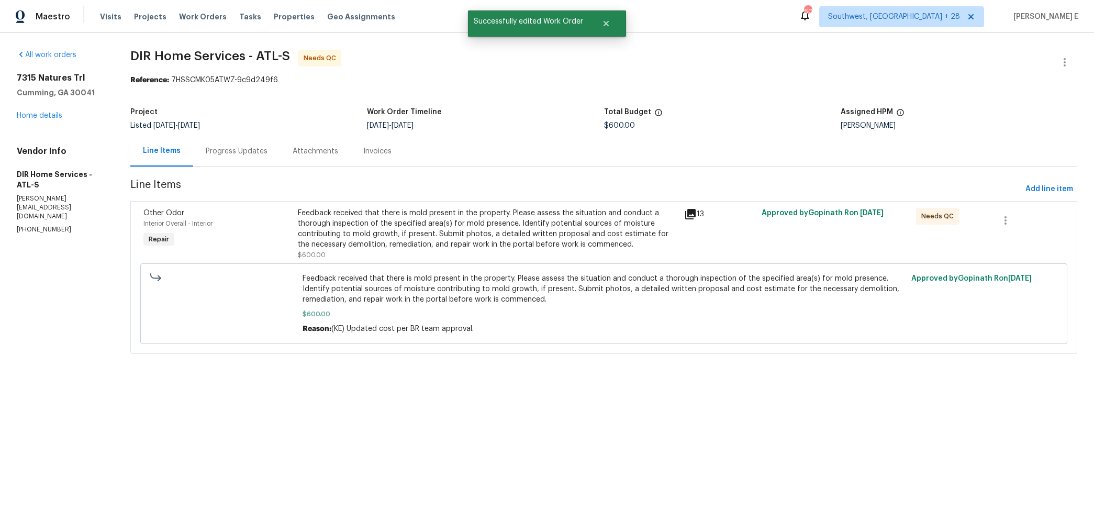
click at [511, 232] on div "Feedback received that there is mold present in the property. Please assess the…" at bounding box center [488, 229] width 380 height 42
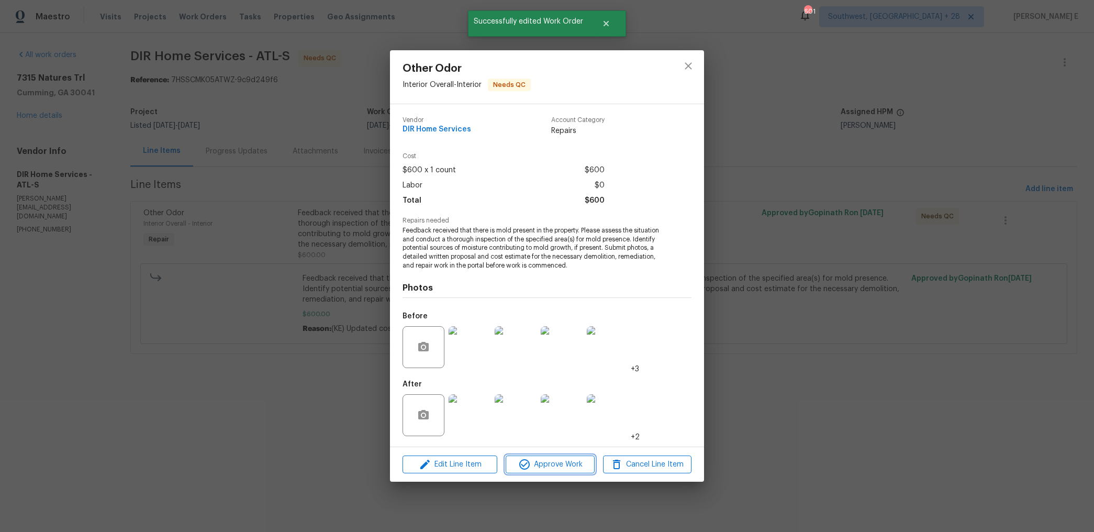
click at [515, 468] on span "Approve Work" at bounding box center [550, 464] width 82 height 13
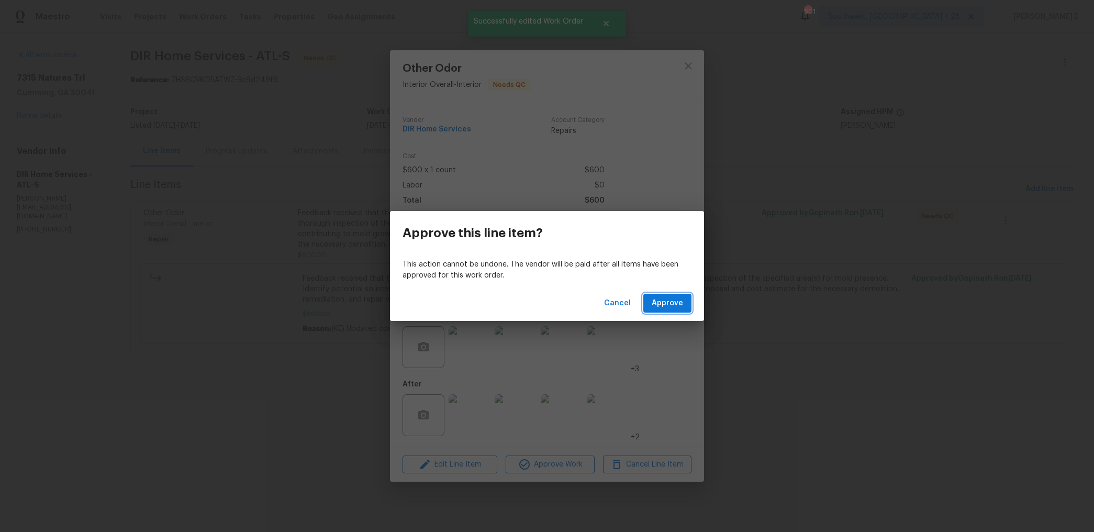
click at [667, 297] on span "Approve" at bounding box center [666, 303] width 31 height 13
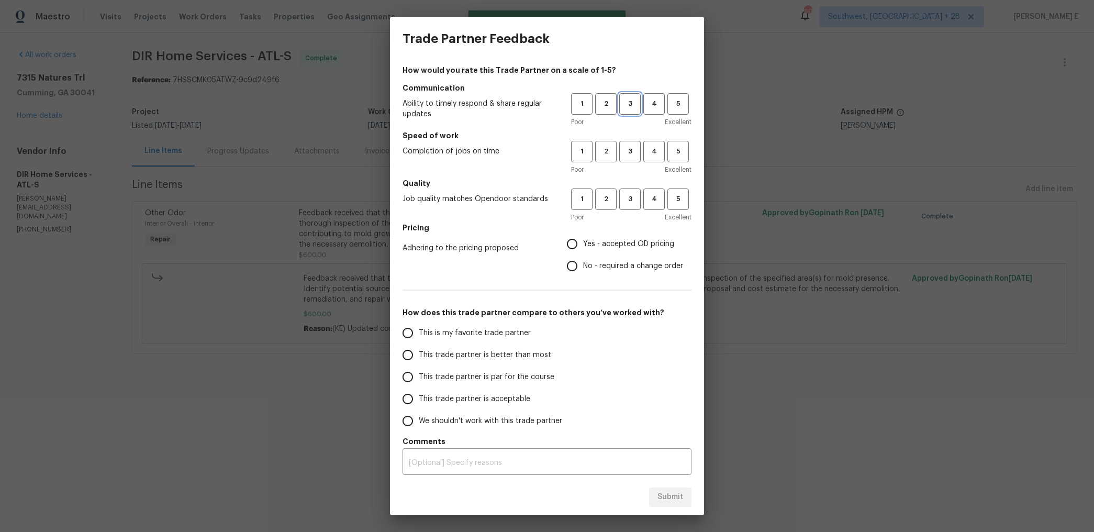
click at [633, 99] on span "3" at bounding box center [629, 104] width 19 height 12
click at [625, 163] on div "1 2 3 4 5 Poor Excellent" at bounding box center [631, 158] width 120 height 34
click at [627, 159] on button "3" at bounding box center [629, 151] width 21 height 21
click at [625, 200] on span "3" at bounding box center [629, 199] width 19 height 12
click at [582, 262] on input "No - required a change order" at bounding box center [572, 266] width 22 height 22
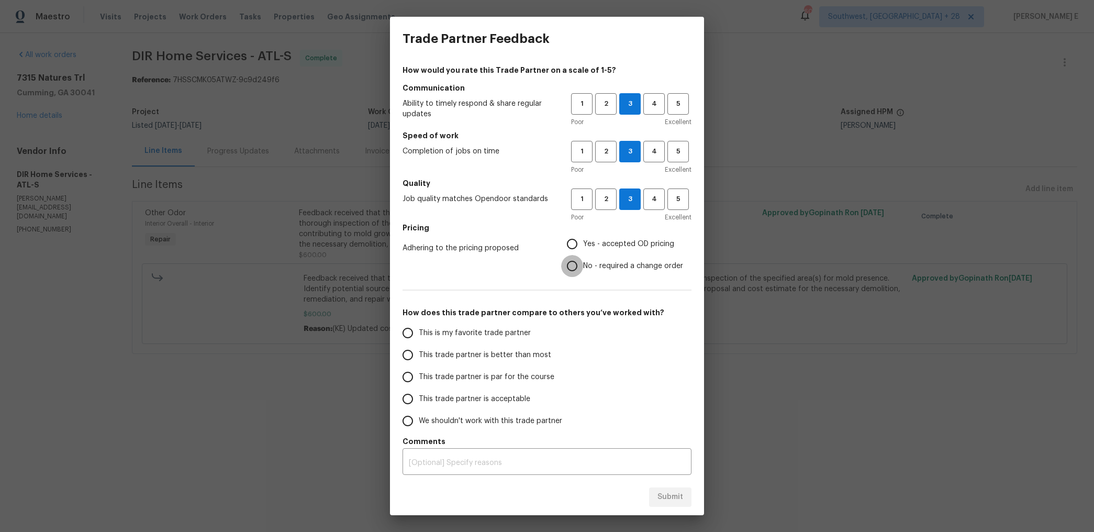
radio input "true"
click at [497, 373] on span "This trade partner is par for the course" at bounding box center [487, 376] width 136 height 11
click at [419, 373] on input "This trade partner is par for the course" at bounding box center [408, 377] width 22 height 22
click at [660, 499] on span "Submit" at bounding box center [670, 496] width 26 height 13
radio input "true"
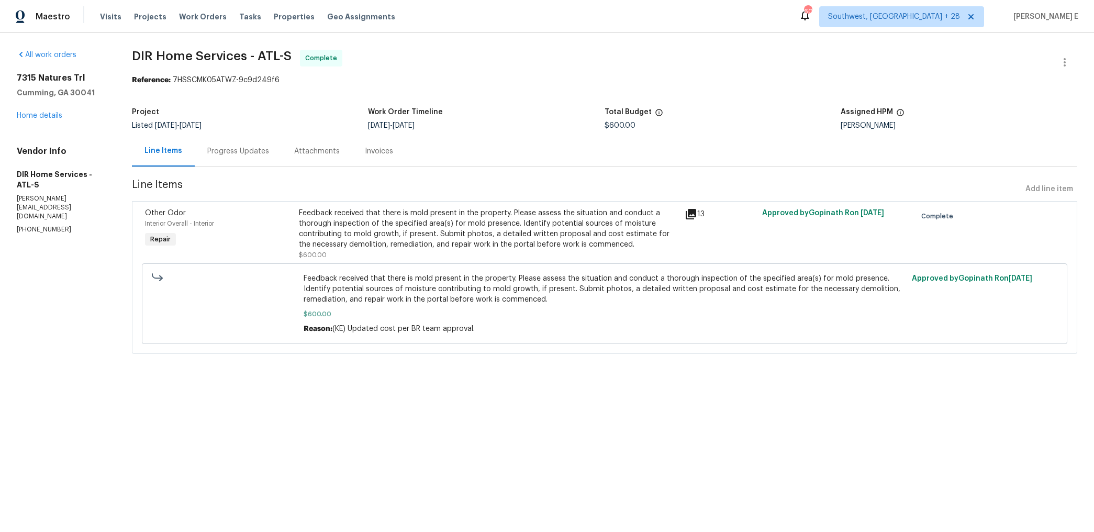
click at [234, 152] on div "Progress Updates" at bounding box center [238, 151] width 62 height 10
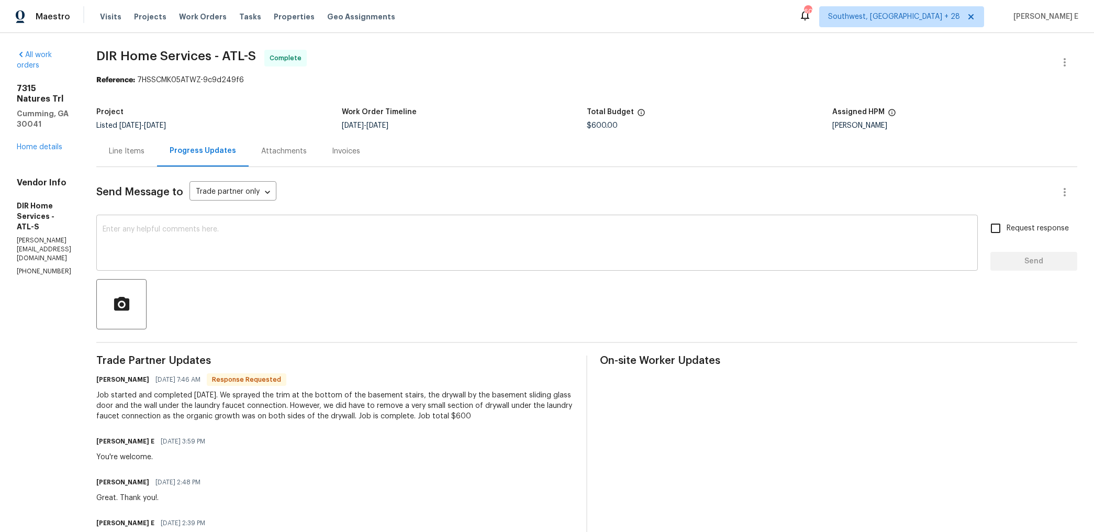
click at [339, 252] on textarea at bounding box center [537, 244] width 869 height 37
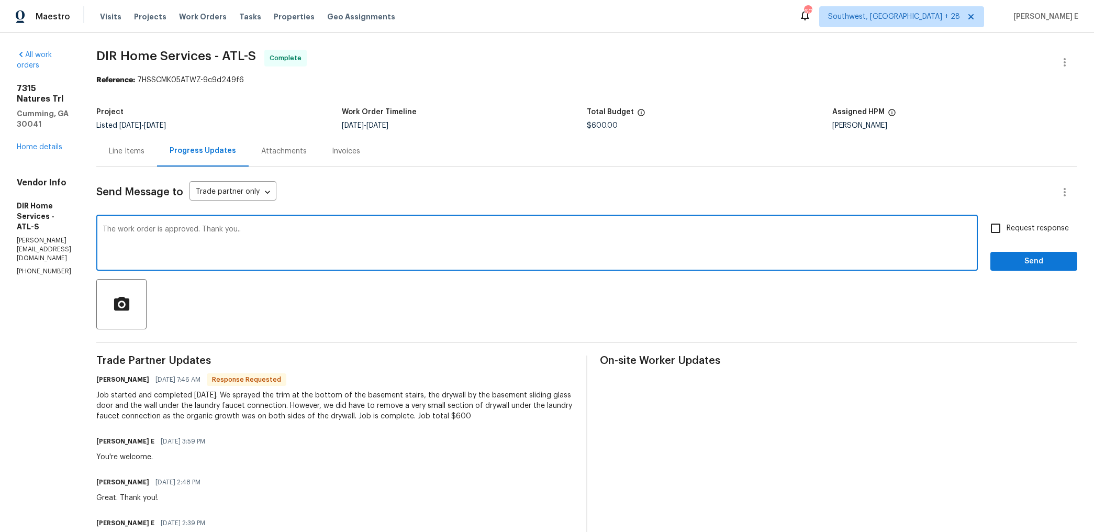
type textarea "The work order is approved. Thank you.."
click at [1003, 223] on input "Request response" at bounding box center [995, 228] width 22 height 22
checkbox input "true"
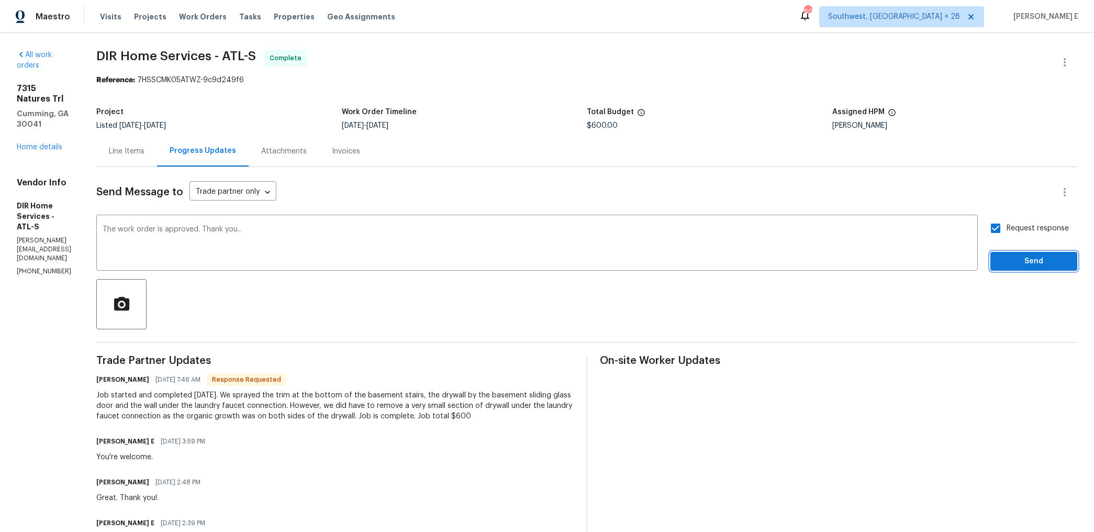
click at [1008, 254] on button "Send" at bounding box center [1033, 261] width 87 height 19
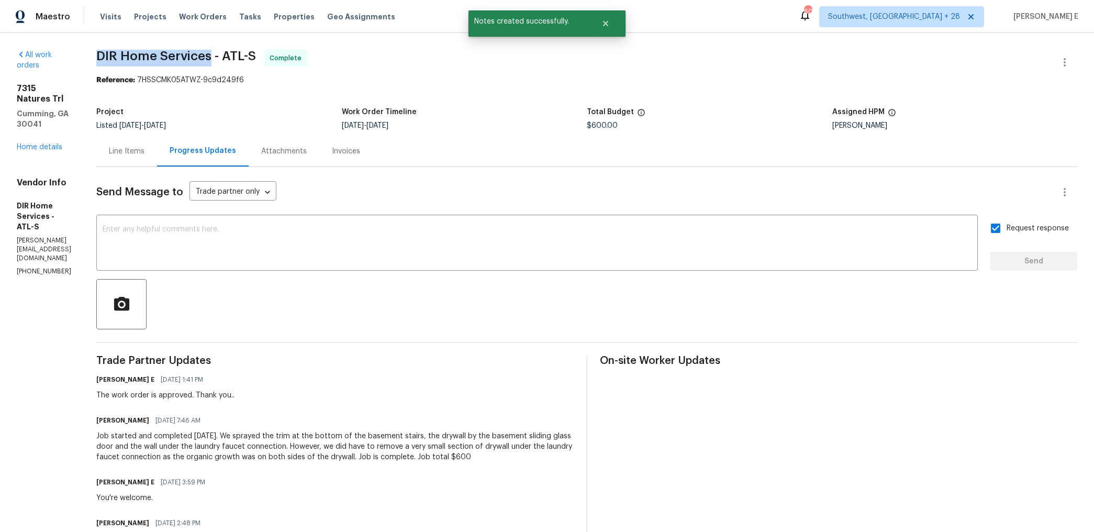
drag, startPoint x: 133, startPoint y: 57, endPoint x: 246, endPoint y: 60, distance: 113.0
click at [246, 60] on span "DIR Home Services - ATL-S" at bounding box center [176, 56] width 160 height 13
copy span "DIR Home Services"
click at [34, 143] on link "Home details" at bounding box center [40, 146] width 46 height 7
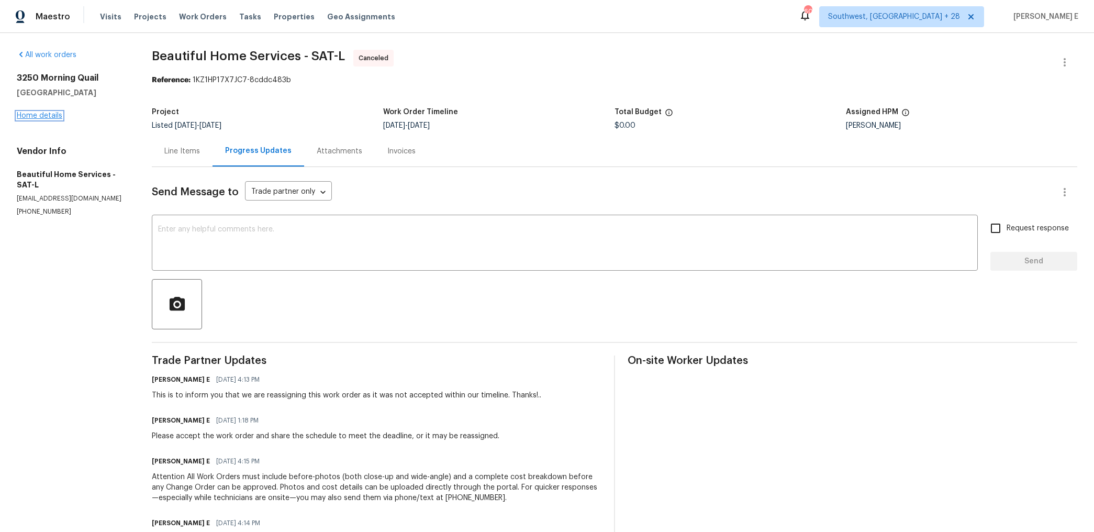
click at [53, 114] on link "Home details" at bounding box center [40, 115] width 46 height 7
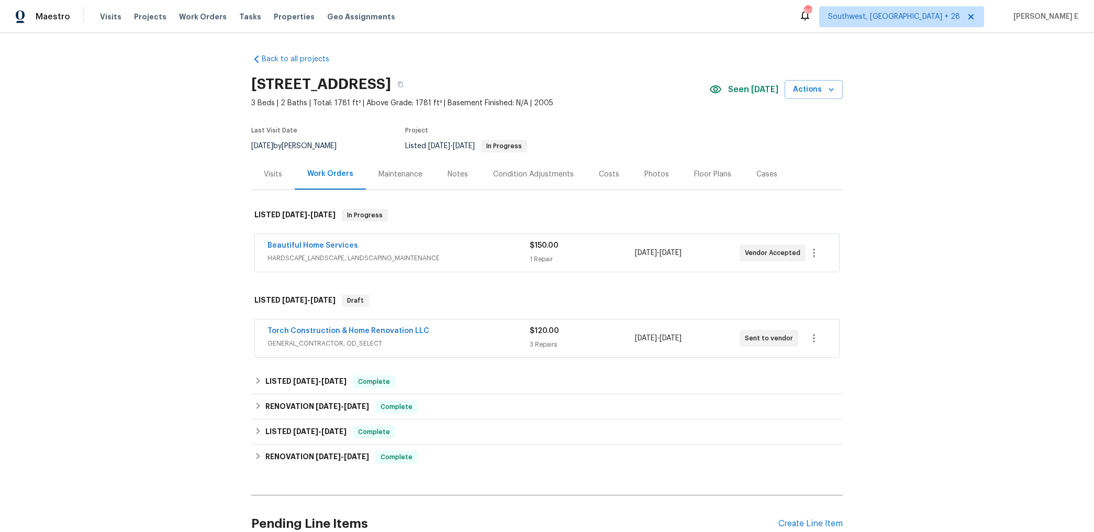
scroll to position [25, 0]
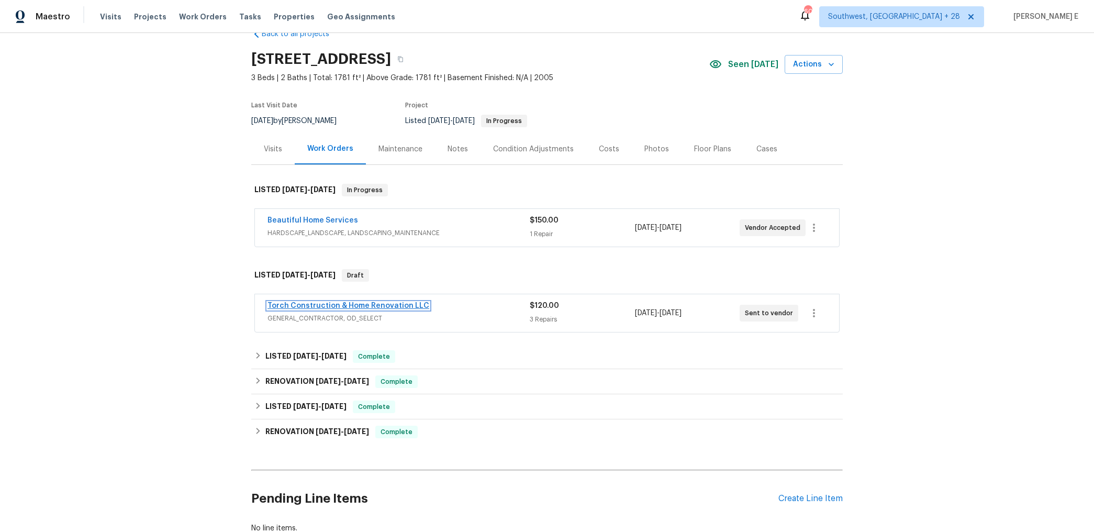
click at [354, 305] on link "Torch Construction & Home Renovation LLC" at bounding box center [348, 305] width 162 height 7
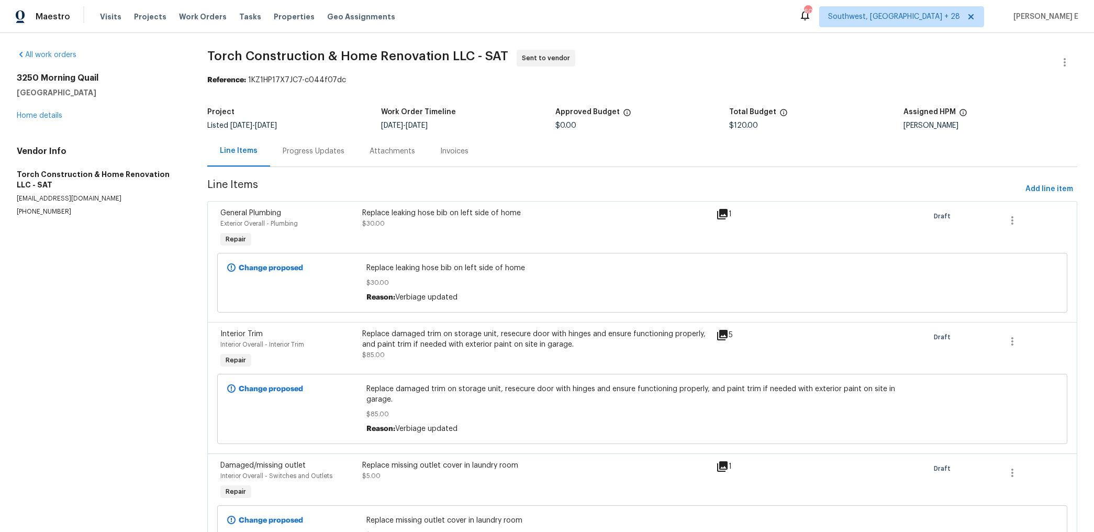
click at [311, 166] on div "Progress Updates" at bounding box center [313, 151] width 87 height 31
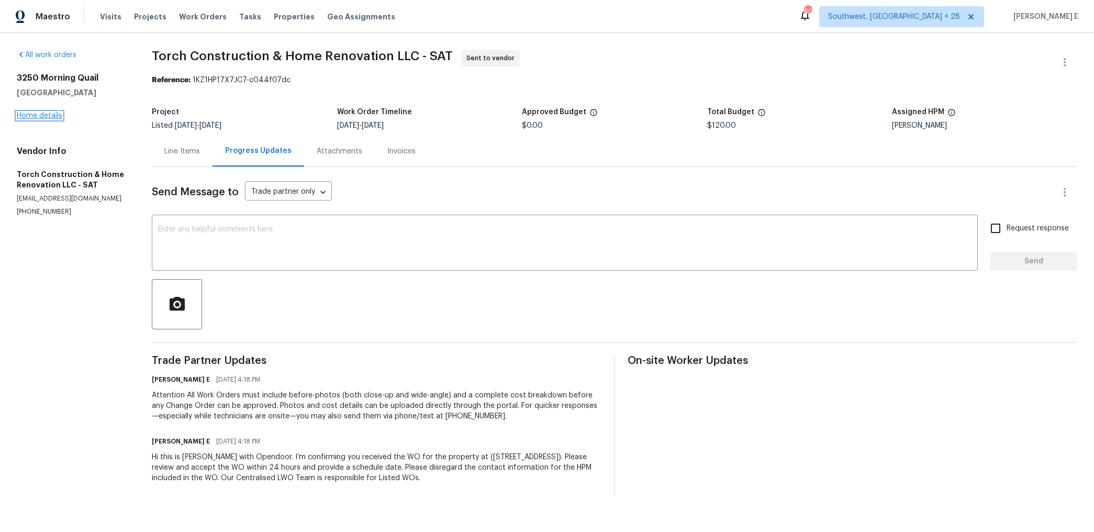
click at [58, 115] on link "Home details" at bounding box center [40, 115] width 46 height 7
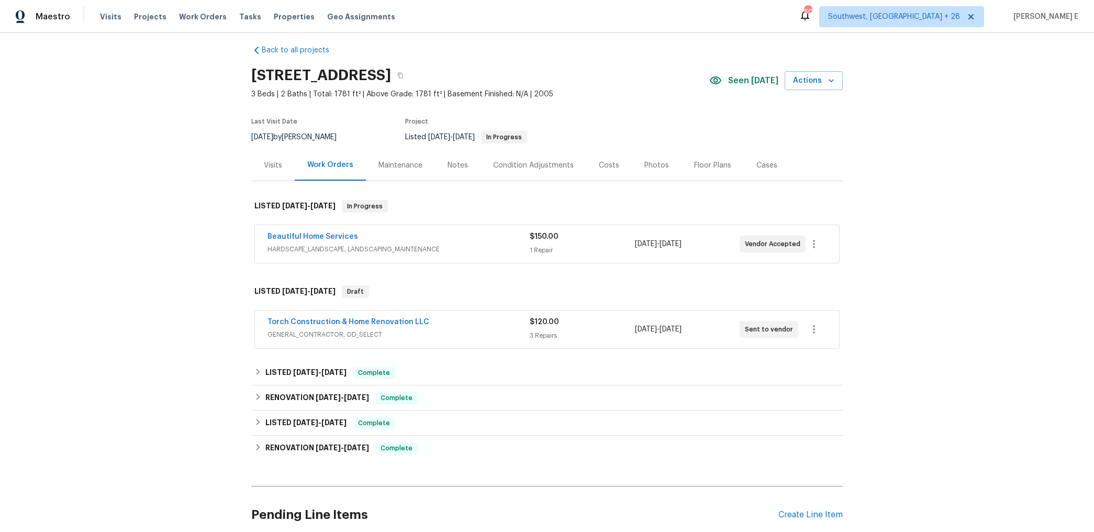
scroll to position [12, 0]
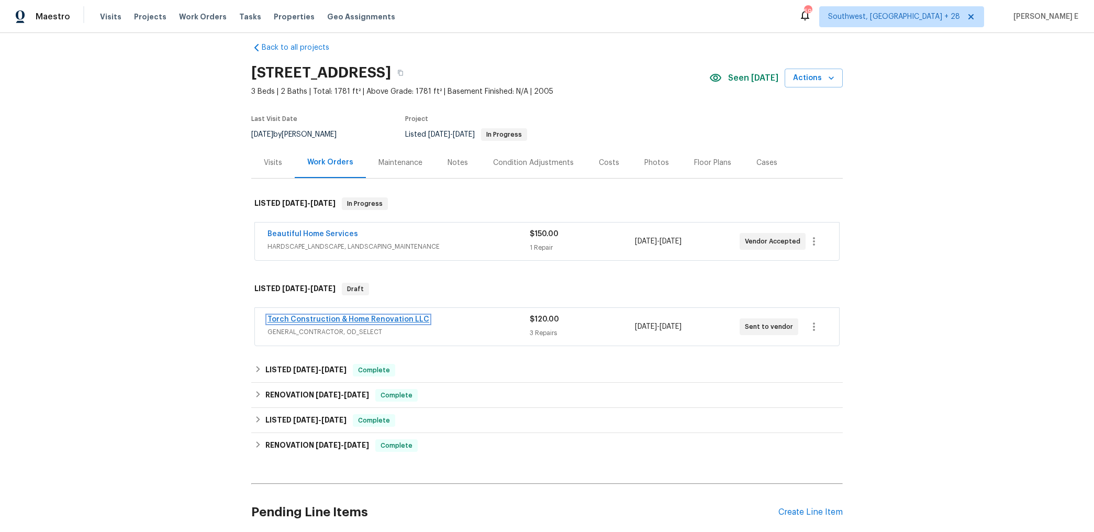
click at [281, 317] on link "Torch Construction & Home Renovation LLC" at bounding box center [348, 319] width 162 height 7
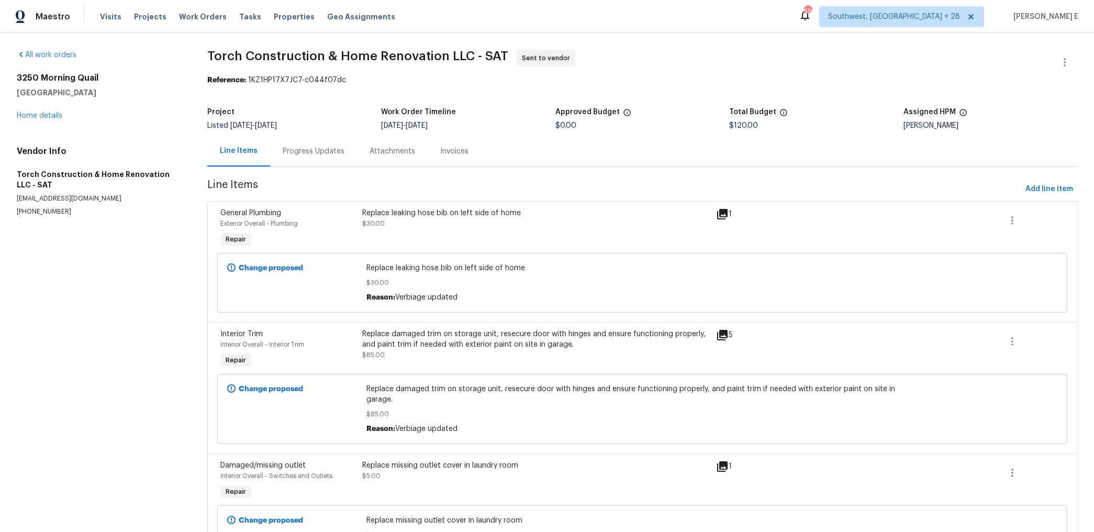
click at [322, 143] on div "Progress Updates" at bounding box center [313, 151] width 87 height 31
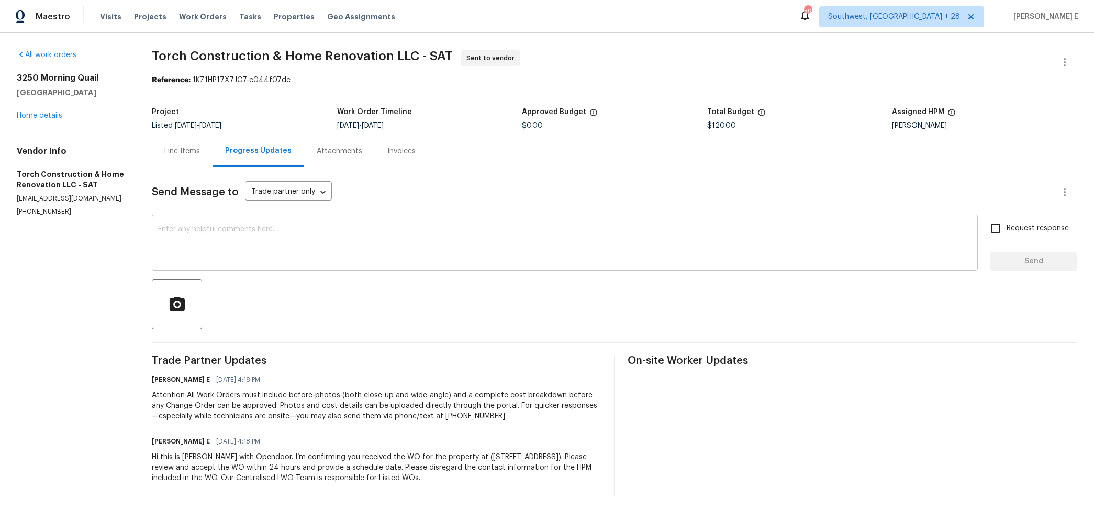
click at [640, 228] on textarea at bounding box center [564, 244] width 813 height 37
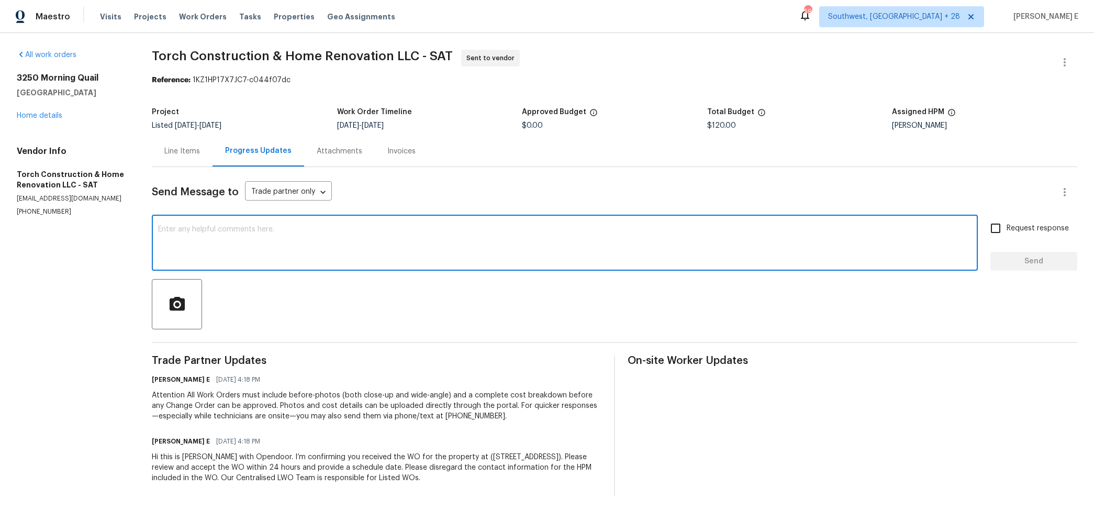
paste textarea "Please accept the work order and share the schedule to meet the deadline, or it…"
type textarea "Please accept the work order and share the schedule to meet the deadline, or it…"
click at [1022, 231] on span "Request response" at bounding box center [1037, 228] width 62 height 11
click at [1006, 231] on input "Request response" at bounding box center [995, 228] width 22 height 22
checkbox input "true"
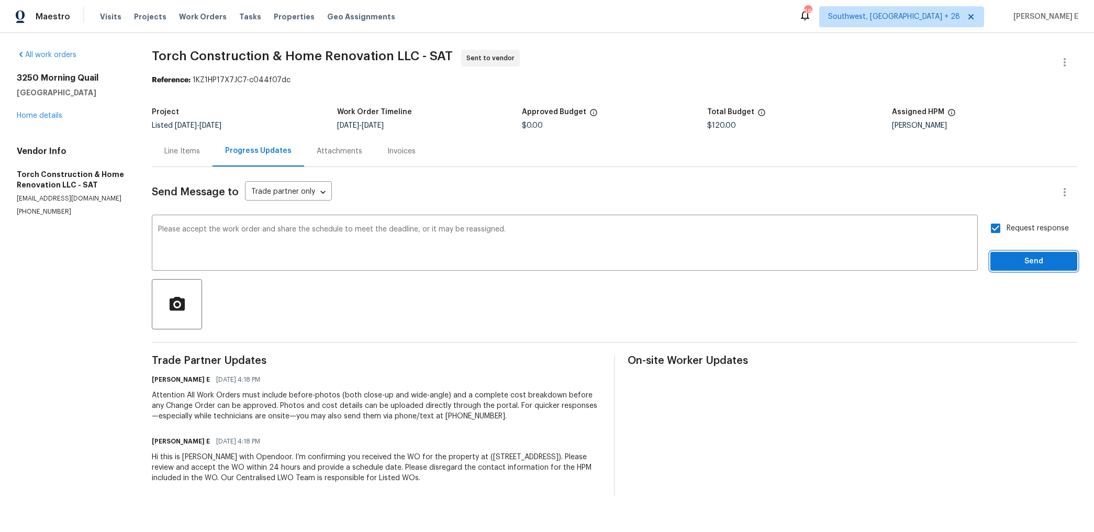
click at [1012, 263] on span "Send" at bounding box center [1033, 261] width 70 height 13
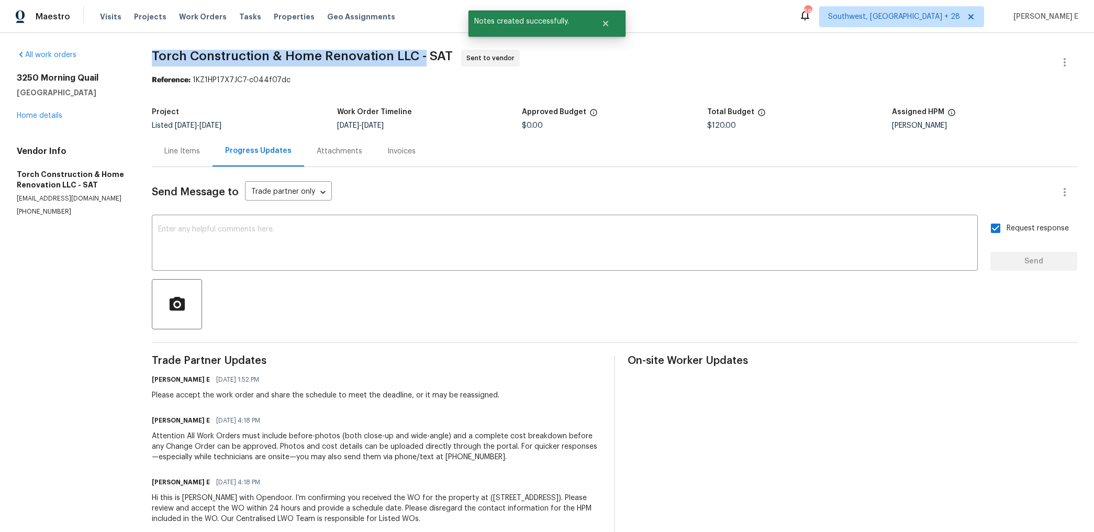
drag, startPoint x: 155, startPoint y: 61, endPoint x: 426, endPoint y: 60, distance: 270.5
click at [426, 60] on span "Torch Construction & Home Renovation LLC - SAT" at bounding box center [302, 56] width 301 height 13
copy span "Torch Construction & Home Renovation LLC -"
click at [39, 116] on link "Home details" at bounding box center [40, 115] width 46 height 7
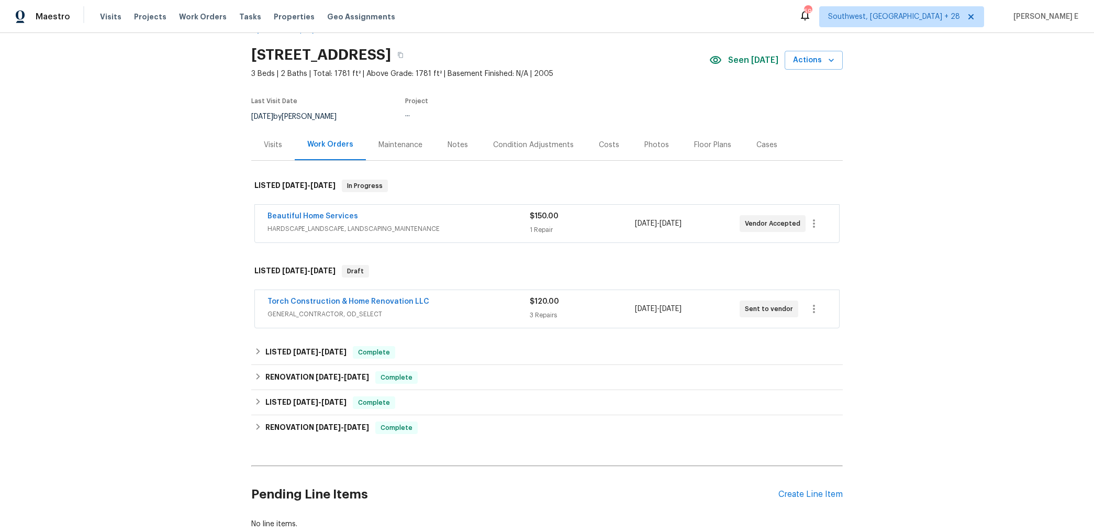
scroll to position [32, 0]
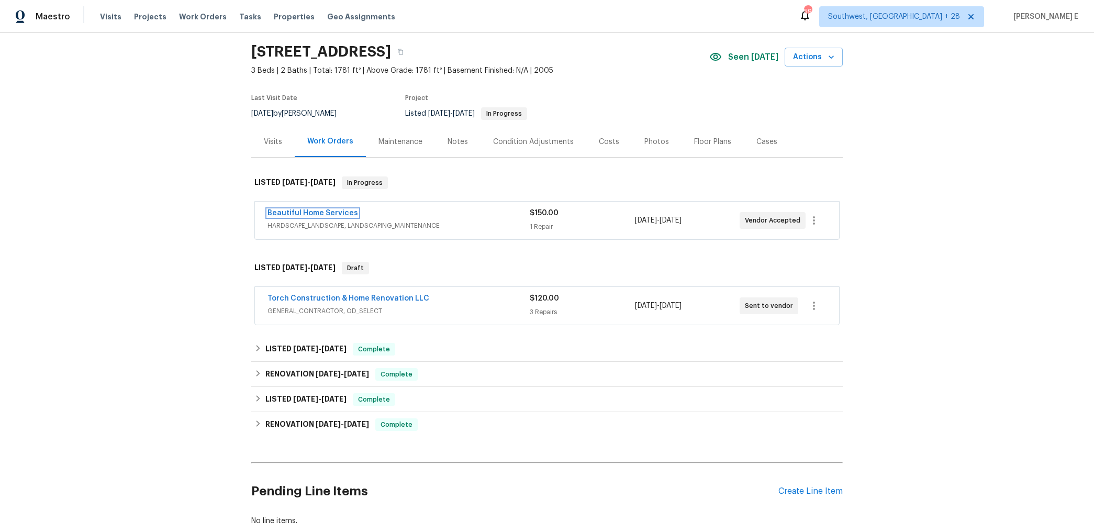
click at [315, 212] on link "Beautiful Home Services" at bounding box center [312, 212] width 91 height 7
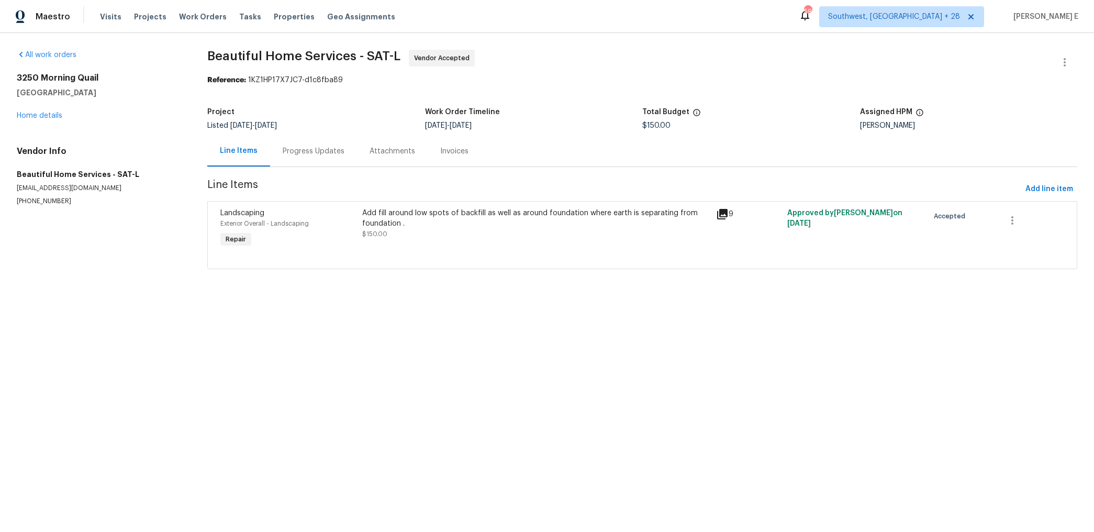
click at [287, 154] on div "Progress Updates" at bounding box center [314, 151] width 62 height 10
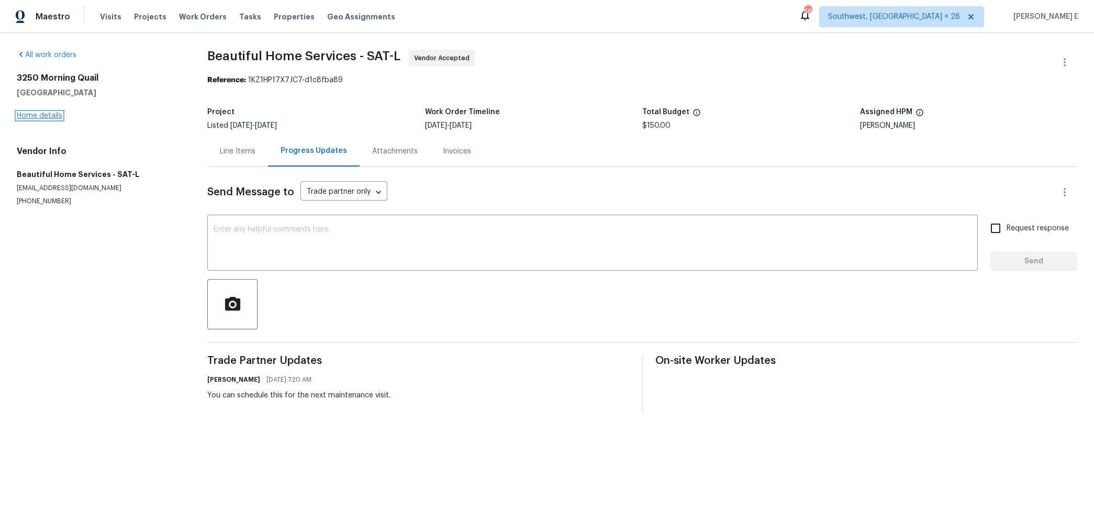
click at [57, 117] on link "Home details" at bounding box center [40, 115] width 46 height 7
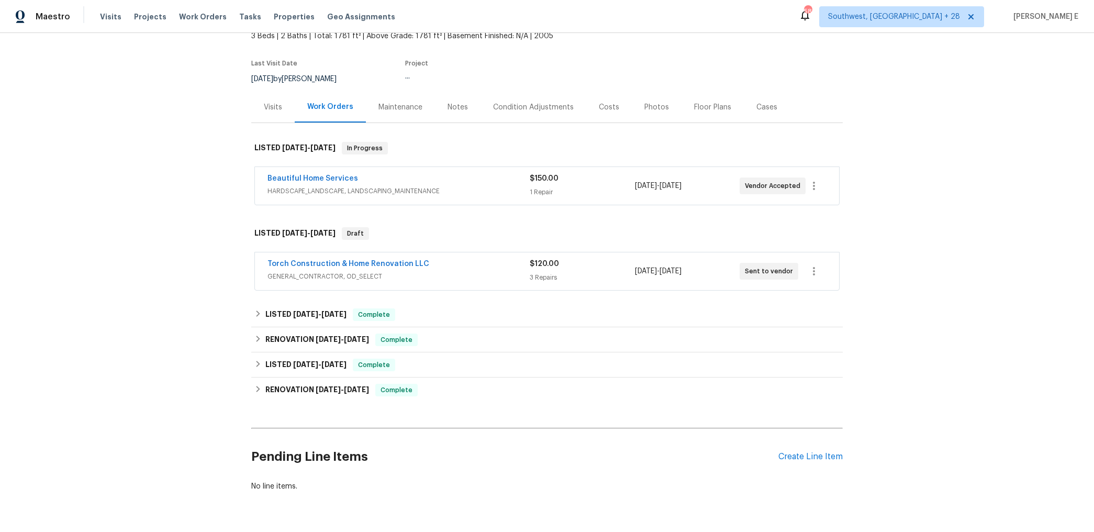
scroll to position [70, 0]
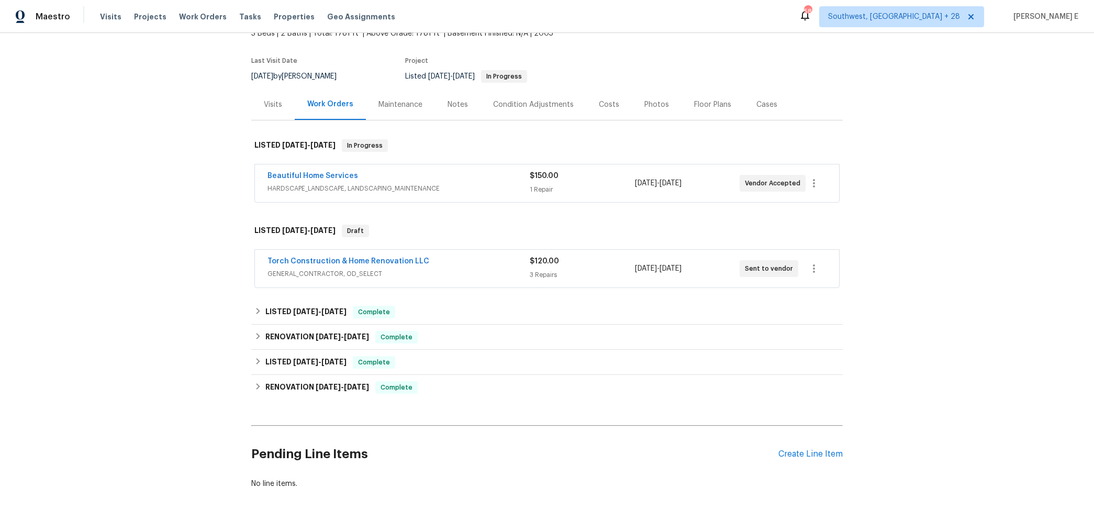
click at [398, 99] on div "Maintenance" at bounding box center [400, 104] width 44 height 10
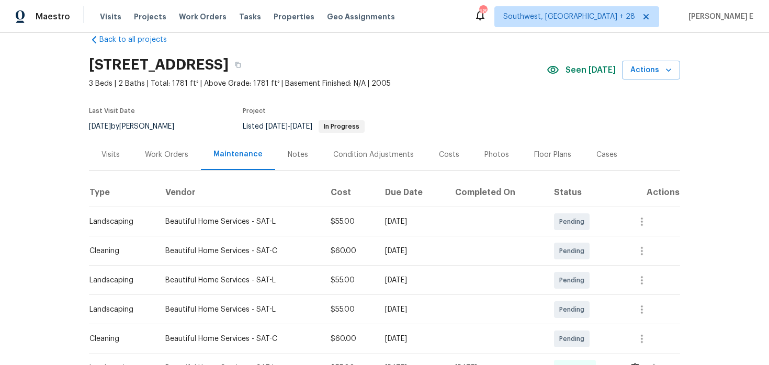
scroll to position [22, 0]
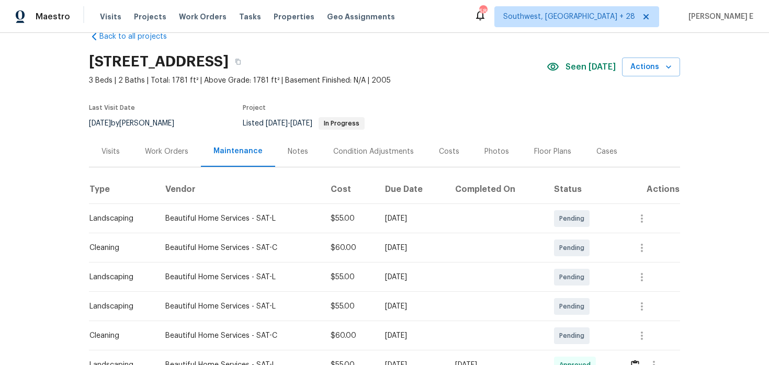
click at [182, 152] on div "Work Orders" at bounding box center [166, 152] width 43 height 10
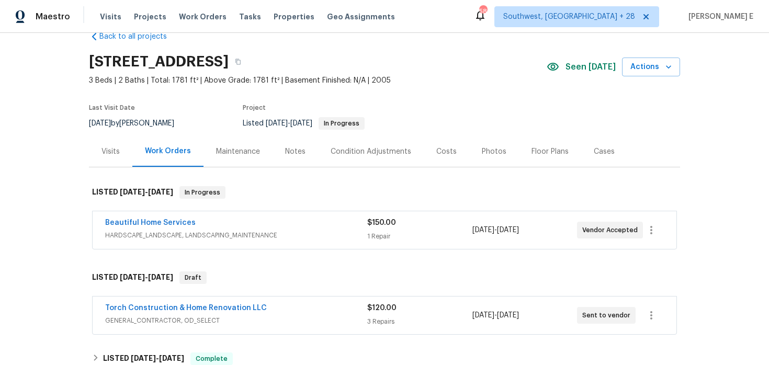
scroll to position [74, 0]
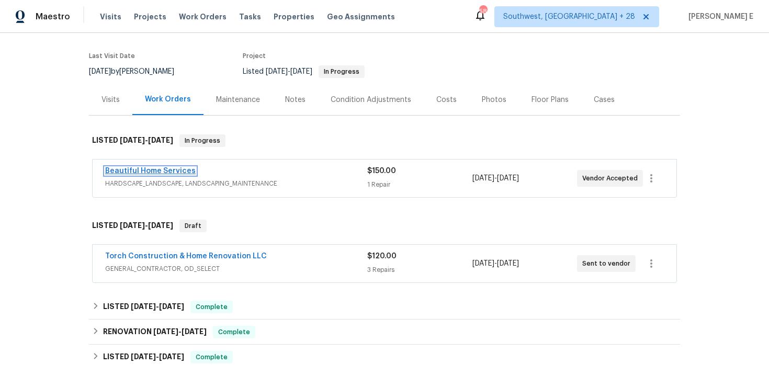
click at [171, 169] on link "Beautiful Home Services" at bounding box center [150, 170] width 91 height 7
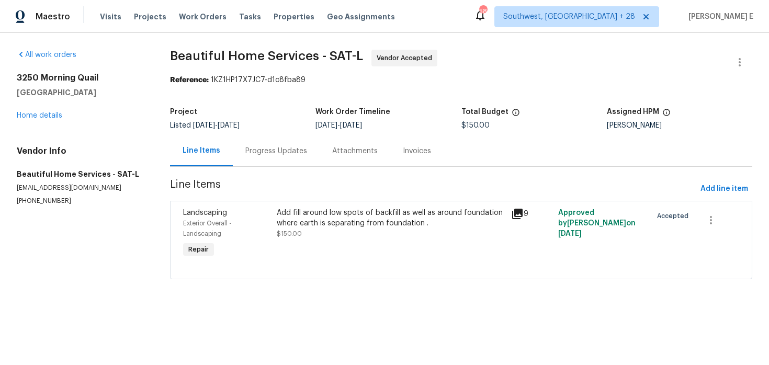
click at [282, 153] on div "Progress Updates" at bounding box center [276, 151] width 62 height 10
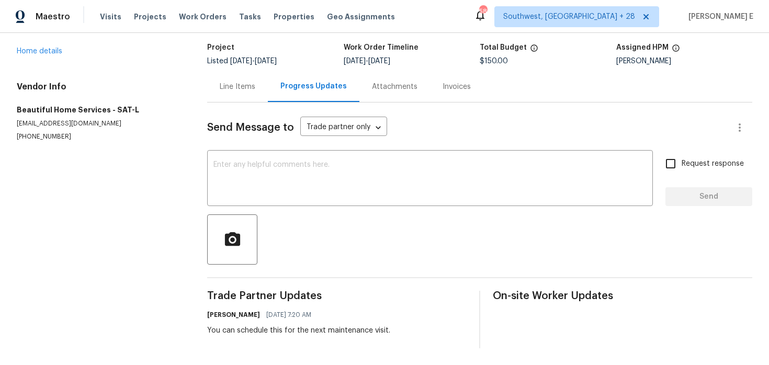
scroll to position [64, 0]
click at [30, 51] on link "Home details" at bounding box center [40, 51] width 46 height 7
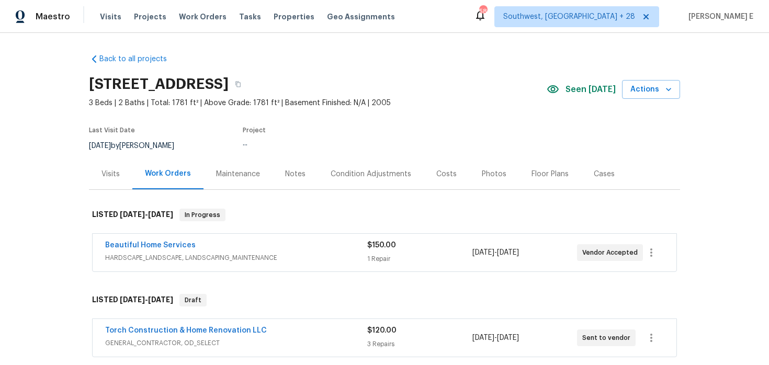
click at [255, 180] on div "Maintenance" at bounding box center [238, 174] width 69 height 31
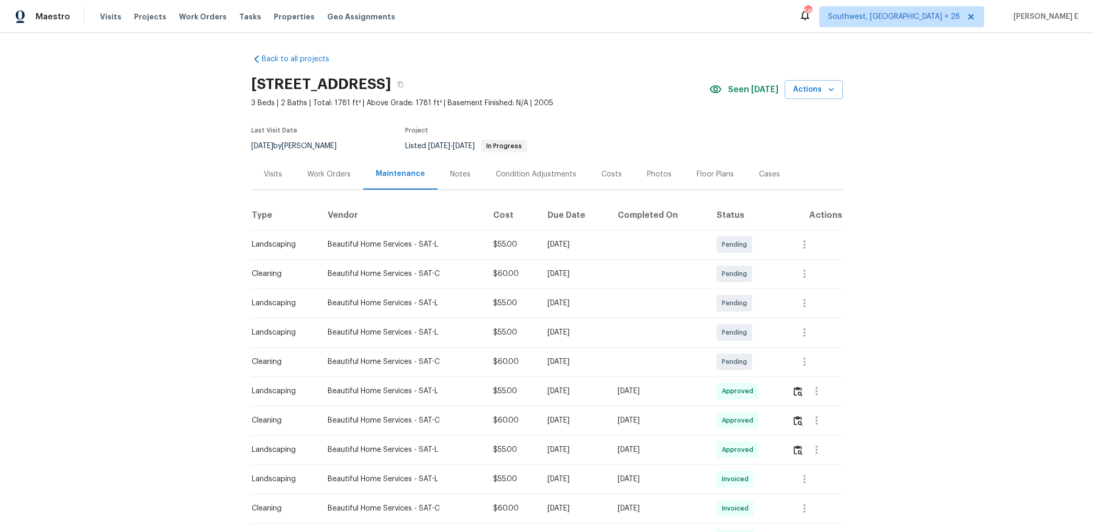
scroll to position [85, 0]
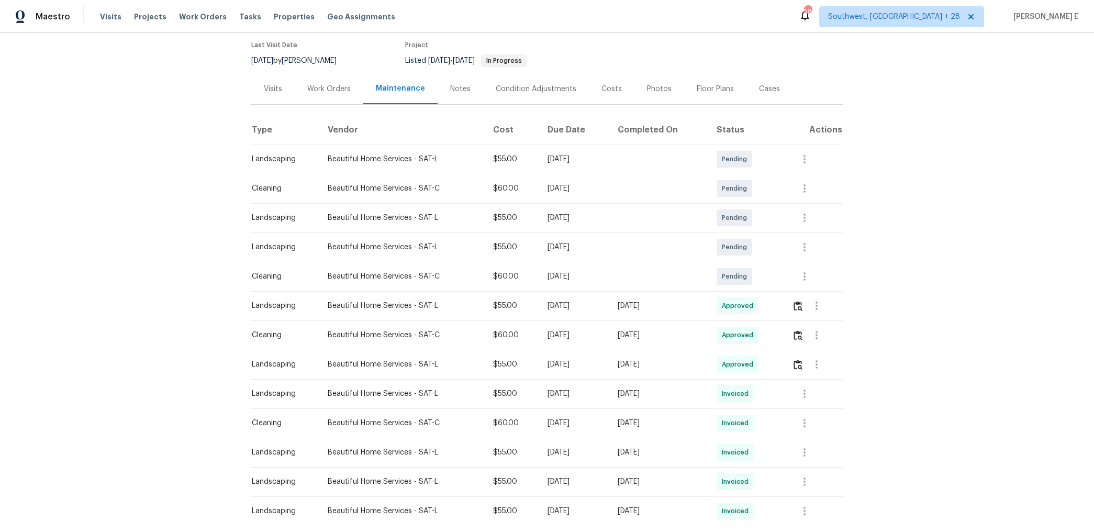
click at [519, 291] on td "$55.00" at bounding box center [512, 305] width 54 height 29
drag, startPoint x: 550, startPoint y: 249, endPoint x: 574, endPoint y: 250, distance: 24.6
click at [575, 250] on div "[DATE]" at bounding box center [573, 247] width 53 height 10
copy div "[DATE]"
drag, startPoint x: 551, startPoint y: 218, endPoint x: 572, endPoint y: 218, distance: 20.9
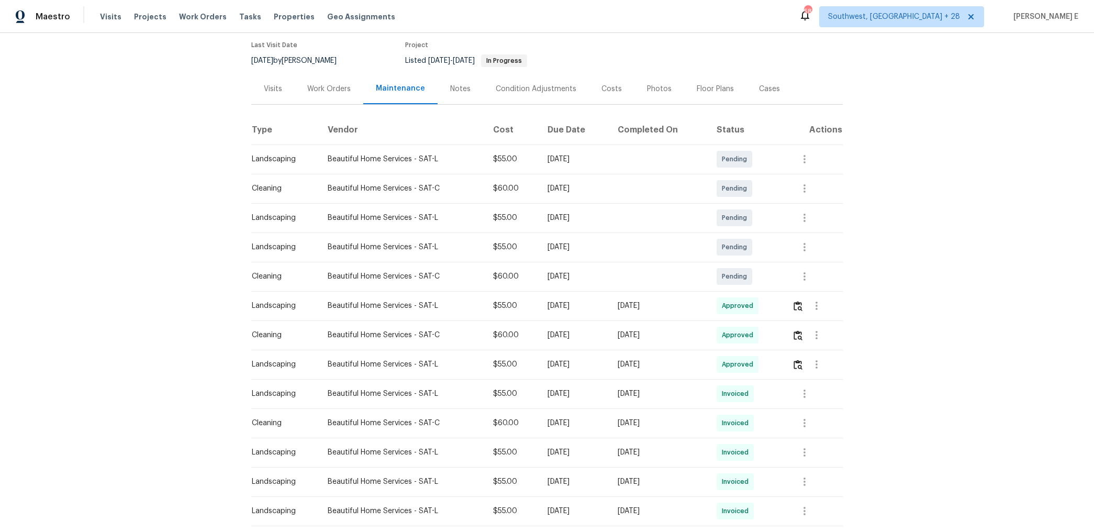
click at [572, 218] on div "[DATE]" at bounding box center [573, 217] width 53 height 10
copy div "[DATE]"
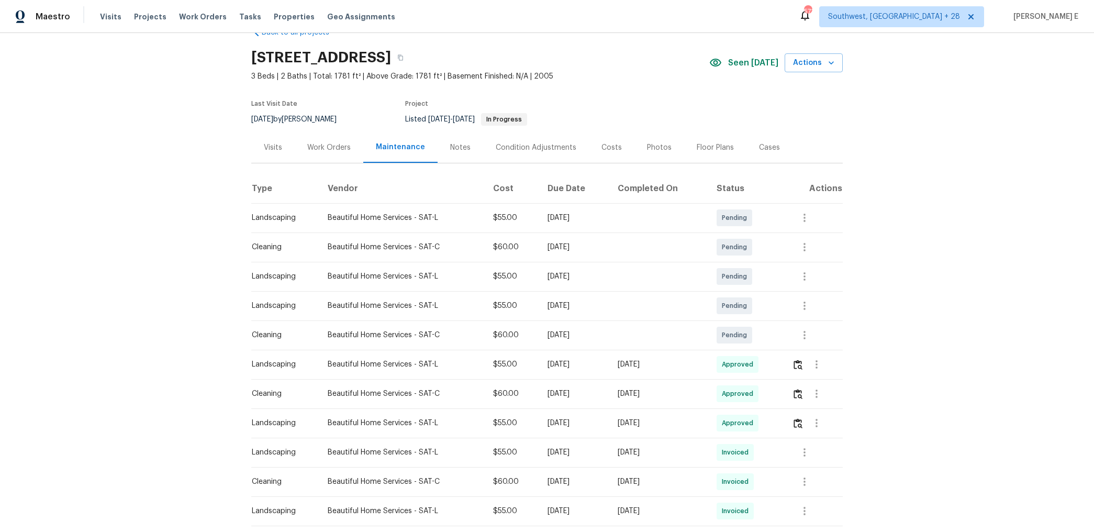
scroll to position [0, 0]
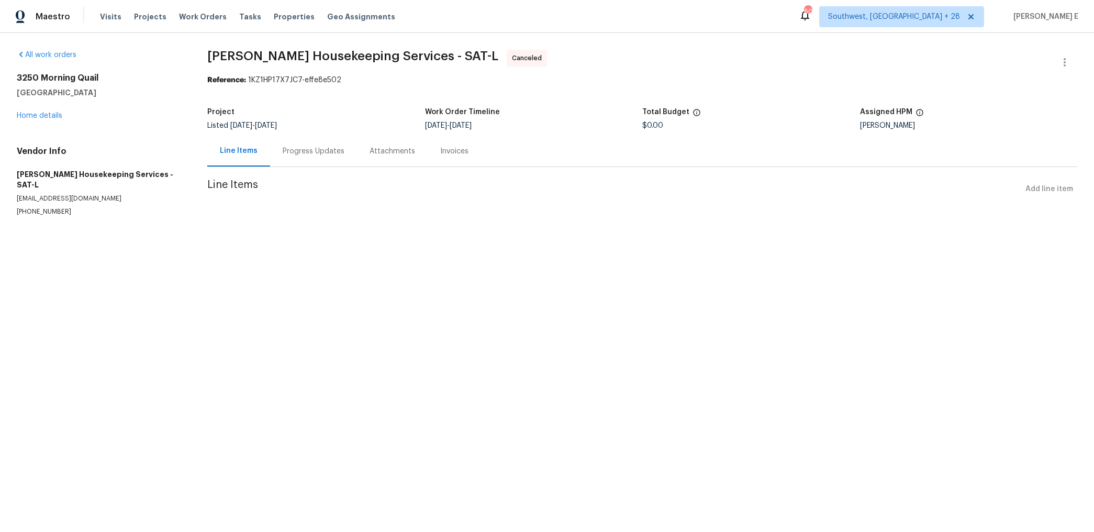
click at [322, 155] on div "Progress Updates" at bounding box center [314, 151] width 62 height 10
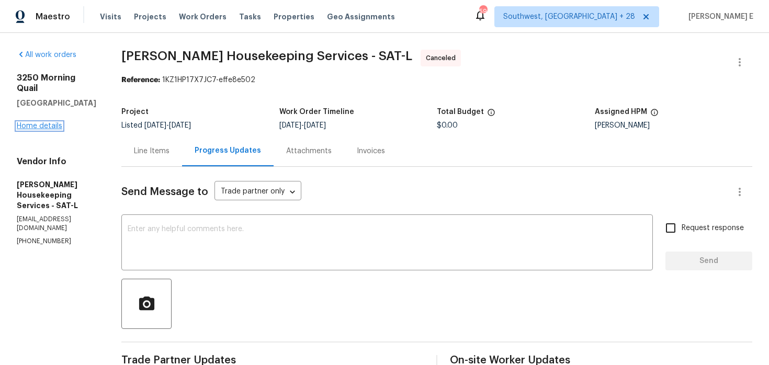
click at [36, 122] on link "Home details" at bounding box center [40, 125] width 46 height 7
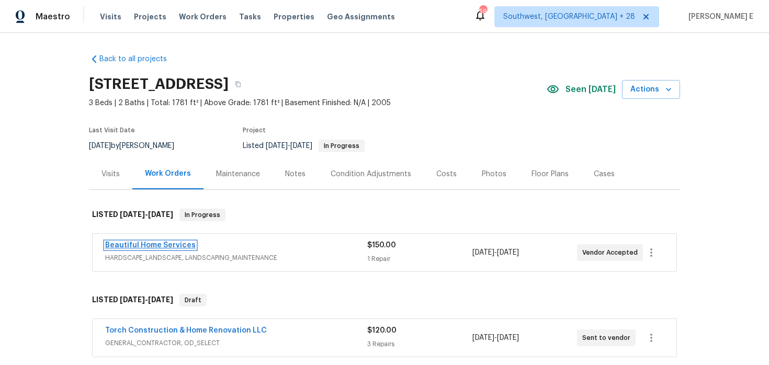
click at [152, 245] on link "Beautiful Home Services" at bounding box center [150, 245] width 91 height 7
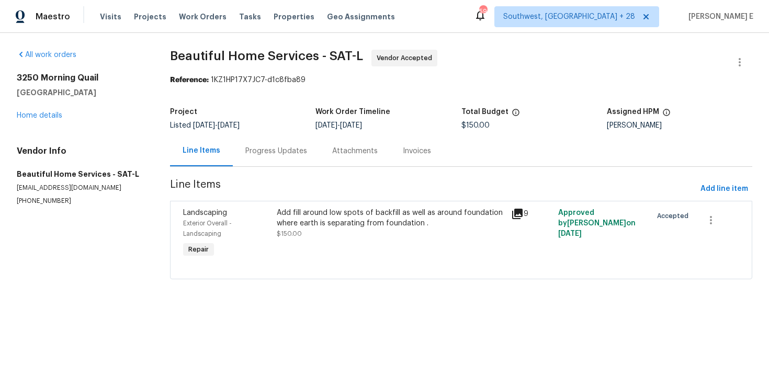
click at [271, 158] on div "Progress Updates" at bounding box center [276, 151] width 87 height 31
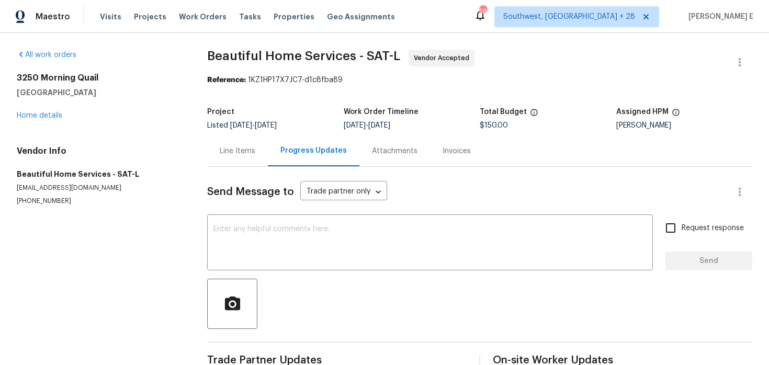
scroll to position [64, 0]
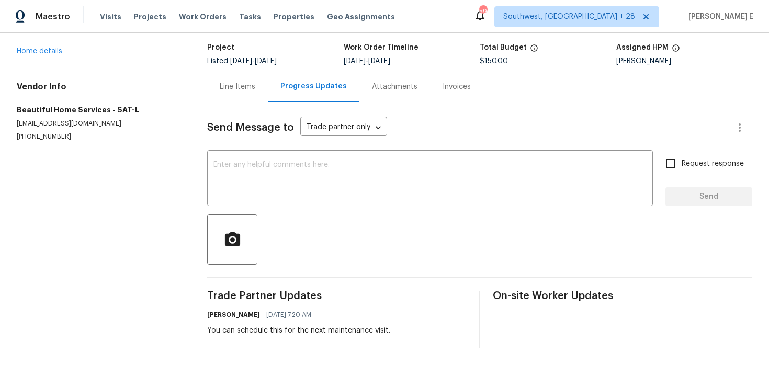
click at [235, 88] on div "Line Items" at bounding box center [238, 87] width 36 height 10
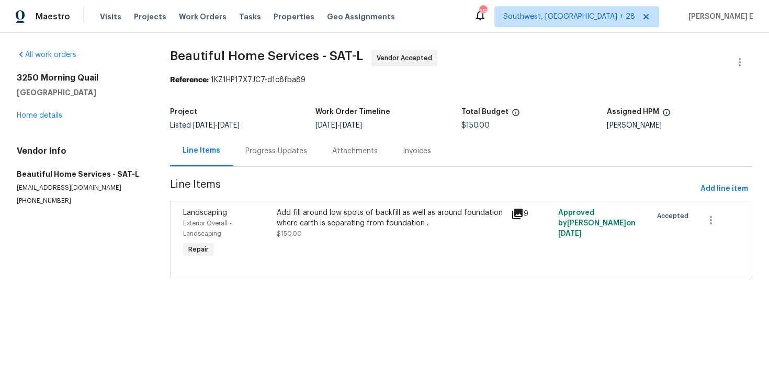
click at [276, 153] on div "Progress Updates" at bounding box center [276, 151] width 62 height 10
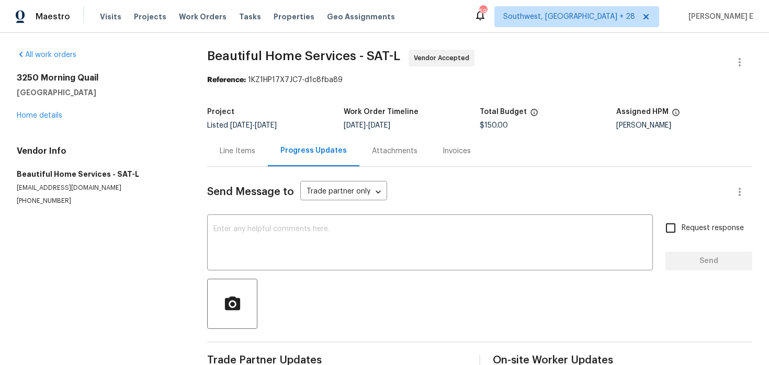
click at [276, 153] on div "Progress Updates" at bounding box center [314, 151] width 92 height 31
click at [237, 150] on div "Line Items" at bounding box center [238, 151] width 36 height 10
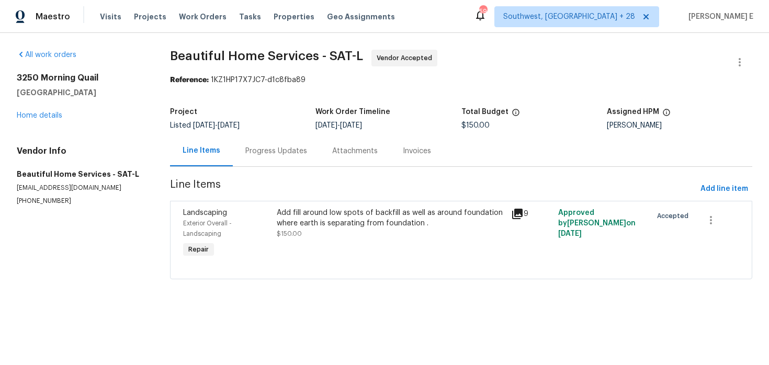
click at [266, 151] on div "Progress Updates" at bounding box center [276, 151] width 62 height 10
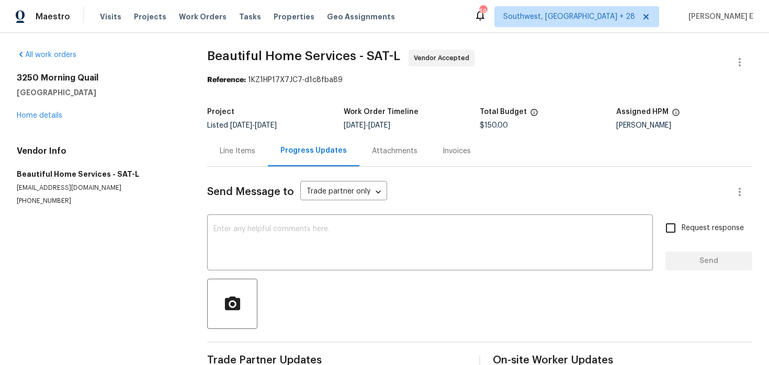
click at [235, 158] on div "Line Items" at bounding box center [237, 151] width 61 height 31
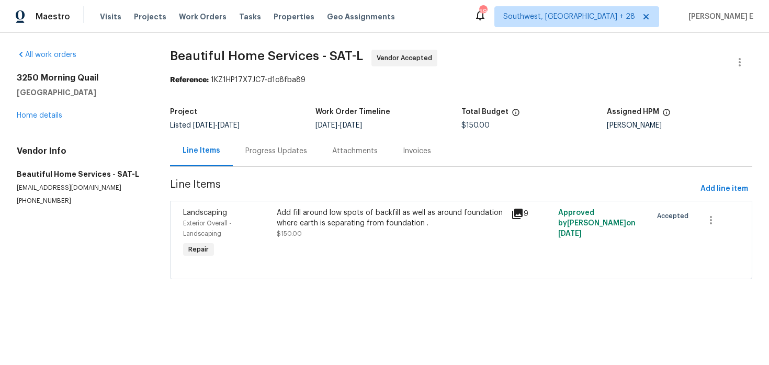
click at [276, 148] on div "Progress Updates" at bounding box center [276, 151] width 62 height 10
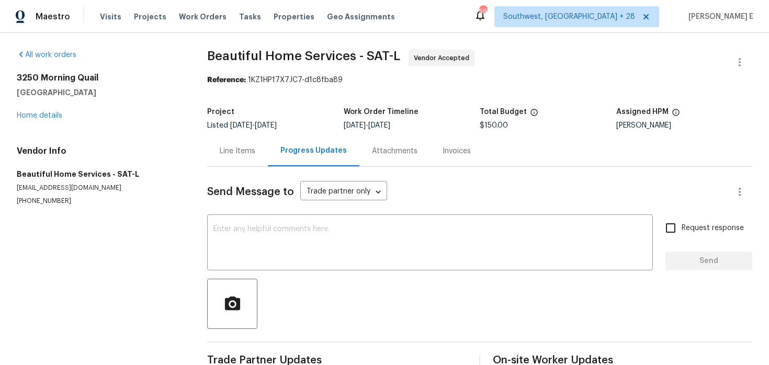
click at [241, 157] on div "Line Items" at bounding box center [237, 151] width 61 height 31
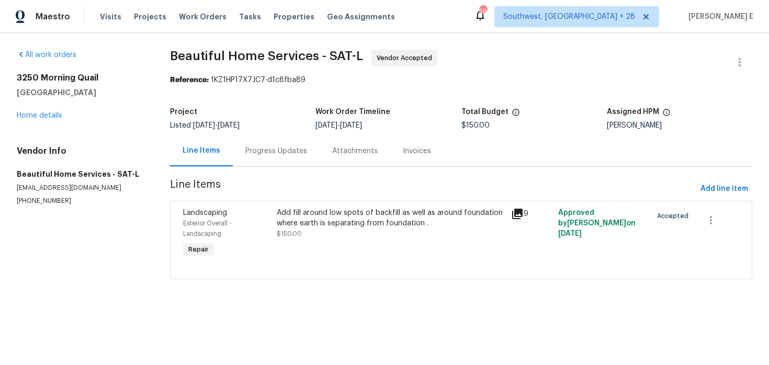
click at [268, 162] on div "Progress Updates" at bounding box center [276, 151] width 87 height 31
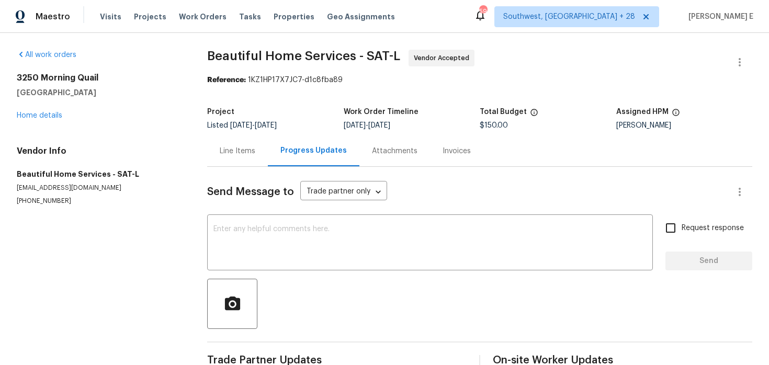
scroll to position [64, 0]
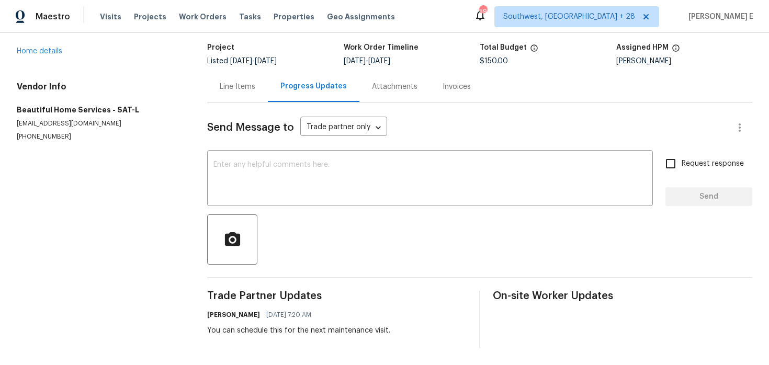
click at [238, 82] on div "Line Items" at bounding box center [238, 87] width 36 height 10
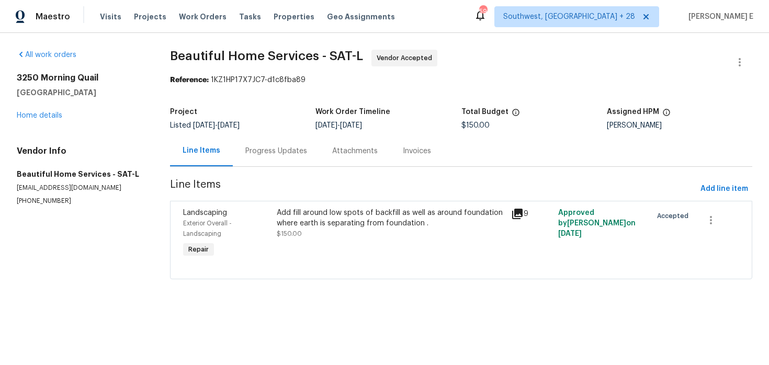
click at [271, 151] on div "Progress Updates" at bounding box center [276, 151] width 62 height 10
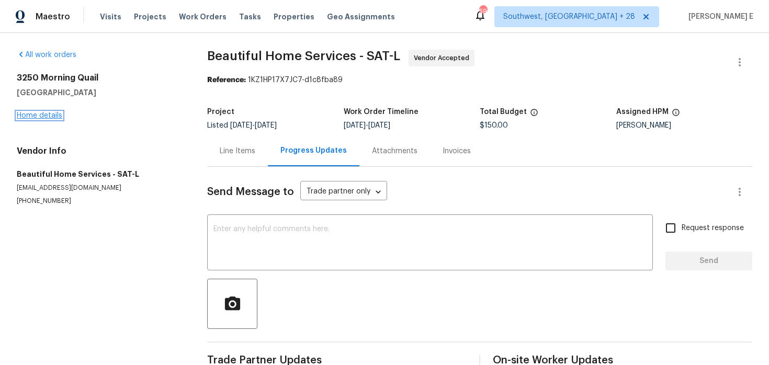
click at [43, 118] on link "Home details" at bounding box center [40, 115] width 46 height 7
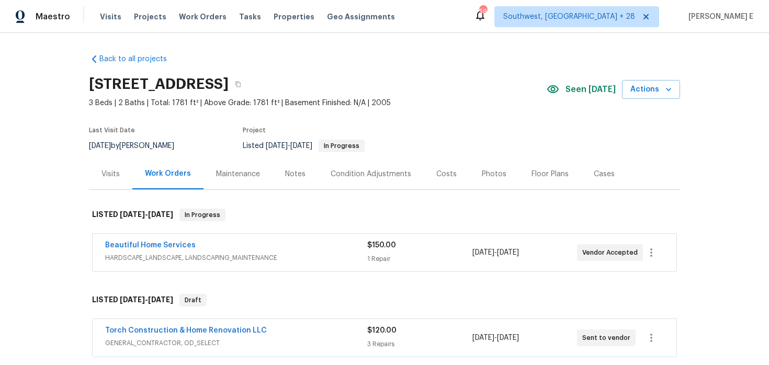
click at [109, 181] on div "Visits" at bounding box center [110, 174] width 43 height 31
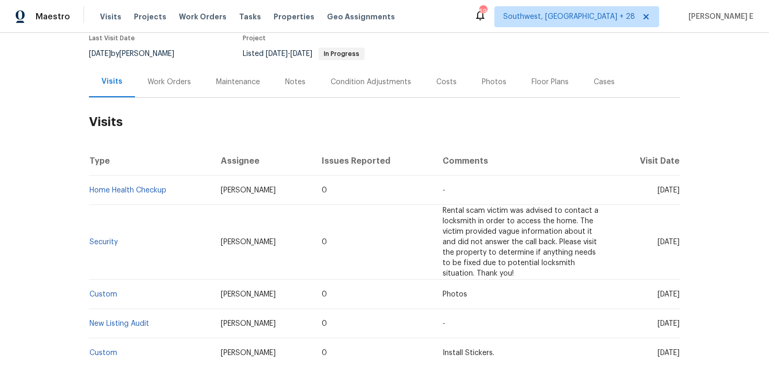
scroll to position [98, 0]
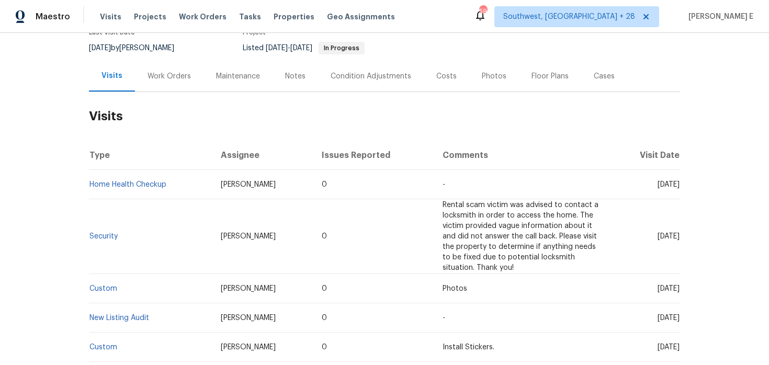
click at [230, 81] on div "Maintenance" at bounding box center [238, 76] width 44 height 10
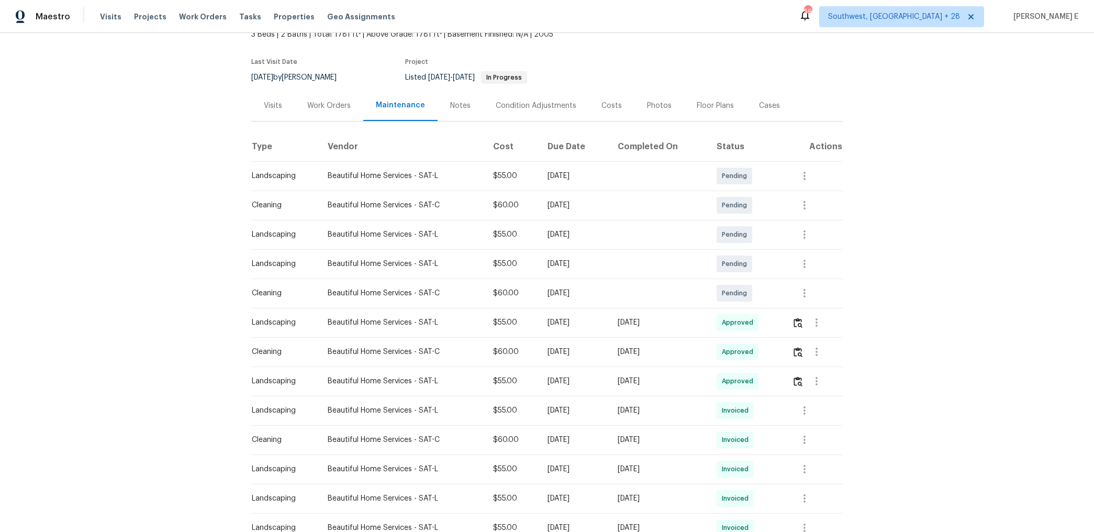
scroll to position [69, 0]
click at [329, 106] on div "Work Orders" at bounding box center [328, 105] width 43 height 10
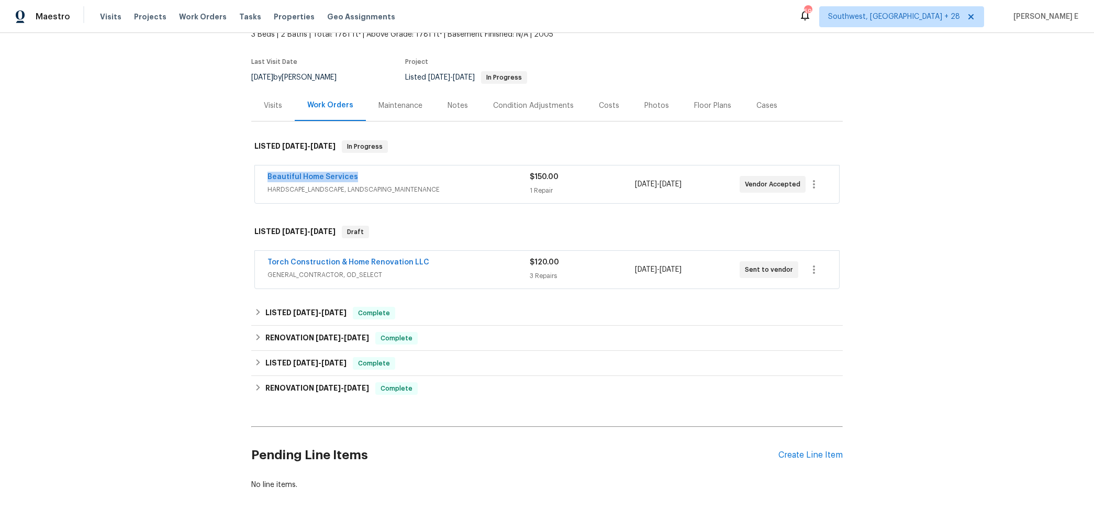
drag, startPoint x: 262, startPoint y: 178, endPoint x: 363, endPoint y: 180, distance: 100.5
click at [363, 180] on div "Beautiful Home Services HARDSCAPE_LANDSCAPE, LANDSCAPING_MAINTENANCE $150.00 1 …" at bounding box center [547, 184] width 584 height 38
copy link "Beautiful Home Services"
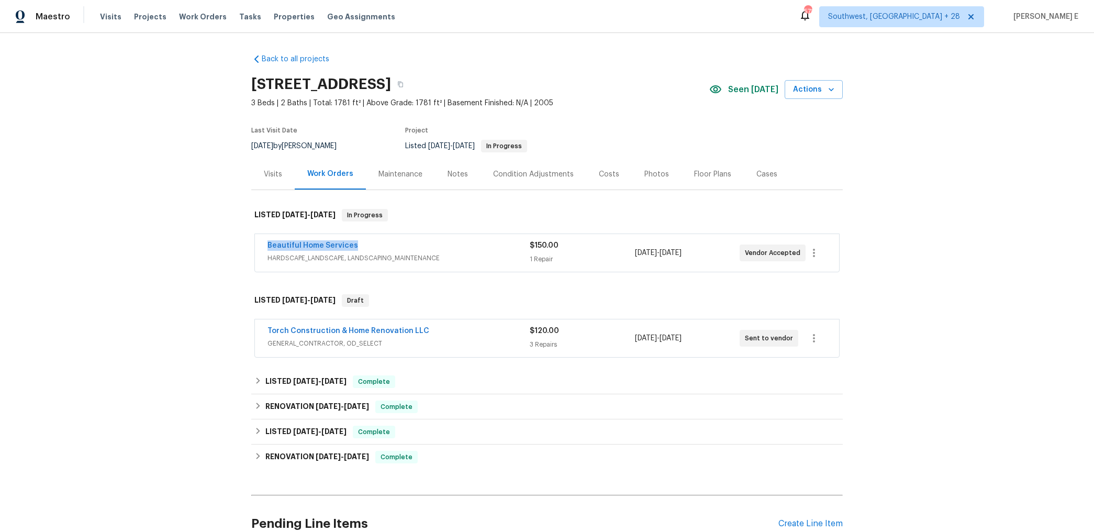
copy link "Beautiful Home Services"
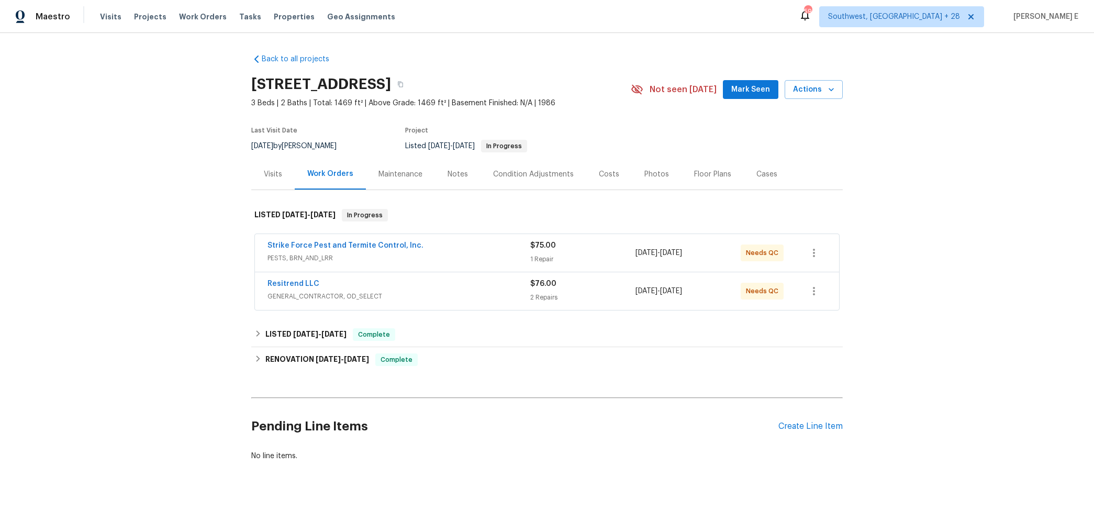
scroll to position [1, 0]
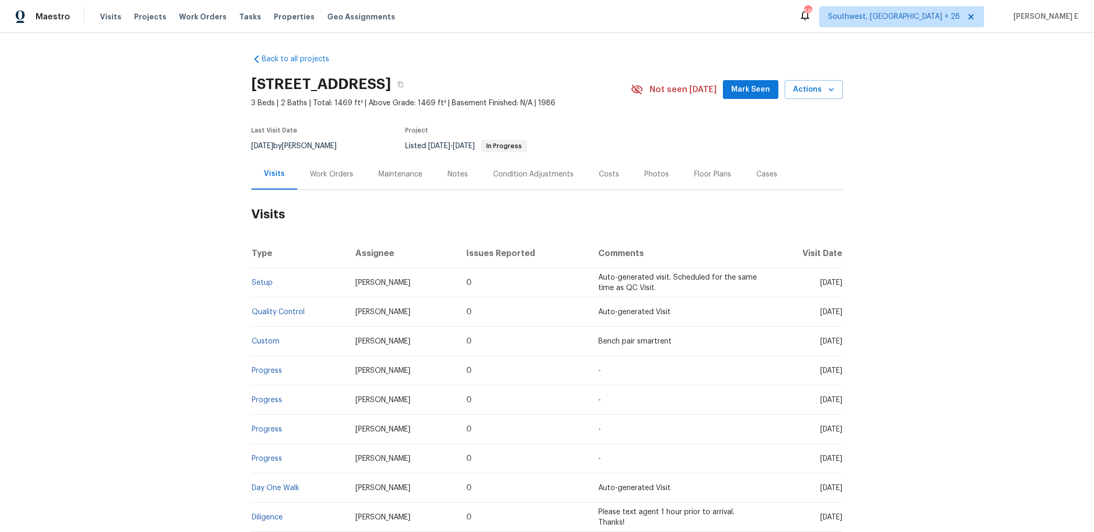
click at [304, 182] on div "Work Orders" at bounding box center [331, 174] width 69 height 31
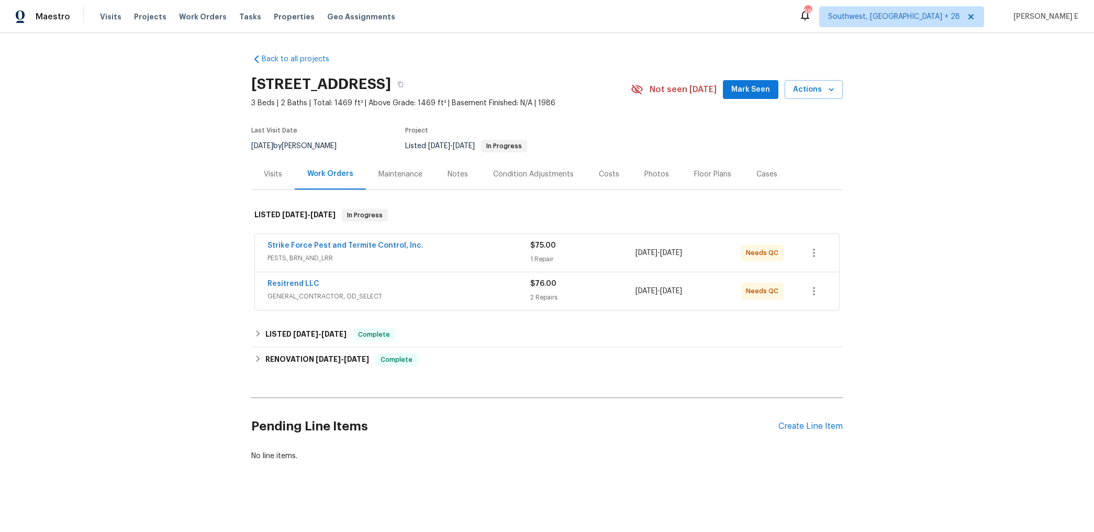
scroll to position [1, 0]
click at [441, 245] on div "Strike Force Pest and Termite Control, Inc." at bounding box center [398, 246] width 263 height 13
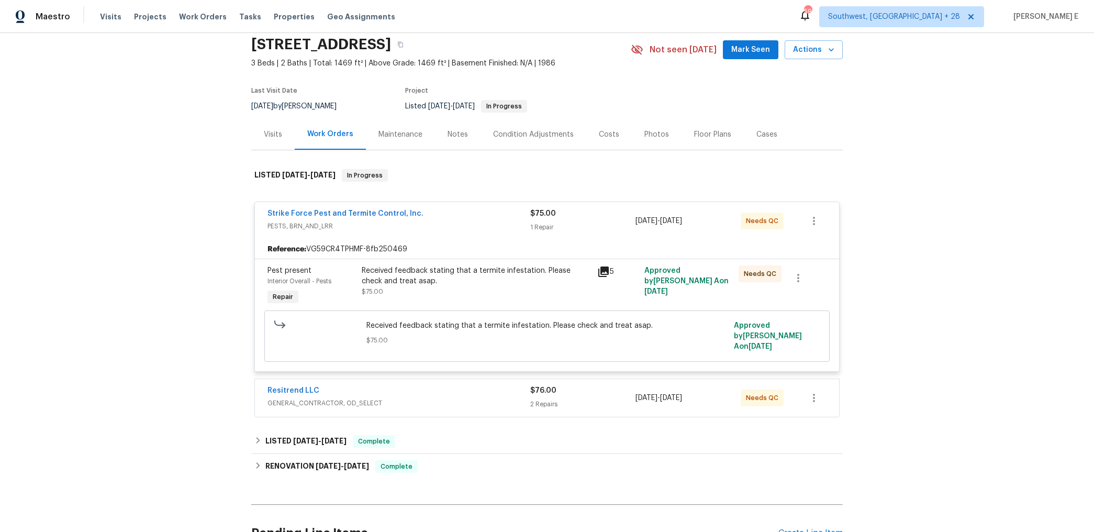
scroll to position [89, 0]
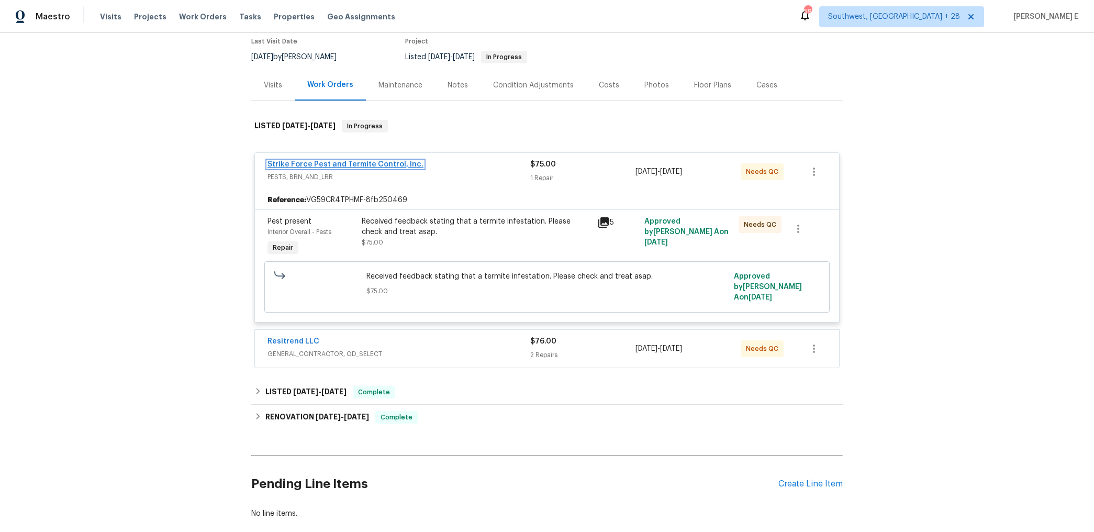
click at [362, 161] on link "Strike Force Pest and Termite Control, Inc." at bounding box center [345, 164] width 156 height 7
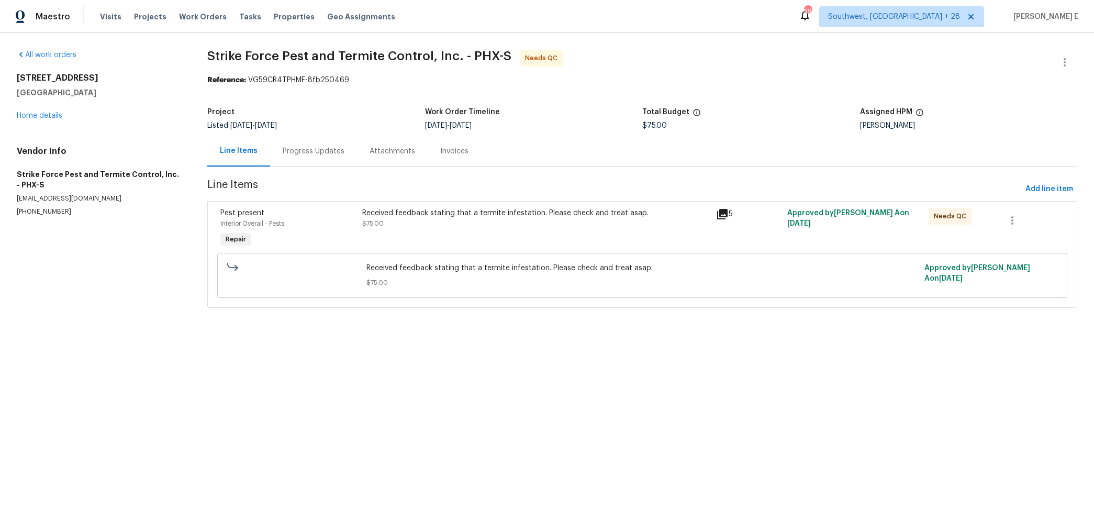
click at [323, 143] on div "Progress Updates" at bounding box center [313, 151] width 87 height 31
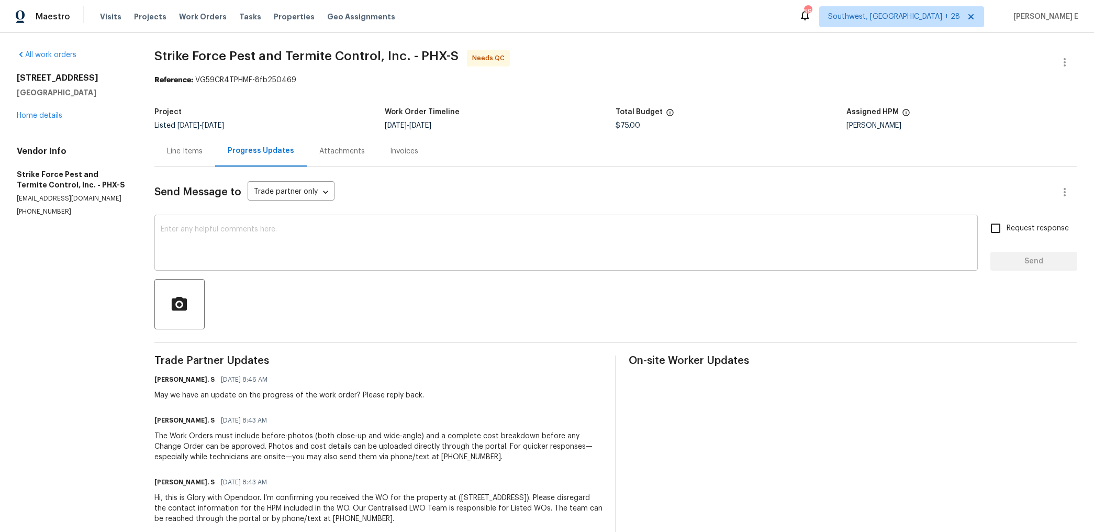
scroll to position [2, 0]
click at [198, 150] on div "Line Items" at bounding box center [185, 149] width 36 height 10
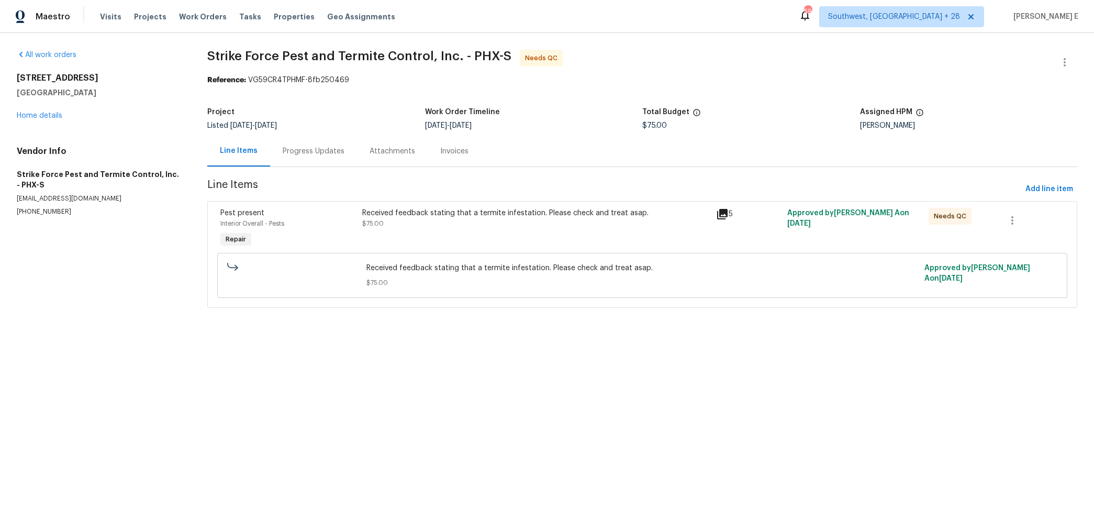
click at [332, 144] on div "Progress Updates" at bounding box center [313, 151] width 87 height 31
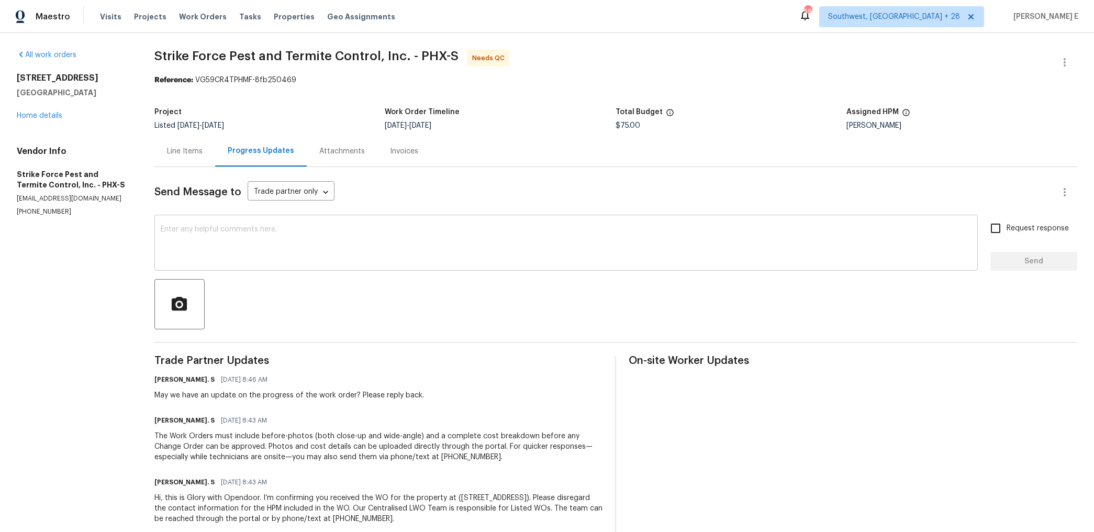
click at [347, 244] on textarea at bounding box center [566, 244] width 811 height 37
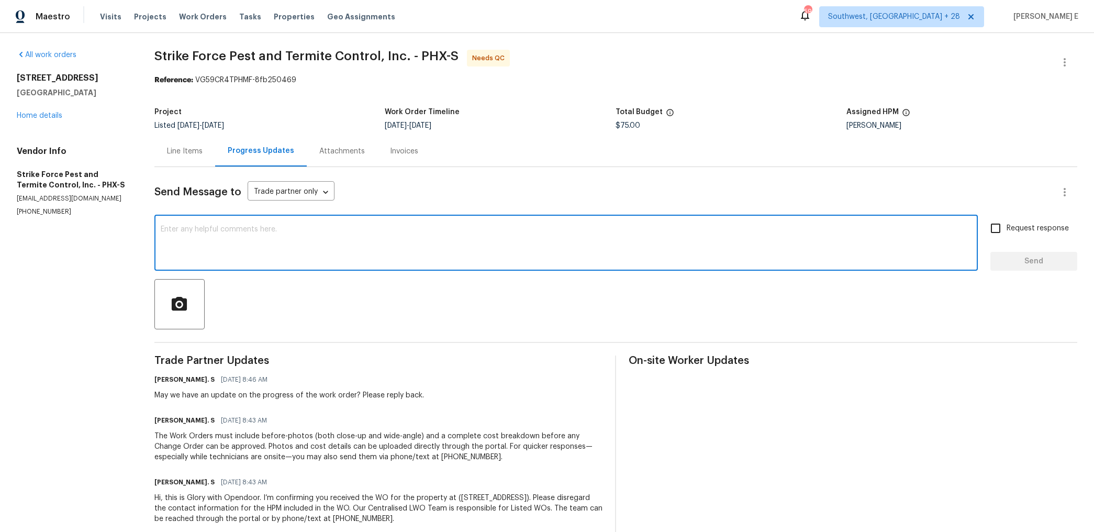
scroll to position [8, 0]
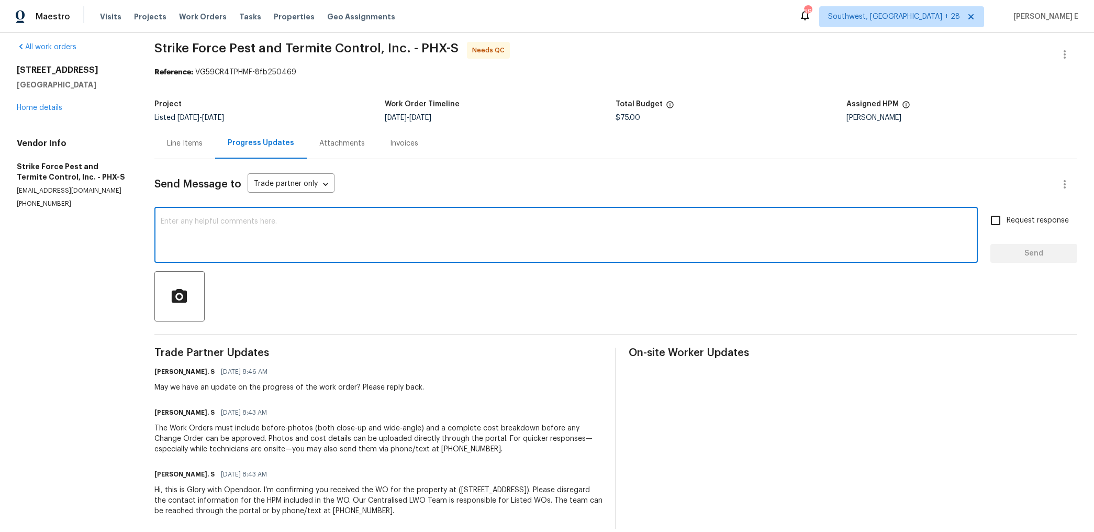
paste textarea "We saw that this work order is marked complete—can you confirm if everything’s …"
type textarea "We saw that this work order is marked complete—can you confirm if everything’s …"
click at [1026, 214] on label "Request response" at bounding box center [1026, 220] width 84 height 22
click at [1006, 214] on input "Request response" at bounding box center [995, 220] width 22 height 22
checkbox input "true"
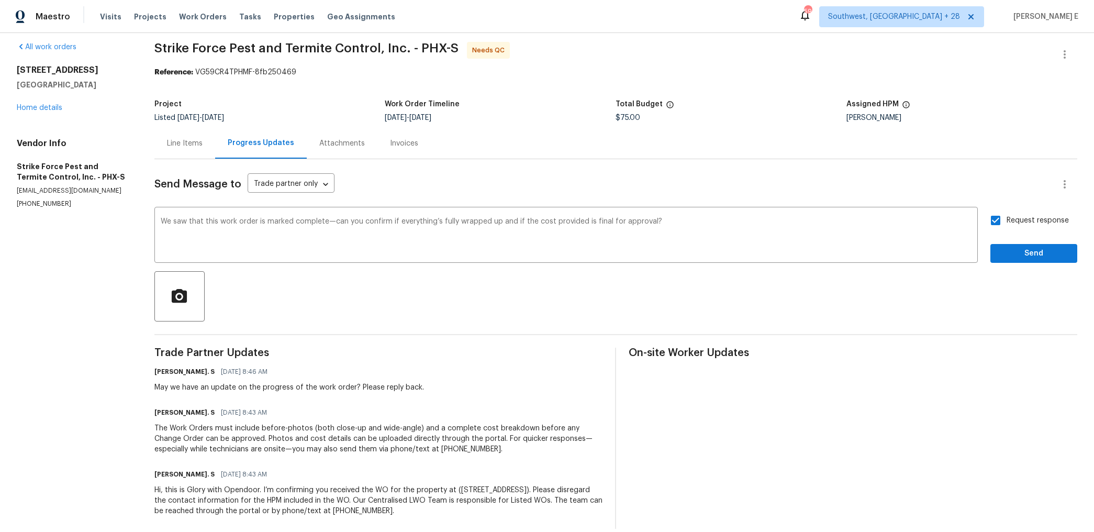
click at [1016, 238] on div "Request response Send" at bounding box center [1033, 235] width 87 height 53
click at [1016, 252] on span "Send" at bounding box center [1033, 253] width 70 height 13
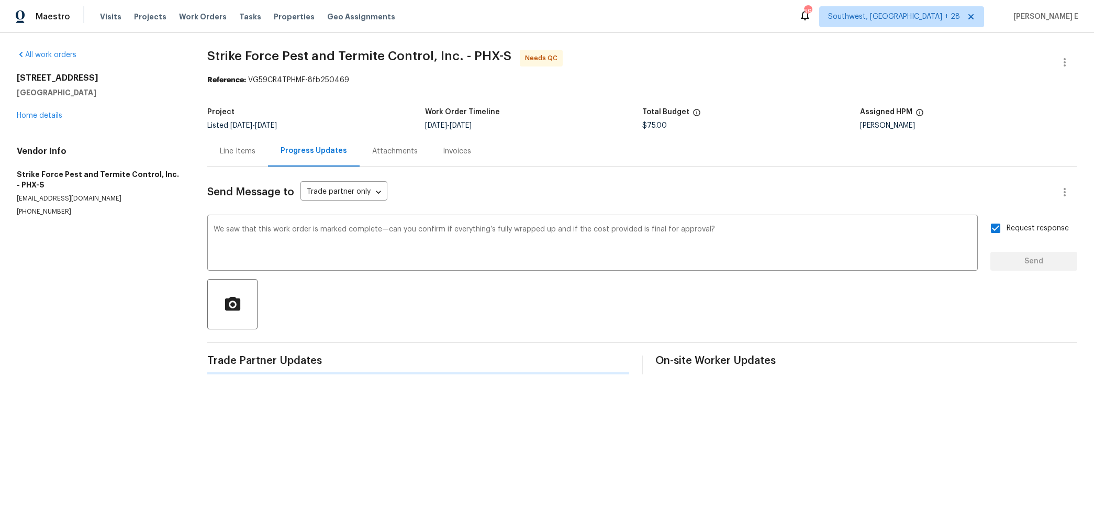
scroll to position [0, 0]
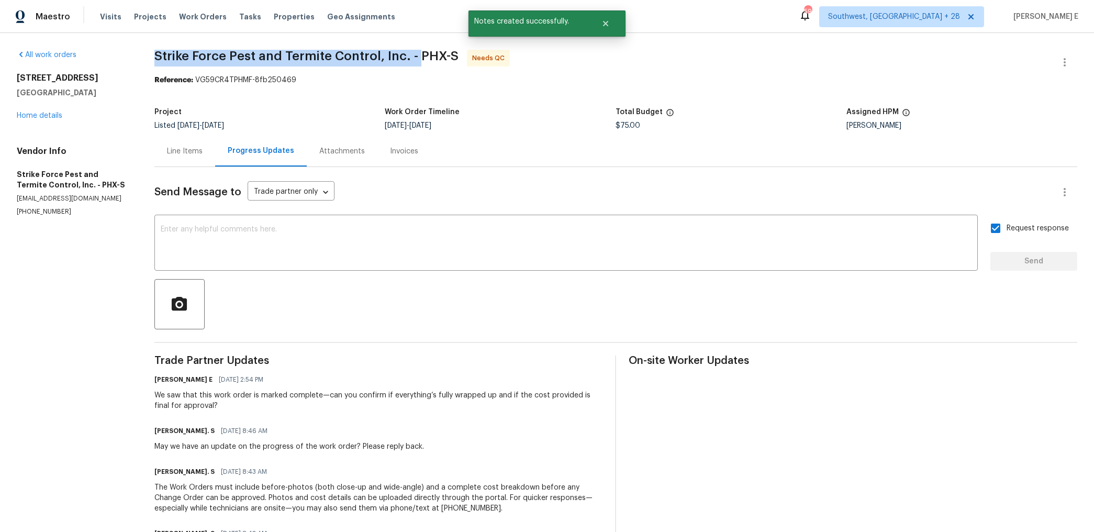
drag, startPoint x: 154, startPoint y: 59, endPoint x: 417, endPoint y: 58, distance: 263.2
click at [417, 58] on div "All work orders 6547 N 73rd Dr Glendale, AZ 85303 Home details Vendor Info Stri…" at bounding box center [547, 318] width 1094 height 571
copy span "Strike Force Pest and Termite Control, Inc. -"
click at [24, 114] on link "Home details" at bounding box center [40, 115] width 46 height 7
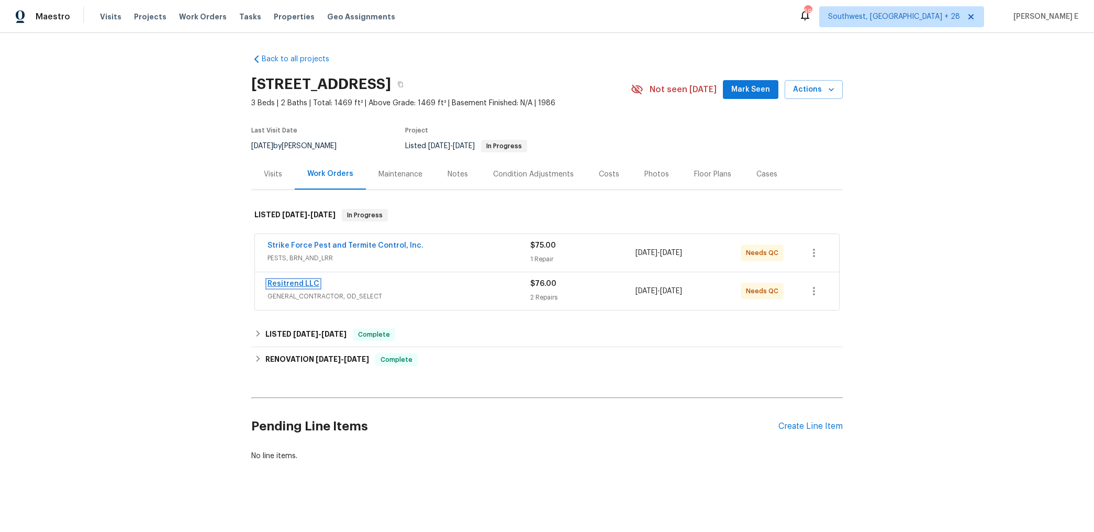
click at [297, 282] on link "Resitrend LLC" at bounding box center [293, 283] width 52 height 7
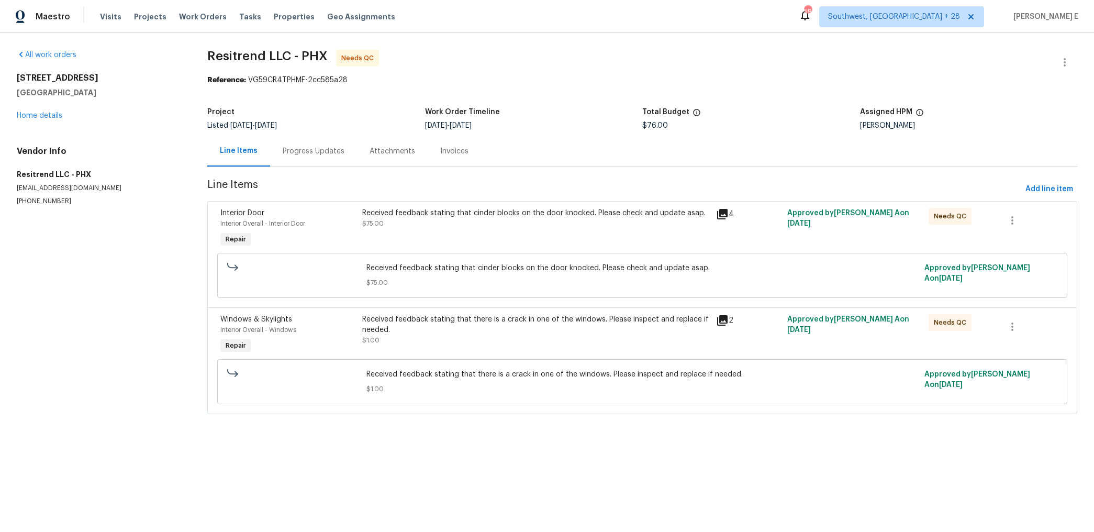
click at [310, 163] on div "Progress Updates" at bounding box center [313, 151] width 87 height 31
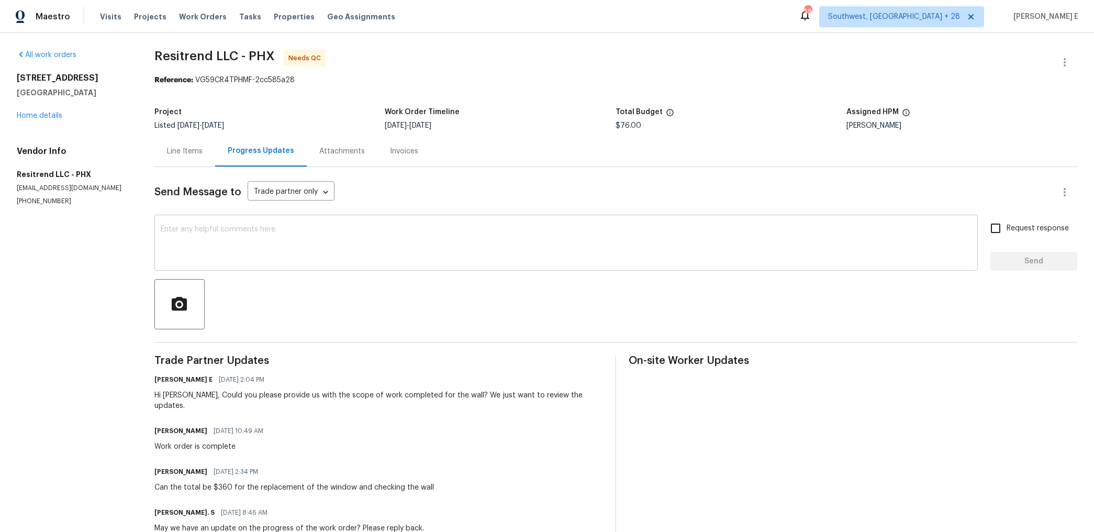
scroll to position [14, 0]
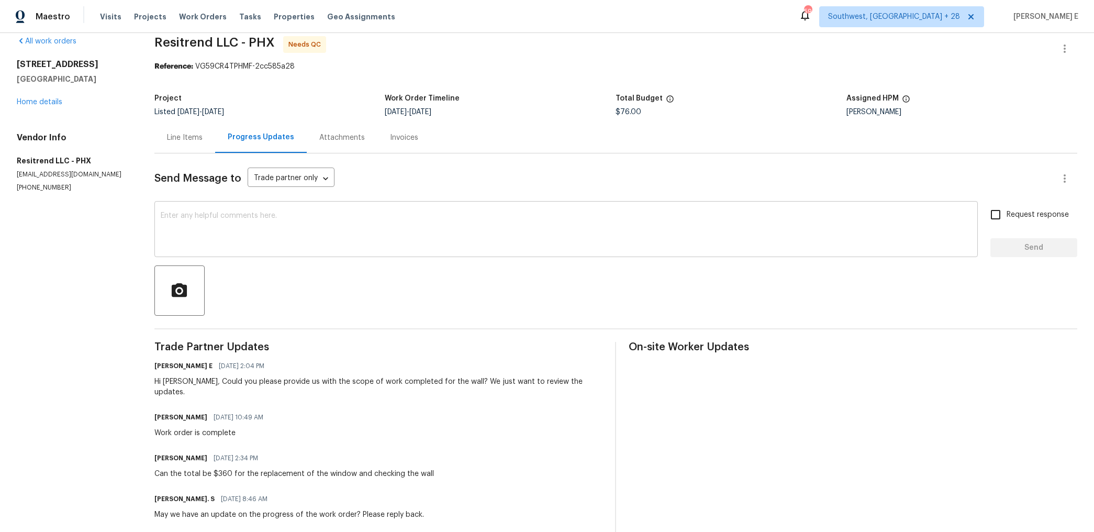
click at [336, 235] on textarea at bounding box center [566, 230] width 811 height 37
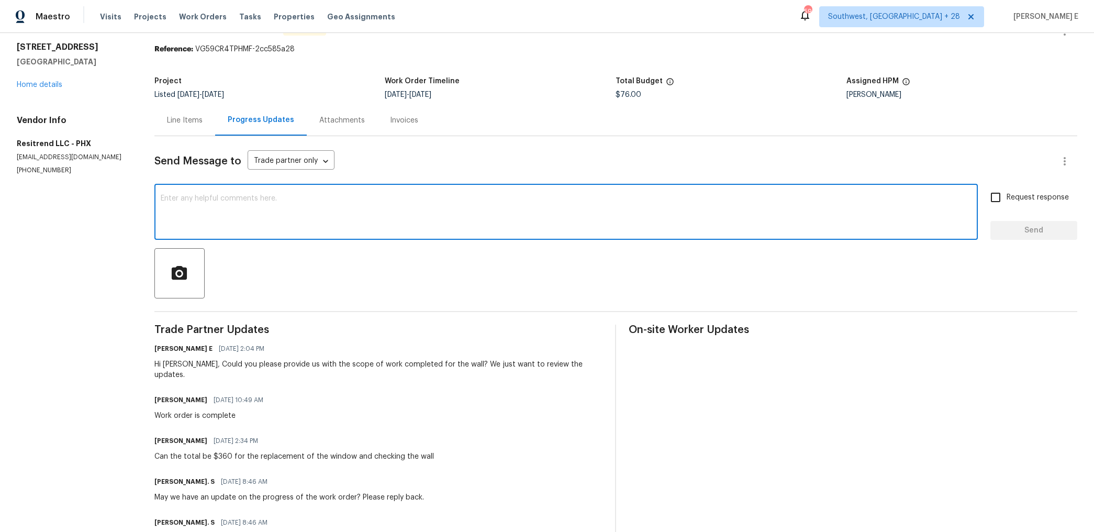
scroll to position [32, 0]
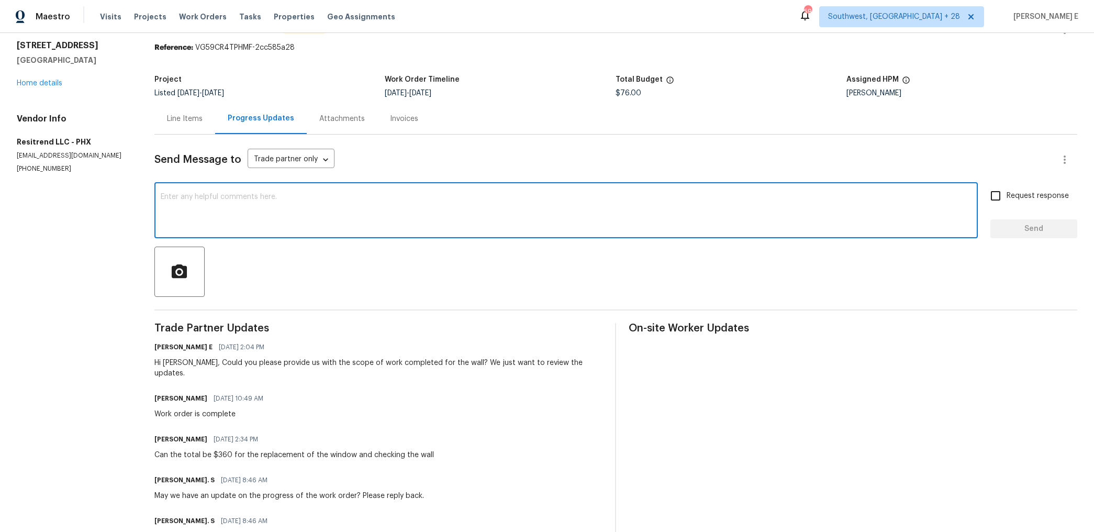
click at [192, 115] on div "Line Items" at bounding box center [185, 119] width 36 height 10
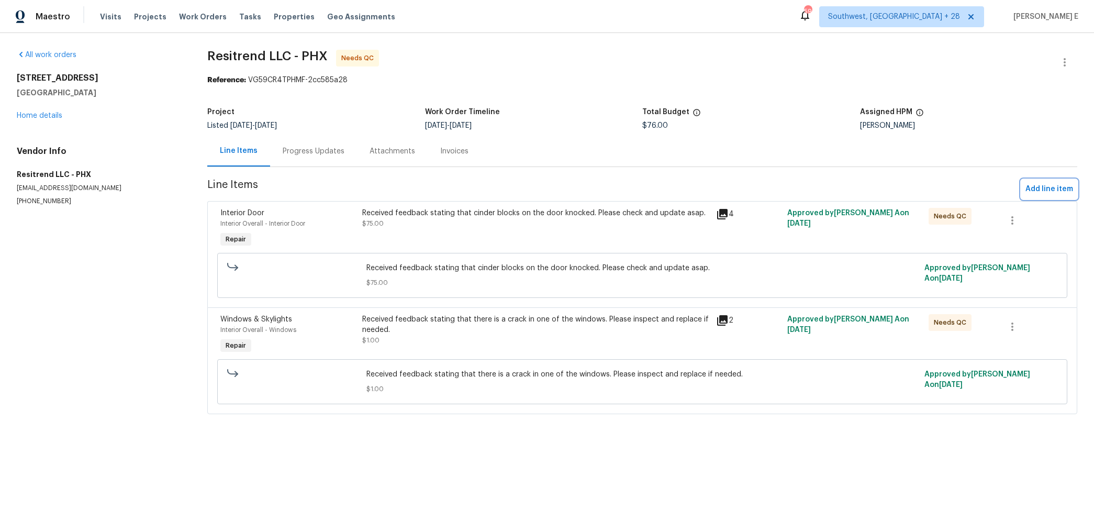
click at [1044, 186] on span "Add line item" at bounding box center [1049, 189] width 48 height 13
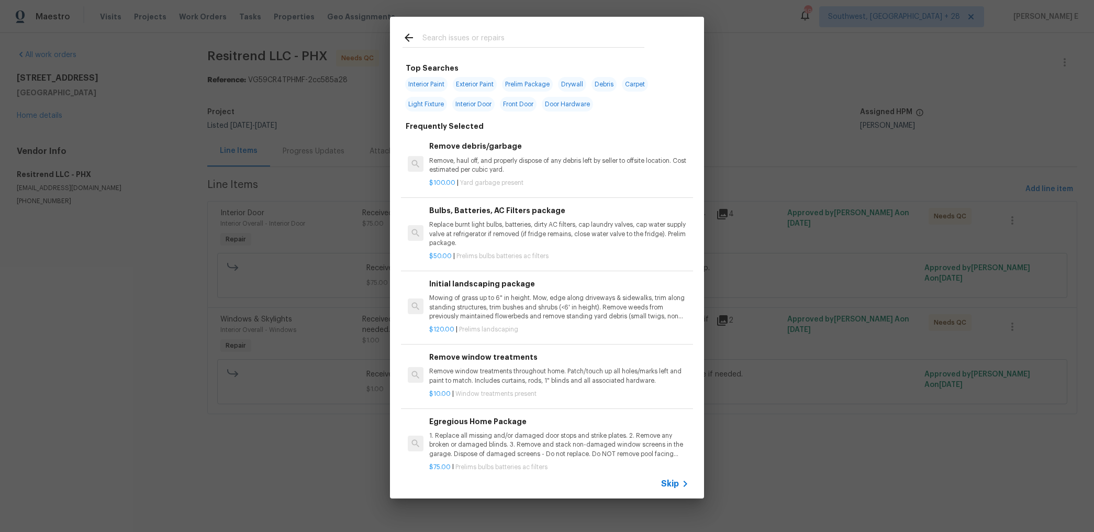
click at [671, 489] on div "Skip" at bounding box center [676, 483] width 30 height 13
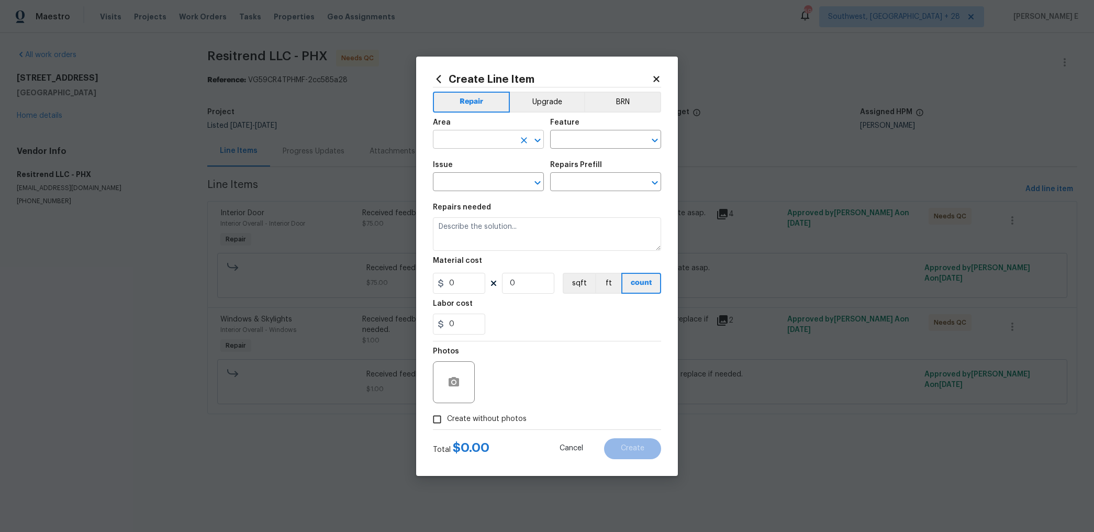
click at [503, 142] on input "text" at bounding box center [474, 140] width 82 height 16
type input "Interior Overall"
type input "Windows"
type input "Windows & Skylights"
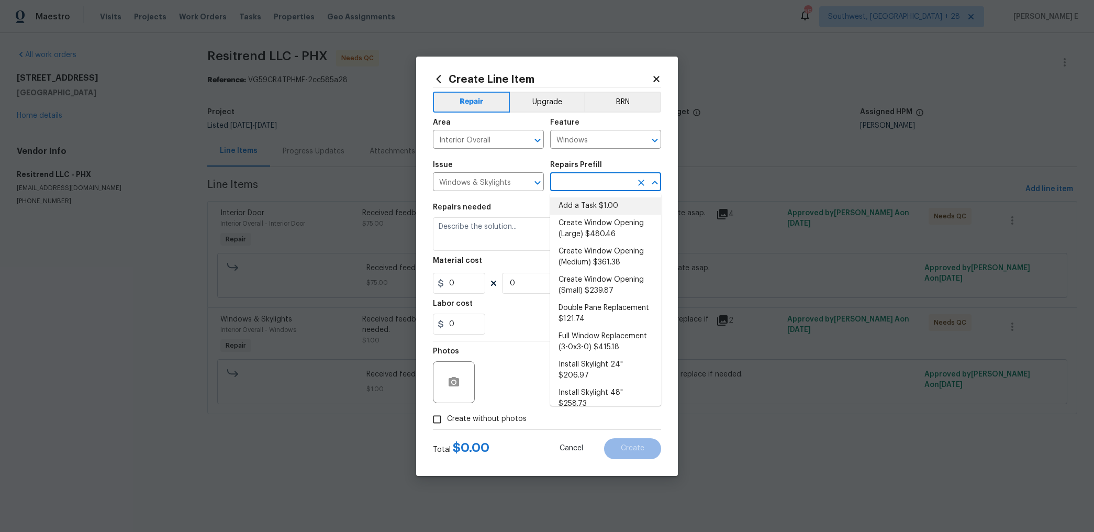
click at [565, 205] on li "Add a Task $1.00" at bounding box center [605, 205] width 111 height 17
type input "Add a Task $1.00"
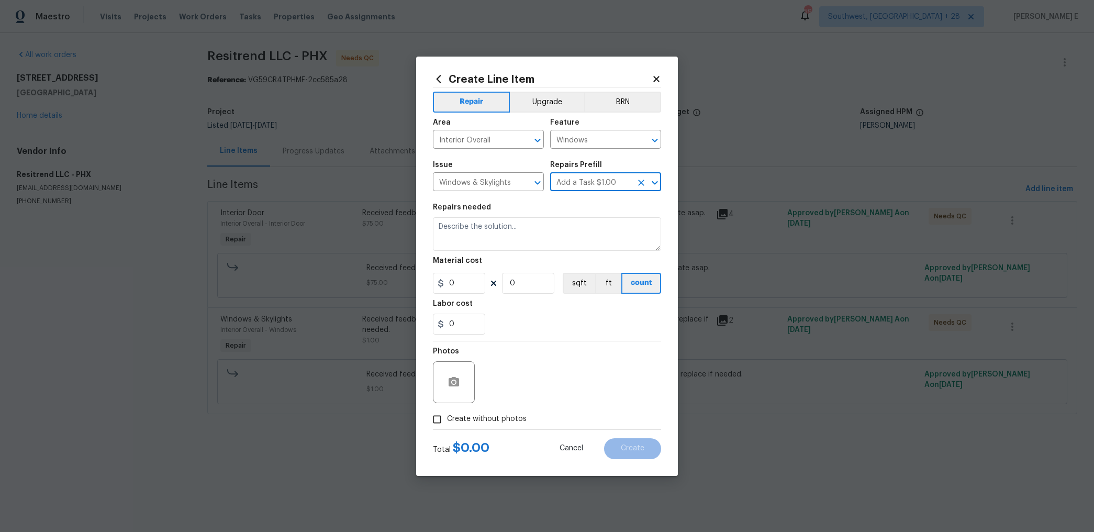
type textarea "HPM to detail"
type input "1"
click at [511, 226] on textarea "HPM to detail" at bounding box center [547, 233] width 228 height 33
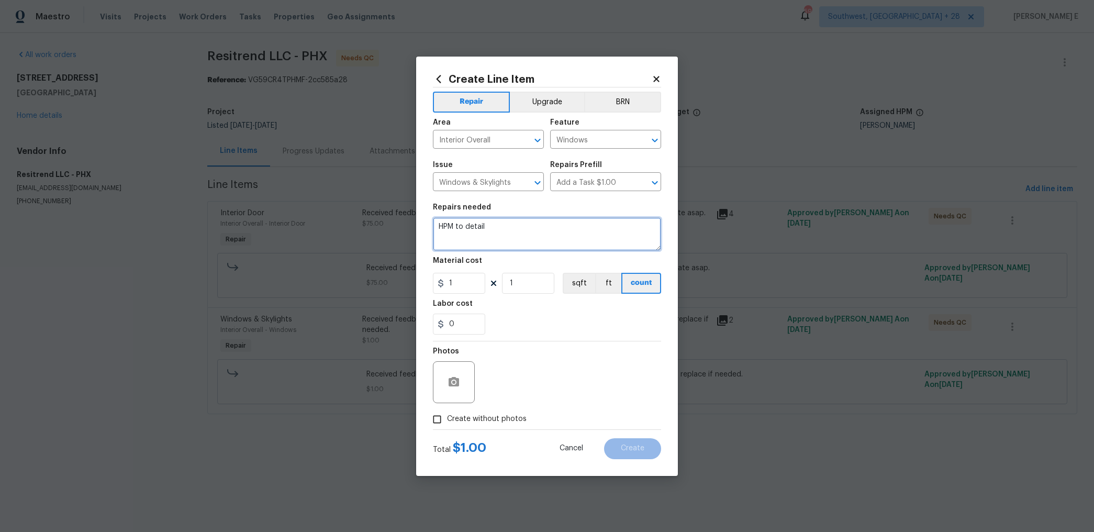
click at [511, 226] on textarea "HPM to detail" at bounding box center [547, 233] width 228 height 33
type textarea "Waiting for confirmation"
click at [438, 420] on input "Create without photos" at bounding box center [437, 419] width 20 height 20
checkbox input "true"
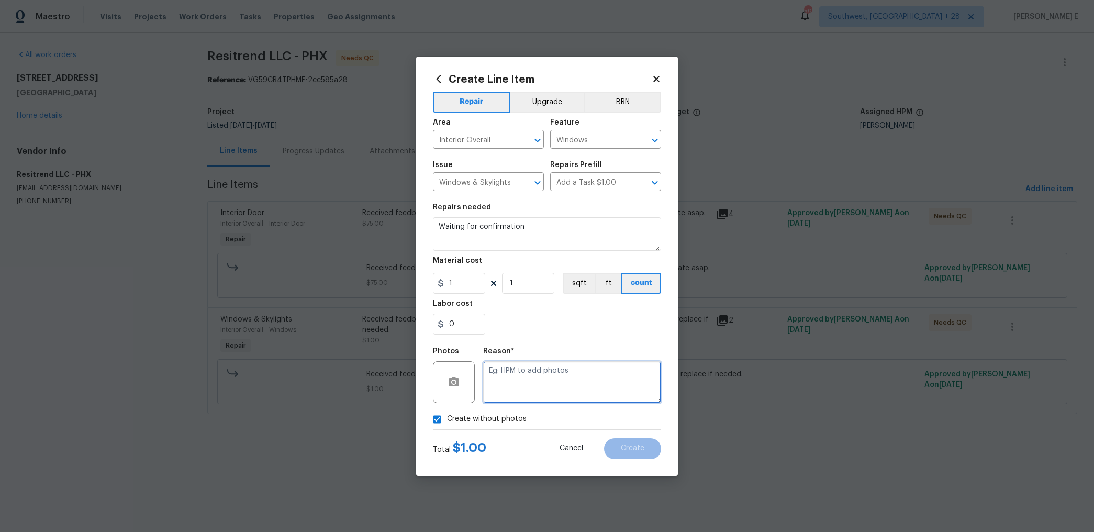
click at [508, 389] on textarea at bounding box center [572, 382] width 178 height 42
click at [623, 466] on div "Create Line Item Repair Upgrade BRN Area Interior Overall ​ Feature Windows ​ I…" at bounding box center [547, 266] width 262 height 419
click at [632, 450] on span "Create" at bounding box center [633, 448] width 24 height 8
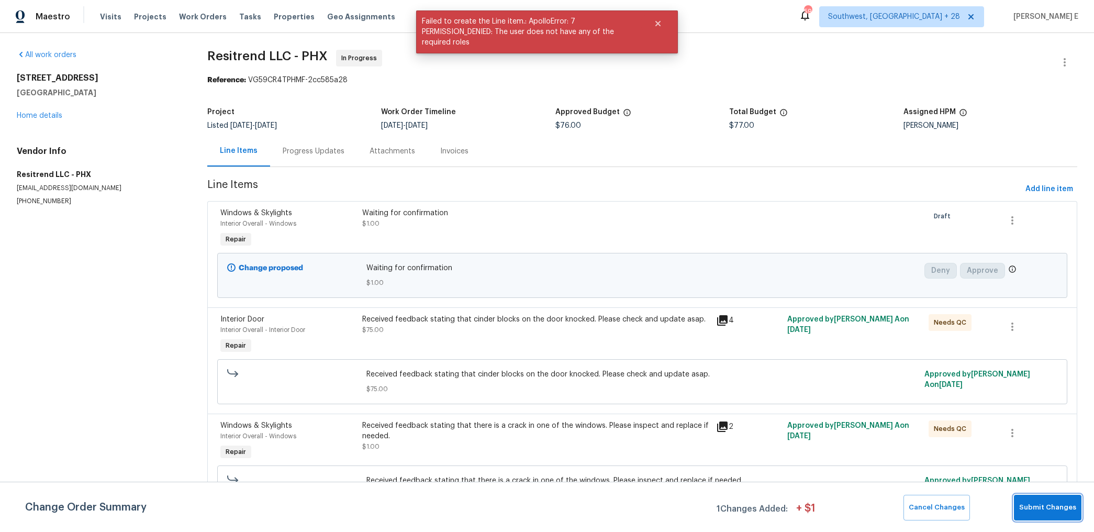
click at [1053, 498] on button "Submit Changes" at bounding box center [1046, 507] width 67 height 26
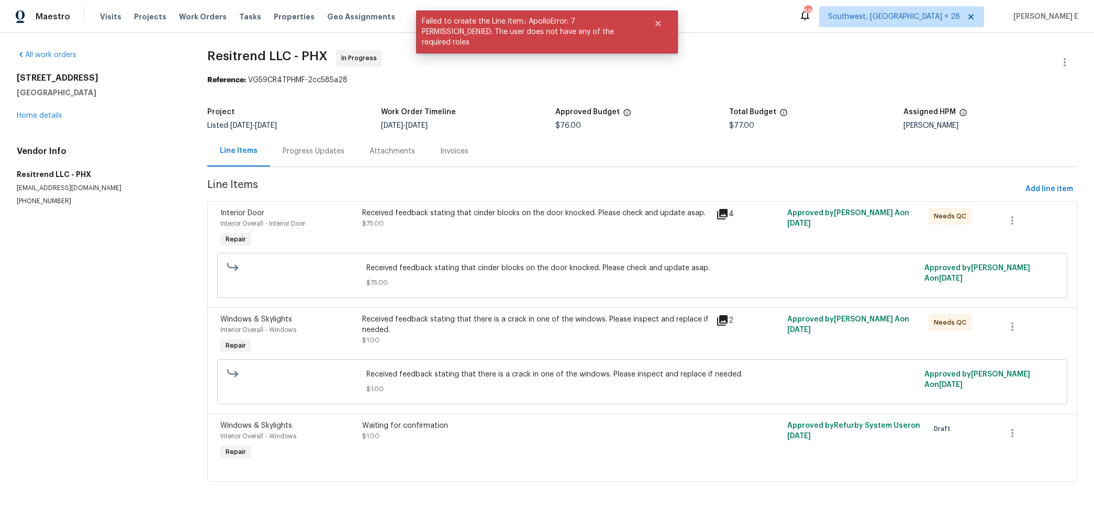
click at [322, 156] on div "Progress Updates" at bounding box center [314, 151] width 62 height 10
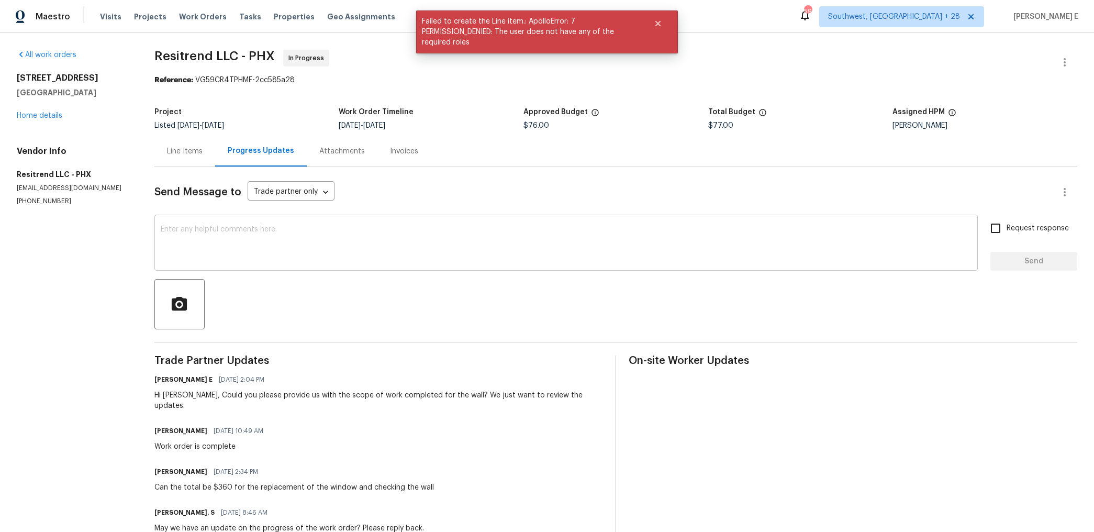
click at [351, 251] on textarea at bounding box center [566, 244] width 811 height 37
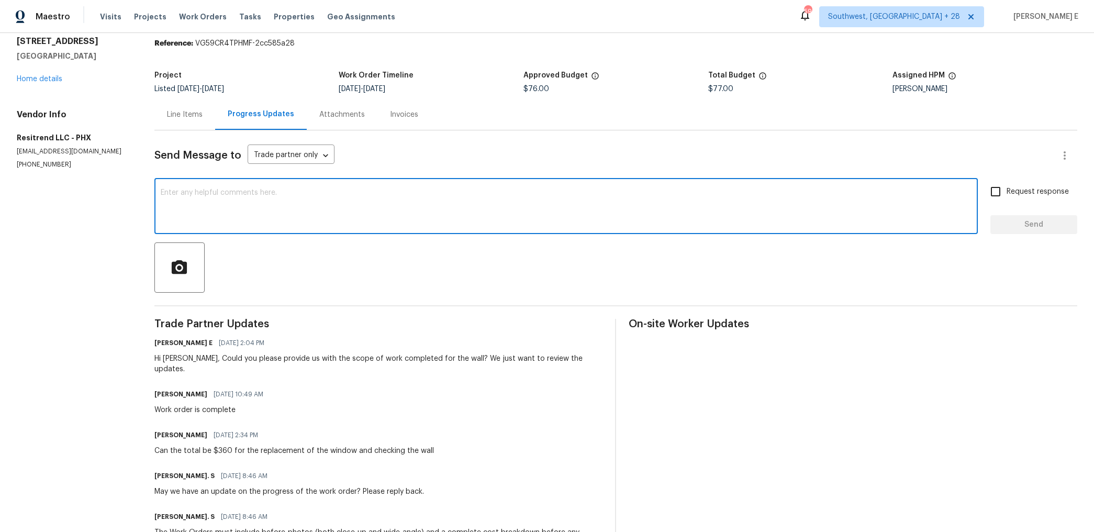
scroll to position [38, 0]
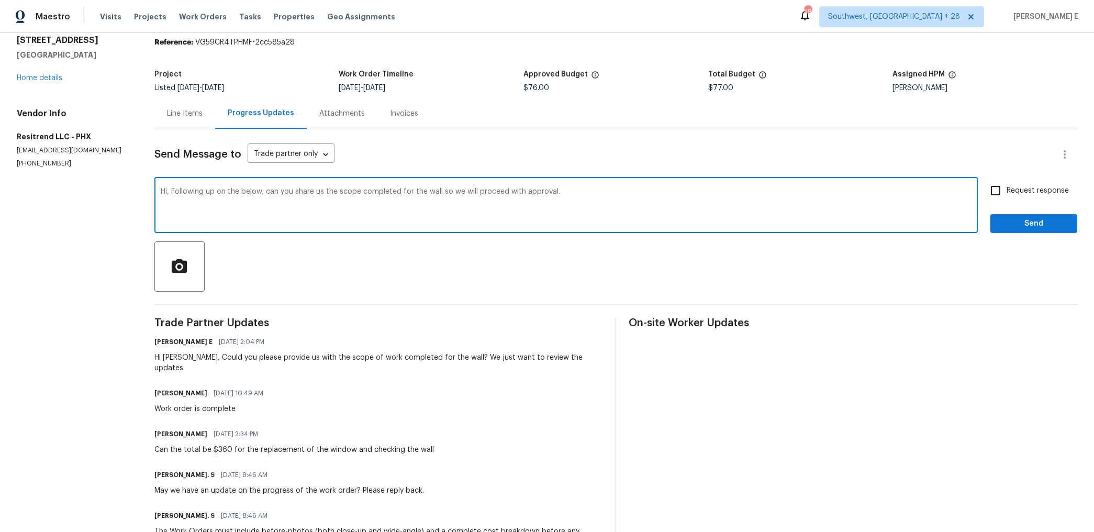
drag, startPoint x: 175, startPoint y: 191, endPoint x: 176, endPoint y: 224, distance: 32.5
click at [175, 206] on textarea "Hi, Following up on the below, can you share us the scope completed for the wal…" at bounding box center [566, 206] width 811 height 37
paste textarea "—please share the completed scope for the wall so we can approve"
type textarea "Hi, Following up—please share the completed scope for the wall so we can approv…"
click at [1001, 187] on input "Request response" at bounding box center [995, 190] width 22 height 22
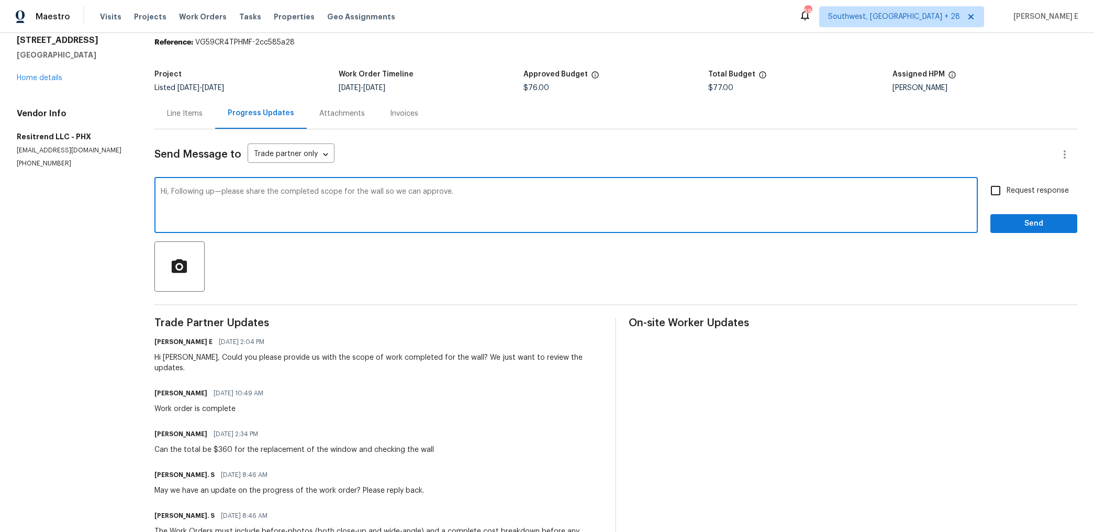
checkbox input "true"
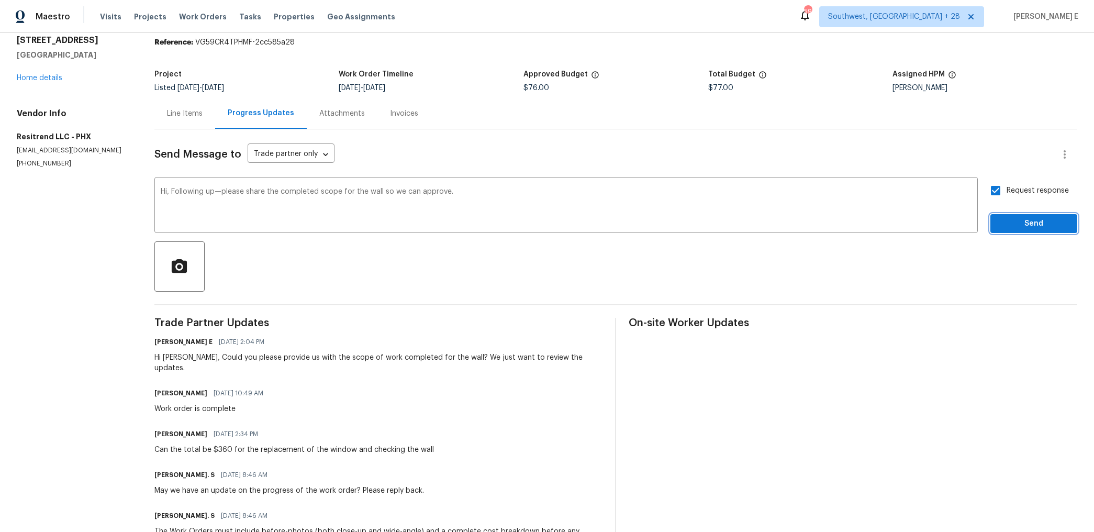
click at [1015, 226] on span "Send" at bounding box center [1033, 223] width 70 height 13
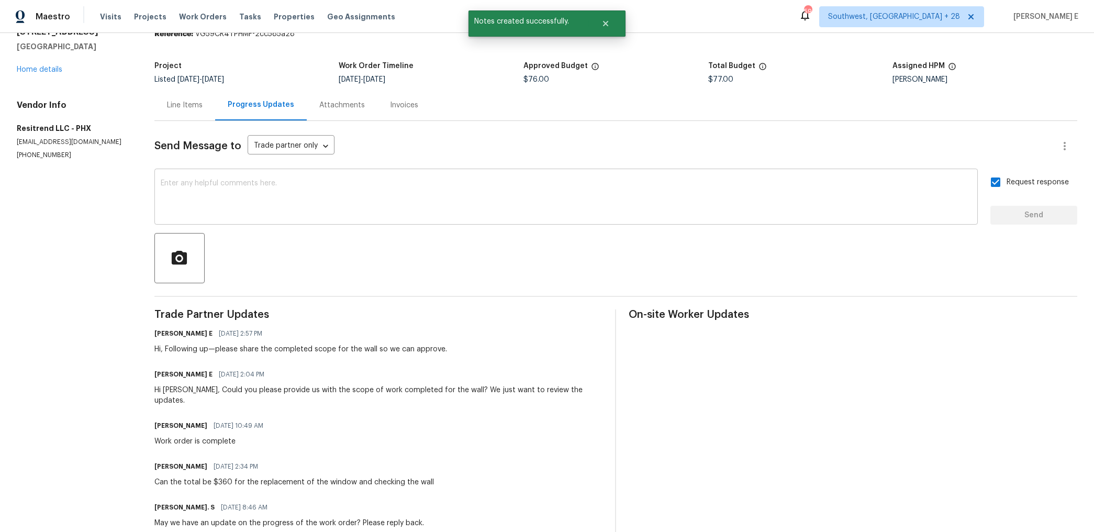
scroll to position [0, 0]
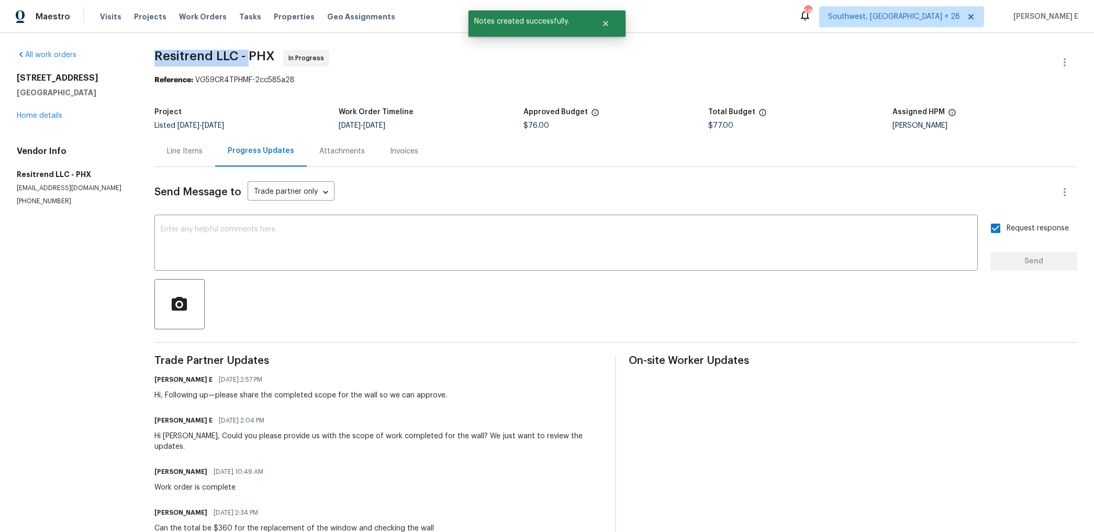
drag, startPoint x: 156, startPoint y: 58, endPoint x: 253, endPoint y: 57, distance: 96.8
click at [253, 57] on div "All work orders 6547 N 73rd Dr Glendale, AZ 85303 Home details Vendor Info Resi…" at bounding box center [547, 400] width 1094 height 735
copy span "Resitrend LLC -"
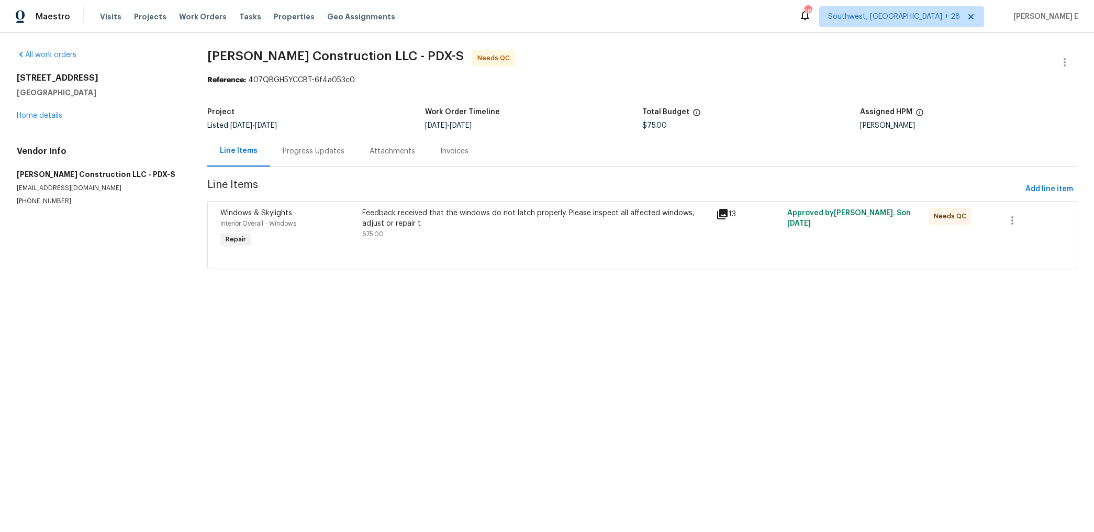
click at [317, 160] on div "Progress Updates" at bounding box center [313, 151] width 87 height 31
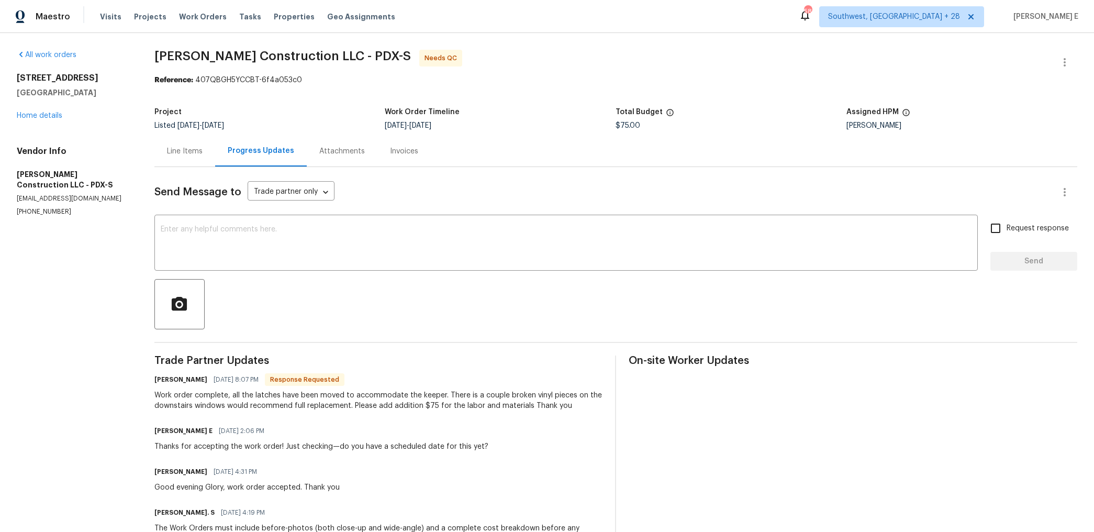
click at [198, 156] on div "Line Items" at bounding box center [184, 151] width 61 height 31
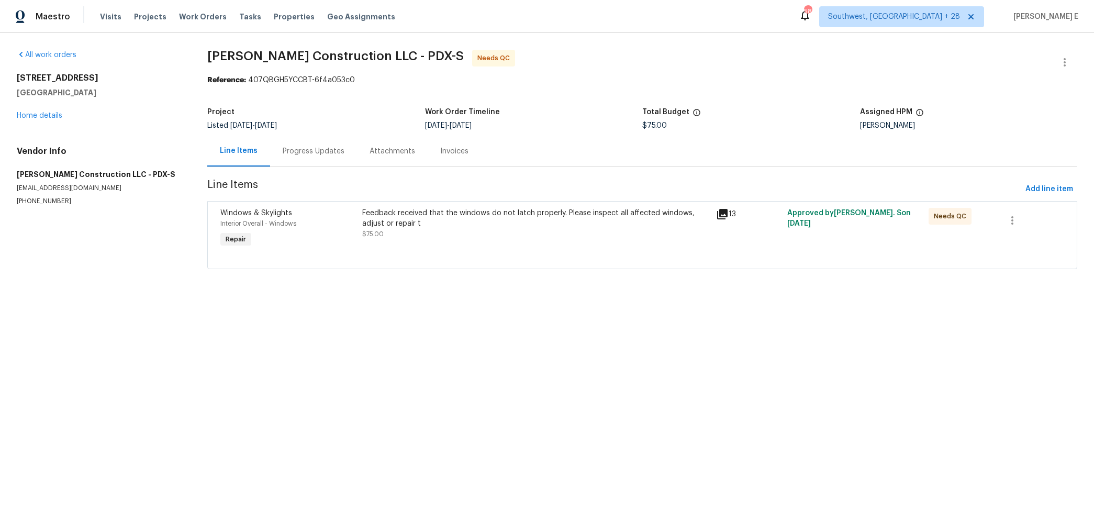
click at [444, 243] on div "Feedback received that the windows do not latch properly. Please inspect all af…" at bounding box center [536, 229] width 354 height 48
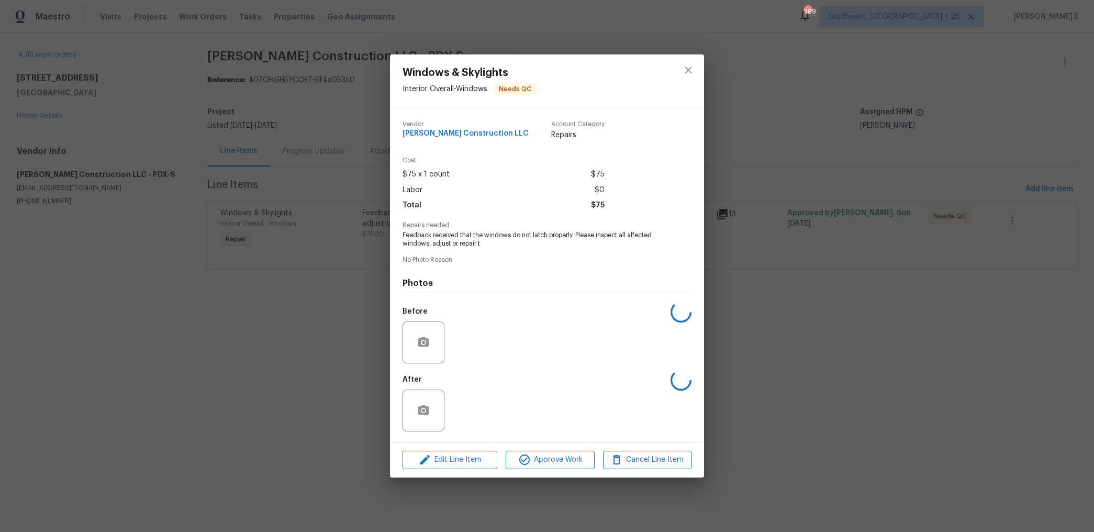
click at [444, 243] on span "Feedback received that the windows do not latch properly. Please inspect all af…" at bounding box center [532, 240] width 260 height 18
click at [467, 391] on img at bounding box center [469, 410] width 42 height 42
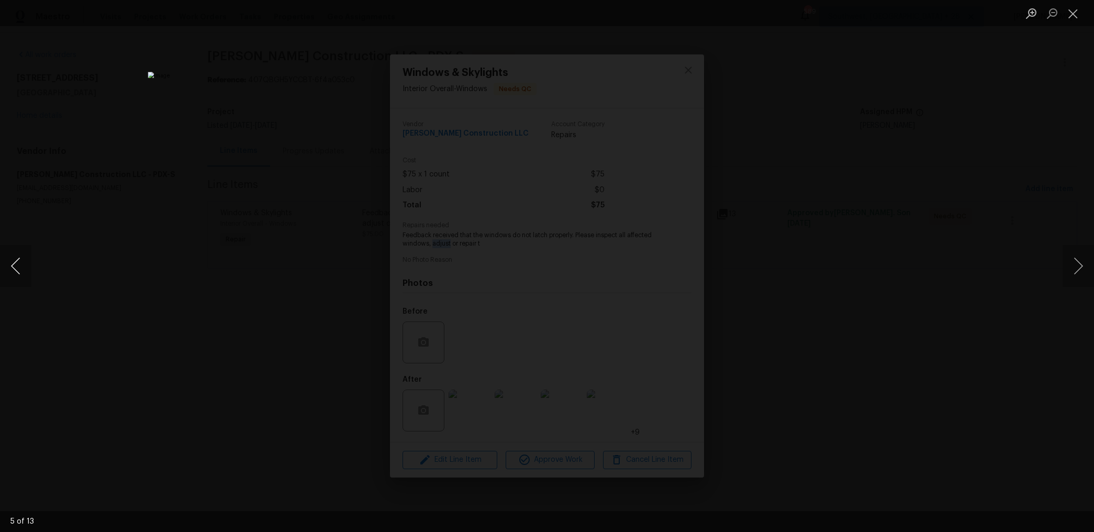
click at [20, 273] on button "Previous image" at bounding box center [15, 266] width 31 height 42
click at [18, 268] on button "Previous image" at bounding box center [15, 266] width 31 height 42
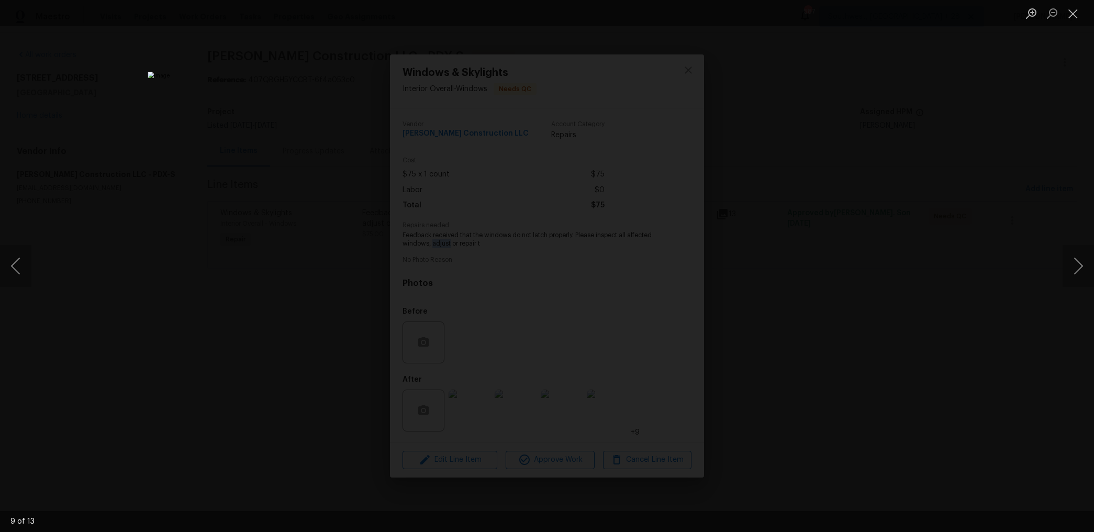
click at [760, 111] on div "Lightbox" at bounding box center [547, 266] width 1094 height 532
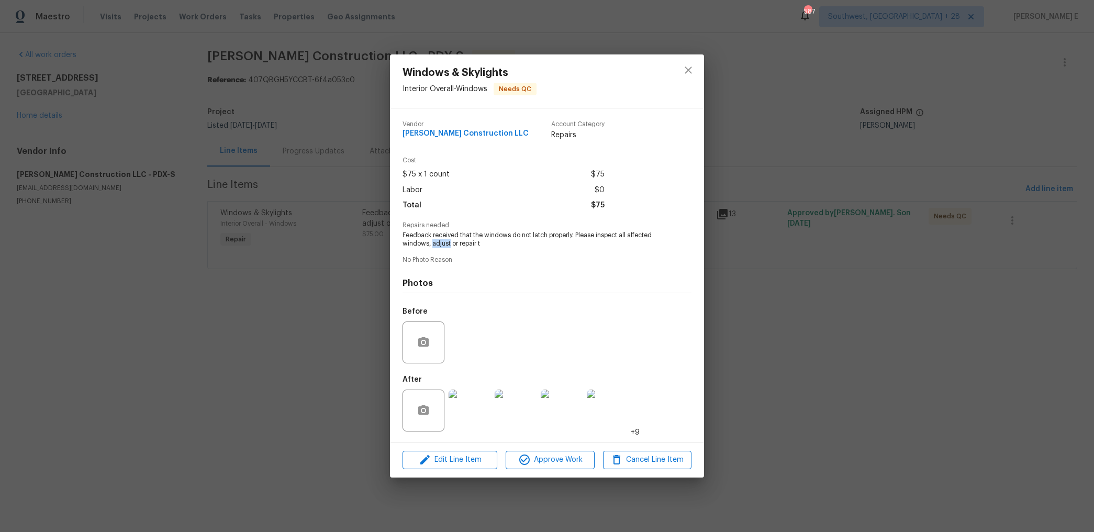
click at [760, 111] on div "Lightbox" at bounding box center [547, 266] width 1094 height 532
click at [760, 111] on div "Windows & Skylights Interior Overall - Windows Needs QC Vendor Bowen Constructi…" at bounding box center [547, 266] width 1094 height 532
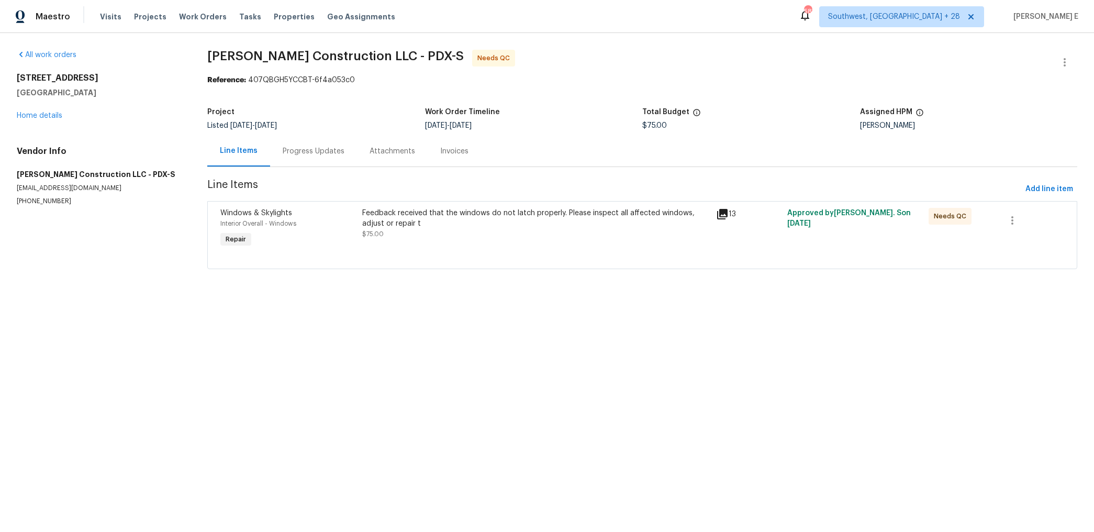
click at [315, 150] on div "Progress Updates" at bounding box center [314, 151] width 62 height 10
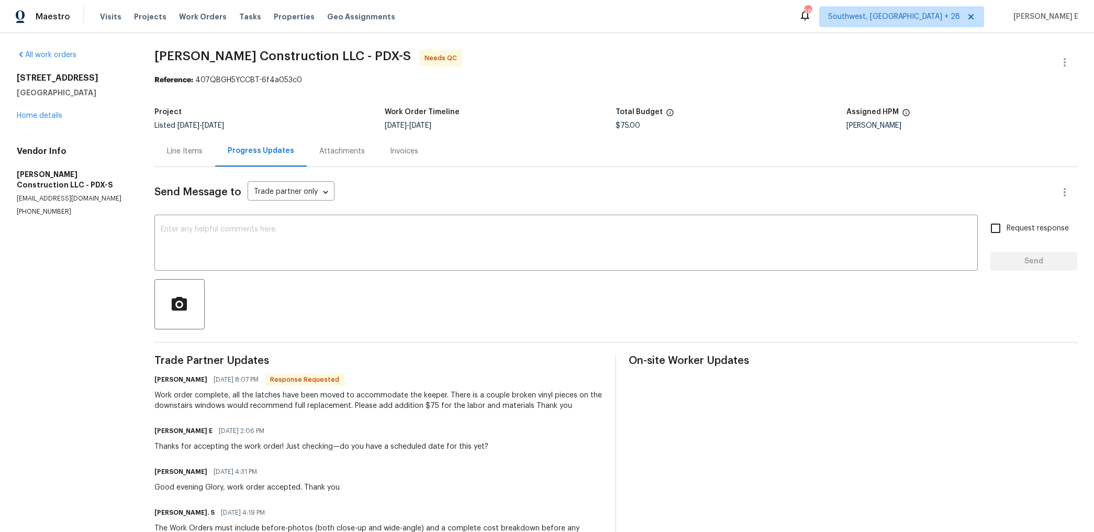
scroll to position [114, 0]
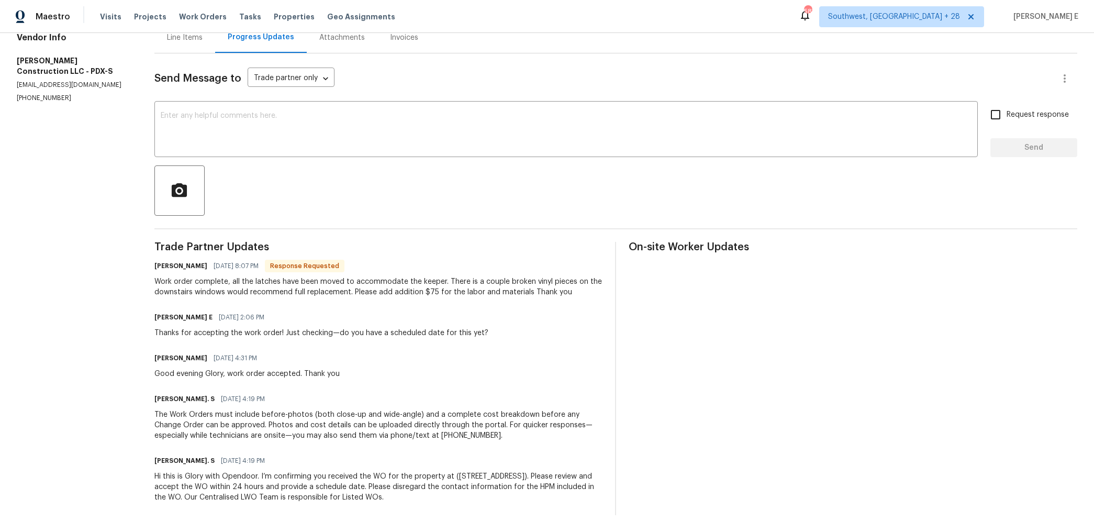
click at [402, 292] on div "Work order complete, all the latches have been moved to accommodate the keeper.…" at bounding box center [378, 286] width 448 height 21
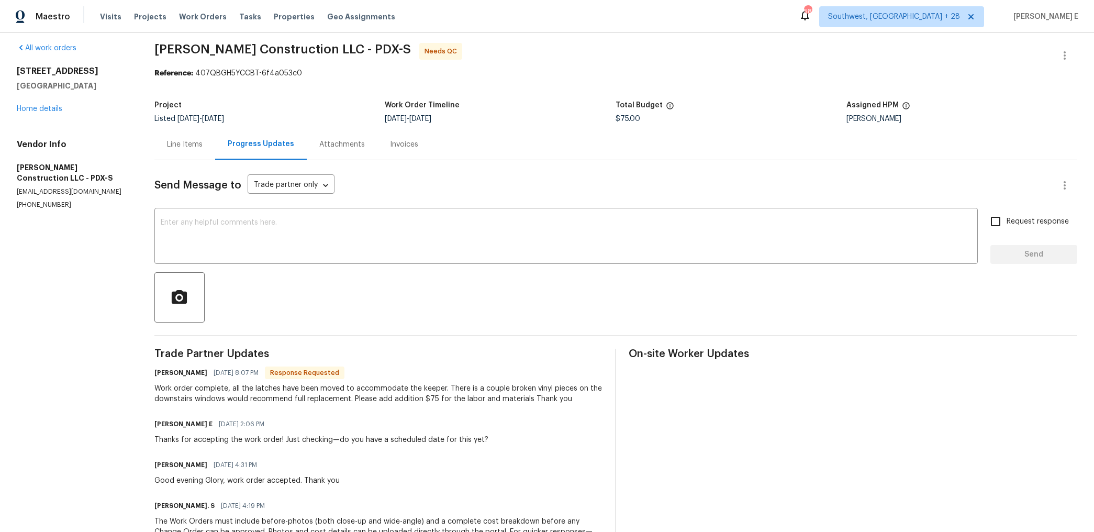
scroll to position [0, 0]
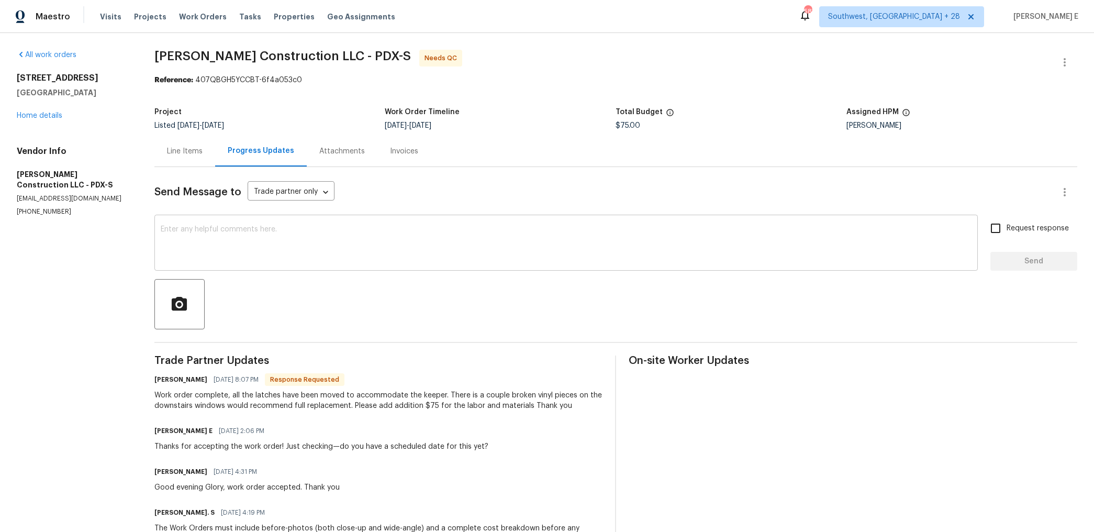
click at [416, 254] on textarea at bounding box center [566, 244] width 811 height 37
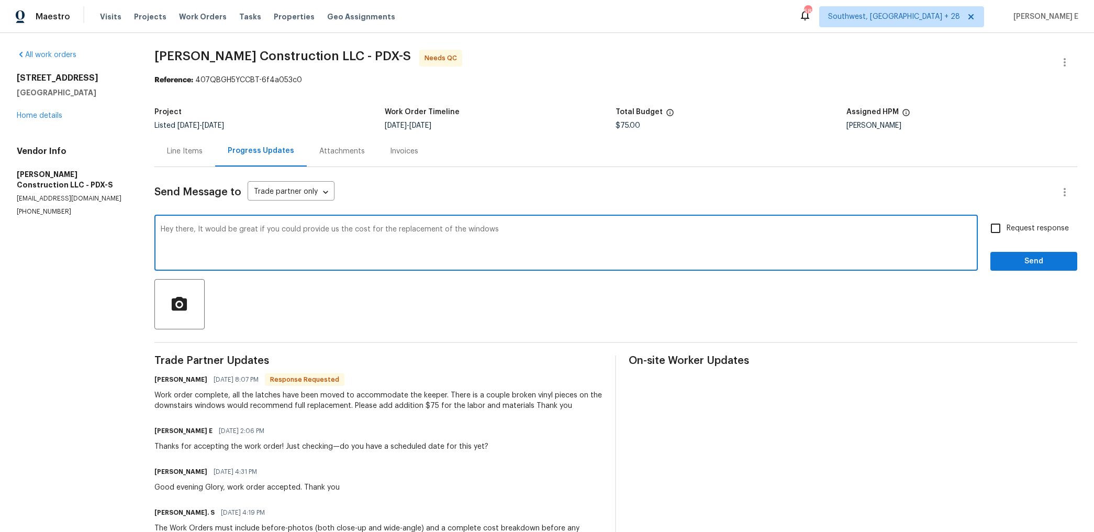
scroll to position [28, 0]
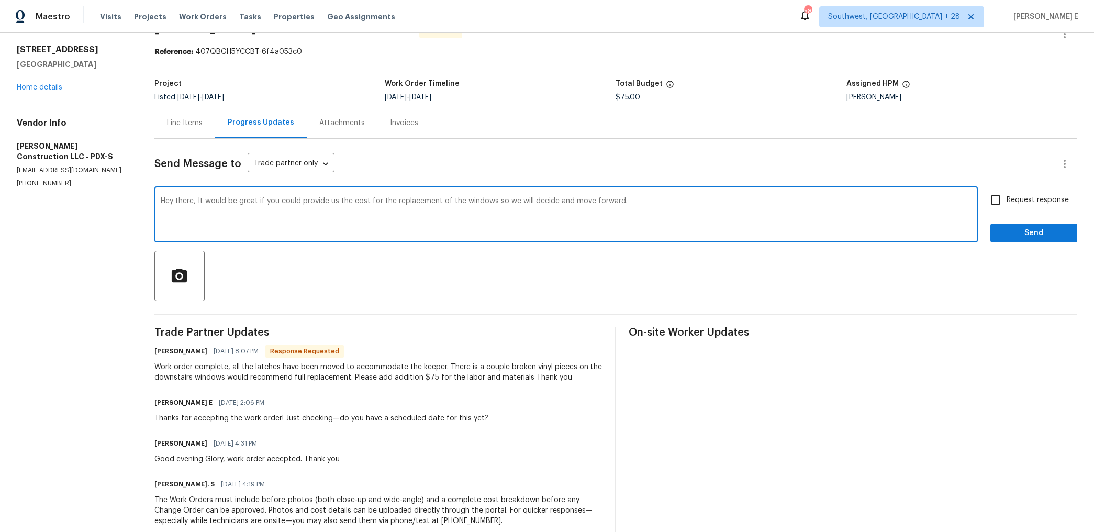
drag, startPoint x: 200, startPoint y: 200, endPoint x: 205, endPoint y: 216, distance: 16.5
click at [205, 215] on textarea "Hey there, It would be great if you could provide us the cost for the replaceme…" at bounding box center [566, 215] width 811 height 37
paste textarea "share the replacement cost for the windows so we can decide and procee"
type textarea "Hey there, It would be great if you could share the replacement cost for the wi…"
click at [1010, 212] on div "Request response Send" at bounding box center [1033, 215] width 87 height 53
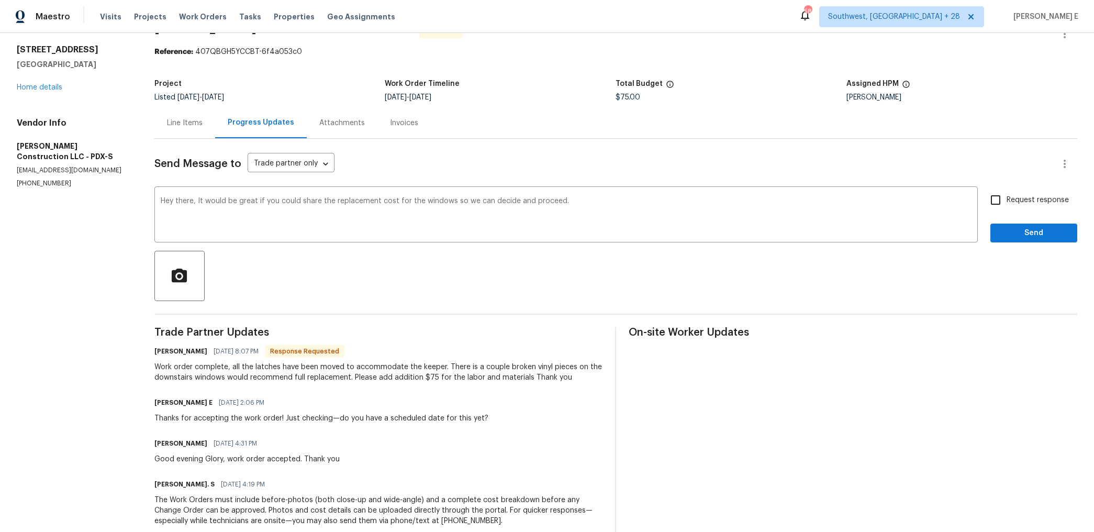
click at [999, 201] on input "Request response" at bounding box center [995, 200] width 22 height 22
checkbox input "true"
click at [1007, 241] on button "Send" at bounding box center [1033, 232] width 87 height 19
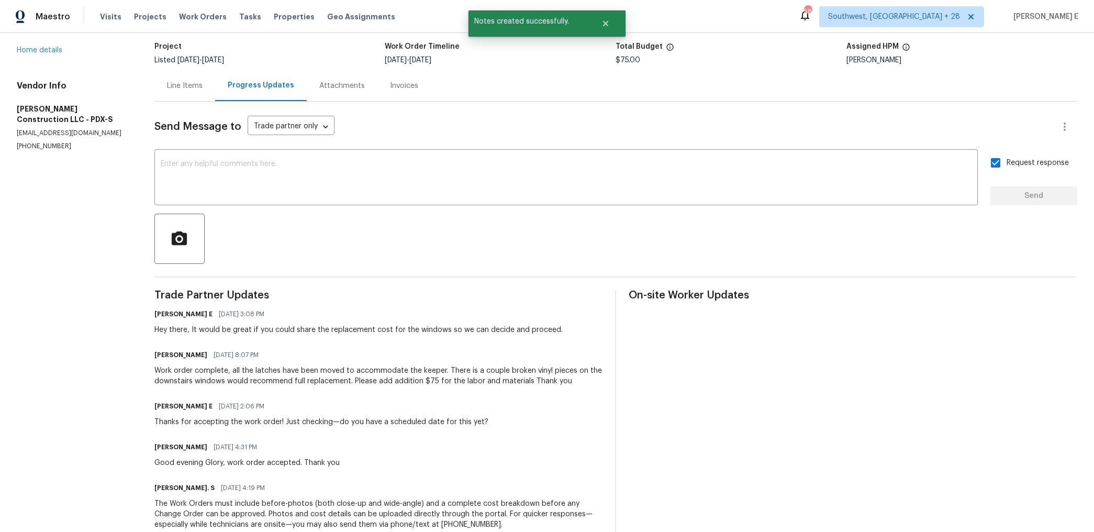
scroll to position [0, 0]
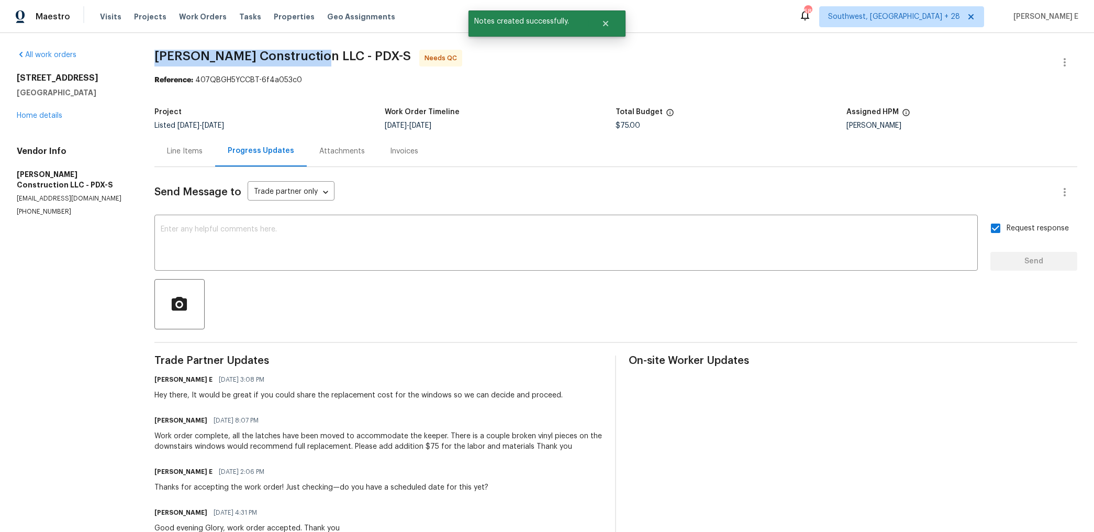
drag, startPoint x: 155, startPoint y: 57, endPoint x: 314, endPoint y: 59, distance: 159.1
click at [314, 59] on div "All work orders 14308 SE 7th Way Vancouver, WA 98683 Home details Vendor Info B…" at bounding box center [547, 359] width 1094 height 653
copy span "Bowen Construction LLC -"
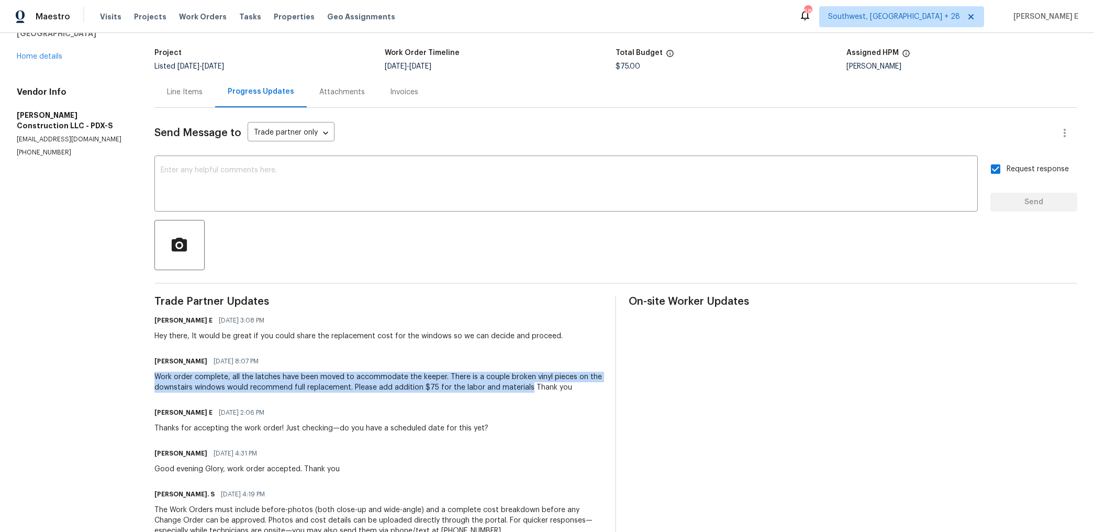
drag, startPoint x: 155, startPoint y: 378, endPoint x: 530, endPoint y: 389, distance: 375.3
click at [530, 389] on div "All work orders 14308 SE 7th Way Vancouver, WA 98683 Home details Vendor Info B…" at bounding box center [547, 300] width 1094 height 653
copy div "Work order complete, all the latches have been moved to accommodate the keeper.…"
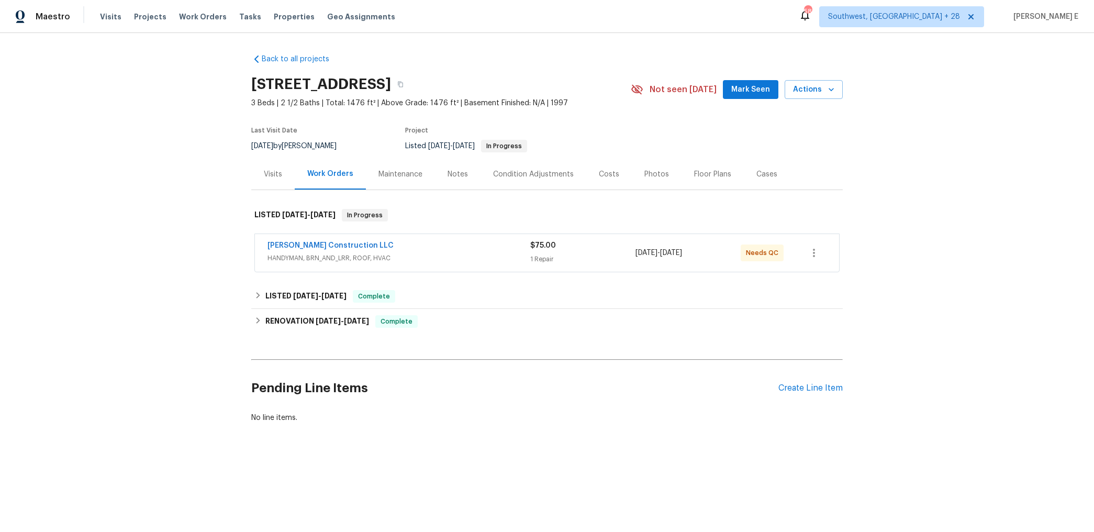
click at [438, 253] on span "HANDYMAN, BRN_AND_LRR, ROOF, HVAC" at bounding box center [398, 258] width 263 height 10
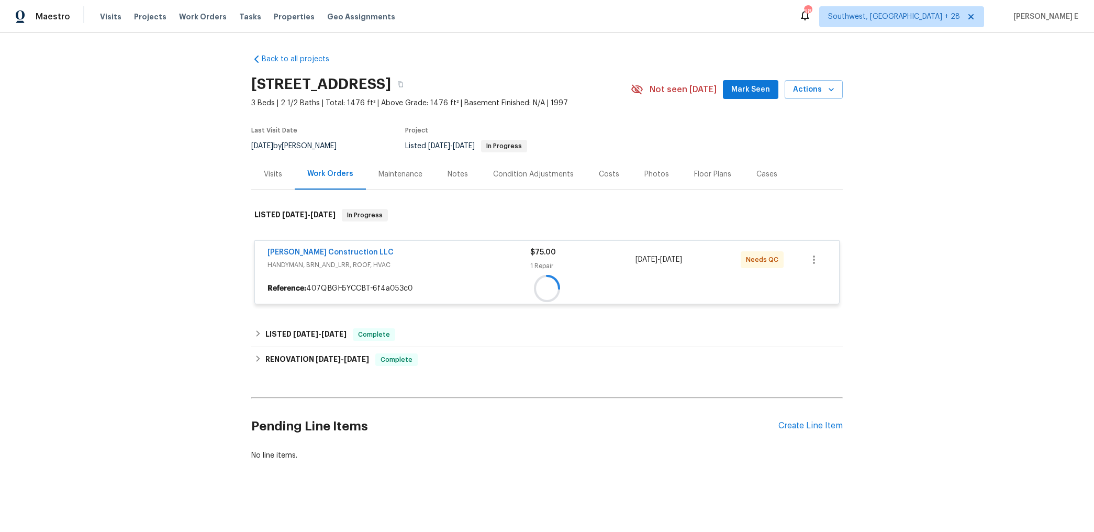
click at [438, 253] on div "[PERSON_NAME] Construction LLC" at bounding box center [398, 253] width 263 height 13
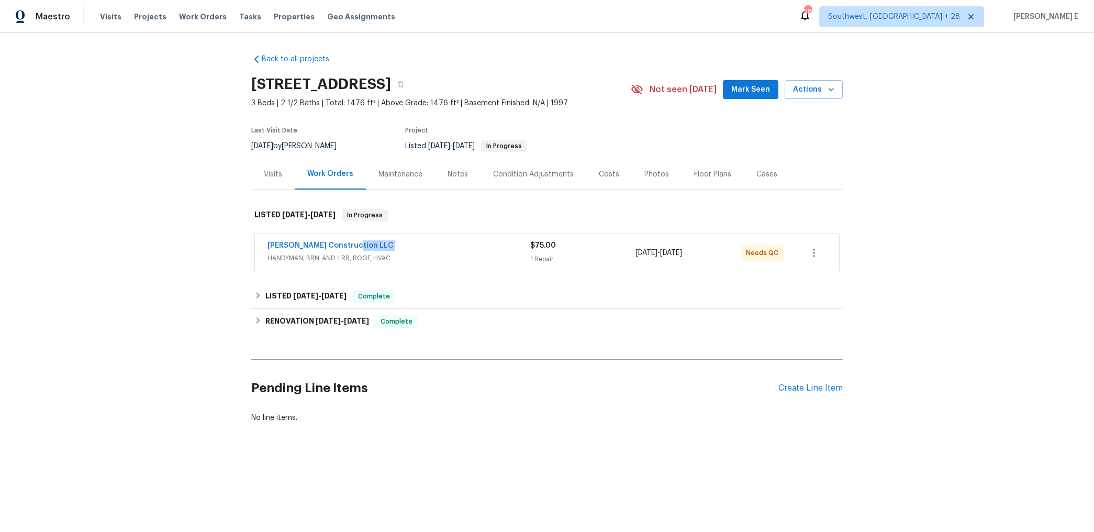
click at [420, 246] on div "Bowen Construction LLC" at bounding box center [398, 246] width 263 height 13
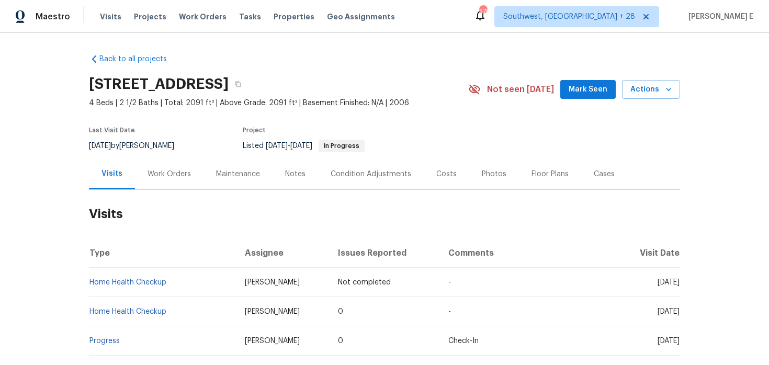
click at [164, 186] on div "Work Orders" at bounding box center [169, 174] width 69 height 31
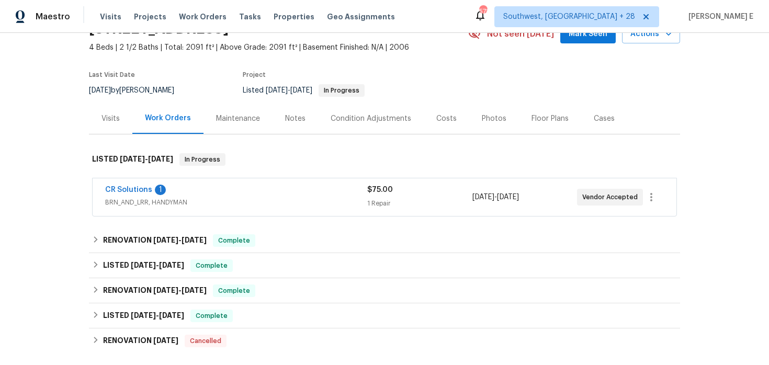
scroll to position [67, 0]
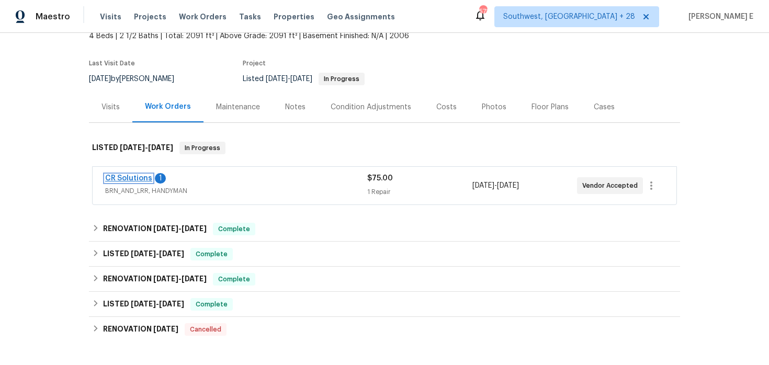
click at [142, 181] on link "CR Solutions" at bounding box center [128, 178] width 47 height 7
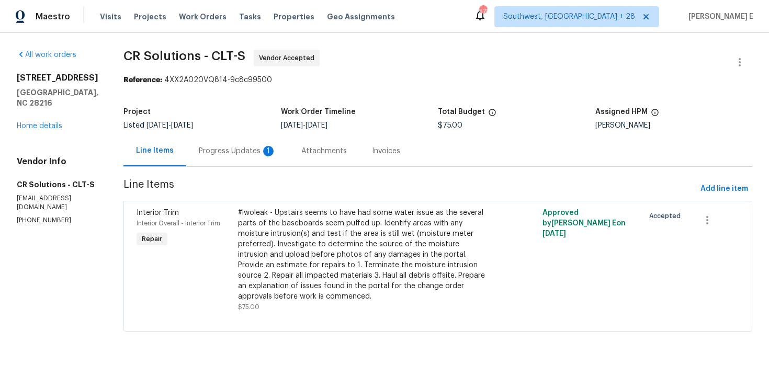
click at [230, 162] on div "Progress Updates 1" at bounding box center [237, 151] width 103 height 31
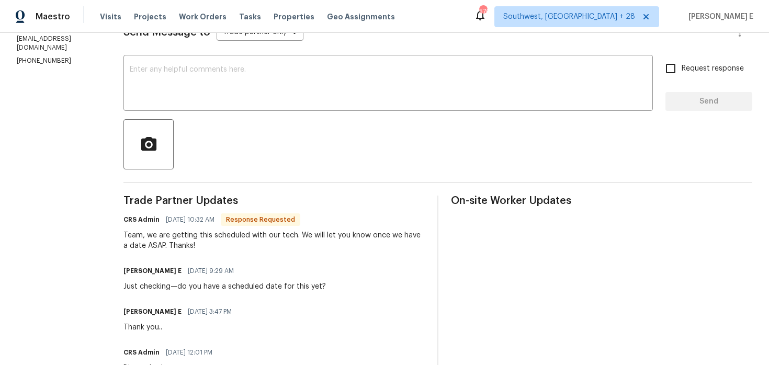
scroll to position [135, 0]
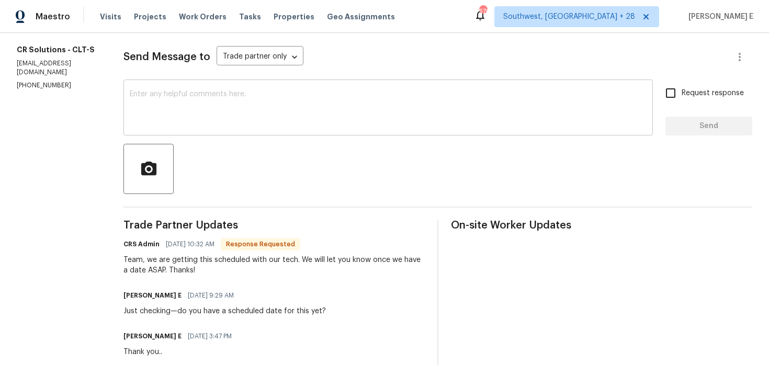
click at [353, 117] on textarea at bounding box center [388, 109] width 517 height 37
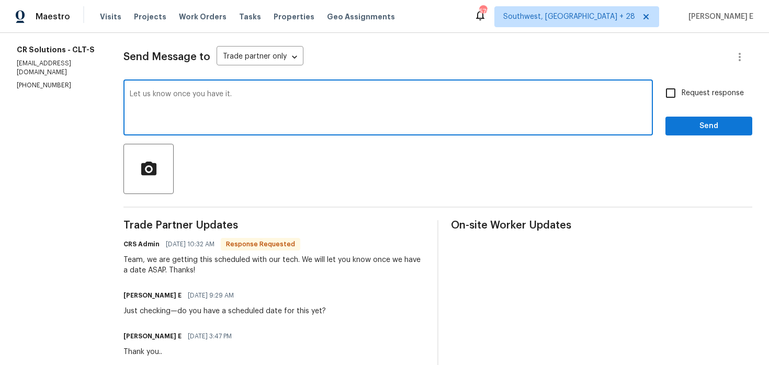
type textarea "Let us know once you have it."
click at [696, 130] on span "Send" at bounding box center [709, 126] width 70 height 13
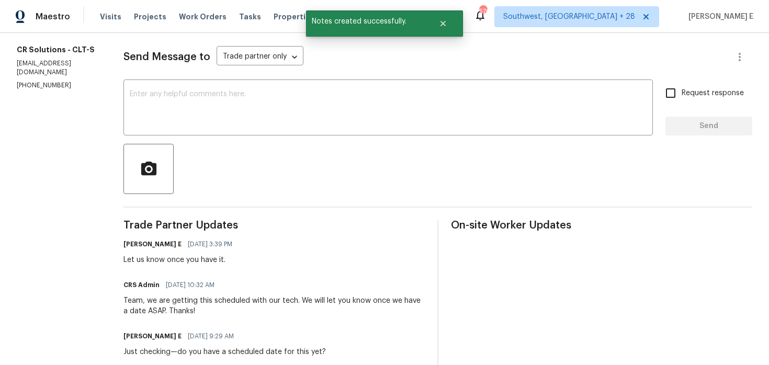
scroll to position [0, 0]
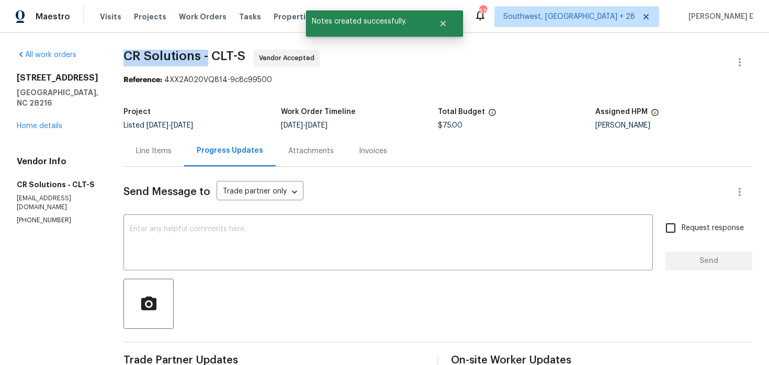
drag, startPoint x: 115, startPoint y: 60, endPoint x: 203, endPoint y: 59, distance: 87.9
copy span "CR Solutions -"
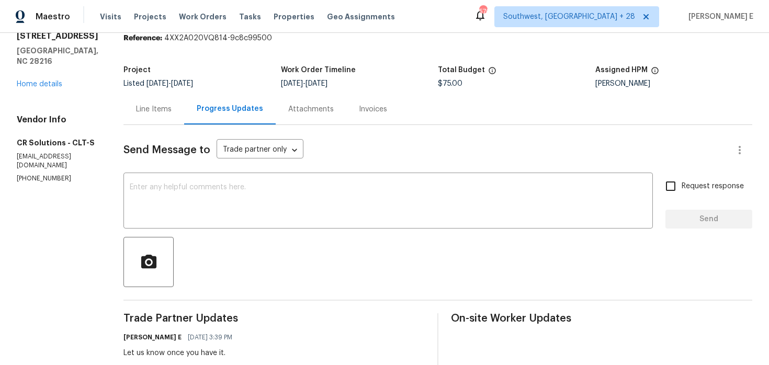
scroll to position [15, 0]
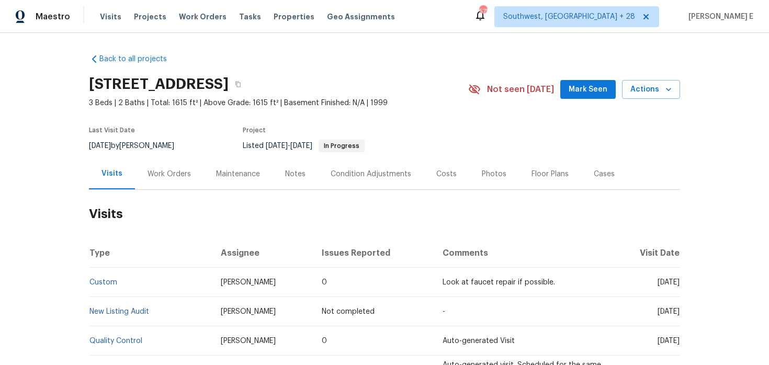
click at [164, 164] on div "Work Orders" at bounding box center [169, 174] width 69 height 31
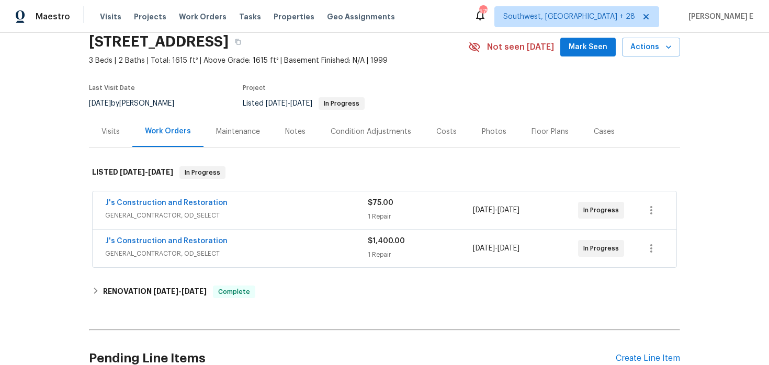
scroll to position [43, 0]
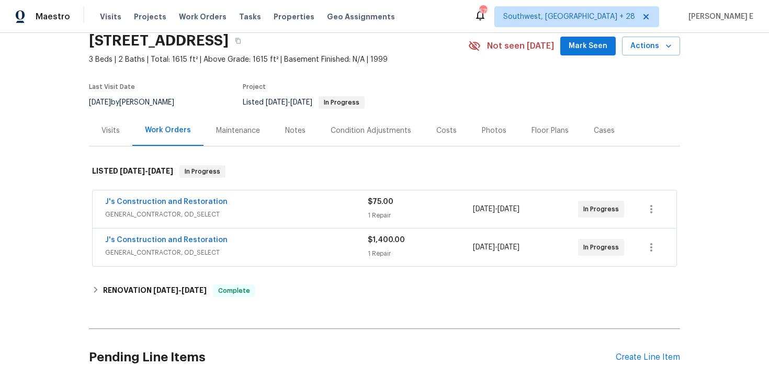
click at [247, 219] on span "GENERAL_CONTRACTOR, OD_SELECT" at bounding box center [236, 214] width 263 height 10
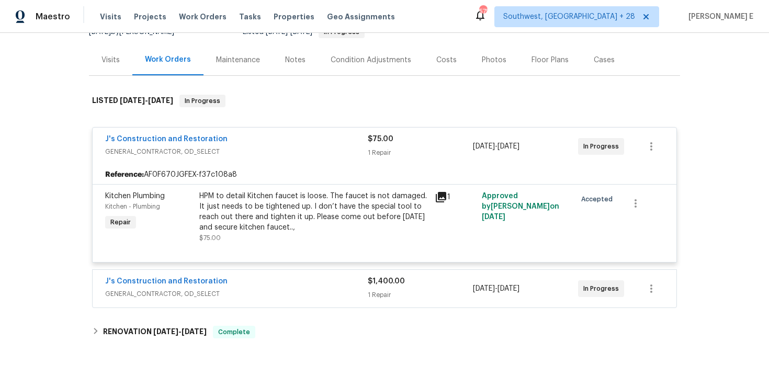
scroll to position [119, 0]
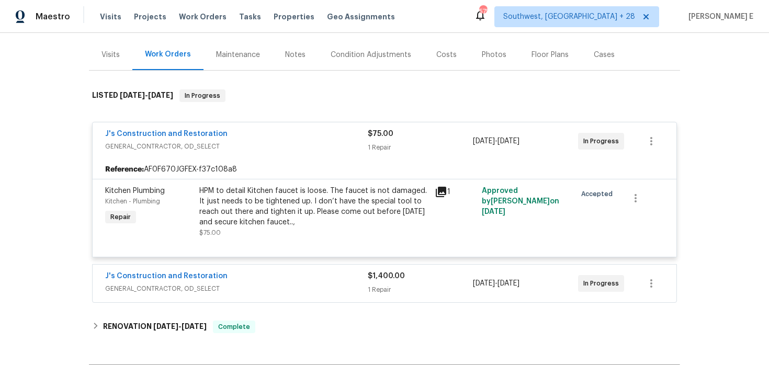
click at [234, 273] on div "J's Construction and Restoration" at bounding box center [236, 277] width 263 height 13
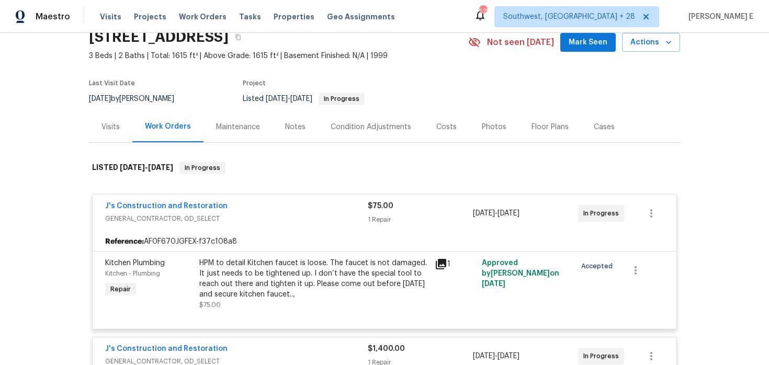
scroll to position [0, 0]
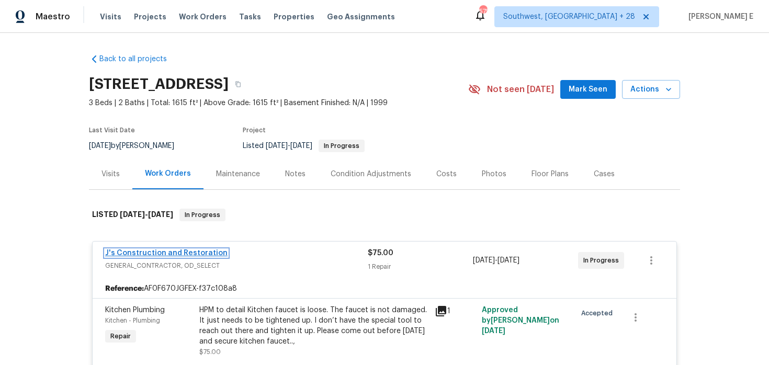
click at [143, 254] on link "J's Construction and Restoration" at bounding box center [166, 253] width 122 height 7
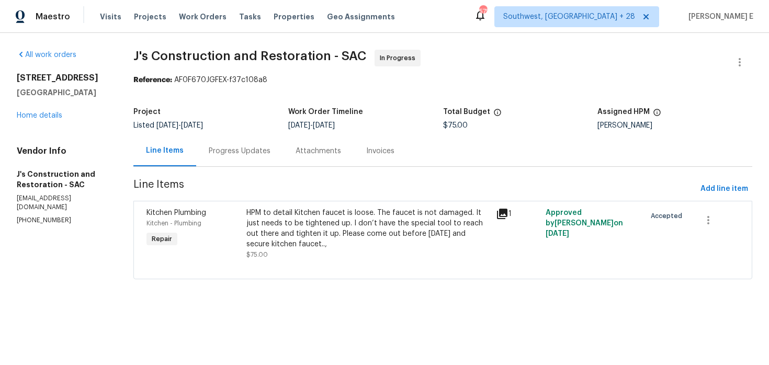
click at [258, 155] on div "Progress Updates" at bounding box center [240, 151] width 62 height 10
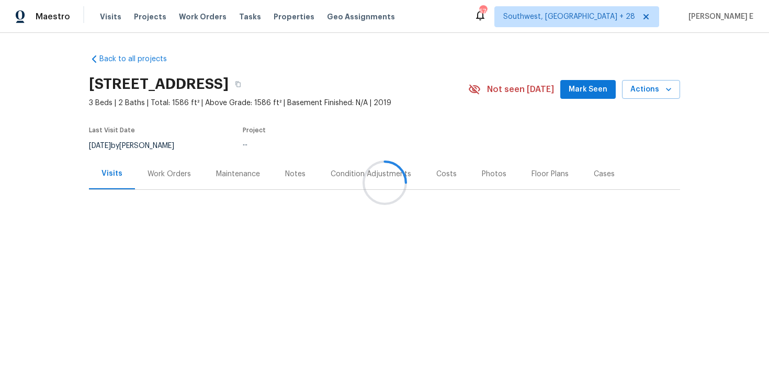
click at [151, 188] on div "Work Orders" at bounding box center [169, 174] width 69 height 31
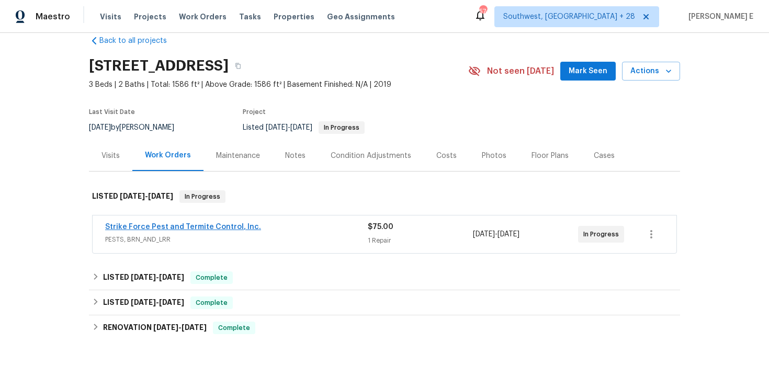
scroll to position [19, 0]
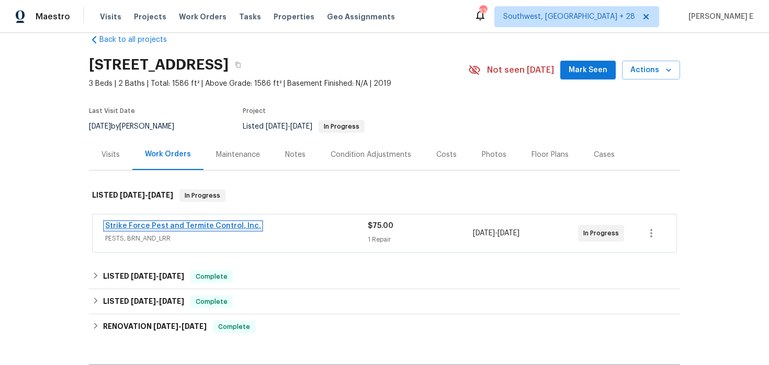
click at [215, 227] on link "Strike Force Pest and Termite Control, Inc." at bounding box center [183, 225] width 156 height 7
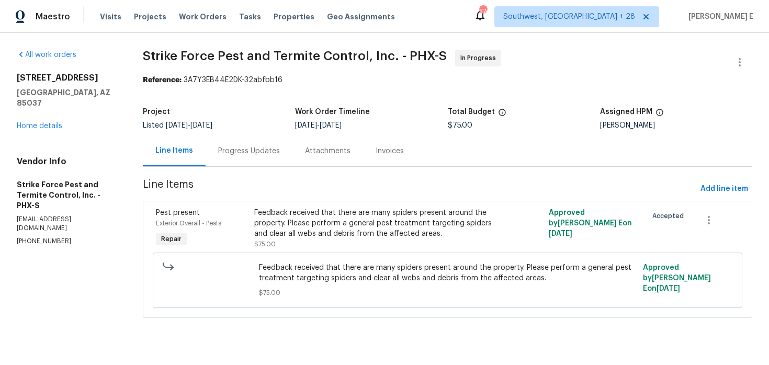
click at [255, 142] on div "Progress Updates" at bounding box center [249, 151] width 87 height 31
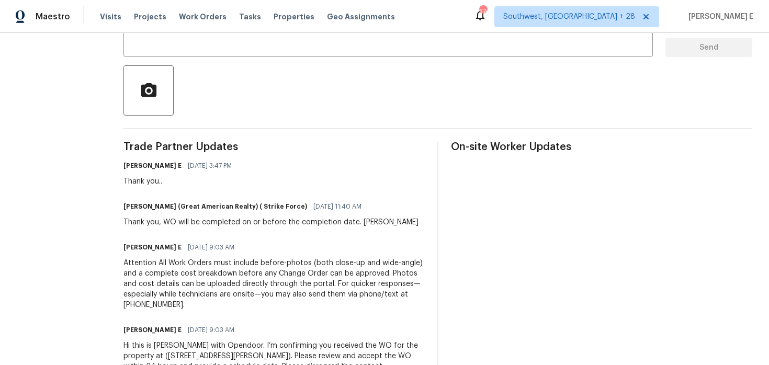
scroll to position [271, 0]
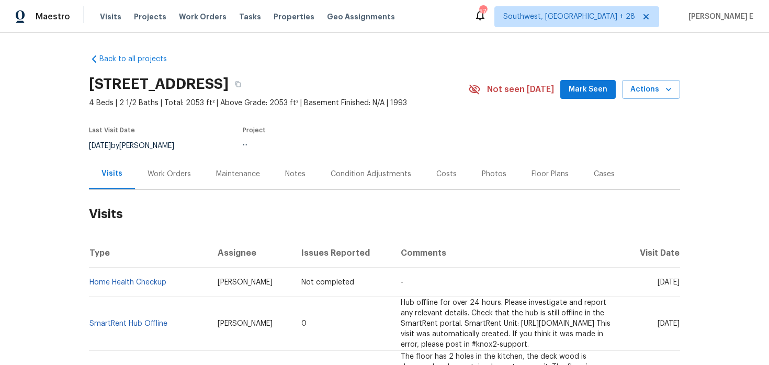
click at [159, 177] on div "Work Orders" at bounding box center [169, 174] width 43 height 10
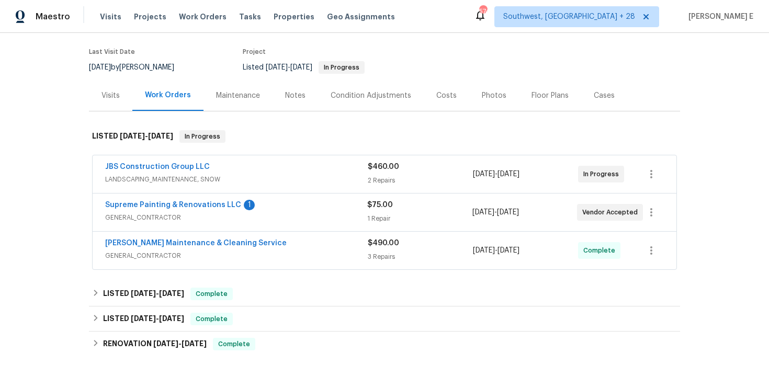
scroll to position [80, 0]
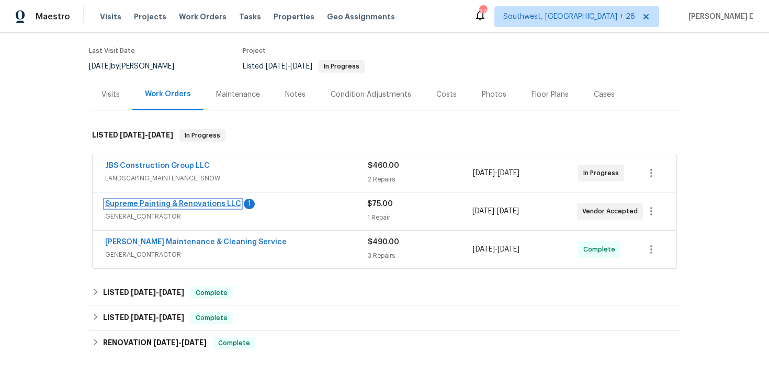
click at [218, 202] on link "Supreme Painting & Renovations LLC" at bounding box center [173, 203] width 136 height 7
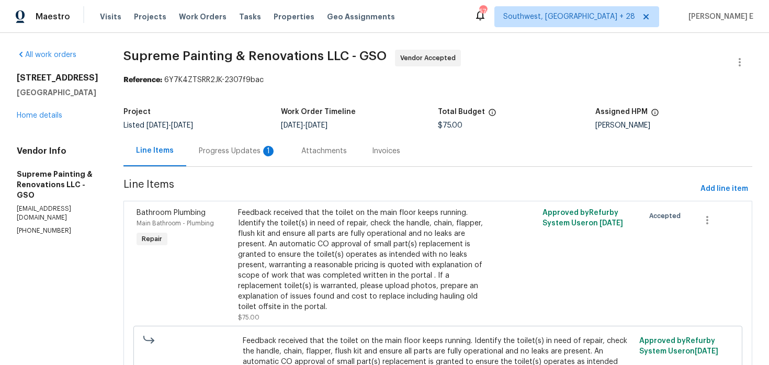
click at [256, 148] on div "Progress Updates 1" at bounding box center [237, 151] width 77 height 10
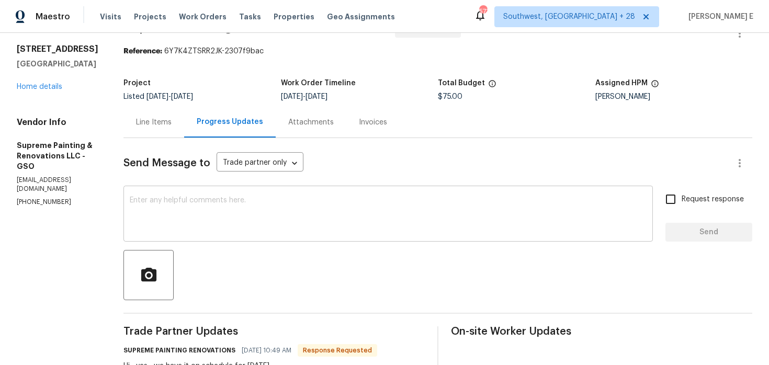
scroll to position [50, 0]
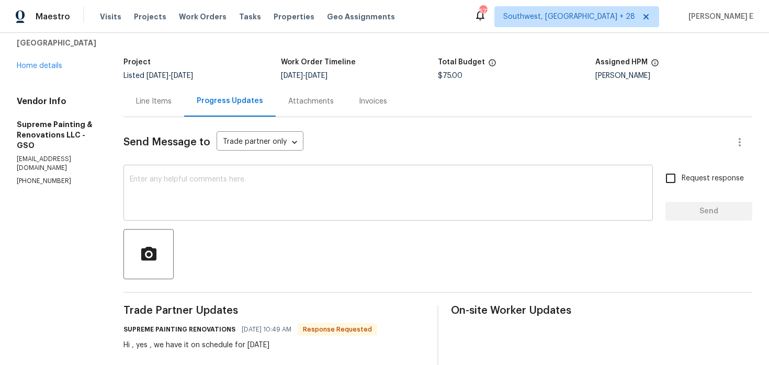
click at [219, 193] on textarea at bounding box center [388, 194] width 517 height 37
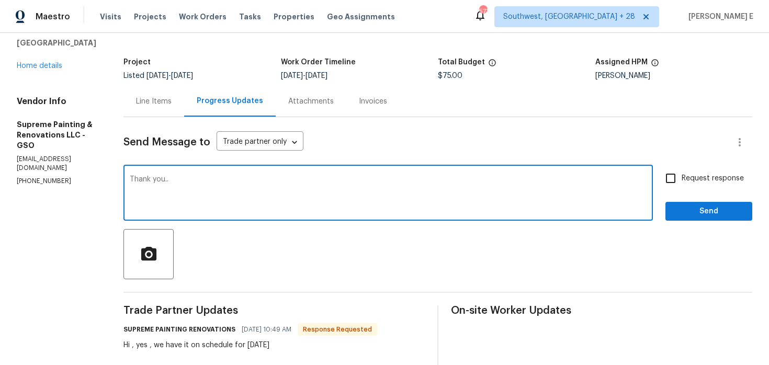
type textarea "Thank you.."
click at [673, 221] on div "Send Message to Trade partner only Trade partner only ​ Thank you.. x ​ Request…" at bounding box center [437, 343] width 629 height 452
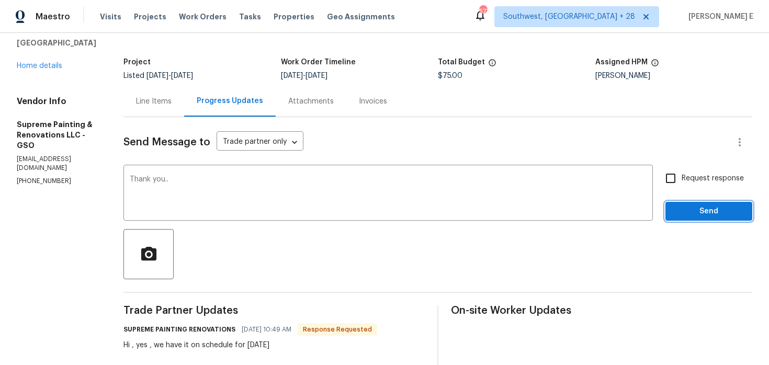
click at [692, 208] on span "Send" at bounding box center [709, 211] width 70 height 13
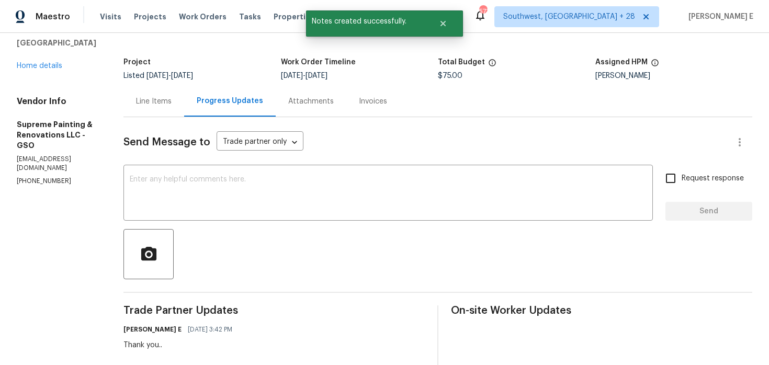
scroll to position [0, 0]
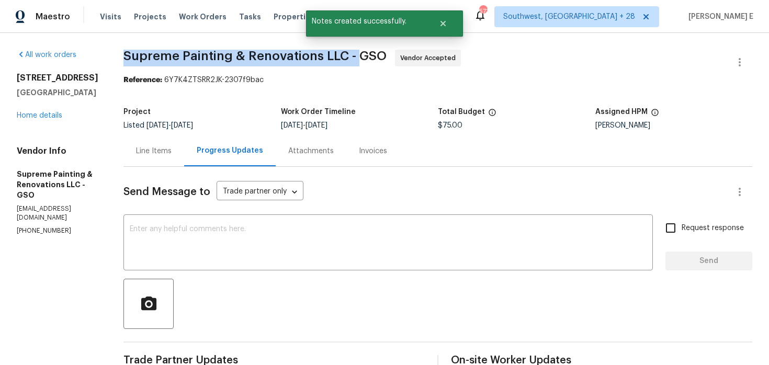
drag, startPoint x: 163, startPoint y: 52, endPoint x: 394, endPoint y: 55, distance: 231.3
click at [387, 55] on span "Supreme Painting & Renovations LLC - GSO" at bounding box center [254, 56] width 263 height 13
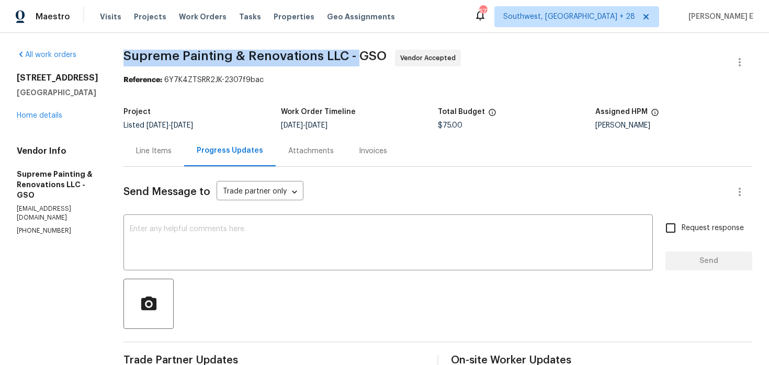
copy span "Supreme Painting & Renovations LLC -"
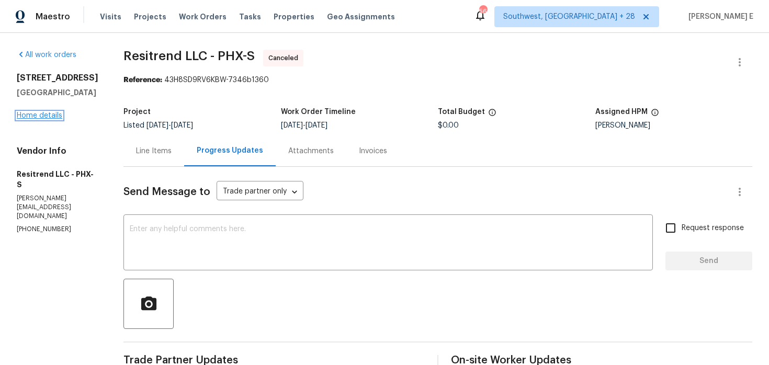
click at [40, 119] on link "Home details" at bounding box center [40, 115] width 46 height 7
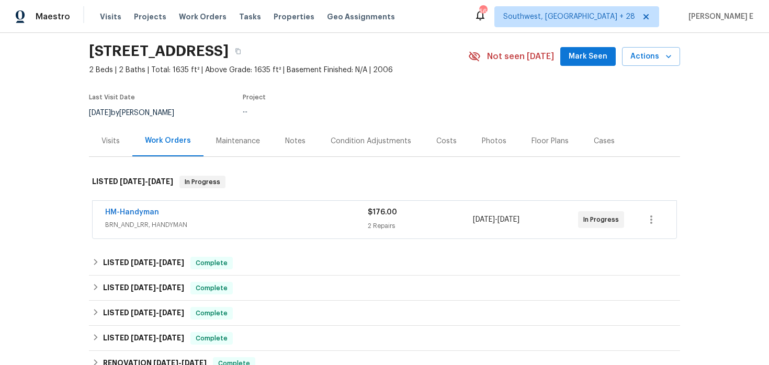
scroll to position [47, 0]
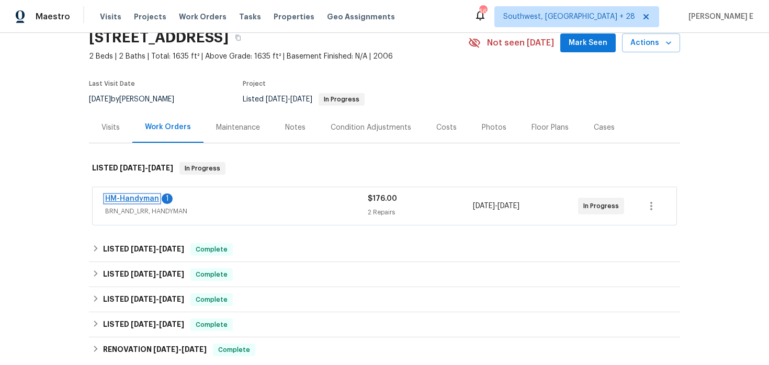
click at [141, 195] on link "HM-Handyman" at bounding box center [132, 198] width 54 height 7
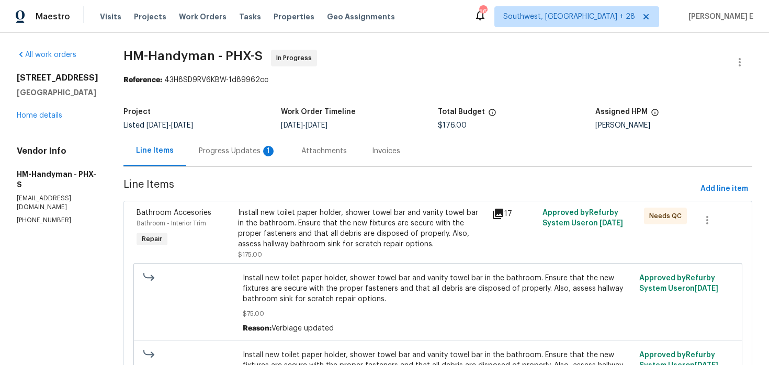
click at [274, 149] on div "1" at bounding box center [268, 151] width 10 height 10
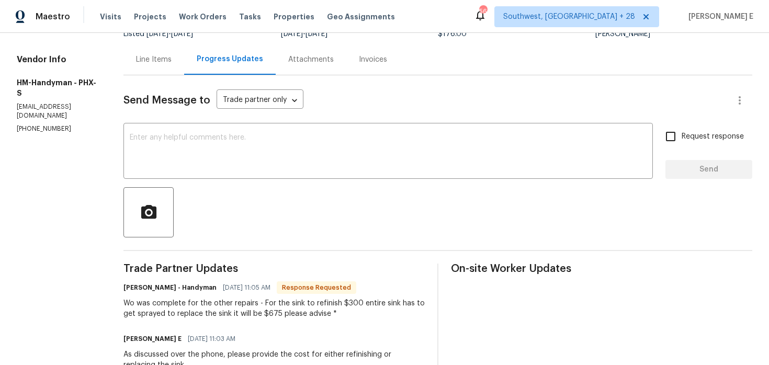
scroll to position [74, 0]
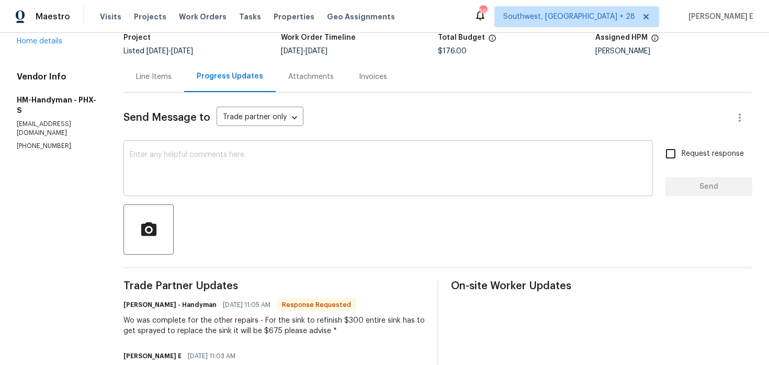
click at [349, 146] on div "x ​" at bounding box center [387, 169] width 529 height 53
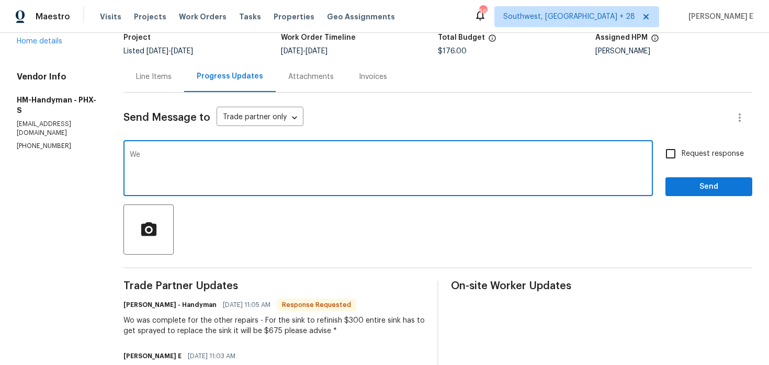
type textarea "W"
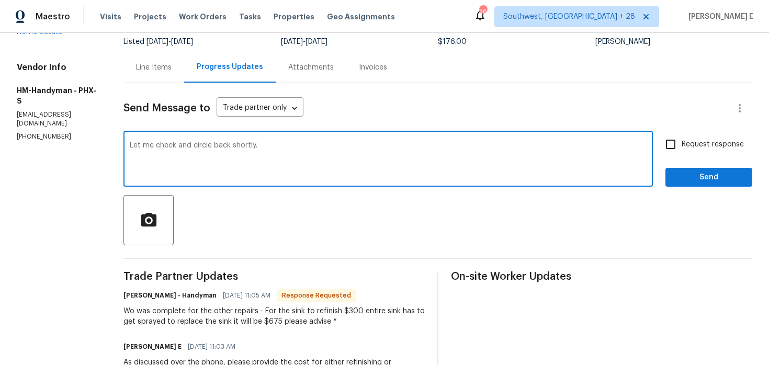
type textarea "Let me check and circle back shortly."
click at [691, 175] on span "Send" at bounding box center [709, 177] width 70 height 13
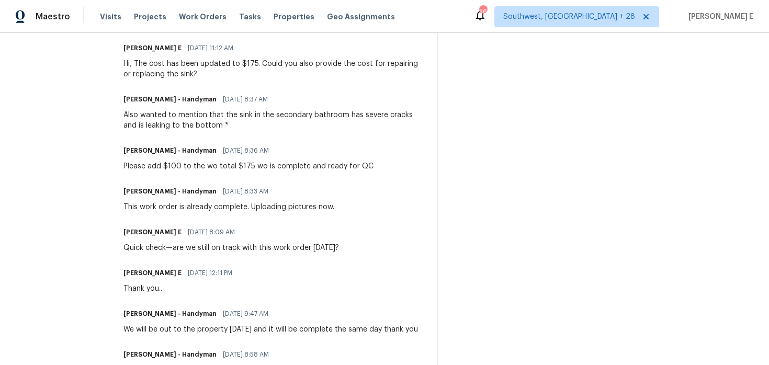
scroll to position [521, 0]
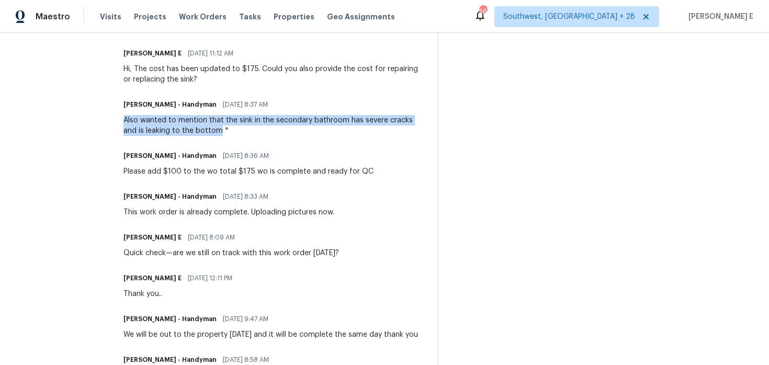
drag, startPoint x: 134, startPoint y: 120, endPoint x: 229, endPoint y: 131, distance: 95.4
click at [229, 131] on div "Also wanted to mention that the sink in the secondary bathroom has severe crack…" at bounding box center [273, 125] width 301 height 21
copy div "Also wanted to mention that the sink in the secondary bathroom has severe crack…"
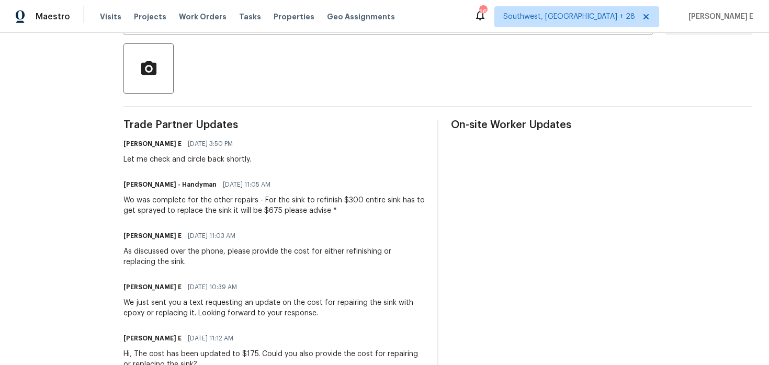
scroll to position [231, 0]
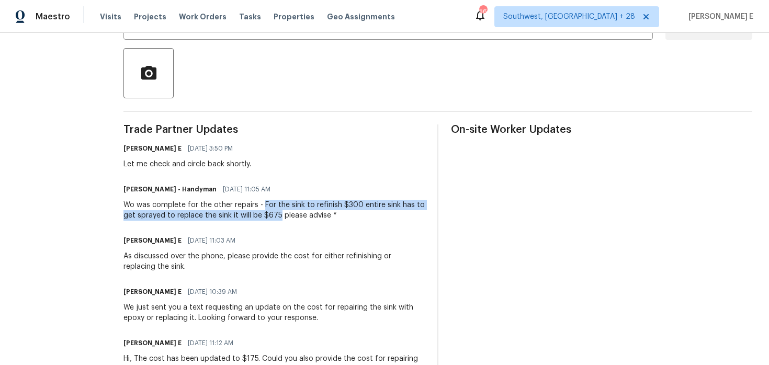
drag, startPoint x: 271, startPoint y: 203, endPoint x: 288, endPoint y: 216, distance: 21.3
click at [288, 216] on div "Wo was complete for the other repairs - For the sink to refinish $300 entire si…" at bounding box center [273, 210] width 301 height 21
copy div "For the sink to refinish $300 entire sink has to get sprayed to replace the sin…"
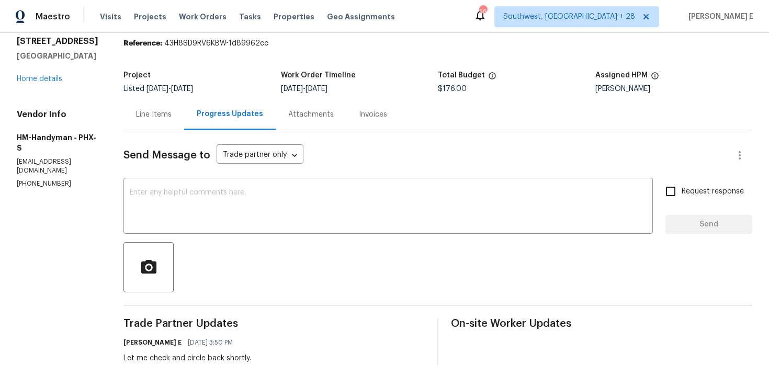
scroll to position [0, 0]
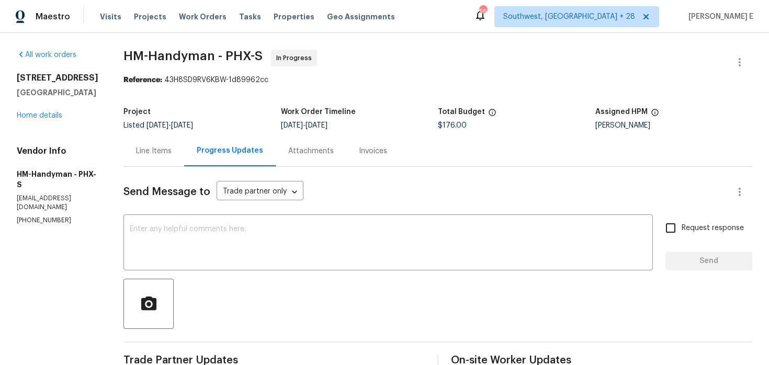
click at [147, 147] on div "Line Items" at bounding box center [154, 151] width 36 height 10
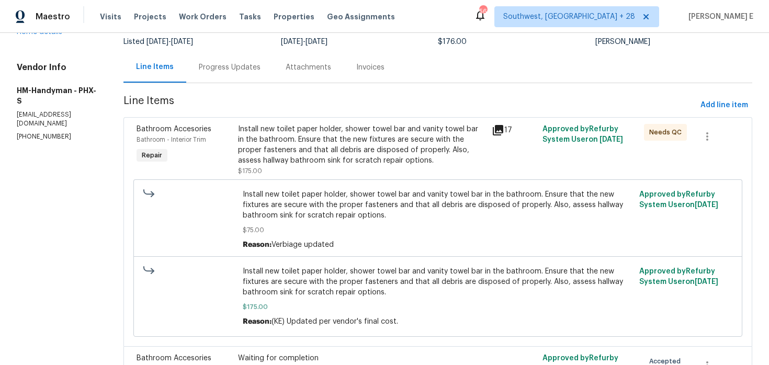
scroll to position [163, 0]
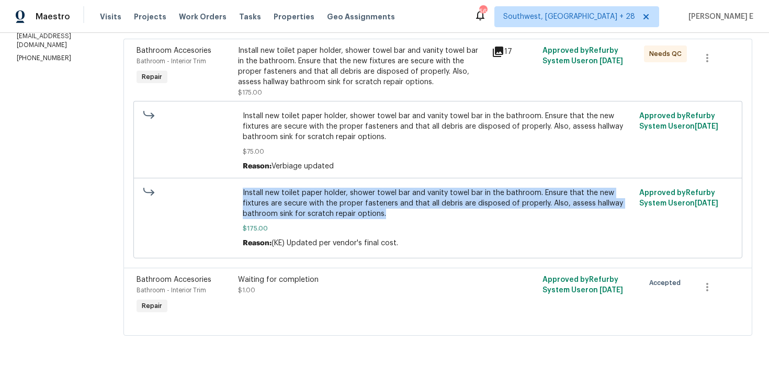
drag, startPoint x: 247, startPoint y: 194, endPoint x: 419, endPoint y: 209, distance: 172.3
click at [419, 209] on div "Install new toilet paper holder, shower towel bar and vanity towel bar in the b…" at bounding box center [438, 218] width 397 height 67
copy span "Install new toilet paper holder, shower towel bar and vanity towel bar in the b…"
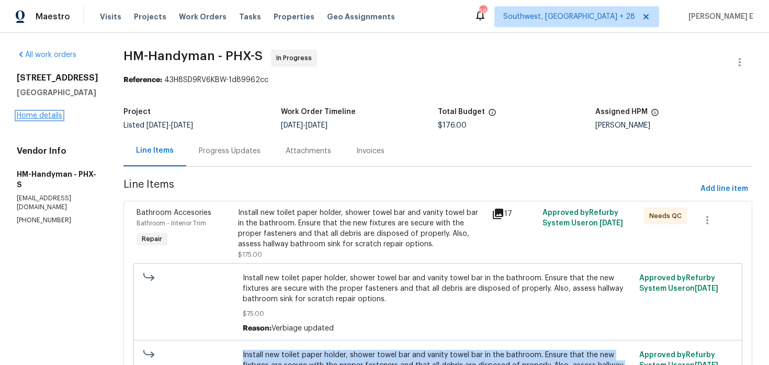
click at [48, 116] on link "Home details" at bounding box center [40, 115] width 46 height 7
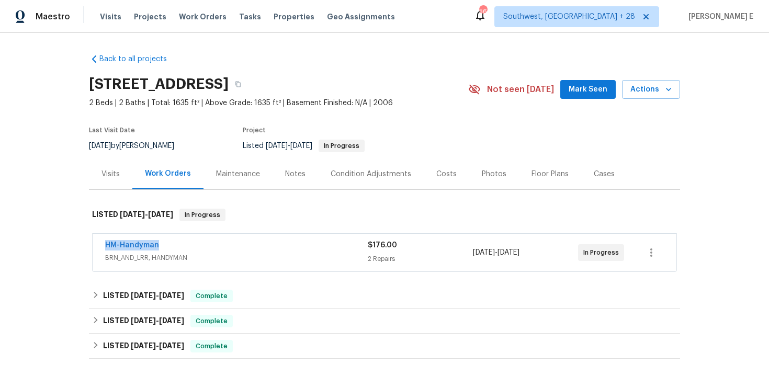
drag, startPoint x: 99, startPoint y: 244, endPoint x: 182, endPoint y: 244, distance: 82.7
click at [182, 244] on div "HM-Handyman BRN_AND_LRR, HANDYMAN $176.00 2 Repairs 10/1/2025 - 10/3/2025 In Pr…" at bounding box center [385, 253] width 584 height 38
copy link "HM-Handyman"
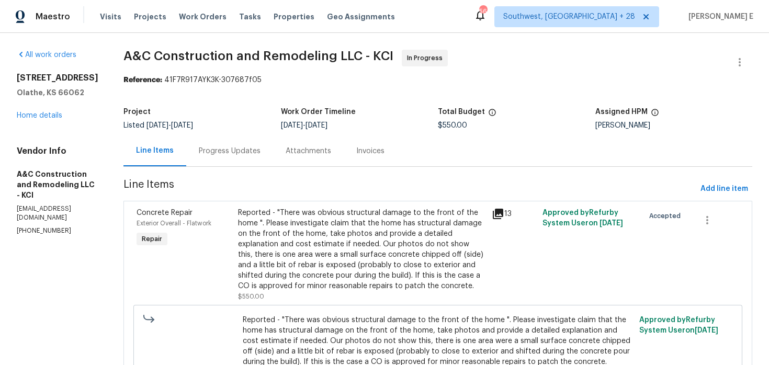
click at [222, 164] on div "Progress Updates" at bounding box center [229, 151] width 87 height 31
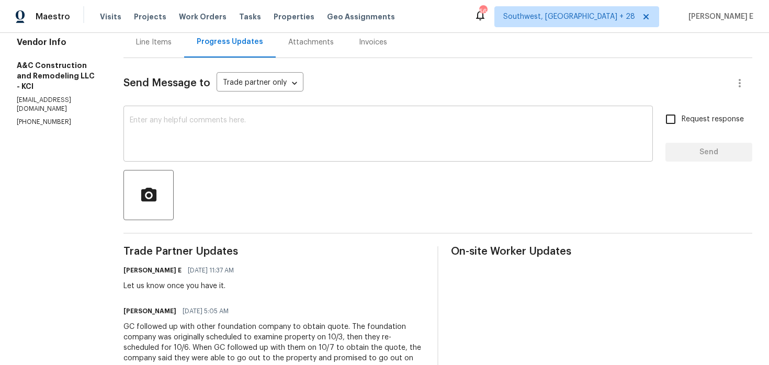
scroll to position [109, 0]
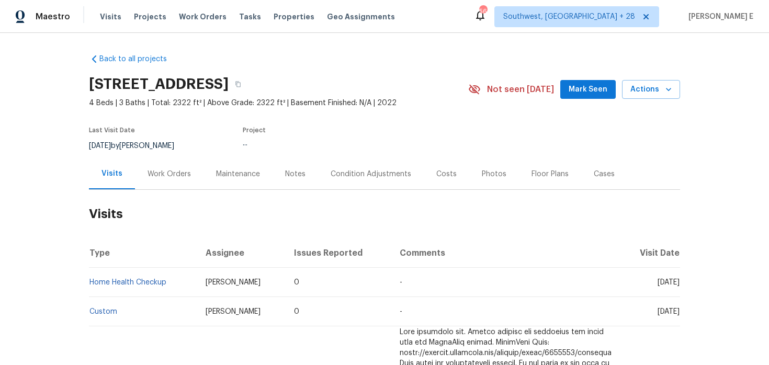
click at [150, 182] on div "Work Orders" at bounding box center [169, 174] width 69 height 31
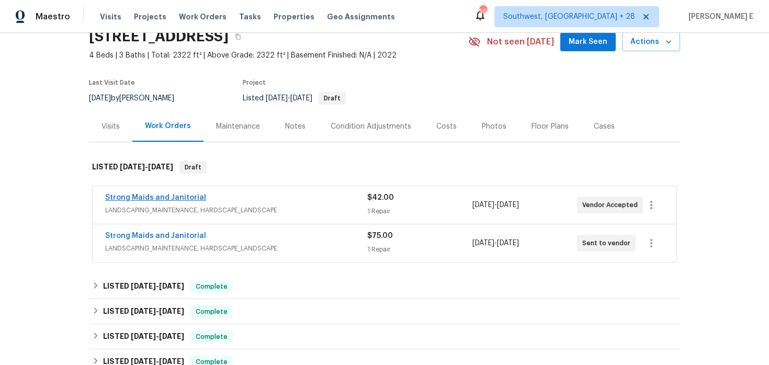
scroll to position [57, 0]
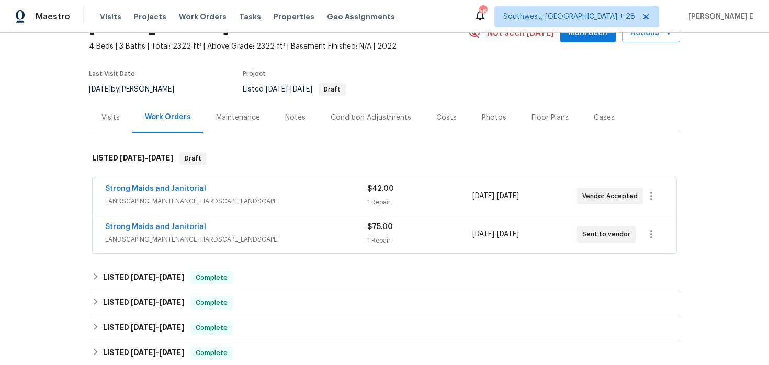
click at [227, 223] on div "Strong Maids and Janitorial" at bounding box center [236, 228] width 262 height 13
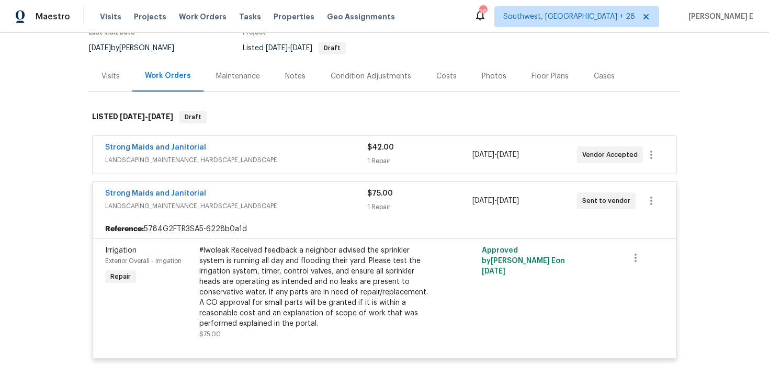
scroll to position [100, 0]
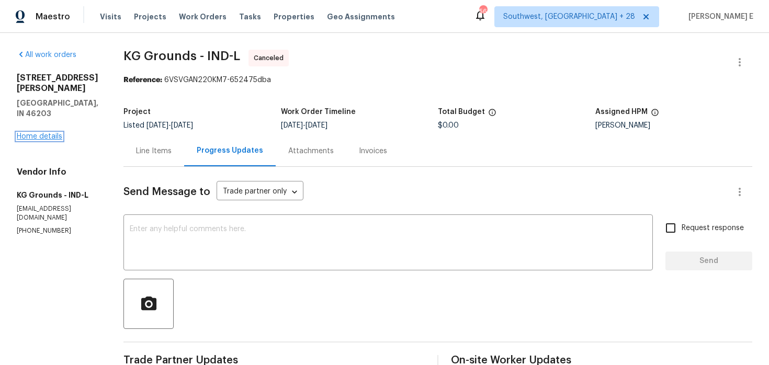
click at [40, 133] on link "Home details" at bounding box center [40, 136] width 46 height 7
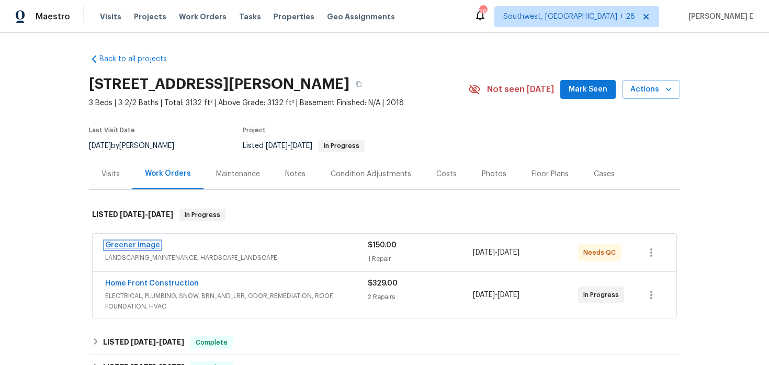
click at [142, 243] on link "Greener Image" at bounding box center [132, 245] width 55 height 7
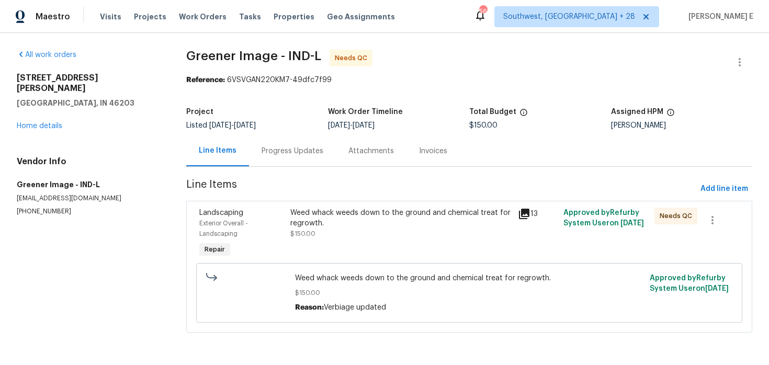
click at [274, 150] on div "Progress Updates" at bounding box center [293, 151] width 62 height 10
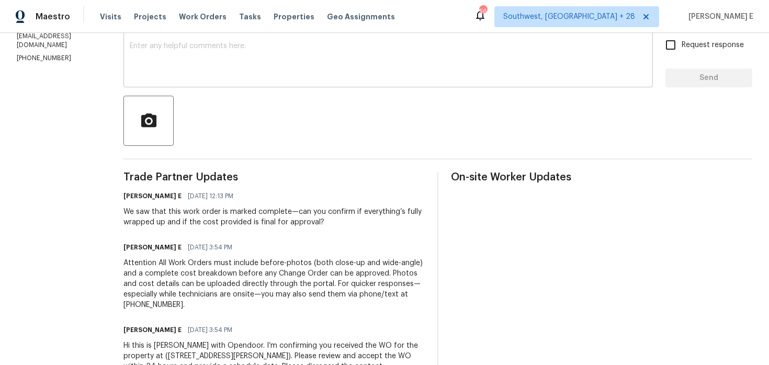
scroll to position [230, 0]
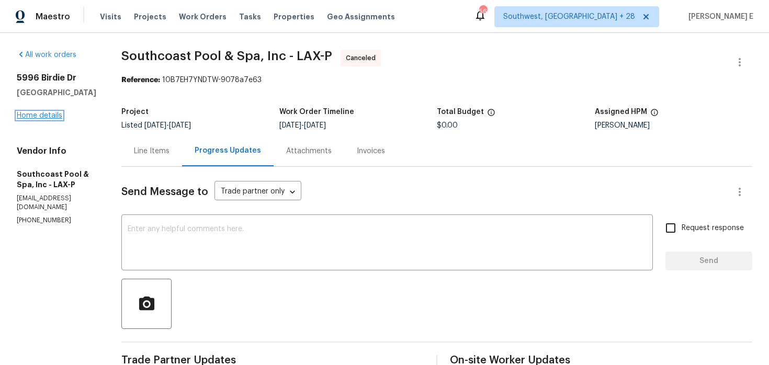
click at [21, 119] on link "Home details" at bounding box center [40, 115] width 46 height 7
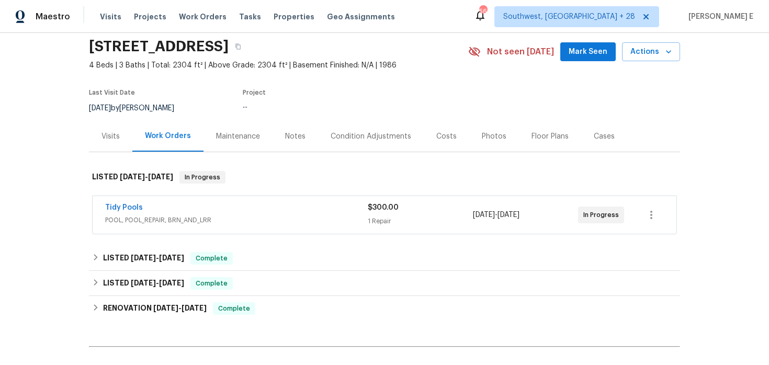
scroll to position [38, 0]
click at [116, 202] on span "Tidy Pools" at bounding box center [124, 207] width 38 height 10
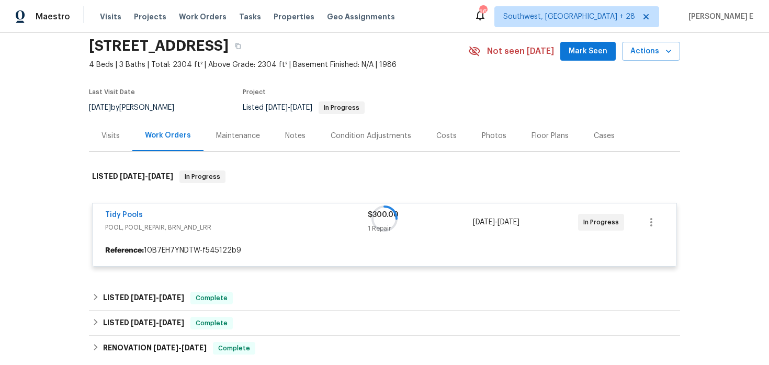
click at [110, 211] on div at bounding box center [384, 218] width 591 height 117
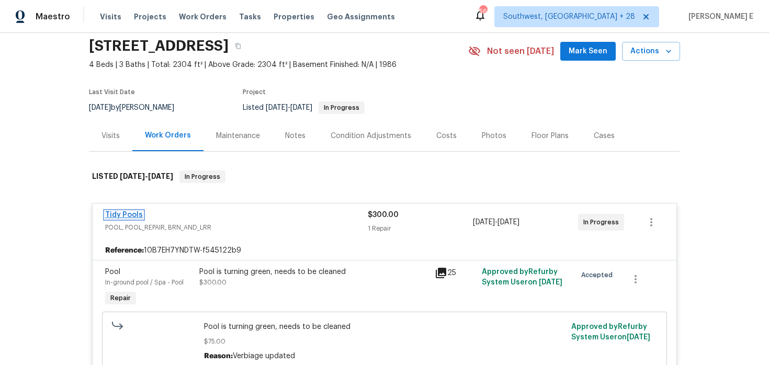
click at [110, 215] on link "Tidy Pools" at bounding box center [124, 214] width 38 height 7
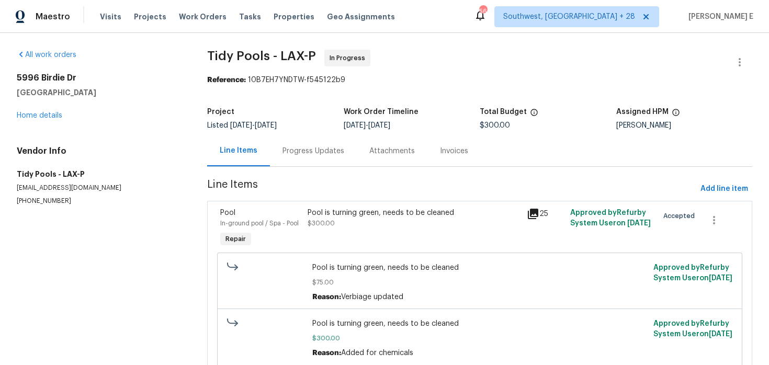
click at [285, 153] on div "Progress Updates" at bounding box center [314, 151] width 62 height 10
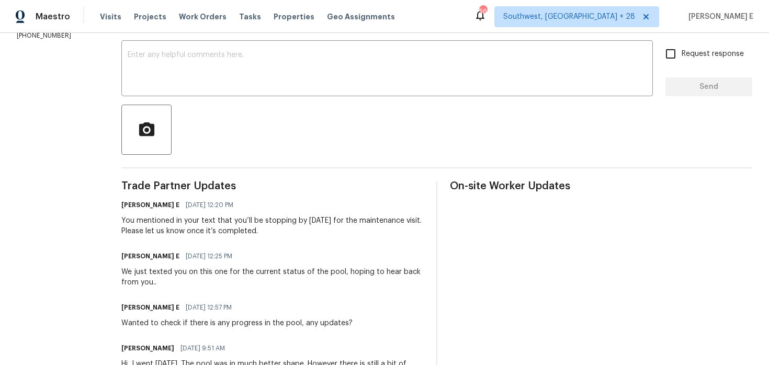
scroll to position [178, 0]
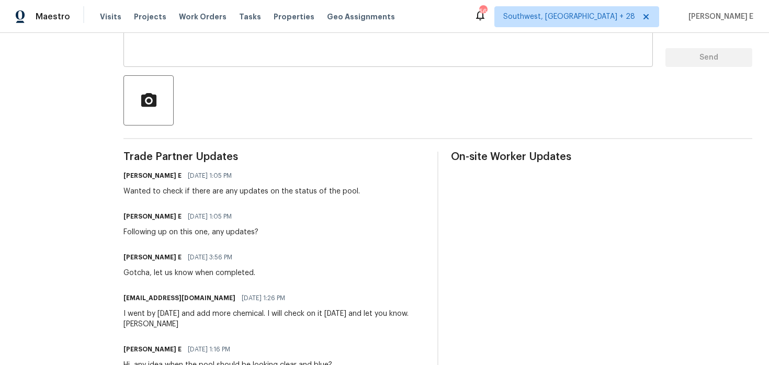
scroll to position [205, 0]
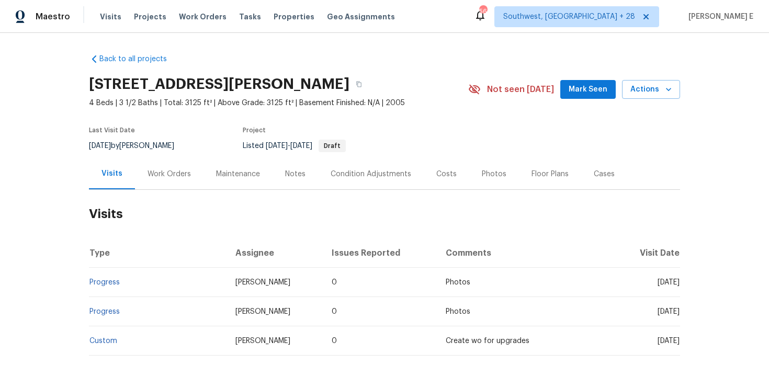
click at [179, 164] on div "Work Orders" at bounding box center [169, 174] width 69 height 31
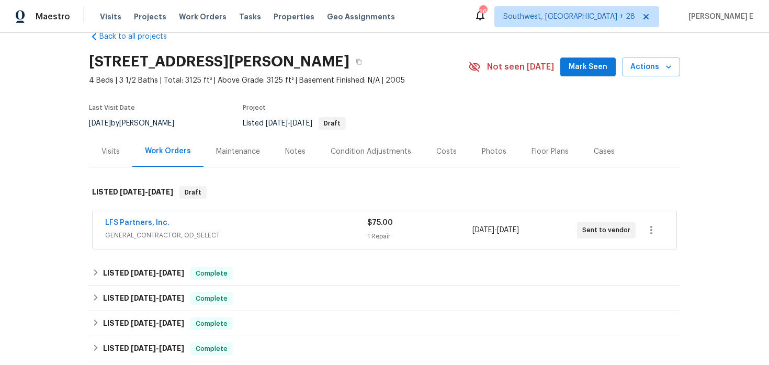
scroll to position [25, 0]
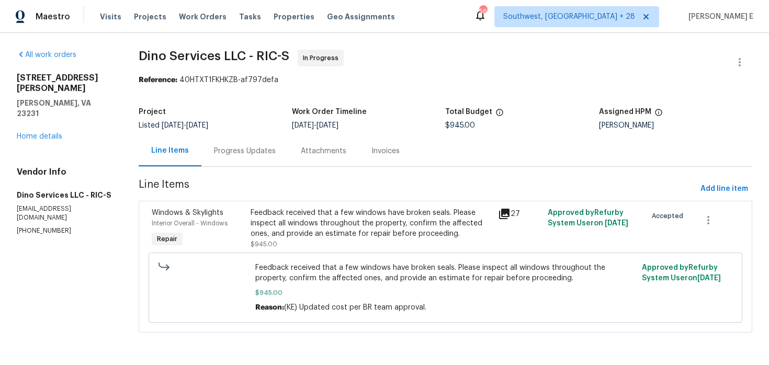
click at [252, 157] on div "Progress Updates" at bounding box center [244, 151] width 87 height 31
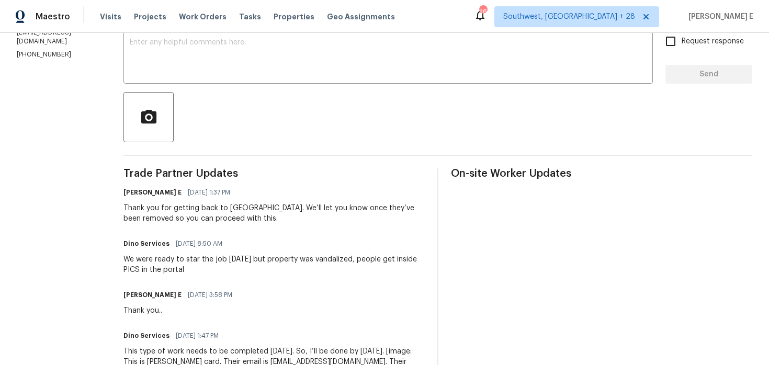
scroll to position [201, 0]
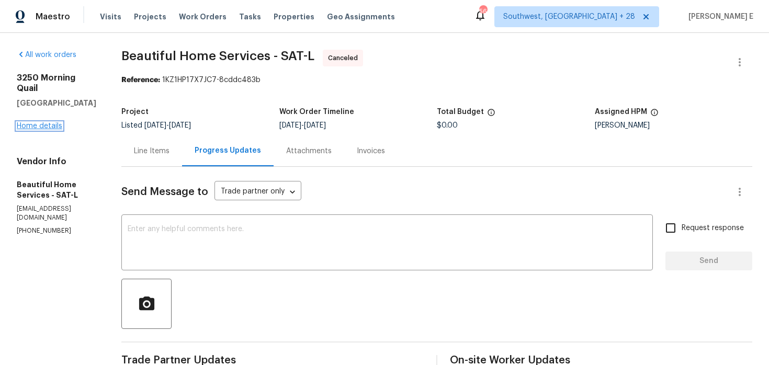
click at [45, 123] on link "Home details" at bounding box center [40, 125] width 46 height 7
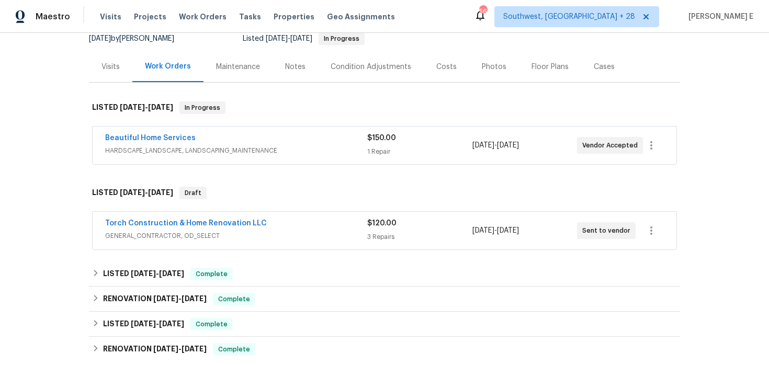
scroll to position [108, 0]
click at [253, 220] on link "Torch Construction & Home Renovation LLC" at bounding box center [186, 222] width 162 height 7
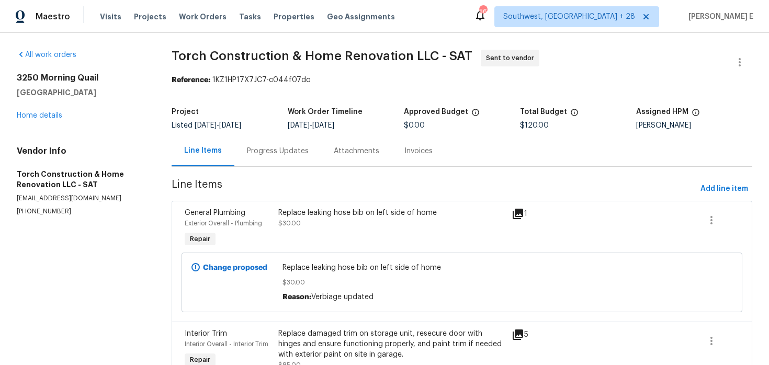
click at [289, 159] on div "Progress Updates" at bounding box center [277, 151] width 87 height 31
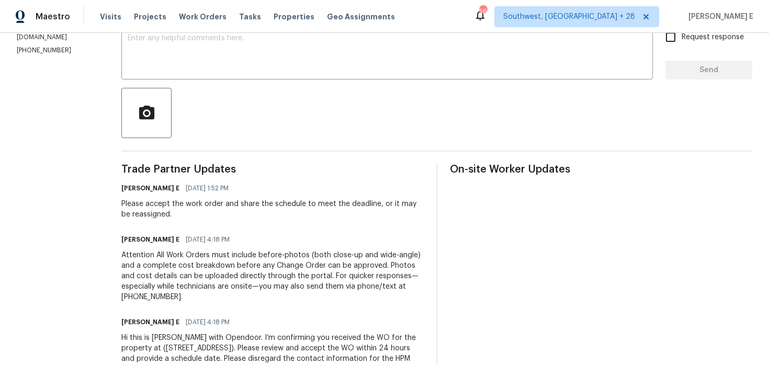
scroll to position [194, 0]
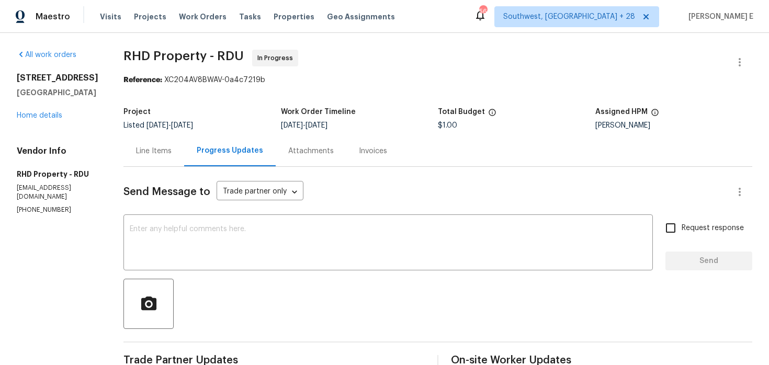
click at [172, 149] on div "Line Items" at bounding box center [154, 151] width 36 height 10
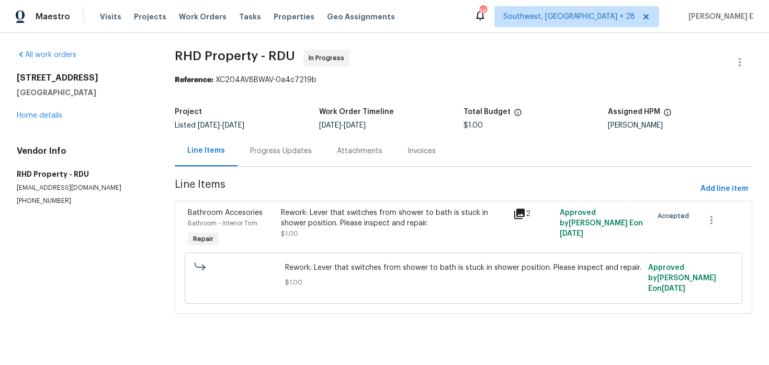
click at [297, 219] on div "Rework: Lever that switches from shower to bath is stuck in shower position. Pl…" at bounding box center [394, 218] width 226 height 21
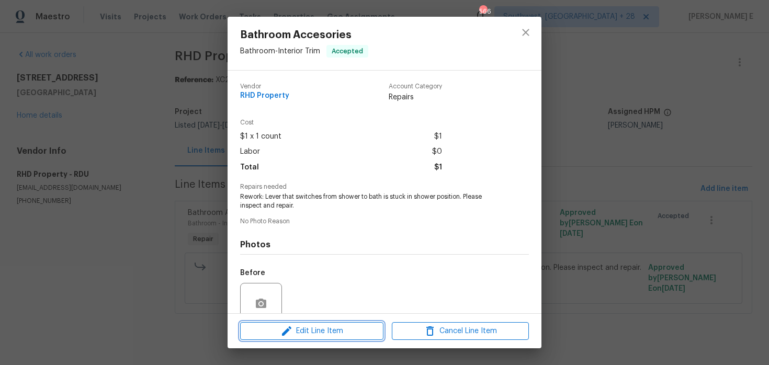
click at [282, 328] on icon "button" at bounding box center [286, 331] width 13 height 13
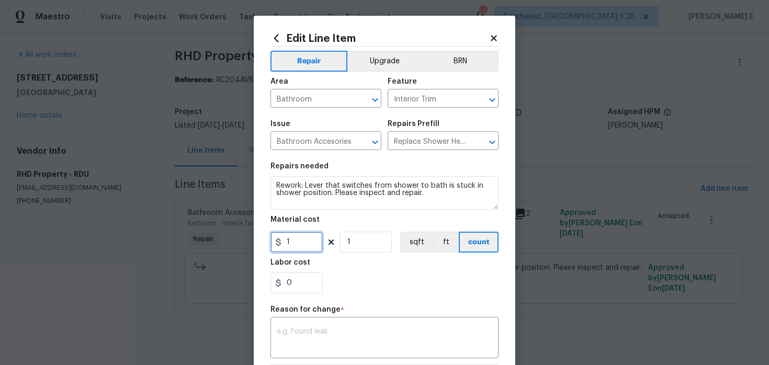
click at [294, 246] on input "1" at bounding box center [297, 242] width 52 height 21
type input "150"
click at [347, 335] on textarea at bounding box center [385, 339] width 216 height 22
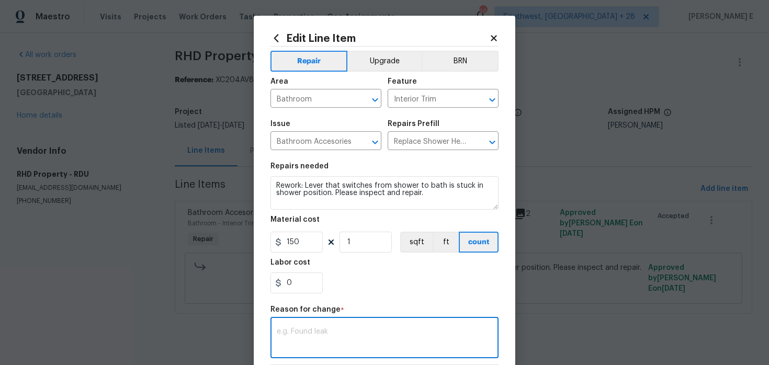
paste textarea "(KE) Updated cost per BR team approval."
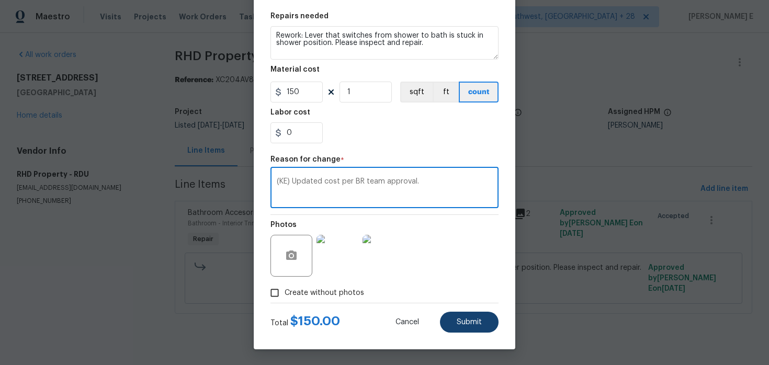
type textarea "(KE) Updated cost per BR team approval."
click at [453, 331] on button "Submit" at bounding box center [469, 322] width 59 height 21
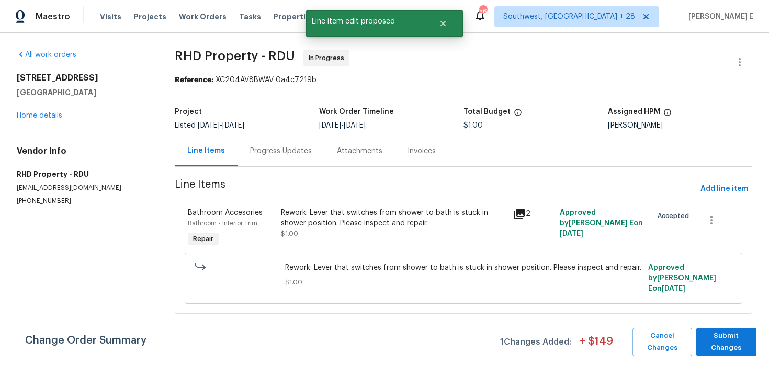
scroll to position [0, 0]
click at [726, 347] on span "Submit Changes" at bounding box center [727, 342] width 50 height 24
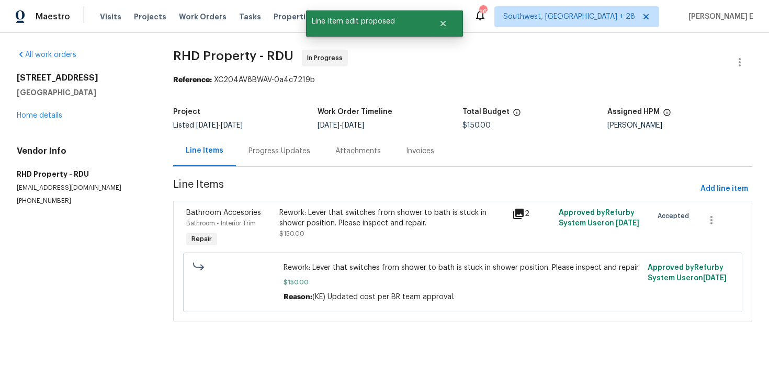
click at [270, 155] on div "Progress Updates" at bounding box center [280, 151] width 62 height 10
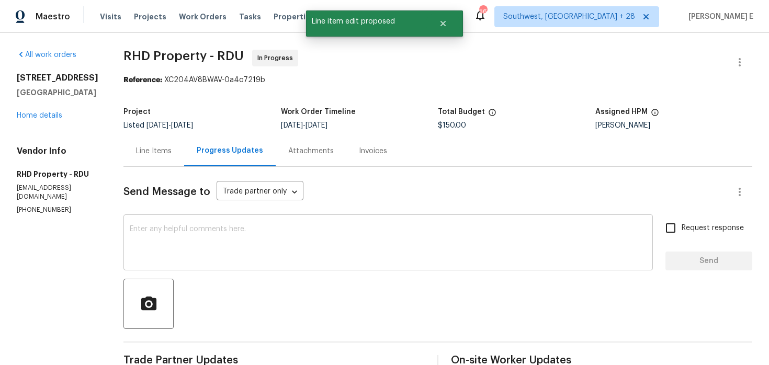
click at [273, 261] on textarea at bounding box center [388, 244] width 517 height 37
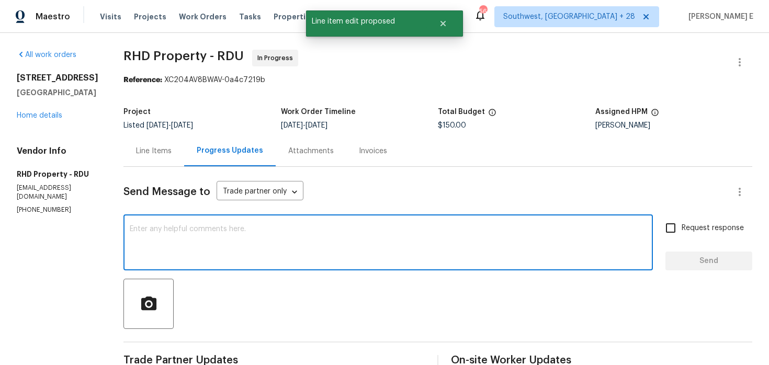
scroll to position [85, 0]
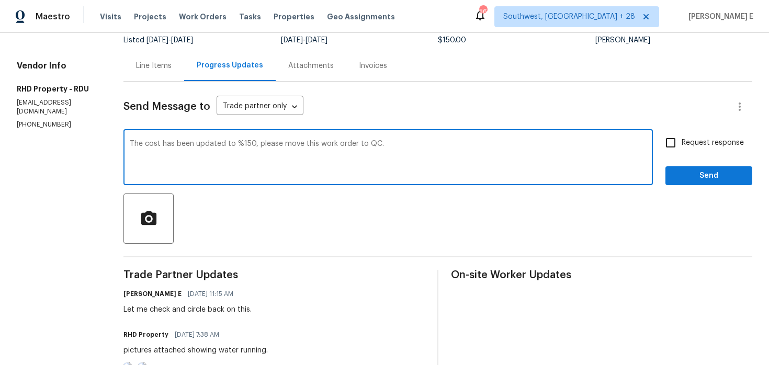
type textarea "The cost has been updated to %150, please move this work order to QC."
click at [687, 139] on span "Request response" at bounding box center [713, 143] width 62 height 11
click at [682, 139] on input "Request response" at bounding box center [671, 143] width 22 height 22
checkbox input "true"
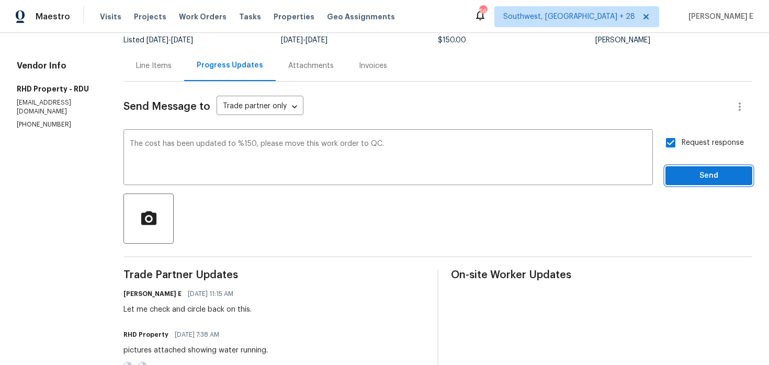
click at [688, 182] on span "Send" at bounding box center [709, 176] width 70 height 13
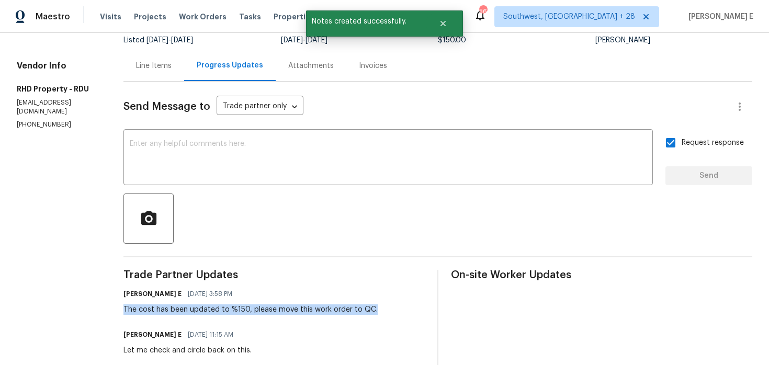
drag, startPoint x: 139, startPoint y: 312, endPoint x: 392, endPoint y: 312, distance: 253.2
click at [392, 312] on div "Keerthana E 10/08/2025 3:58 PM The cost has been updated to %150, please move t…" at bounding box center [273, 301] width 301 height 28
copy div "The cost has been updated to %150, please move this work order to QC."
click at [358, 161] on textarea at bounding box center [388, 158] width 517 height 37
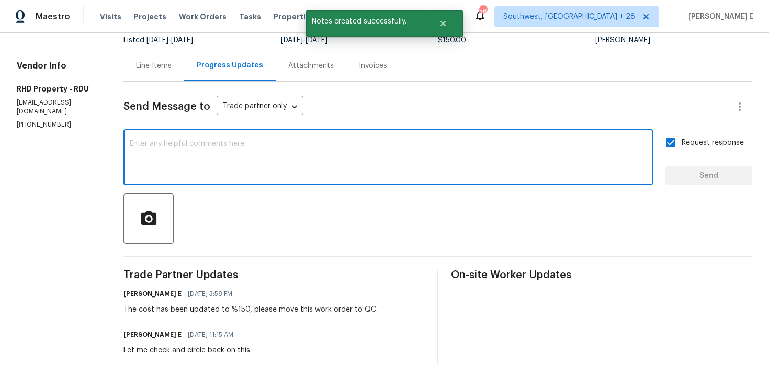
paste textarea "The cost has been updated to %150, please move this work order to QC."
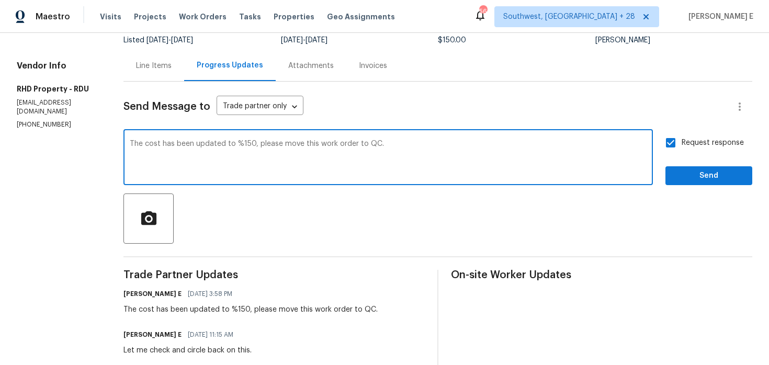
click at [254, 143] on textarea "The cost has been updated to %150, please move this work order to QC." at bounding box center [388, 158] width 517 height 37
type textarea "The cost has been updated to $150, please move this work order to QC."
click at [686, 175] on span "Send" at bounding box center [709, 176] width 70 height 13
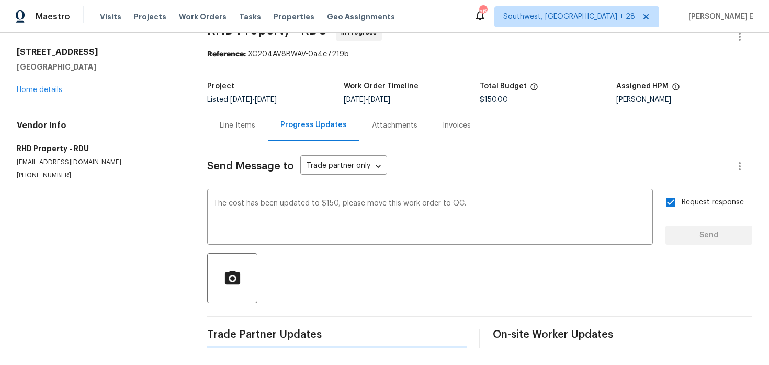
scroll to position [0, 0]
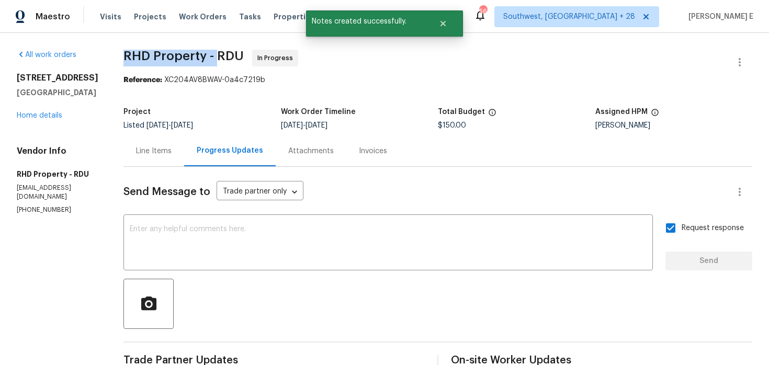
drag, startPoint x: 139, startPoint y: 58, endPoint x: 231, endPoint y: 59, distance: 92.1
click at [231, 59] on span "RHD Property - RDU" at bounding box center [183, 56] width 120 height 13
copy span "RHD Property -"
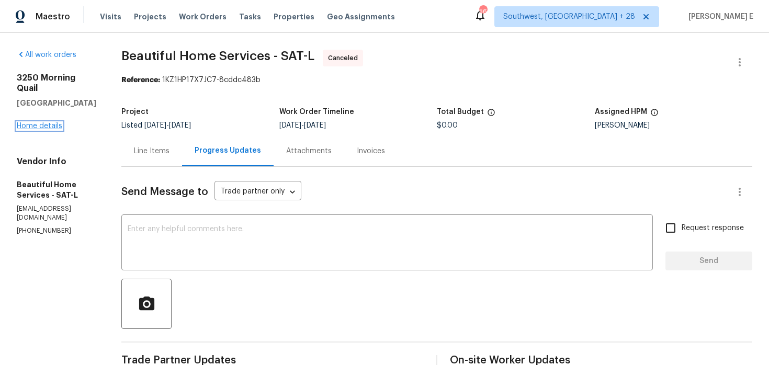
click at [38, 128] on link "Home details" at bounding box center [40, 125] width 46 height 7
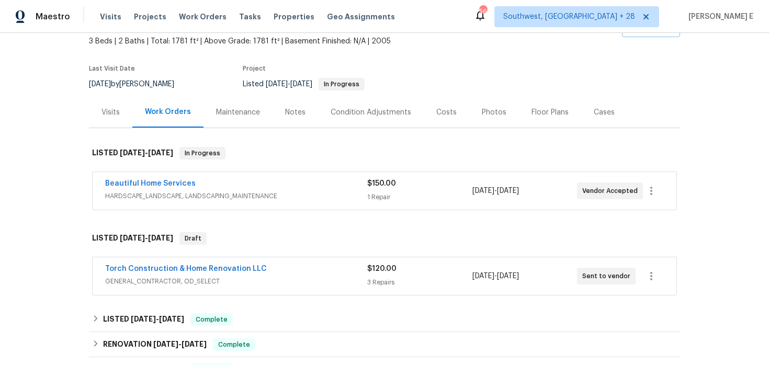
scroll to position [85, 0]
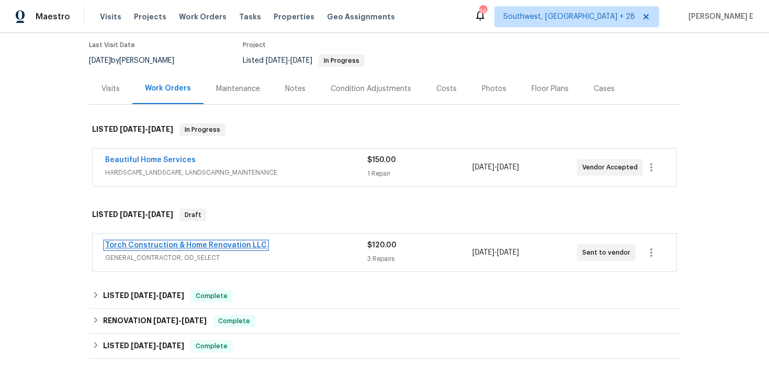
click at [167, 245] on link "Torch Construction & Home Renovation LLC" at bounding box center [186, 245] width 162 height 7
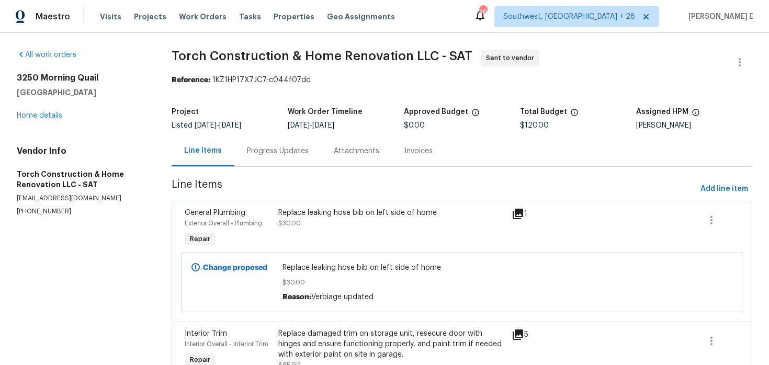
click at [289, 148] on div "Progress Updates" at bounding box center [278, 151] width 62 height 10
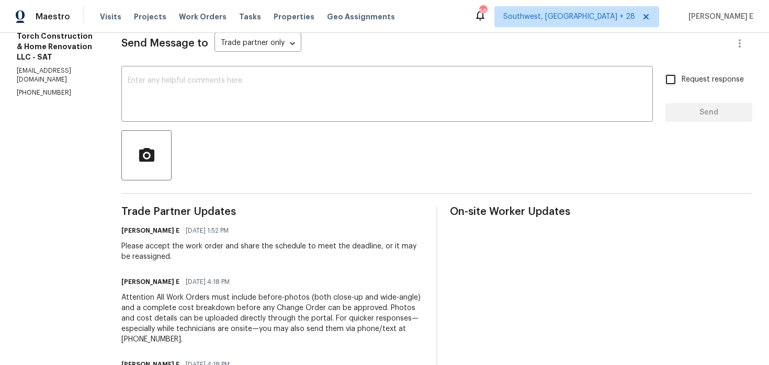
scroll to position [240, 0]
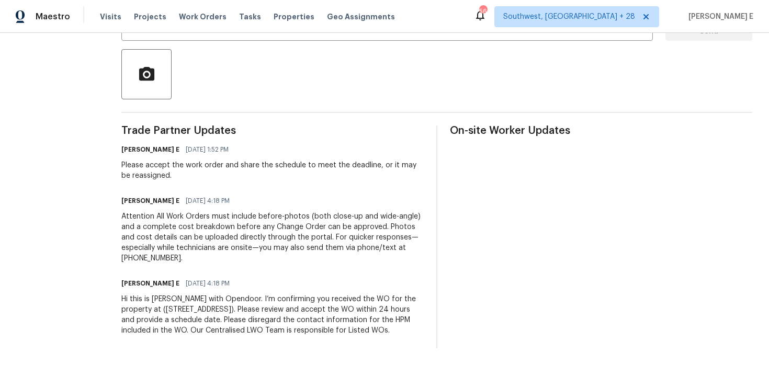
click at [232, 308] on div "Hi this is Keerthana with Opendoor. I’m confirming you received the WO for the …" at bounding box center [272, 315] width 302 height 42
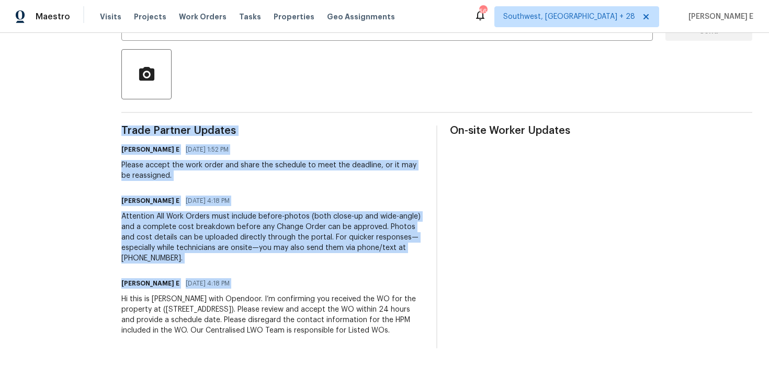
copy div "Trade Partner Updates Keerthana E 10/08/2025 1:52 PM Please accept the work ord…"
click at [395, 223] on div "Attention All Work Orders must include before-photos (both close-up and wide-an…" at bounding box center [272, 237] width 302 height 52
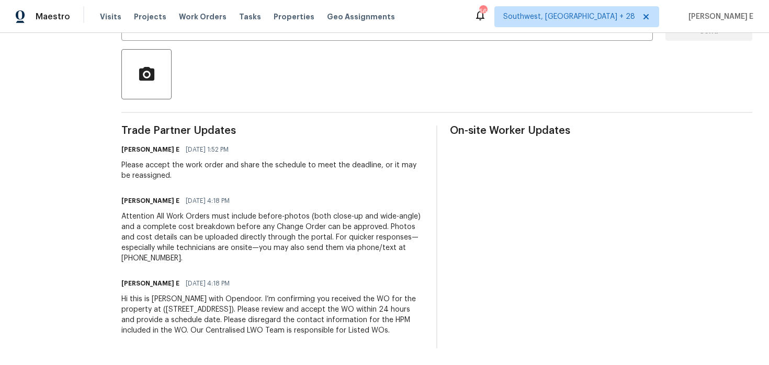
click at [395, 223] on div "Attention All Work Orders must include before-photos (both close-up and wide-an…" at bounding box center [272, 237] width 302 height 52
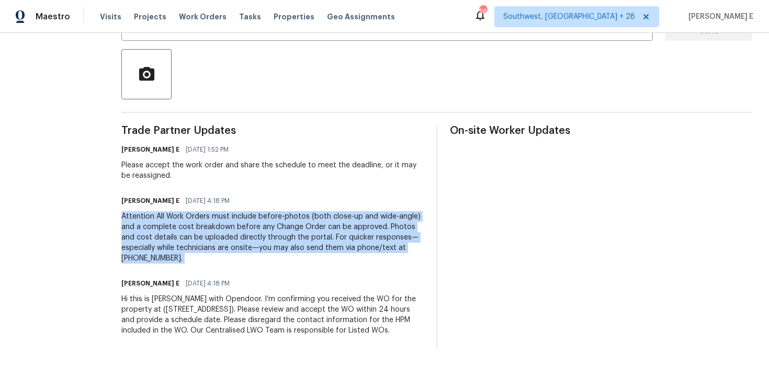
copy div "Attention All Work Orders must include before-photos (both close-up and wide-an…"
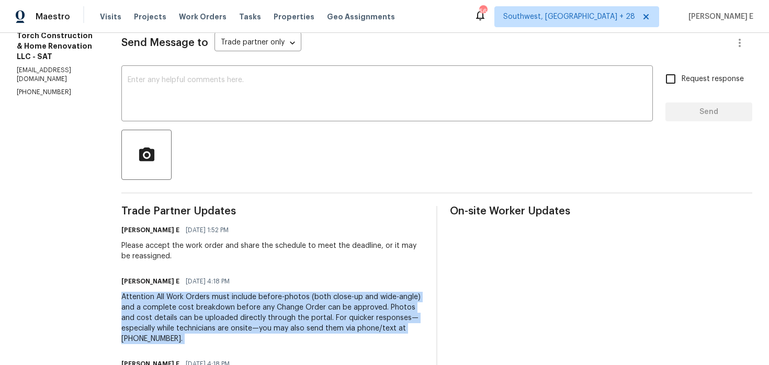
scroll to position [147, 0]
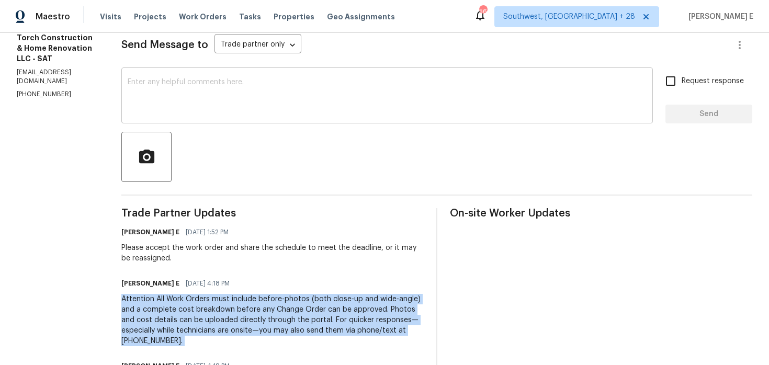
click at [376, 114] on textarea at bounding box center [387, 96] width 519 height 37
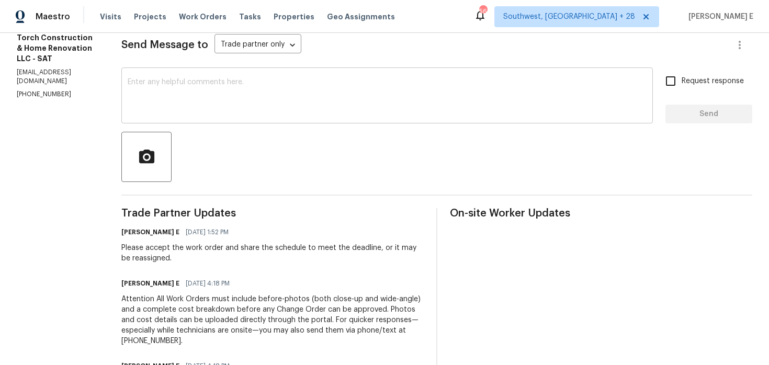
paste textarea "This is to inform you that we are reassigning this work order as it was not acc…"
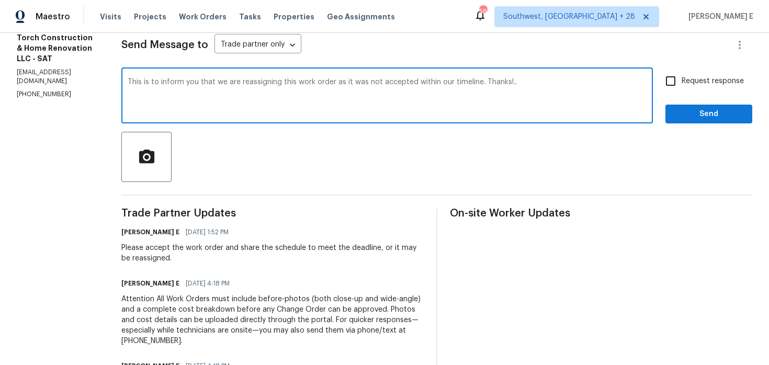
type textarea "This is to inform you that we are reassigning this work order as it was not acc…"
click at [708, 91] on label "Request response" at bounding box center [702, 81] width 84 height 22
click at [682, 91] on input "Request response" at bounding box center [671, 81] width 22 height 22
checkbox input "true"
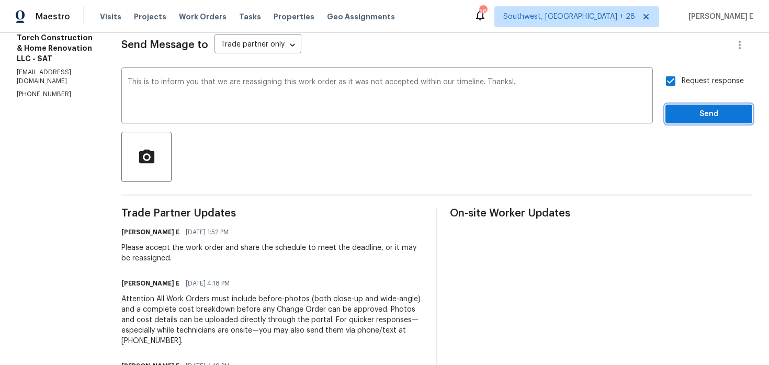
click at [696, 116] on span "Send" at bounding box center [709, 114] width 70 height 13
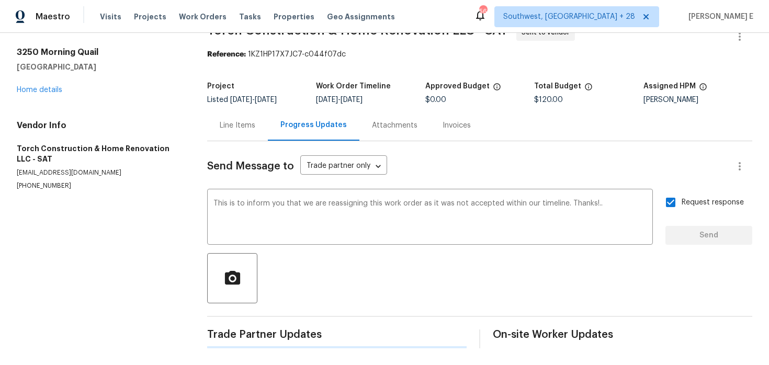
scroll to position [0, 0]
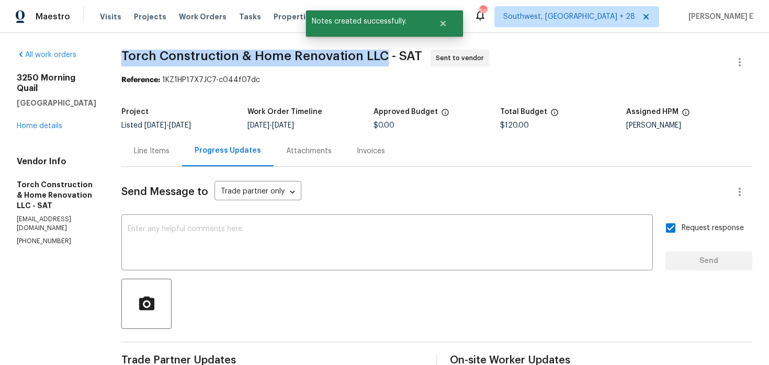
drag, startPoint x: 136, startPoint y: 56, endPoint x: 398, endPoint y: 57, distance: 262.1
click at [398, 57] on div "All work orders 3250 Morning Quail New Braunfels, TX 78130 Home details Vendor …" at bounding box center [384, 339] width 769 height 613
copy span "Torch Construction & Home Renovation LLC"
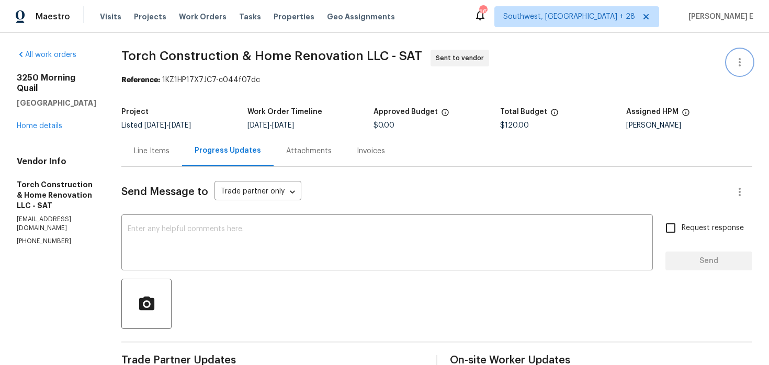
click at [739, 58] on icon "button" at bounding box center [740, 62] width 13 height 13
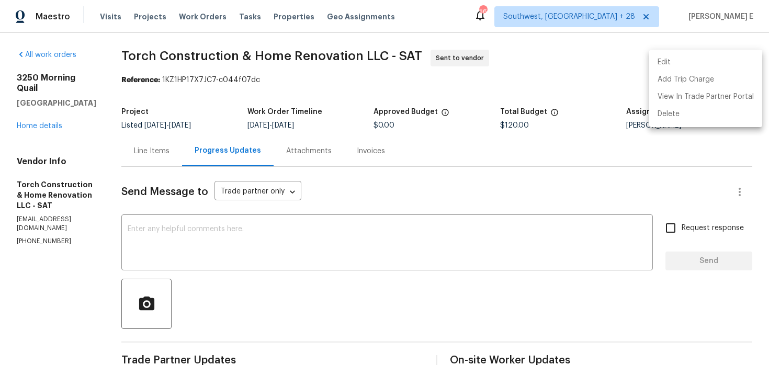
click at [700, 58] on li "Edit" at bounding box center [705, 62] width 113 height 17
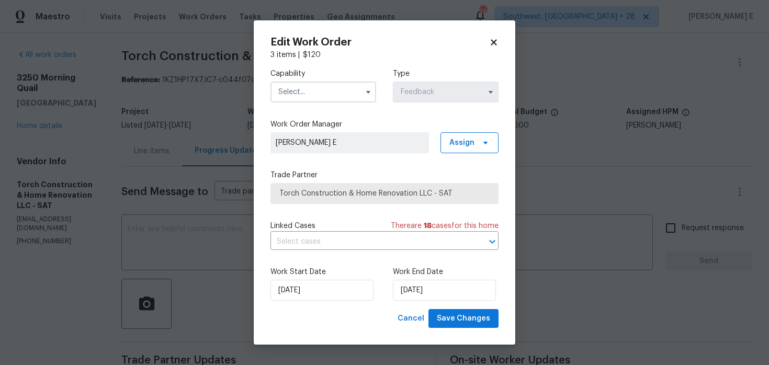
click at [337, 91] on input "text" at bounding box center [324, 92] width 106 height 21
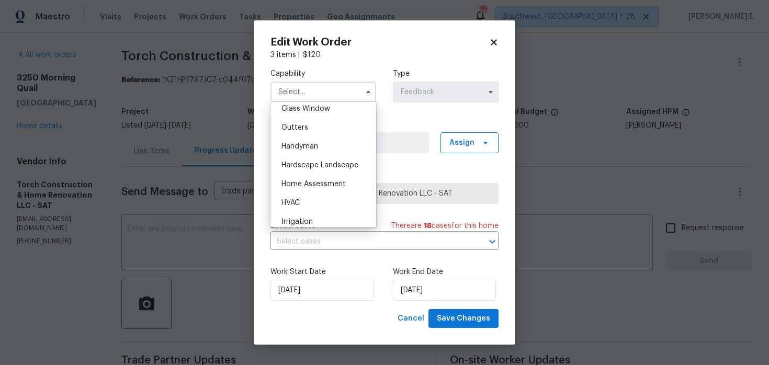
scroll to position [547, 0]
click at [313, 145] on span "Handyman" at bounding box center [299, 142] width 37 height 7
type input "Handyman"
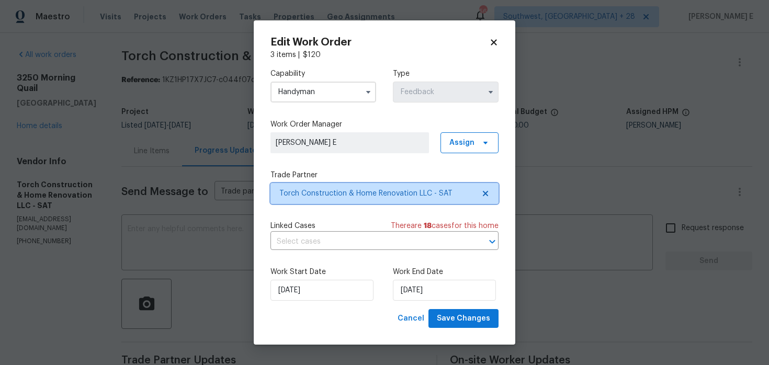
click at [319, 188] on span "Torch Construction & Home Renovation LLC - SAT" at bounding box center [376, 193] width 195 height 10
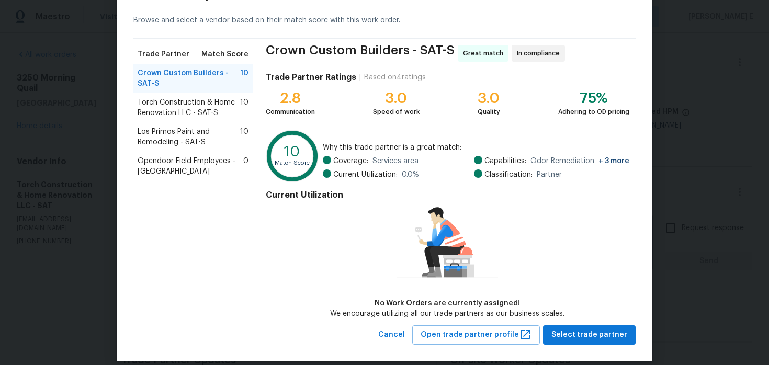
scroll to position [53, 0]
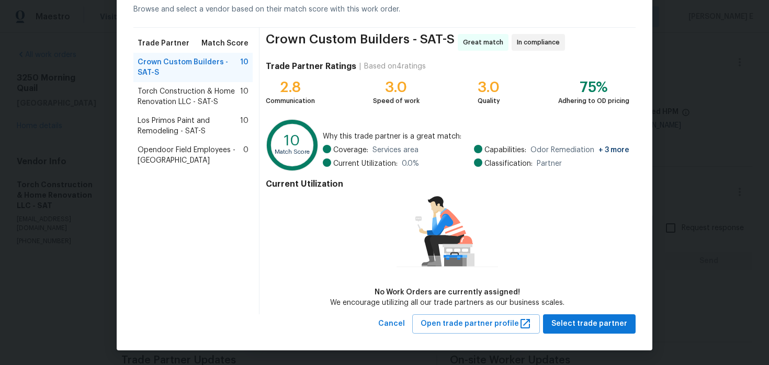
click at [192, 126] on span "Los Primos Paint and Remodeling - SAT-S" at bounding box center [189, 126] width 103 height 21
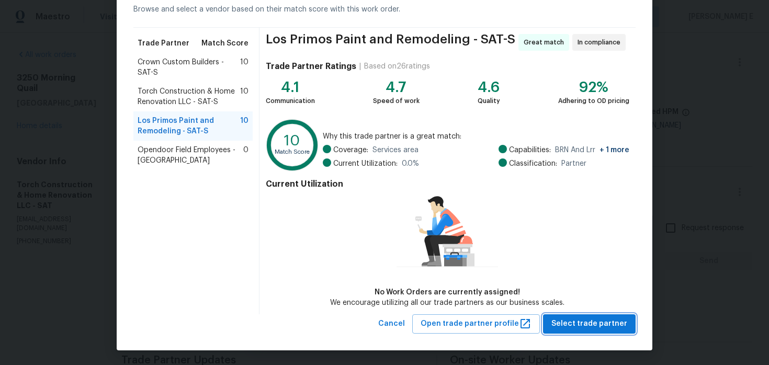
click at [580, 330] on button "Select trade partner" at bounding box center [589, 323] width 93 height 19
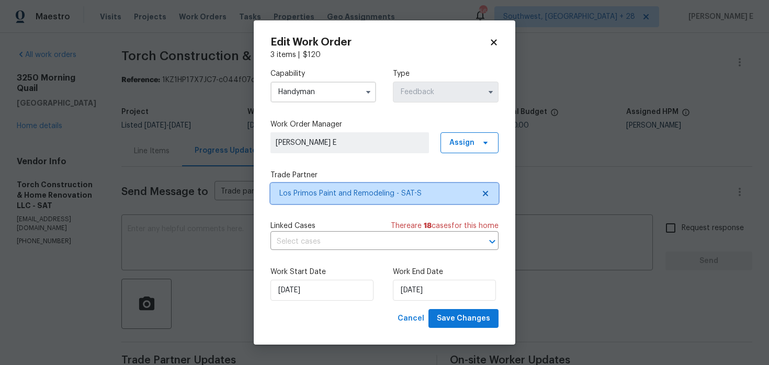
scroll to position [0, 0]
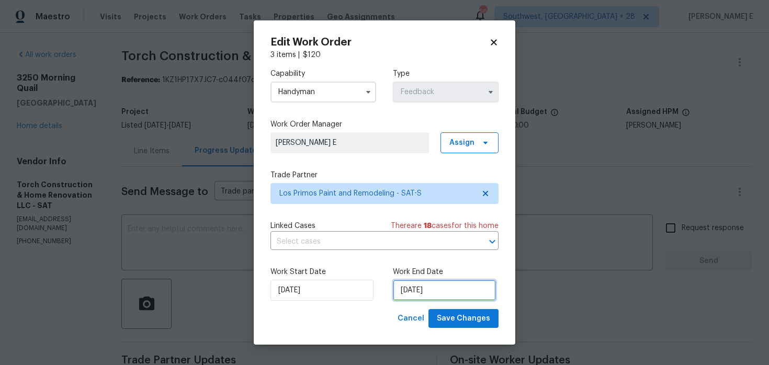
click at [445, 289] on input "[DATE]" at bounding box center [444, 290] width 103 height 21
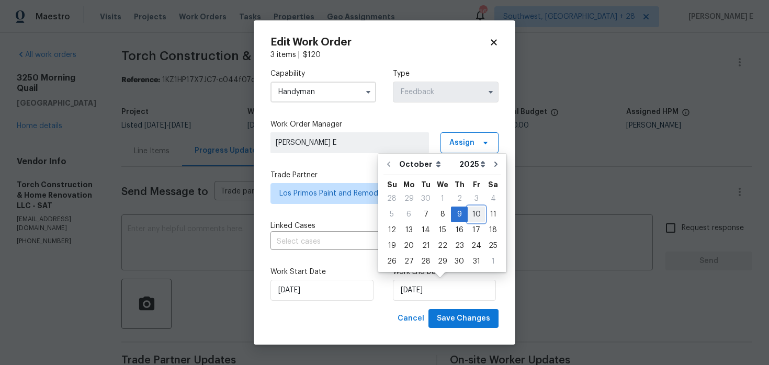
click at [470, 215] on div "10" at bounding box center [476, 214] width 17 height 15
type input "[DATE]"
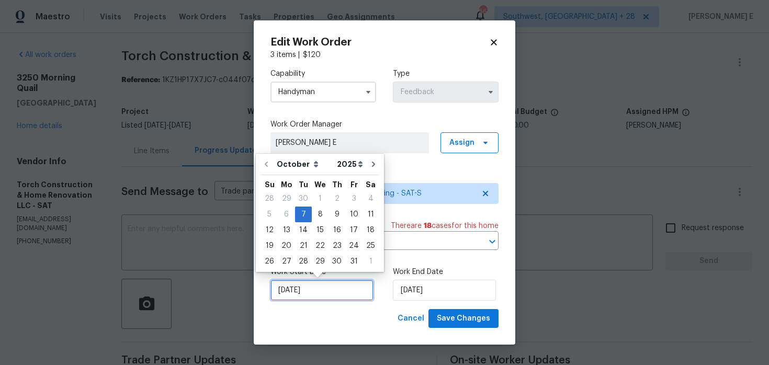
click at [307, 289] on input "[DATE]" at bounding box center [322, 290] width 103 height 21
click at [320, 213] on div "8" at bounding box center [320, 214] width 17 height 15
type input "[DATE]"
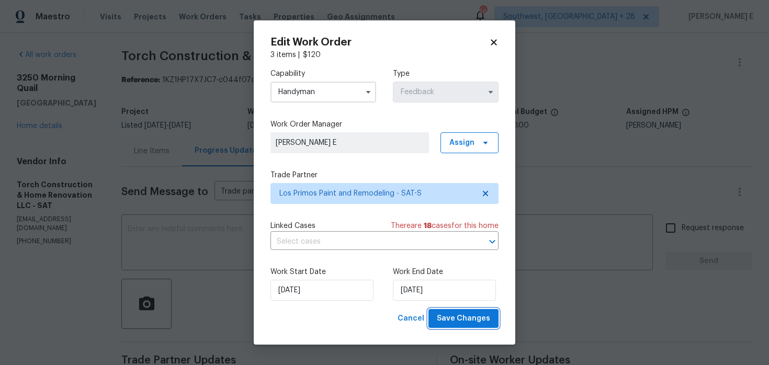
click at [454, 320] on span "Save Changes" at bounding box center [463, 318] width 53 height 13
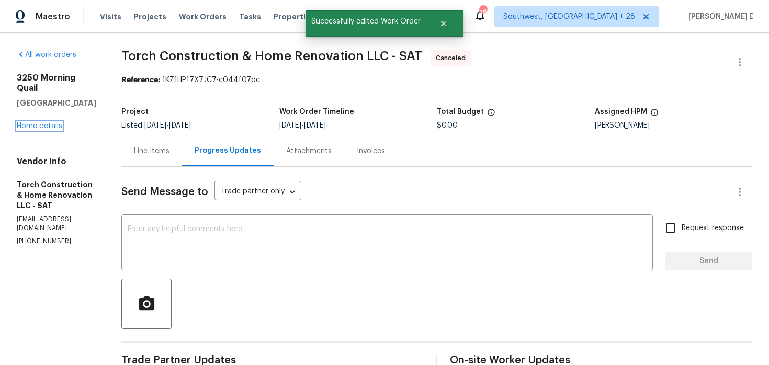
click at [48, 122] on link "Home details" at bounding box center [40, 125] width 46 height 7
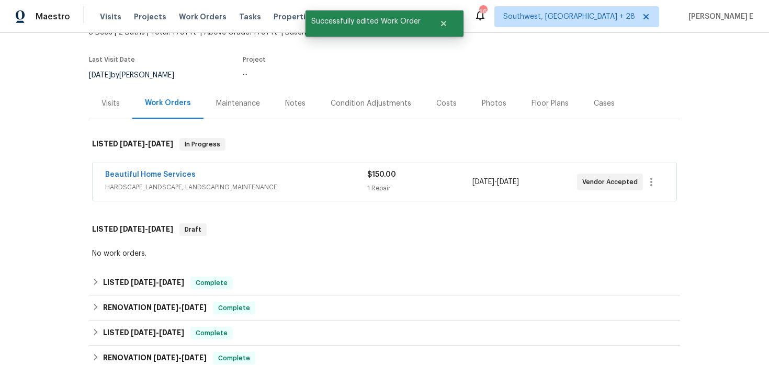
scroll to position [93, 0]
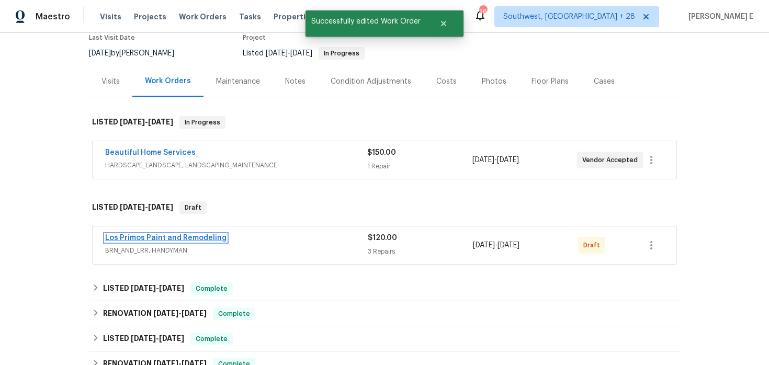
click at [139, 238] on link "Los Primos Paint and Remodeling" at bounding box center [165, 237] width 121 height 7
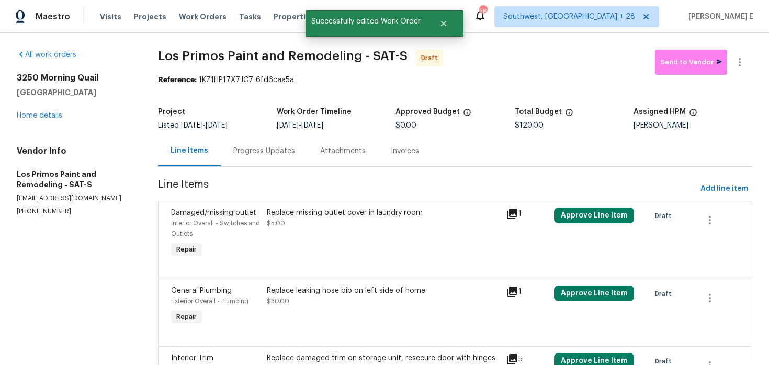
click at [302, 233] on div "Replace missing outlet cover in laundry room $5.00" at bounding box center [384, 234] width 240 height 59
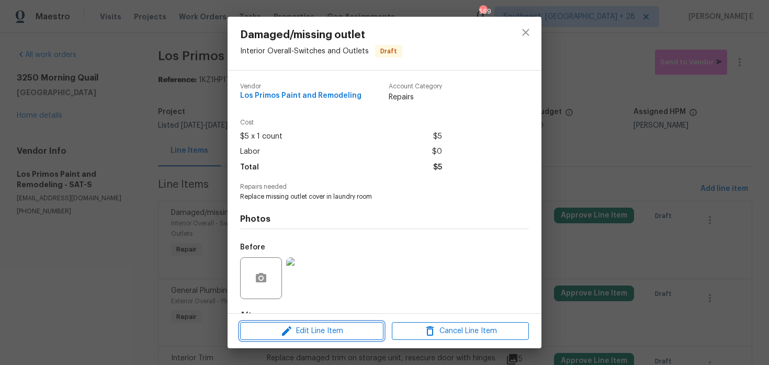
click at [287, 336] on icon "button" at bounding box center [286, 331] width 13 height 13
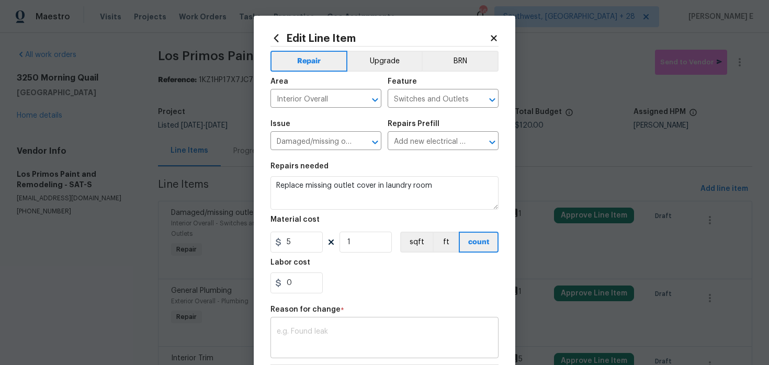
click at [290, 334] on textarea at bounding box center [385, 339] width 216 height 22
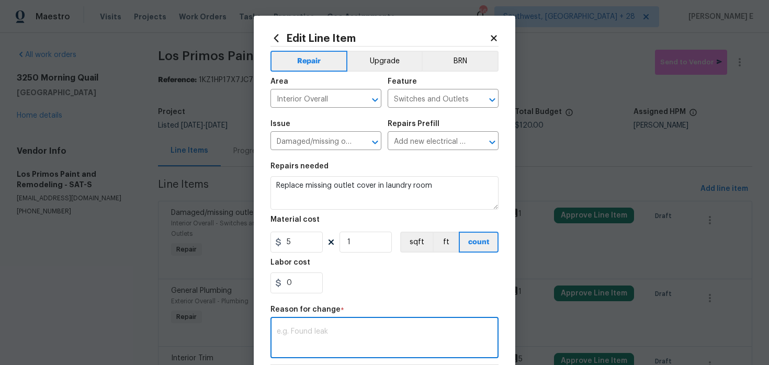
type textarea "B"
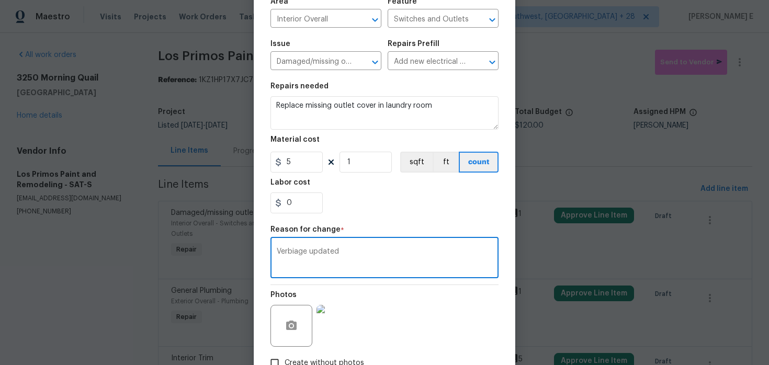
scroll to position [135, 0]
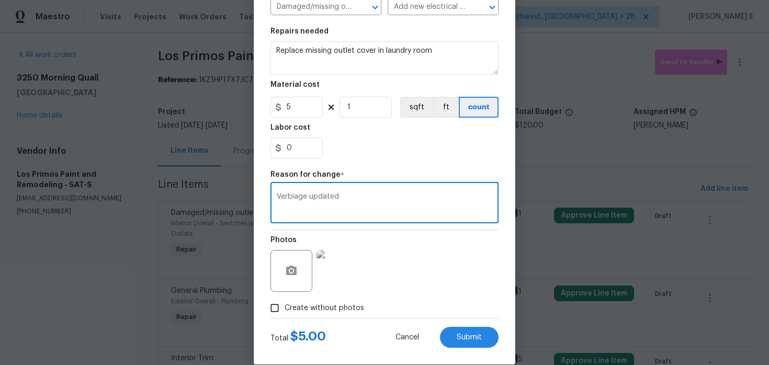
click at [376, 198] on textarea "Verbiage updated" at bounding box center [385, 204] width 216 height 22
type textarea "Verbiage updated"
click at [475, 333] on button "Submit" at bounding box center [469, 337] width 59 height 21
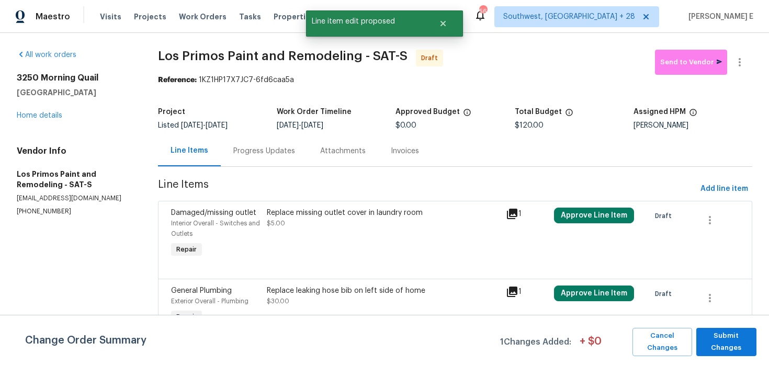
scroll to position [0, 0]
click at [721, 341] on span "Submit Changes" at bounding box center [727, 342] width 50 height 24
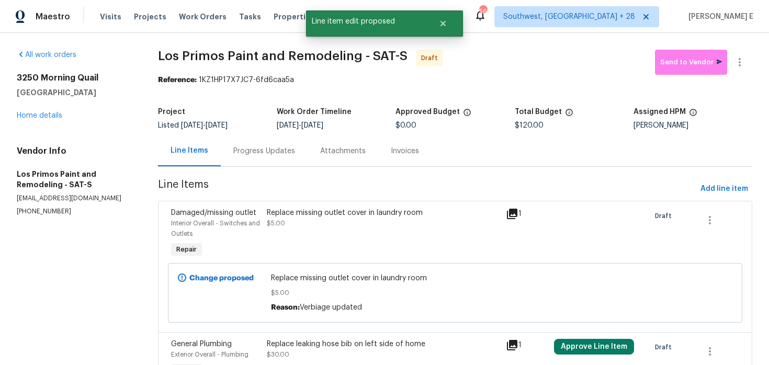
scroll to position [133, 0]
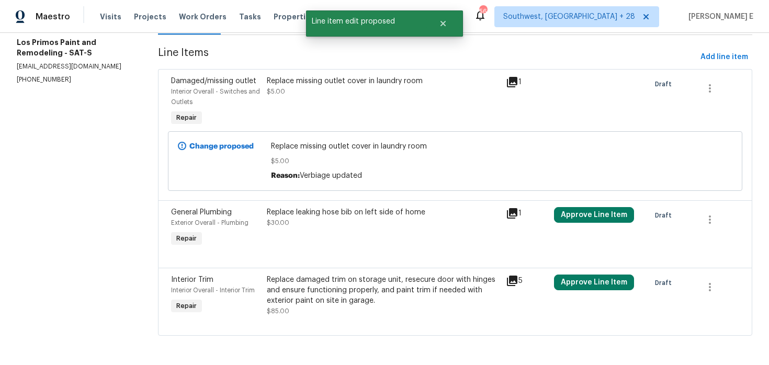
click at [320, 220] on div "Replace leaking hose bib on left side of home $30.00" at bounding box center [383, 217] width 233 height 21
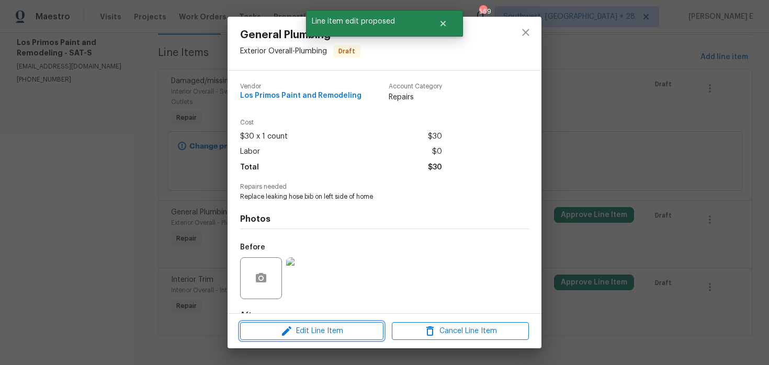
click at [292, 334] on icon "button" at bounding box center [286, 331] width 13 height 13
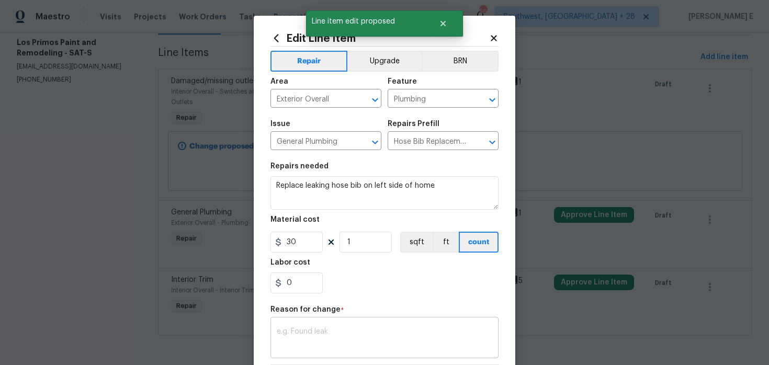
click at [307, 330] on textarea at bounding box center [385, 339] width 216 height 22
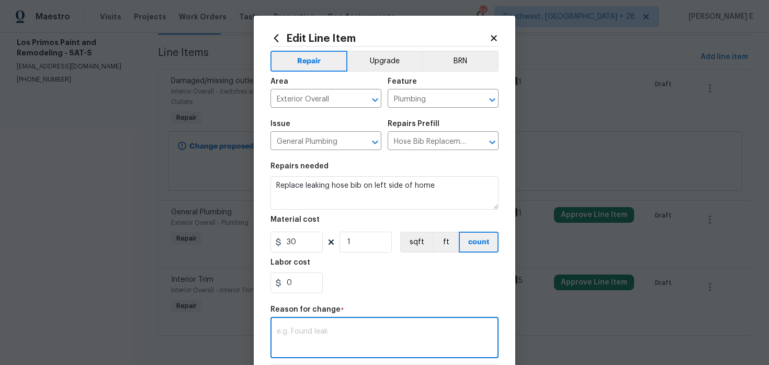
paste textarea "Verbiage updated"
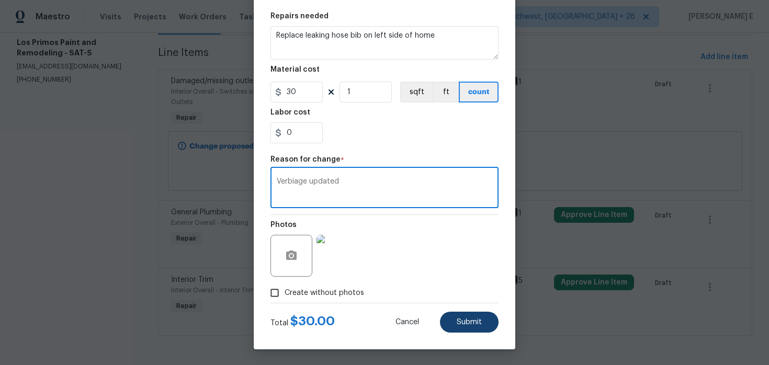
type textarea "Verbiage updated"
click at [447, 317] on button "Submit" at bounding box center [469, 322] width 59 height 21
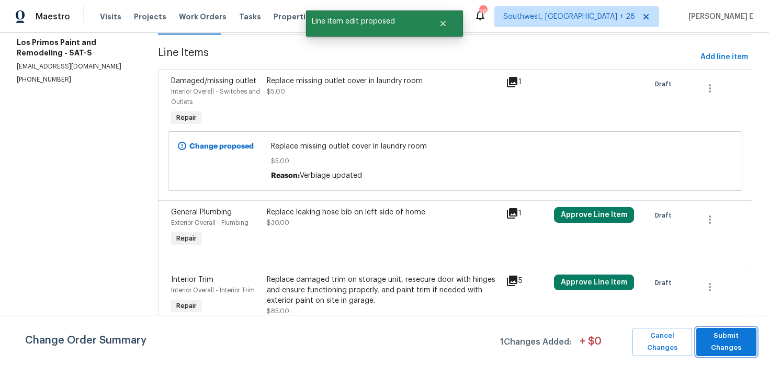
click at [723, 332] on span "Submit Changes" at bounding box center [727, 342] width 50 height 24
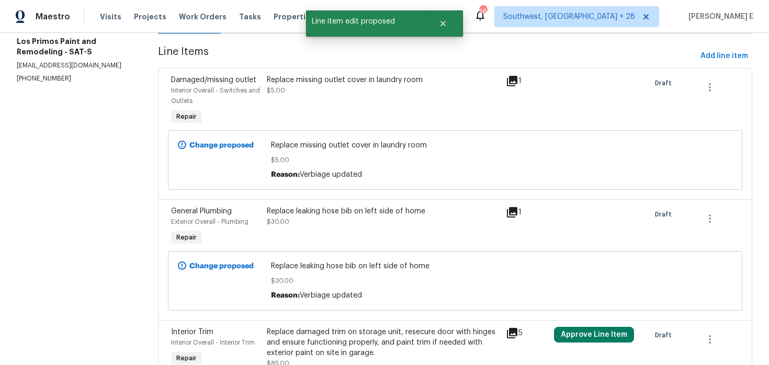
scroll to position [187, 0]
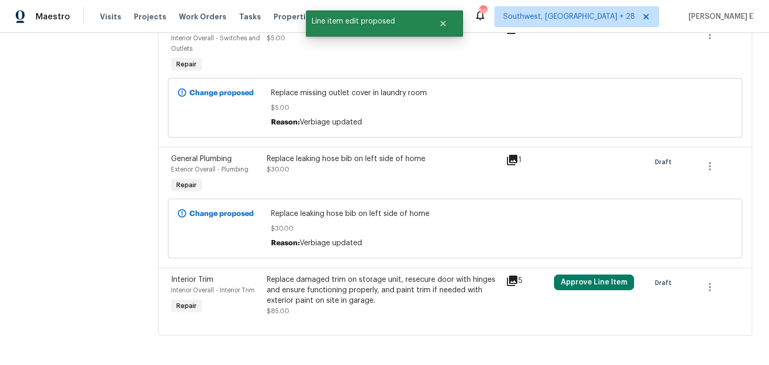
click at [342, 306] on div "Replace damaged trim on storage unit, resecure door with hinges and ensure func…" at bounding box center [383, 296] width 233 height 42
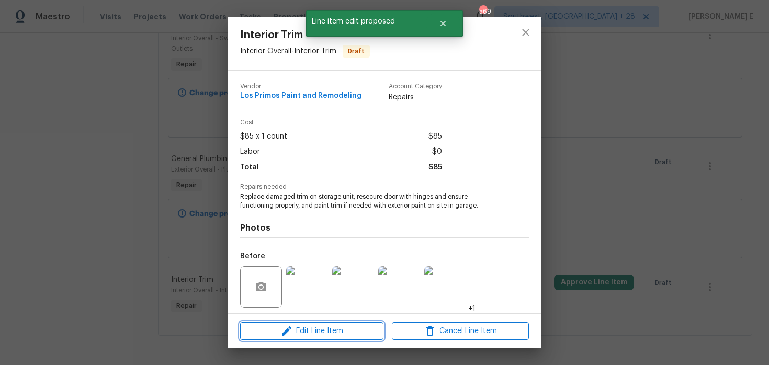
click at [332, 328] on span "Edit Line Item" at bounding box center [311, 331] width 137 height 13
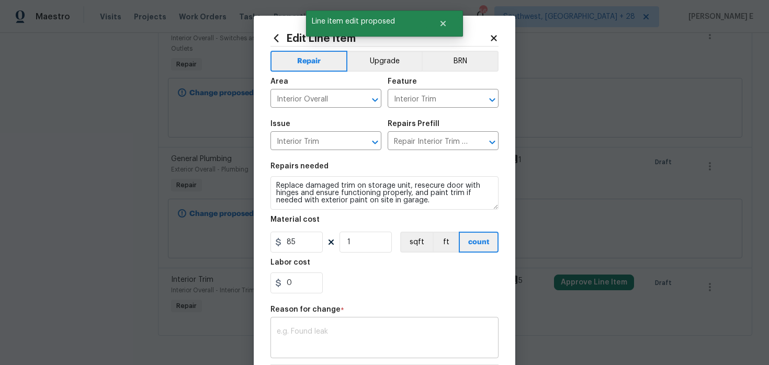
click at [378, 324] on div "x ​" at bounding box center [385, 339] width 228 height 39
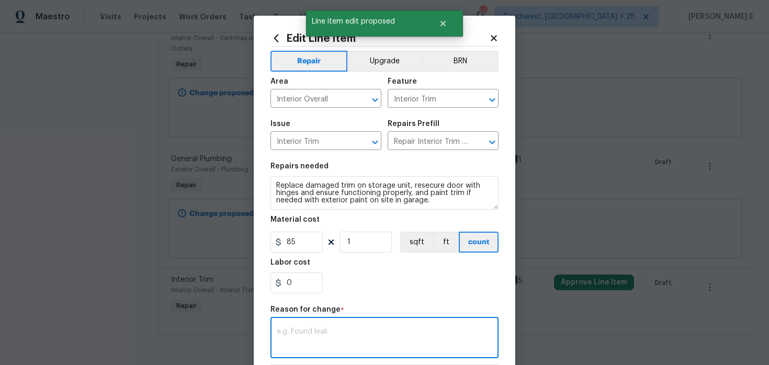
paste textarea "Verbiage updated"
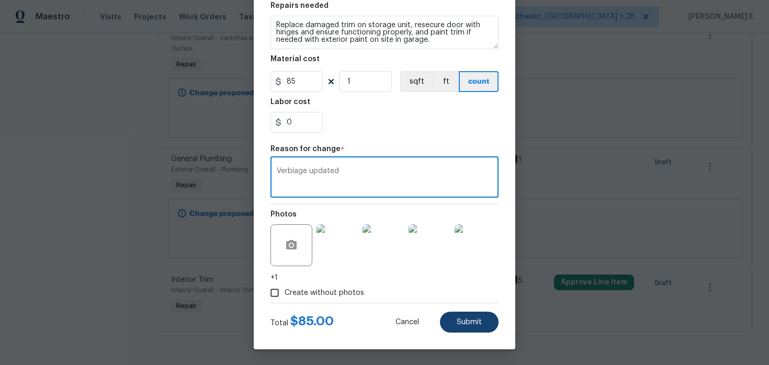
type textarea "Verbiage updated"
click at [489, 319] on button "Submit" at bounding box center [469, 322] width 59 height 21
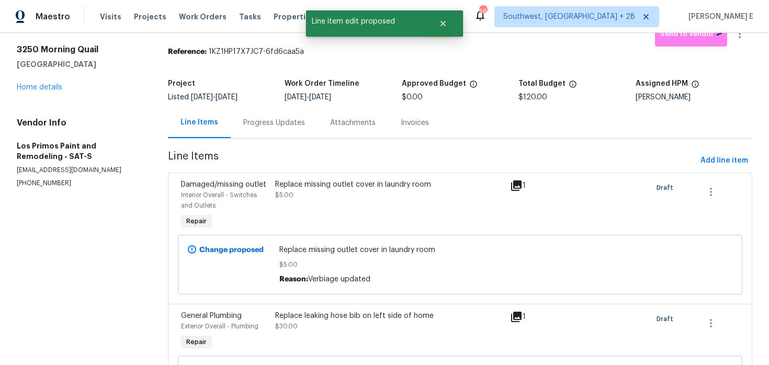
scroll to position [0, 0]
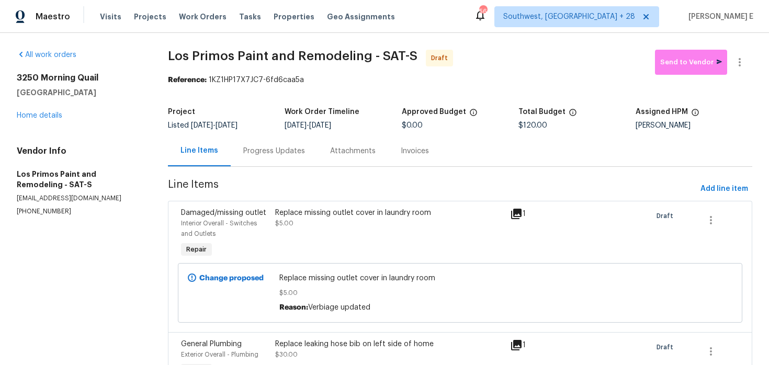
click at [243, 149] on div "Progress Updates" at bounding box center [274, 151] width 62 height 10
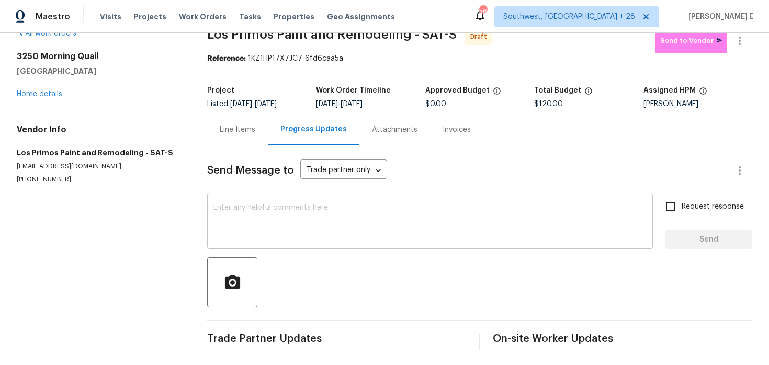
scroll to position [24, 0]
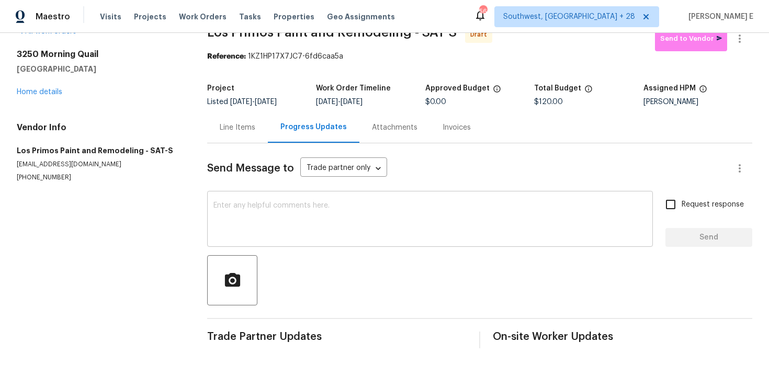
click at [494, 232] on textarea at bounding box center [429, 220] width 433 height 37
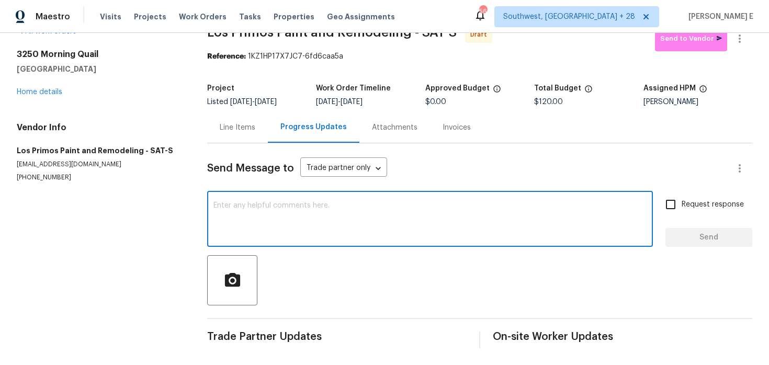
type textarea "v"
paste textarea "Hi this is [PERSON_NAME] with Opendoor. I’m confirming you received the WO for …"
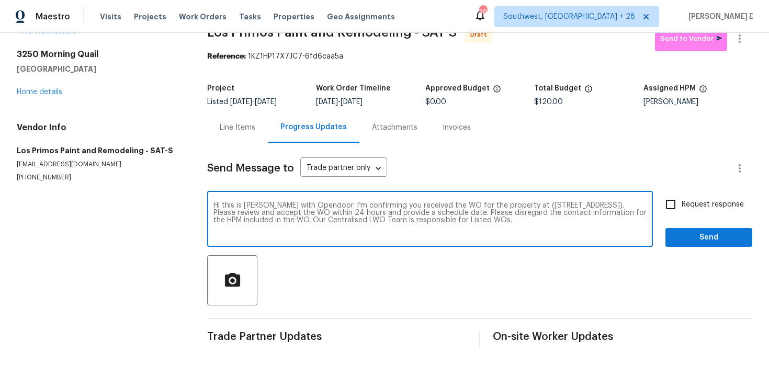
type textarea "Hi this is [PERSON_NAME] with Opendoor. I’m confirming you received the WO for …"
click at [684, 203] on span "Request response" at bounding box center [713, 204] width 62 height 11
click at [682, 203] on input "Request response" at bounding box center [671, 205] width 22 height 22
checkbox input "true"
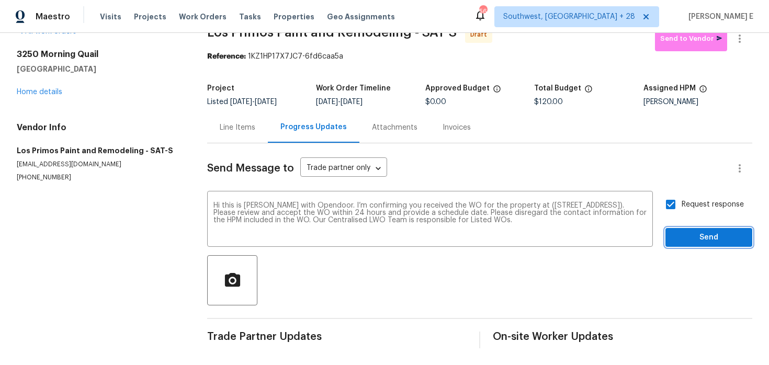
click at [685, 229] on button "Send" at bounding box center [709, 237] width 87 height 19
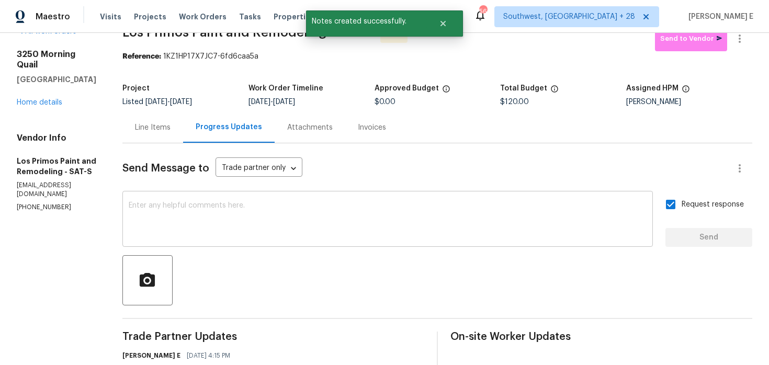
click at [388, 244] on div "x ​" at bounding box center [387, 220] width 531 height 53
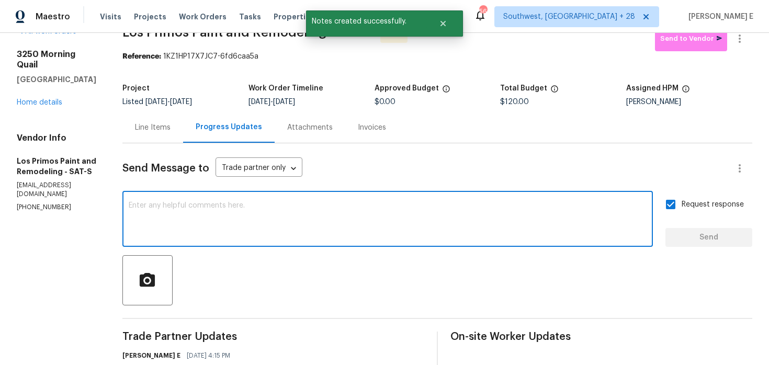
paste textarea "Attention All Work Orders must include before-photos (both close-up and wide-an…"
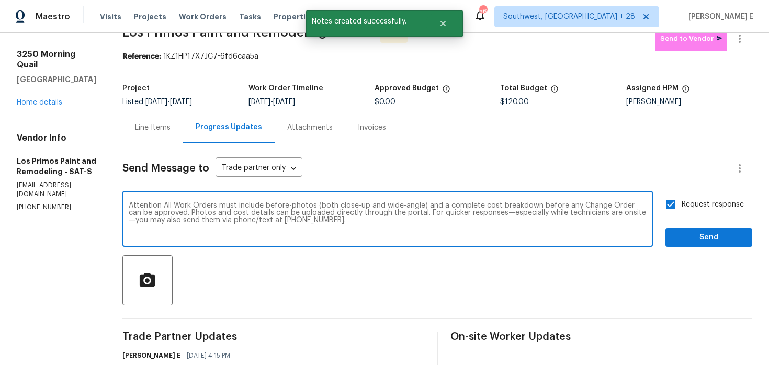
type textarea "Attention All Work Orders must include before-photos (both close-up and wide-an…"
click at [697, 246] on button "Send" at bounding box center [709, 237] width 87 height 19
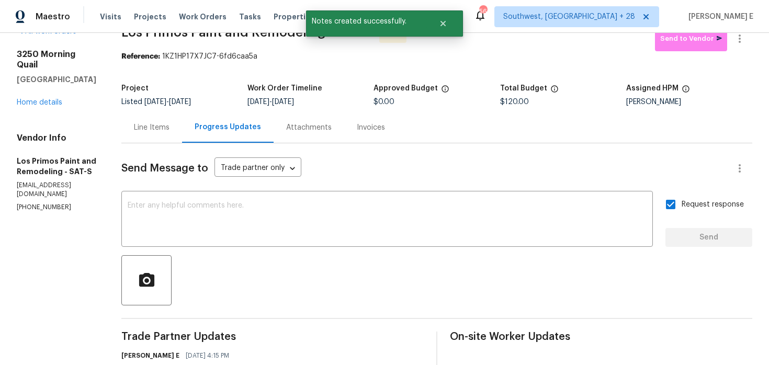
scroll to position [0, 0]
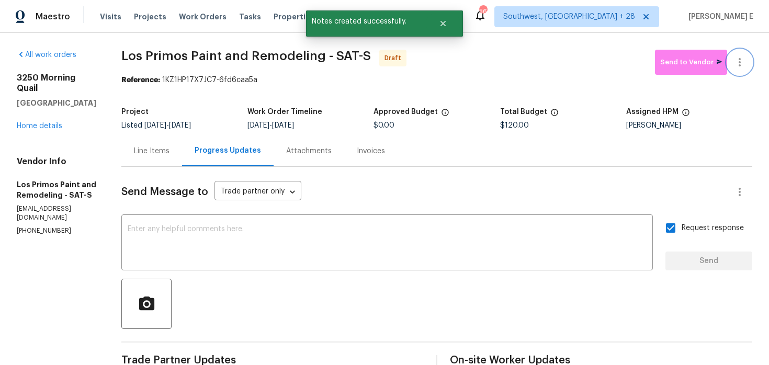
click at [737, 74] on button "button" at bounding box center [739, 62] width 25 height 25
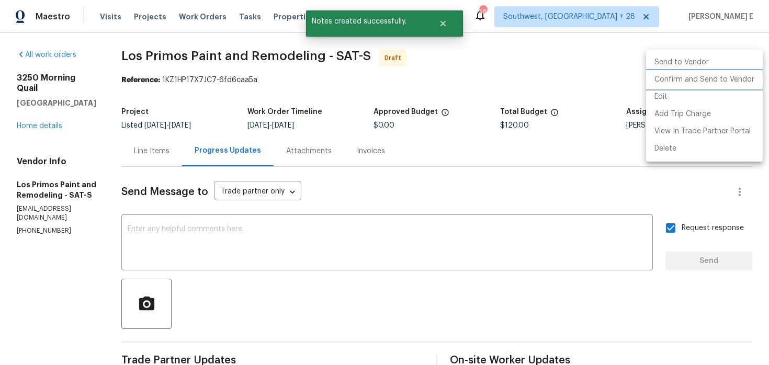
click at [711, 78] on li "Confirm and Send to Vendor" at bounding box center [704, 79] width 117 height 17
click at [461, 86] on div at bounding box center [384, 182] width 769 height 365
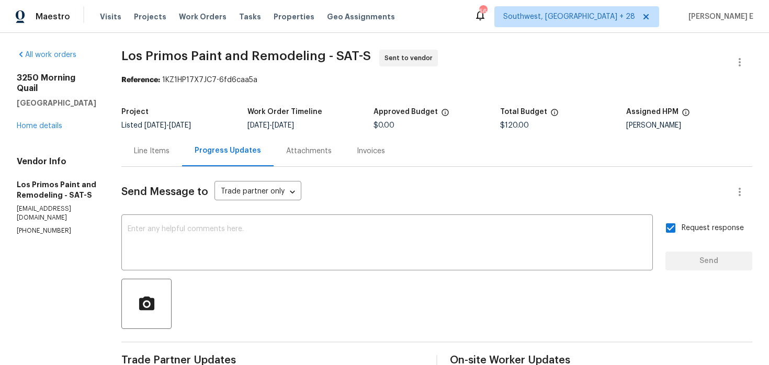
click at [147, 80] on b "Reference:" at bounding box center [140, 79] width 39 height 7
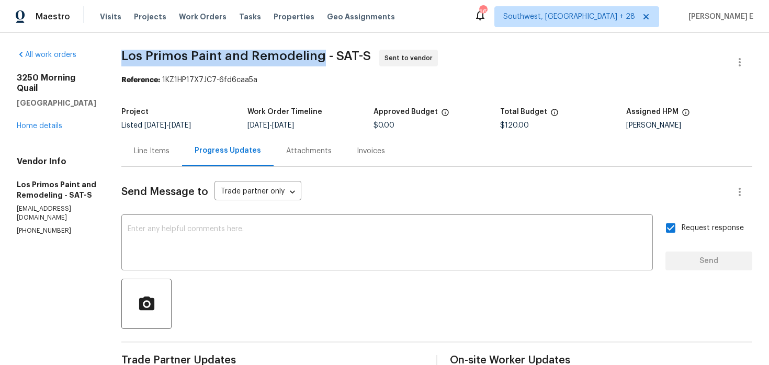
drag, startPoint x: 121, startPoint y: 57, endPoint x: 322, endPoint y: 55, distance: 200.9
click at [322, 55] on div "All work orders [STREET_ADDRESS] Home details Vendor Info Los Primos Paint and …" at bounding box center [384, 288] width 769 height 511
copy span "Los Primos Paint and Remodeling"
